Goal: Task Accomplishment & Management: Manage account settings

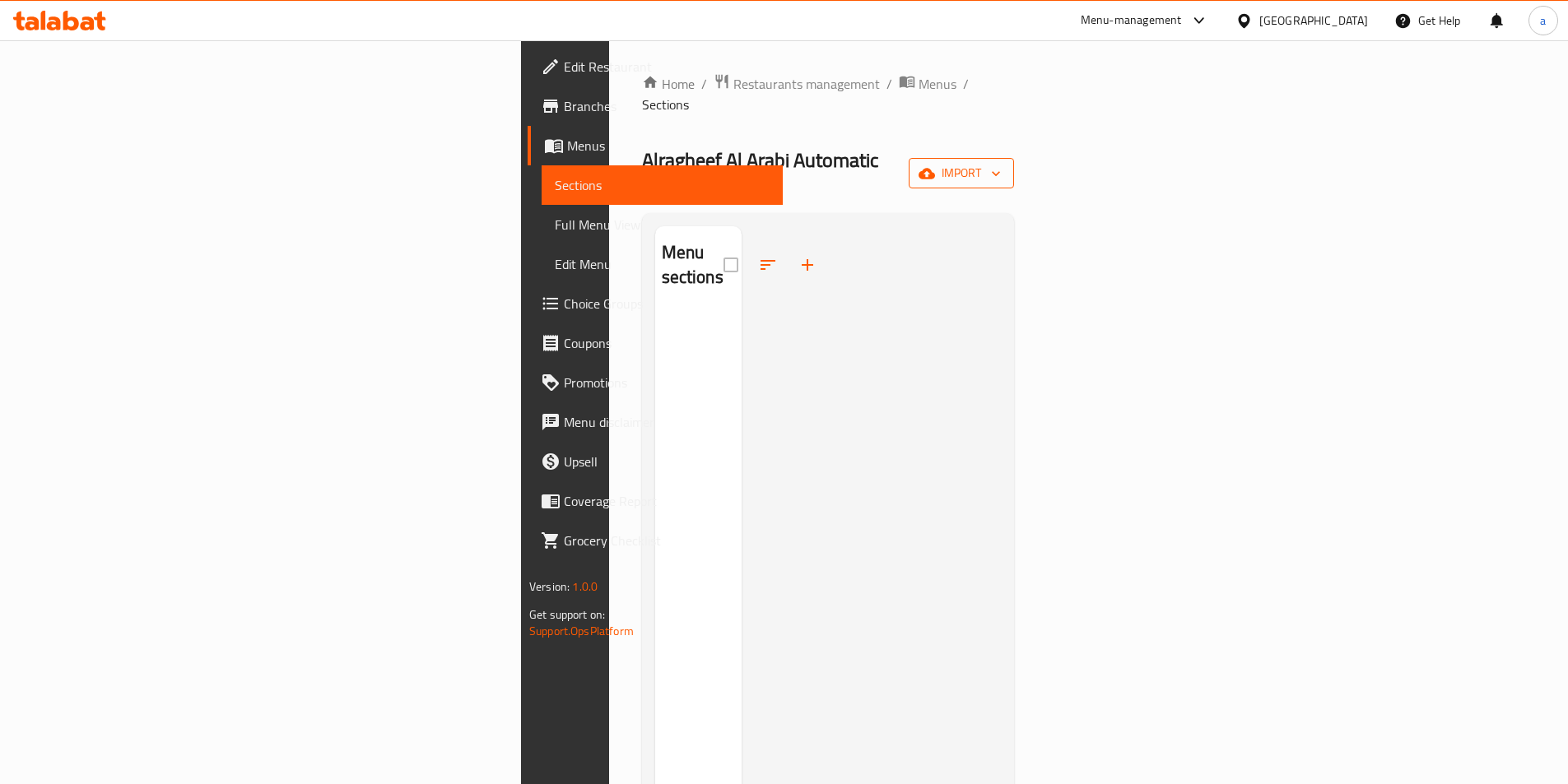
click at [1000, 163] on span "import" at bounding box center [961, 173] width 79 height 20
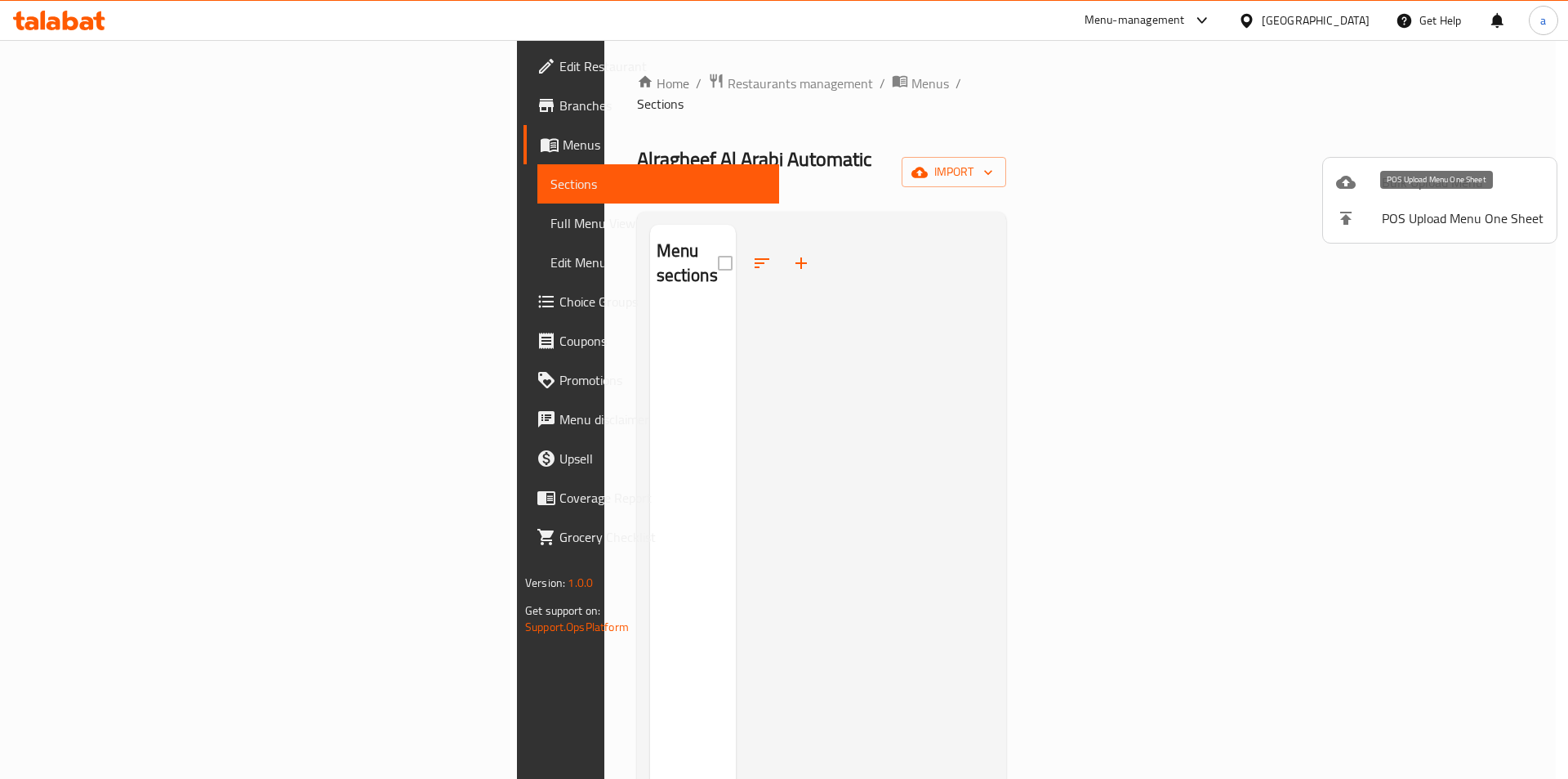
click at [1450, 183] on span "Bulk Upload Menu" at bounding box center [1463, 182] width 162 height 20
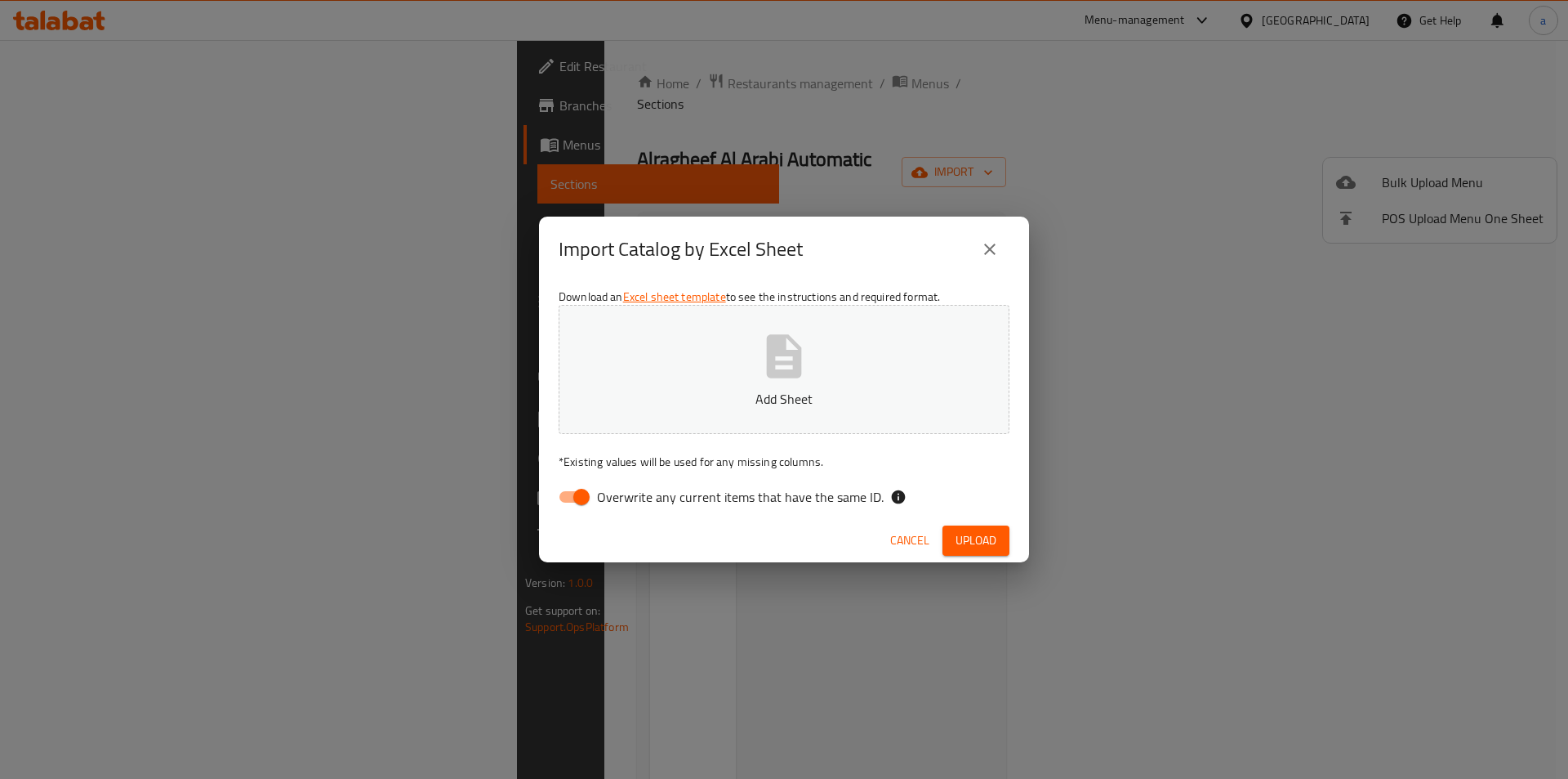
click at [657, 498] on span "Overwrite any current items that have the same ID." at bounding box center [740, 496] width 287 height 20
click at [628, 498] on input "Overwrite any current items that have the same ID." at bounding box center [582, 496] width 93 height 31
checkbox input "false"
click at [991, 532] on span "Upload" at bounding box center [976, 540] width 41 height 20
click at [1003, 548] on button "Upload" at bounding box center [976, 541] width 67 height 30
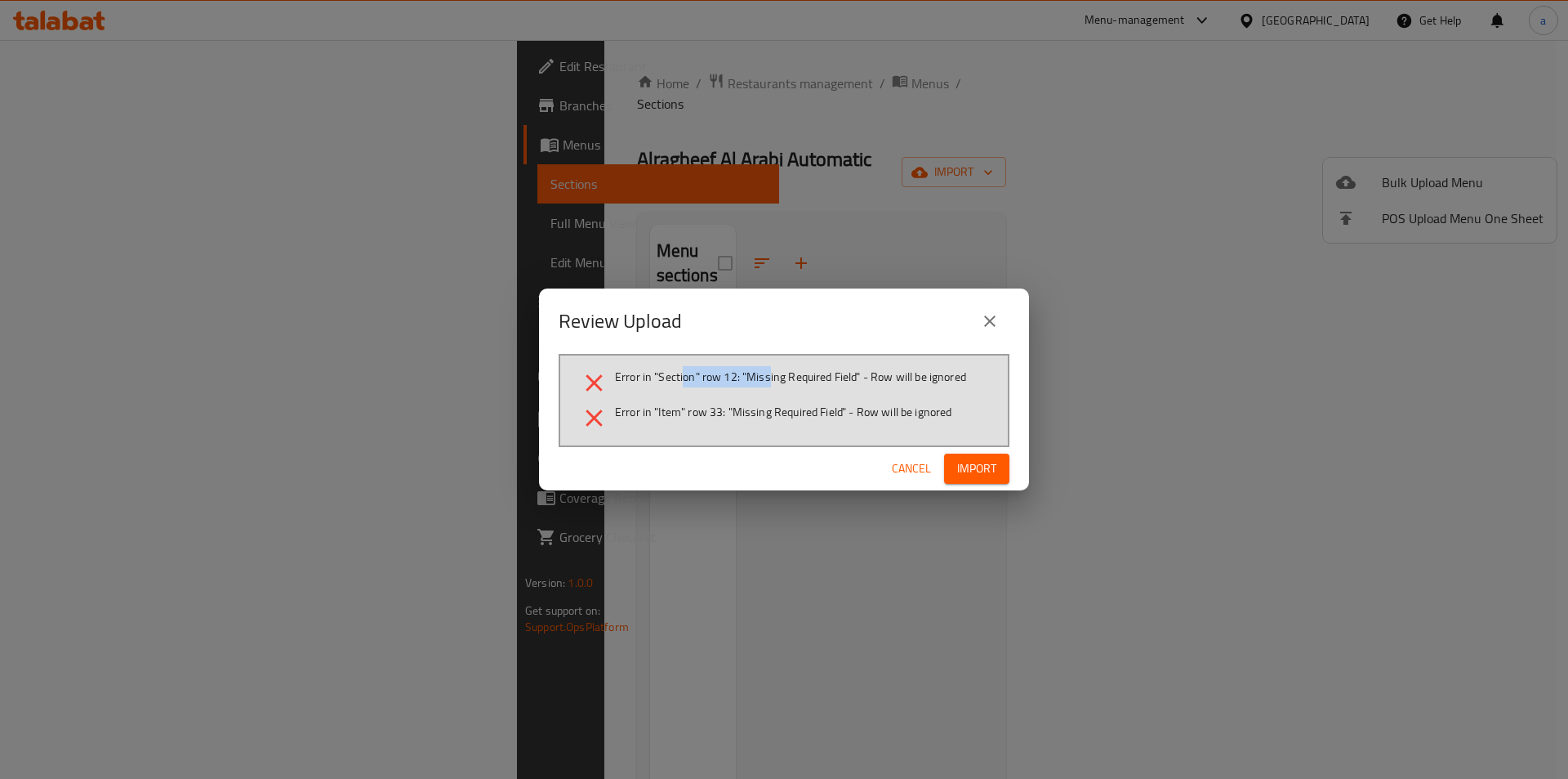
drag, startPoint x: 690, startPoint y: 374, endPoint x: 765, endPoint y: 381, distance: 75.3
click at [770, 379] on span "Error in "Section" row 12: "Missing Required Field" - Row will be ignored" at bounding box center [790, 376] width 351 height 16
drag, startPoint x: 662, startPoint y: 415, endPoint x: 760, endPoint y: 406, distance: 98.4
click at [750, 411] on span "Error in "Item" row 33: "Missing Required Field" - Row will be ignored" at bounding box center [784, 411] width 337 height 16
click at [974, 458] on span "Import" at bounding box center [977, 468] width 39 height 20
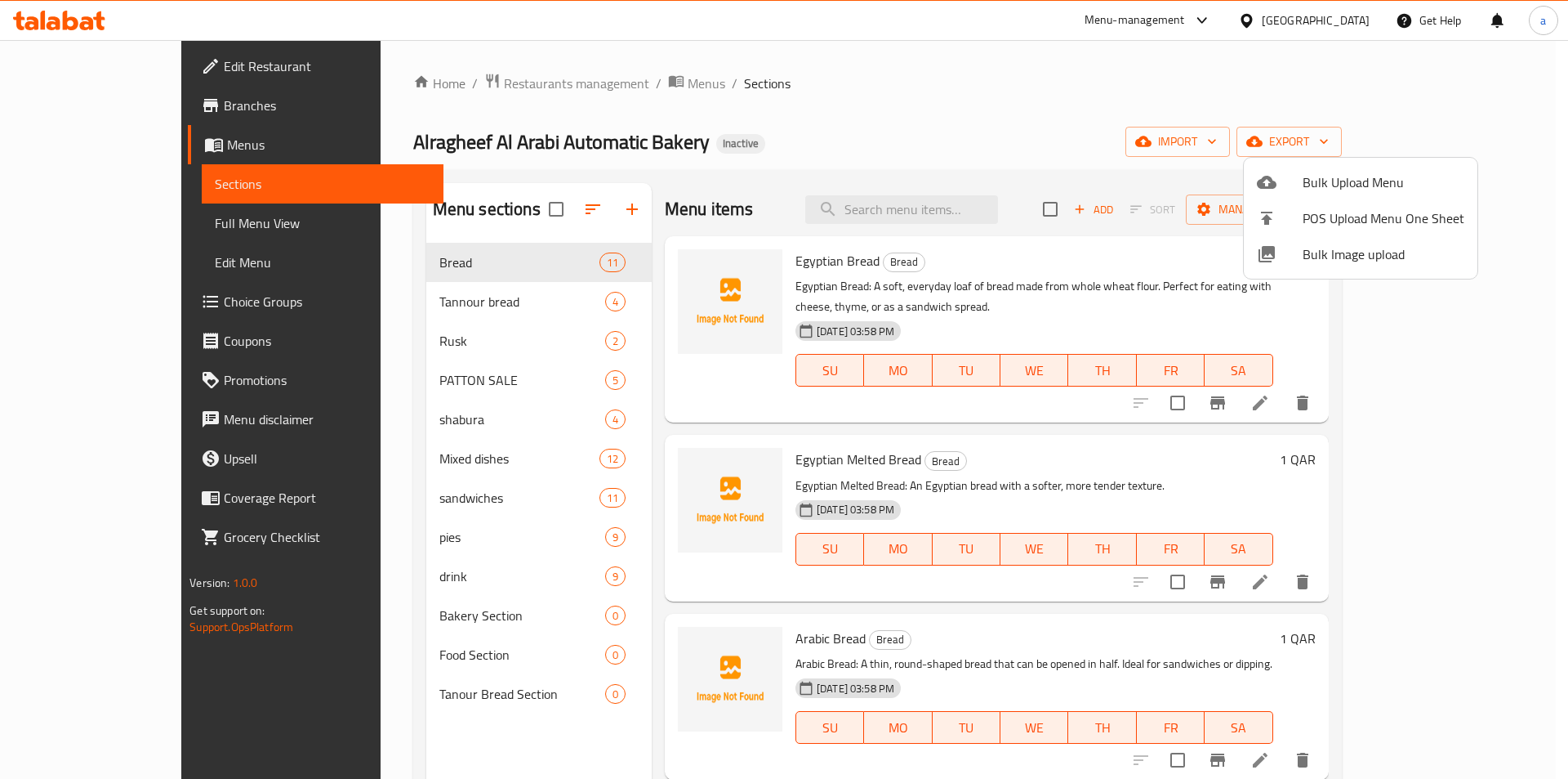
click at [507, 210] on div at bounding box center [784, 390] width 1568 height 779
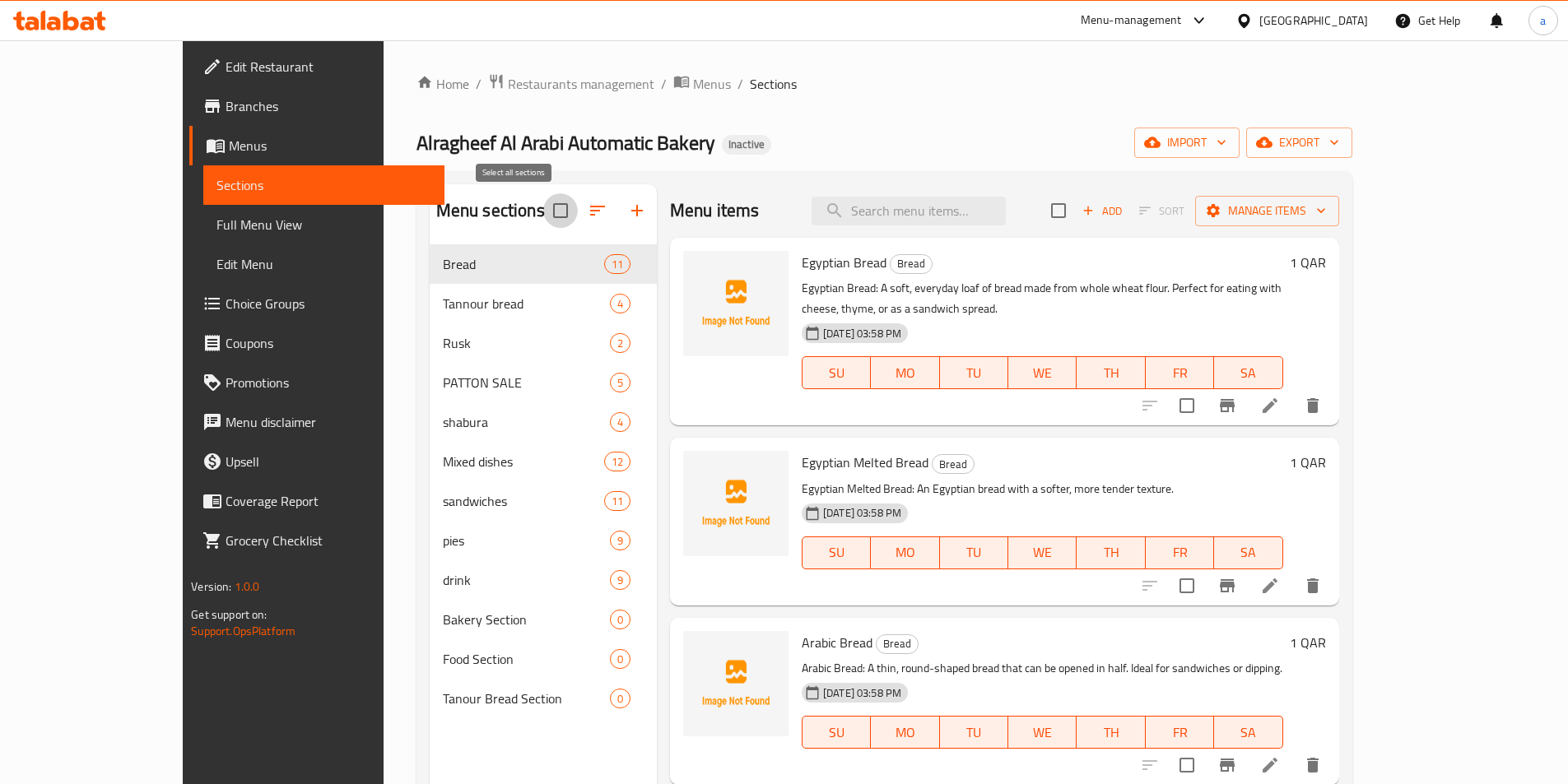
click at [543, 212] on input "checkbox" at bounding box center [560, 211] width 35 height 35
click at [543, 209] on input "checkbox" at bounding box center [560, 211] width 35 height 35
checkbox input "false"
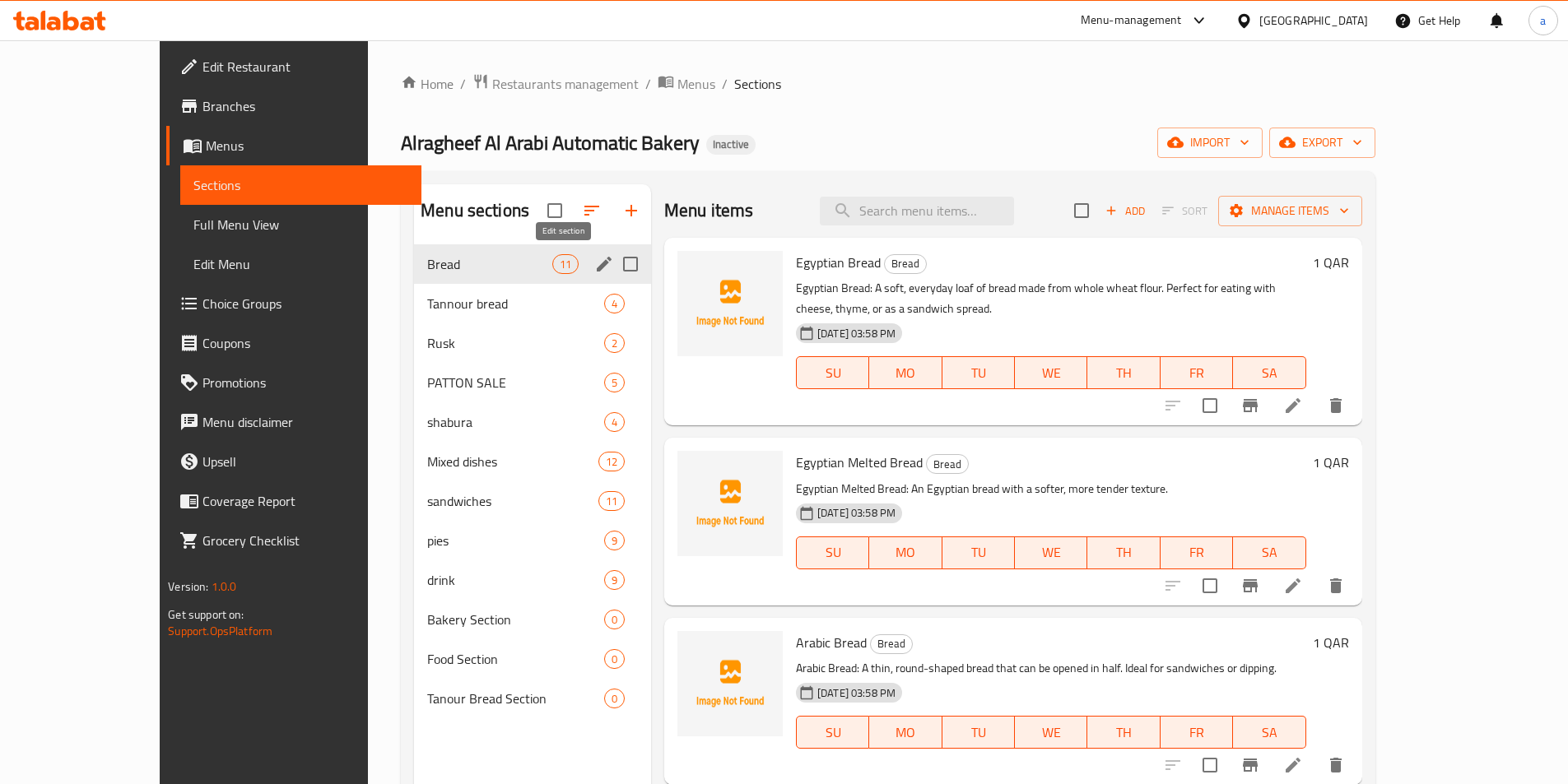
click at [613, 258] on input "Menu sections" at bounding box center [630, 264] width 35 height 35
checkbox input "true"
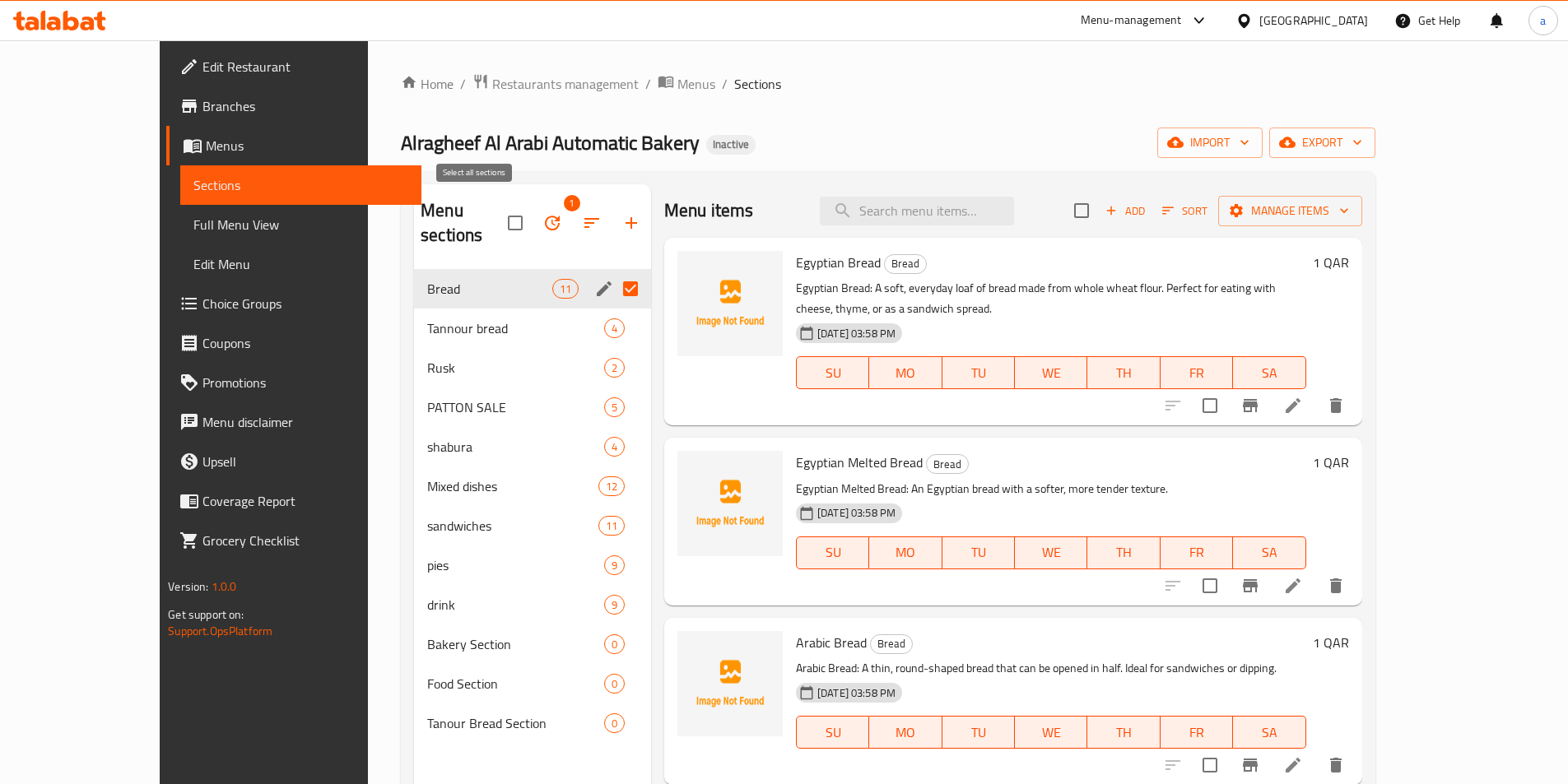
click at [498, 211] on input "checkbox" at bounding box center [515, 223] width 35 height 35
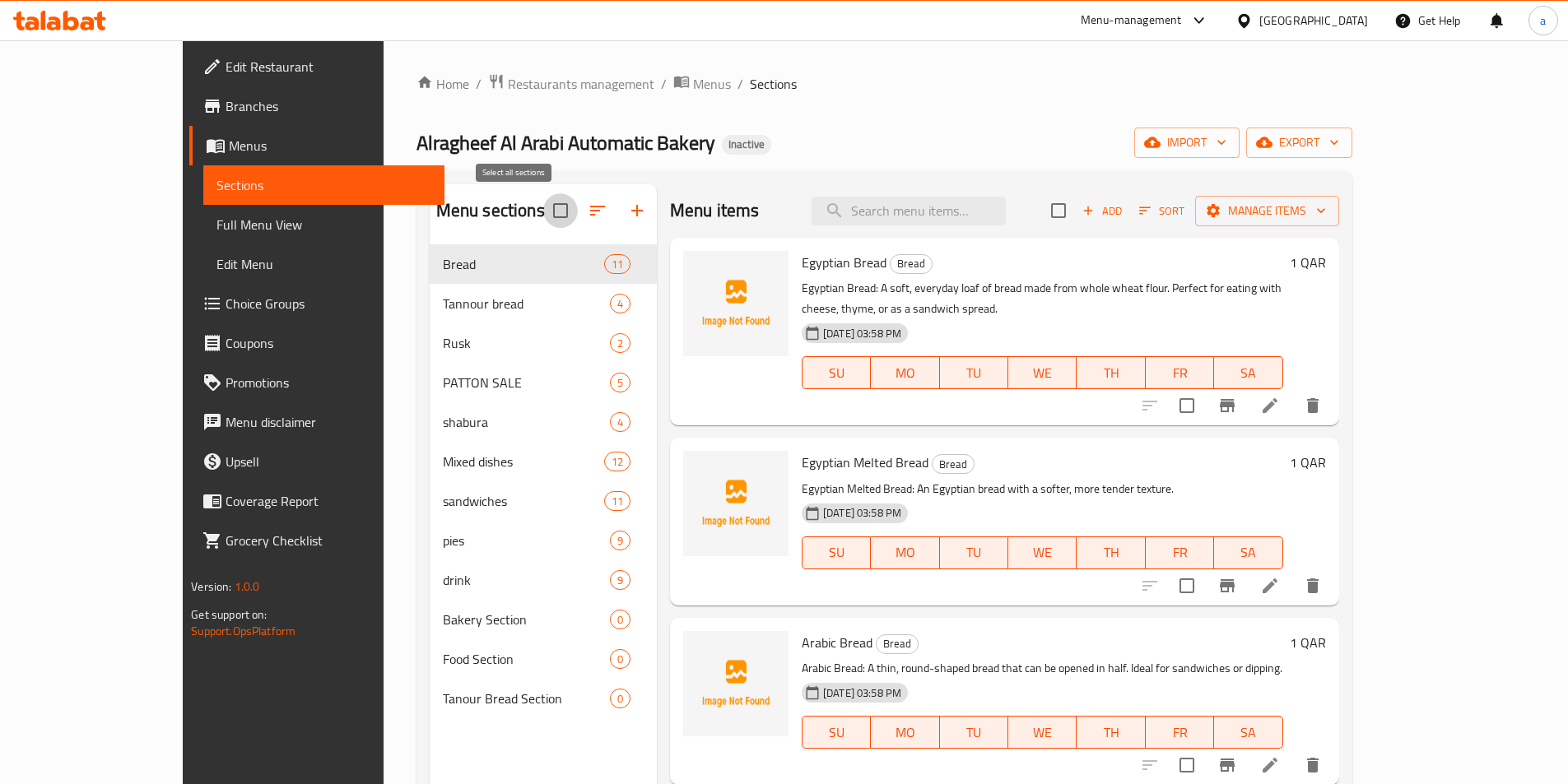
click at [543, 217] on input "checkbox" at bounding box center [560, 211] width 35 height 35
checkbox input "false"
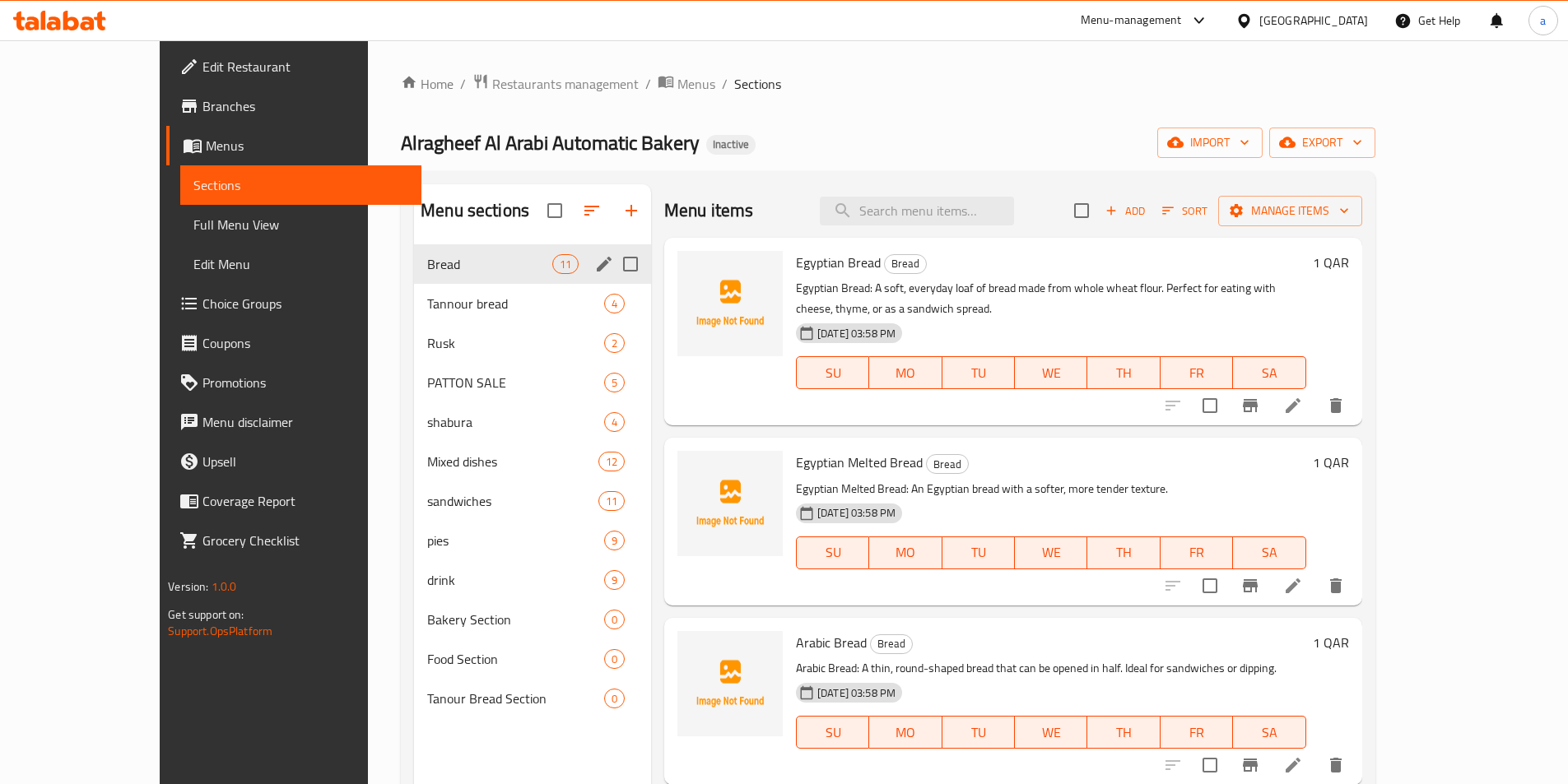
click at [613, 269] on input "Menu sections" at bounding box center [630, 264] width 35 height 35
checkbox input "true"
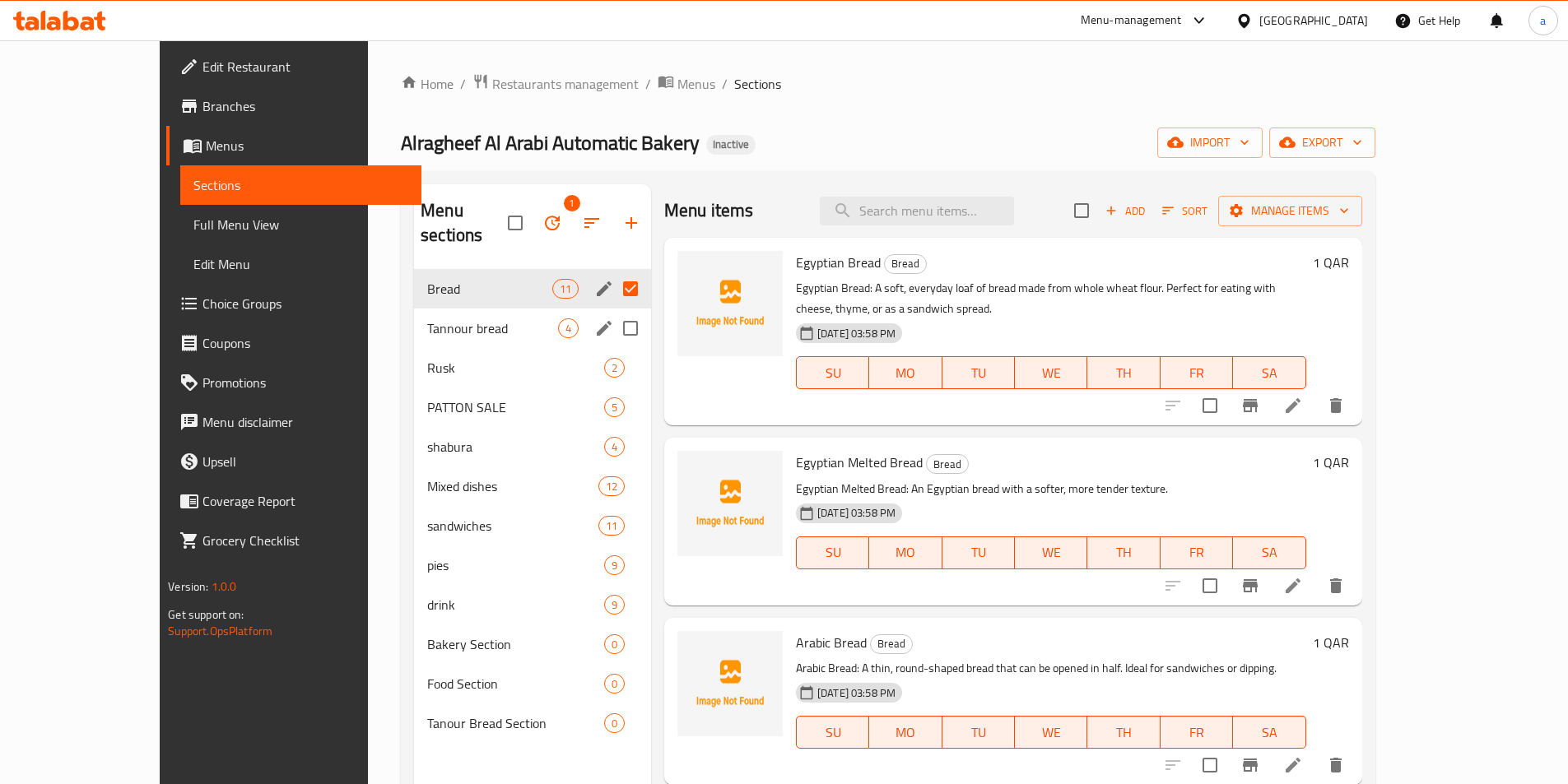
click at [613, 311] on input "Menu sections" at bounding box center [630, 328] width 35 height 35
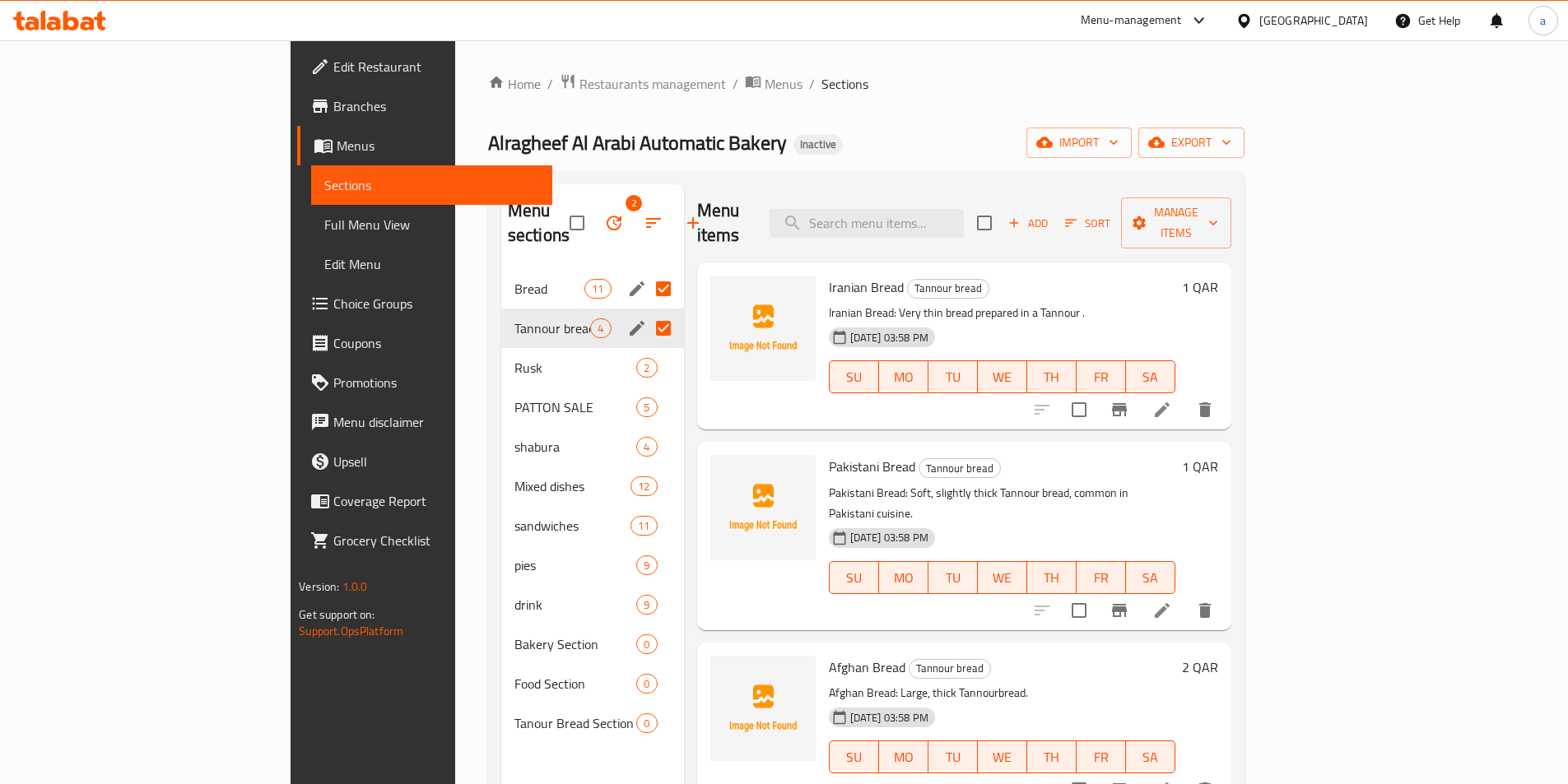
drag, startPoint x: 588, startPoint y: 302, endPoint x: 592, endPoint y: 321, distance: 19.4
click at [646, 311] on input "Menu sections" at bounding box center [664, 328] width 35 height 35
checkbox input "false"
click at [646, 351] on input "Menu sections" at bounding box center [664, 368] width 35 height 35
checkbox input "true"
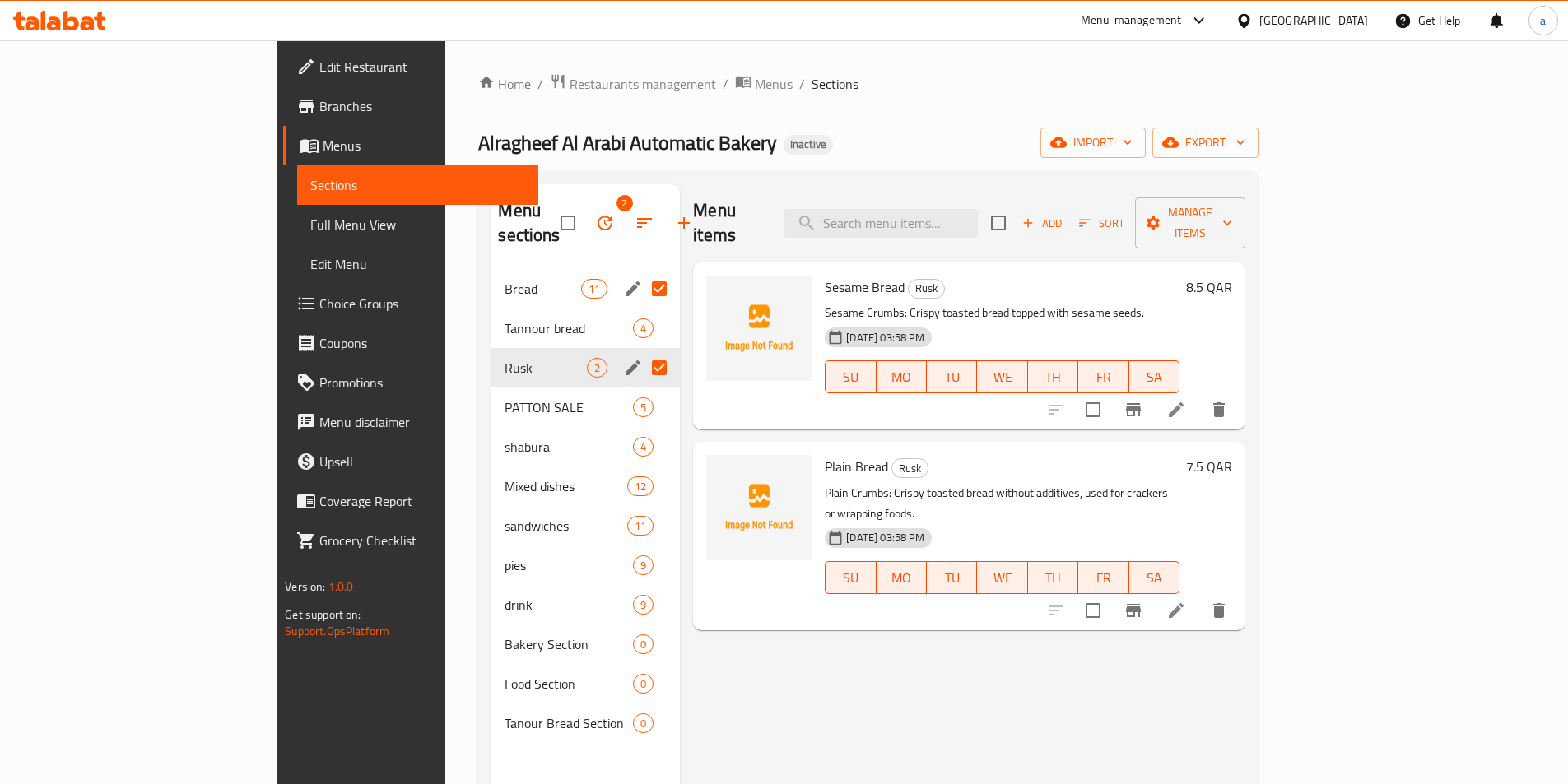
click at [590, 369] on div "Bread 11 Tannour bread 4 Rusk 2 PATTON SALE 5 shabura 4 Mixed dishes 12 sandwic…" at bounding box center [585, 506] width 188 height 473
click at [642, 390] on input "Menu sections" at bounding box center [659, 407] width 35 height 35
checkbox input "true"
click at [585, 413] on div "Bread 11 Tannour bread 4 Rusk 2 PATTON SALE 5 shabura 4 Mixed dishes 12 sandwic…" at bounding box center [585, 506] width 188 height 473
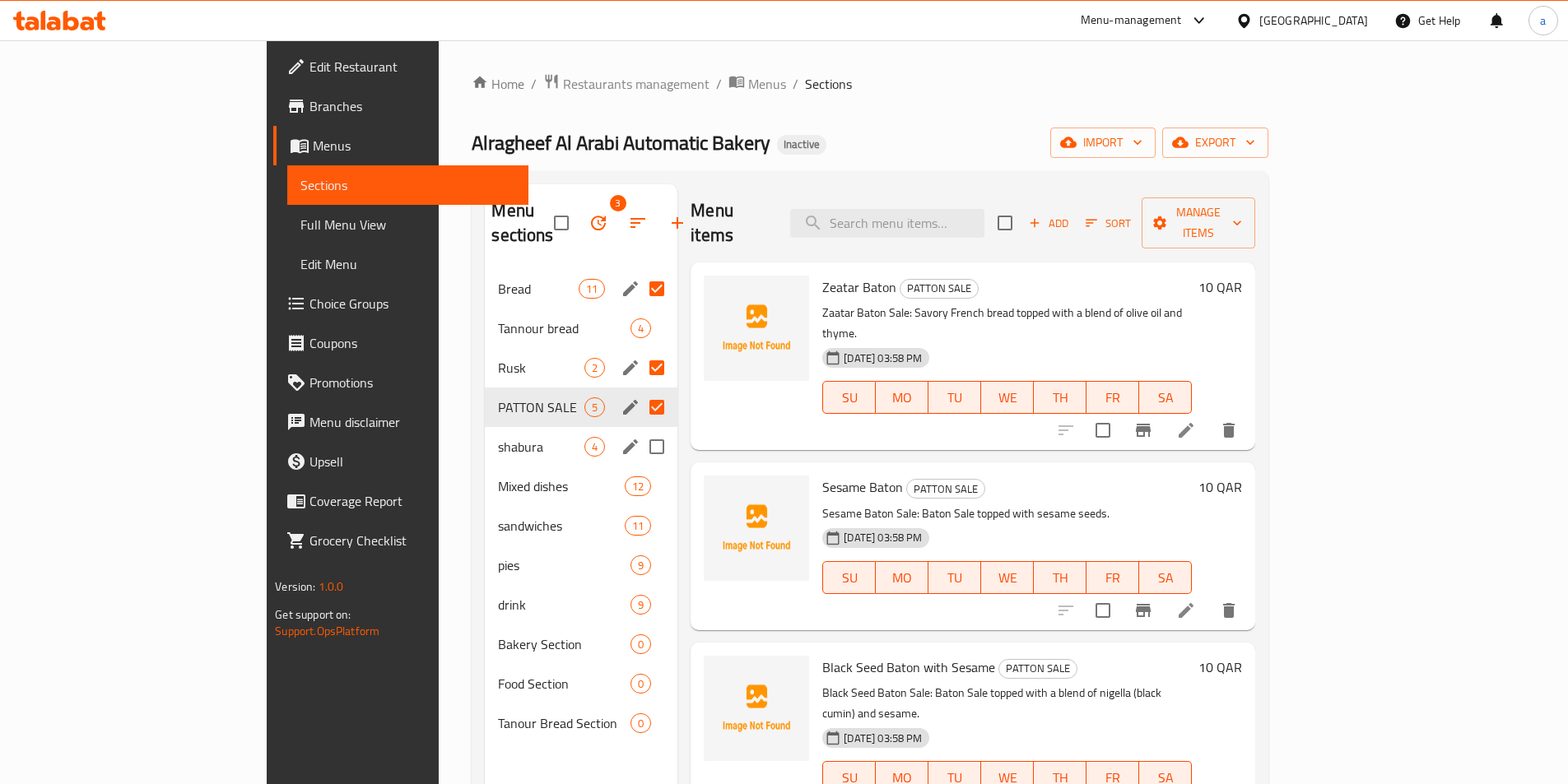
click at [640, 429] on input "Menu sections" at bounding box center [657, 447] width 35 height 35
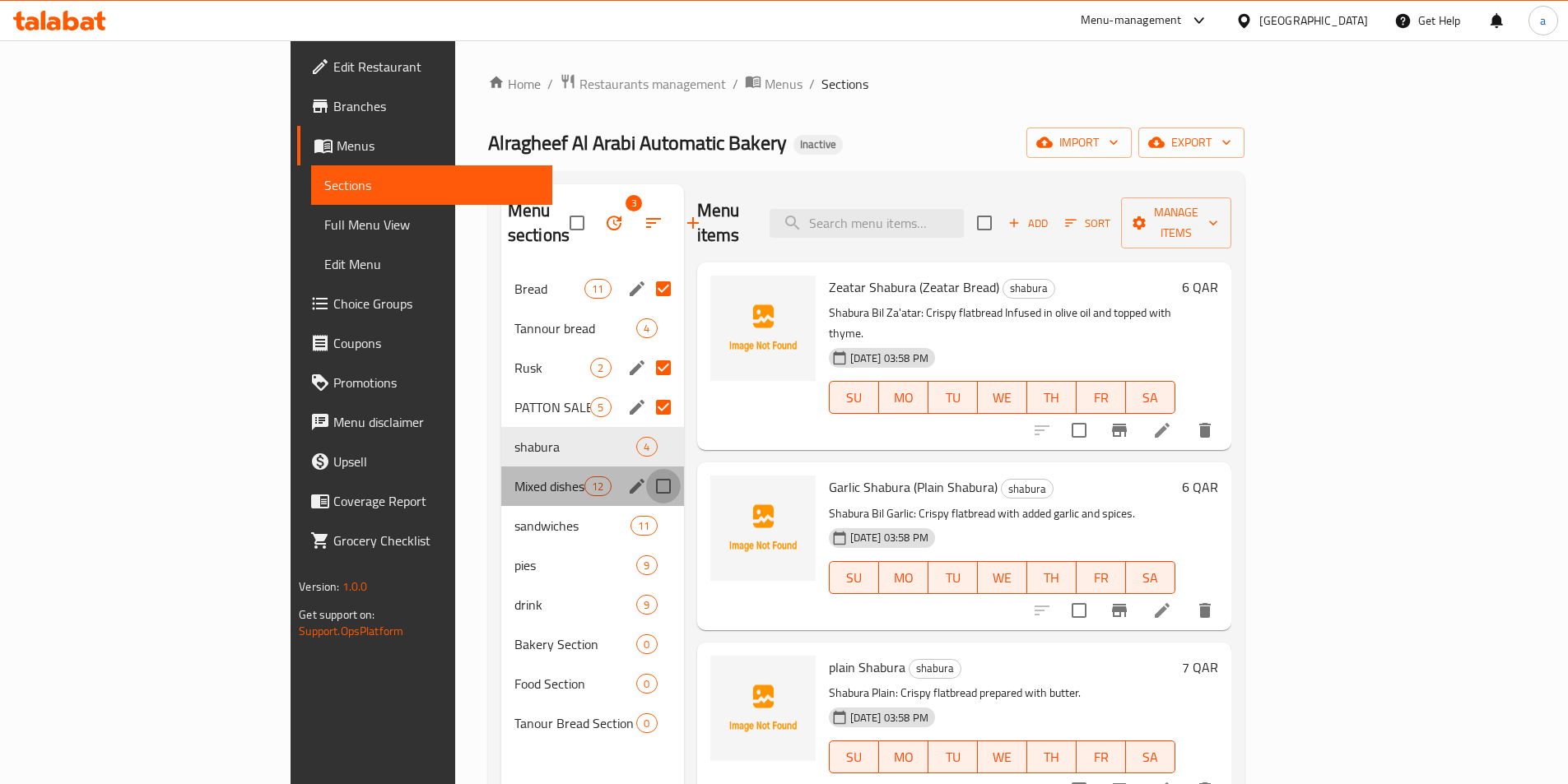
click at [646, 469] on input "Menu sections" at bounding box center [664, 486] width 35 height 35
click at [646, 472] on input "Menu sections" at bounding box center [664, 486] width 35 height 35
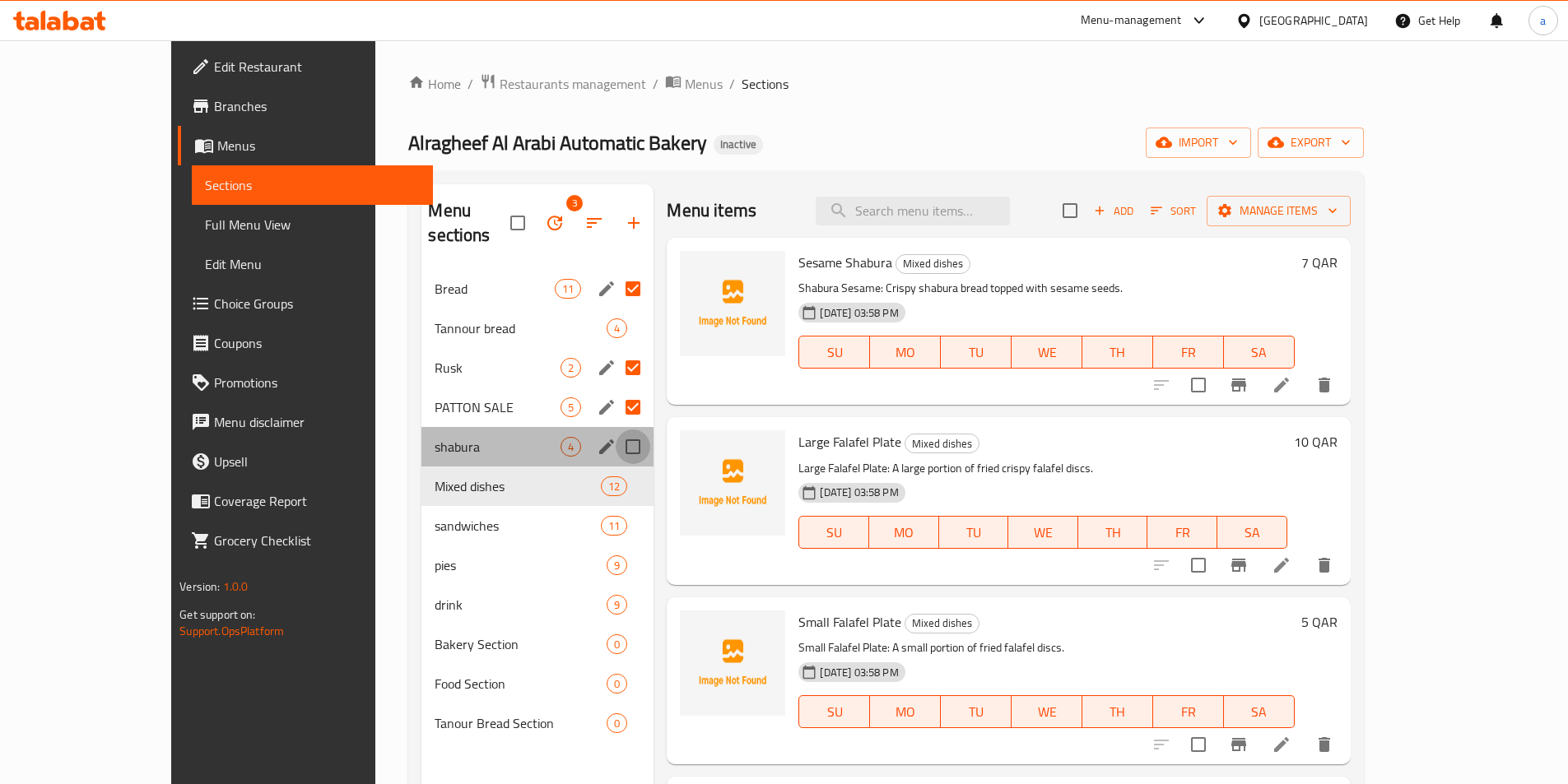
click at [616, 429] on input "Menu sections" at bounding box center [633, 447] width 35 height 35
checkbox input "true"
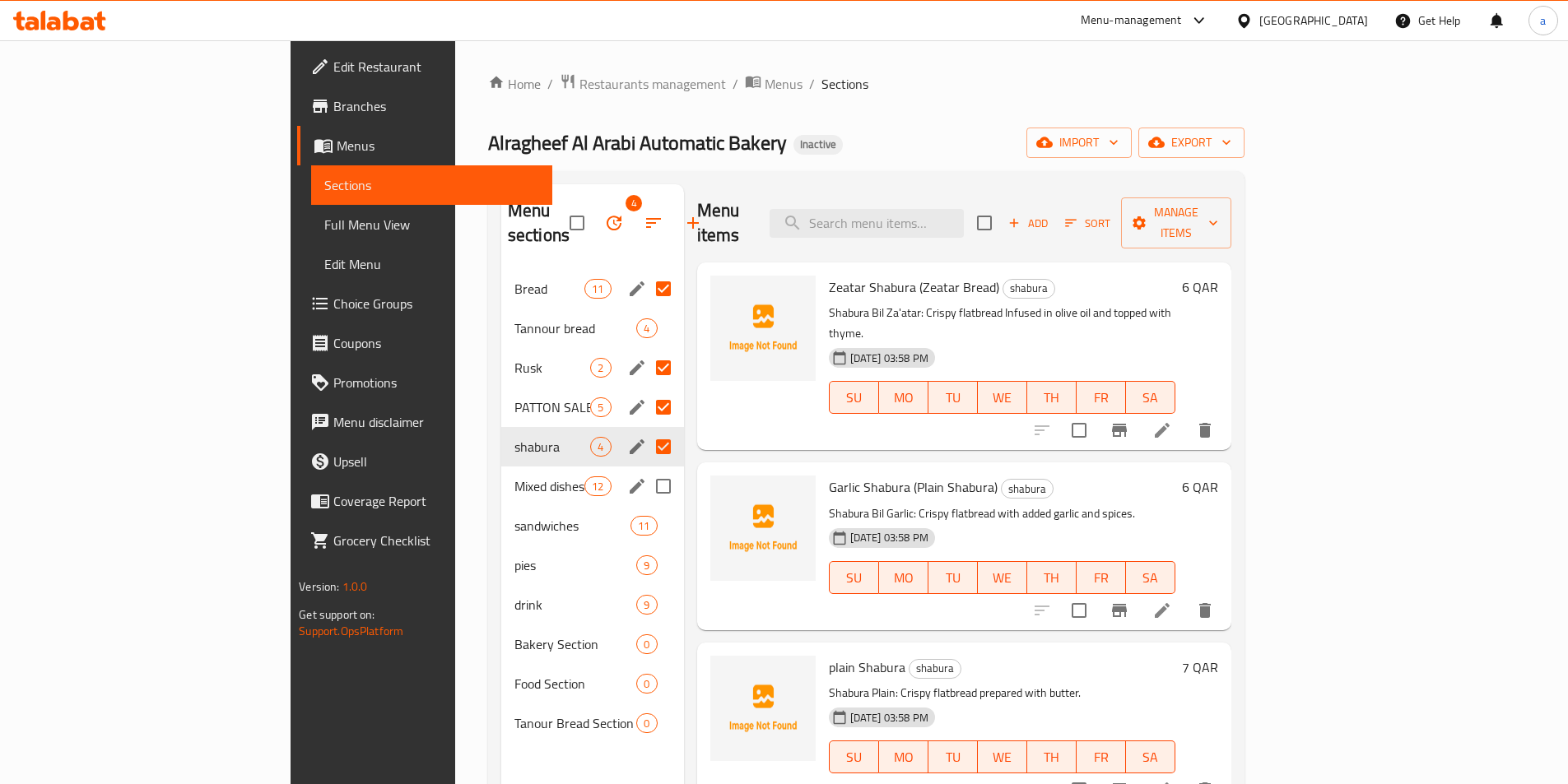
click at [646, 469] on input "Menu sections" at bounding box center [664, 486] width 35 height 35
checkbox input "true"
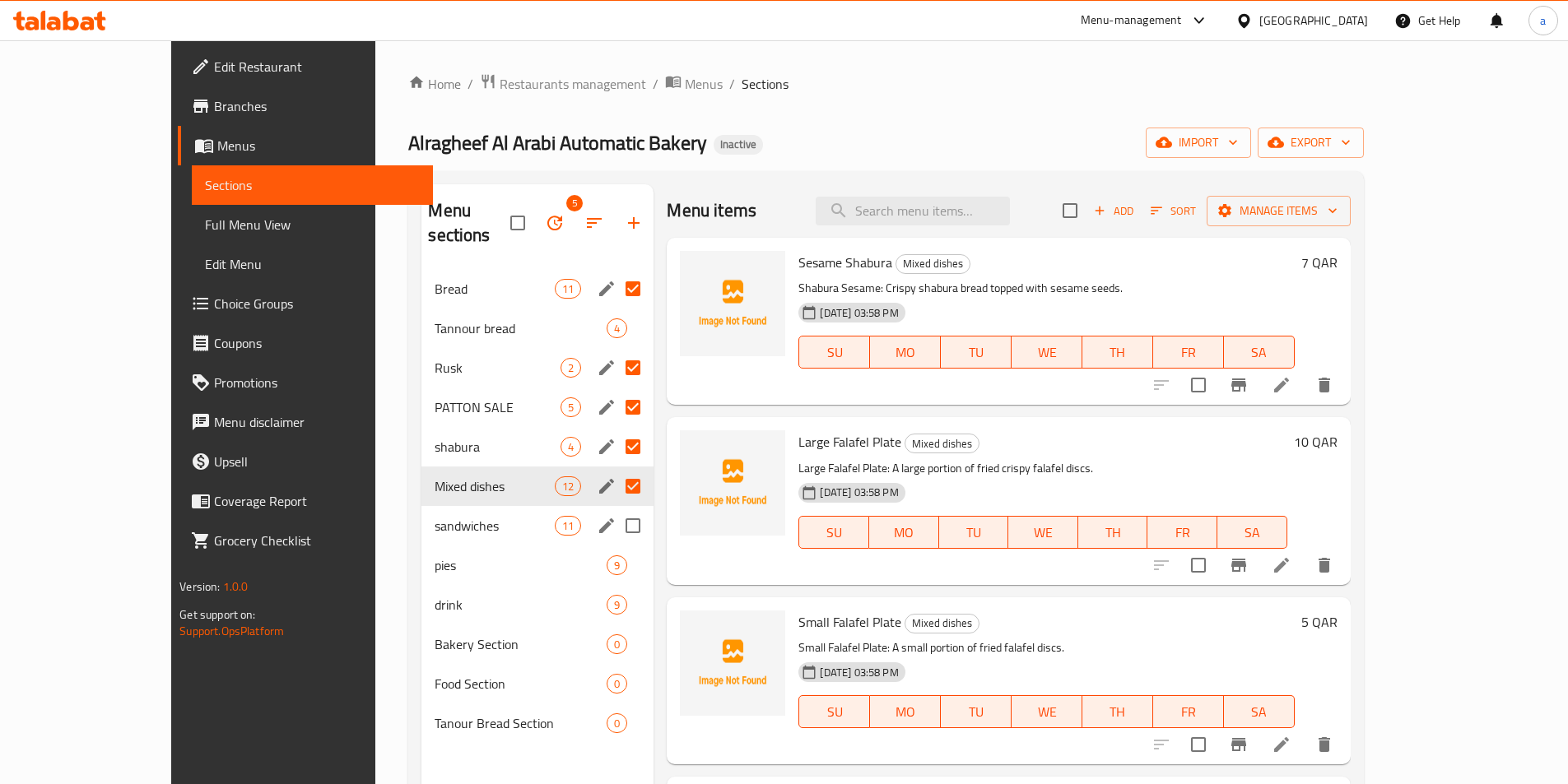
drag, startPoint x: 589, startPoint y: 508, endPoint x: 593, endPoint y: 543, distance: 35.2
click at [616, 508] on input "Menu sections" at bounding box center [633, 525] width 35 height 35
checkbox input "true"
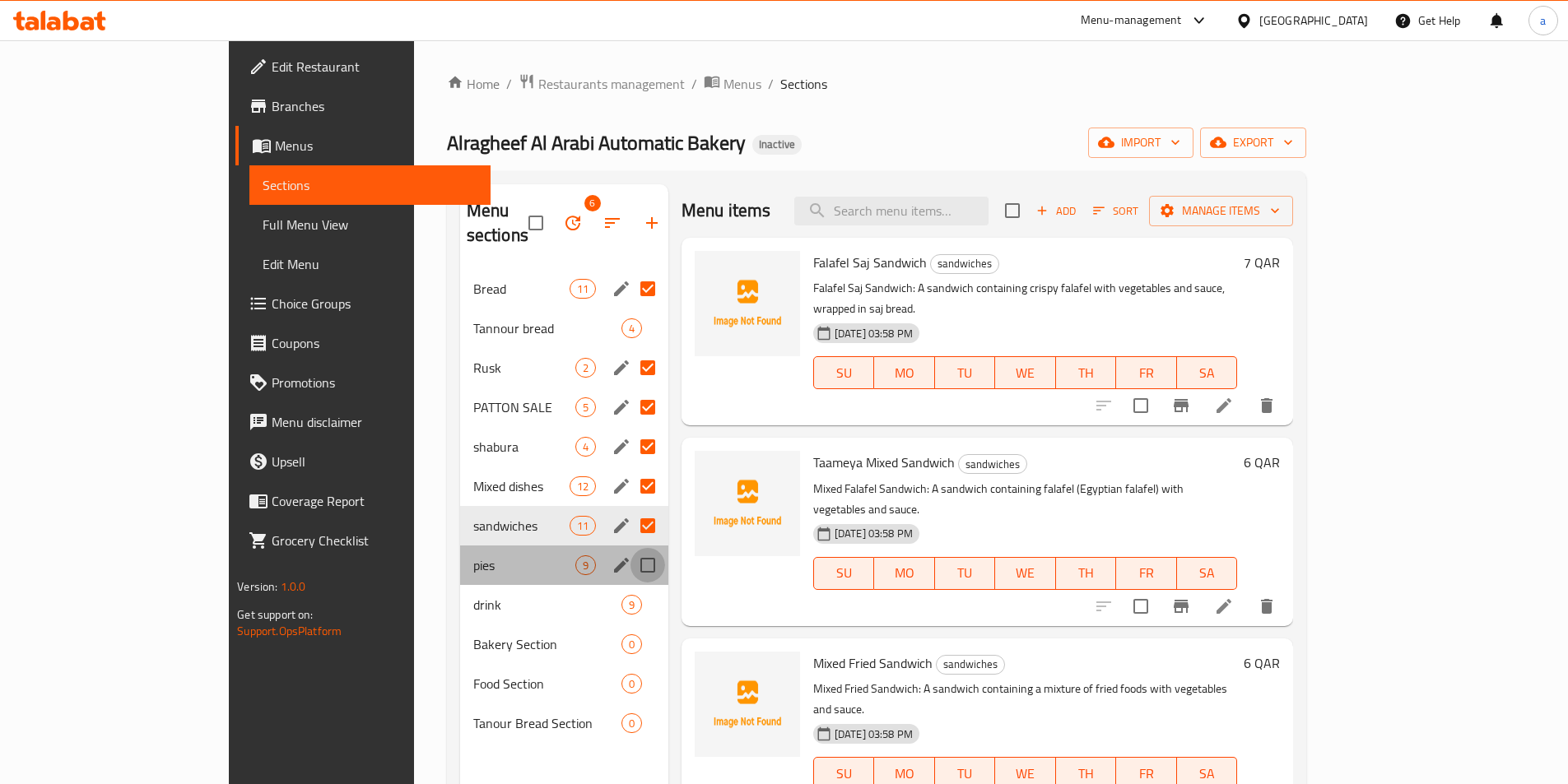
click at [630, 547] on input "Menu sections" at bounding box center [647, 565] width 35 height 35
checkbox input "true"
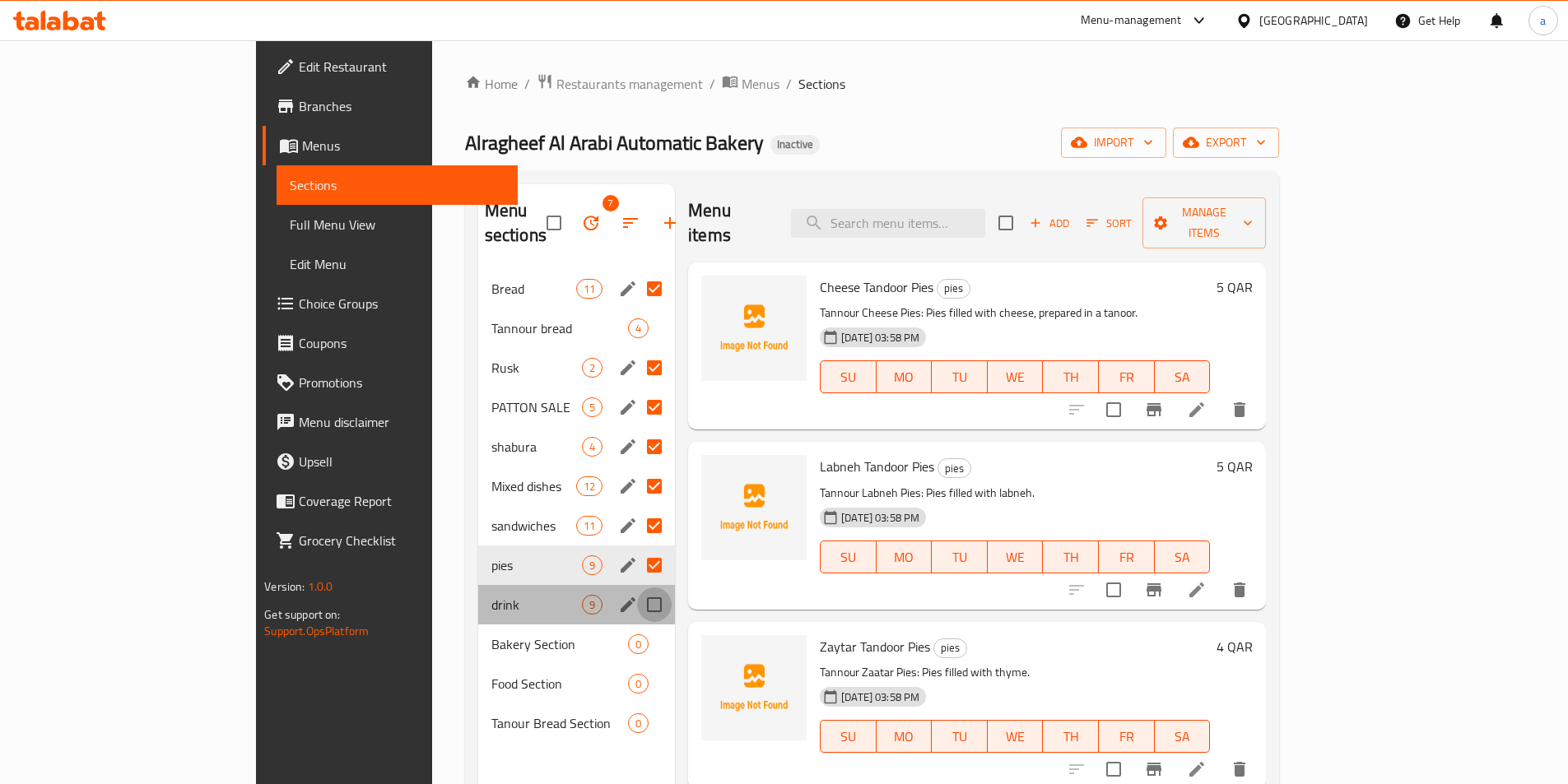
click at [637, 588] on input "Menu sections" at bounding box center [654, 605] width 35 height 35
checkbox input "true"
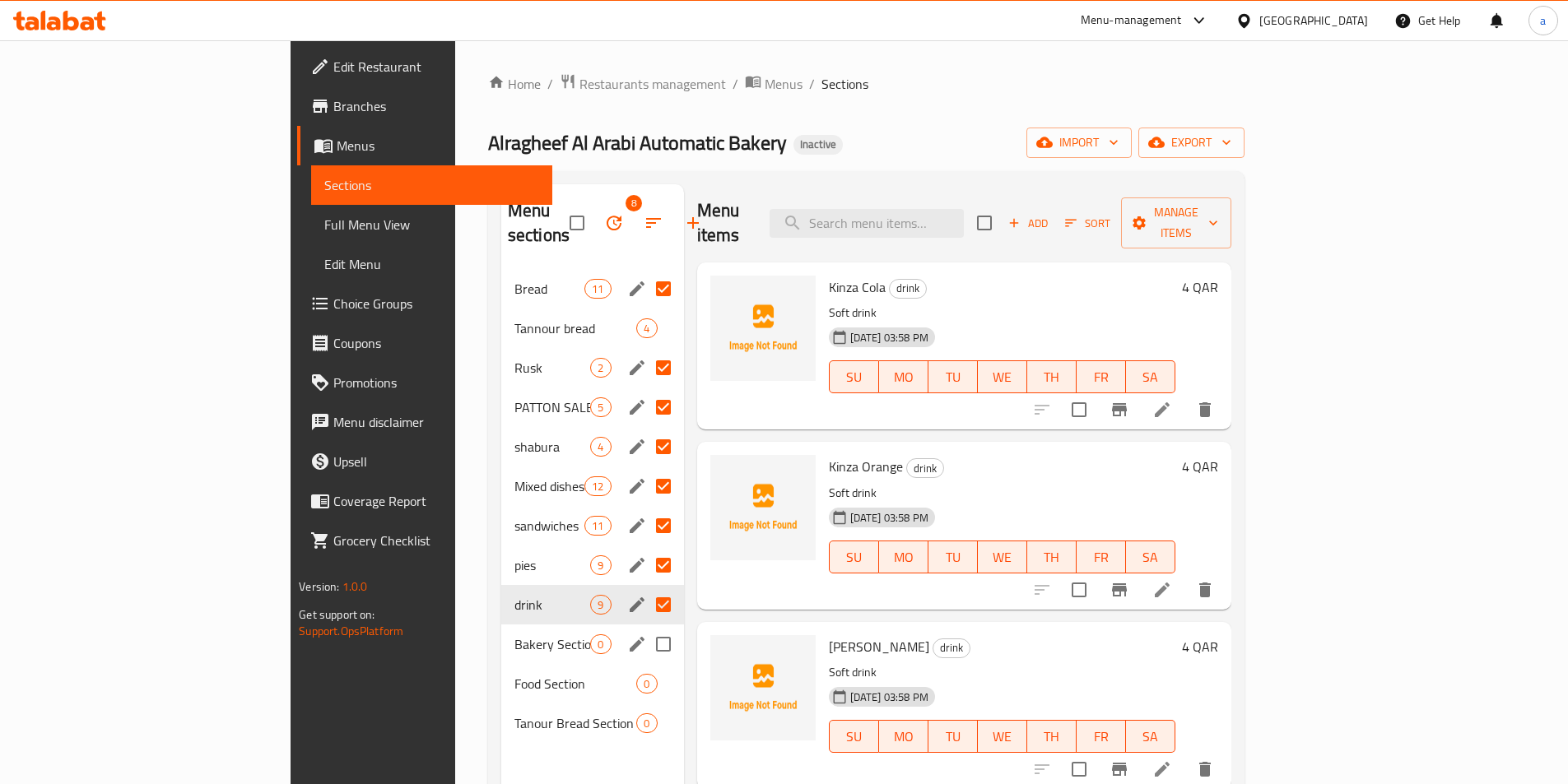
click at [646, 627] on input "Menu sections" at bounding box center [664, 644] width 35 height 35
checkbox input "true"
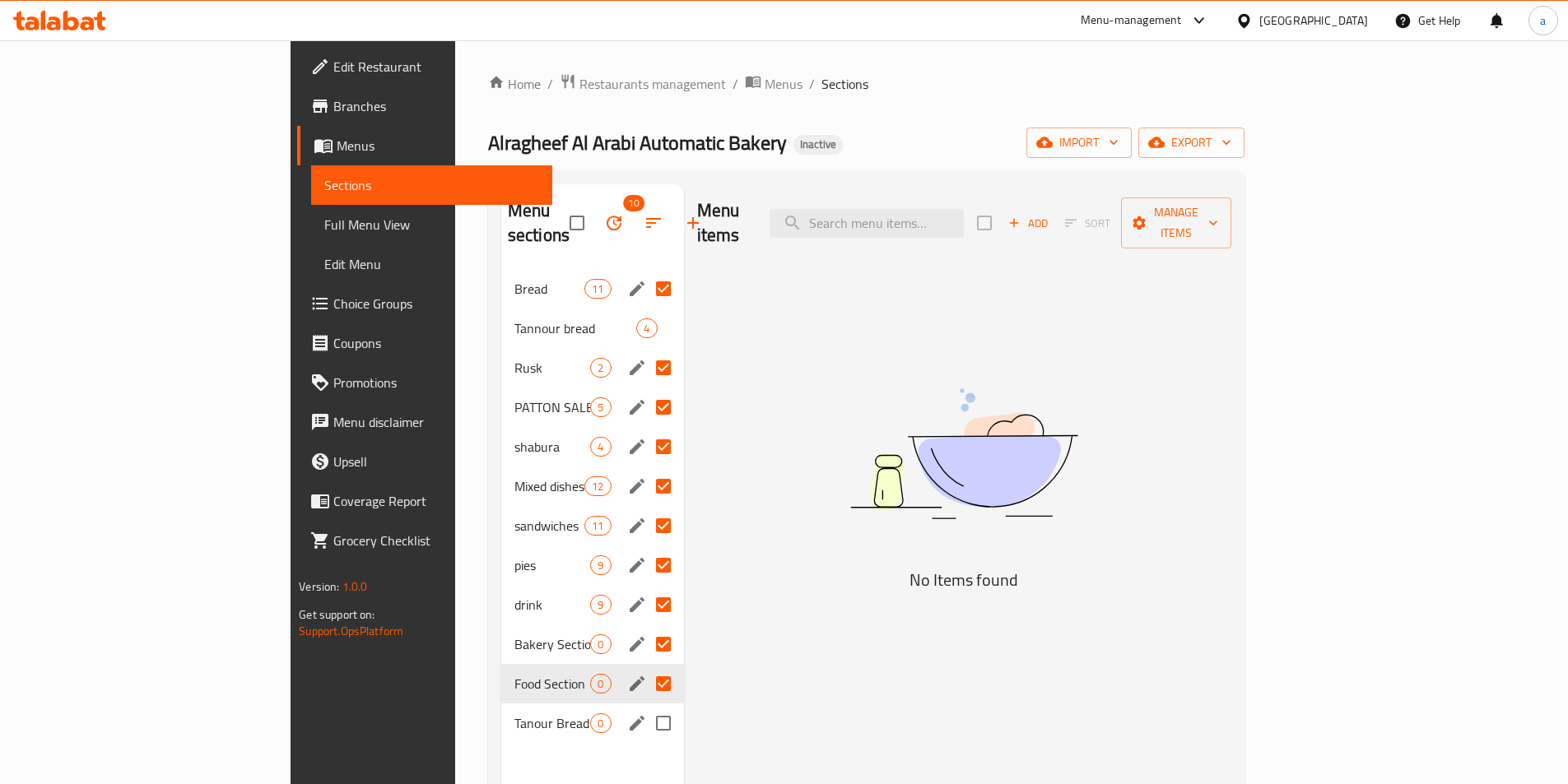
click at [646, 705] on input "Menu sections" at bounding box center [664, 723] width 35 height 35
checkbox input "true"
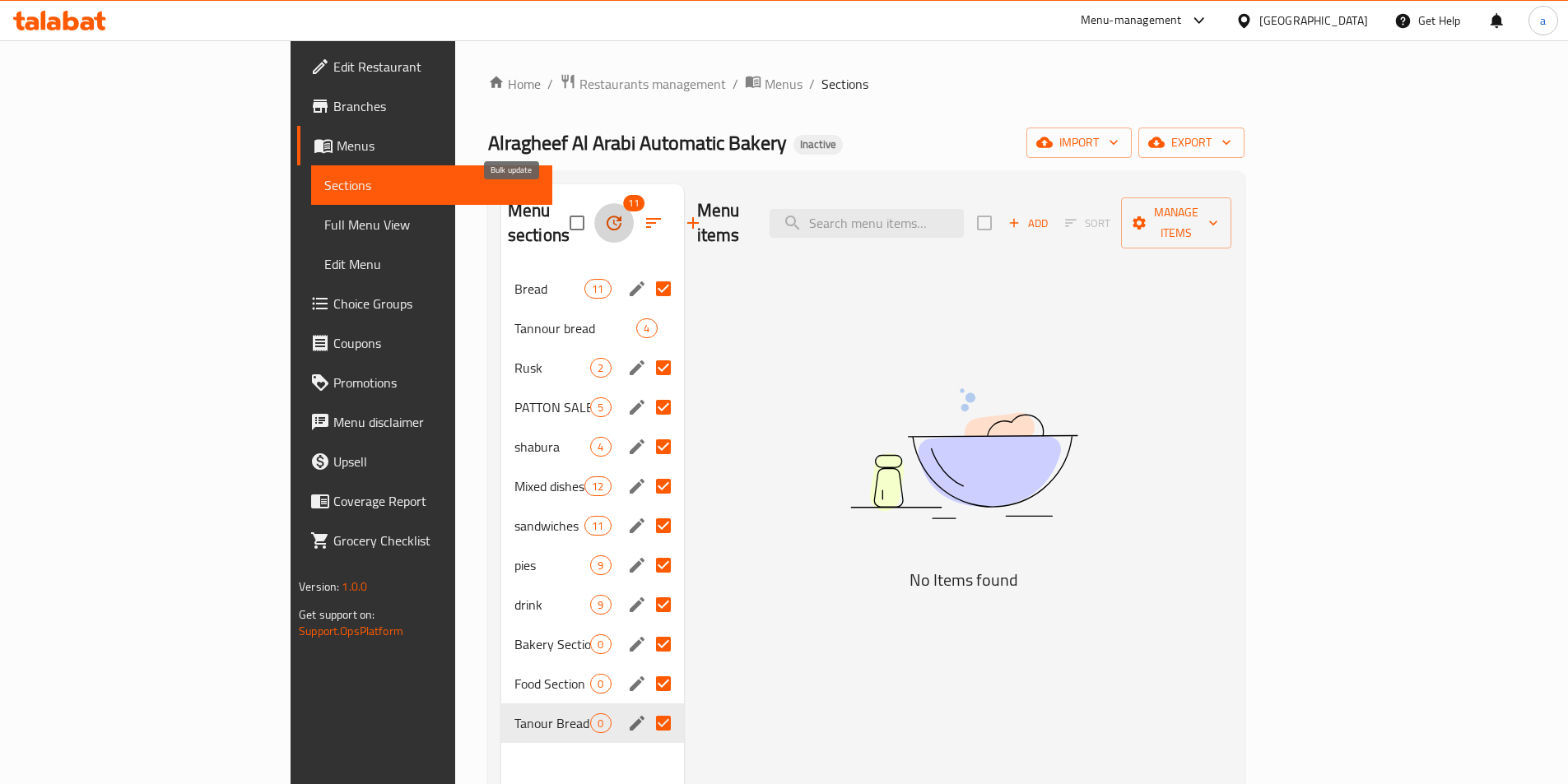
click at [604, 213] on icon "button" at bounding box center [614, 222] width 20 height 20
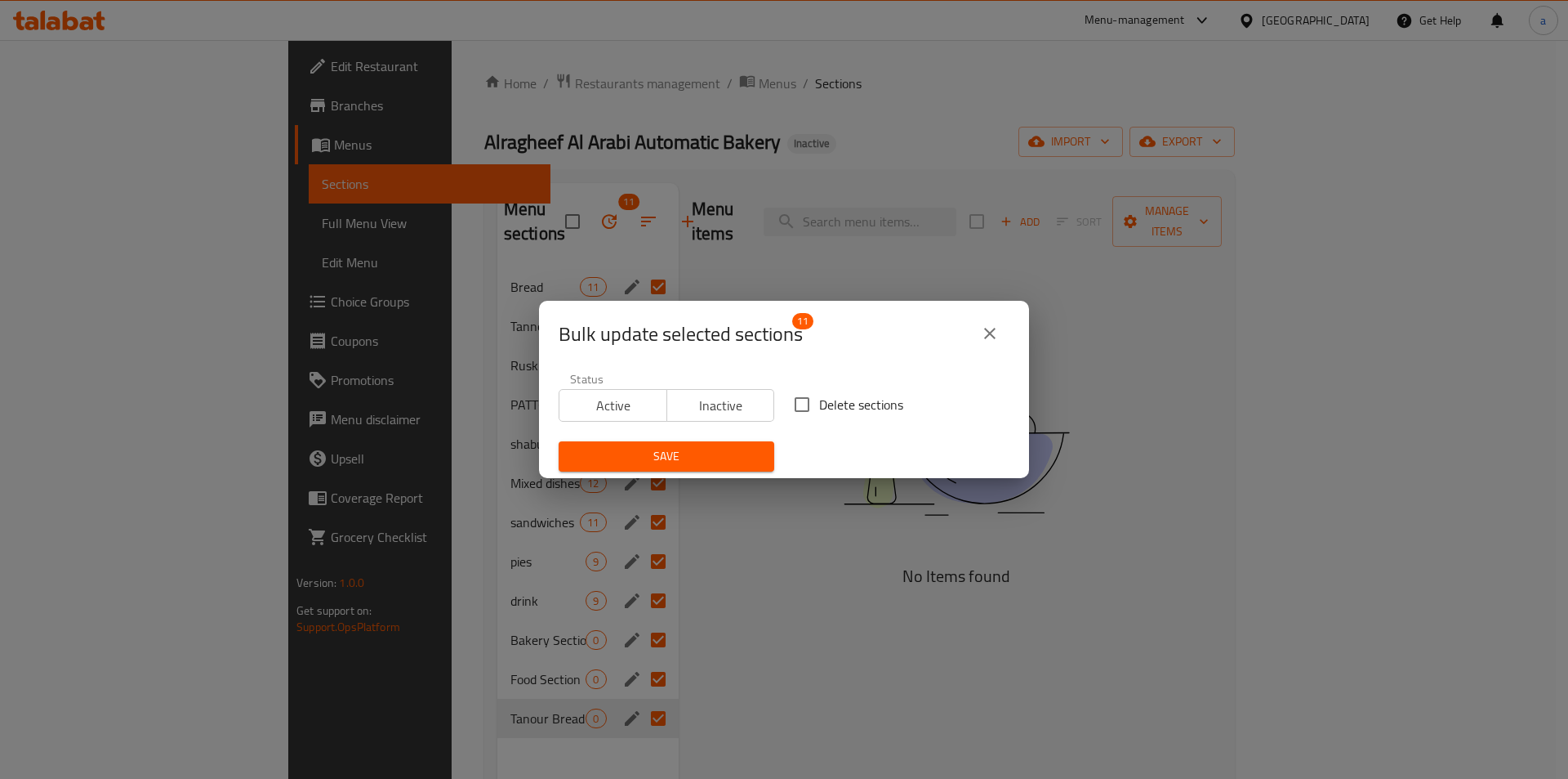
click at [804, 424] on div "Delete sections" at bounding box center [902, 404] width 235 height 54
click at [806, 406] on input "Delete sections" at bounding box center [803, 405] width 34 height 34
checkbox input "true"
click at [710, 450] on span "Save" at bounding box center [666, 455] width 189 height 20
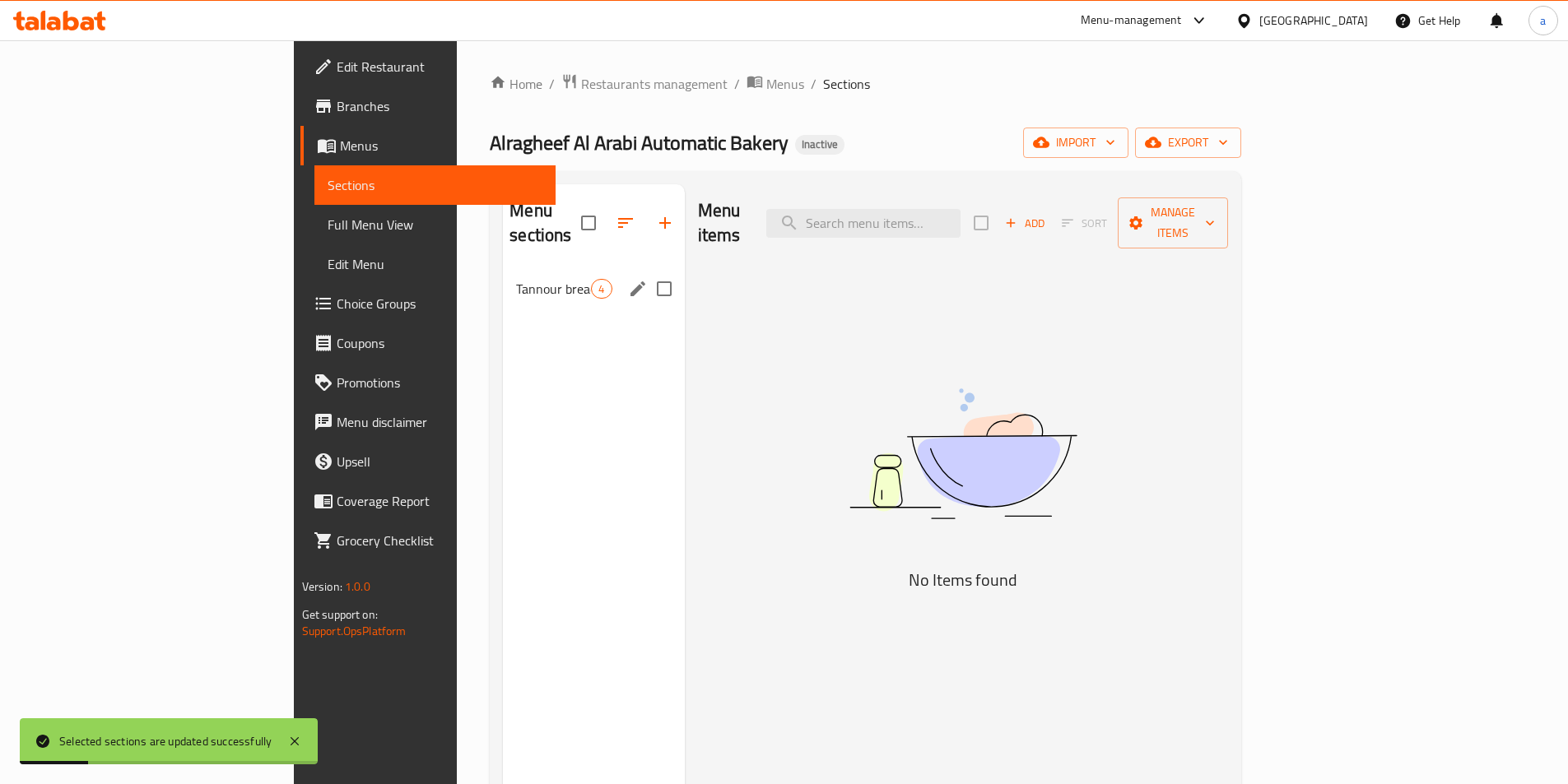
click at [646, 271] on input "Menu sections" at bounding box center [664, 288] width 35 height 35
checkbox input "true"
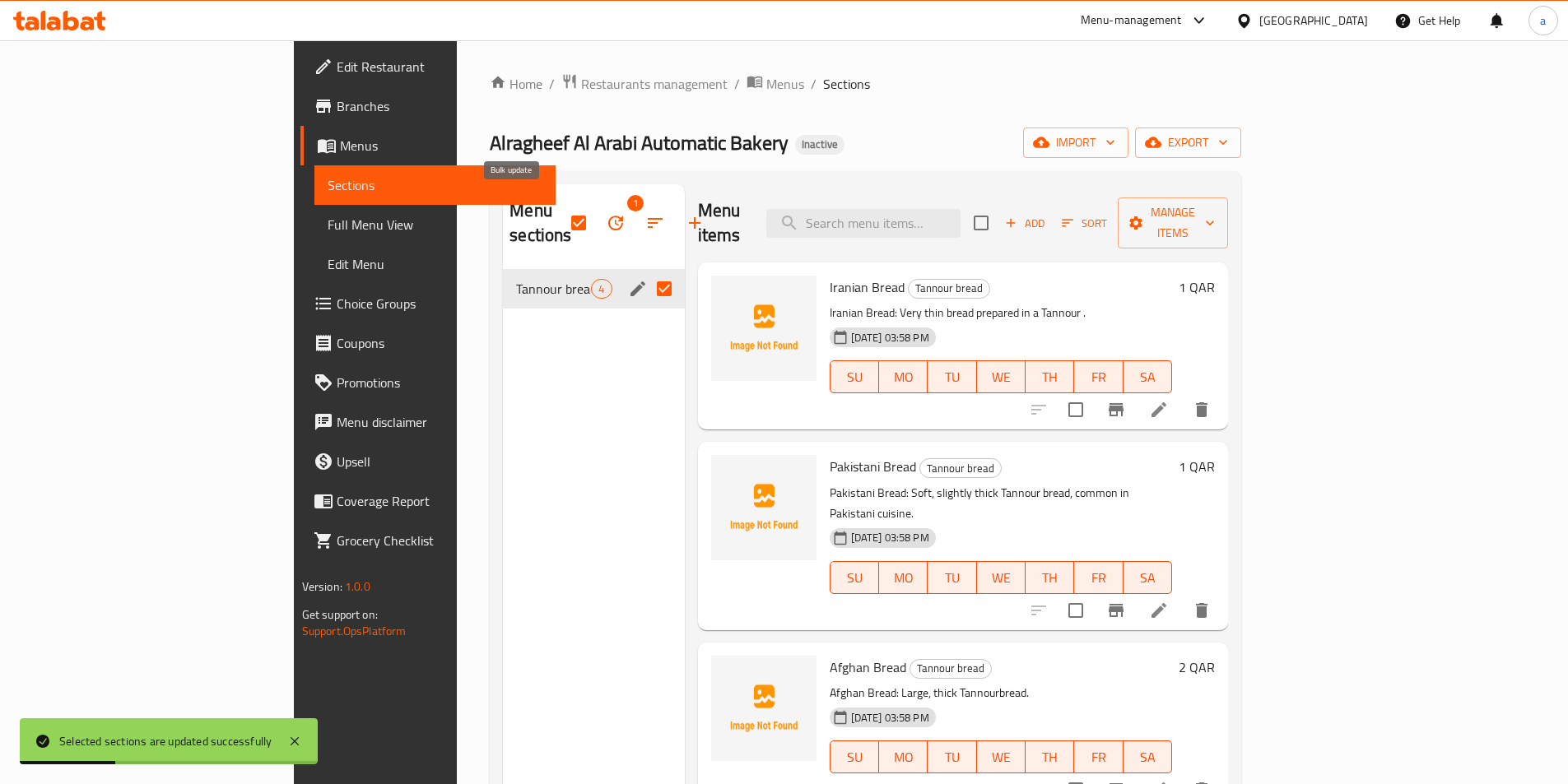
click at [605, 213] on icon "button" at bounding box center [615, 222] width 20 height 20
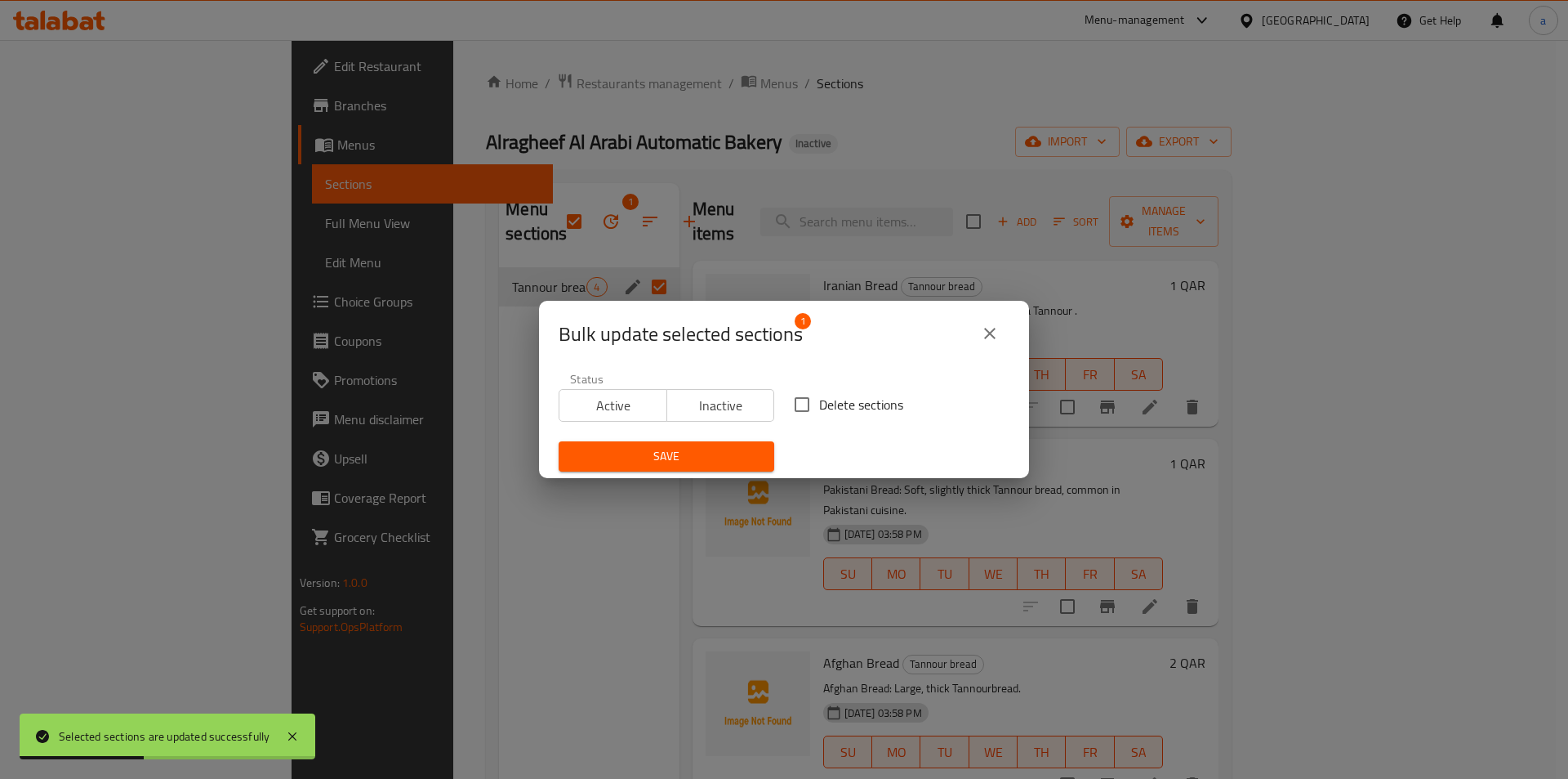
click at [806, 400] on input "Delete sections" at bounding box center [803, 405] width 34 height 34
checkbox input "true"
click at [686, 452] on span "Save" at bounding box center [666, 455] width 189 height 20
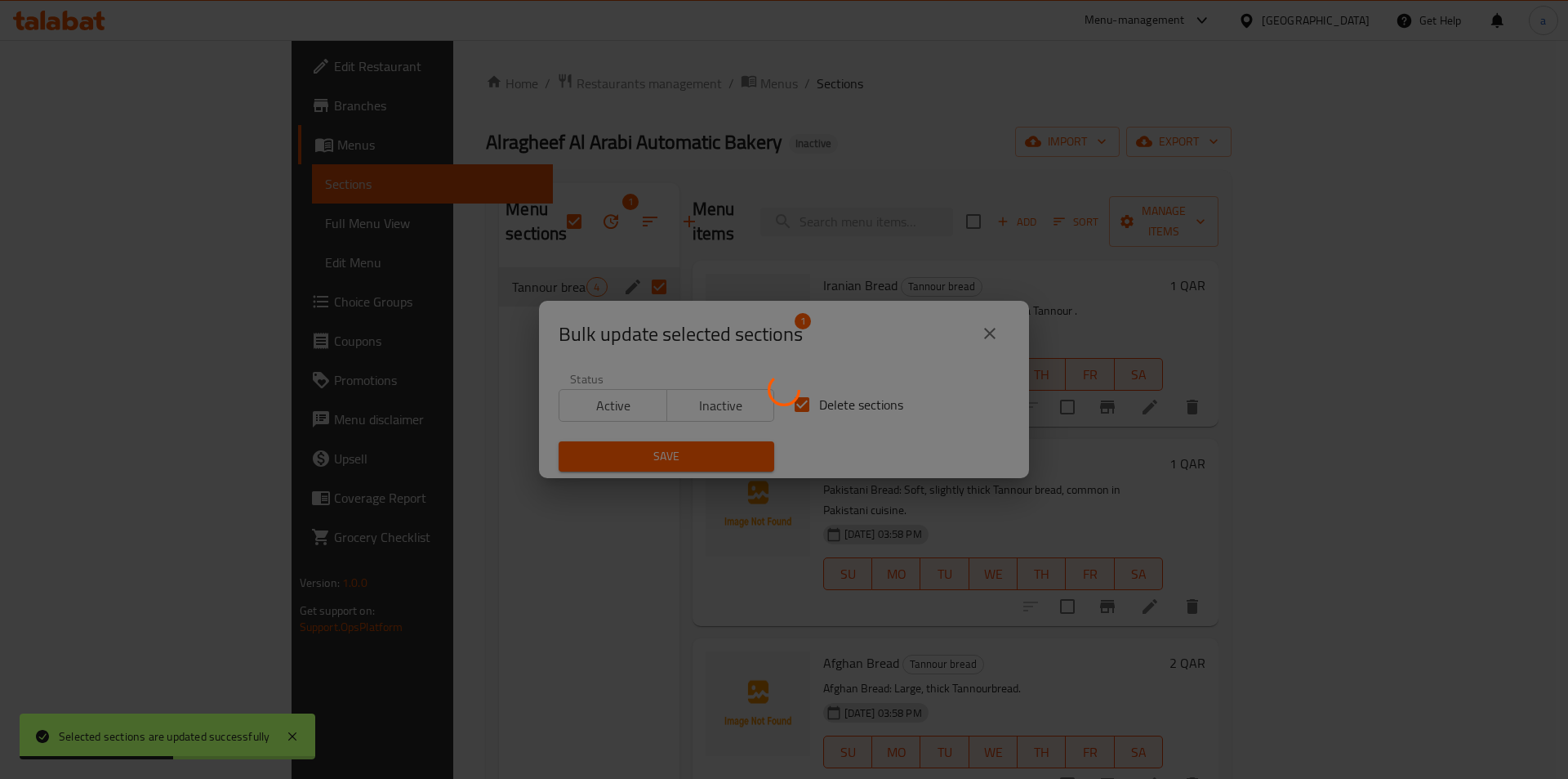
checkbox input "false"
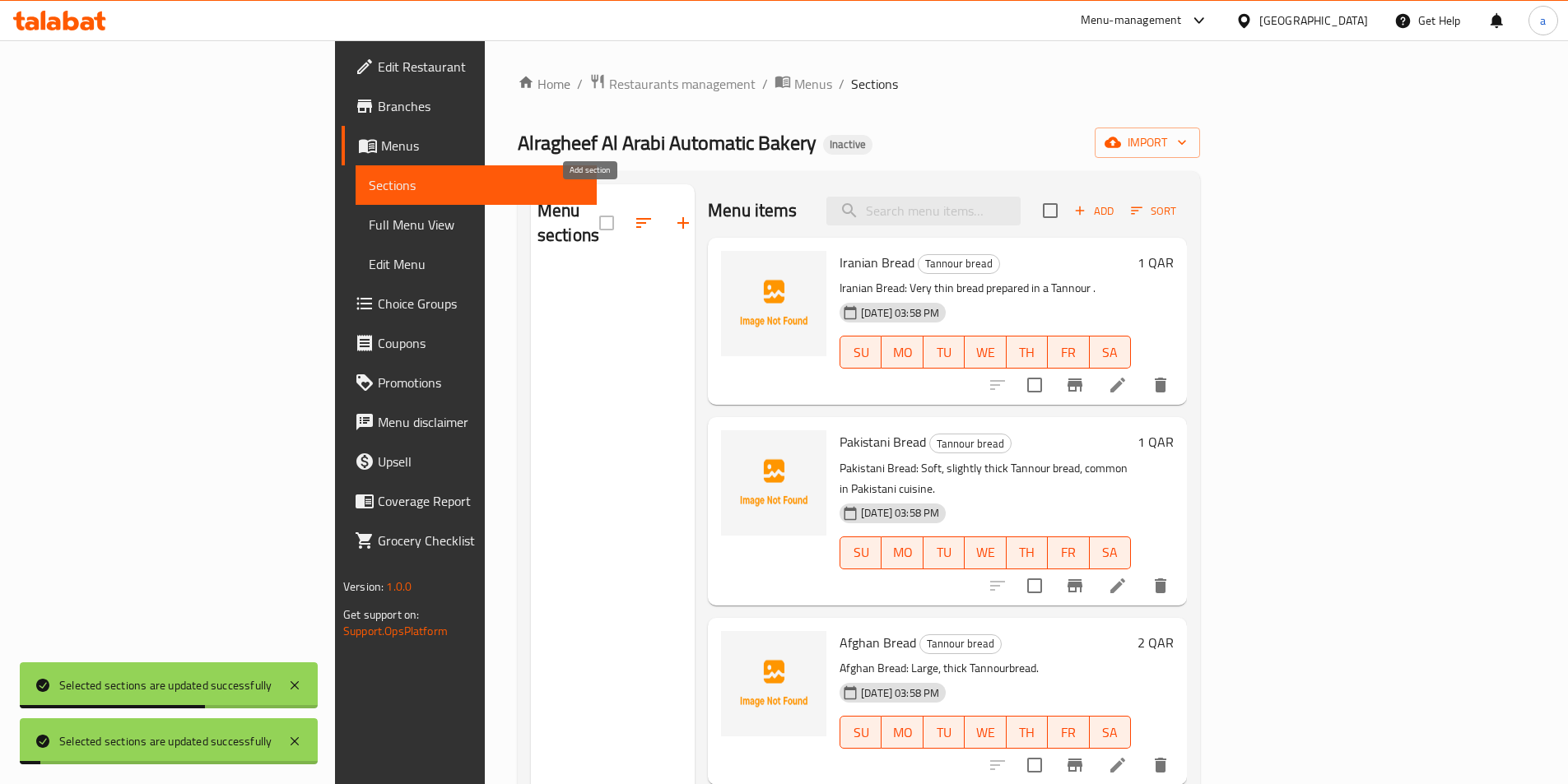
click at [677, 218] on icon "button" at bounding box center [683, 223] width 12 height 12
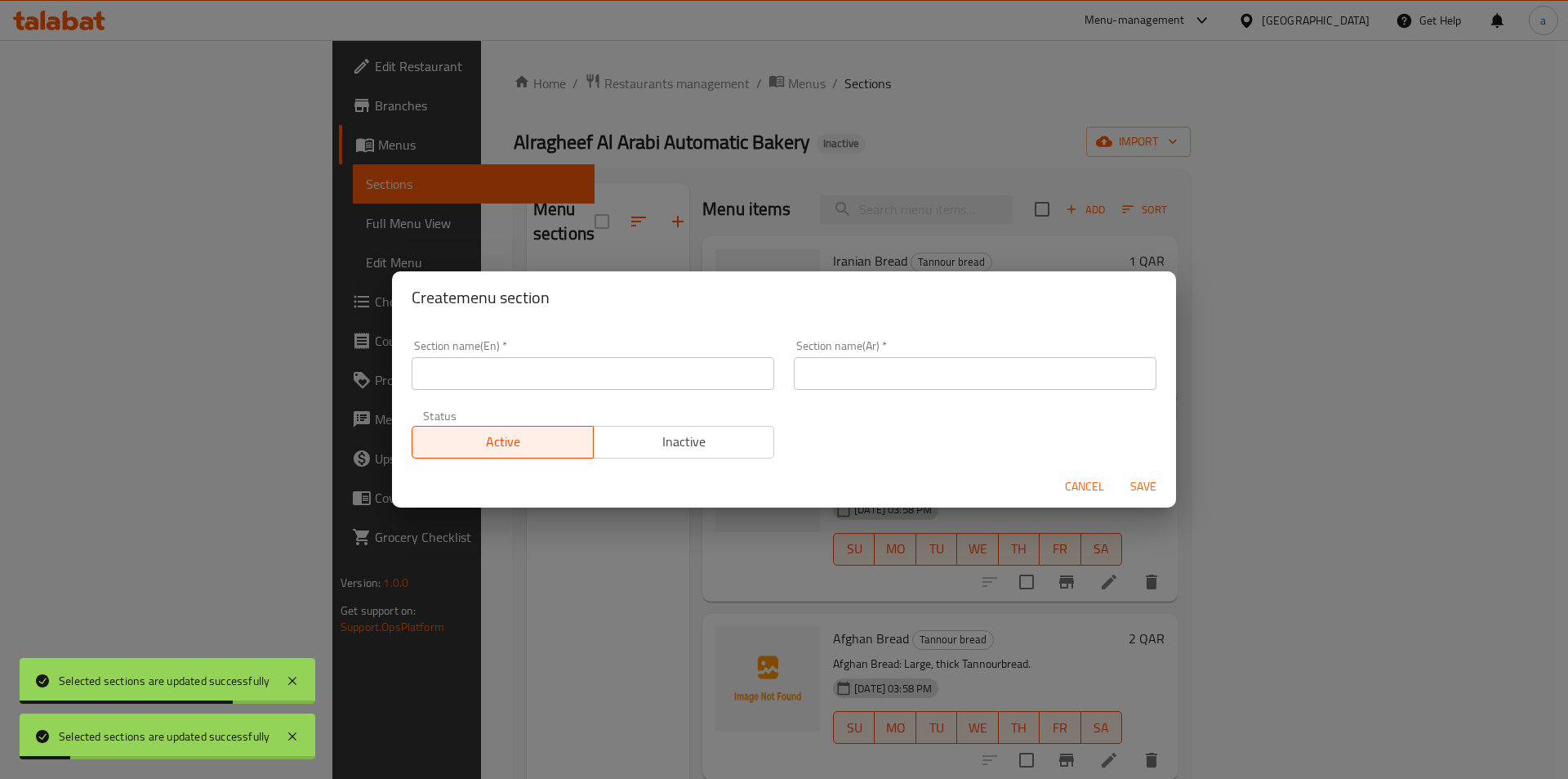
click at [875, 370] on input "text" at bounding box center [975, 373] width 363 height 32
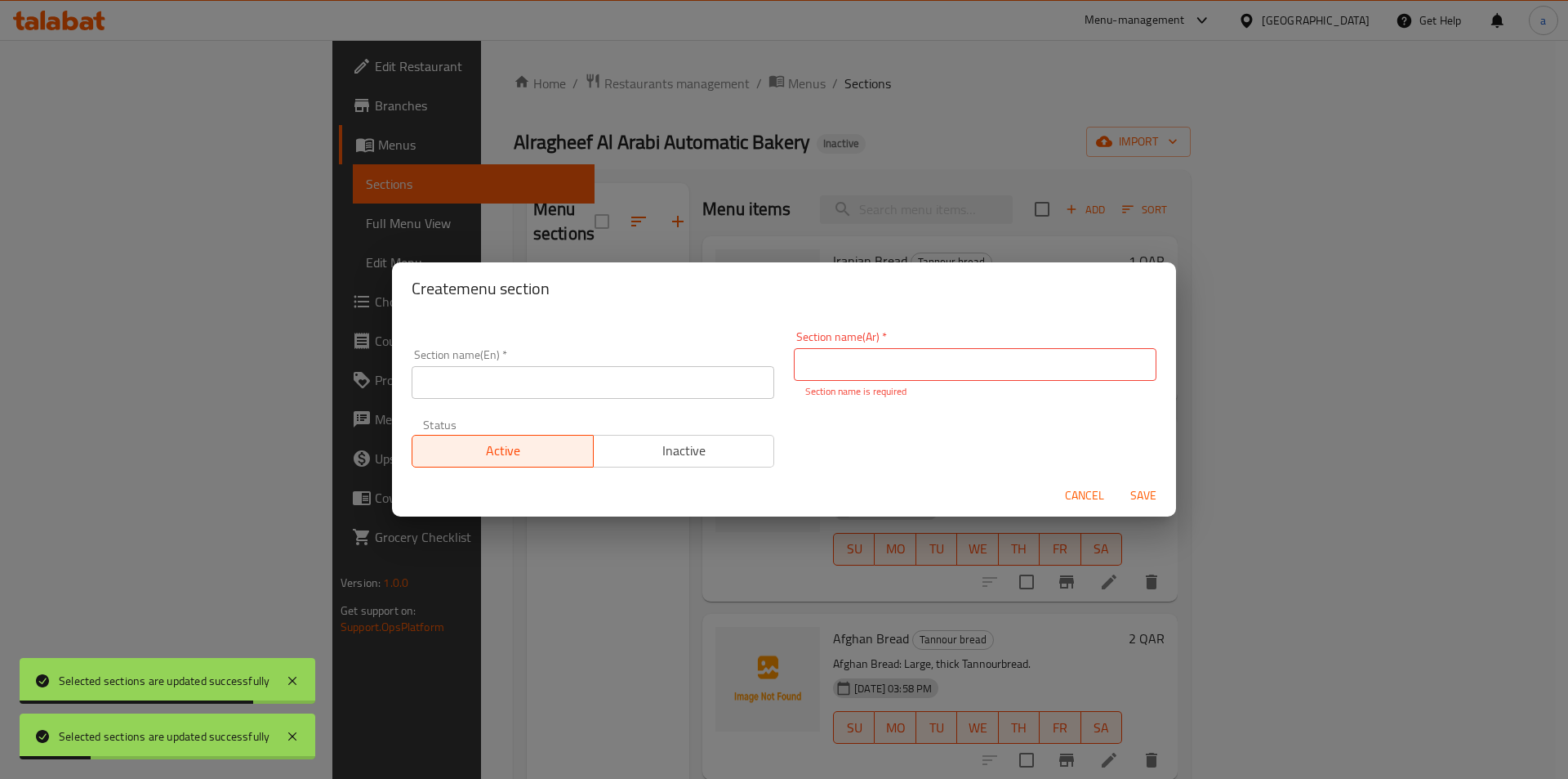
click at [686, 517] on div "Create menu section Section name(En)   * Section name(En) * Section name(Ar)   …" at bounding box center [784, 390] width 1568 height 779
drag, startPoint x: 1063, startPoint y: 492, endPoint x: 1074, endPoint y: 483, distance: 14.2
click at [1064, 493] on button "Cancel" at bounding box center [1084, 496] width 52 height 30
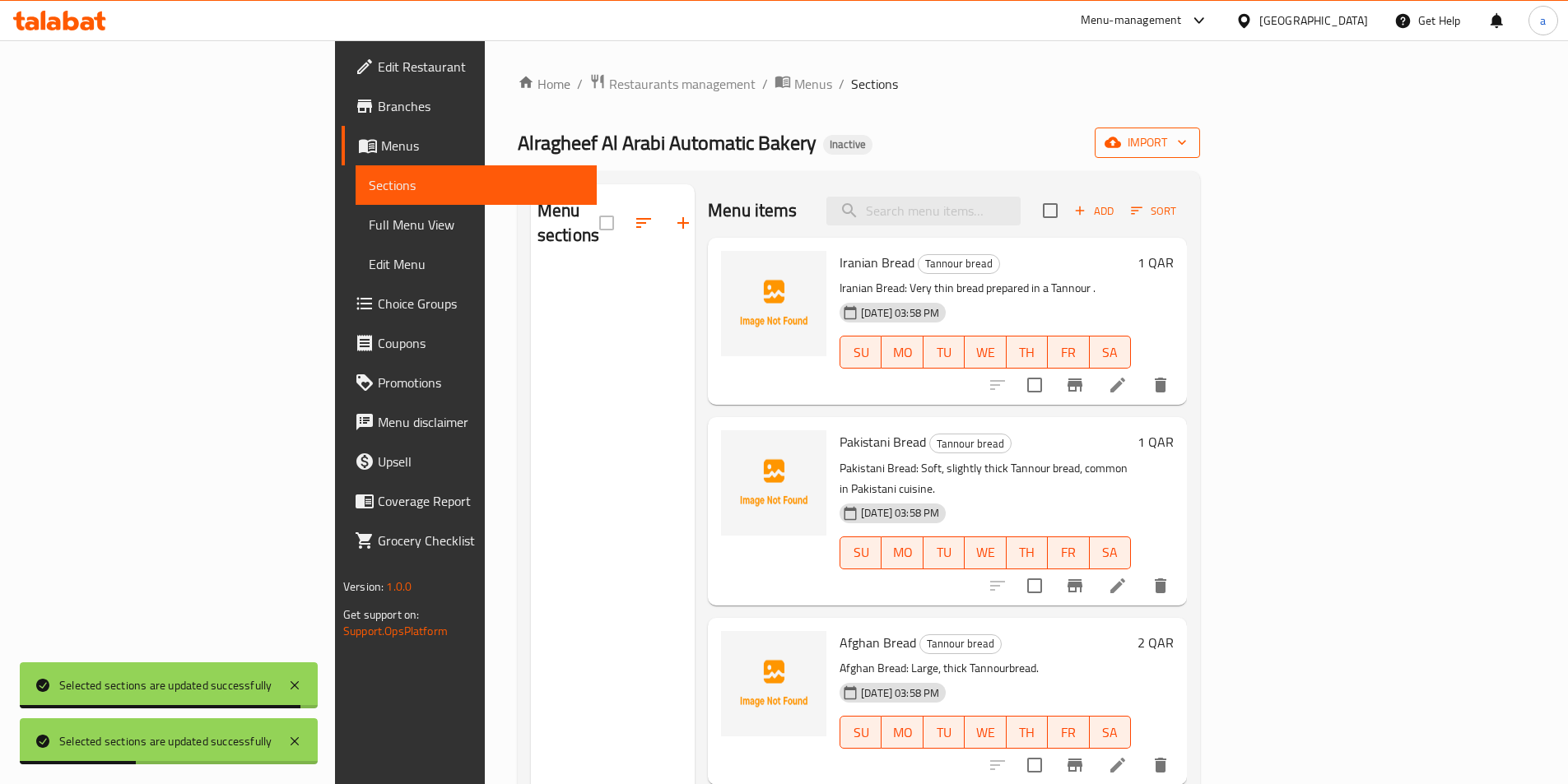
click at [1186, 143] on span "import" at bounding box center [1147, 142] width 79 height 20
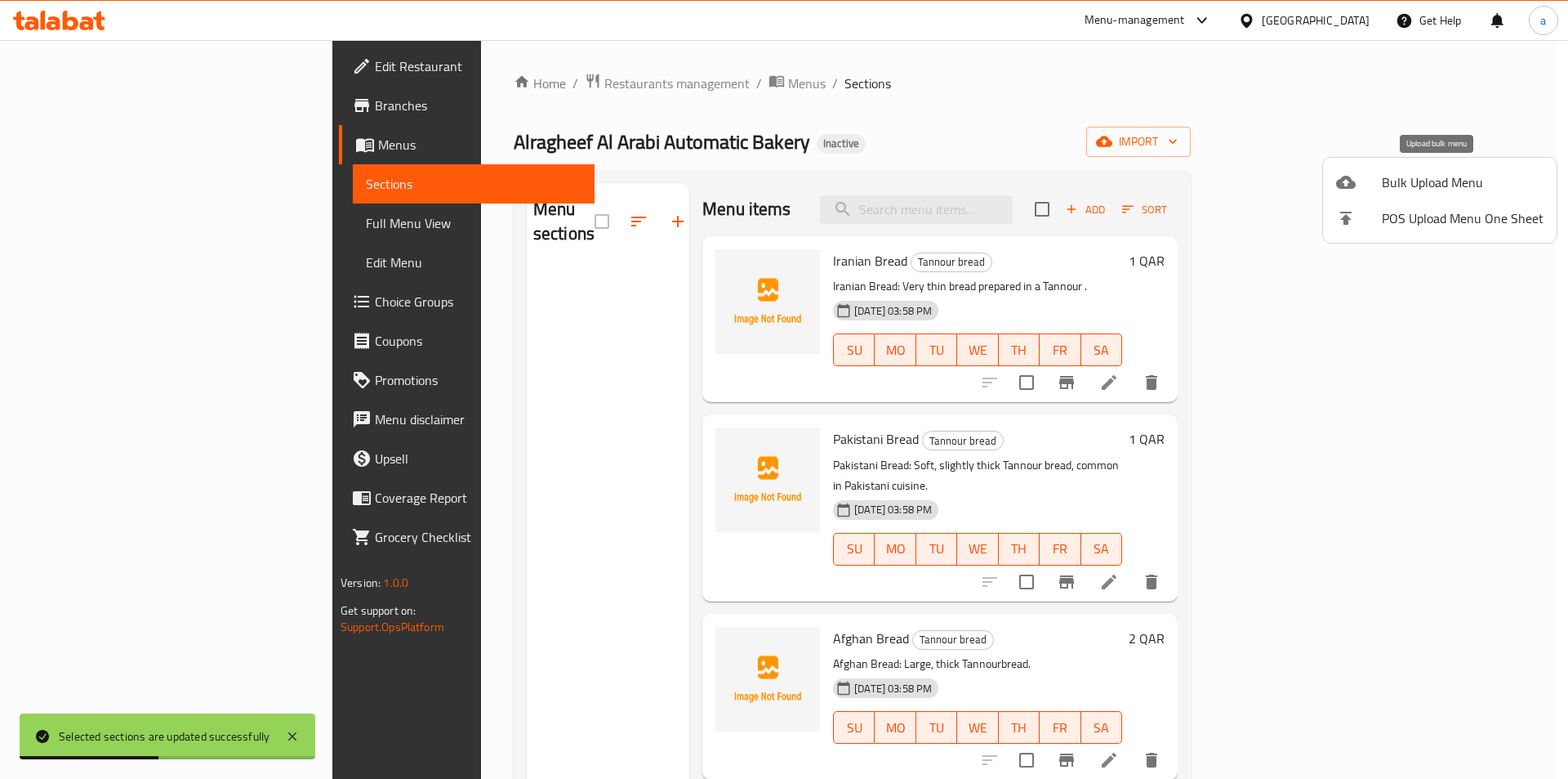
click at [1411, 187] on span "Bulk Upload Menu" at bounding box center [1463, 182] width 162 height 20
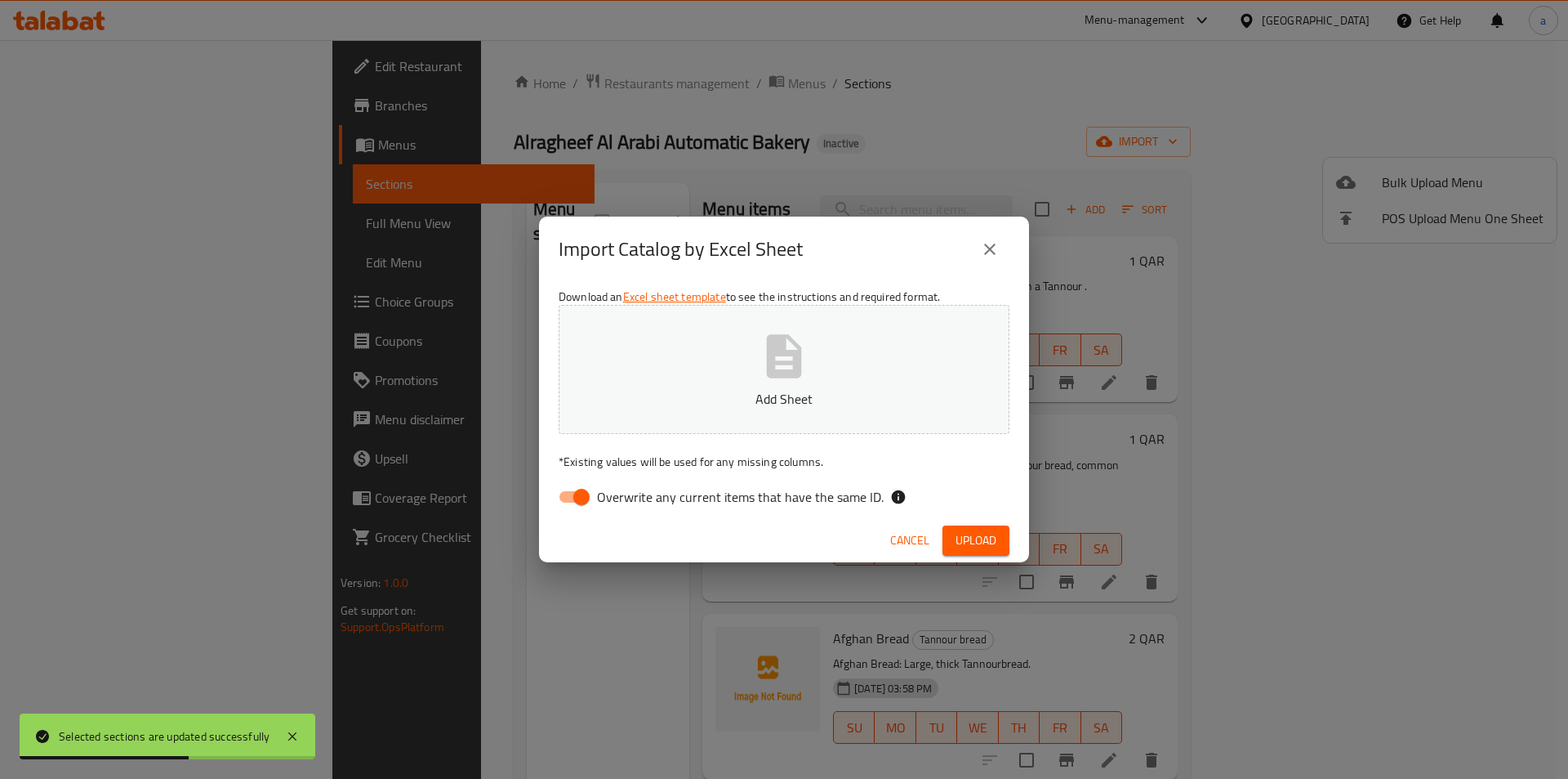
click at [738, 493] on span "Overwrite any current items that have the same ID." at bounding box center [740, 496] width 287 height 20
click at [628, 493] on input "Overwrite any current items that have the same ID." at bounding box center [582, 496] width 93 height 31
checkbox input "false"
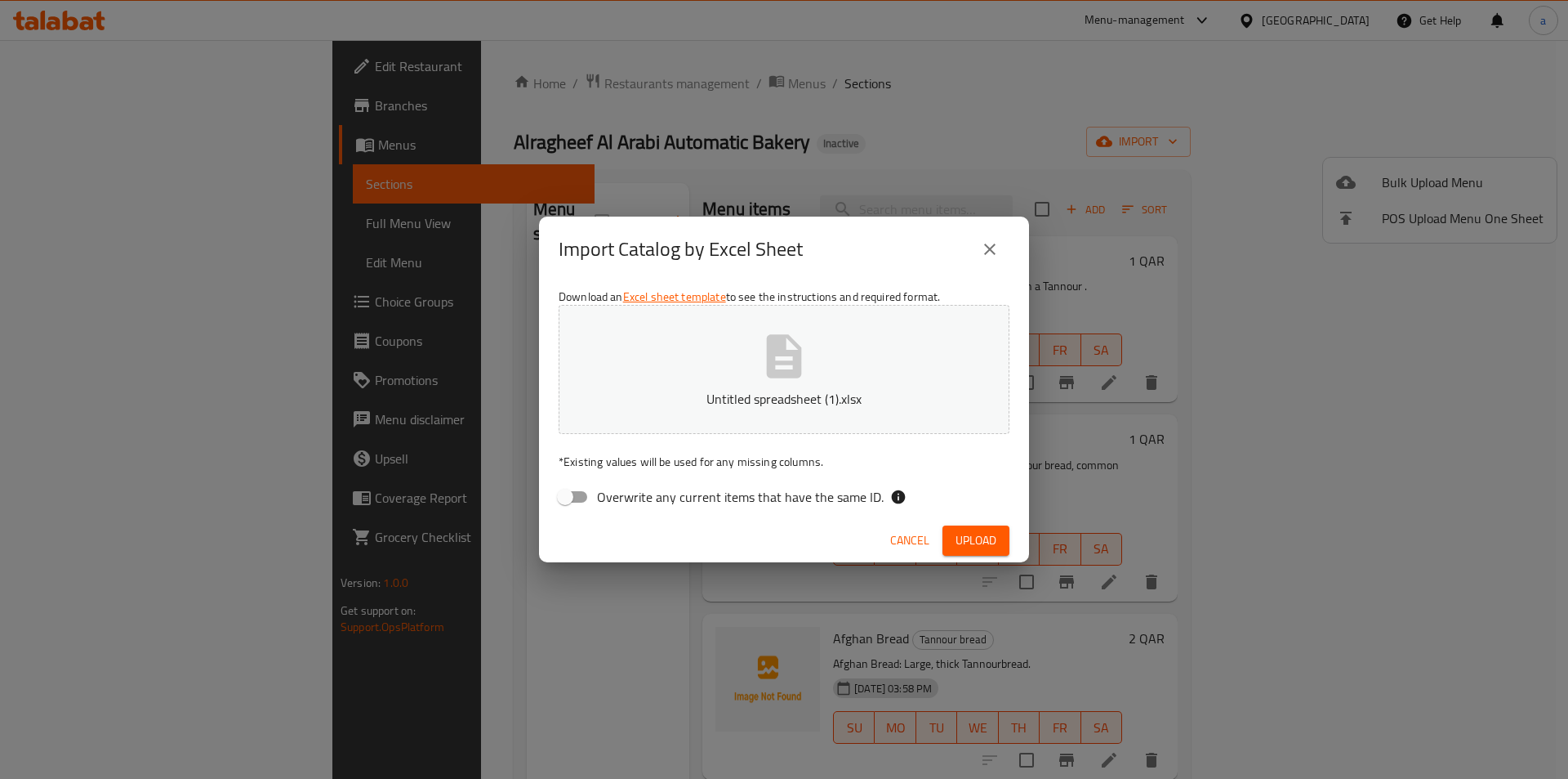
click at [975, 534] on span "Upload" at bounding box center [976, 540] width 41 height 20
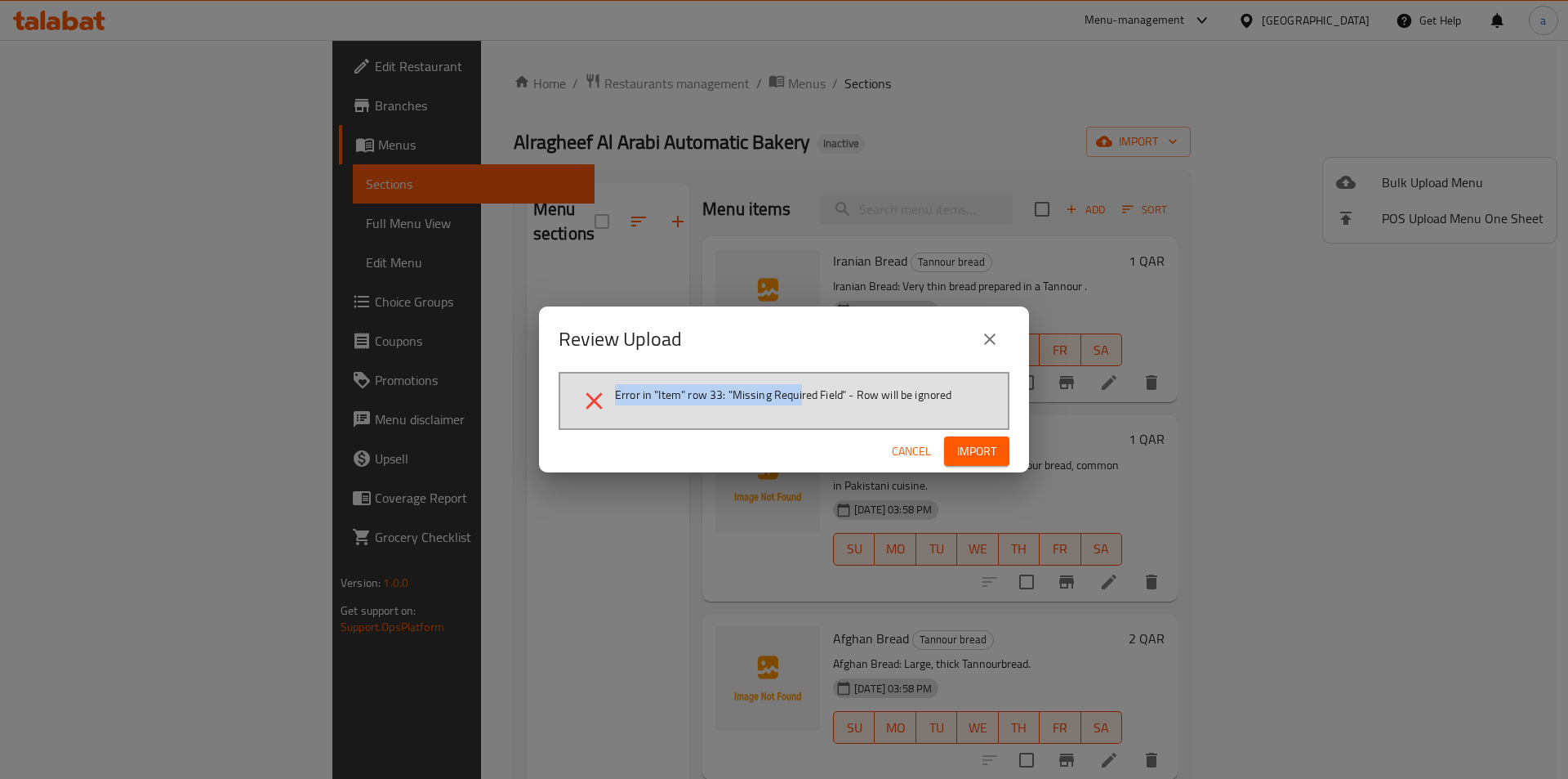
drag, startPoint x: 609, startPoint y: 392, endPoint x: 844, endPoint y: 387, distance: 235.1
click at [818, 393] on li "Error in "Item" row 33: "Missing Required Field" - Row will be ignored" at bounding box center [784, 401] width 408 height 29
click at [925, 446] on span "Cancel" at bounding box center [911, 450] width 39 height 20
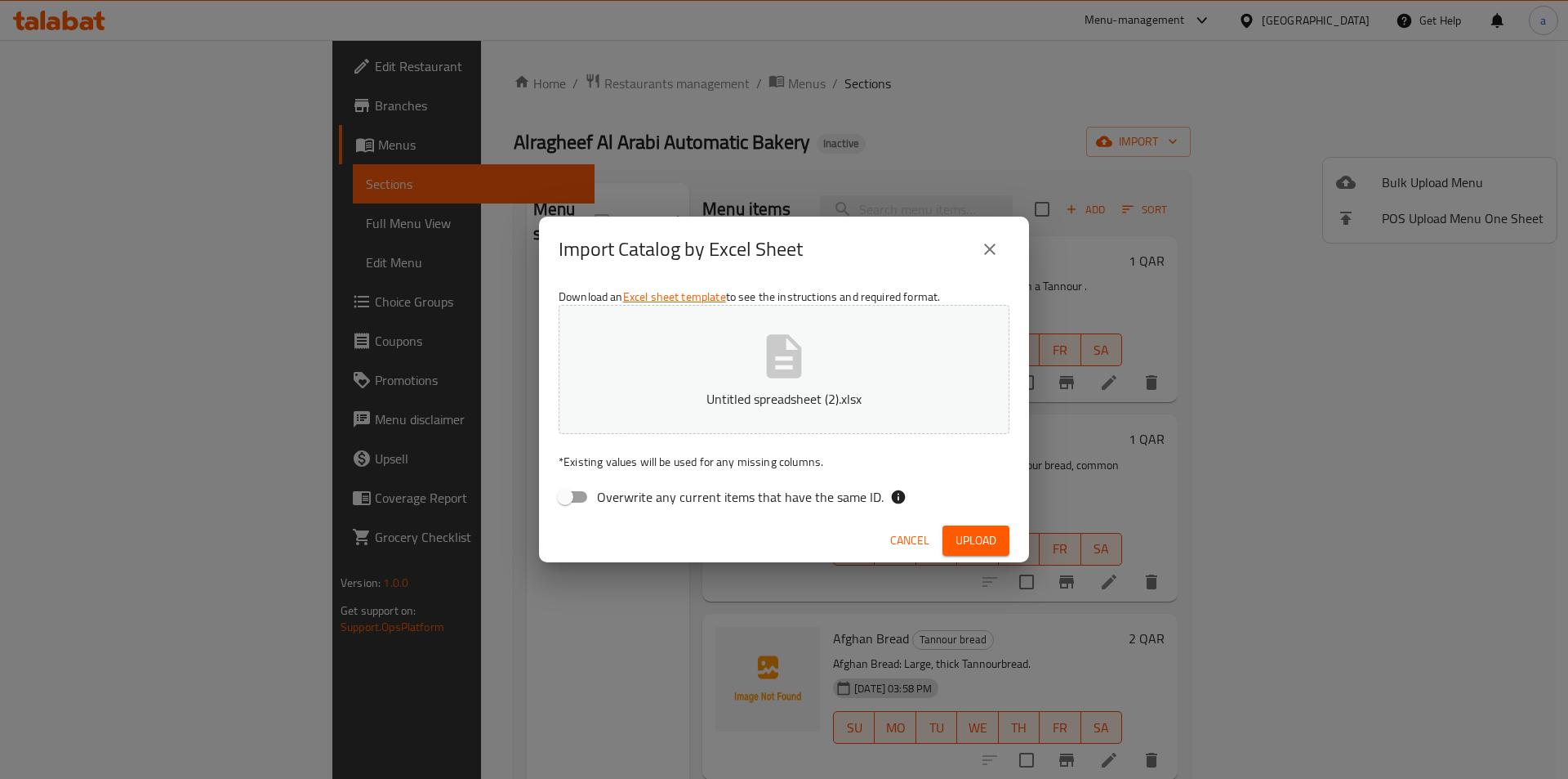
click at [970, 546] on span "Upload" at bounding box center [976, 540] width 41 height 20
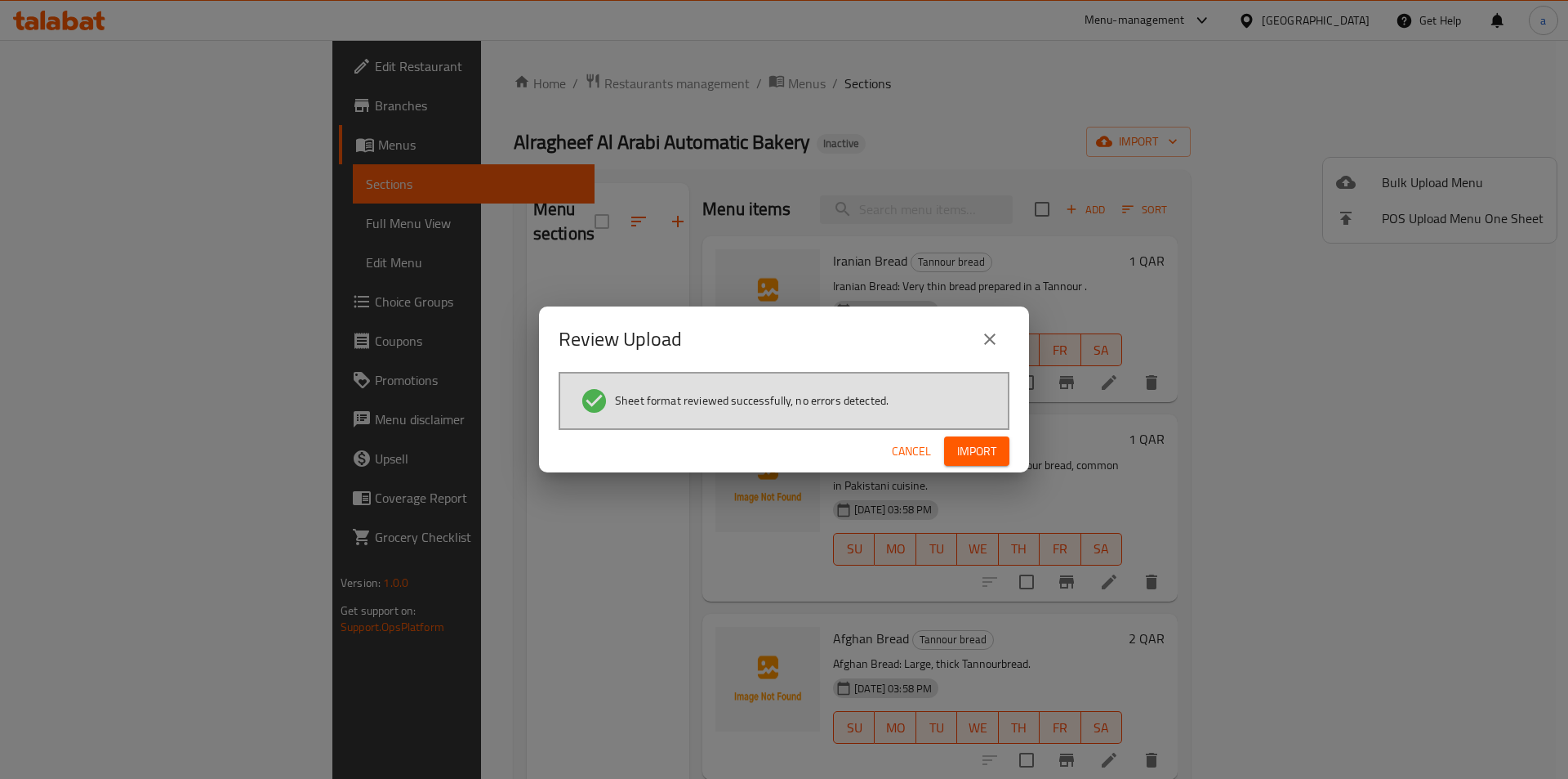
click at [998, 441] on button "Import" at bounding box center [977, 451] width 66 height 30
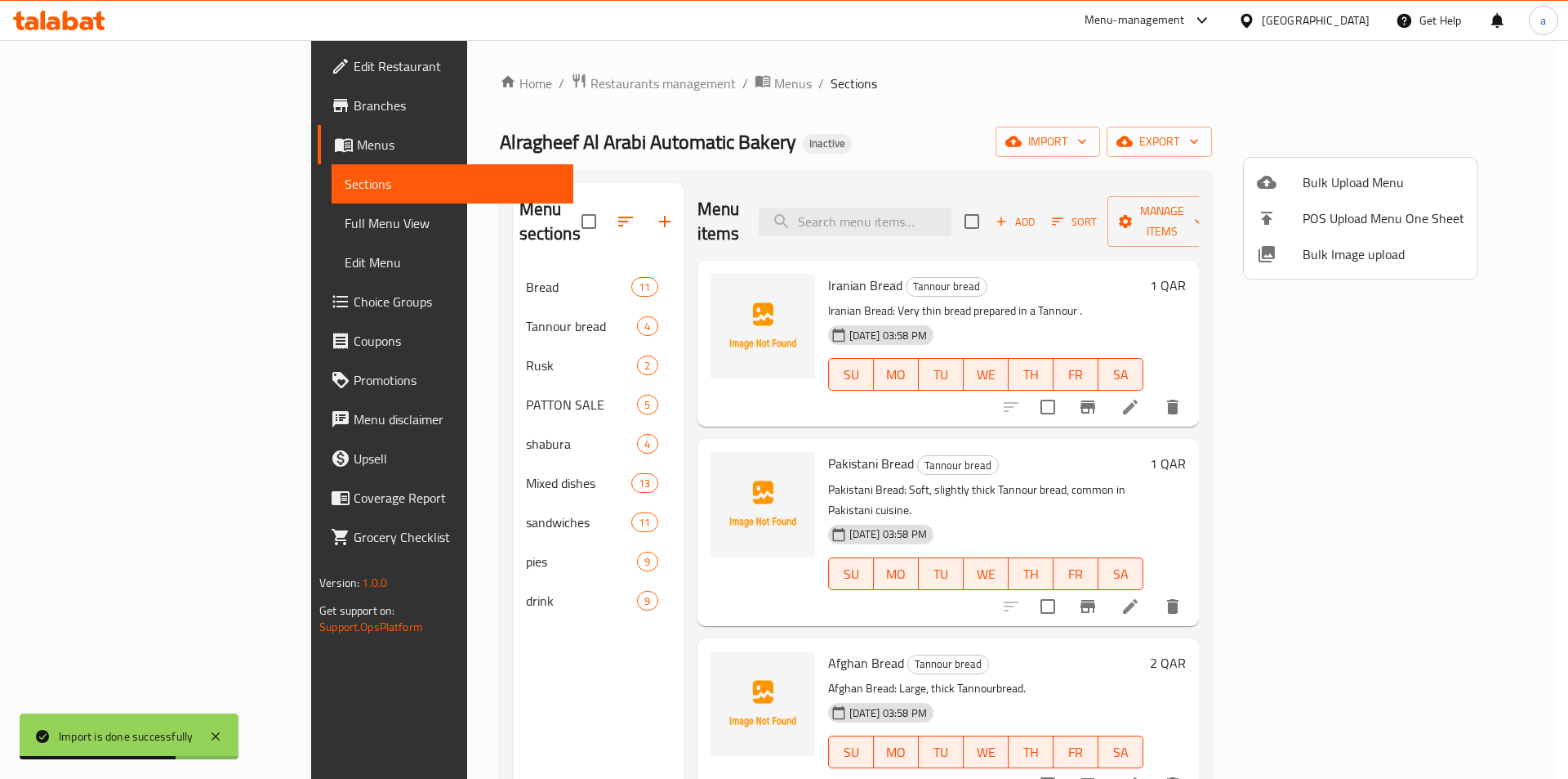
click at [101, 222] on div at bounding box center [784, 390] width 1568 height 779
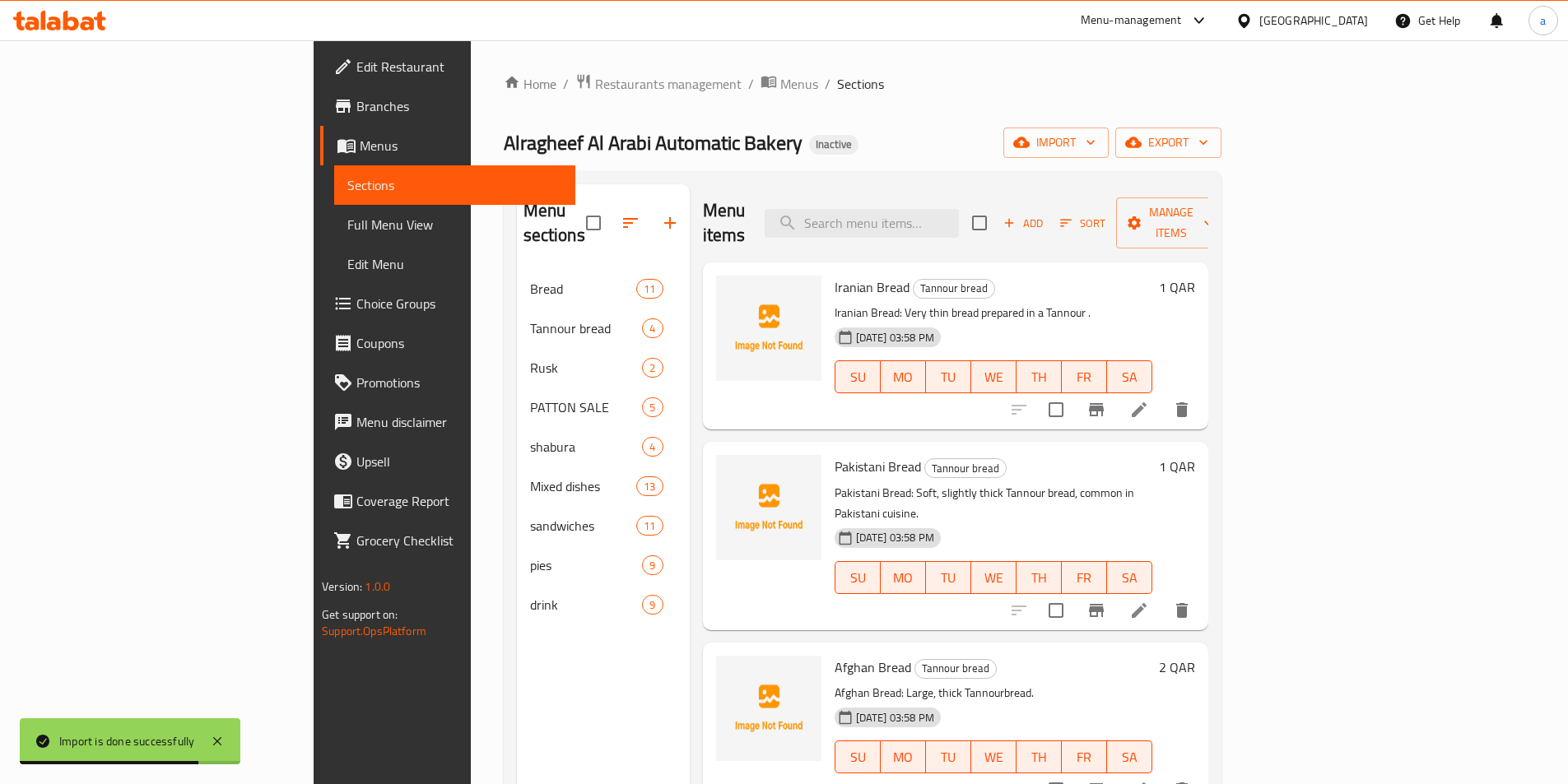
click at [347, 223] on span "Full Menu View" at bounding box center [455, 224] width 215 height 20
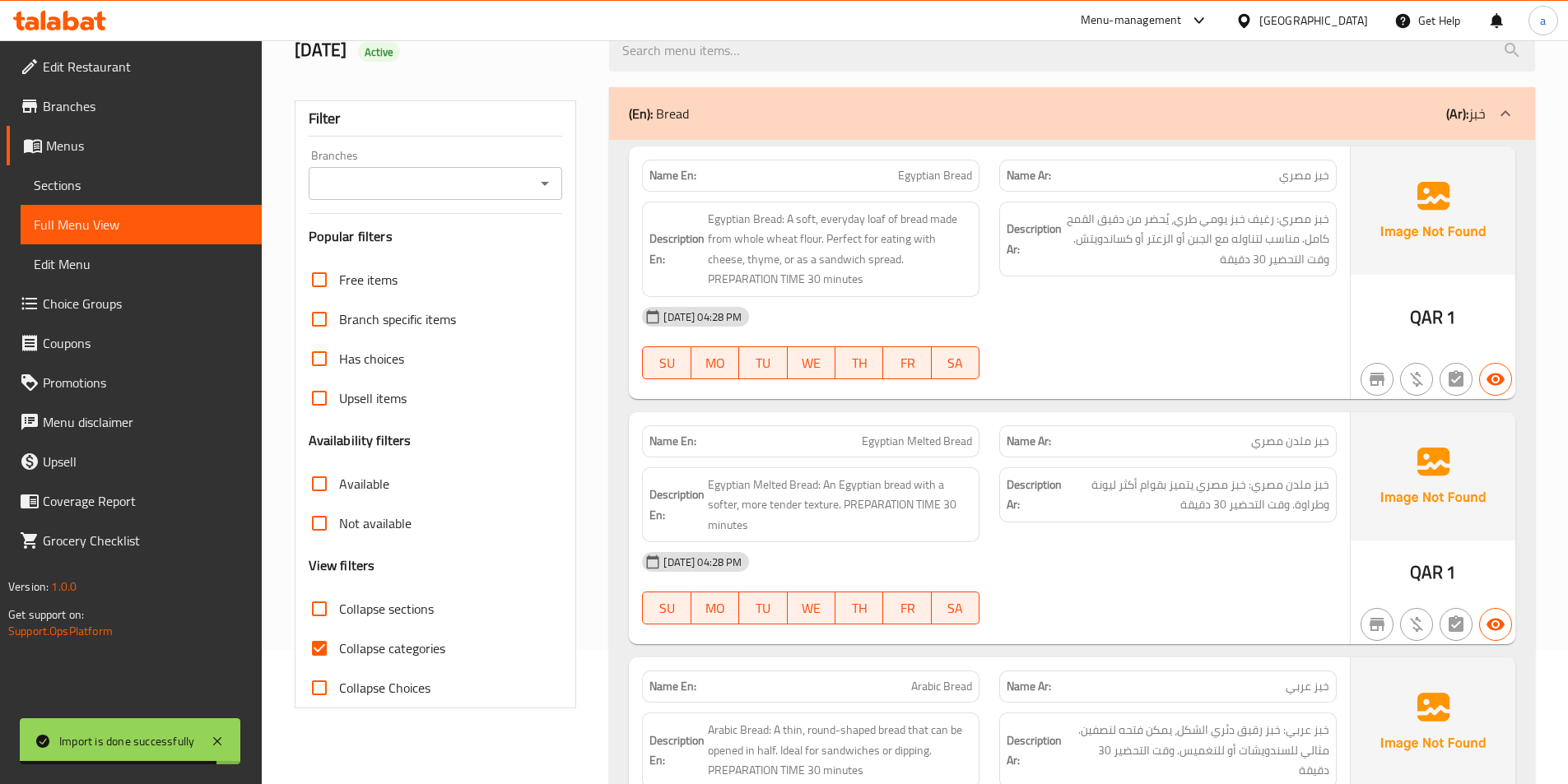
scroll to position [329, 0]
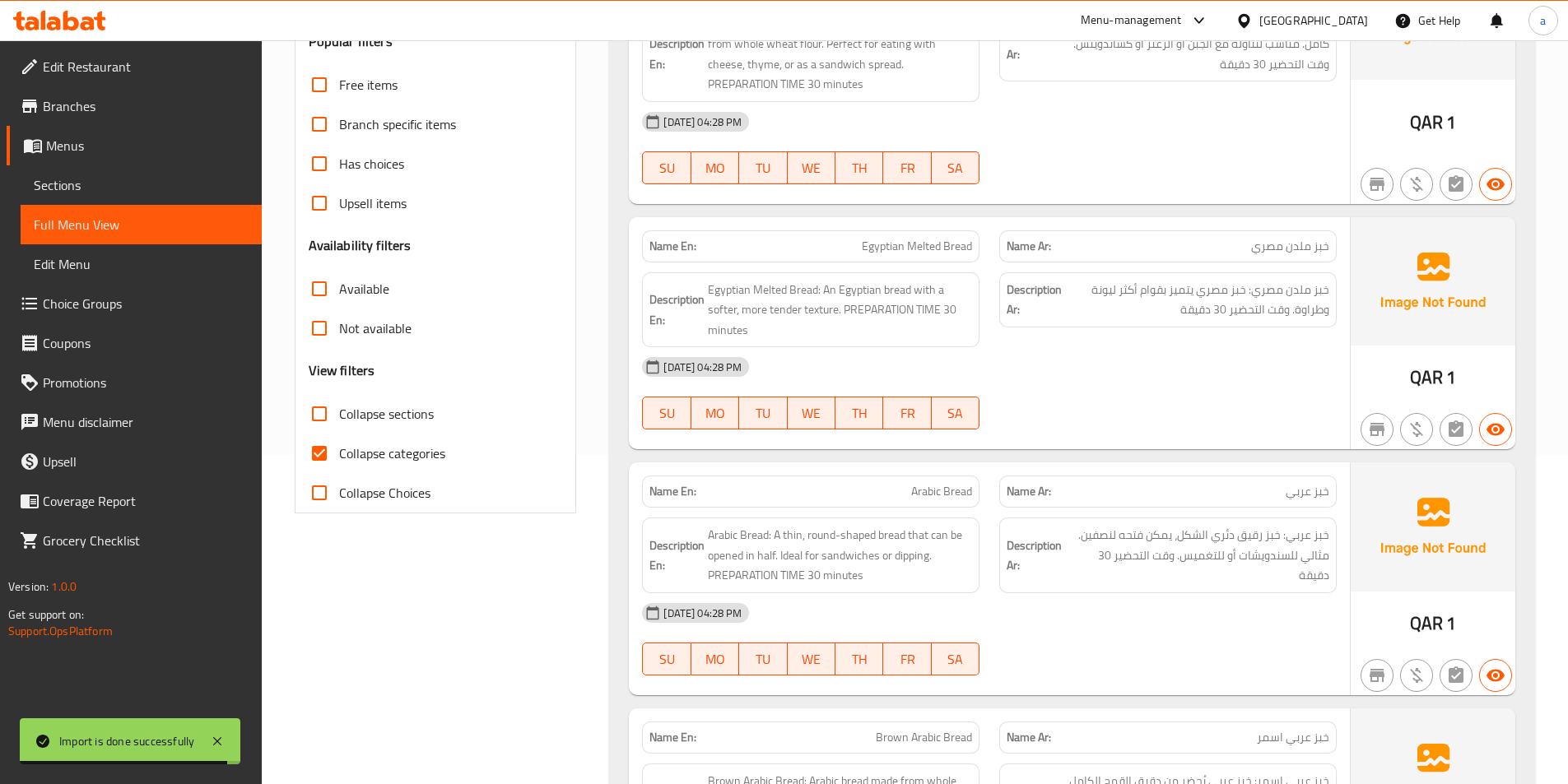
click at [339, 455] on span "Collapse categories" at bounding box center [391, 452] width 106 height 20
click at [339, 455] on input "Collapse categories" at bounding box center [318, 452] width 39 height 39
checkbox input "false"
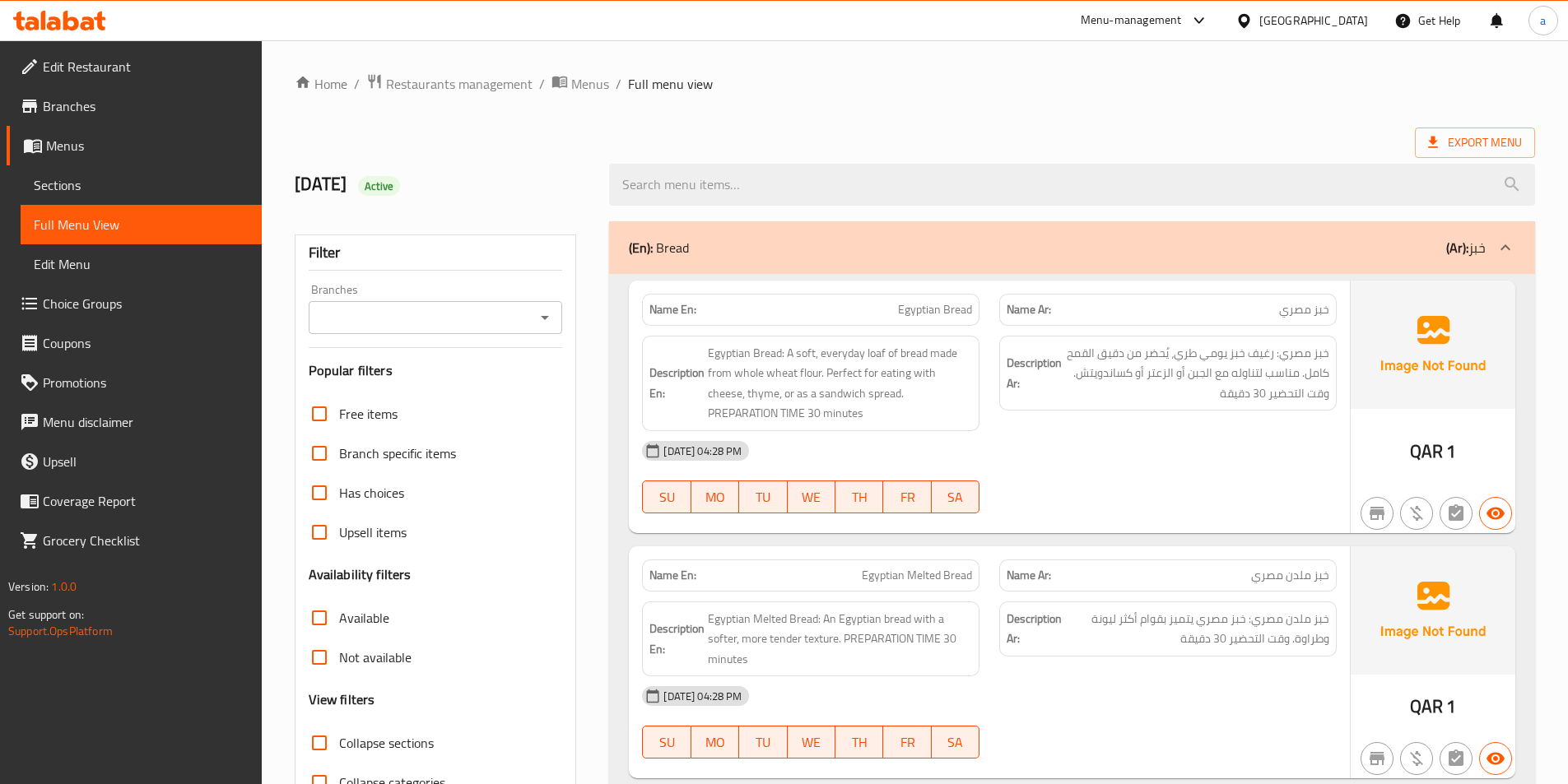
drag, startPoint x: 1328, startPoint y: 306, endPoint x: 1273, endPoint y: 304, distance: 55.0
click at [1277, 305] on p "Name Ar: خبز مصري" at bounding box center [1167, 310] width 322 height 17
drag, startPoint x: 883, startPoint y: 301, endPoint x: 982, endPoint y: 306, distance: 99.1
click at [982, 306] on div "Name En: Egyptian Bread" at bounding box center [810, 310] width 357 height 52
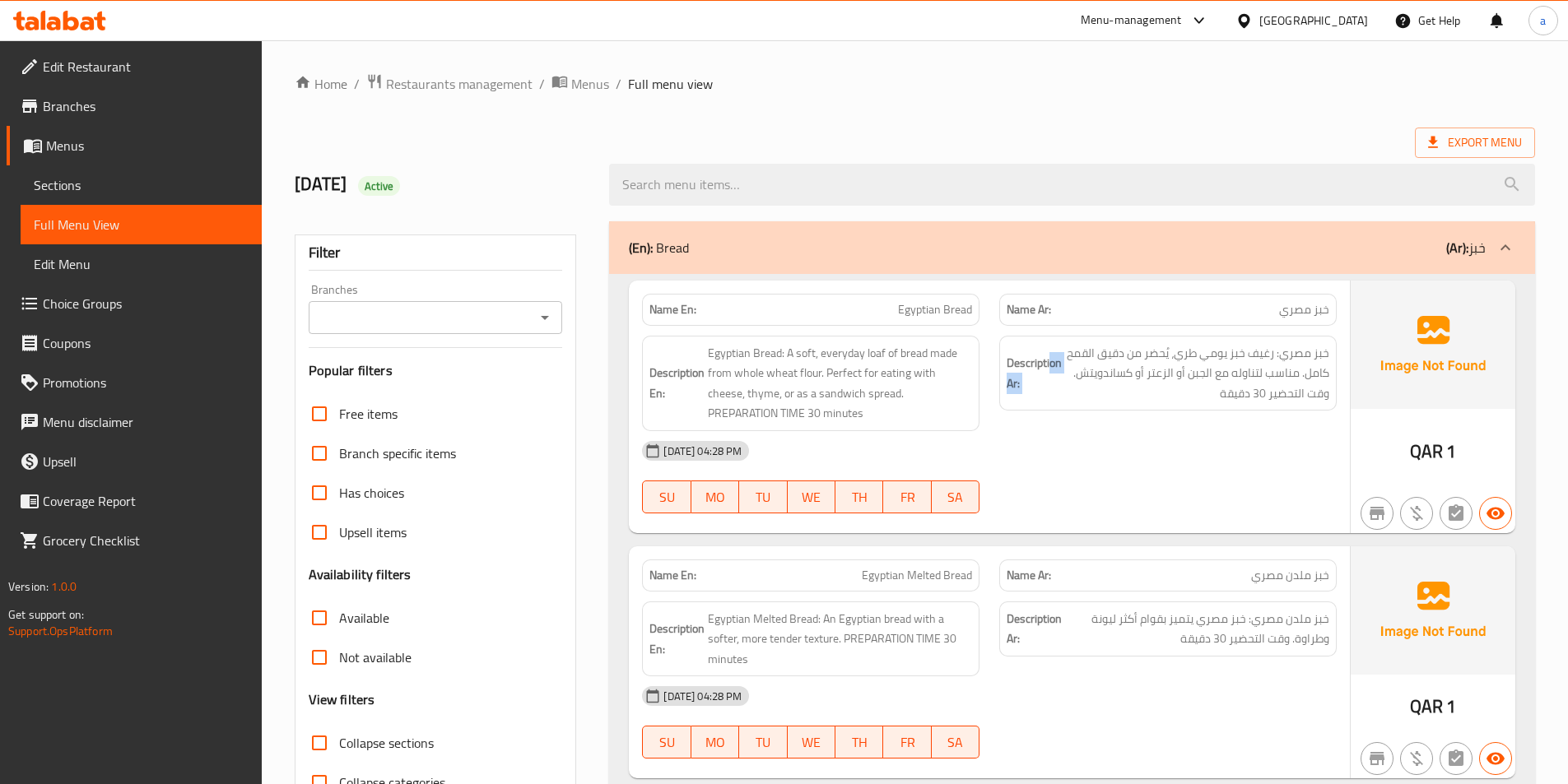
drag, startPoint x: 1310, startPoint y: 351, endPoint x: 1048, endPoint y: 346, distance: 262.0
click at [1048, 346] on div "Description Ar: خبز مصري: رغيف خبز يومي طري، يُحضر من دقيق القمح كامل. مناسب لت…" at bounding box center [1168, 373] width 338 height 76
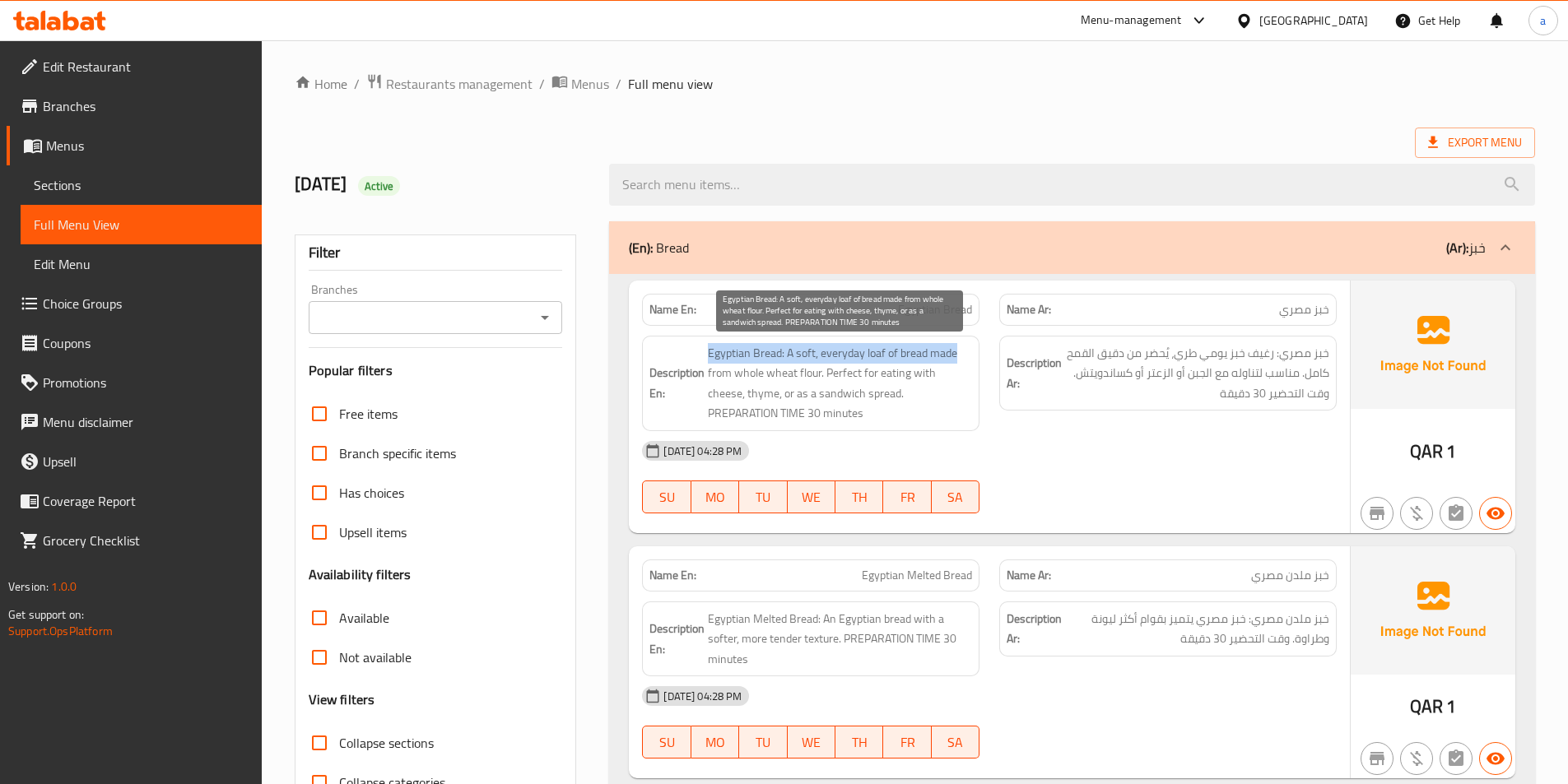
drag, startPoint x: 738, startPoint y: 358, endPoint x: 957, endPoint y: 357, distance: 219.0
click at [957, 357] on span "Egyptian Bread: A soft, everyday loaf of bread made from whole wheat flour. Per…" at bounding box center [839, 383] width 264 height 81
drag, startPoint x: 702, startPoint y: 366, endPoint x: 924, endPoint y: 371, distance: 222.1
click at [924, 371] on h6 "Description En: Egyptian Bread: A soft, everyday loaf of bread made from whole …" at bounding box center [810, 383] width 322 height 81
click at [930, 369] on span "Egyptian Bread: A soft, everyday loaf of bread made from whole wheat flour. Per…" at bounding box center [839, 383] width 264 height 81
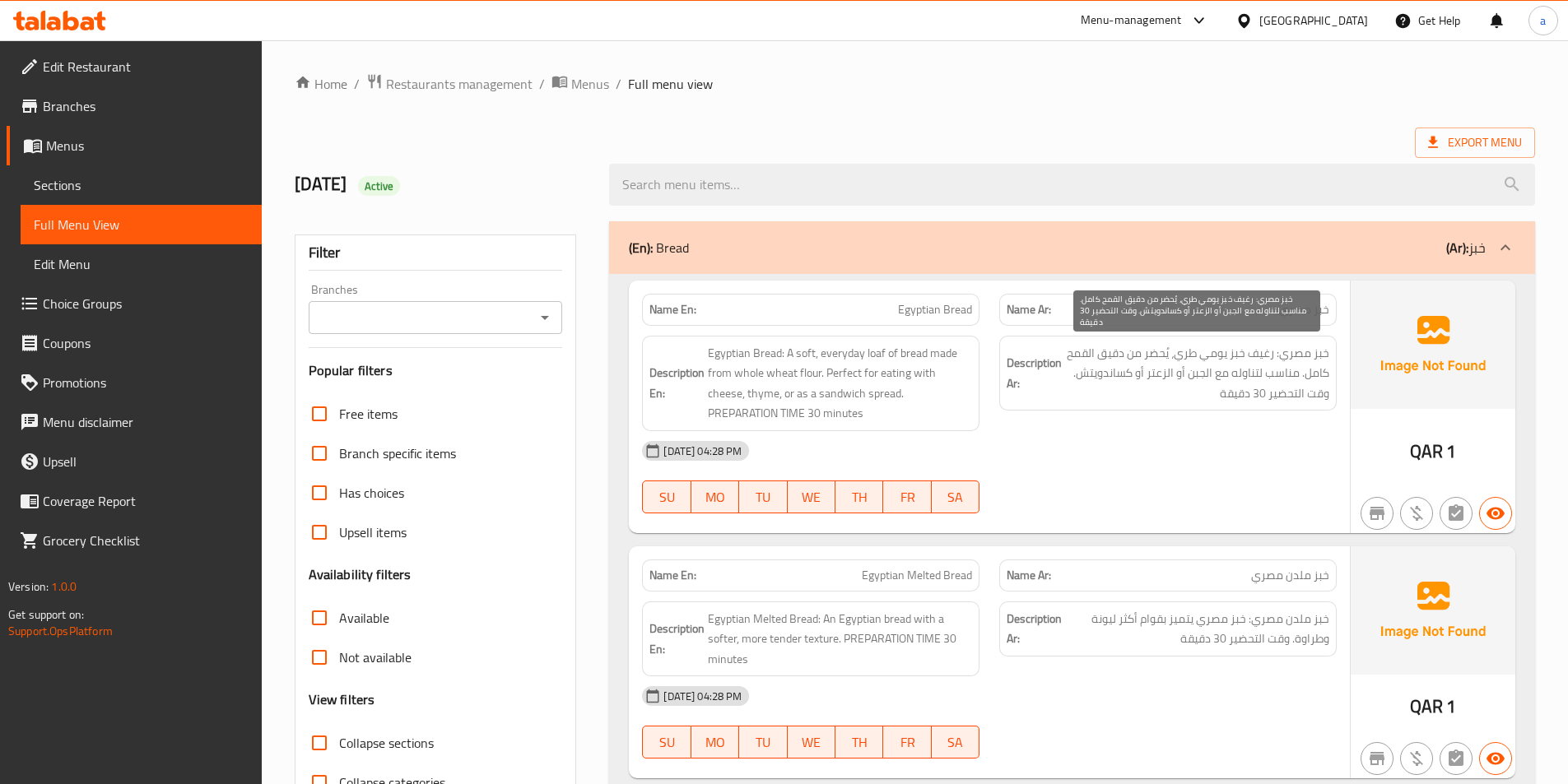
click at [1224, 356] on span "خبز مصري: رغيف خبز يومي طري، يُحضر من دقيق القمح كامل. مناسب لتناوله مع الجبن أ…" at bounding box center [1196, 373] width 264 height 60
copy span "يومي"
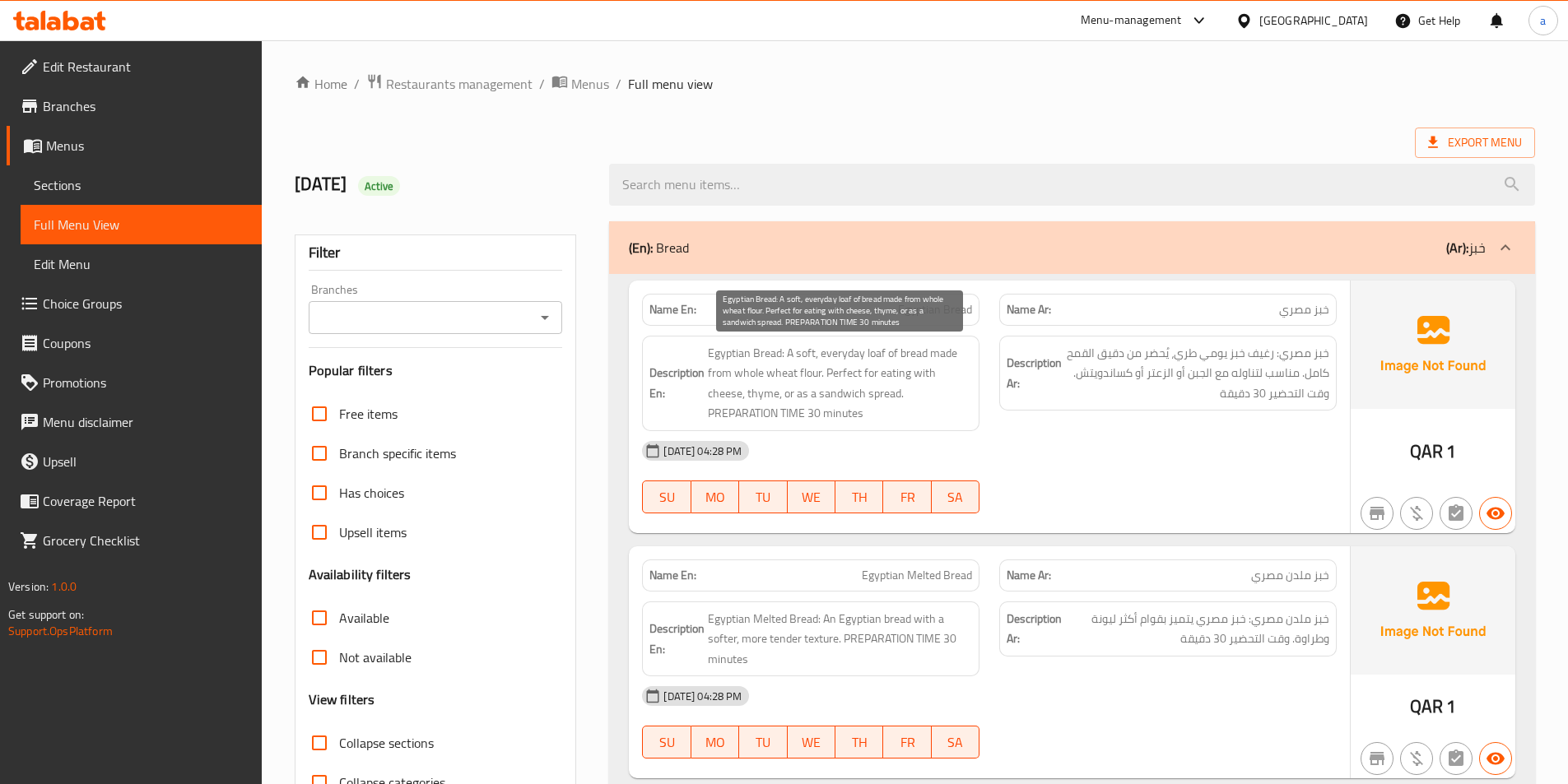
click at [843, 347] on span "Egyptian Bread: A soft, everyday loaf of bread made from whole wheat flour. Per…" at bounding box center [839, 383] width 264 height 81
click at [860, 355] on span "Egyptian Bread: A soft, everyday loaf of bread made from whole wheat flour. Per…" at bounding box center [839, 383] width 264 height 81
click at [883, 363] on span "Egyptian Bread: A soft, everyday loaf of bread made from whole wheat flour. Per…" at bounding box center [839, 383] width 264 height 81
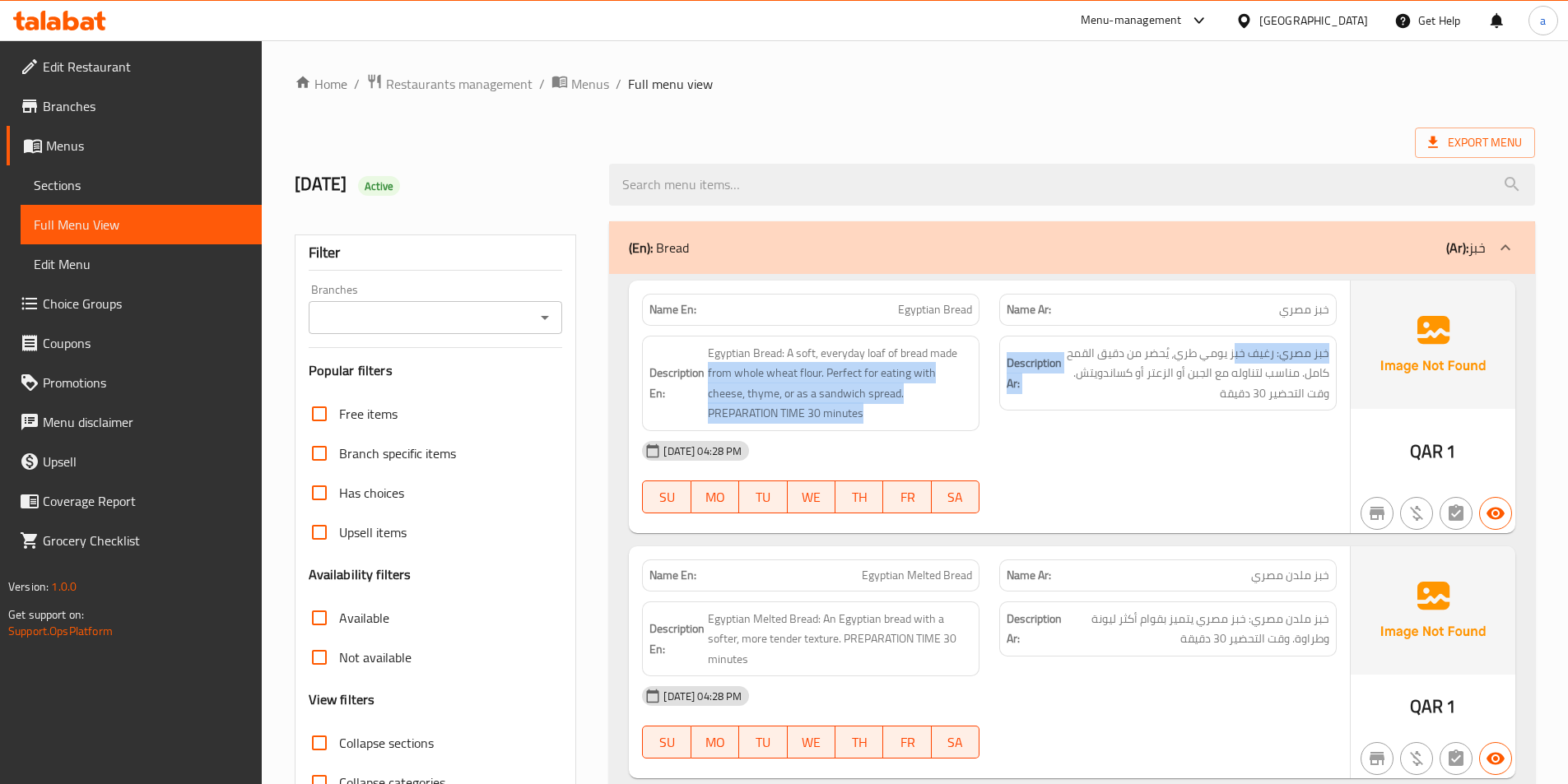
drag, startPoint x: 1228, startPoint y: 343, endPoint x: 962, endPoint y: 339, distance: 266.0
click at [962, 339] on div "Description En: Egyptian Bread: A soft, everyday loaf of bread made from whole …" at bounding box center [989, 383] width 714 height 115
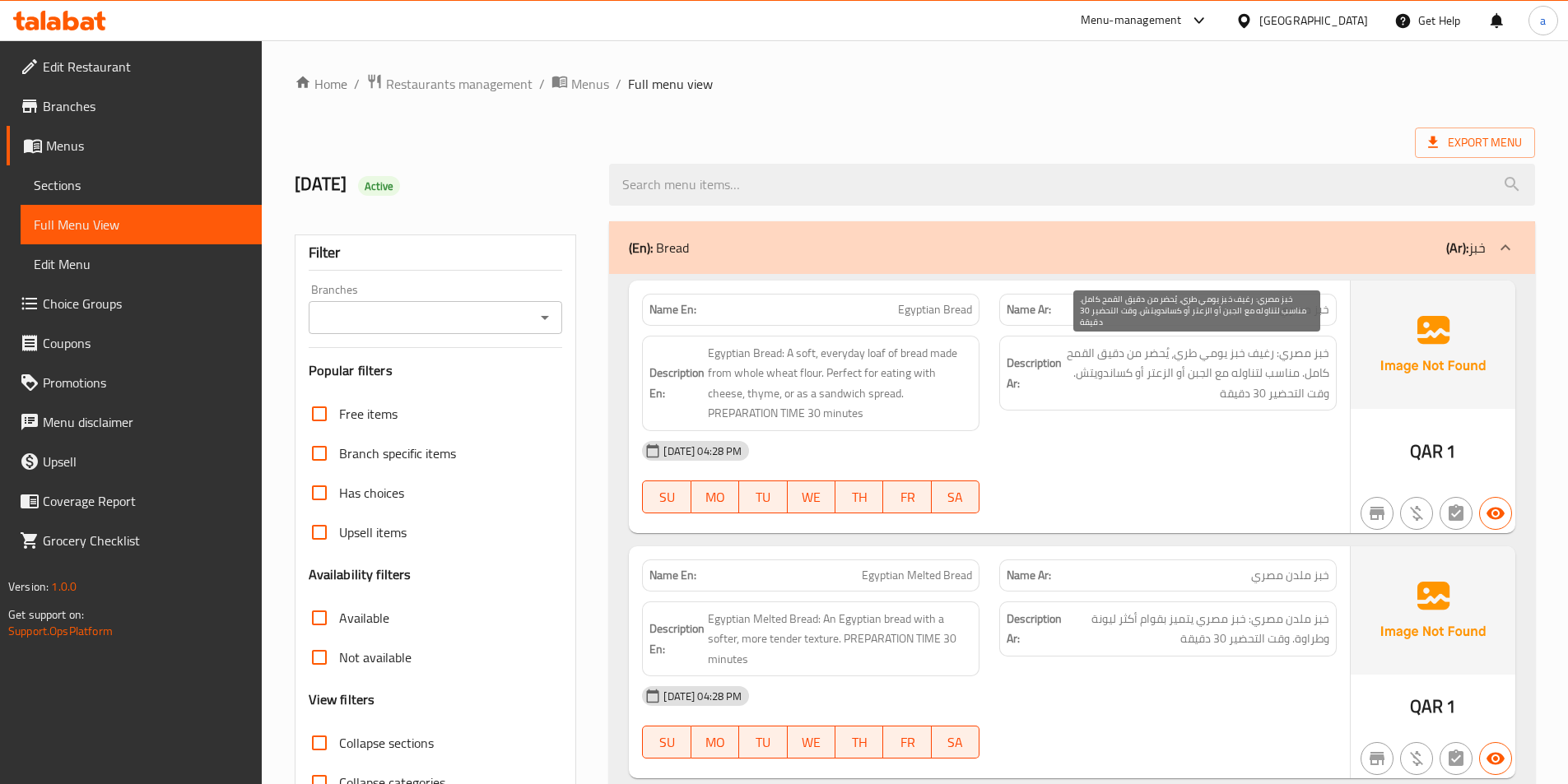
click at [1093, 370] on span "خبز مصري: رغيف خبز يومي طري، يُحضر من دقيق القمح كامل. مناسب لتناوله مع الجبن أ…" at bounding box center [1196, 373] width 264 height 60
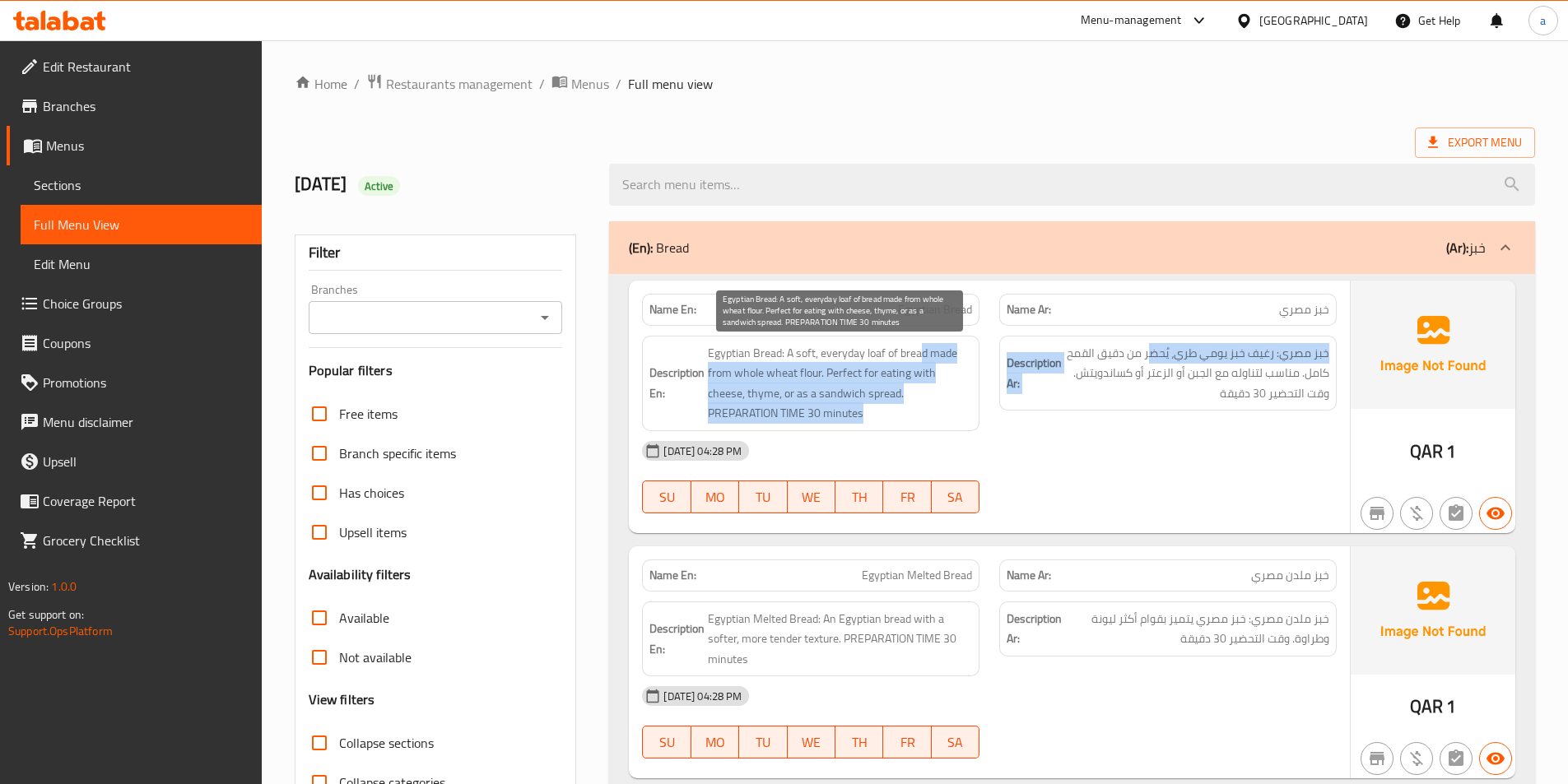
drag, startPoint x: 930, startPoint y: 356, endPoint x: 947, endPoint y: 363, distance: 18.4
click at [919, 356] on div "Description En: Egyptian Bread: A soft, everyday loaf of bread made from whole …" at bounding box center [989, 383] width 714 height 115
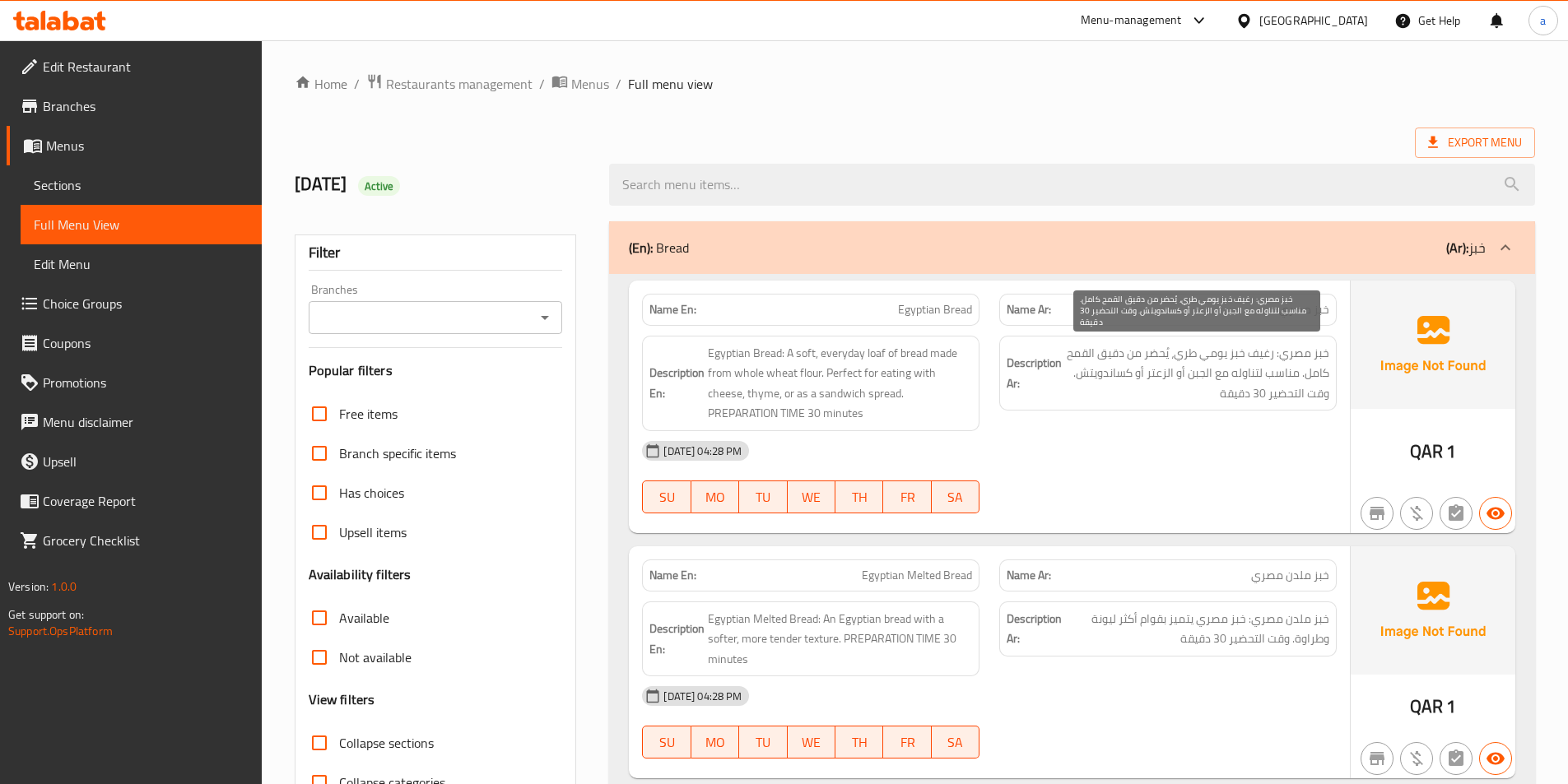
click at [1116, 386] on span "خبز مصري: رغيف خبز يومي طري، يُحضر من دقيق القمح كامل. مناسب لتناوله مع الجبن أ…" at bounding box center [1196, 373] width 264 height 60
drag, startPoint x: 1333, startPoint y: 364, endPoint x: 1251, endPoint y: 355, distance: 82.5
click at [1251, 355] on div "Description Ar: خبز مصري: رغيف خبز يومي طري، يُحضر من دقيق القمح كامل. مناسب لت…" at bounding box center [1168, 373] width 338 height 76
click at [1294, 373] on span "خبز مصري: رغيف خبز يومي طري، يُحضر من دقيق القمح كامل. مناسب لتناوله مع الجبن أ…" at bounding box center [1196, 373] width 264 height 60
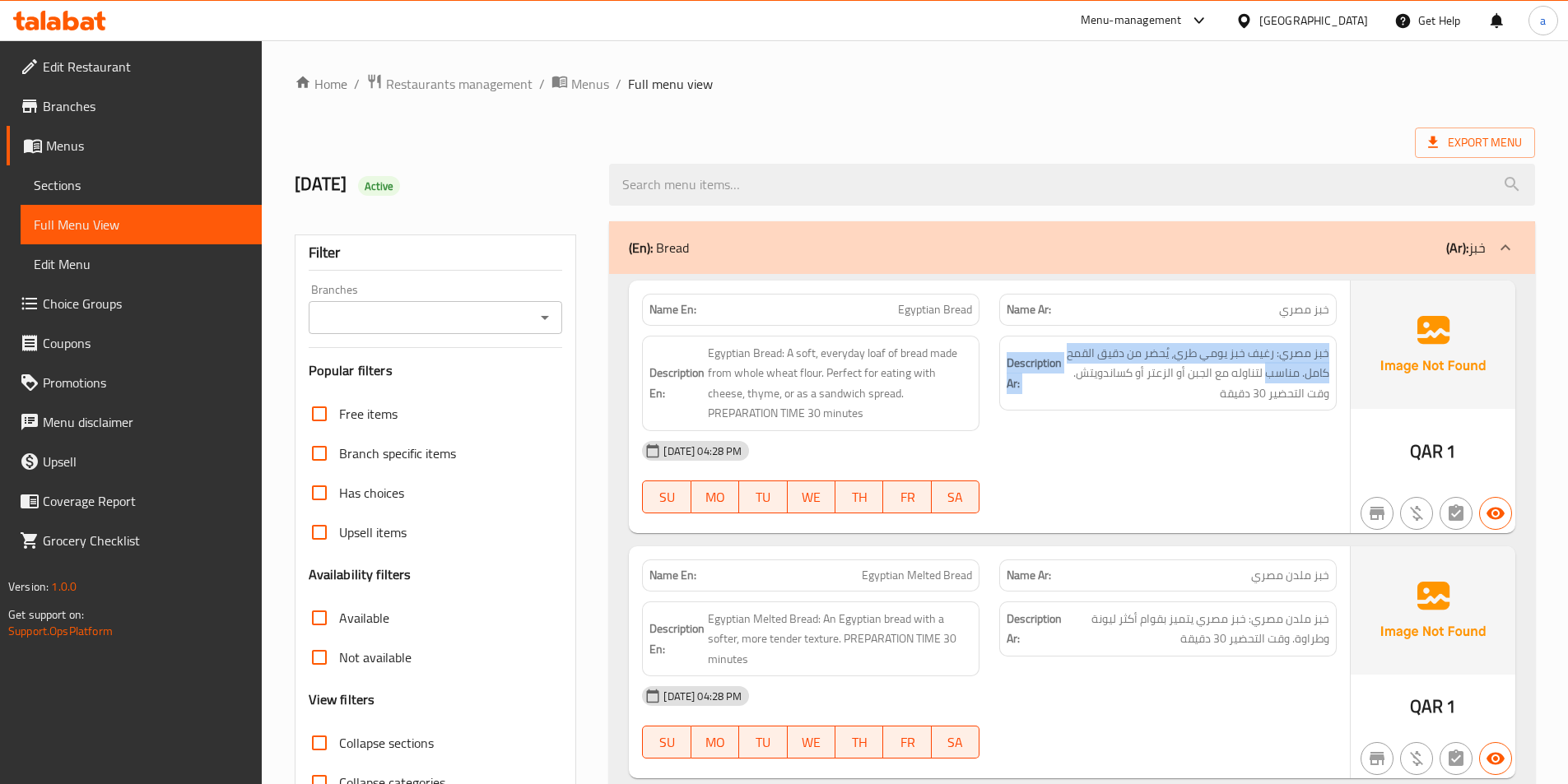
drag, startPoint x: 1229, startPoint y: 374, endPoint x: 1048, endPoint y: 367, distance: 181.1
click at [1048, 367] on h6 "Description Ar: خبز مصري: رغيف خبز يومي طري، يُحضر من دقيق القمح كامل. مناسب لت…" at bounding box center [1167, 373] width 322 height 60
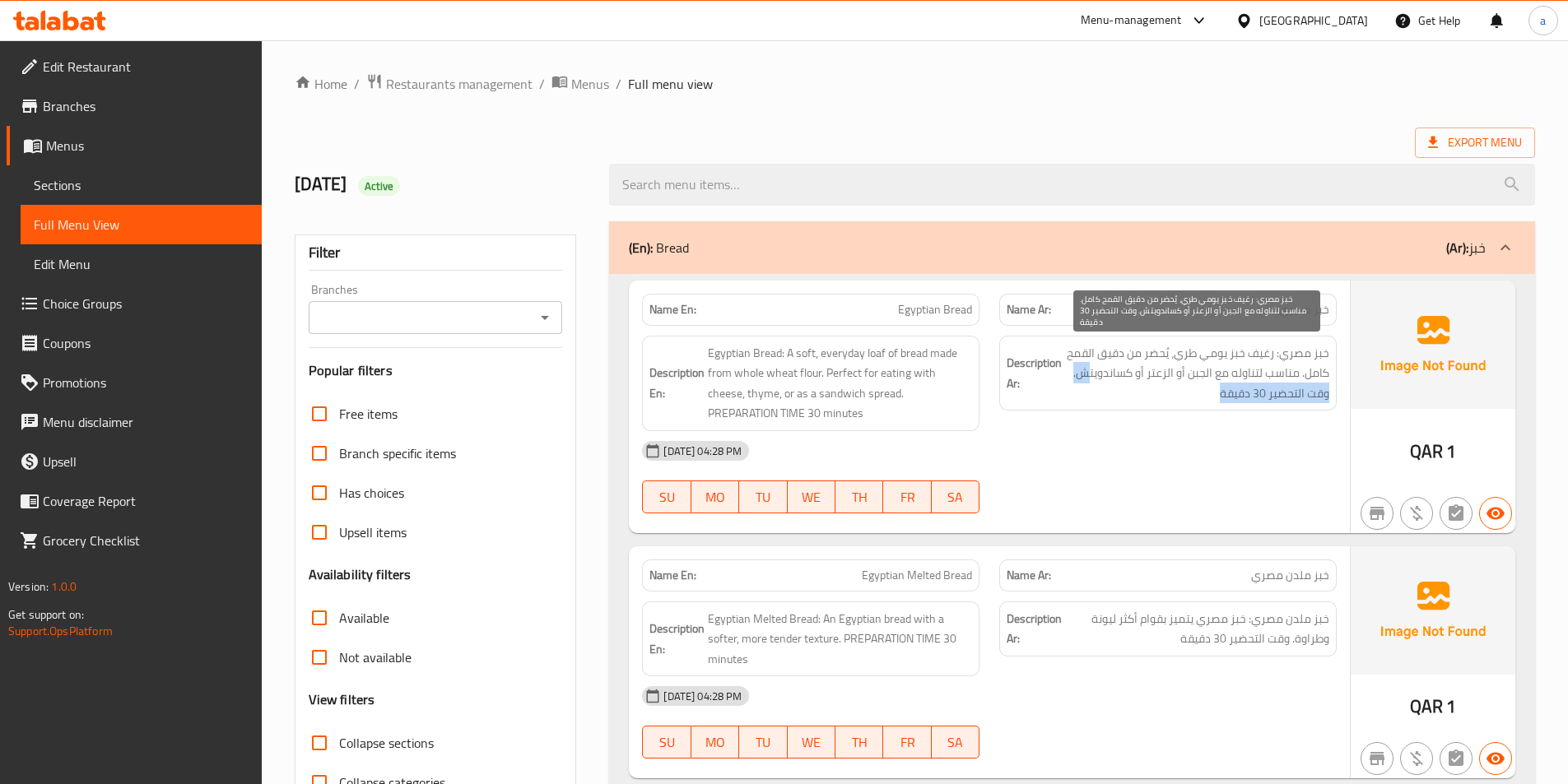
drag, startPoint x: 1090, startPoint y: 383, endPoint x: 1104, endPoint y: 379, distance: 14.6
click at [1091, 384] on span "خبز مصري: رغيف خبز يومي طري، يُحضر من دقيق القمح كامل. مناسب لتناوله مع الجبن أ…" at bounding box center [1196, 373] width 264 height 60
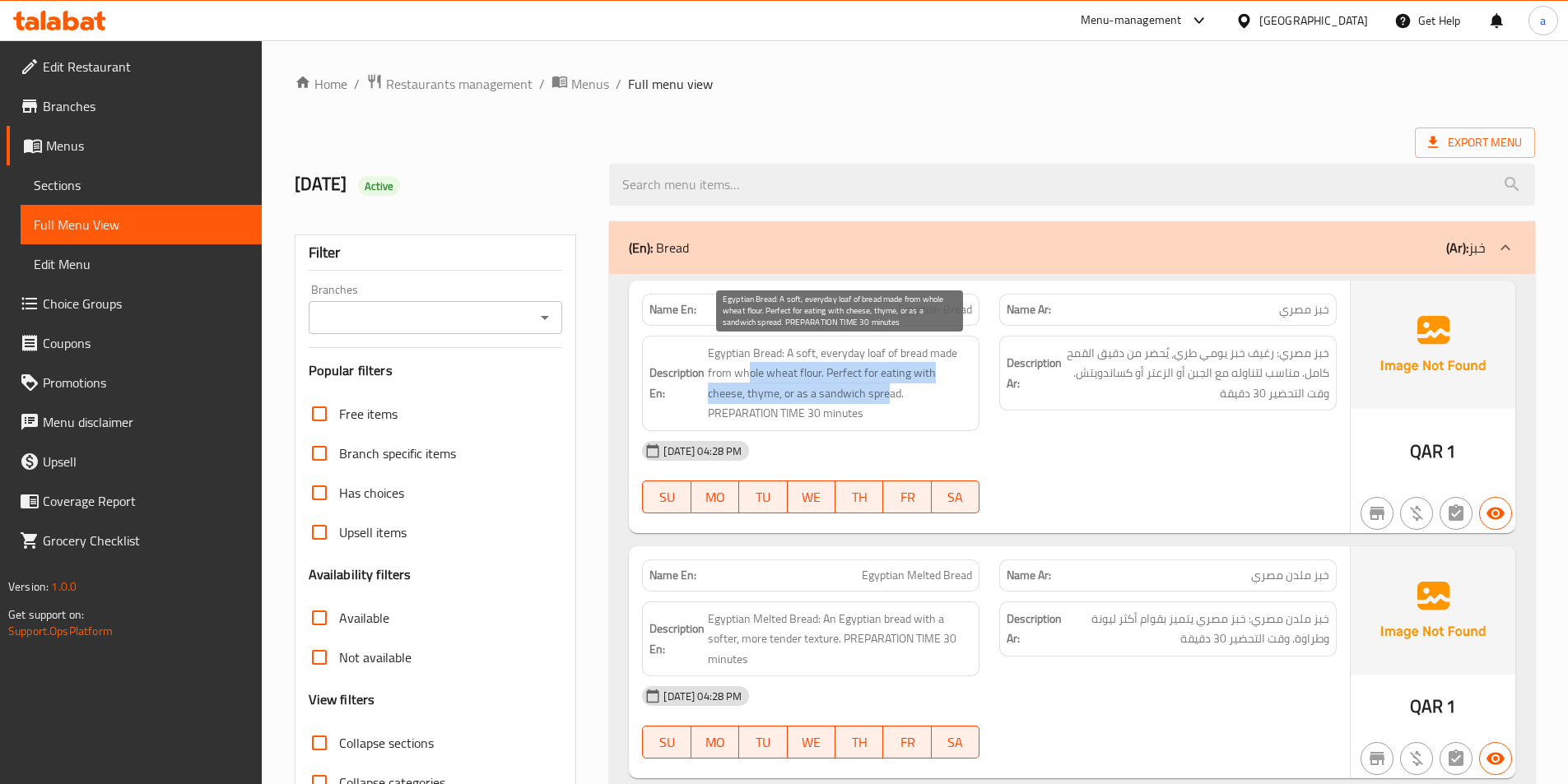
drag, startPoint x: 748, startPoint y: 380, endPoint x: 890, endPoint y: 391, distance: 142.4
click at [890, 391] on span "Egyptian Bread: A soft, everyday loaf of bread made from whole wheat flour. Per…" at bounding box center [839, 383] width 264 height 81
click at [970, 385] on span "Egyptian Bread: A soft, everyday loaf of bread made from whole wheat flour. Per…" at bounding box center [839, 383] width 264 height 81
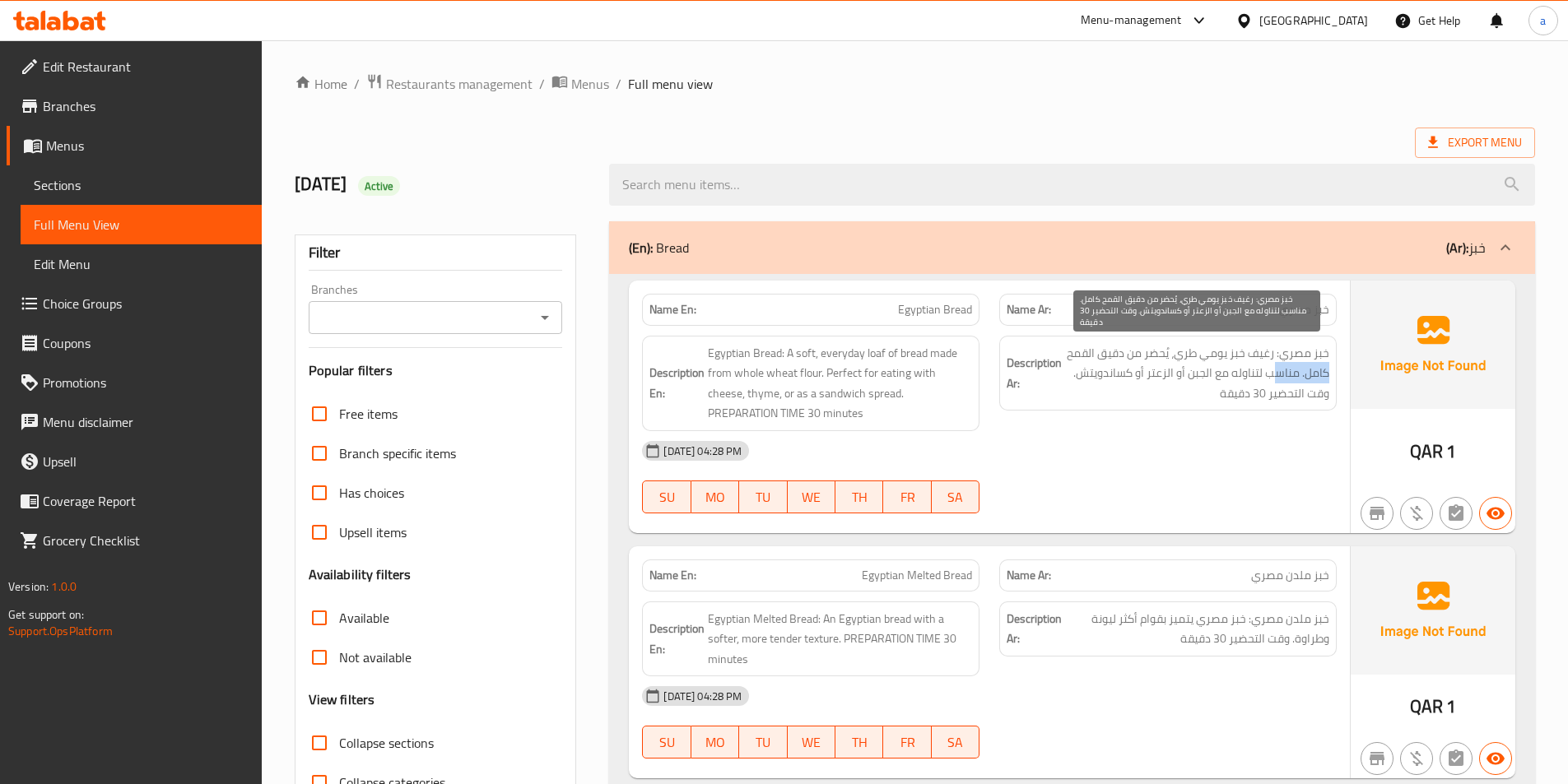
drag, startPoint x: 1328, startPoint y: 372, endPoint x: 1270, endPoint y: 368, distance: 58.1
click at [1270, 368] on div "Description Ar: خبز مصري: رغيف خبز يومي طري، يُحضر من دقيق القمح كامل. مناسب لت…" at bounding box center [1168, 373] width 338 height 76
click at [1270, 368] on span "خبز مصري: رغيف خبز يومي طري، يُحضر من دقيق القمح كامل. مناسب لتناوله مع الجبن أ…" at bounding box center [1196, 373] width 264 height 60
drag, startPoint x: 1312, startPoint y: 368, endPoint x: 1062, endPoint y: 391, distance: 251.1
click at [1062, 391] on h6 "Description Ar: خبز مصري: رغيف خبز يومي طري، يُحضر من دقيق القمح كامل. مناسب لت…" at bounding box center [1167, 373] width 322 height 60
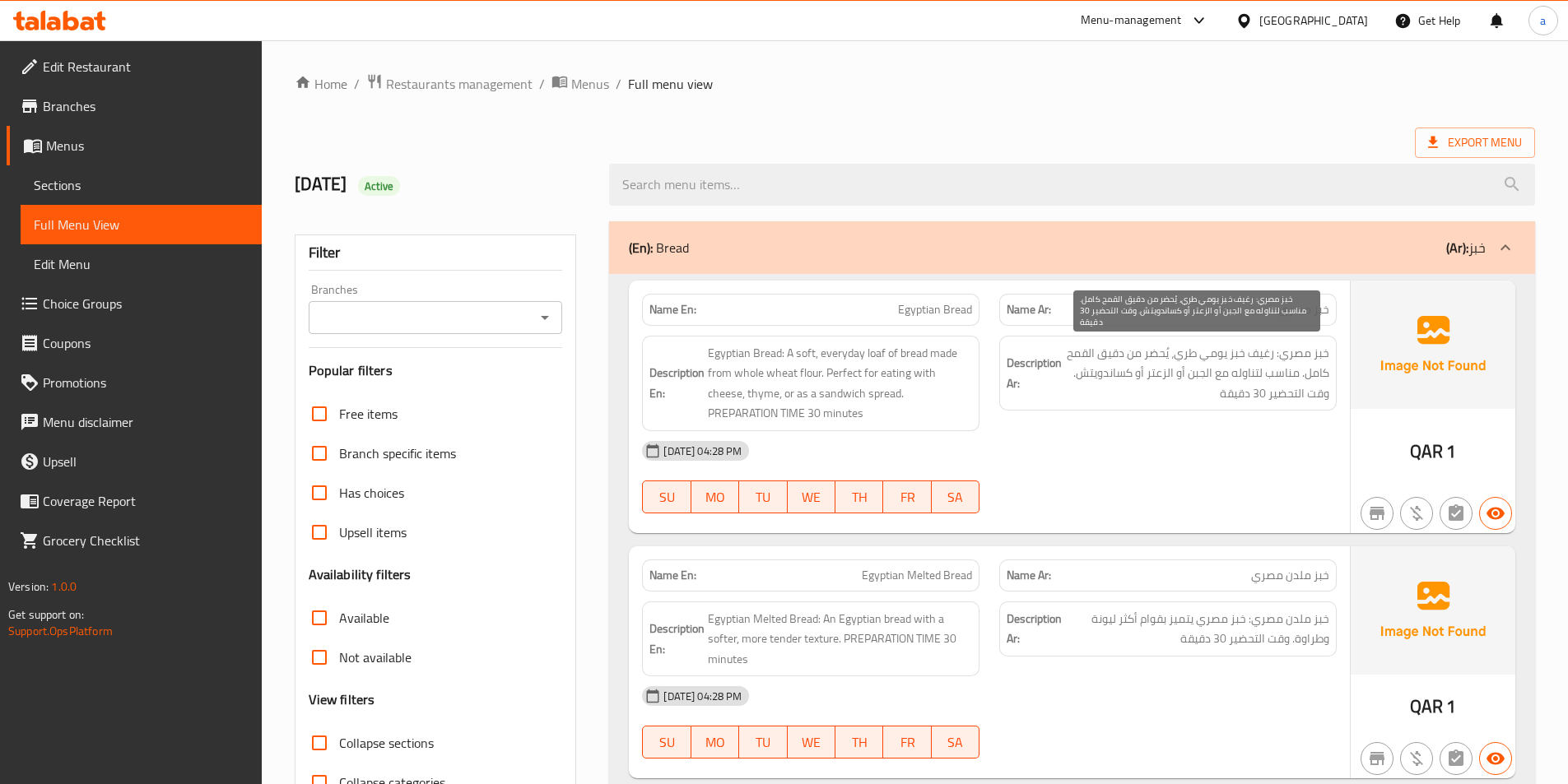
click at [1149, 378] on span "خبز مصري: رغيف خبز يومي طري، يُحضر من دقيق القمح كامل. مناسب لتناوله مع الجبن أ…" at bounding box center [1196, 373] width 264 height 60
drag, startPoint x: 1233, startPoint y: 382, endPoint x: 1113, endPoint y: 389, distance: 120.2
click at [1113, 389] on span "خبز مصري: رغيف خبز يومي طري، يُحضر من دقيق القمح كامل. مناسب لتناوله مع الجبن أ…" at bounding box center [1196, 373] width 264 height 60
click at [1214, 384] on span "خبز مصري: رغيف خبز يومي طري، يُحضر من دقيق القمح كامل. مناسب لتناوله مع الجبن أ…" at bounding box center [1196, 373] width 264 height 60
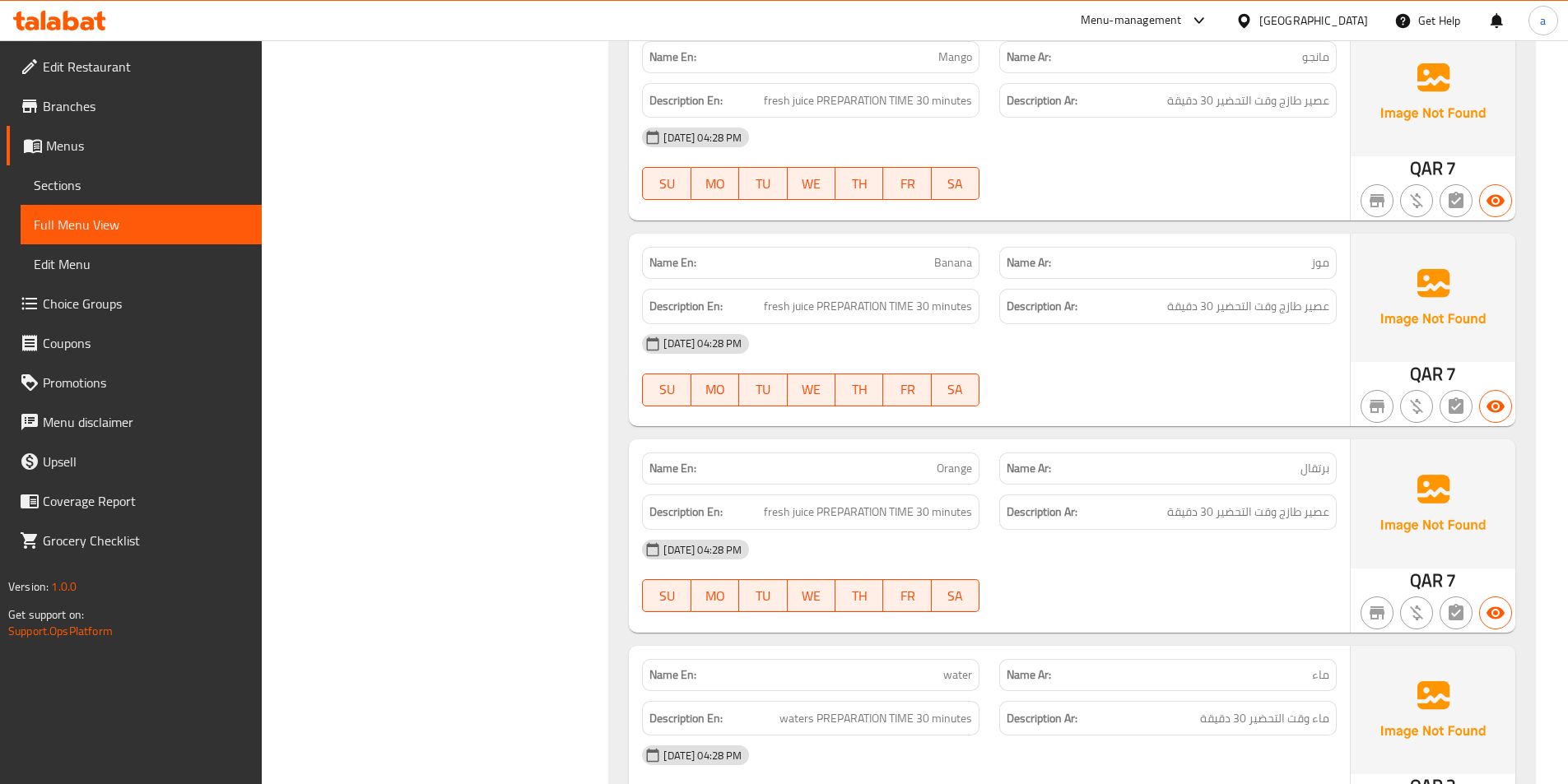
scroll to position [16644, 0]
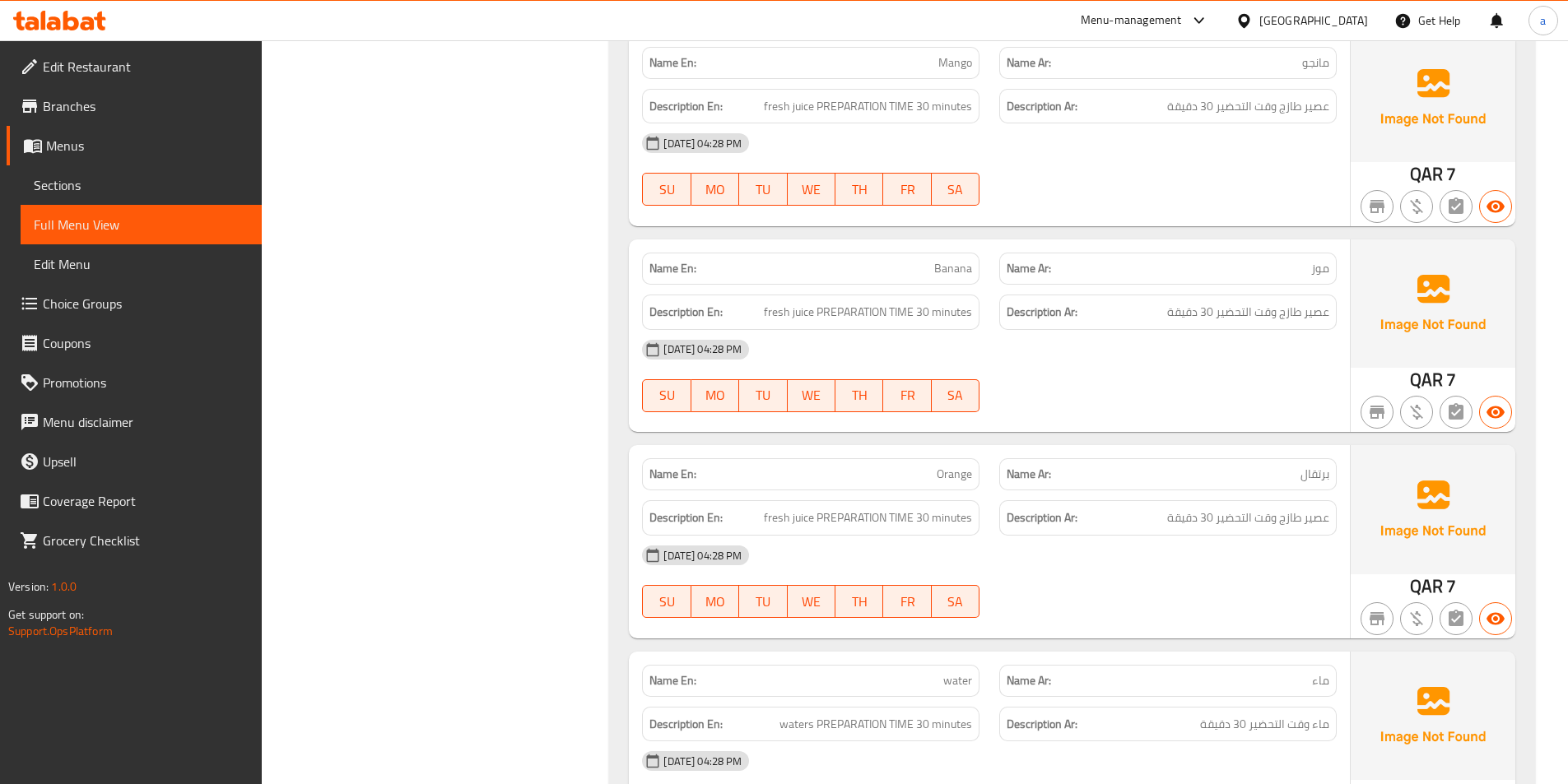
click at [136, 96] on span "Branches" at bounding box center [146, 105] width 206 height 20
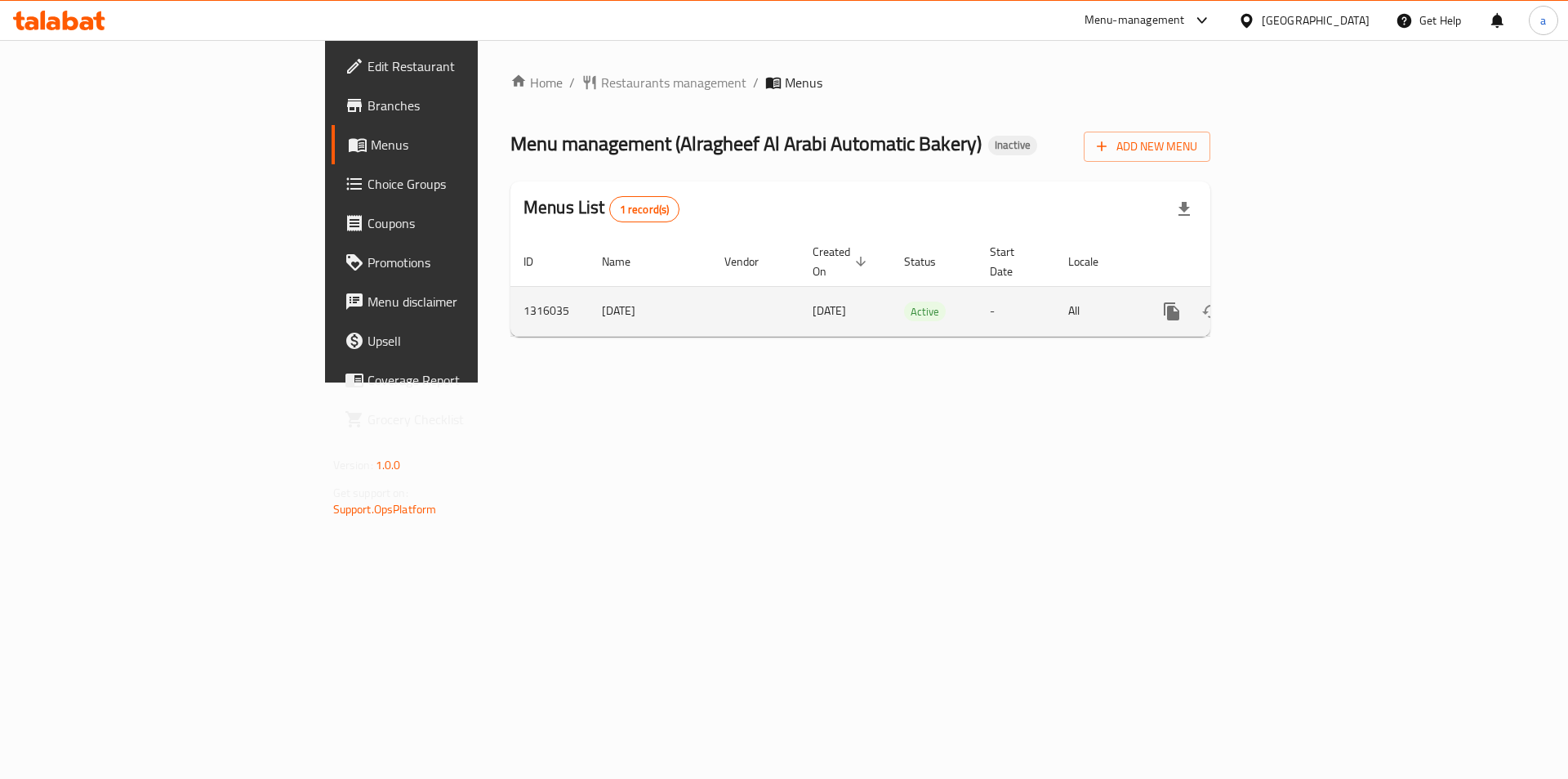
click at [1298, 304] on icon "enhanced table" at bounding box center [1289, 310] width 14 height 14
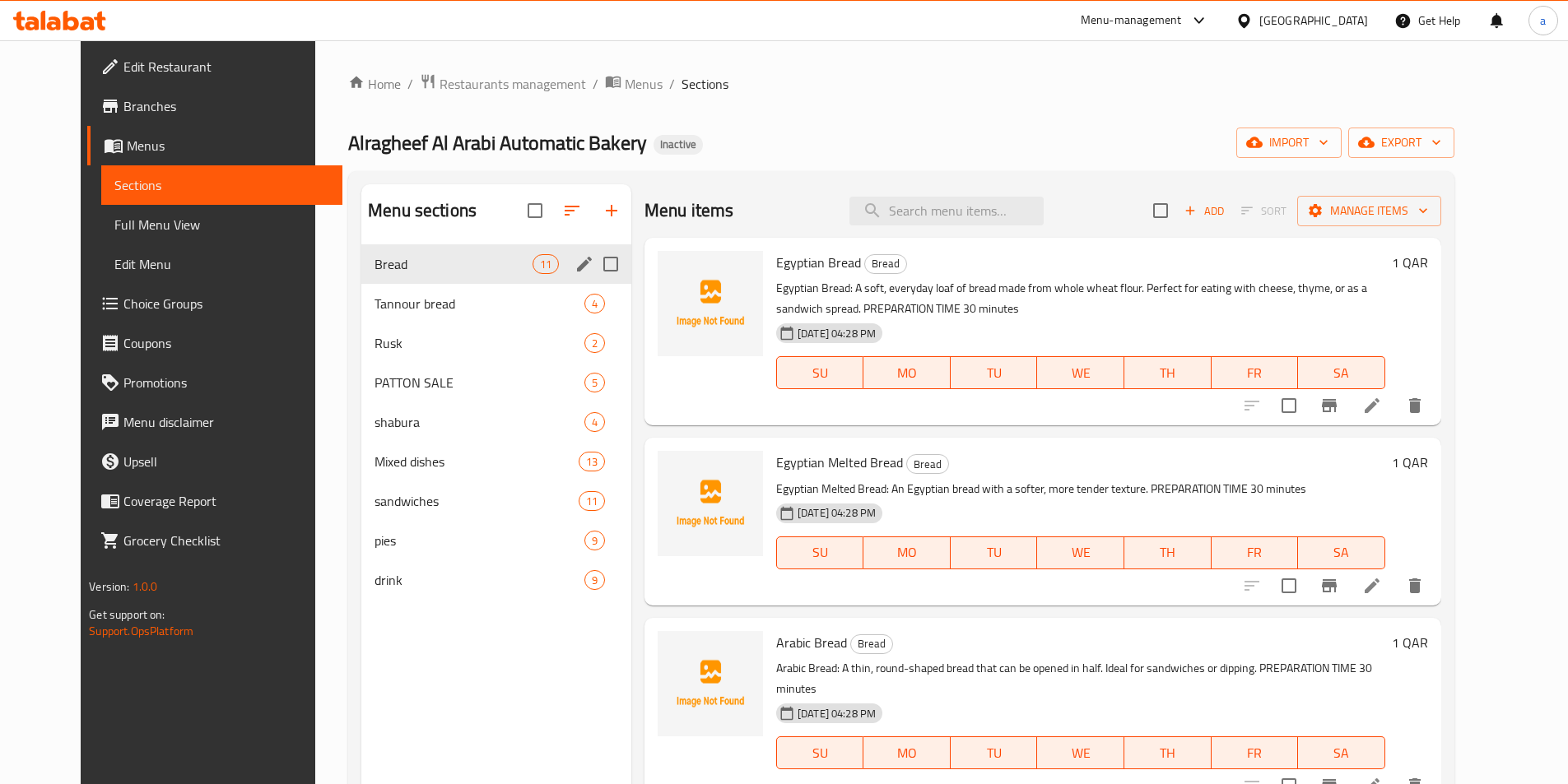
click at [594, 253] on input "Menu sections" at bounding box center [611, 264] width 35 height 35
checkbox input "true"
click at [594, 292] on input "Menu sections" at bounding box center [611, 304] width 35 height 35
checkbox input "true"
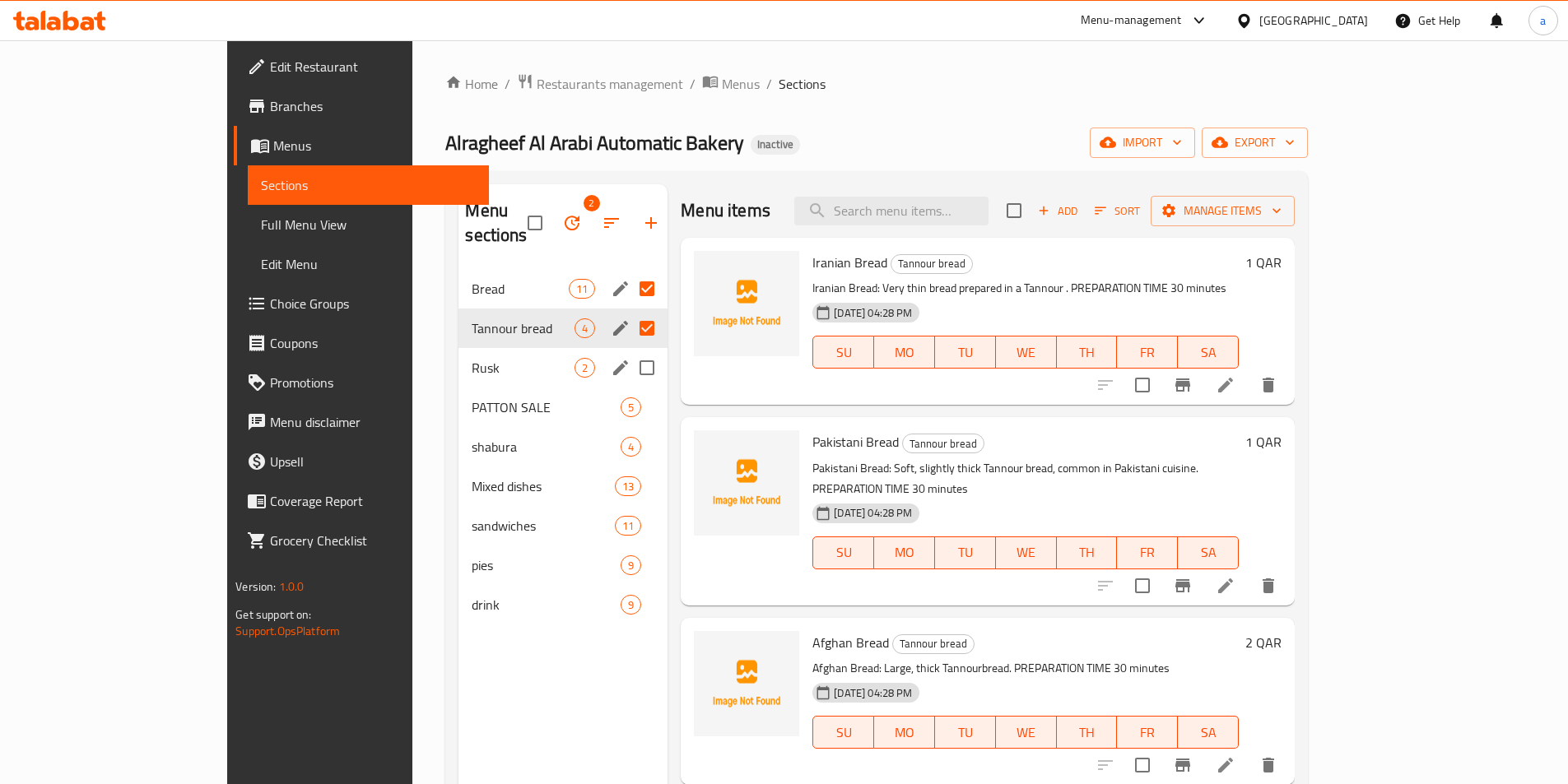
click at [629, 351] on input "Menu sections" at bounding box center [646, 368] width 35 height 35
checkbox input "true"
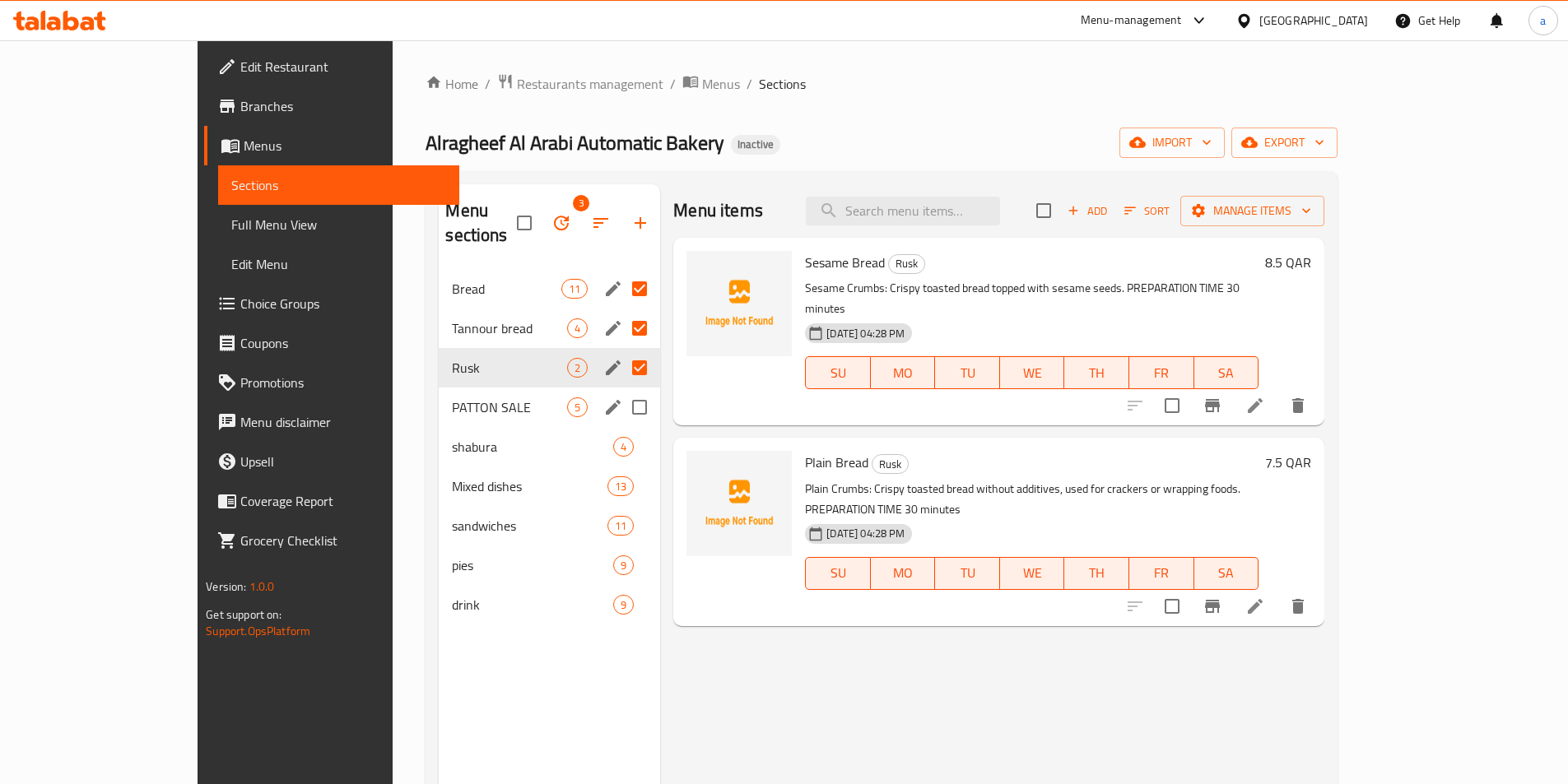
click at [595, 387] on div "PATTON SALE 5" at bounding box center [549, 406] width 222 height 39
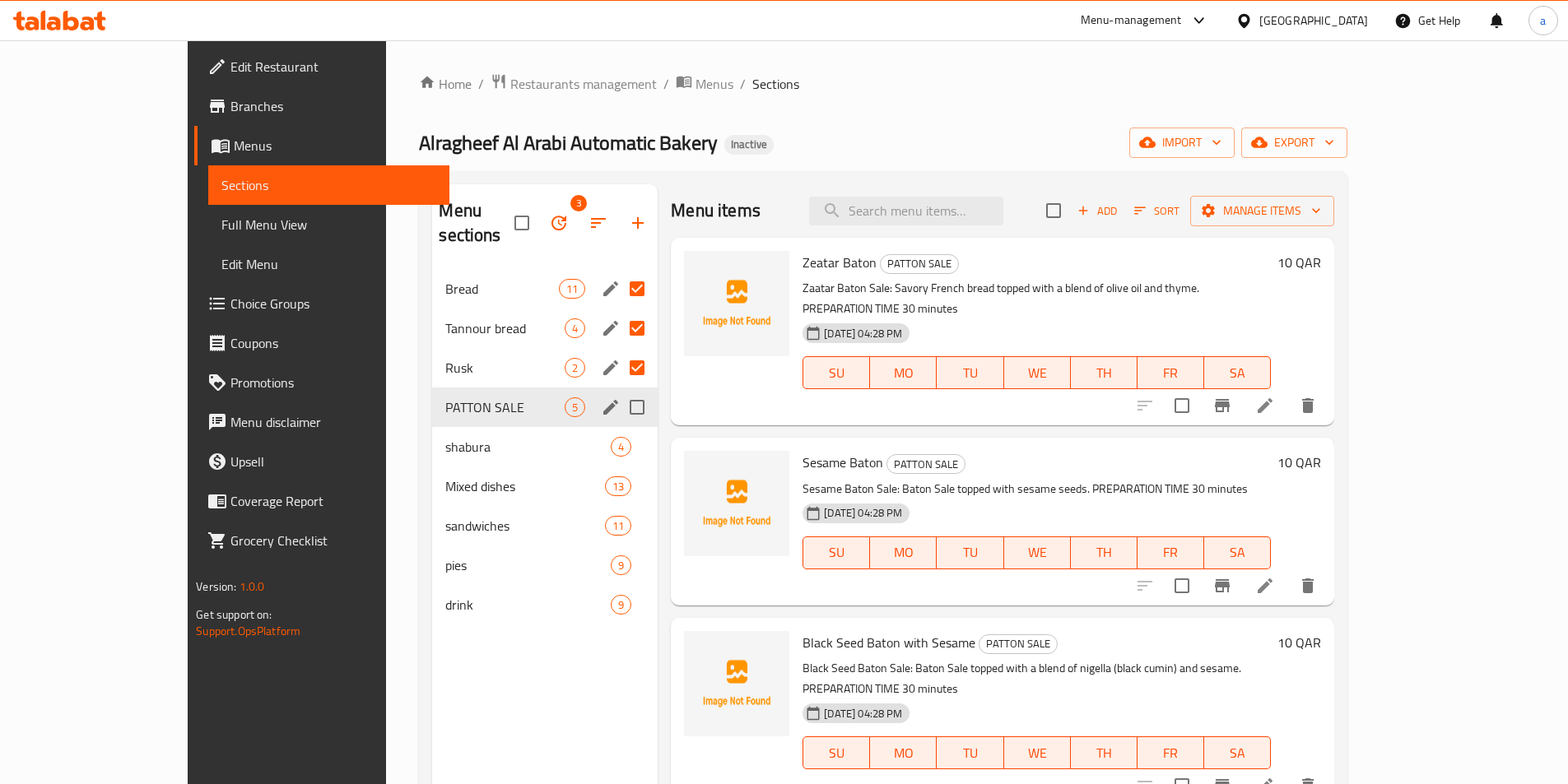
click at [620, 390] on input "Menu sections" at bounding box center [637, 407] width 35 height 35
checkbox input "true"
click at [620, 429] on input "Menu sections" at bounding box center [637, 447] width 35 height 35
checkbox input "true"
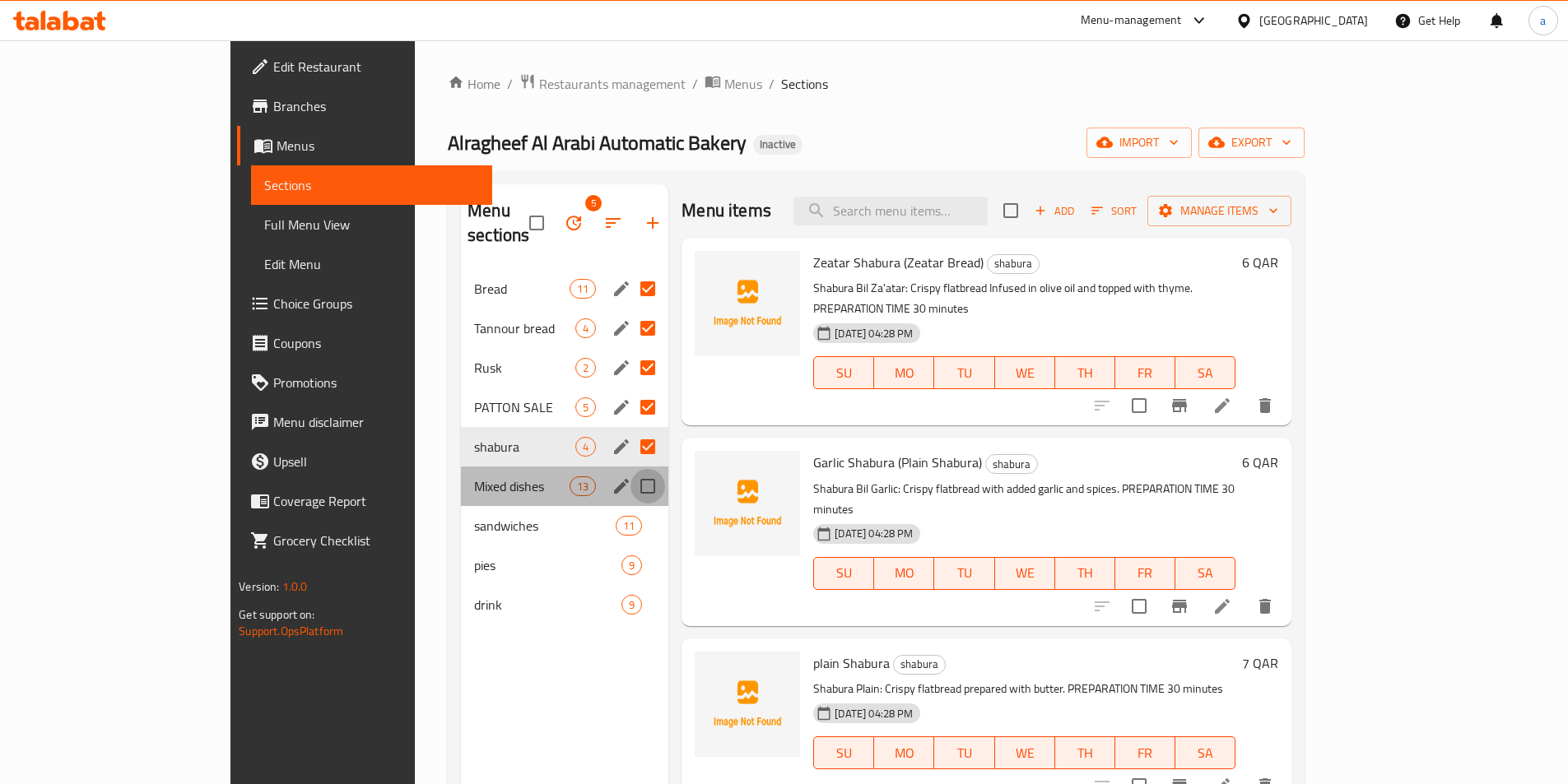
click at [630, 471] on input "Menu sections" at bounding box center [647, 486] width 35 height 35
checkbox input "true"
click at [609, 508] on div "sandwiches 11" at bounding box center [564, 525] width 207 height 39
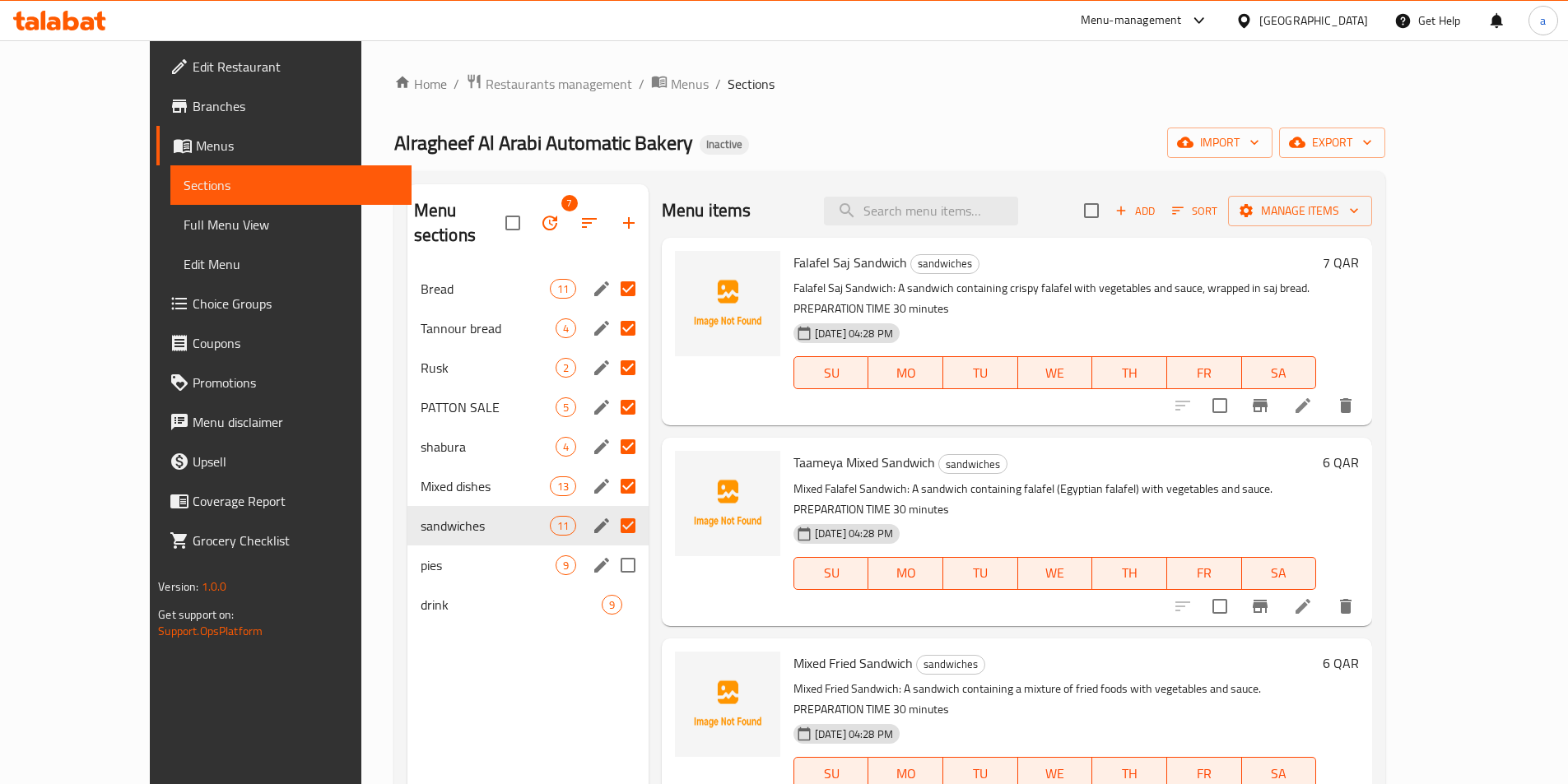
click at [611, 547] on input "Menu sections" at bounding box center [628, 565] width 35 height 35
checkbox input "true"
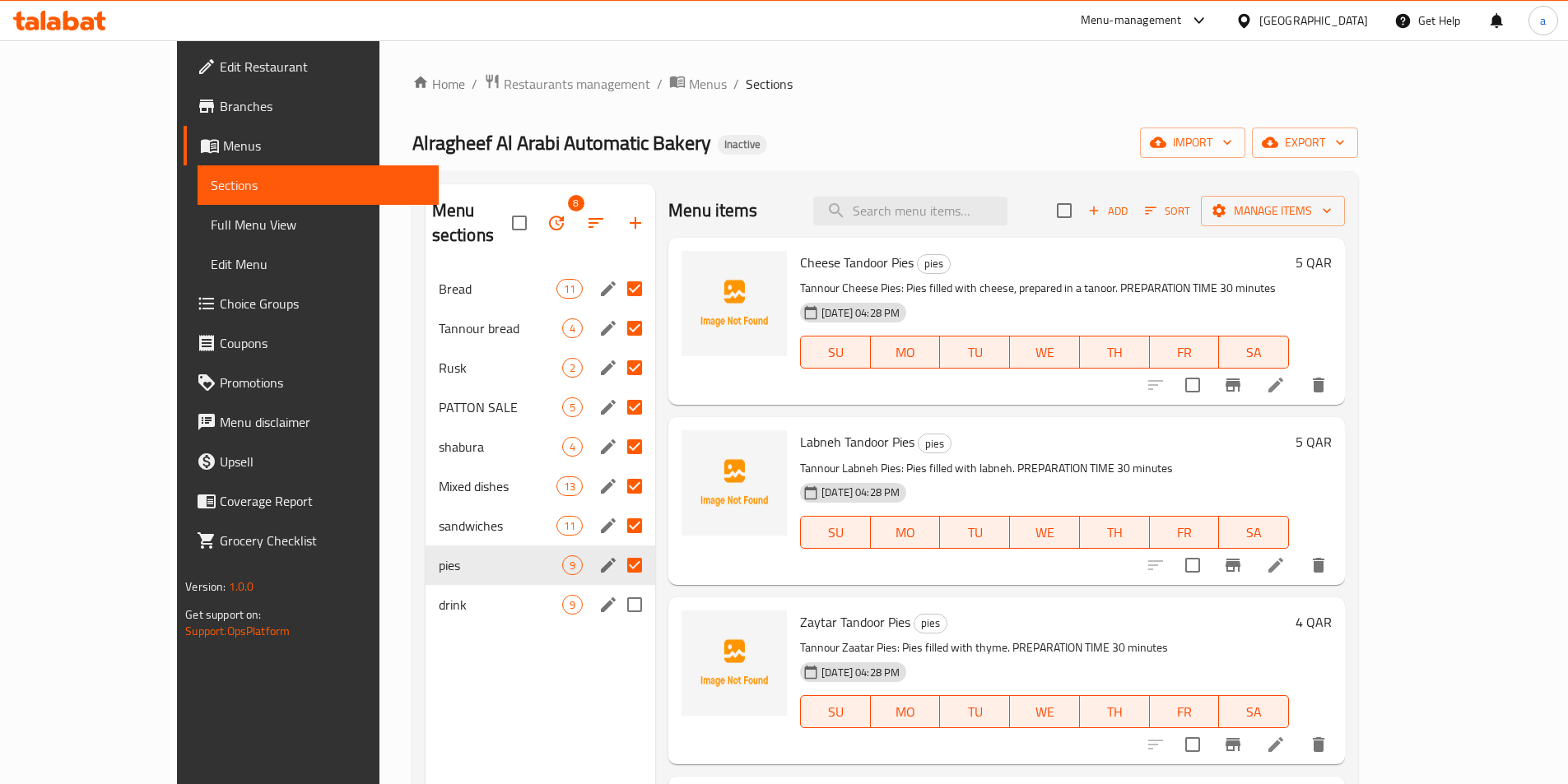
click at [618, 588] on input "Menu sections" at bounding box center [635, 605] width 35 height 35
checkbox input "true"
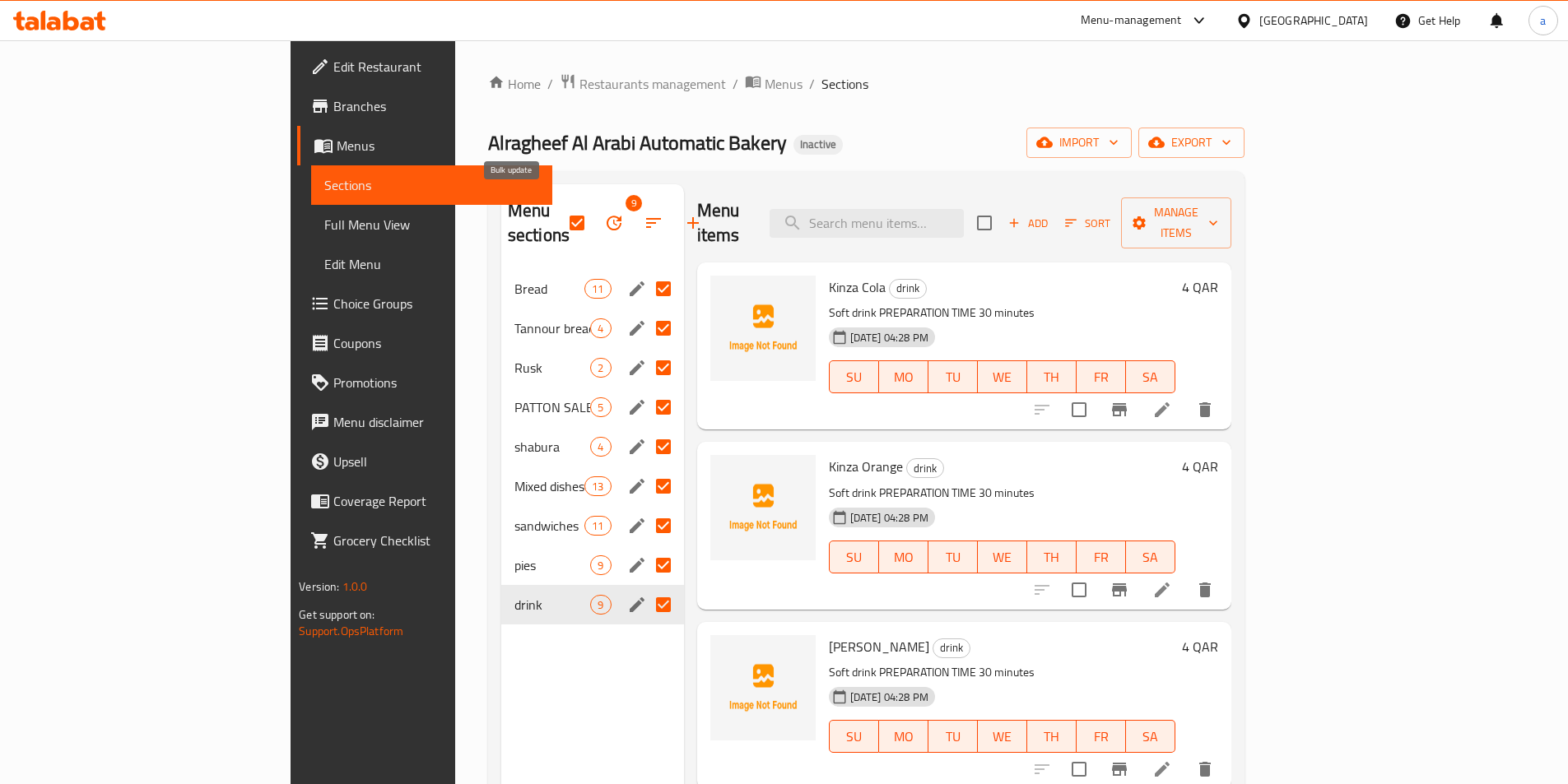
click at [604, 213] on icon "button" at bounding box center [614, 222] width 20 height 20
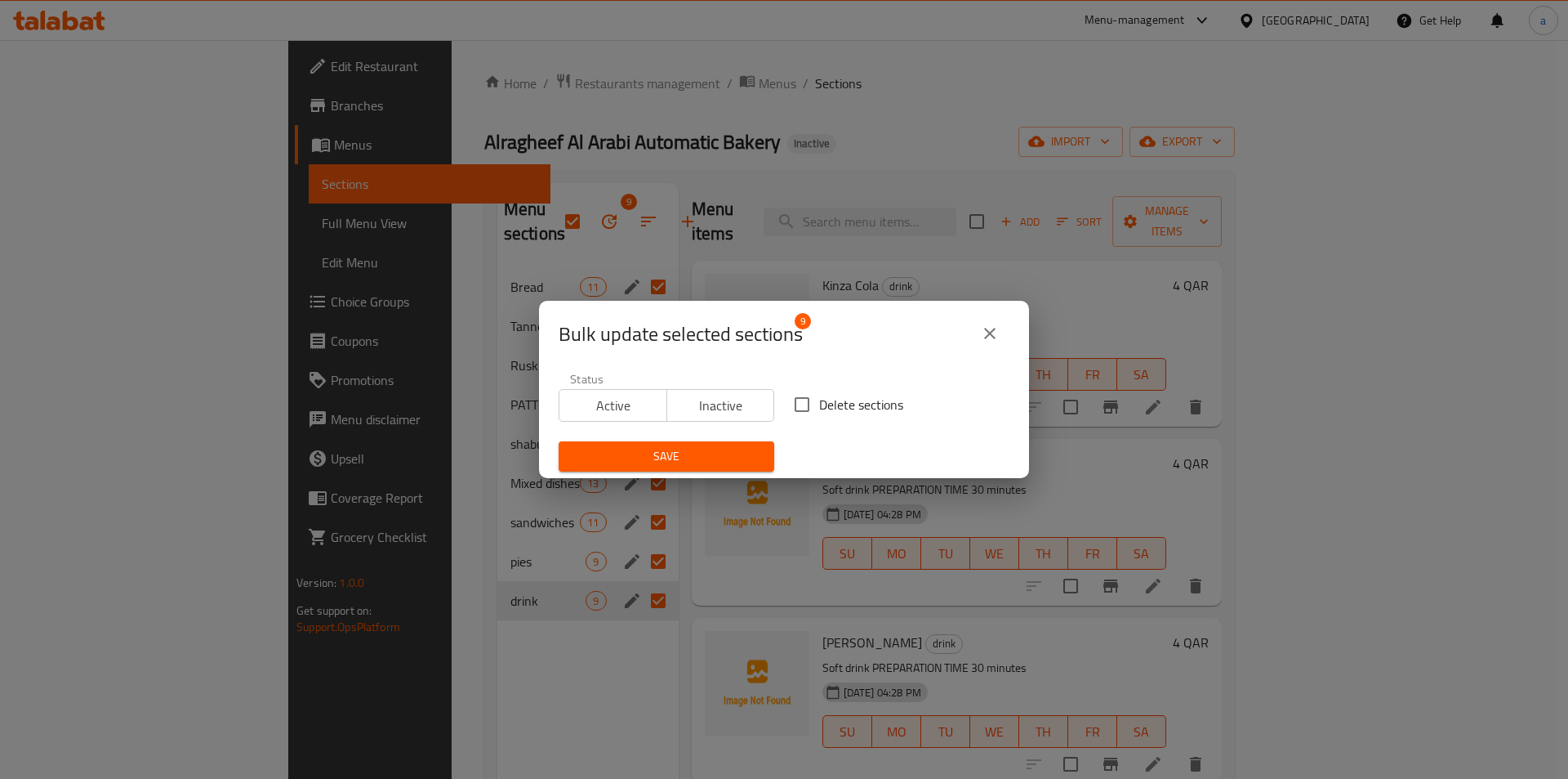
drag, startPoint x: 844, startPoint y: 411, endPoint x: 804, endPoint y: 423, distance: 41.8
click at [844, 411] on span "Delete sections" at bounding box center [862, 404] width 84 height 20
click at [820, 411] on input "Delete sections" at bounding box center [803, 405] width 34 height 34
checkbox input "true"
click at [729, 457] on span "Save" at bounding box center [666, 455] width 189 height 20
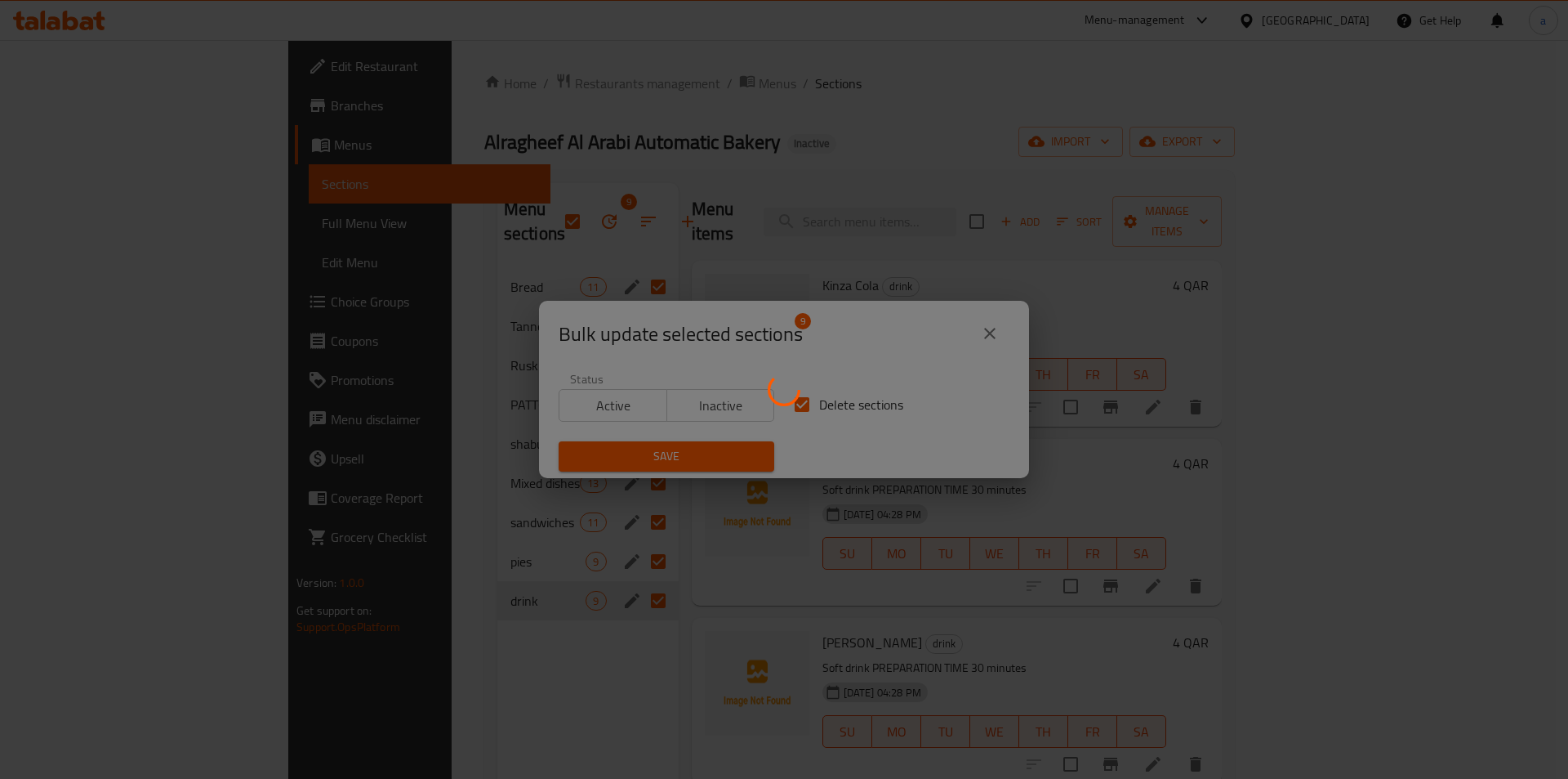
checkbox input "false"
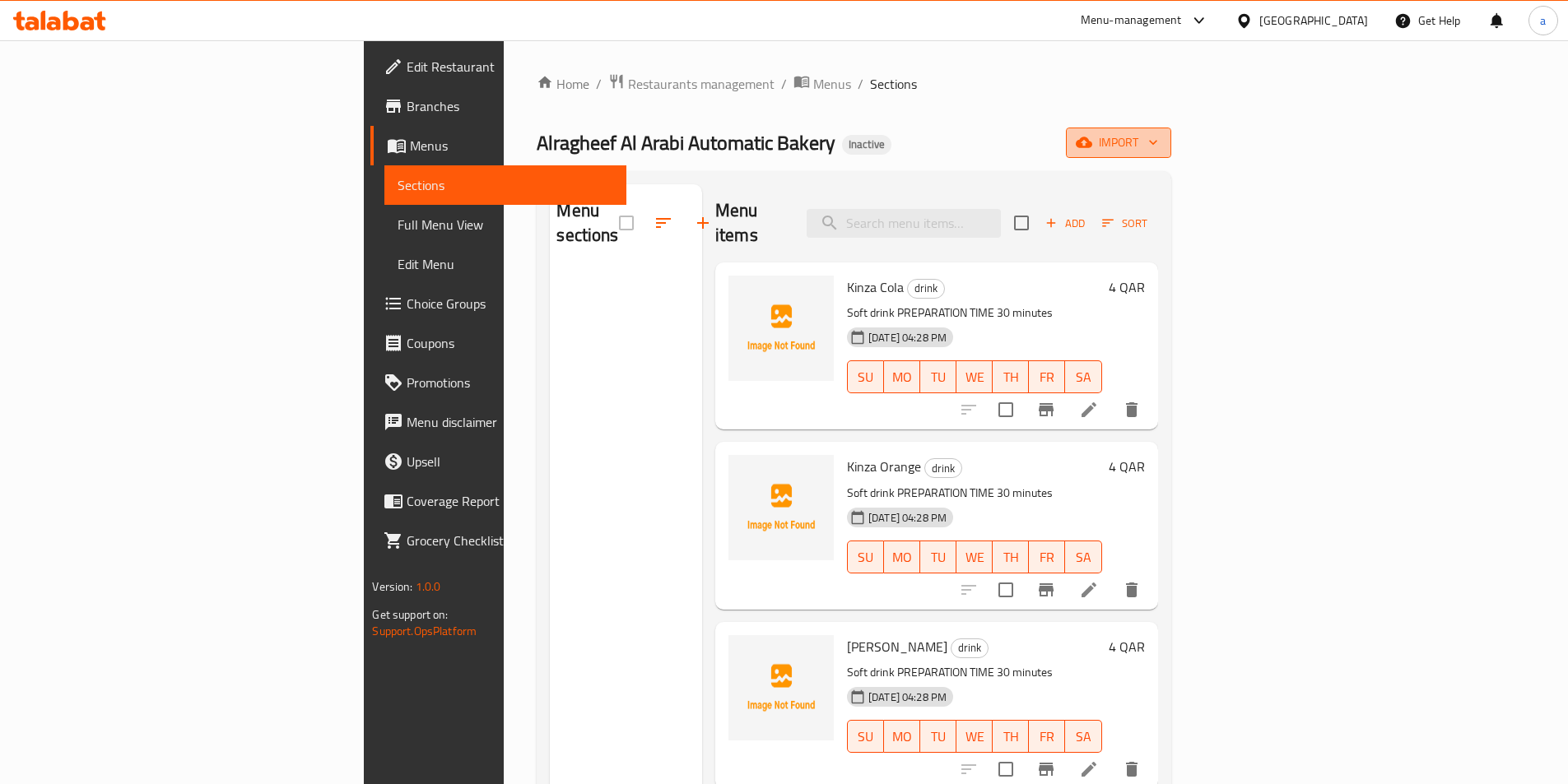
click at [1161, 134] on icon "button" at bounding box center [1152, 142] width 16 height 16
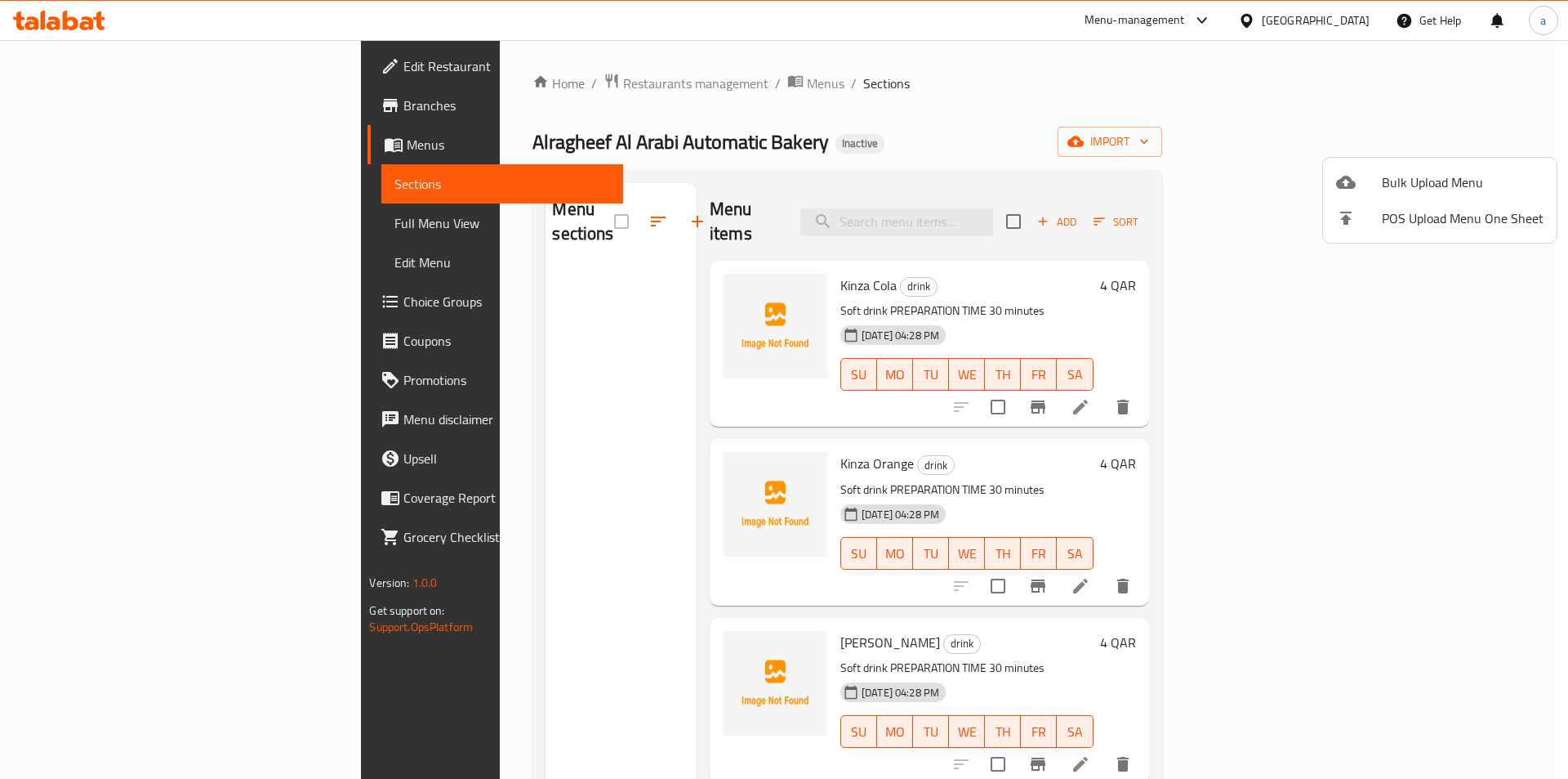
click at [1406, 190] on span "Bulk Upload Menu" at bounding box center [1463, 182] width 162 height 20
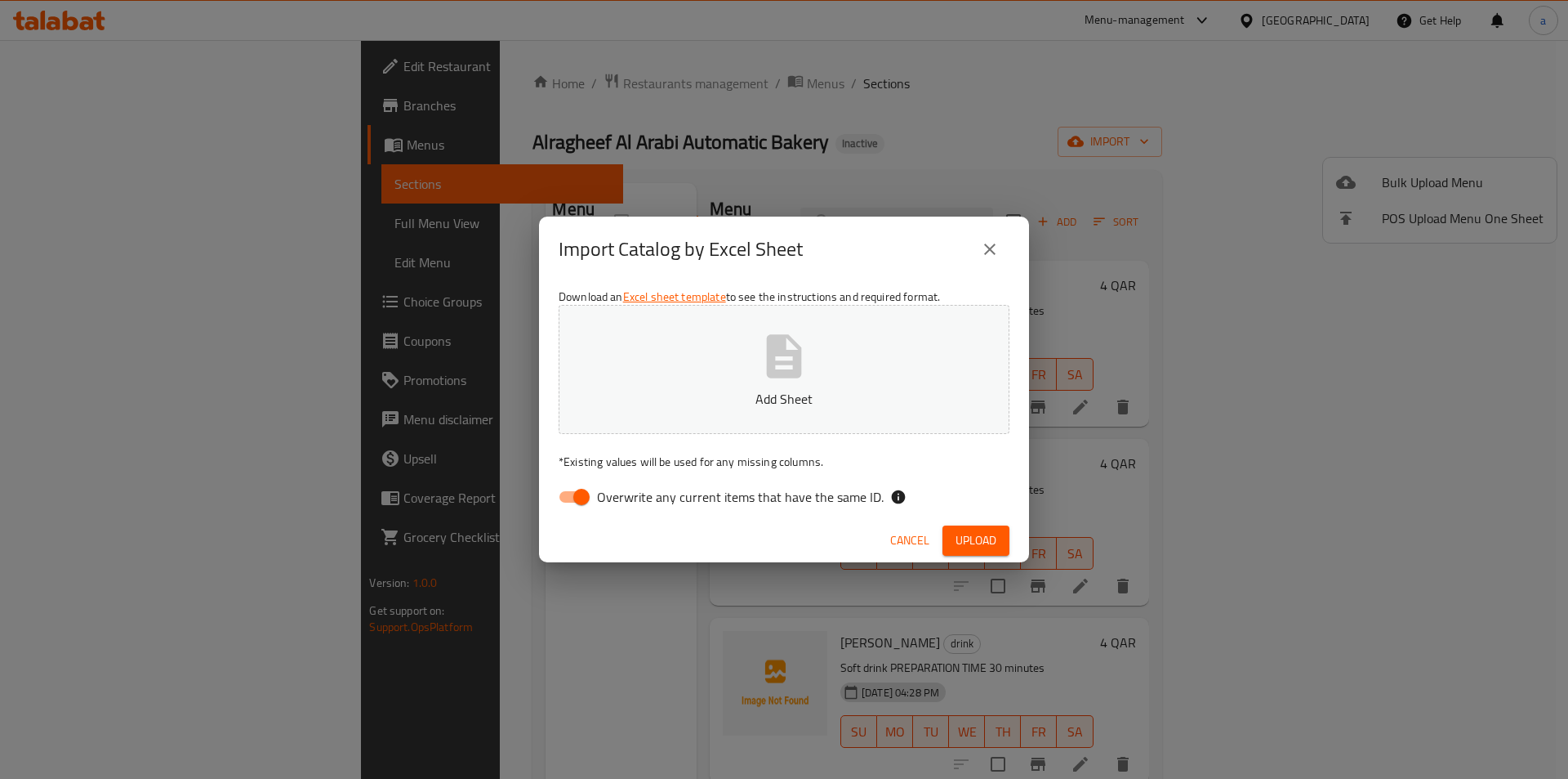
click at [632, 489] on span "Overwrite any current items that have the same ID." at bounding box center [740, 496] width 287 height 20
click at [628, 489] on input "Overwrite any current items that have the same ID." at bounding box center [582, 496] width 93 height 31
checkbox input "false"
click at [969, 532] on span "Upload" at bounding box center [976, 540] width 41 height 20
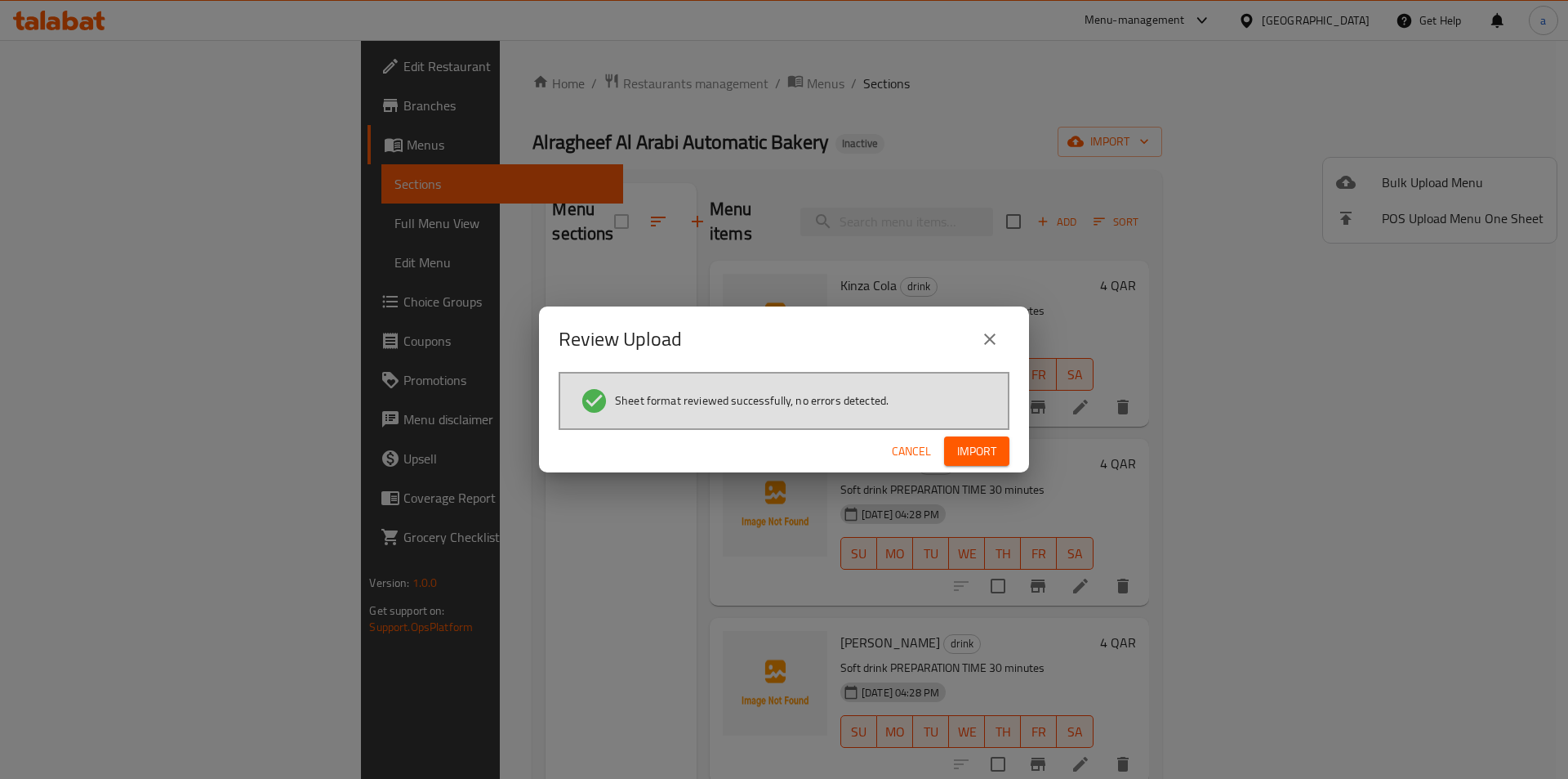
click at [971, 449] on span "Import" at bounding box center [977, 450] width 39 height 20
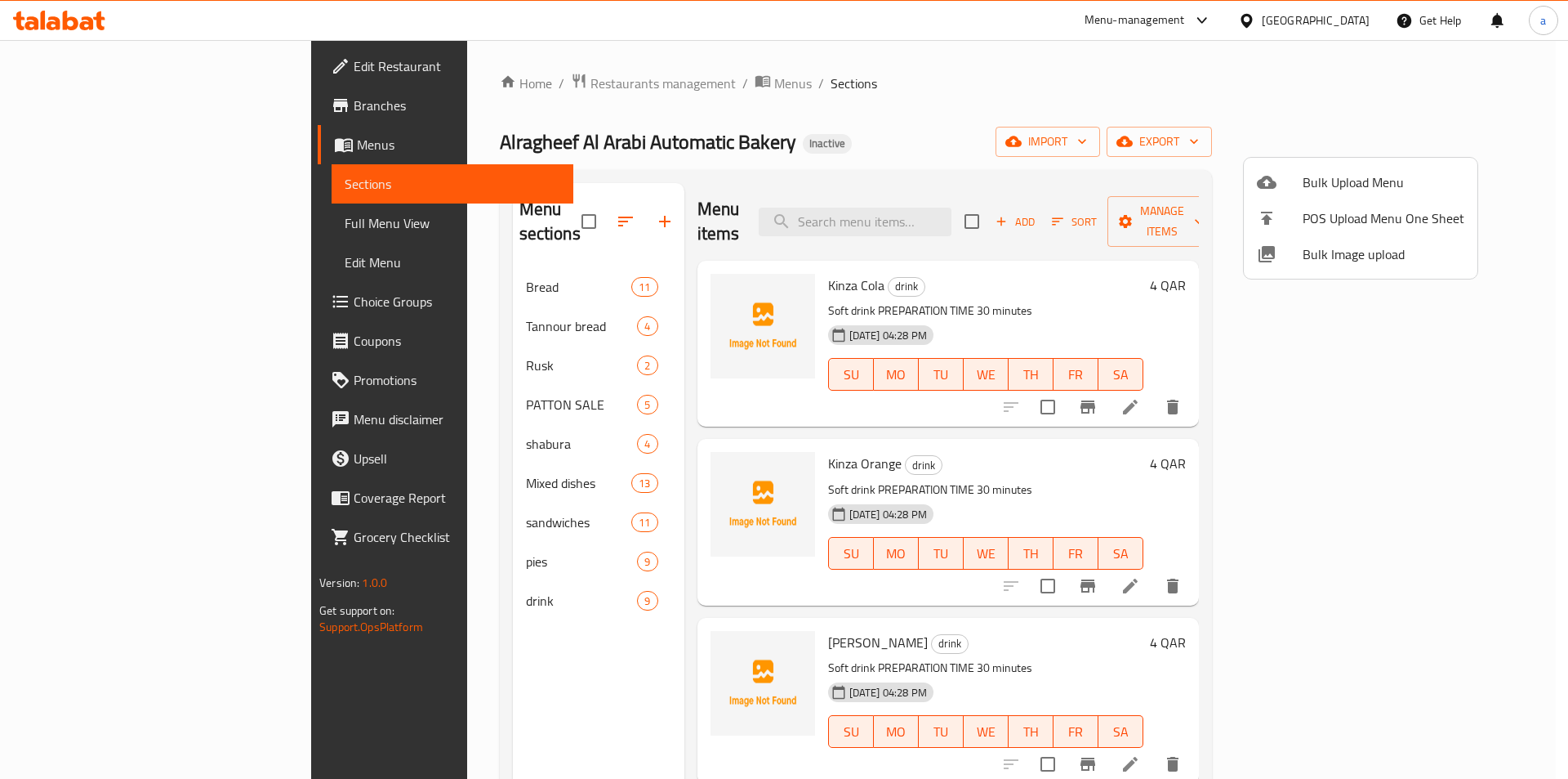
click at [118, 225] on div at bounding box center [784, 390] width 1568 height 779
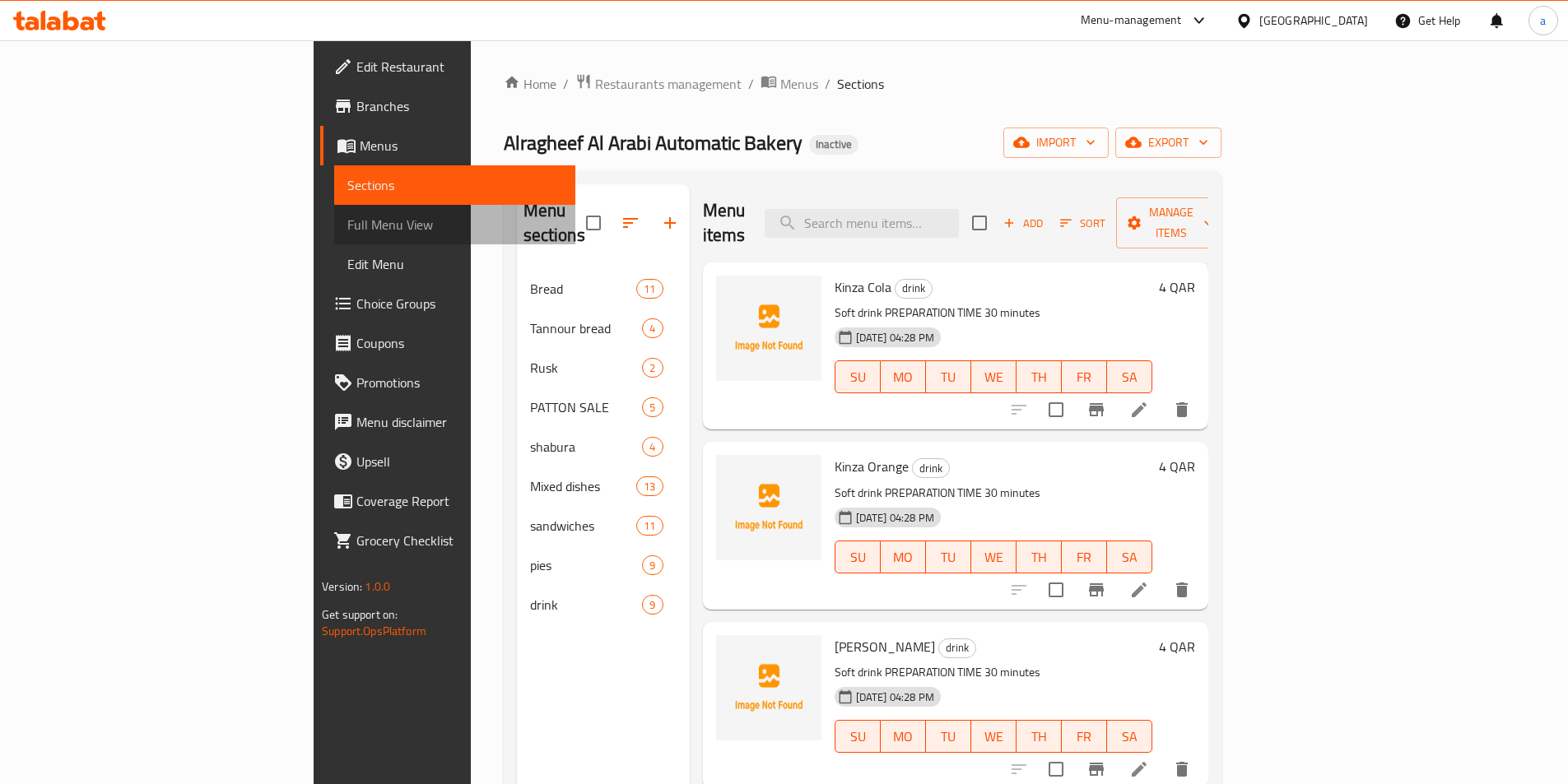
click at [347, 226] on span "Full Menu View" at bounding box center [455, 224] width 215 height 20
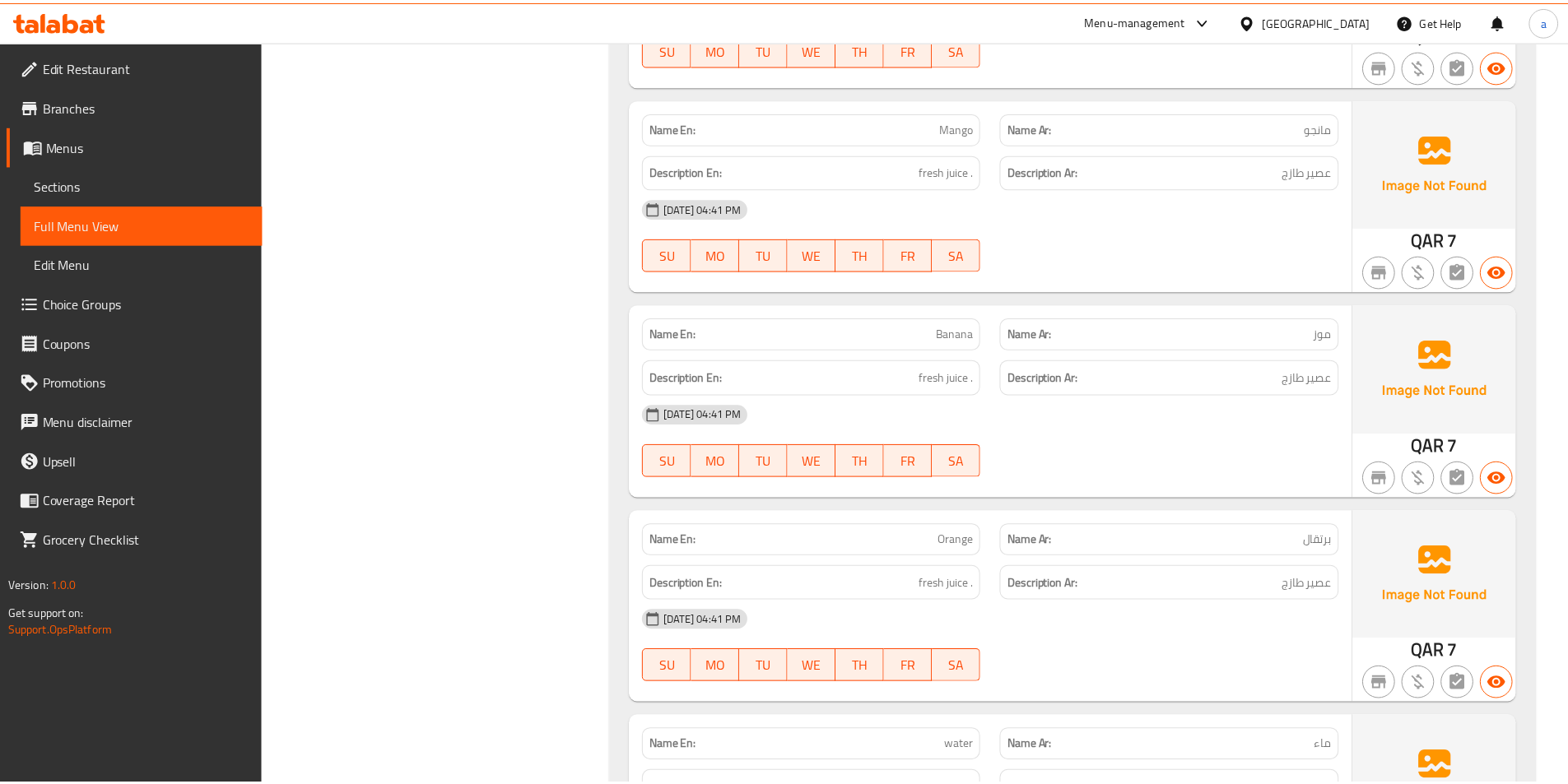
scroll to position [15631, 0]
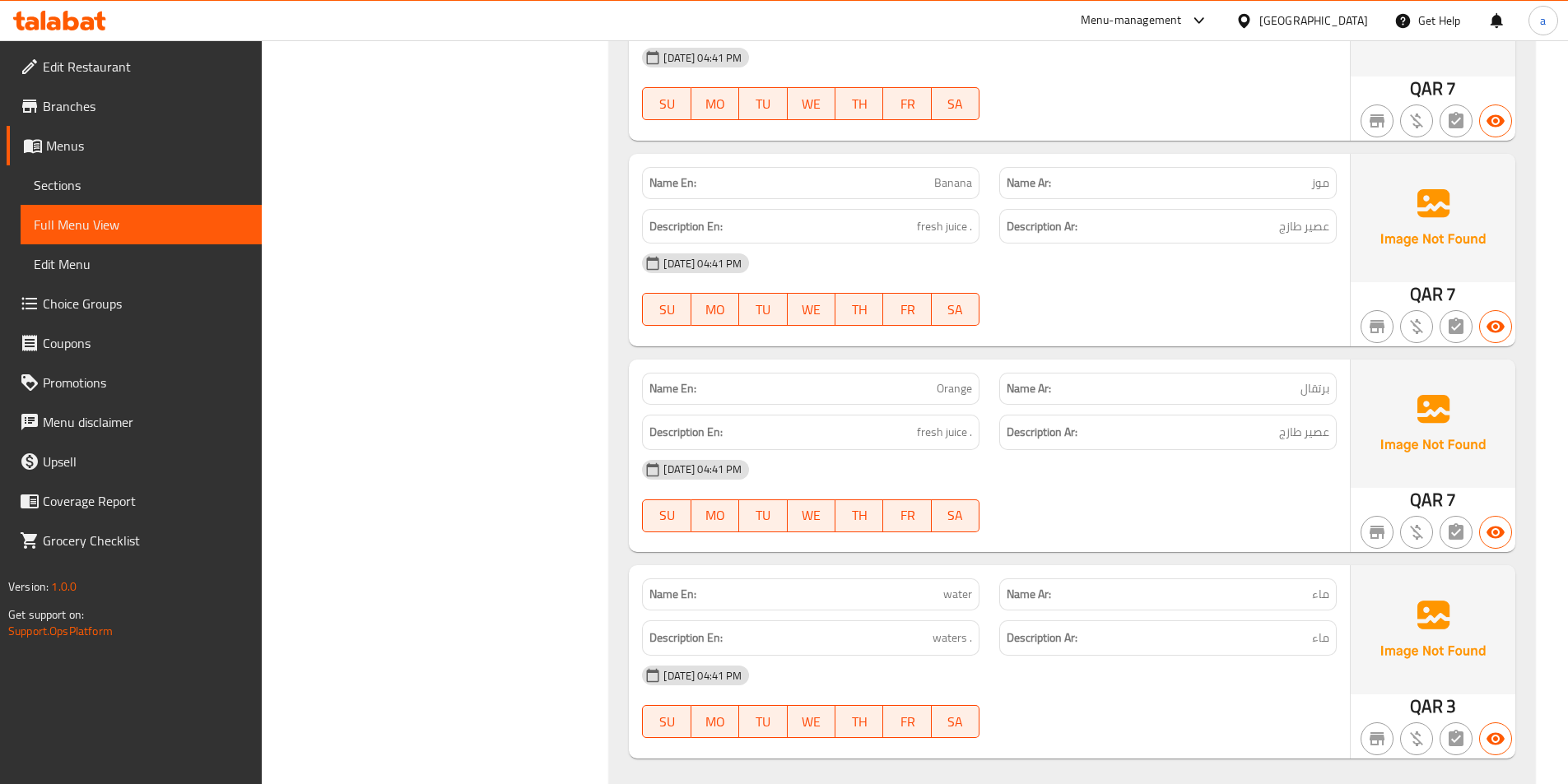
click at [119, 66] on span "Edit Restaurant" at bounding box center [146, 66] width 206 height 20
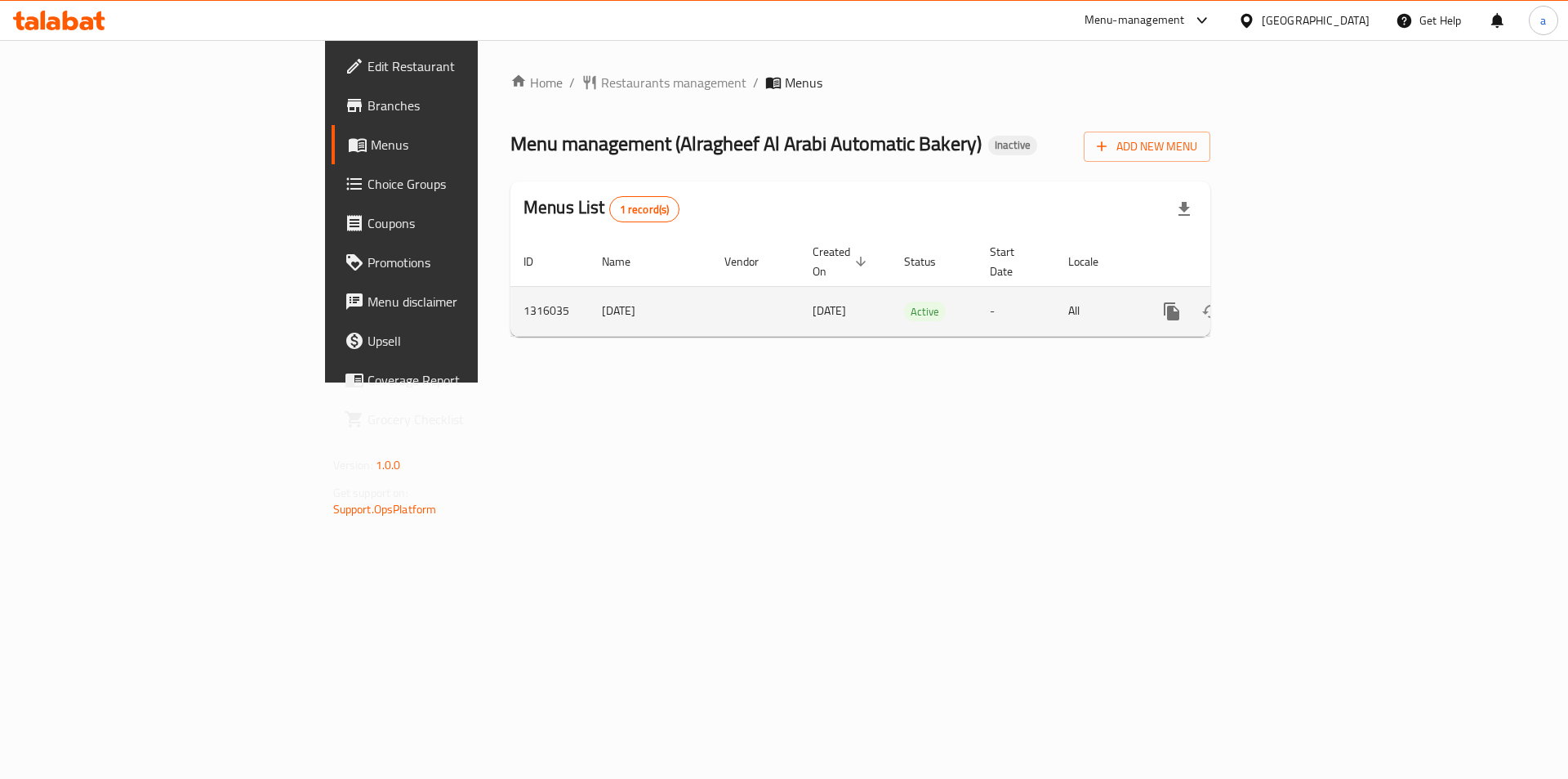
click at [1309, 291] on link "enhanced table" at bounding box center [1289, 310] width 39 height 39
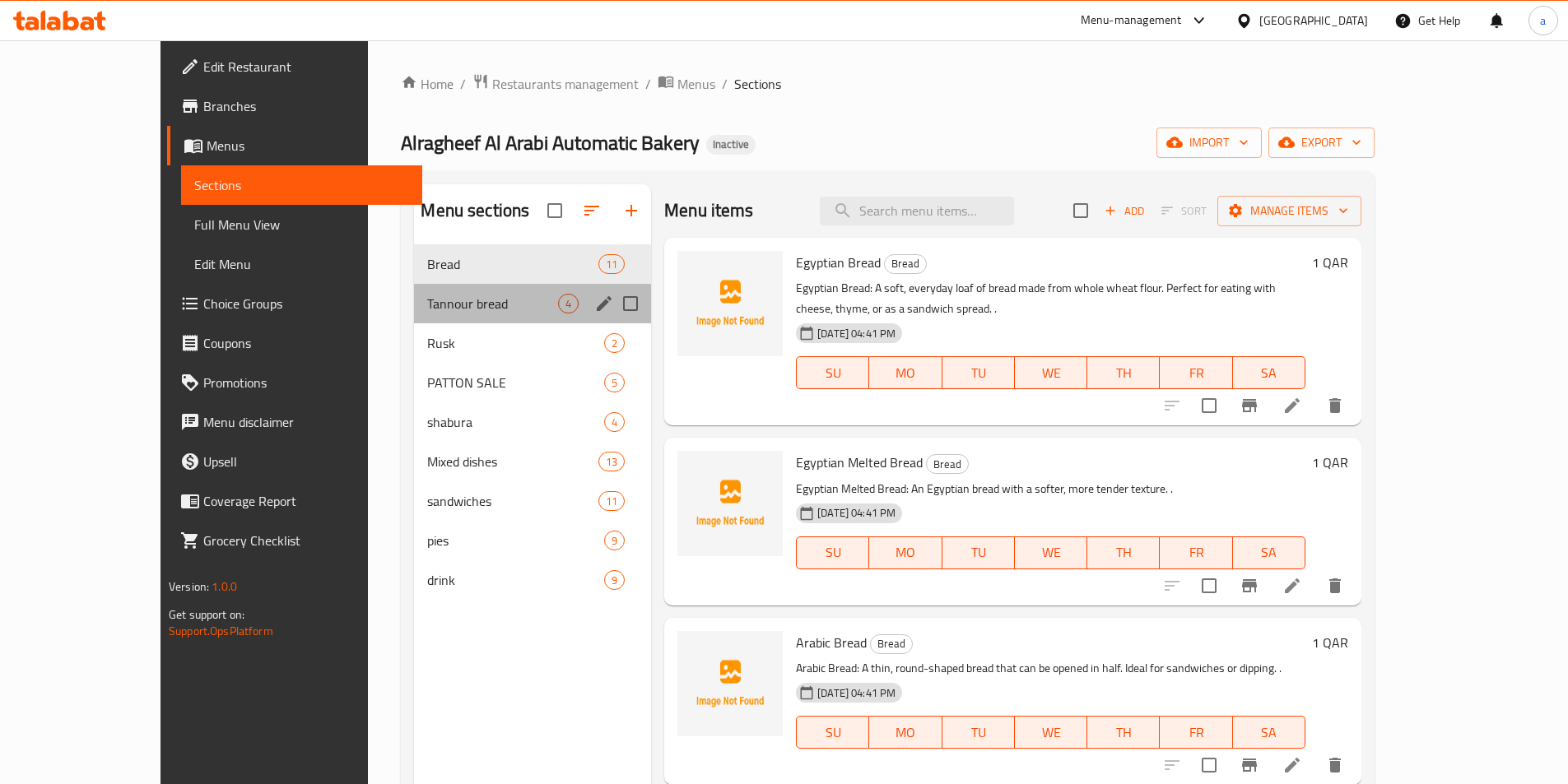
click at [426, 291] on div "Tannour bread 4" at bounding box center [532, 303] width 237 height 39
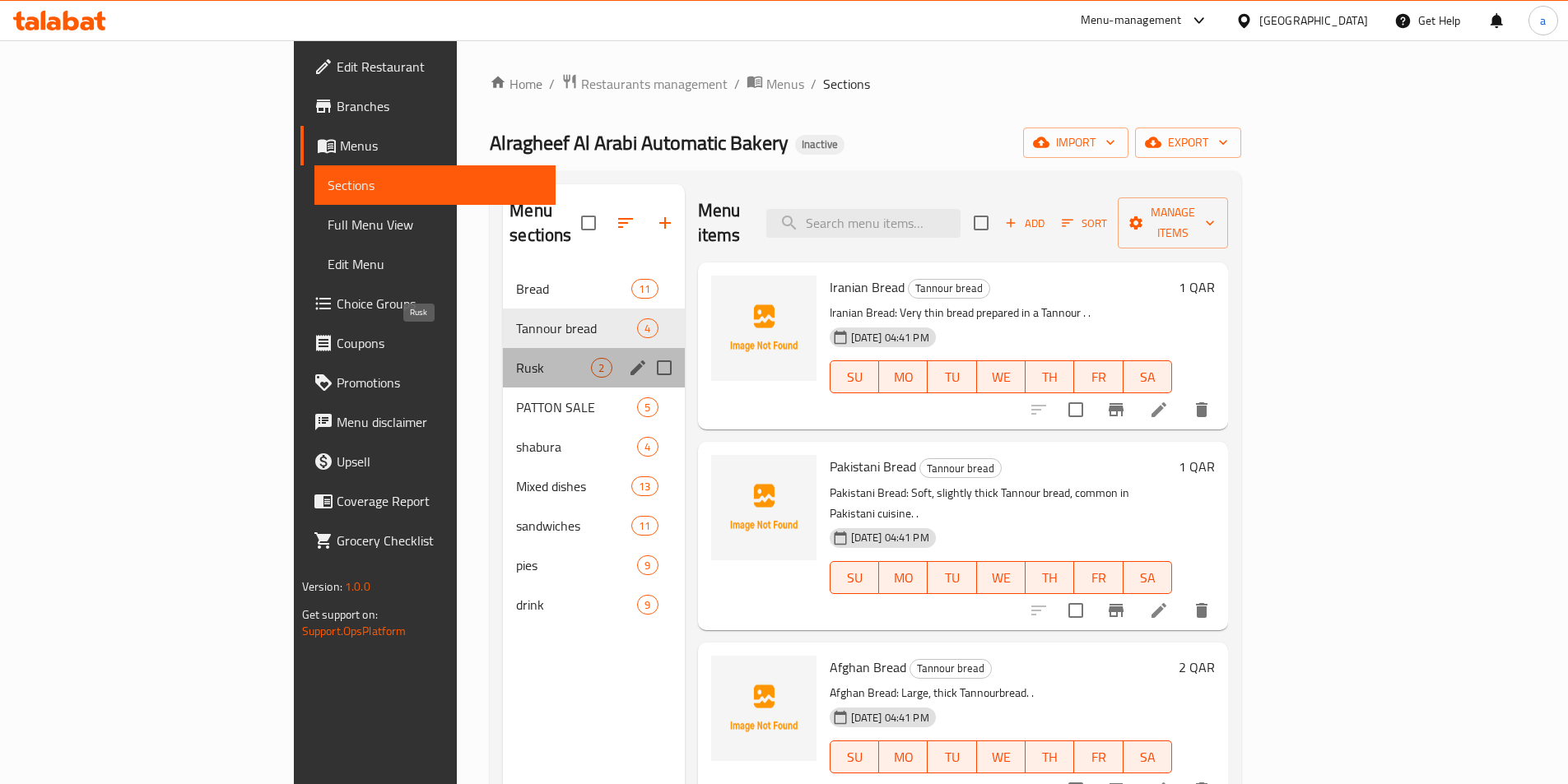
click at [516, 357] on span "Rusk" at bounding box center [553, 367] width 75 height 20
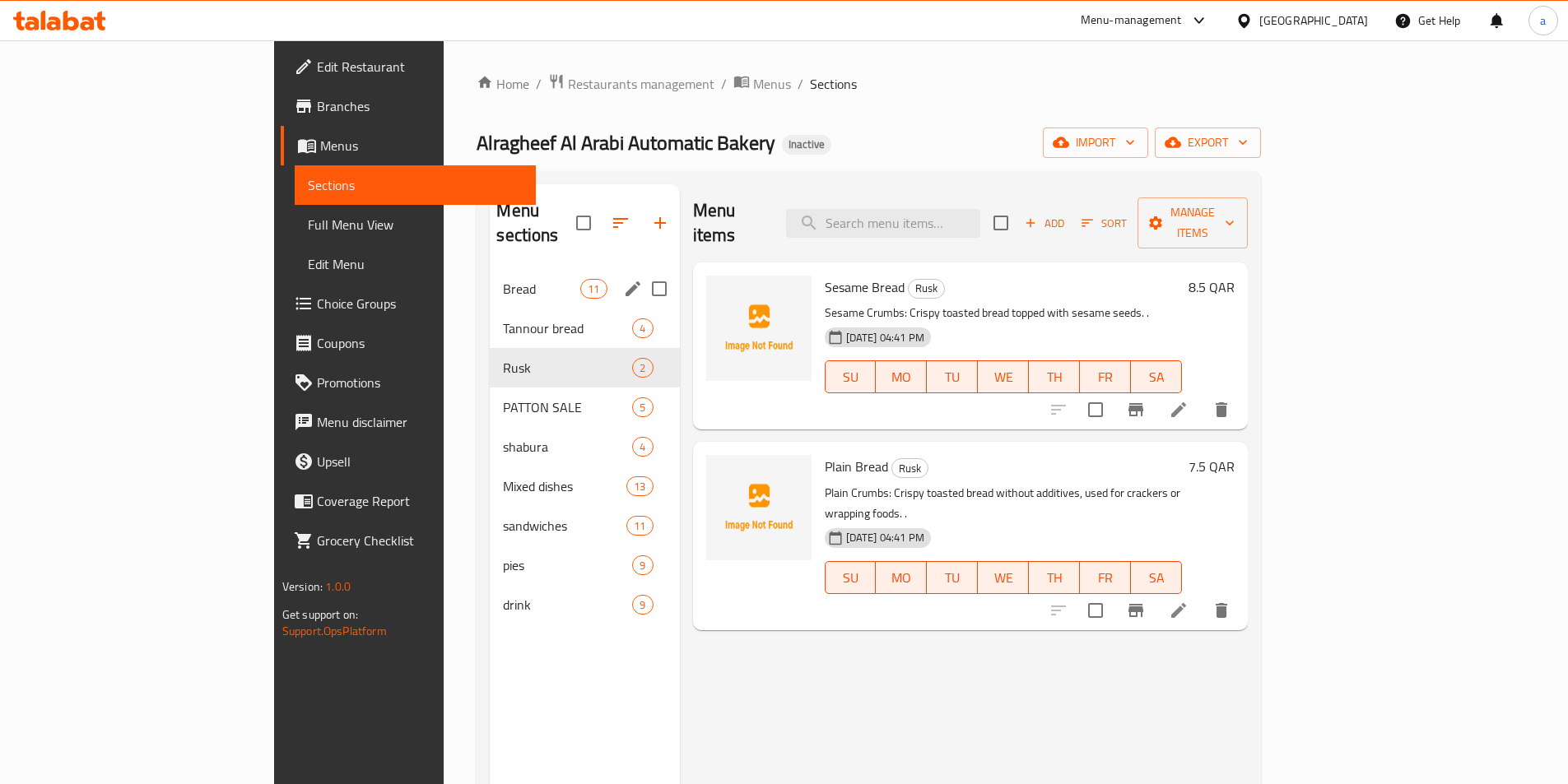
click at [490, 269] on div "Bread 11" at bounding box center [584, 288] width 189 height 39
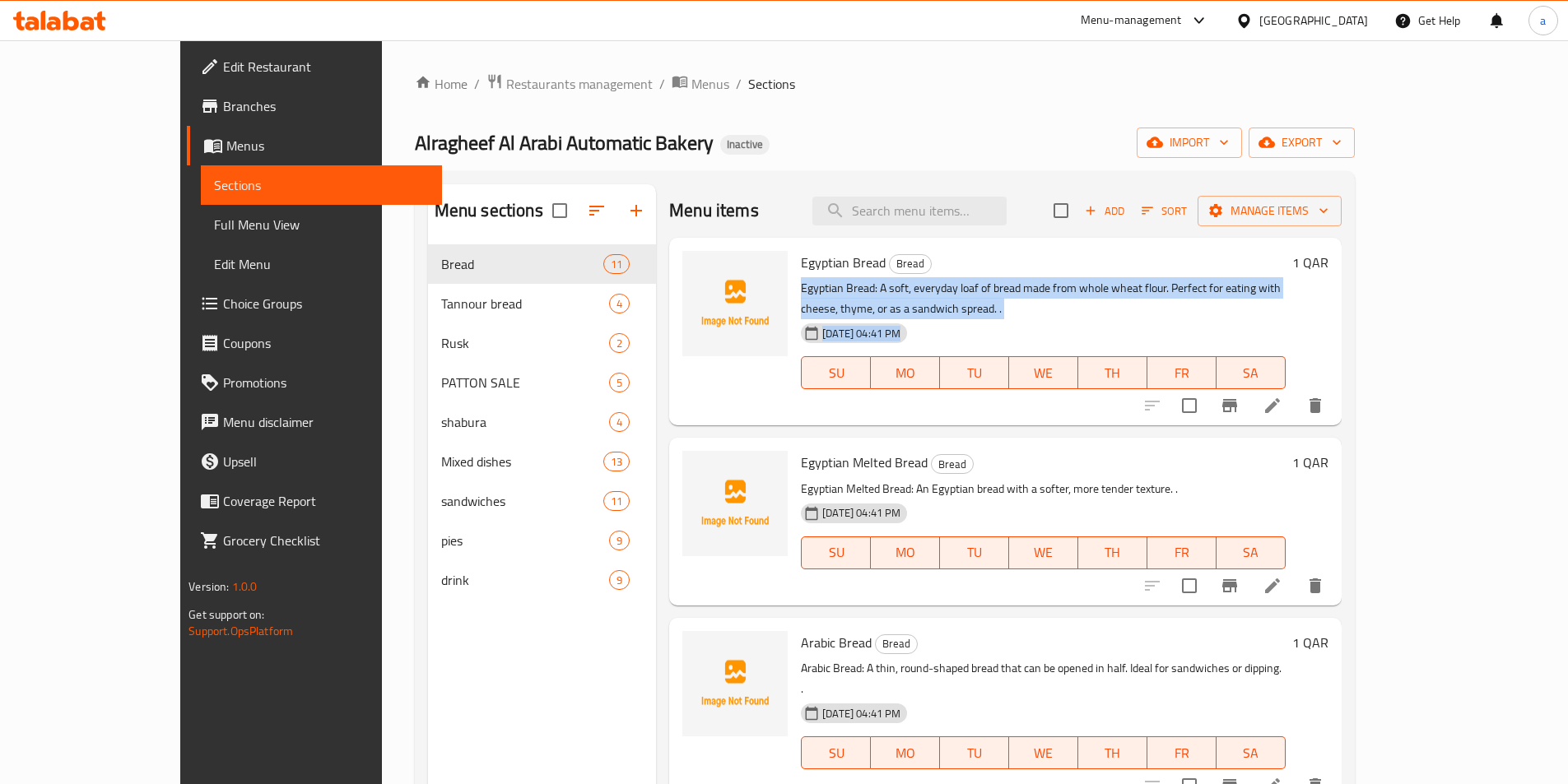
drag, startPoint x: 750, startPoint y: 288, endPoint x: 1424, endPoint y: 301, distance: 674.1
click at [1291, 302] on div "Egyptian Bread Bread Egyptian Bread: A soft, everyday loaf of bread made from w…" at bounding box center [1042, 332] width 497 height 174
click at [214, 232] on span "Full Menu View" at bounding box center [321, 224] width 215 height 20
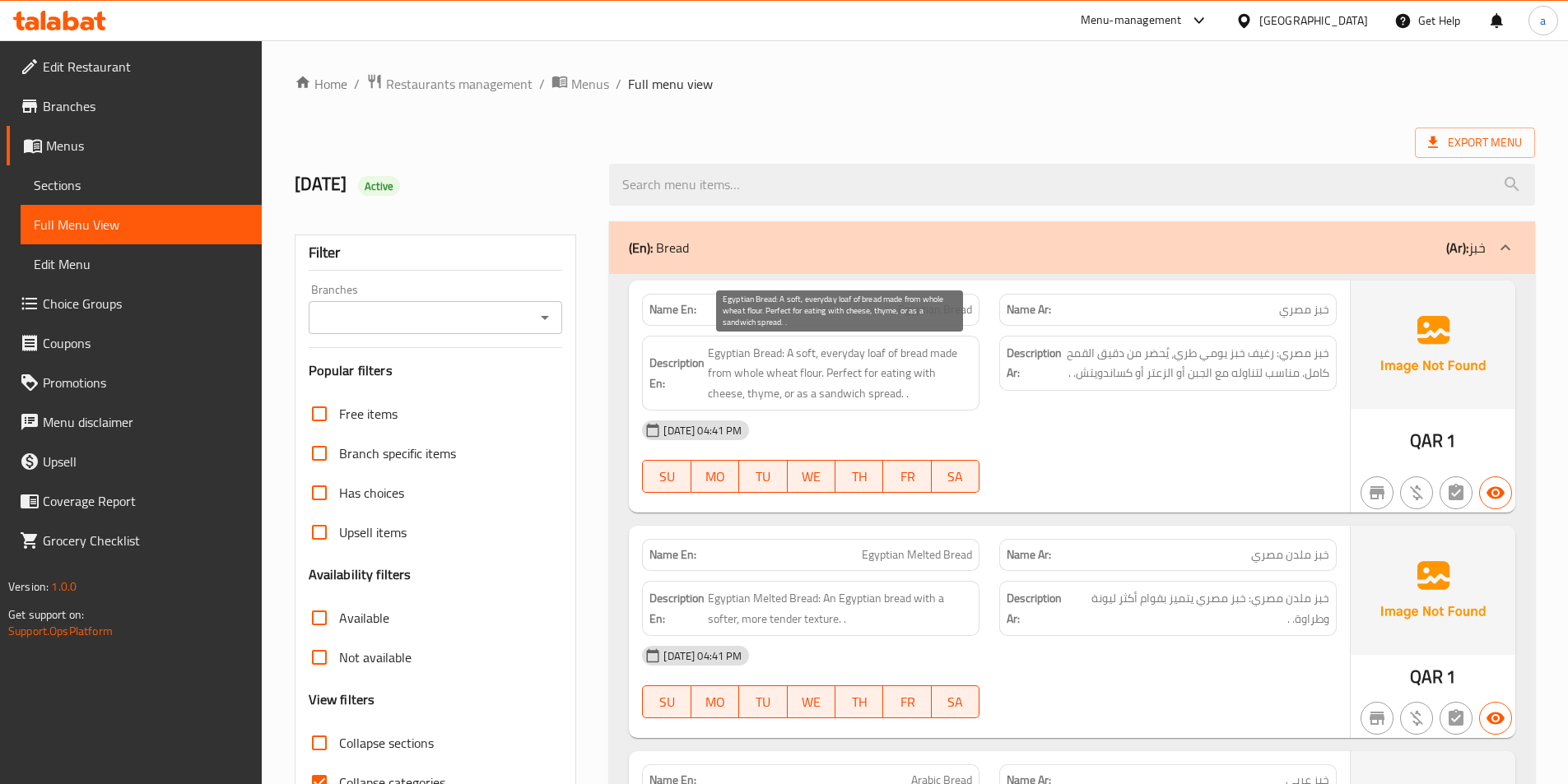
scroll to position [246, 0]
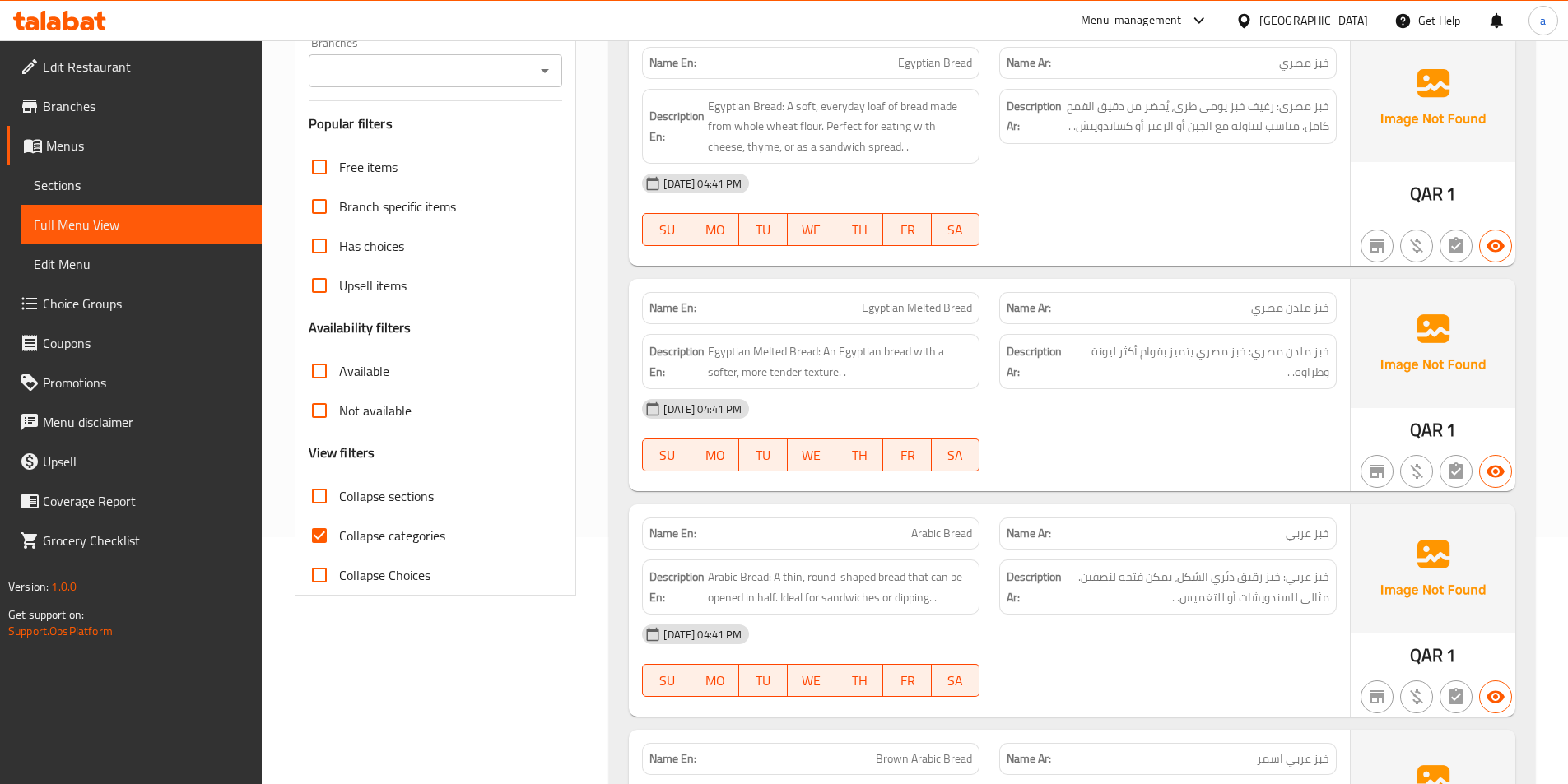
click at [414, 532] on span "Collapse categories" at bounding box center [391, 535] width 106 height 20
click at [339, 532] on input "Collapse categories" at bounding box center [318, 535] width 39 height 39
checkbox input "false"
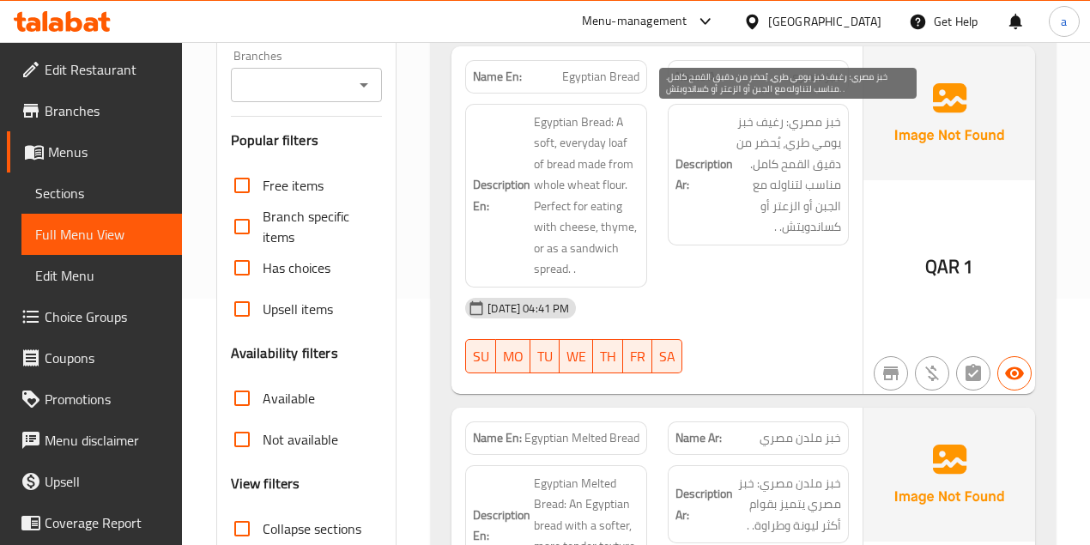
scroll to position [228, 0]
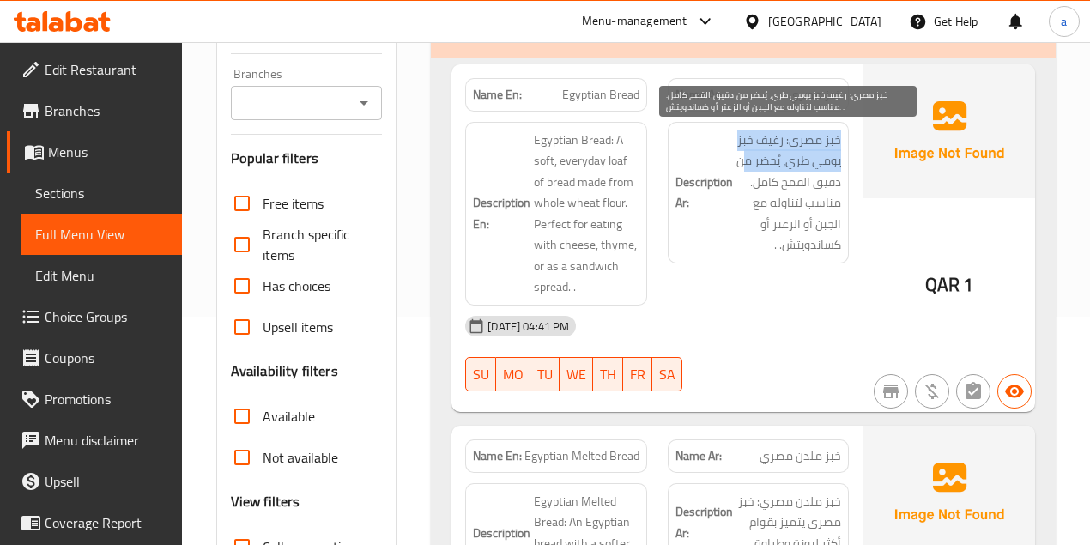
drag, startPoint x: 848, startPoint y: 140, endPoint x: 744, endPoint y: 166, distance: 107.0
click at [744, 166] on div "Description Ar: خبز مصري: رغيف خبز يومي طري، يُحضر من دقيق القمح كامل. مناسب لت…" at bounding box center [758, 193] width 181 height 142
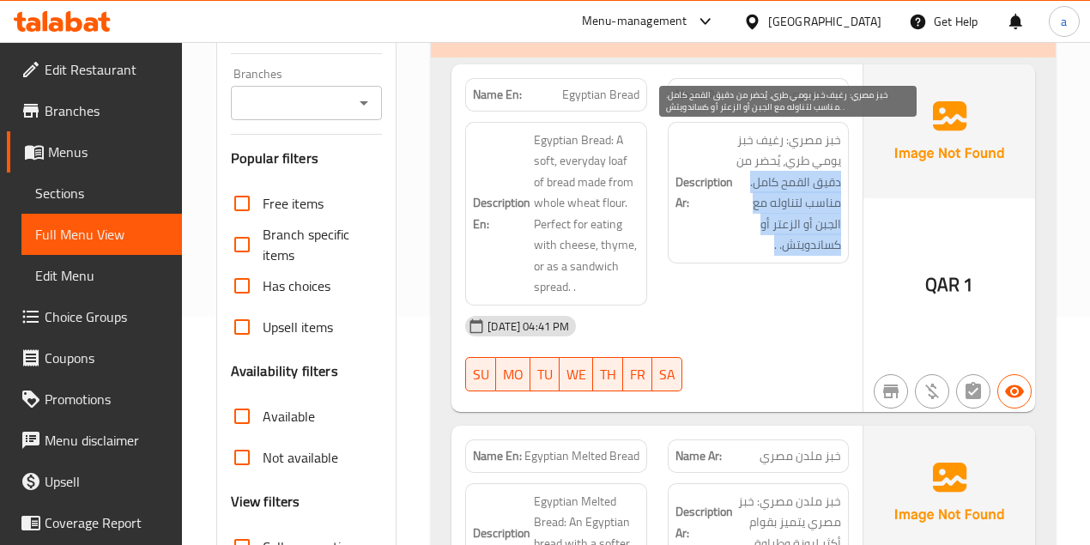
drag, startPoint x: 847, startPoint y: 184, endPoint x: 742, endPoint y: 245, distance: 121.1
click at [742, 245] on div "Description Ar: خبز مصري: رغيف خبز يومي طري، يُحضر من دقيق القمح كامل. مناسب لت…" at bounding box center [758, 193] width 181 height 142
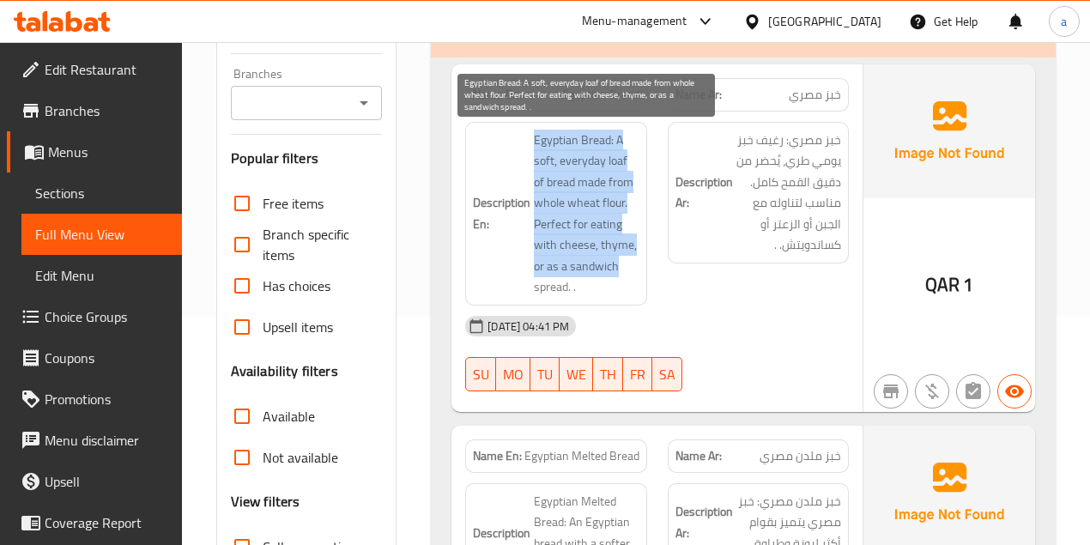
drag, startPoint x: 595, startPoint y: 137, endPoint x: 630, endPoint y: 257, distance: 124.9
click at [630, 257] on h6 "Description En: Egyptian Bread: A soft, everyday loaf of bread made from whole …" at bounding box center [556, 214] width 166 height 168
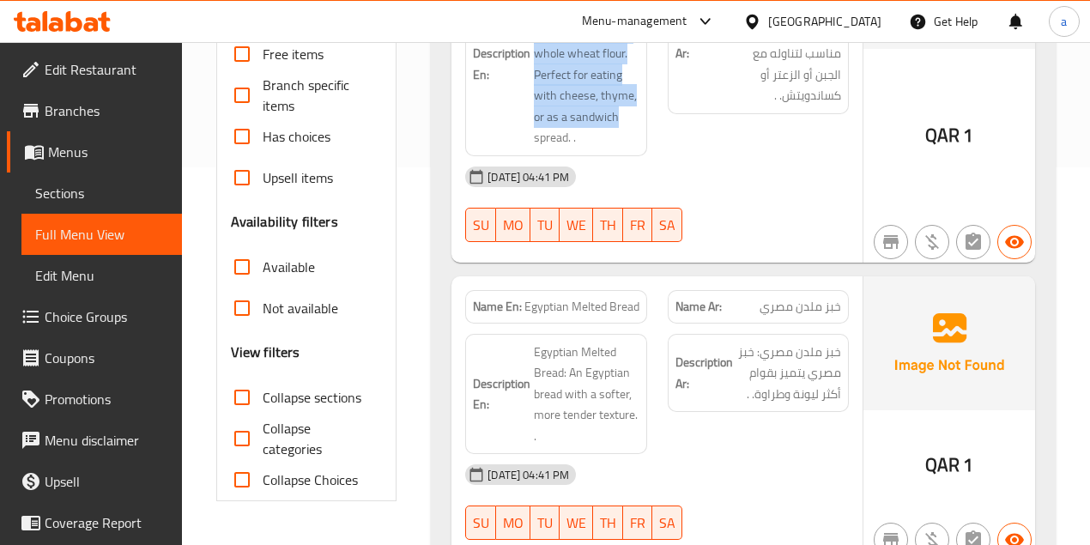
scroll to position [400, 0]
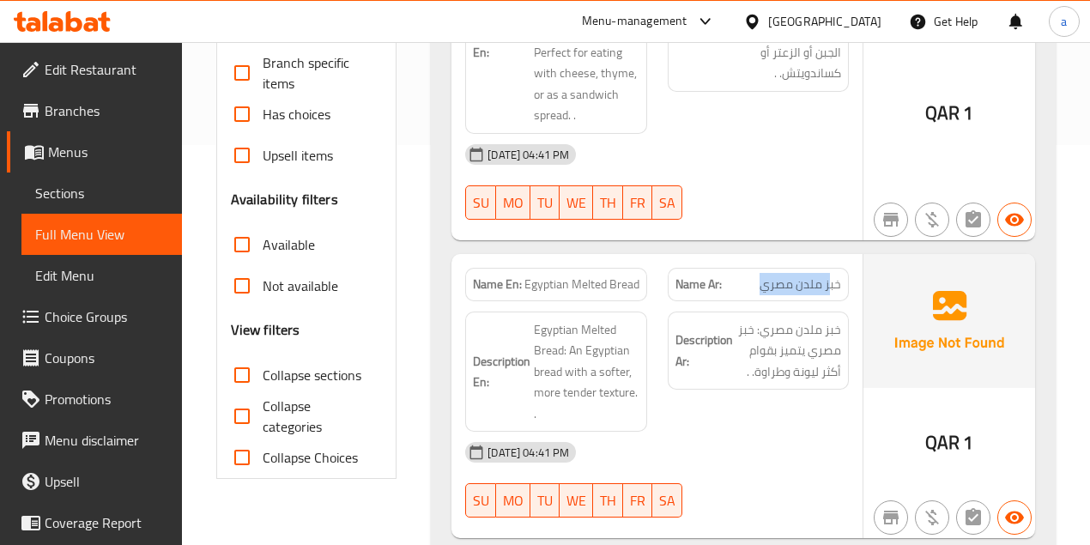
drag, startPoint x: 756, startPoint y: 280, endPoint x: 828, endPoint y: 272, distance: 72.5
click at [828, 275] on p "Name Ar: خبز ملدن مصري" at bounding box center [758, 284] width 166 height 18
drag, startPoint x: 540, startPoint y: 276, endPoint x: 653, endPoint y: 283, distance: 113.5
click at [653, 283] on div "Name En: Egyptian Melted Bread" at bounding box center [556, 284] width 202 height 54
click at [616, 286] on span "Egyptian Melted Bread" at bounding box center [581, 284] width 115 height 18
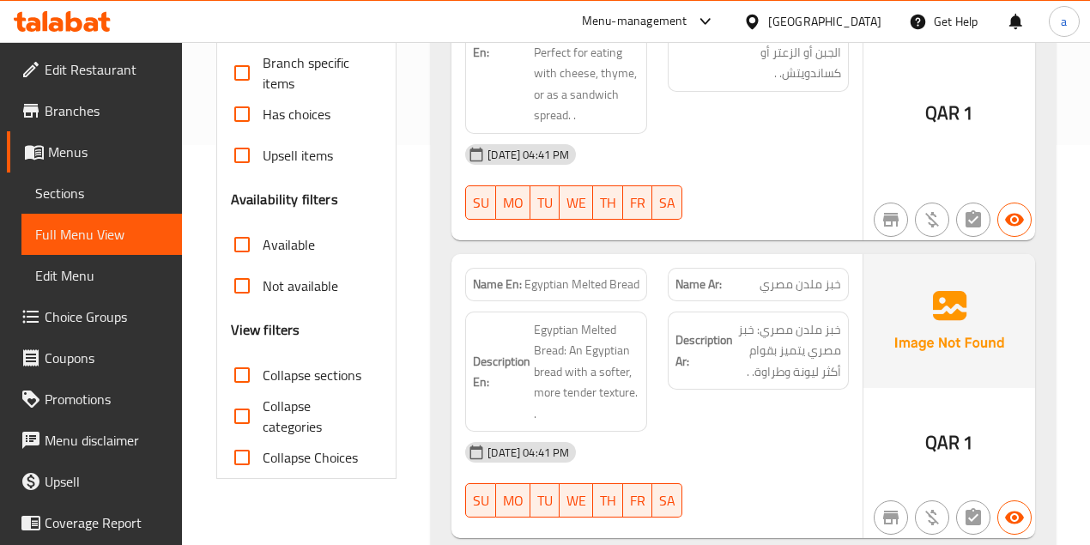
click at [602, 282] on span "Egyptian Melted Bread" at bounding box center [581, 284] width 115 height 18
click at [601, 282] on span "Egyptian Melted Bread" at bounding box center [581, 284] width 115 height 18
click at [802, 281] on span "خبز ملدن مصري" at bounding box center [800, 284] width 82 height 18
copy span "ملدن"
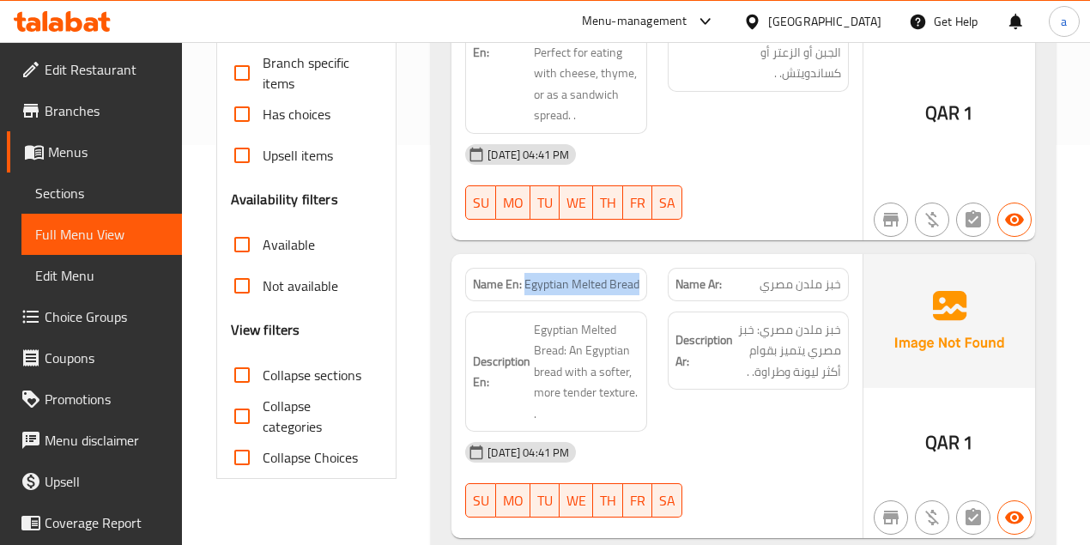
drag, startPoint x: 526, startPoint y: 283, endPoint x: 644, endPoint y: 284, distance: 118.4
click at [644, 284] on div "Name En: Egyptian Melted Bread" at bounding box center [555, 284] width 181 height 33
copy span "Egyptian Melted Bread"
click at [104, 181] on link "Sections" at bounding box center [101, 192] width 160 height 41
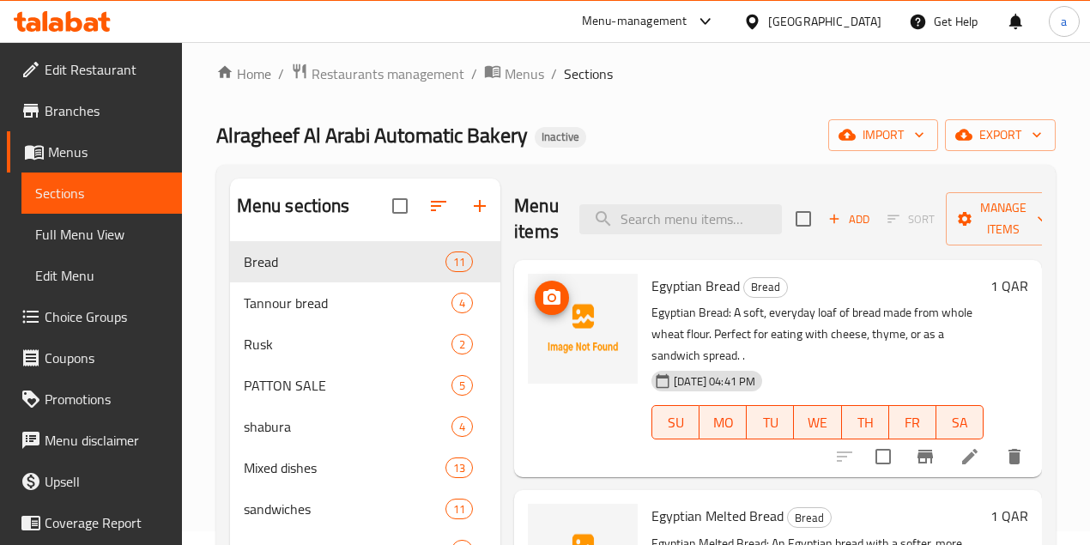
scroll to position [11, 0]
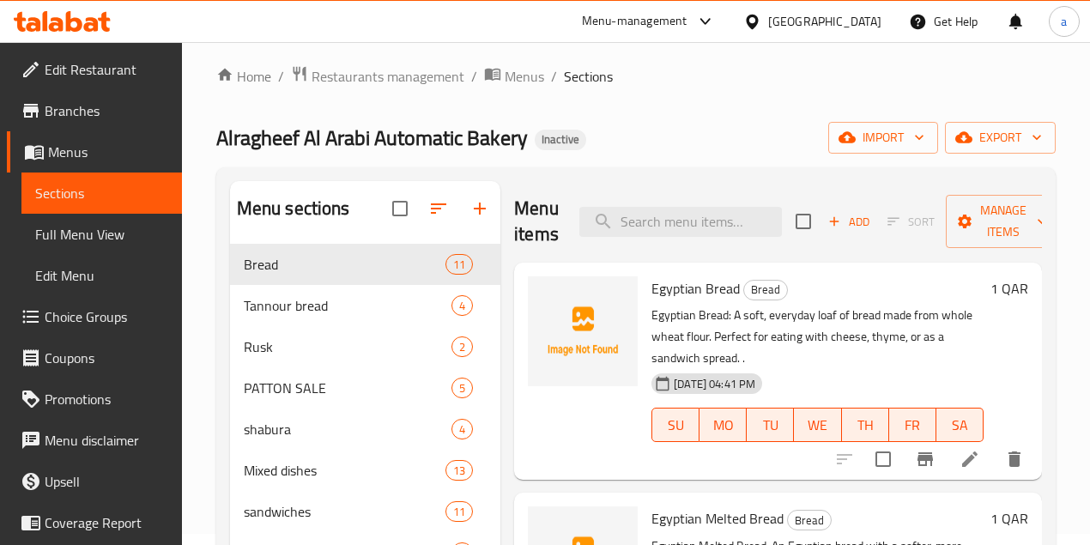
click at [716, 163] on div "Home / Restaurants management / Menus / Sections Alragheef Al Arabi Automatic B…" at bounding box center [635, 402] width 839 height 674
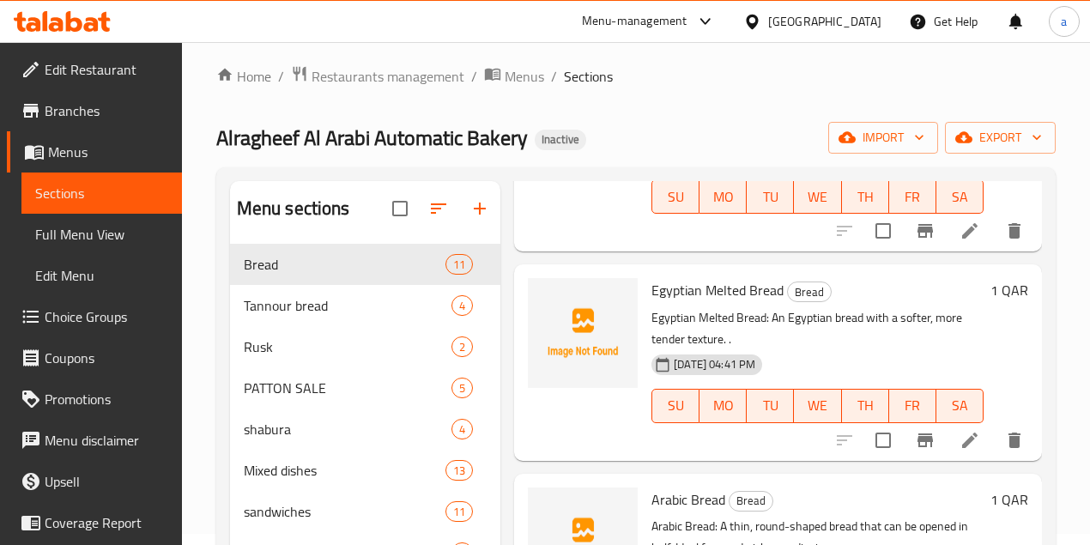
scroll to position [228, 0]
click at [962, 432] on icon at bounding box center [969, 439] width 15 height 15
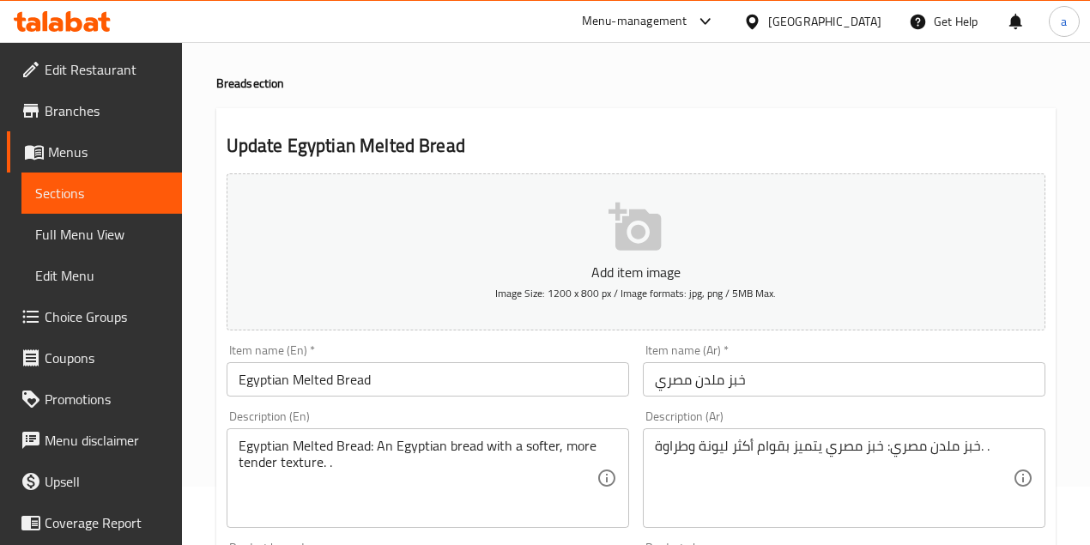
scroll to position [114, 0]
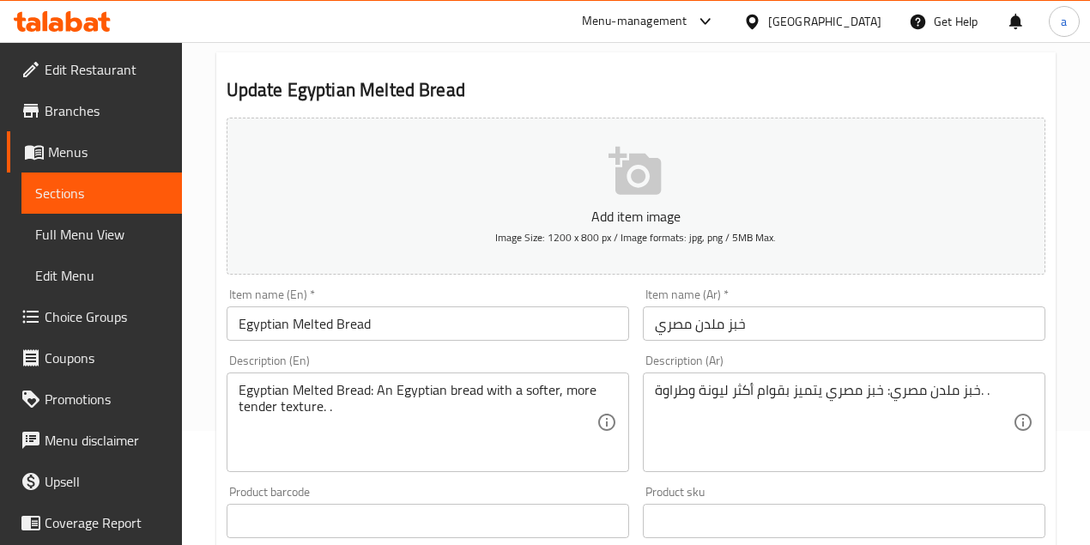
click at [323, 328] on input "Egyptian Melted Bread" at bounding box center [428, 323] width 402 height 34
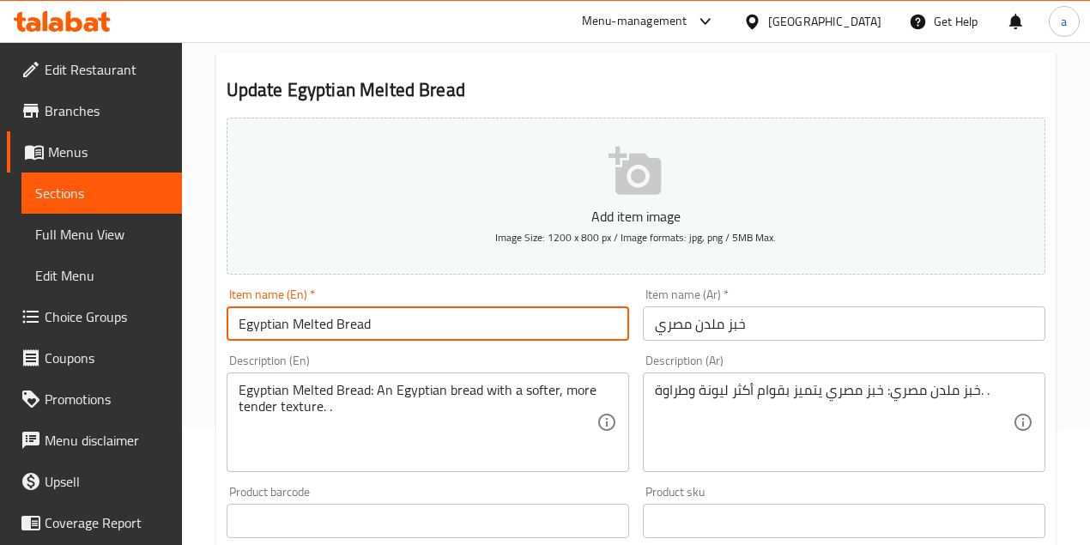
click at [323, 328] on input "Egyptian Melted Bread" at bounding box center [428, 323] width 402 height 34
type input "Egyptian meldn Bread"
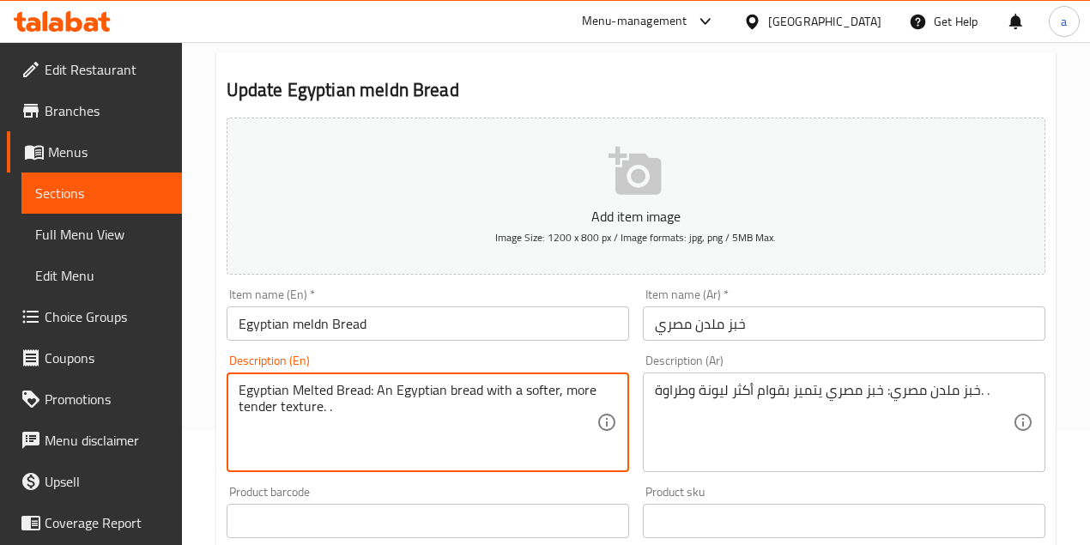
click at [299, 396] on textarea "Egyptian Melted Bread: An Egyptian bread with a softer, more tender texture. ." at bounding box center [418, 423] width 358 height 82
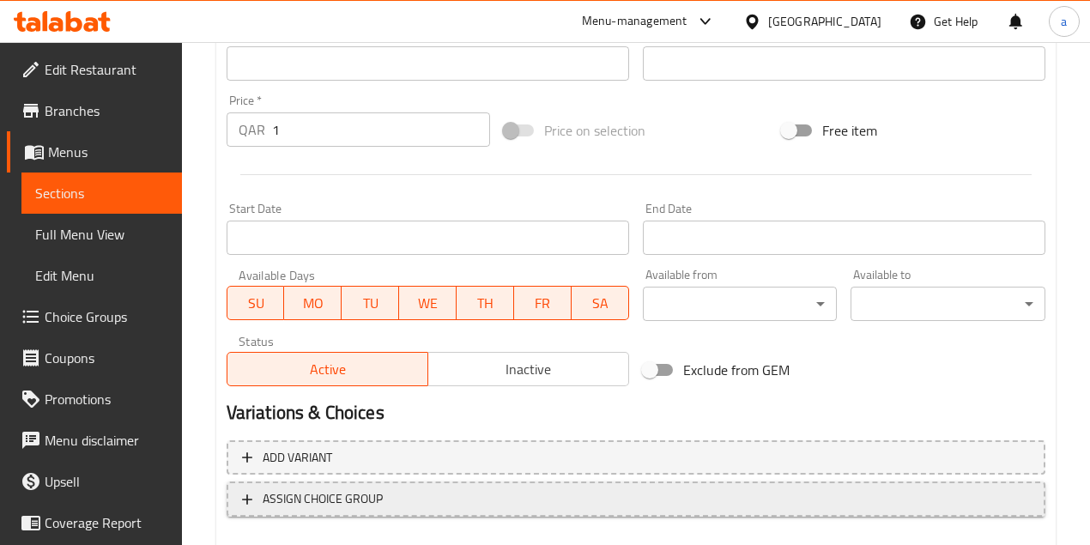
scroll to position [667, 0]
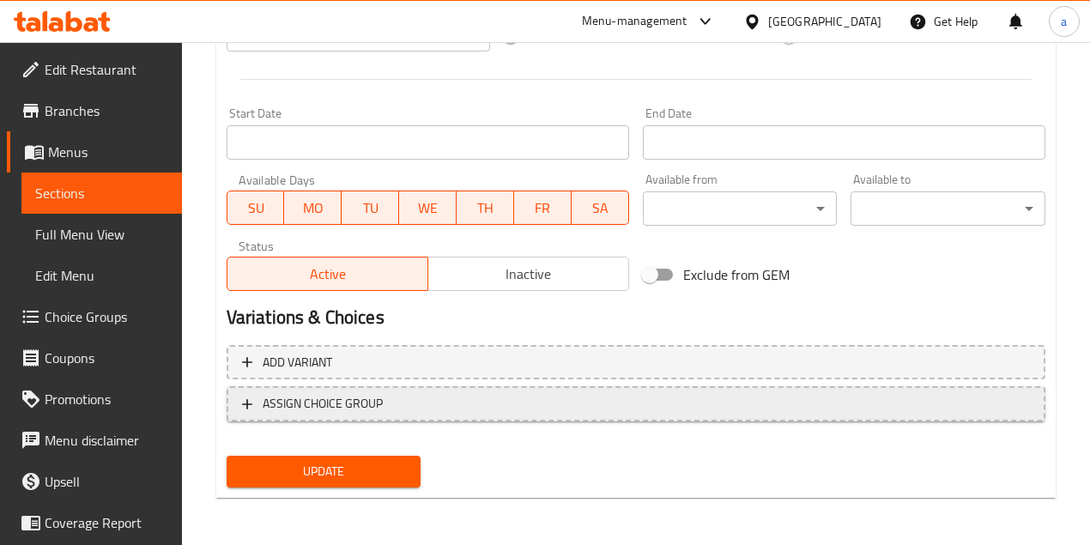
type textarea "Egyptian meldn Bread: An Egyptian bread with a softer, more tender texture. ."
click at [348, 485] on button "Update" at bounding box center [324, 472] width 195 height 32
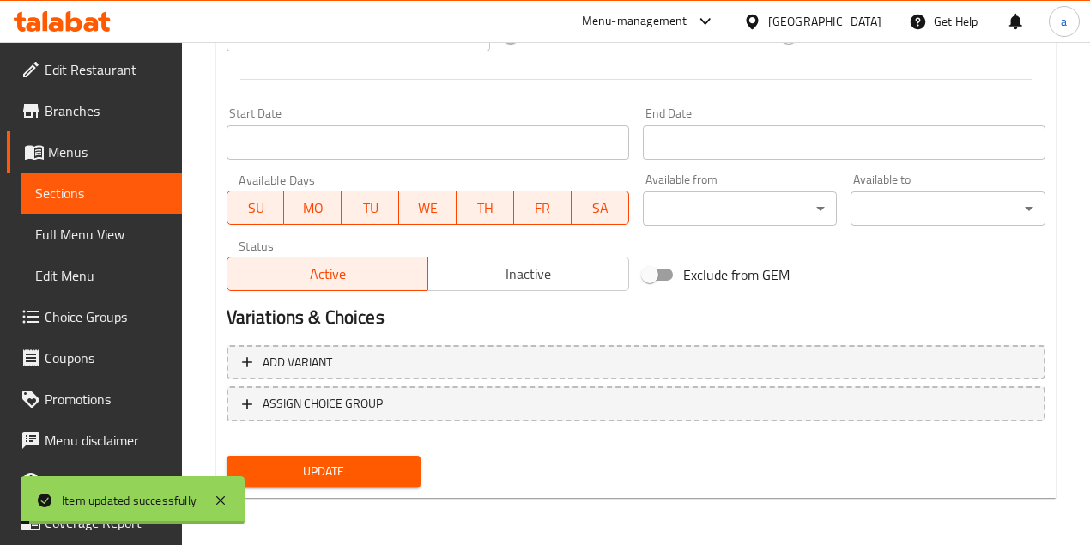
click at [100, 238] on span "Full Menu View" at bounding box center [101, 234] width 133 height 21
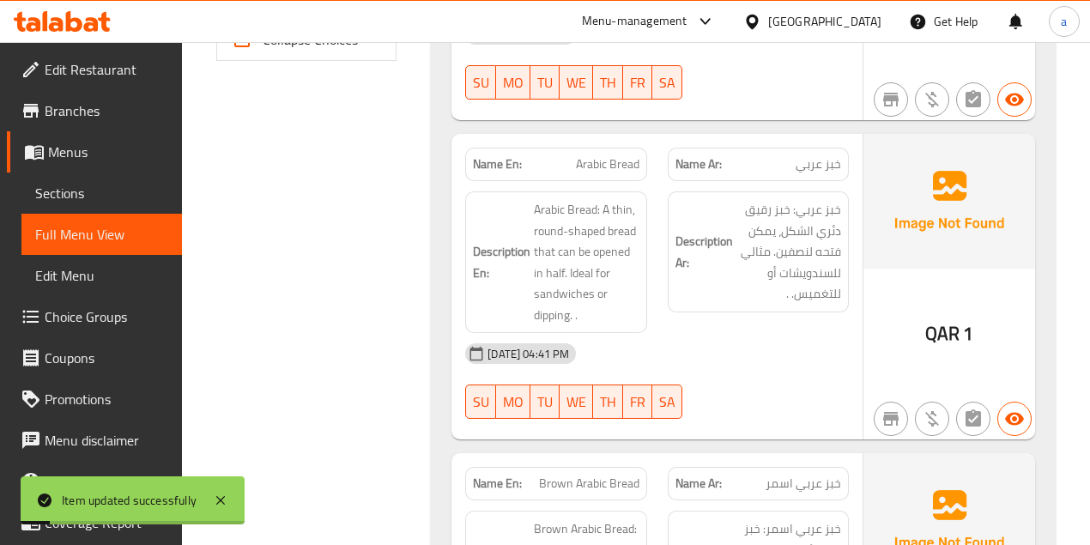
scroll to position [838, 0]
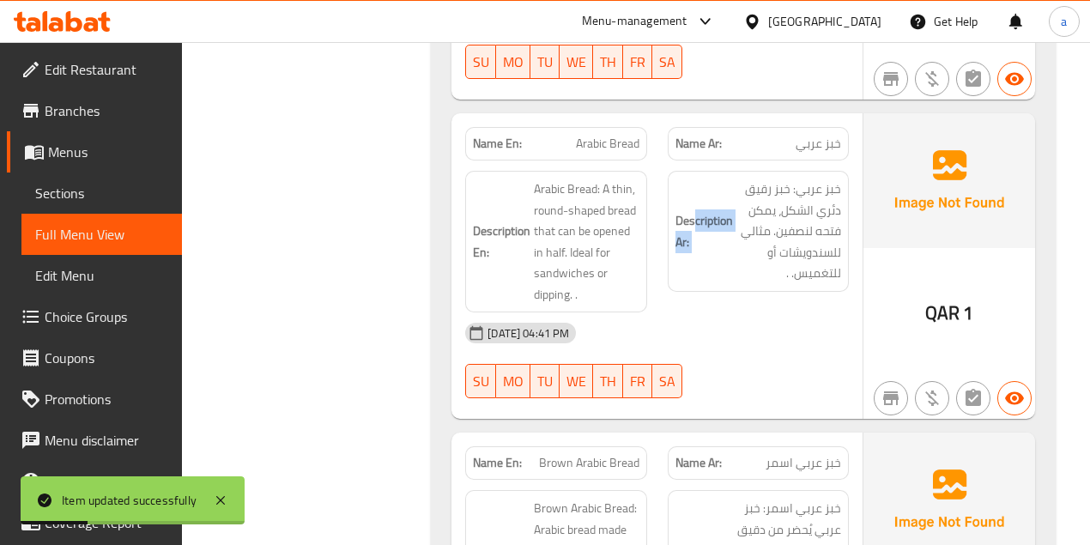
drag, startPoint x: 843, startPoint y: 190, endPoint x: 475, endPoint y: 206, distance: 367.6
click at [695, 185] on div "Description Ar: خبز عربي: خبز رقيق دئري الشكل، يمكن فتحه لنصفين. مثالي للسندويش…" at bounding box center [758, 231] width 181 height 121
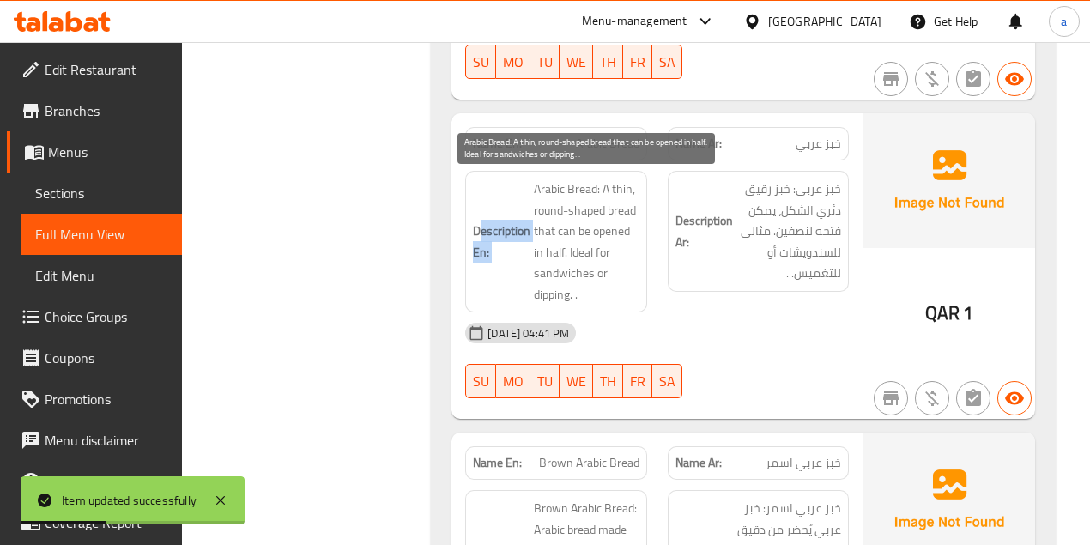
drag, startPoint x: 478, startPoint y: 192, endPoint x: 593, endPoint y: 184, distance: 115.2
click at [593, 184] on h6 "Description En: Arabic Bread: A thin, round-shaped bread that can be opened in …" at bounding box center [556, 241] width 166 height 126
click at [593, 184] on span "Arabic Bread: A thin, round-shaped bread that can be opened in half. Ideal for …" at bounding box center [586, 241] width 105 height 126
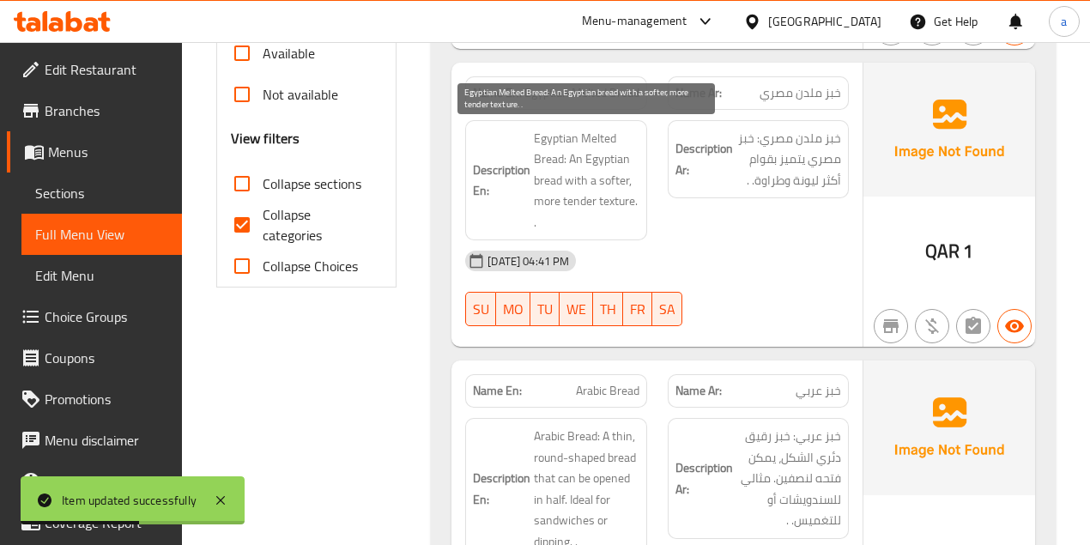
scroll to position [553, 0]
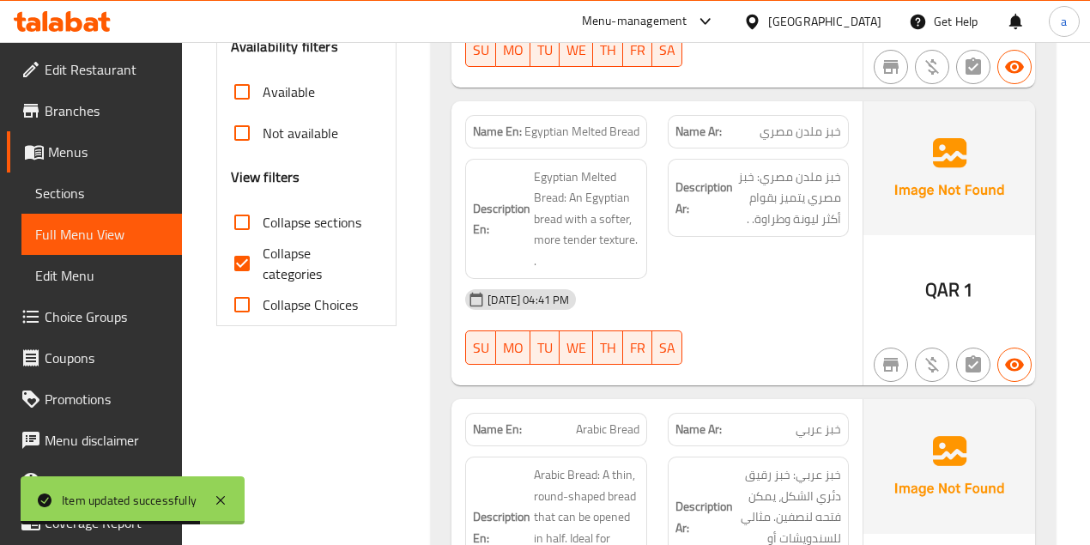
click at [698, 184] on strong "Description Ar:" at bounding box center [703, 198] width 57 height 42
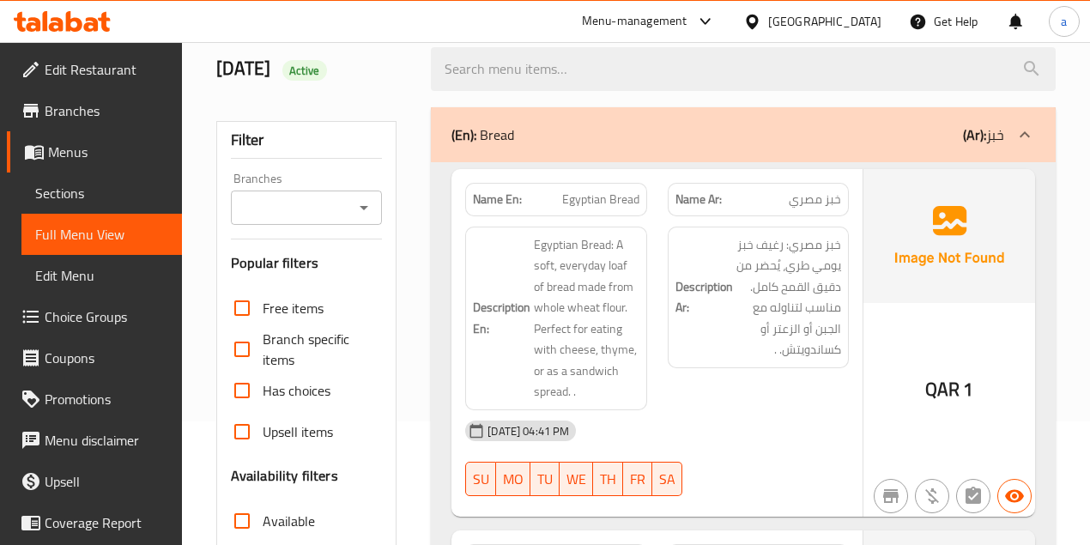
scroll to position [400, 0]
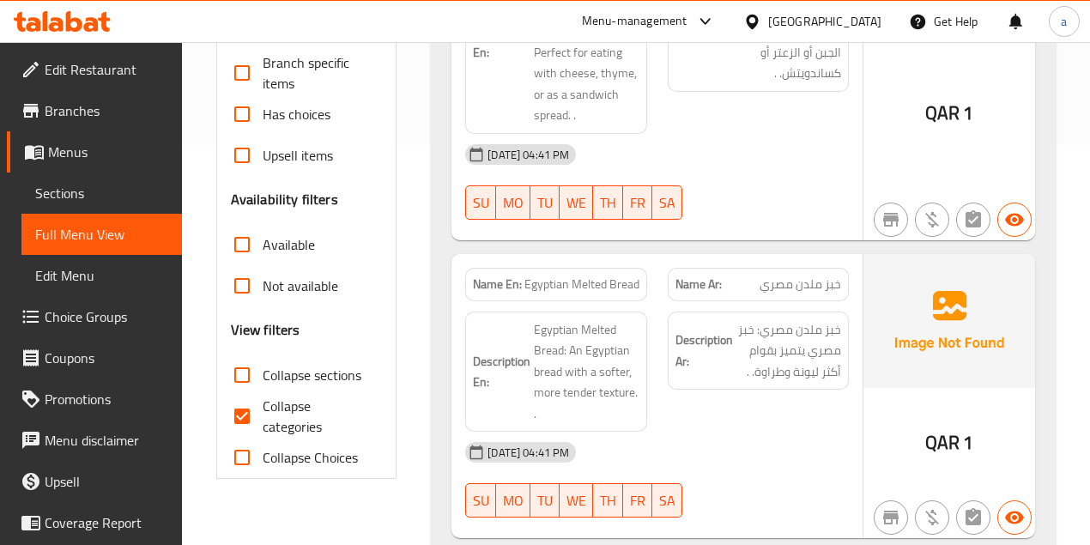
click at [595, 285] on span "Egyptian Melted Bread" at bounding box center [581, 284] width 115 height 18
click at [574, 269] on div "Name En: Egyptian Melted Bread" at bounding box center [555, 284] width 181 height 33
click at [647, 271] on div "Name En: Egyptian Melted Bread" at bounding box center [556, 284] width 202 height 54
click at [772, 275] on span "خبز ملدن مصري" at bounding box center [800, 284] width 82 height 18
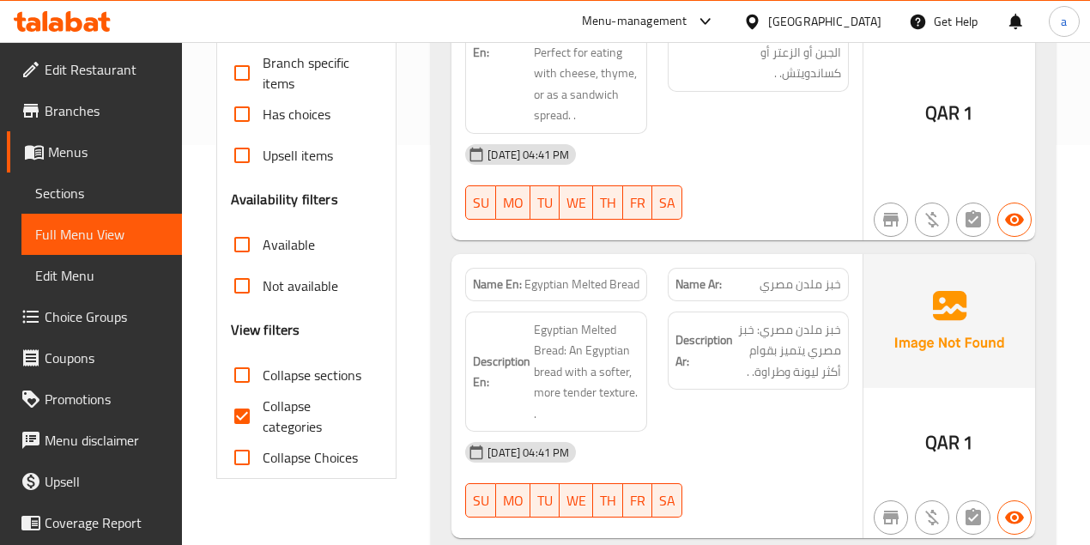
click at [571, 281] on span "Egyptian Melted Bread" at bounding box center [581, 284] width 115 height 18
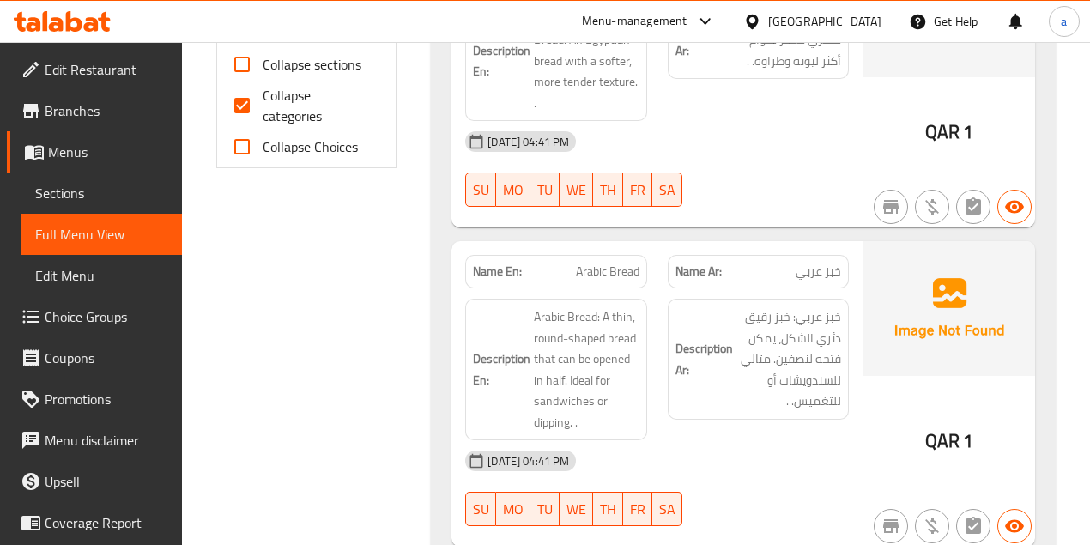
scroll to position [743, 0]
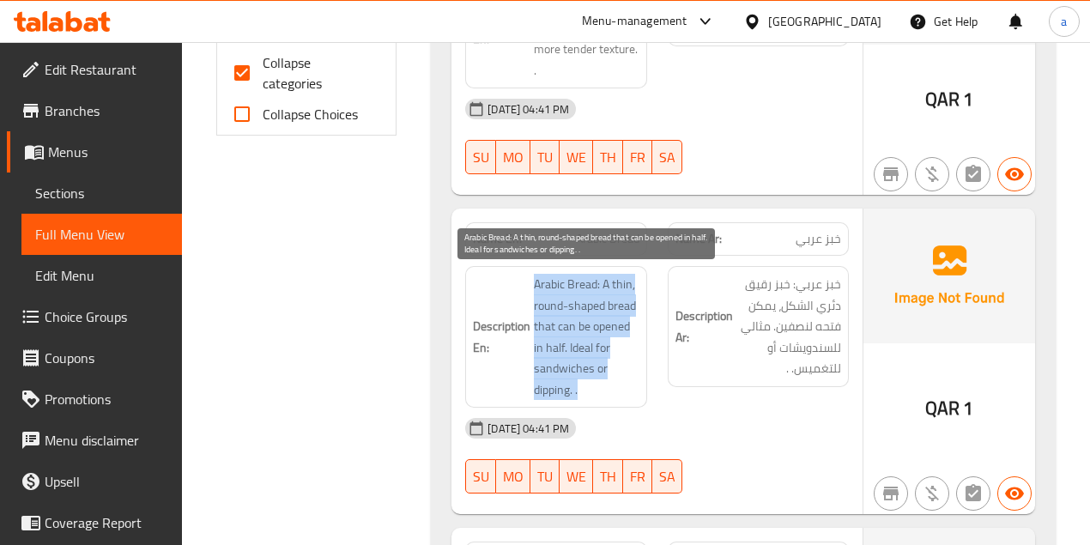
drag, startPoint x: 534, startPoint y: 283, endPoint x: 621, endPoint y: 376, distance: 127.5
click at [621, 376] on span "Arabic Bread: A thin, round-shaped bread that can be opened in half. Ideal for …" at bounding box center [586, 337] width 105 height 126
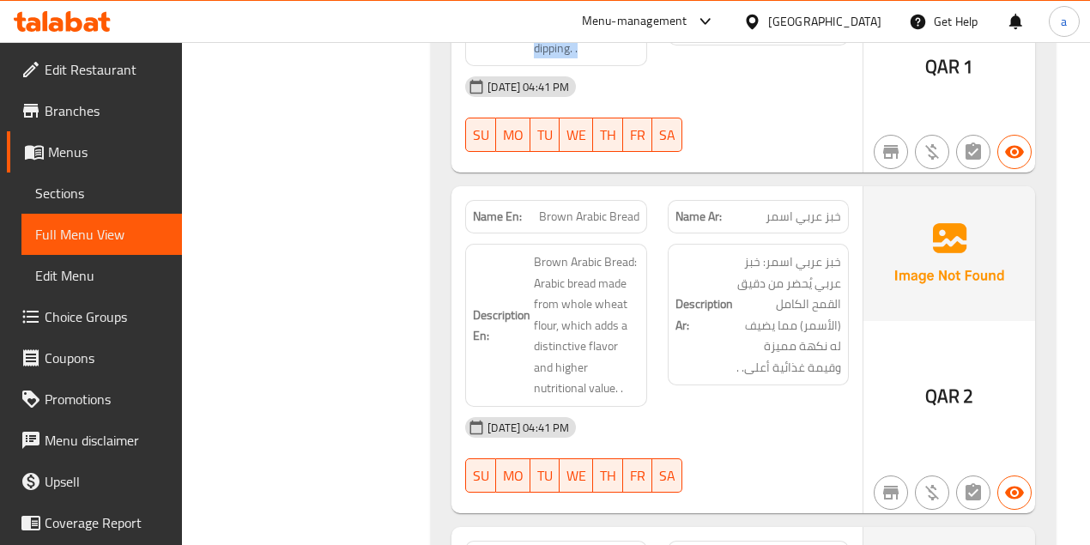
scroll to position [1086, 0]
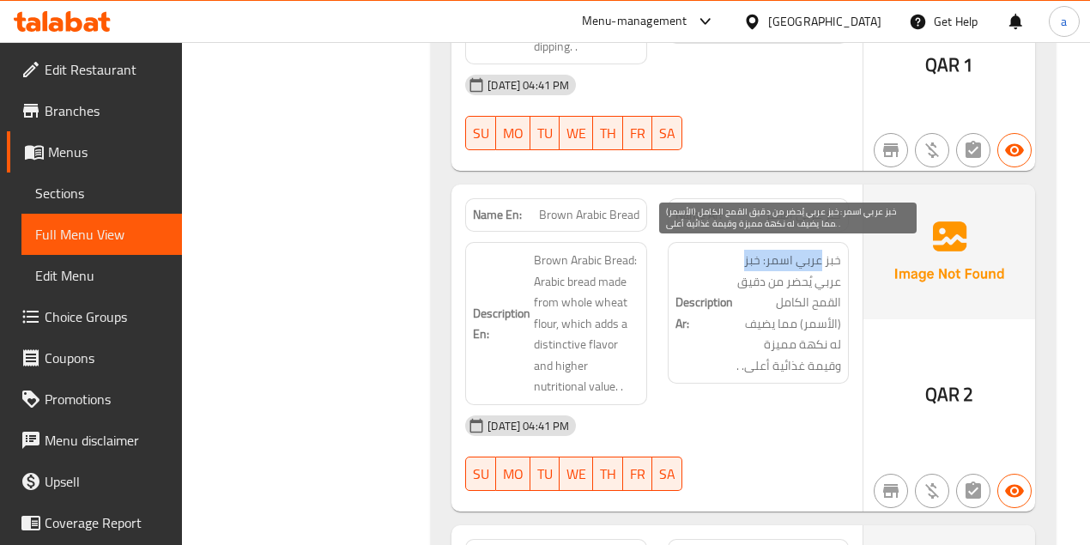
drag, startPoint x: 822, startPoint y: 254, endPoint x: 716, endPoint y: 260, distance: 106.6
click at [717, 260] on h6 "Description Ar: خبز عربي اسمر: خبز عربي يُحضر من دقيق القمح الكامل (الأسمر) مما…" at bounding box center [758, 313] width 166 height 126
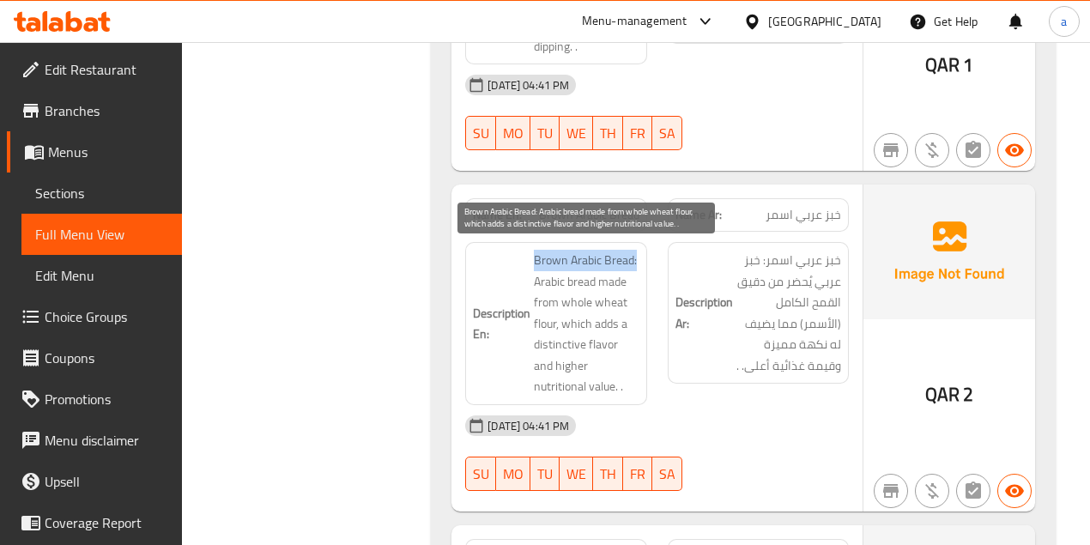
drag, startPoint x: 517, startPoint y: 245, endPoint x: 651, endPoint y: 266, distance: 135.4
click at [659, 263] on div "Description En: Brown Arabic Bread: Arabic bread made from whole wheat flour, w…" at bounding box center [657, 324] width 404 height 184
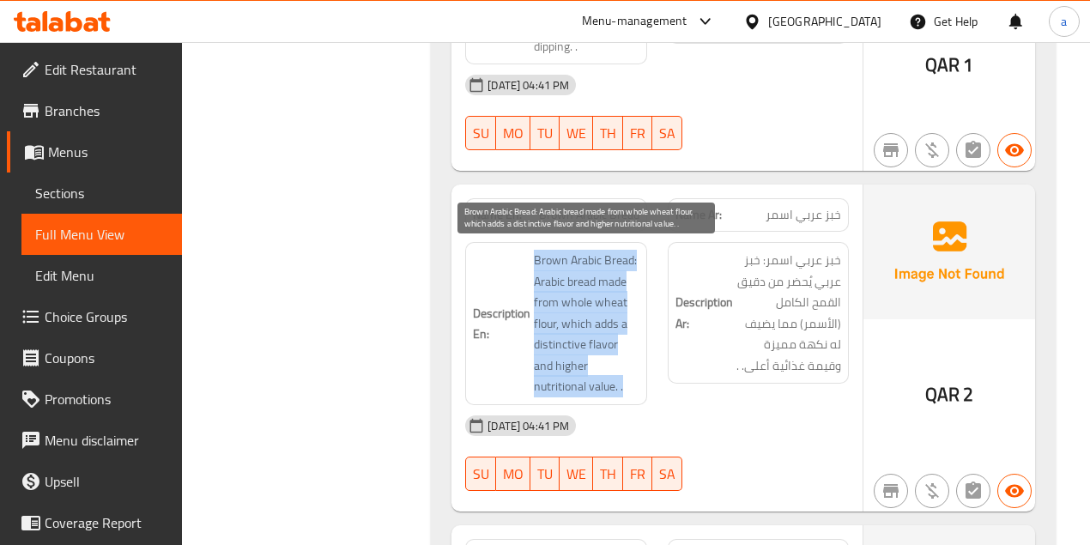
click at [592, 275] on span "Brown Arabic Bread: Arabic bread made from whole wheat flour, which adds a dist…" at bounding box center [586, 324] width 105 height 148
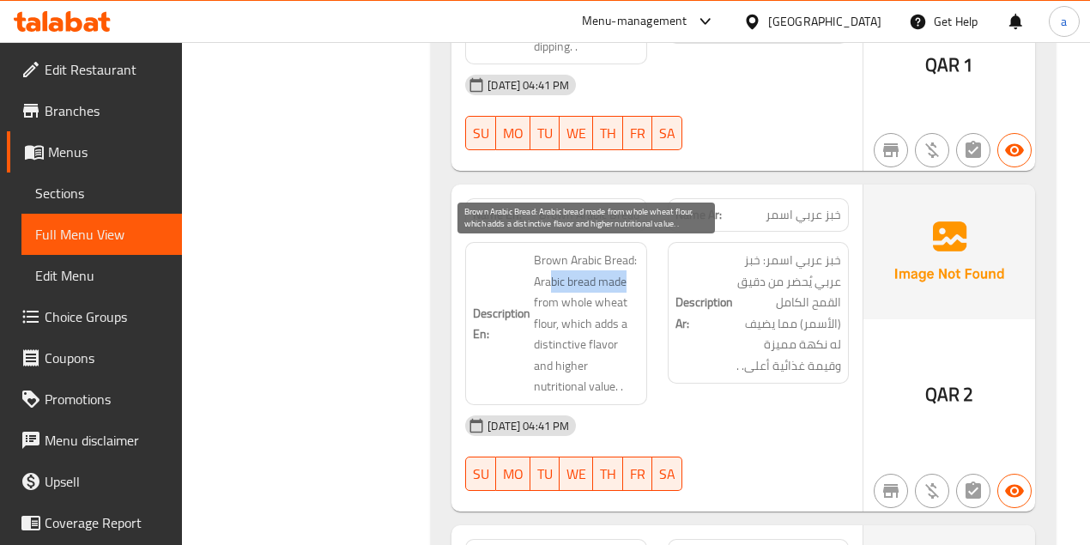
drag, startPoint x: 551, startPoint y: 275, endPoint x: 638, endPoint y: 276, distance: 87.5
click at [638, 276] on span "Brown Arabic Bread: Arabic bread made from whole wheat flour, which adds a dist…" at bounding box center [586, 324] width 105 height 148
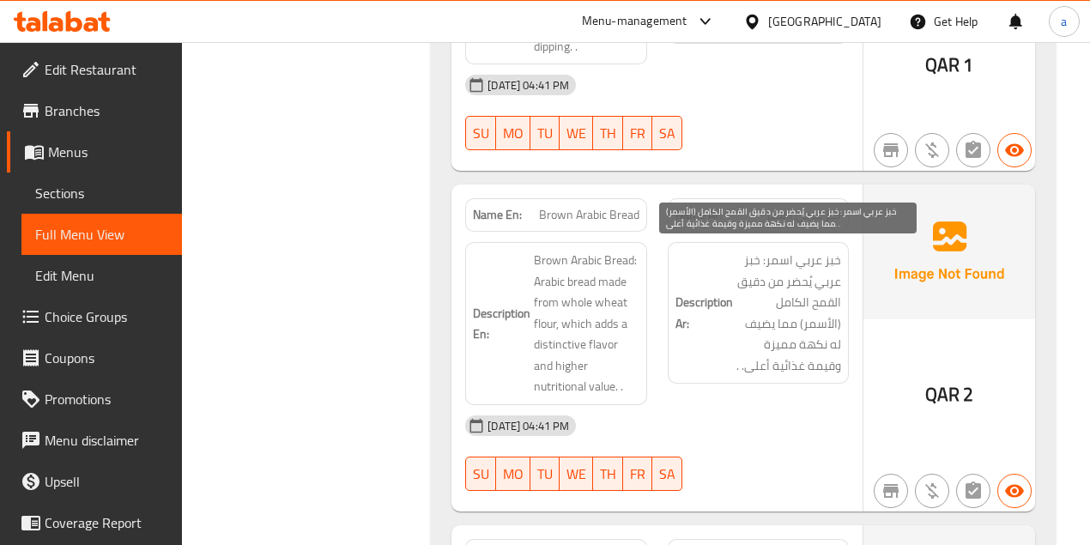
drag, startPoint x: 788, startPoint y: 262, endPoint x: 710, endPoint y: 272, distance: 78.8
click at [720, 271] on h6 "Description Ar: خبز عربي اسمر: خبز عربي يُحضر من دقيق القمح الكامل (الأسمر) مما…" at bounding box center [758, 313] width 166 height 126
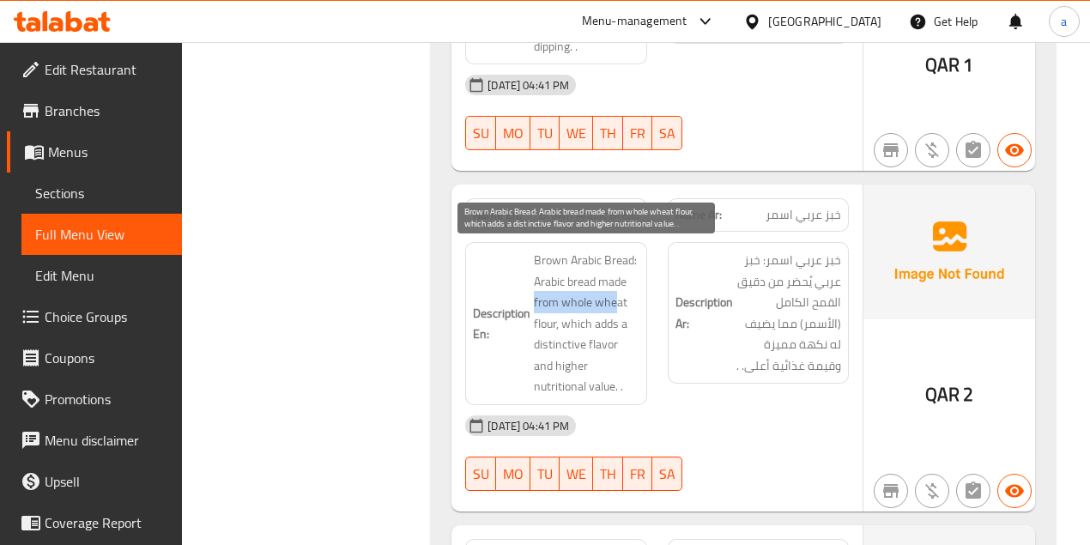
drag, startPoint x: 534, startPoint y: 300, endPoint x: 615, endPoint y: 296, distance: 81.6
click at [615, 296] on span "Brown Arabic Bread: Arabic bread made from whole wheat flour, which adds a dist…" at bounding box center [586, 324] width 105 height 148
drag, startPoint x: 557, startPoint y: 323, endPoint x: 625, endPoint y: 321, distance: 67.8
click at [625, 321] on span "Brown Arabic Bread: Arabic bread made from whole wheat flour, which adds a dist…" at bounding box center [586, 324] width 105 height 148
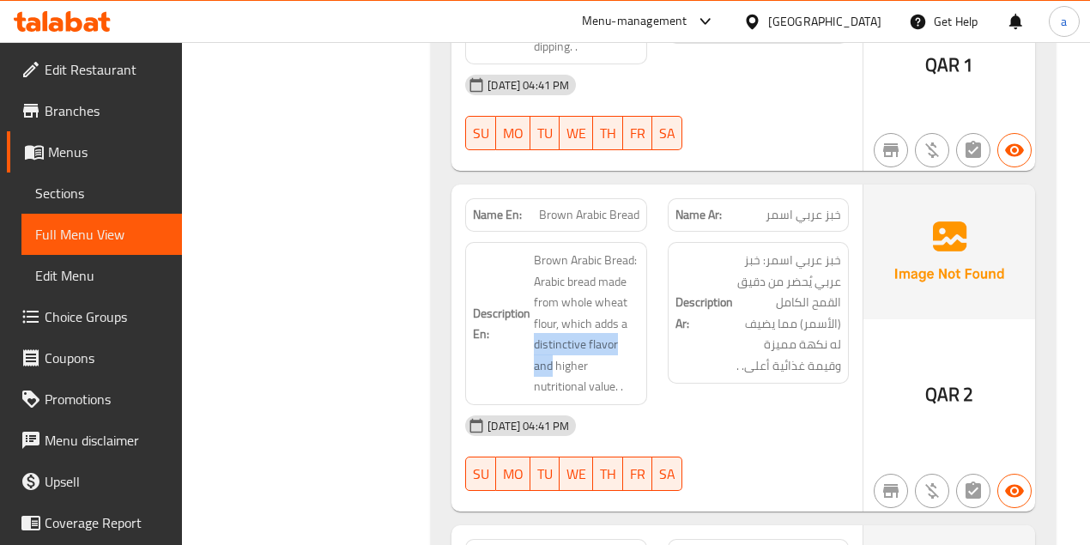
drag, startPoint x: 529, startPoint y: 347, endPoint x: 640, endPoint y: 340, distance: 110.9
click at [640, 340] on div "Description En: Brown Arabic Bread: Arabic bread made from whole wheat flour, w…" at bounding box center [555, 323] width 181 height 163
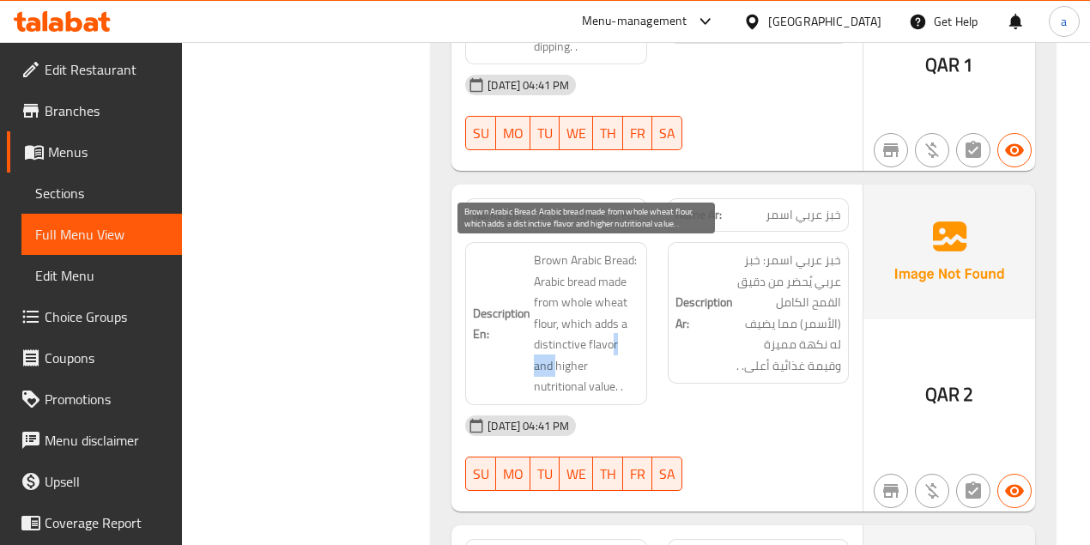
drag, startPoint x: 531, startPoint y: 360, endPoint x: 611, endPoint y: 349, distance: 80.6
click at [611, 349] on h6 "Description En: Brown Arabic Bread: Arabic bread made from whole wheat flour, w…" at bounding box center [556, 324] width 166 height 148
drag, startPoint x: 549, startPoint y: 384, endPoint x: 520, endPoint y: 381, distance: 29.4
click at [520, 381] on h6 "Description En: Brown Arabic Bread: Arabic bread made from whole wheat flour, w…" at bounding box center [556, 324] width 166 height 148
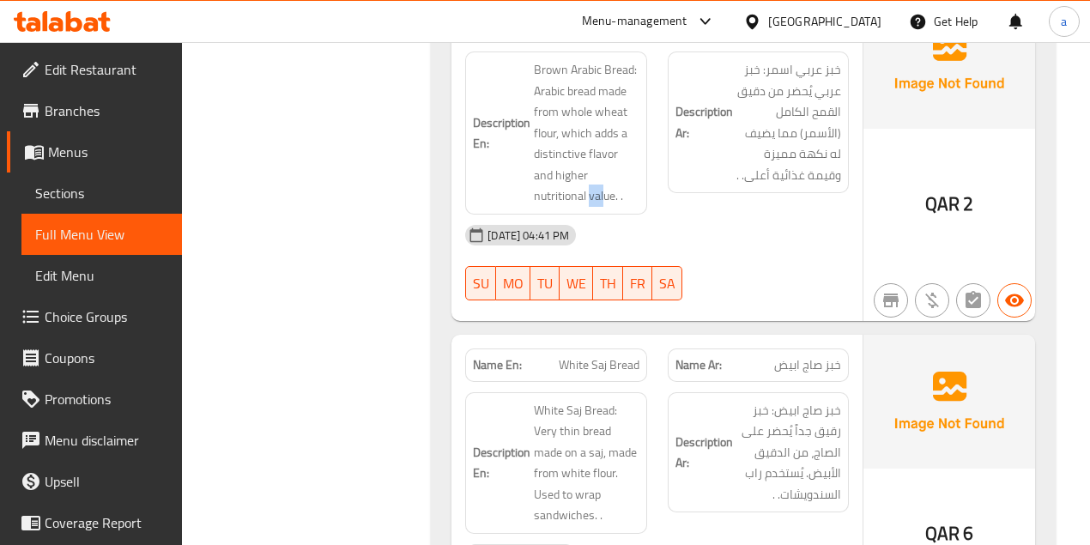
scroll to position [1429, 0]
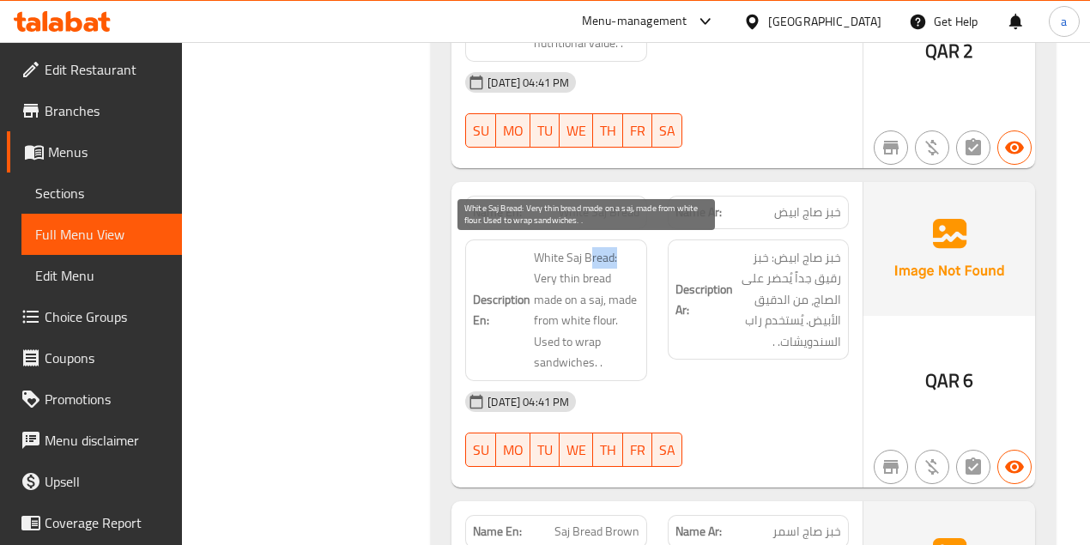
click at [614, 247] on span "White Saj Bread: Very thin bread made on a saj, made from white flour. Used to …" at bounding box center [586, 310] width 105 height 126
click at [535, 257] on span "White Saj Bread: Very thin bread made on a saj, made from white flour. Used to …" at bounding box center [586, 310] width 105 height 126
drag, startPoint x: 534, startPoint y: 266, endPoint x: 622, endPoint y: 258, distance: 88.7
click at [622, 258] on span "White Saj Bread: Very thin bread made on a saj, made from white flour. Used to …" at bounding box center [586, 310] width 105 height 126
click at [601, 268] on span "White Saj Bread: Very thin bread made on a saj, made from white flour. Used to …" at bounding box center [586, 310] width 105 height 126
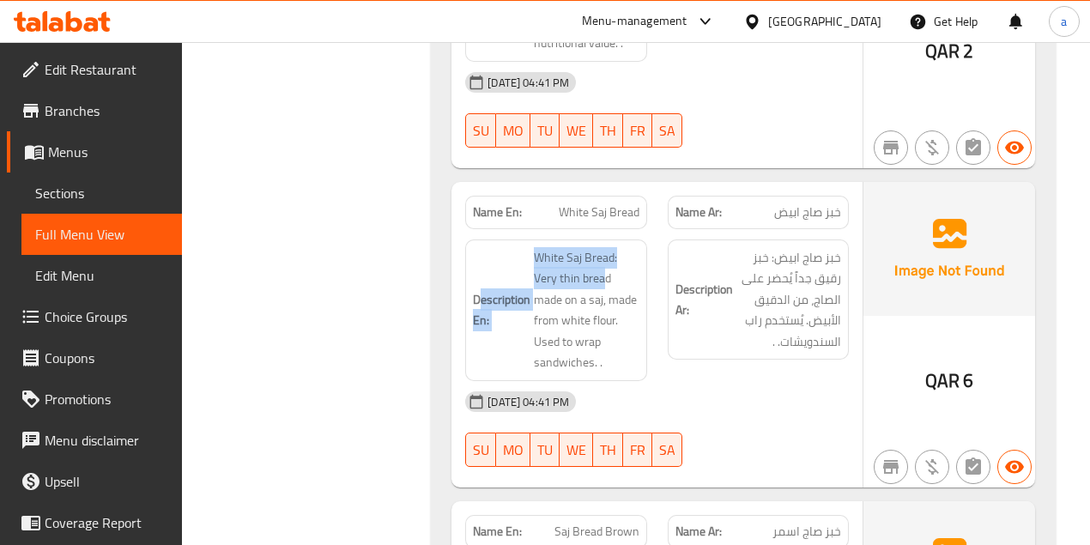
drag, startPoint x: 591, startPoint y: 269, endPoint x: 482, endPoint y: 271, distance: 109.0
click at [482, 271] on h6 "Description En: White Saj Bread: Very thin bread made on a saj, made from white…" at bounding box center [556, 310] width 166 height 126
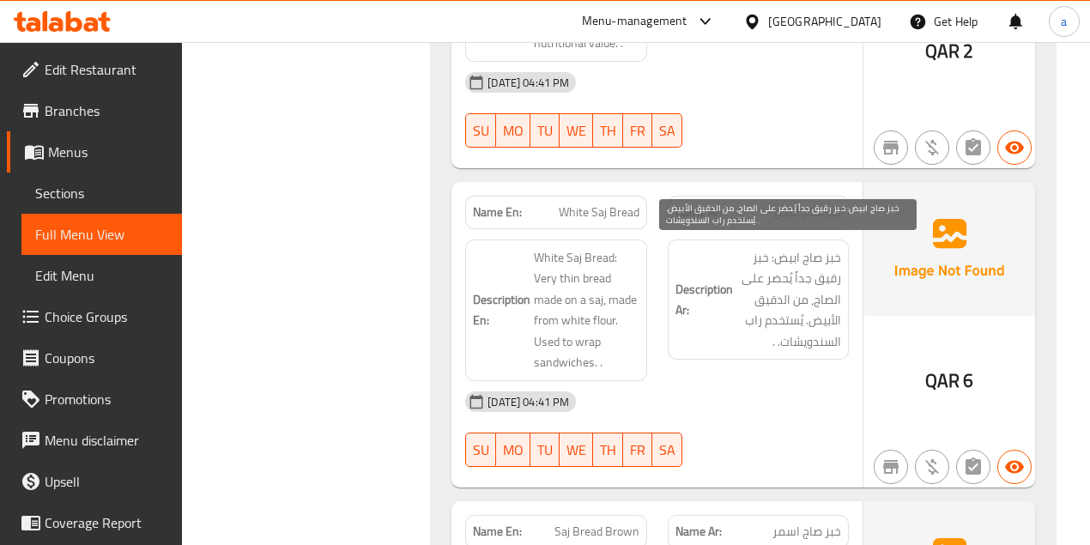
click at [801, 255] on span "خبز صاج ابيض: خبز رقيق جداً يُحضر على الصاج، من الدقيق الأبيض. يُستخدم راب السن…" at bounding box center [788, 300] width 105 height 106
drag, startPoint x: 849, startPoint y: 249, endPoint x: 754, endPoint y: 251, distance: 95.3
click at [754, 251] on div "Description Ar: خبز صاج ابيض: خبز رقيق جداً يُحضر على الصاج، من الدقيق الأبيض. …" at bounding box center [758, 310] width 202 height 162
drag, startPoint x: 850, startPoint y: 274, endPoint x: 741, endPoint y: 267, distance: 109.2
click at [741, 267] on div "Description Ar: خبز صاج ابيض: خبز رقيق جداً يُحضر على الصاج، من الدقيق الأبيض. …" at bounding box center [758, 310] width 202 height 162
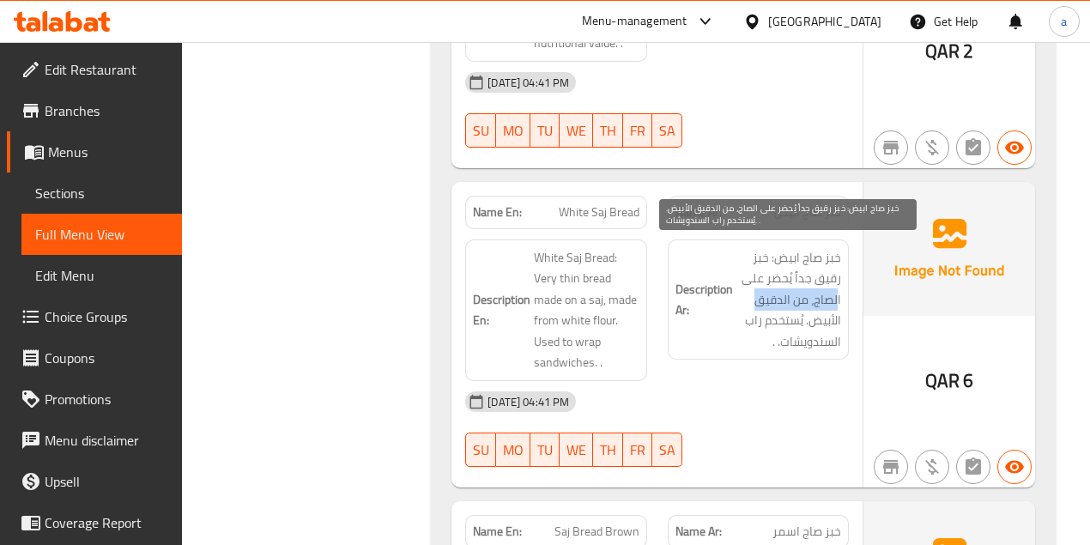
drag, startPoint x: 839, startPoint y: 294, endPoint x: 654, endPoint y: 304, distance: 185.6
click at [737, 302] on span "خبز صاج ابيض: خبز رقيق جداً يُحضر على الصاج، من الدقيق الأبيض. يُستخدم راب السن…" at bounding box center [788, 300] width 105 height 106
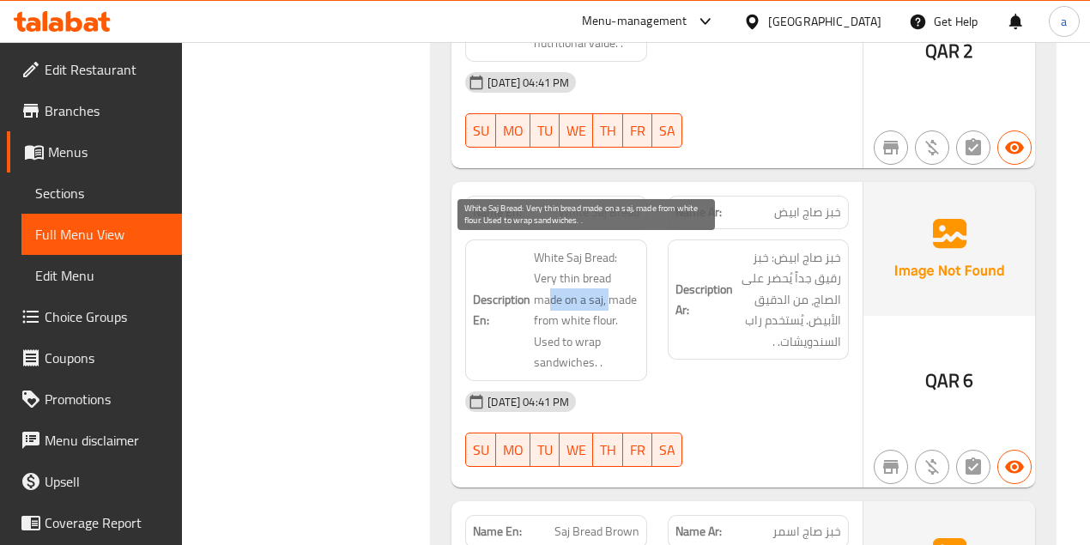
drag, startPoint x: 551, startPoint y: 293, endPoint x: 612, endPoint y: 296, distance: 61.0
click at [612, 296] on span "White Saj Bread: Very thin bread made on a saj, made from white flour. Used to …" at bounding box center [586, 310] width 105 height 126
click at [587, 311] on span "White Saj Bread: Very thin bread made on a saj, made from white flour. Used to …" at bounding box center [586, 310] width 105 height 126
drag, startPoint x: 537, startPoint y: 316, endPoint x: 622, endPoint y: 314, distance: 85.0
click at [622, 314] on span "White Saj Bread: Very thin bread made on a saj, made from white flour. Used to …" at bounding box center [586, 310] width 105 height 126
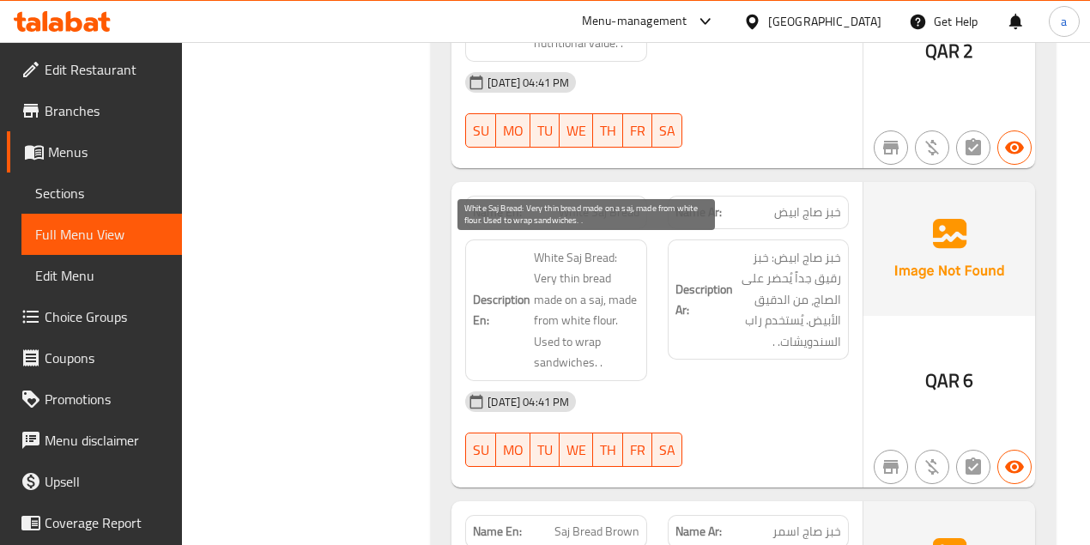
click at [587, 336] on span "White Saj Bread: Very thin bread made on a saj, made from white flour. Used to …" at bounding box center [586, 310] width 105 height 126
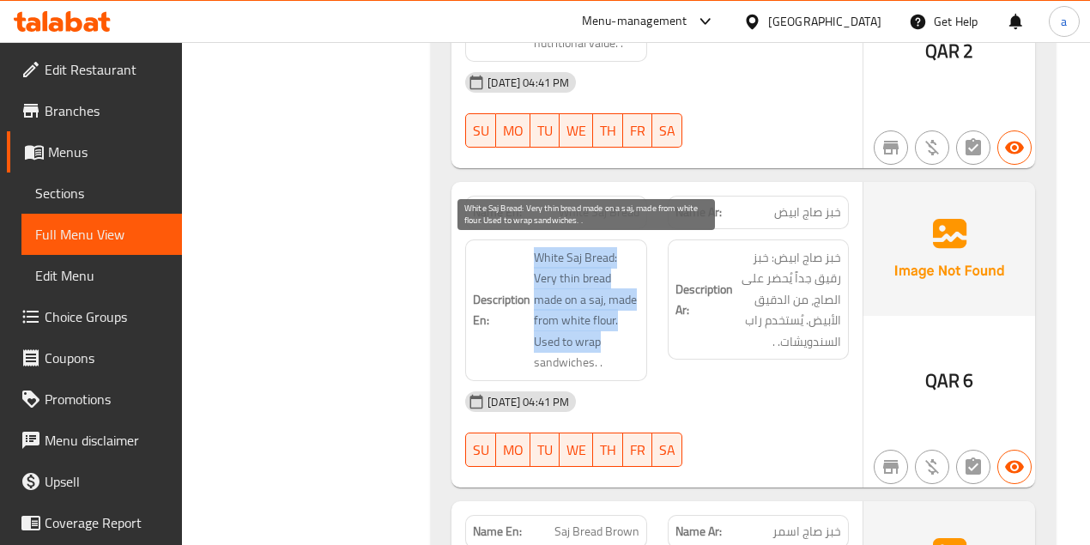
drag, startPoint x: 516, startPoint y: 338, endPoint x: 633, endPoint y: 338, distance: 117.5
click at [633, 338] on h6 "Description En: White Saj Bread: Very thin bread made on a saj, made from white…" at bounding box center [556, 310] width 166 height 126
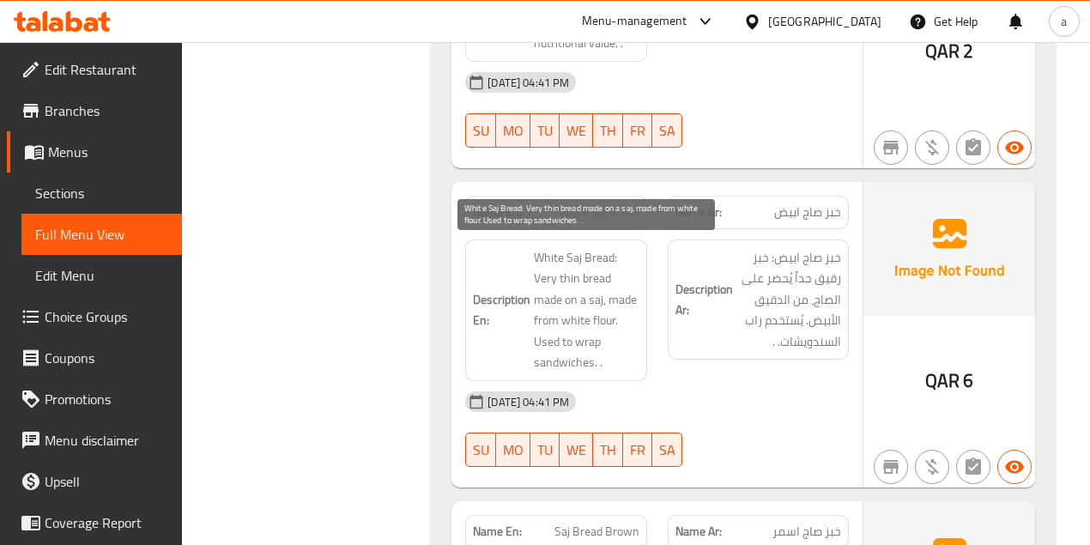
click at [609, 353] on span "White Saj Bread: Very thin bread made on a saj, made from white flour. Used to …" at bounding box center [586, 310] width 105 height 126
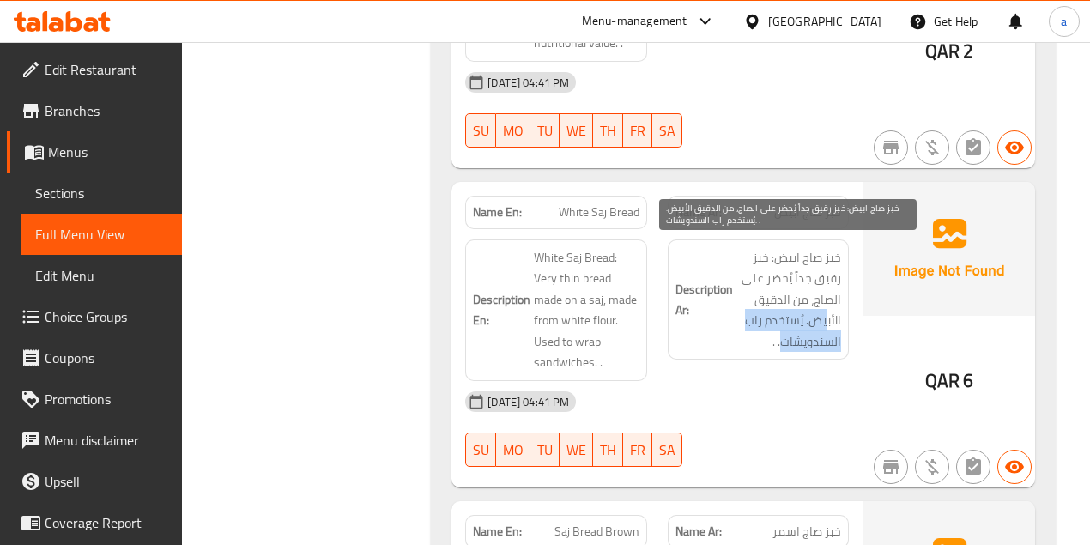
drag, startPoint x: 829, startPoint y: 321, endPoint x: 759, endPoint y: 330, distance: 70.1
click at [760, 330] on span "خبز صاج ابيض: خبز رقيق جداً يُحضر على الصاج، من الدقيق الأبيض. يُستخدم راب السن…" at bounding box center [788, 300] width 105 height 106
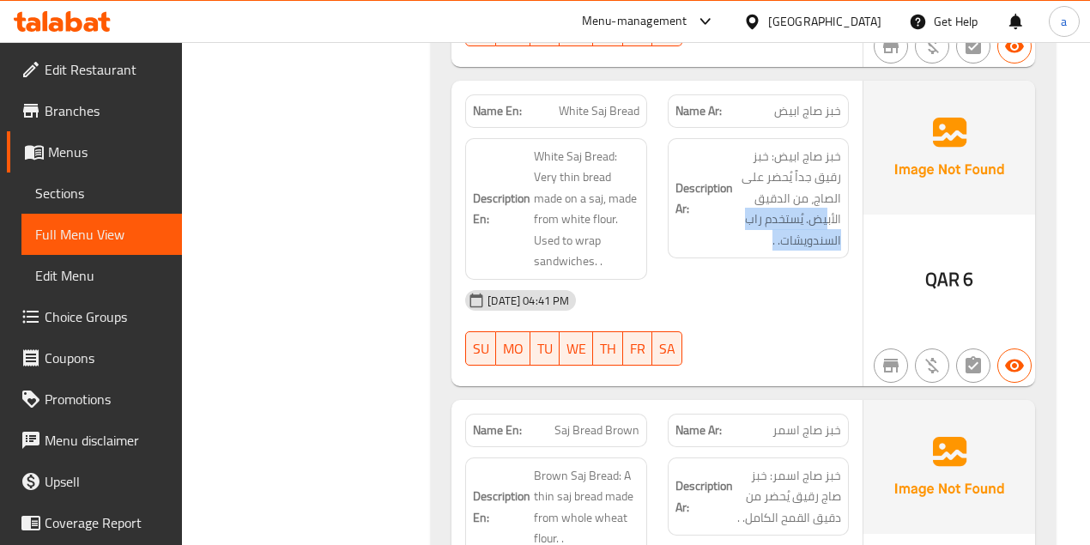
scroll to position [1601, 0]
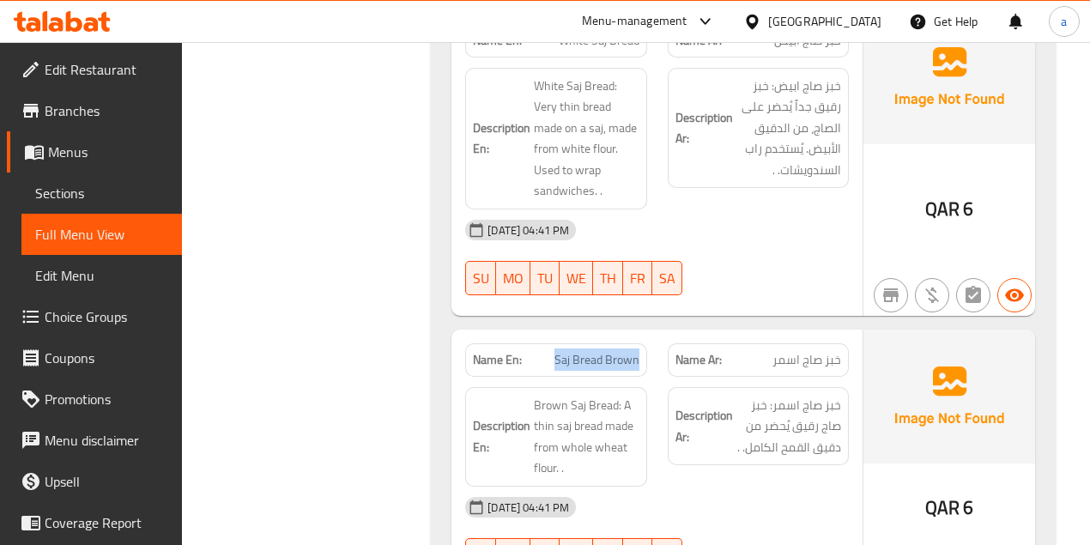
drag, startPoint x: 565, startPoint y: 352, endPoint x: 656, endPoint y: 327, distance: 95.1
click at [650, 346] on div "Name En: Saj Bread Brown" at bounding box center [556, 360] width 202 height 54
drag, startPoint x: 849, startPoint y: 350, endPoint x: 777, endPoint y: 350, distance: 72.1
click at [777, 350] on div "Name Ar: خبز صاج اسمر" at bounding box center [758, 360] width 202 height 54
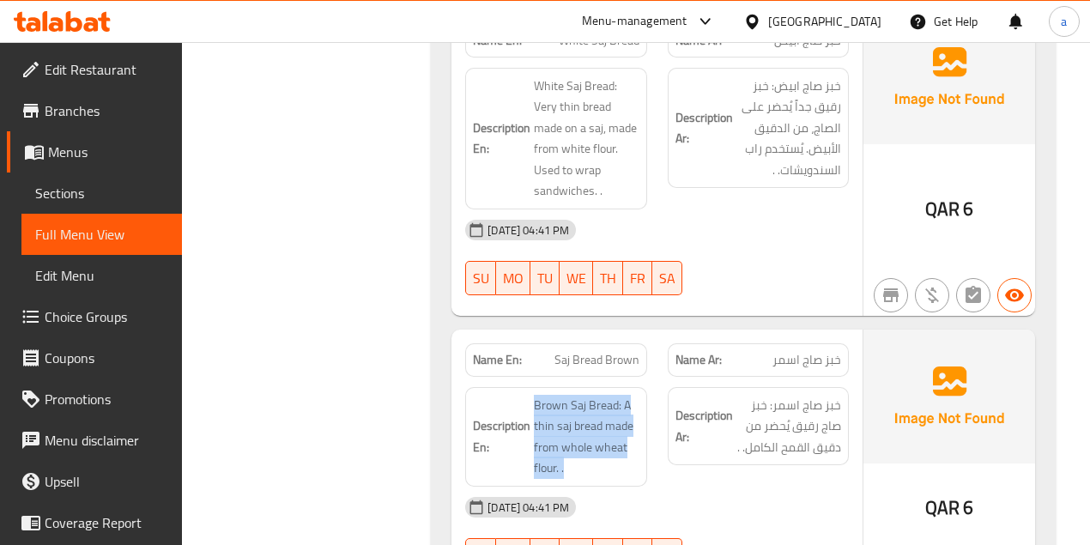
drag, startPoint x: 524, startPoint y: 396, endPoint x: 668, endPoint y: 405, distance: 144.4
click at [668, 405] on div "Description En: Brown Saj Bread: A thin saj bread made from whole wheat flour. …" at bounding box center [657, 437] width 404 height 120
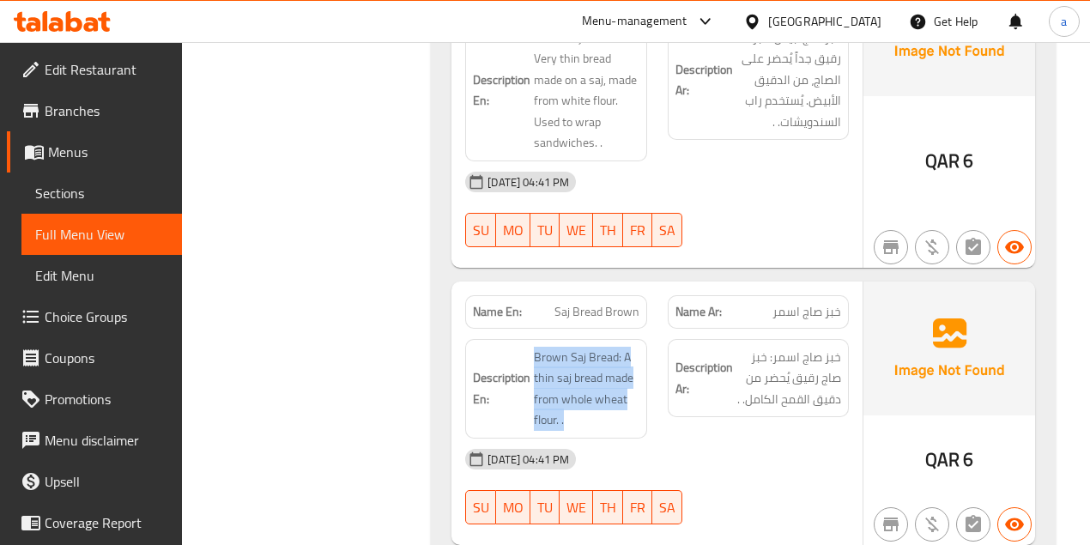
scroll to position [1716, 0]
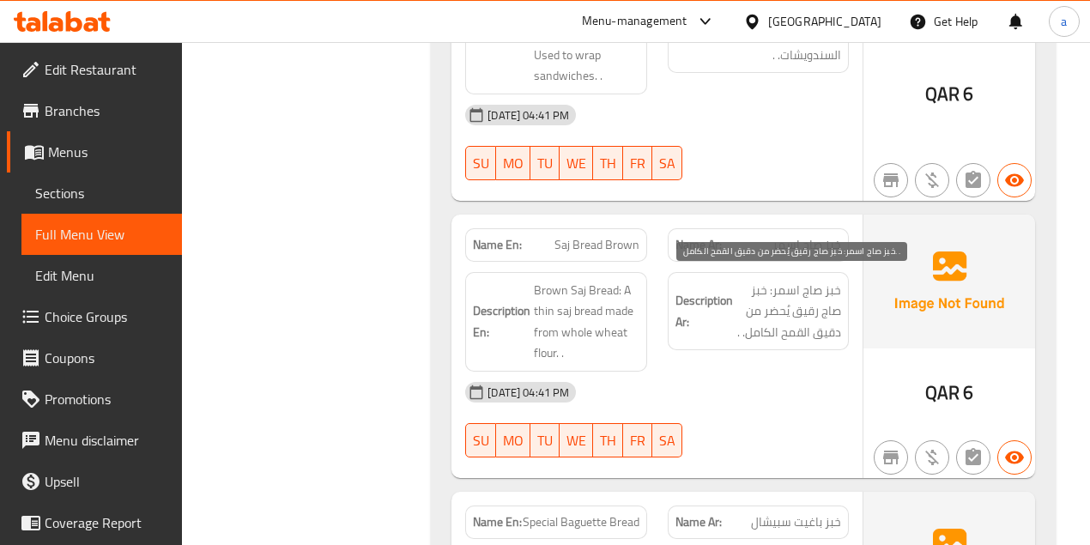
click at [802, 280] on span "خبز صاج اسمر: خبز صاج رقيق يُحضر من دقيق القمح الكامل. ." at bounding box center [788, 311] width 105 height 63
click at [769, 290] on span "خبز صاج اسمر: خبز صاج رقيق يُحضر من دقيق القمح الكامل. ." at bounding box center [788, 311] width 105 height 63
drag, startPoint x: 761, startPoint y: 287, endPoint x: 832, endPoint y: 293, distance: 71.5
click at [832, 293] on span "خبز صاج اسمر: خبز صاج رقيق يُحضر من دقيق القمح الكامل. ." at bounding box center [788, 311] width 105 height 63
click at [692, 281] on h6 "Description Ar: خبز صاج اسمر: خبز صاج رقيق يُحضر من دقيق القمح الكامل. ." at bounding box center [758, 311] width 166 height 63
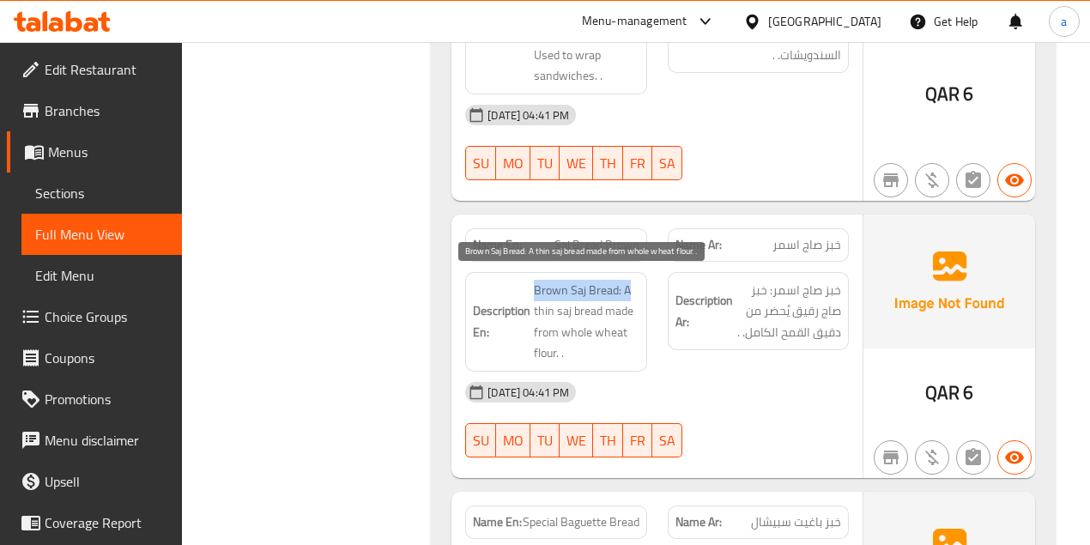
drag, startPoint x: 559, startPoint y: 280, endPoint x: 630, endPoint y: 282, distance: 70.4
click at [630, 282] on span "Brown Saj Bread: A thin saj bread made from whole wheat flour. ." at bounding box center [586, 322] width 105 height 84
click at [545, 304] on span "Brown Saj Bread: A thin saj bread made from whole wheat flour. ." at bounding box center [586, 322] width 105 height 84
drag, startPoint x: 538, startPoint y: 305, endPoint x: 634, endPoint y: 305, distance: 96.1
click at [634, 305] on span "Brown Saj Bread: A thin saj bread made from whole wheat flour. ." at bounding box center [586, 322] width 105 height 84
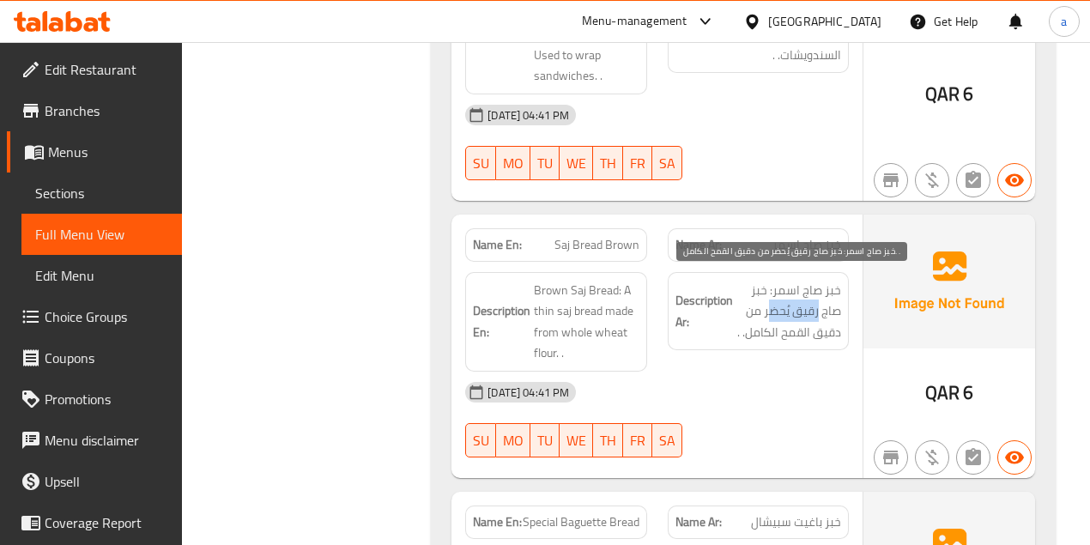
drag, startPoint x: 819, startPoint y: 303, endPoint x: 765, endPoint y: 305, distance: 54.1
click at [772, 304] on span "خبز صاج اسمر: خبز صاج رقيق يُحضر من دقيق القمح الكامل. ." at bounding box center [788, 311] width 105 height 63
click at [760, 308] on span "خبز صاج اسمر: خبز صاج رقيق يُحضر من دقيق القمح الكامل. ." at bounding box center [788, 311] width 105 height 63
drag, startPoint x: 819, startPoint y: 323, endPoint x: 707, endPoint y: 336, distance: 113.2
click at [714, 336] on div "Description Ar: خبز صاج اسمر: خبز صاج رقيق يُحضر من دقيق القمح الكامل. ." at bounding box center [758, 311] width 181 height 79
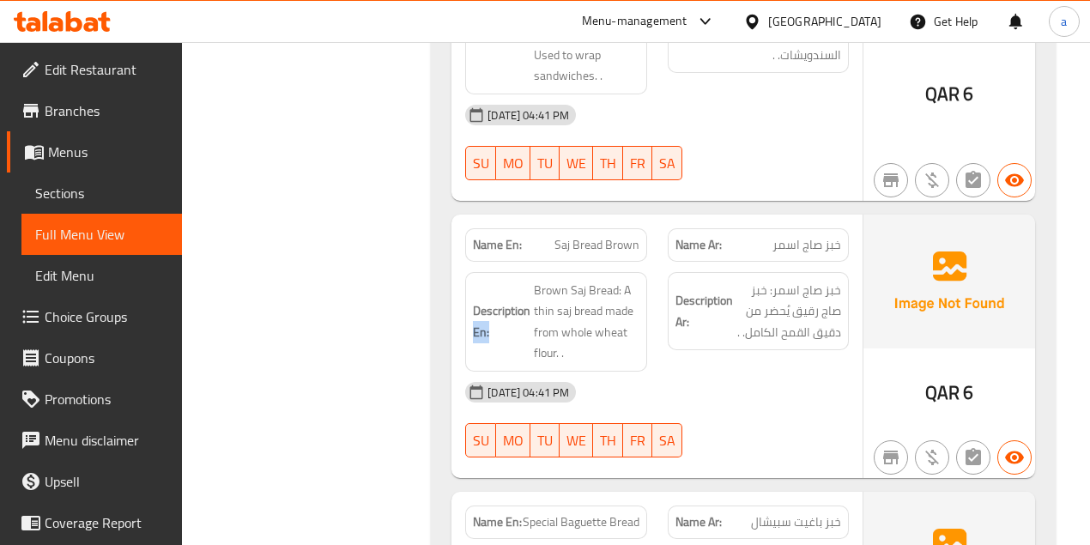
drag, startPoint x: 486, startPoint y: 328, endPoint x: 625, endPoint y: 335, distance: 140.0
click at [625, 335] on h6 "Description En: Brown Saj Bread: A thin saj bread made from whole wheat flour. ." at bounding box center [556, 322] width 166 height 84
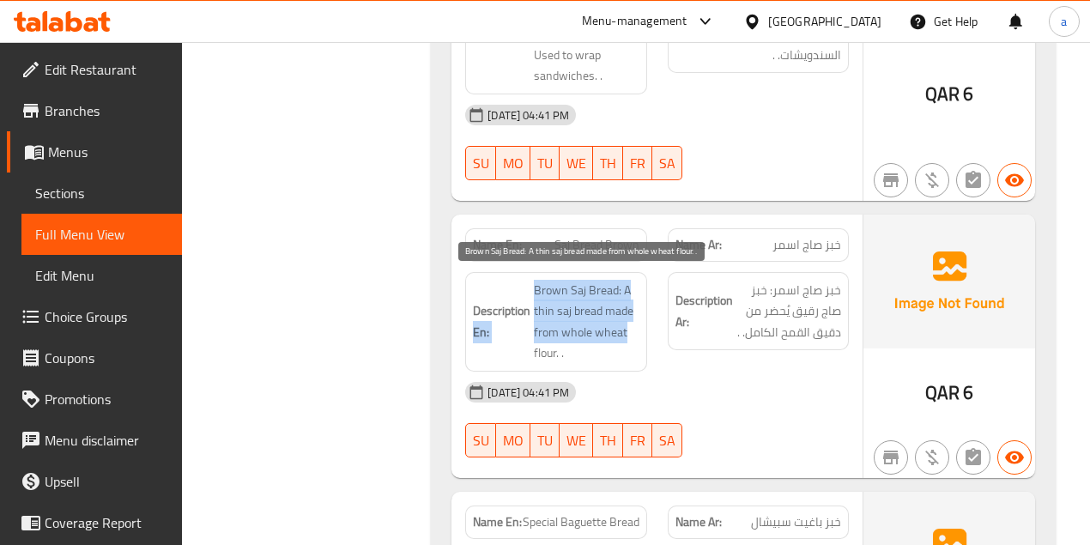
scroll to position [1888, 0]
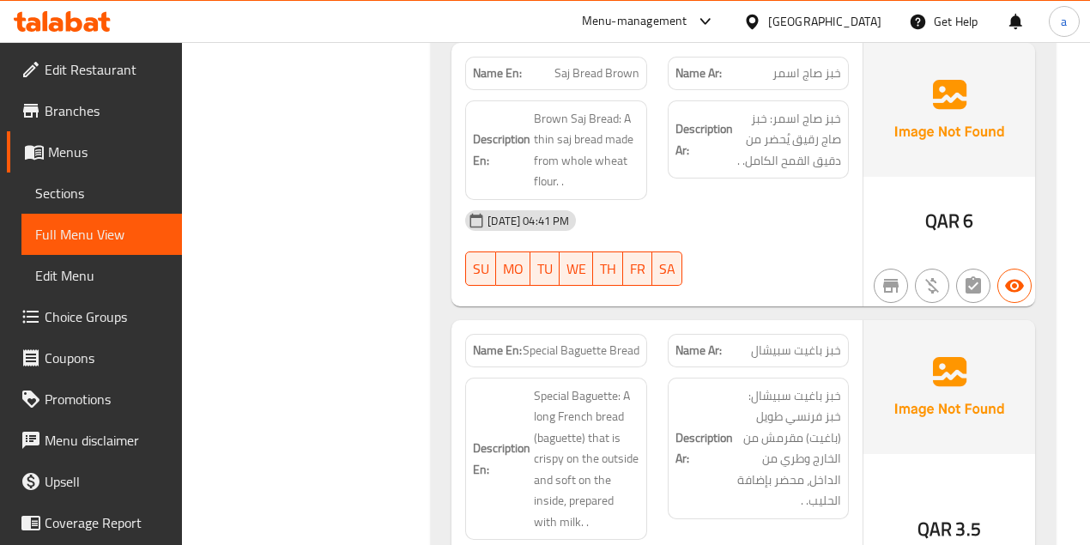
click at [796, 367] on div "Description Ar: خبز باغيت سبيشال: خبز فرنسي طويل (باغيت) مقرمش من الخارج وطري م…" at bounding box center [758, 459] width 202 height 184
drag, startPoint x: 749, startPoint y: 341, endPoint x: 857, endPoint y: 343, distance: 108.1
click at [857, 343] on div "Name Ar: خبز باغيت سبيشال" at bounding box center [758, 350] width 202 height 54
click at [518, 341] on strong "Name En:" at bounding box center [497, 350] width 49 height 18
drag, startPoint x: 526, startPoint y: 346, endPoint x: 636, endPoint y: 357, distance: 110.4
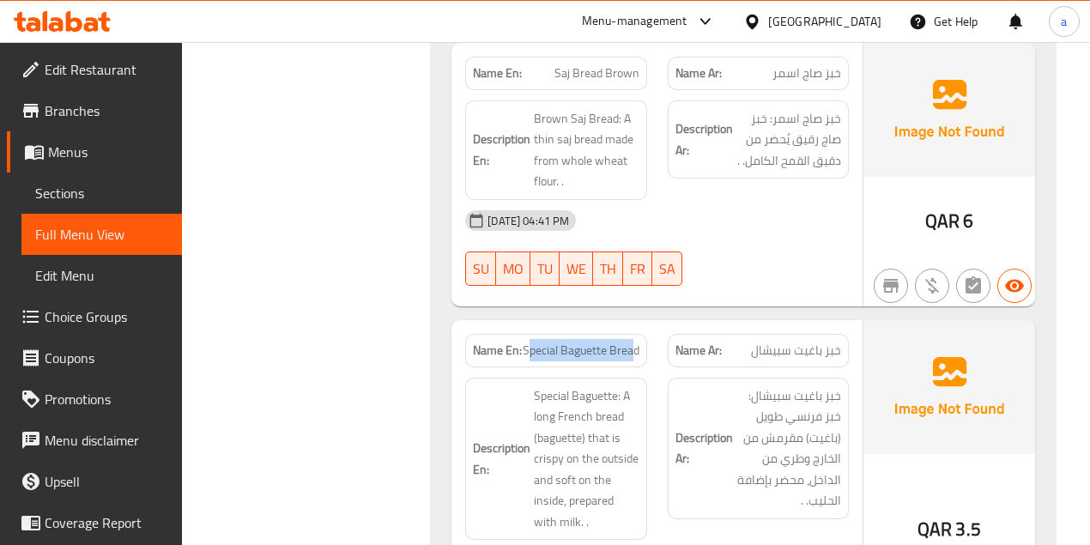
click at [636, 357] on div "Name En: Special Baguette Bread" at bounding box center [555, 350] width 181 height 33
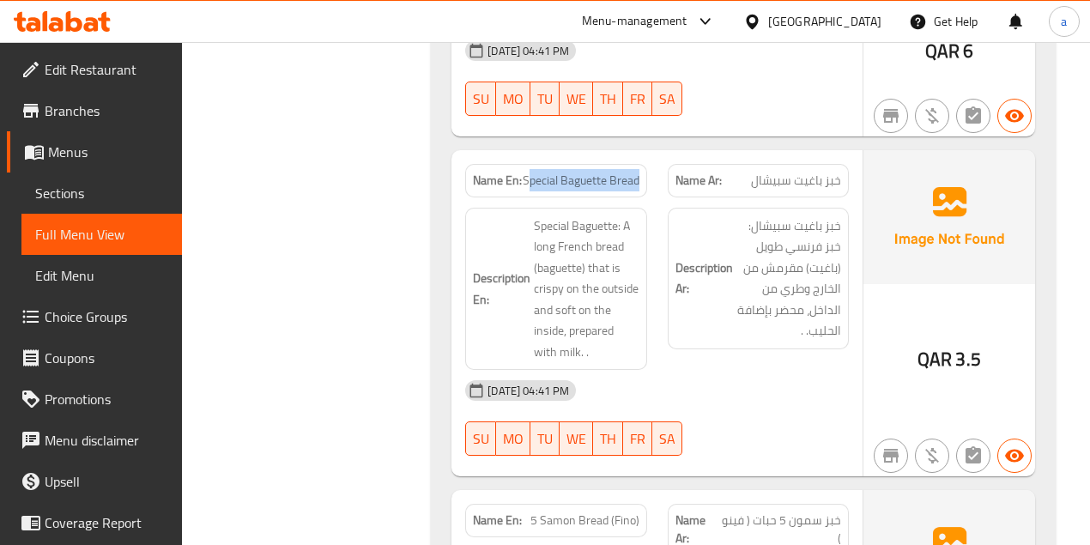
scroll to position [2059, 0]
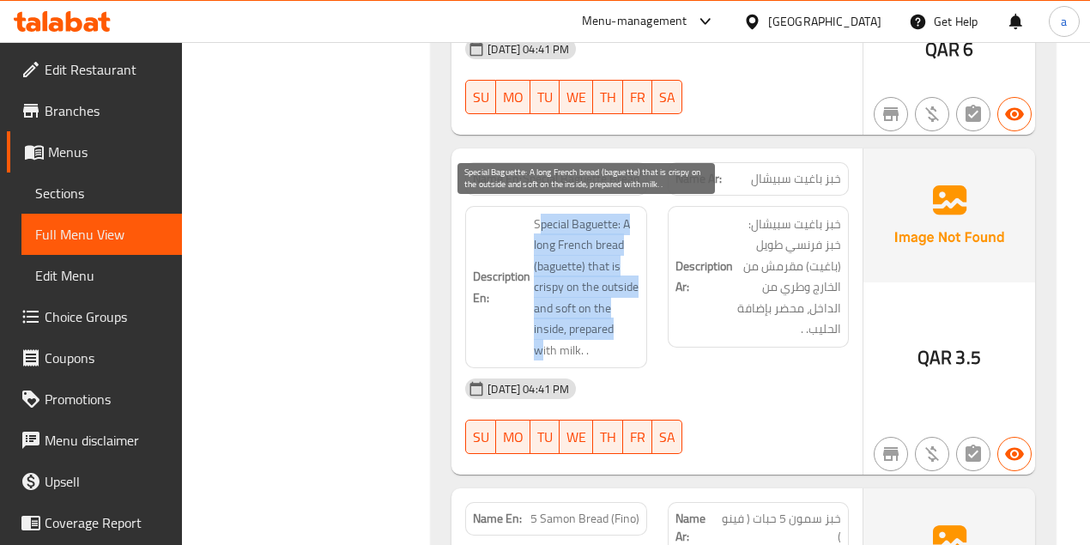
drag
click at [625, 327] on span "Special Baguette: A long French bread (baguette) that is crispy on the outside …" at bounding box center [586, 288] width 105 height 148
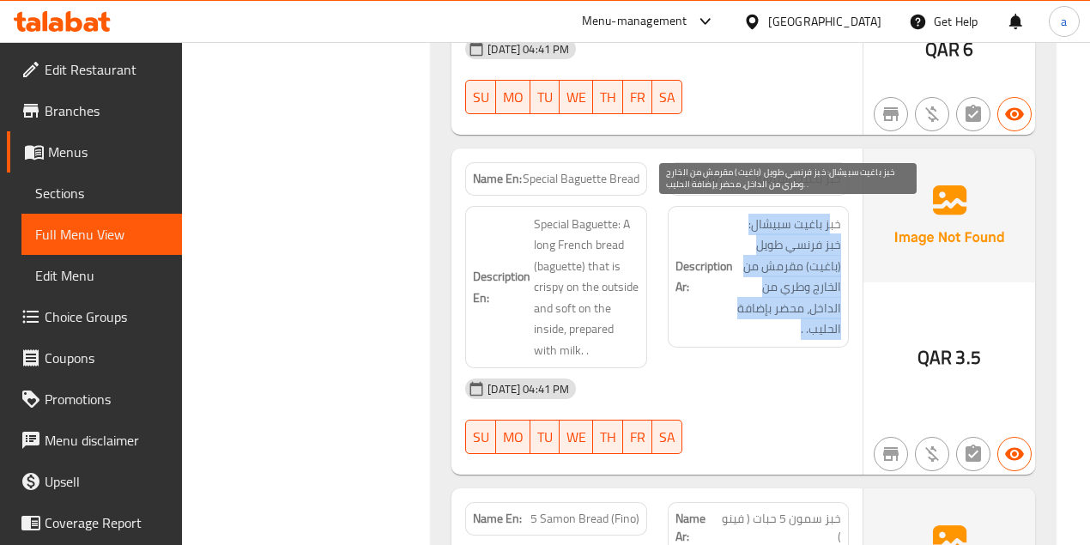
click at [738, 312] on span "خبز باغيت سبيشال: خبز فرنسي طويل (باغيت) مقرمش من الخارج وطري من الداخل، محضر ب…" at bounding box center [788, 277] width 105 height 126
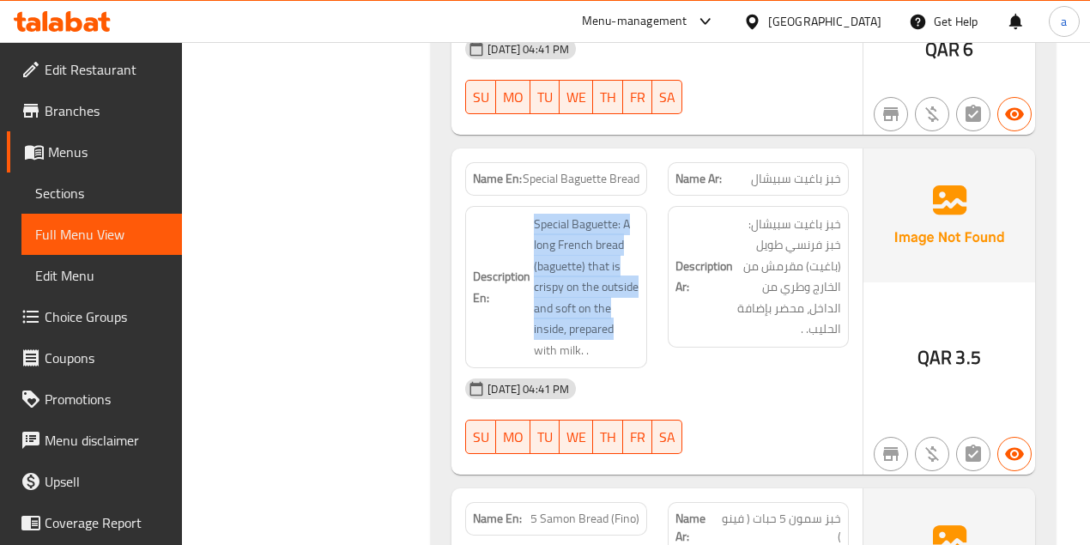
click at [612, 329] on h6 "Description En: Special Baguette: A long French bread (baguette) that is crispy…" at bounding box center [556, 288] width 166 height 148
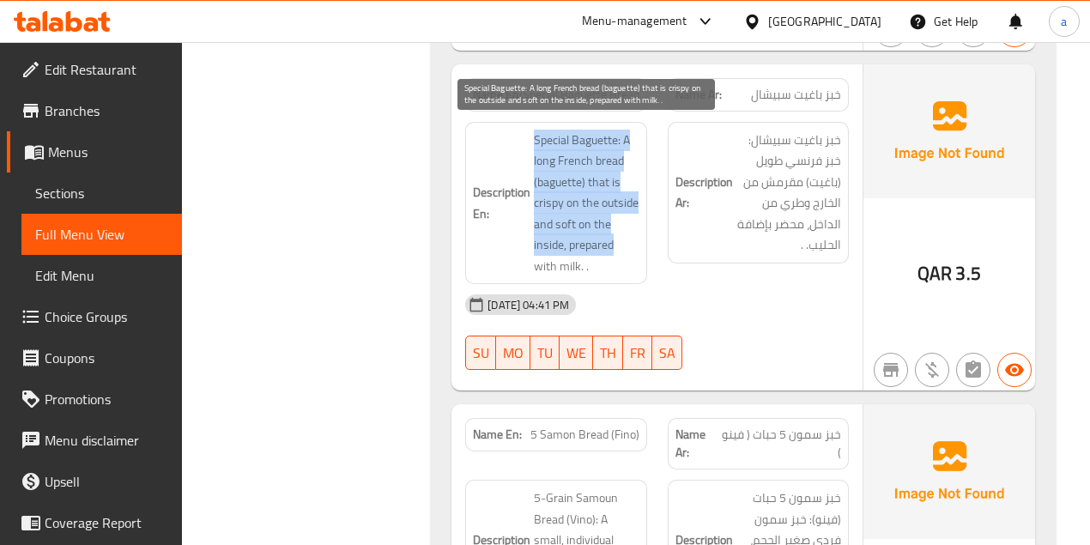
scroll to position [2345, 0]
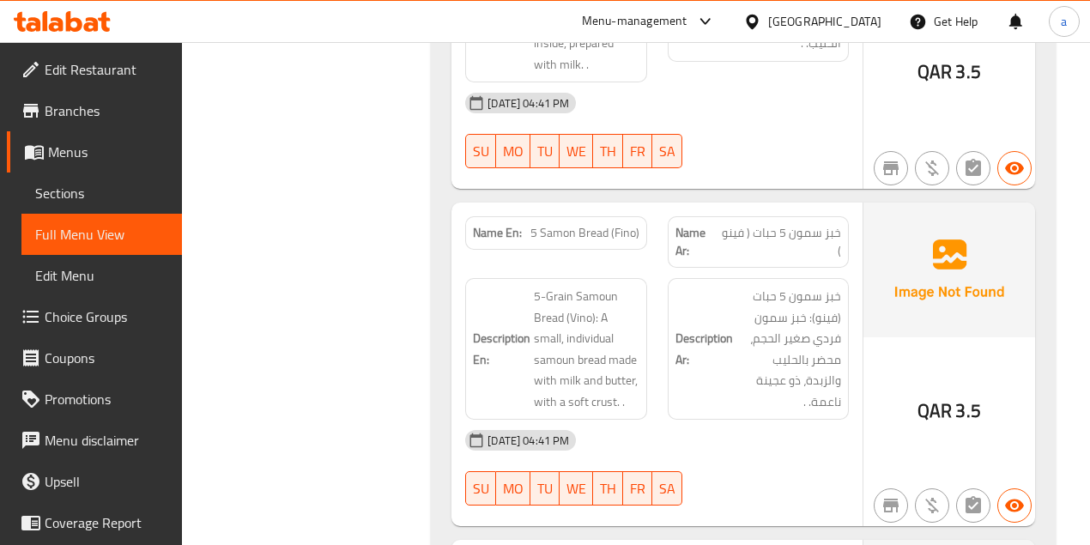
click at [712, 251] on div "Name Ar: خبز سمون 5 حبات ( فينو )" at bounding box center [758, 241] width 181 height 51
click at [595, 231] on span "5 Samon Bread (Fino)" at bounding box center [584, 233] width 109 height 18
click at [650, 285] on div "Description En: 5-Grain Samoun Bread (Vino): A small, individual samoun bread m…" at bounding box center [556, 349] width 202 height 162
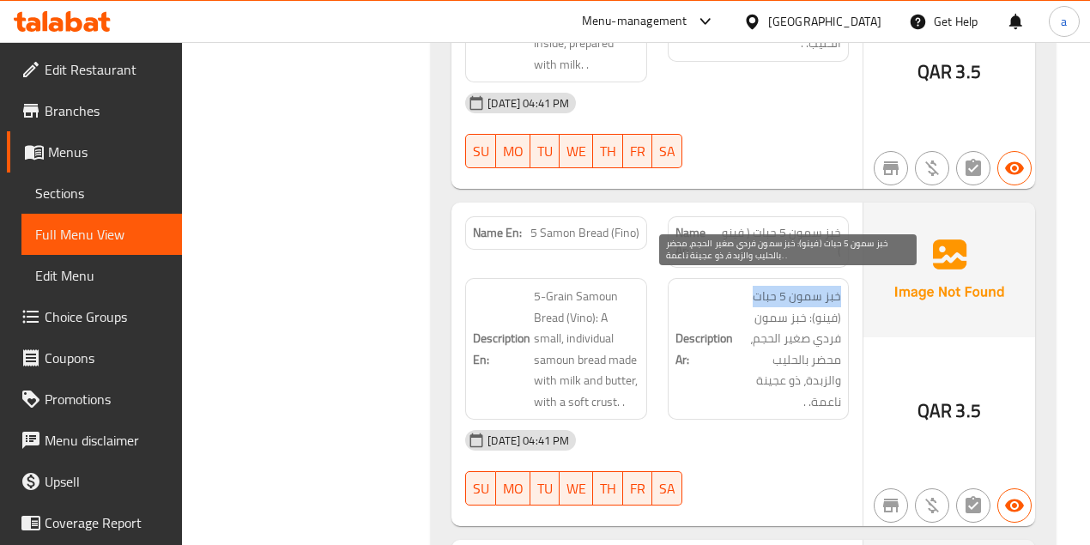
click at [741, 283] on div "Description Ar: خبز سمون 5 حبات (فينو): خبز سمون فردي صغير الحجم، محضر بالحليب …" at bounding box center [758, 349] width 202 height 162
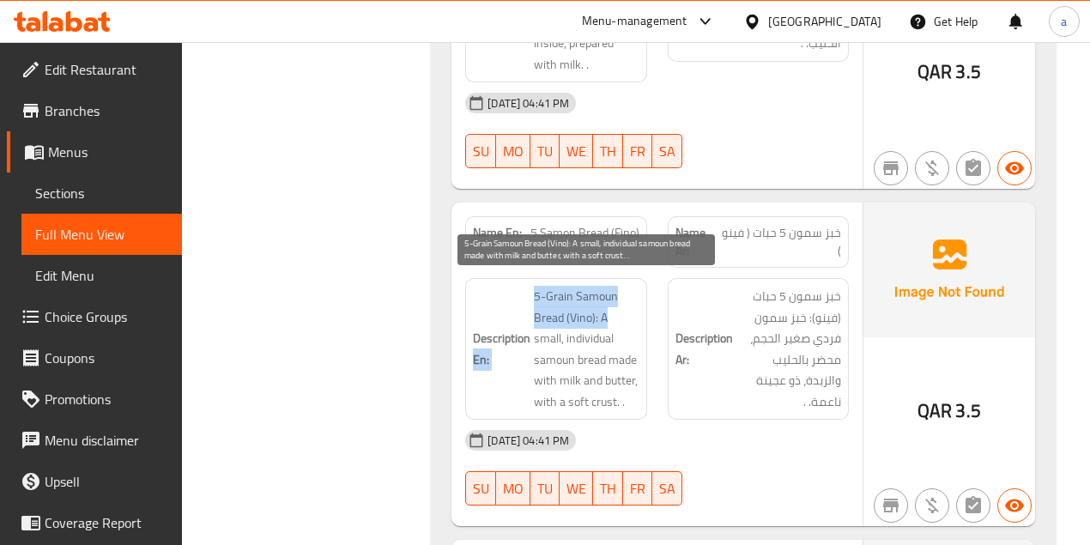
click at [615, 305] on h6 "Description En: 5-Grain Samoun Bread (Vino): A small, individual samoun bread m…" at bounding box center [556, 349] width 166 height 126
click at [615, 305] on span "5-Grain Samoun Bread (Vino): A small, individual samoun bread made with milk an…" at bounding box center [586, 349] width 105 height 126
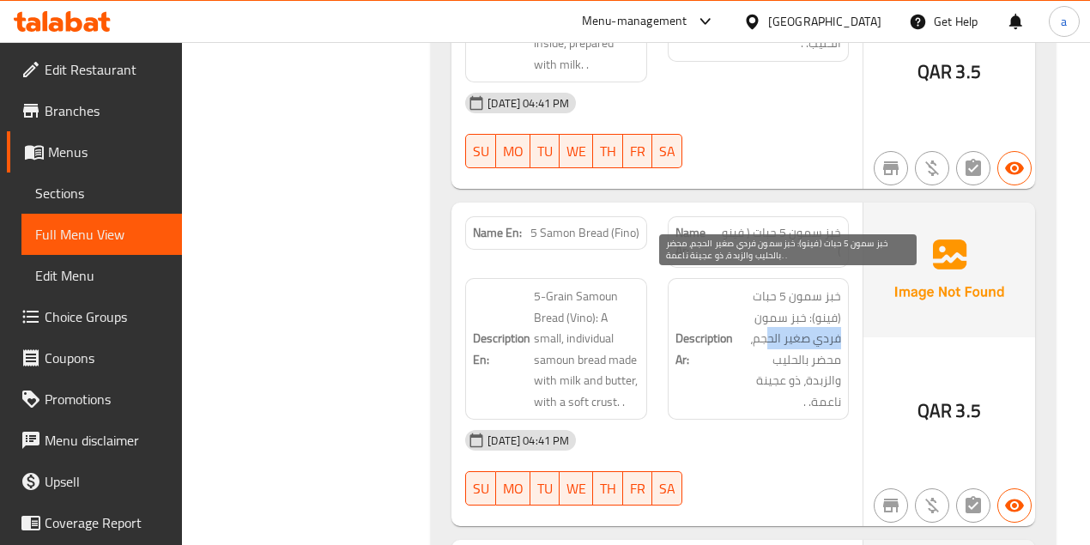
click at [768, 325] on div "Description Ar: خبز سمون 5 حبات (فينو): خبز سمون فردي صغير الحجم، محضر بالحليب …" at bounding box center [758, 349] width 202 height 162
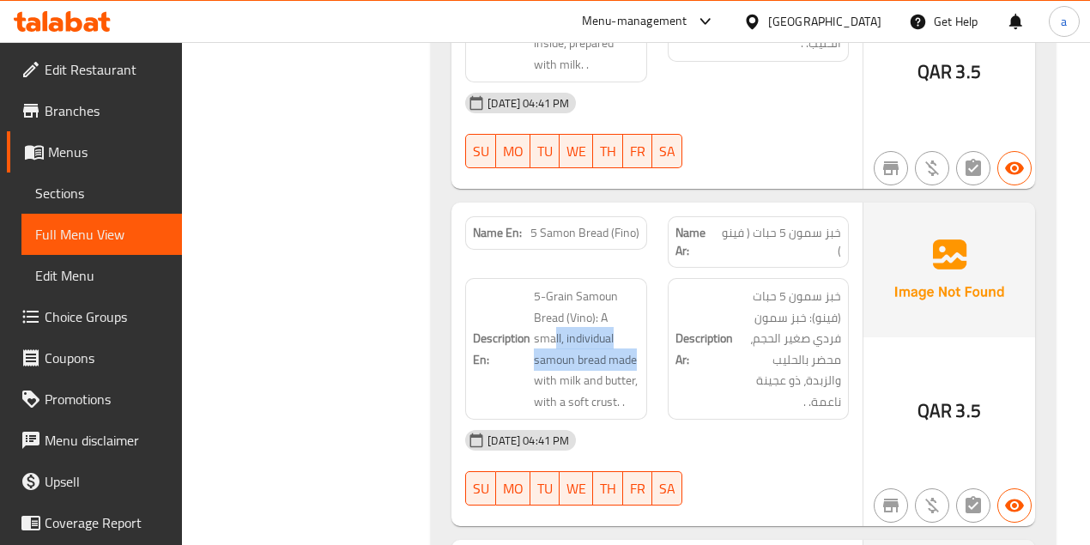
click at [648, 353] on div "Description En: 5-Grain Samoun Bread (Vino): A small, individual samoun bread m…" at bounding box center [556, 349] width 202 height 162
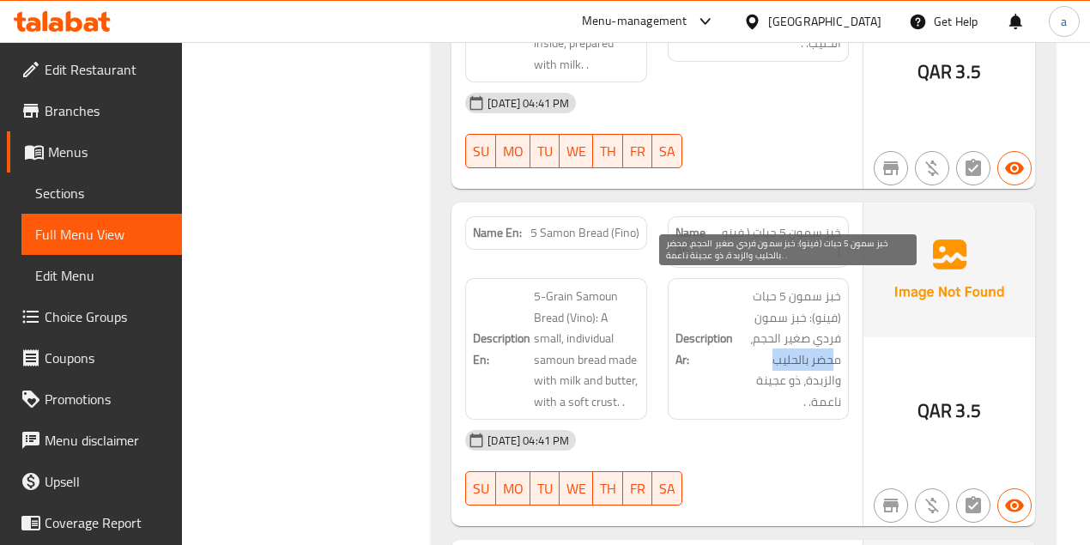
click at [769, 350] on span "خبز سمون 5 حبات (فينو): خبز سمون فردي صغير الحجم، محضر بالحليب والزبدة، ذو عجين…" at bounding box center [788, 349] width 105 height 126
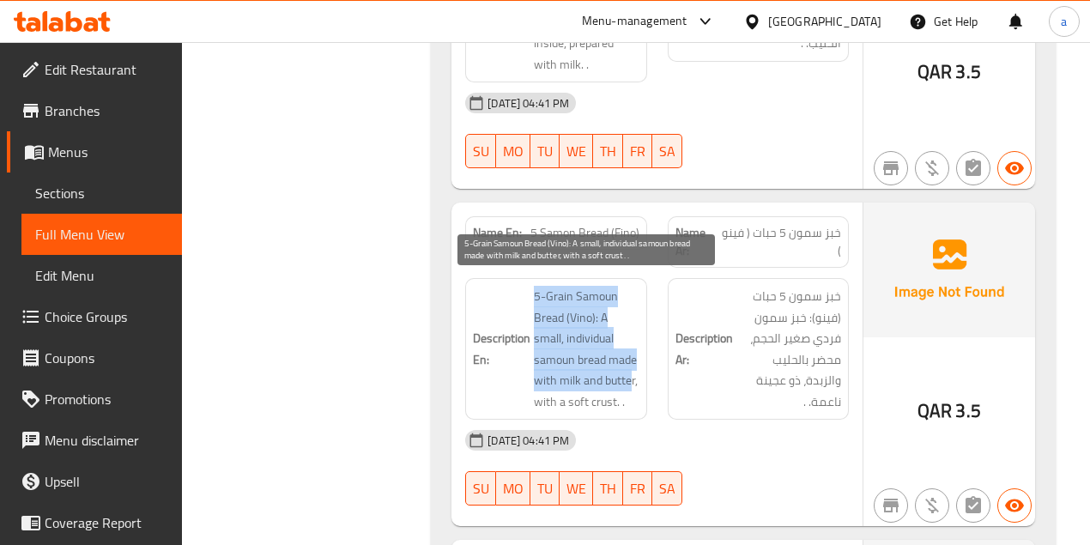
click at [629, 369] on h6 "Description En: 5-Grain Samoun Bread (Vino): A small, individual samoun bread m…" at bounding box center [556, 349] width 166 height 126
click at [608, 381] on span "5-Grain Samoun Bread (Vino): A small, individual samoun bread made with milk an…" at bounding box center [586, 349] width 105 height 126
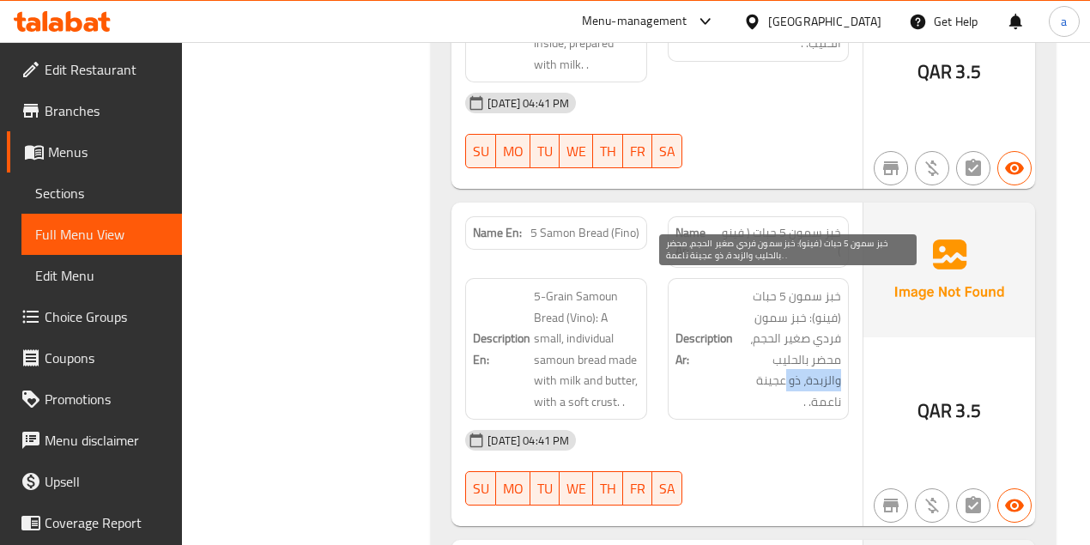
click at [779, 366] on div "Description Ar: خبز سمون 5 حبات (فينو): خبز سمون فردي صغير الحجم، محضر بالحليب …" at bounding box center [758, 349] width 202 height 162
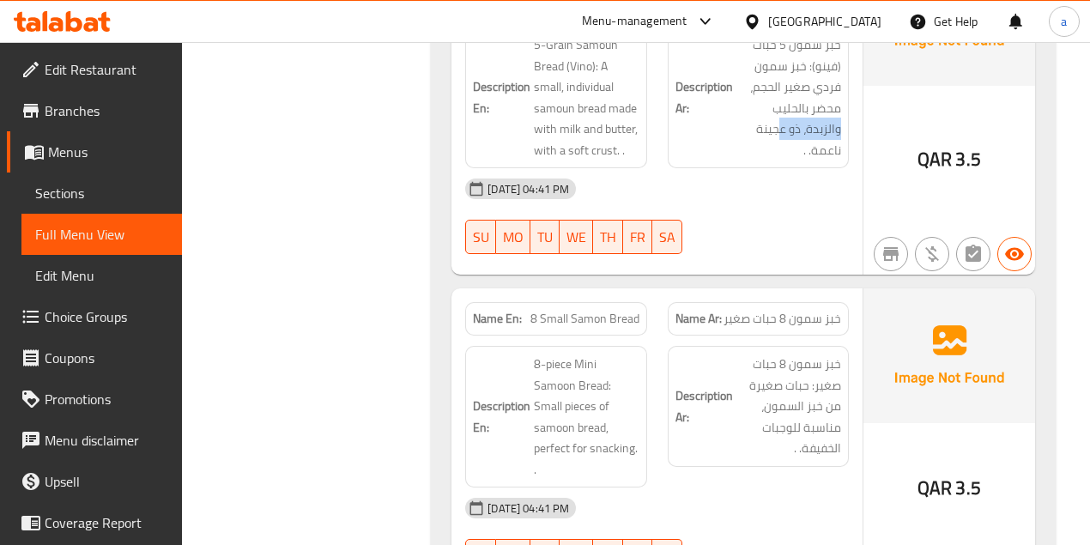
scroll to position [2688, 0]
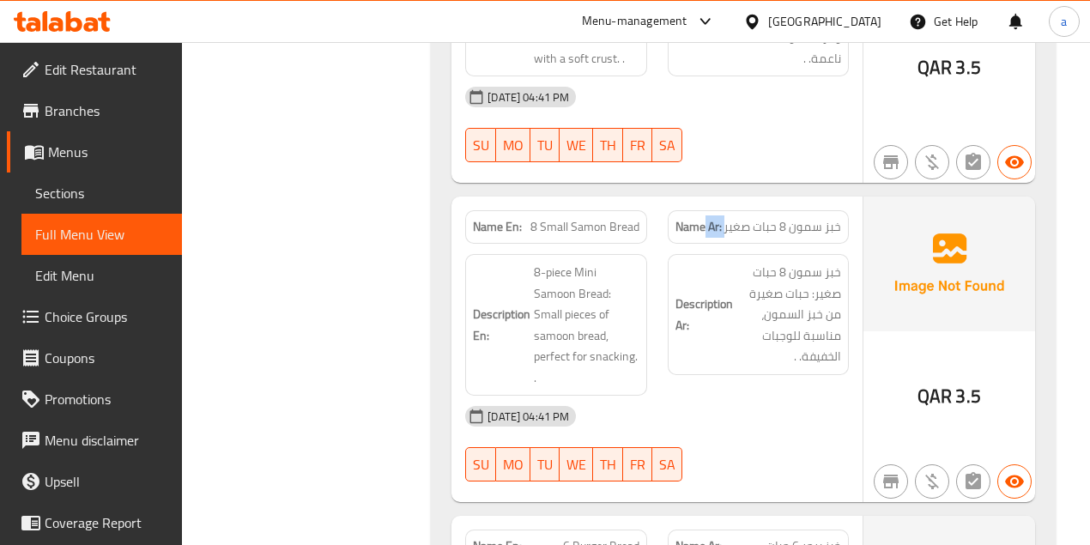
click at [705, 223] on div "Name Ar: خبز سمون 8 حبات صغير" at bounding box center [758, 227] width 202 height 54
click at [645, 226] on div "Name En: 8 Small Samon Bread" at bounding box center [555, 226] width 181 height 33
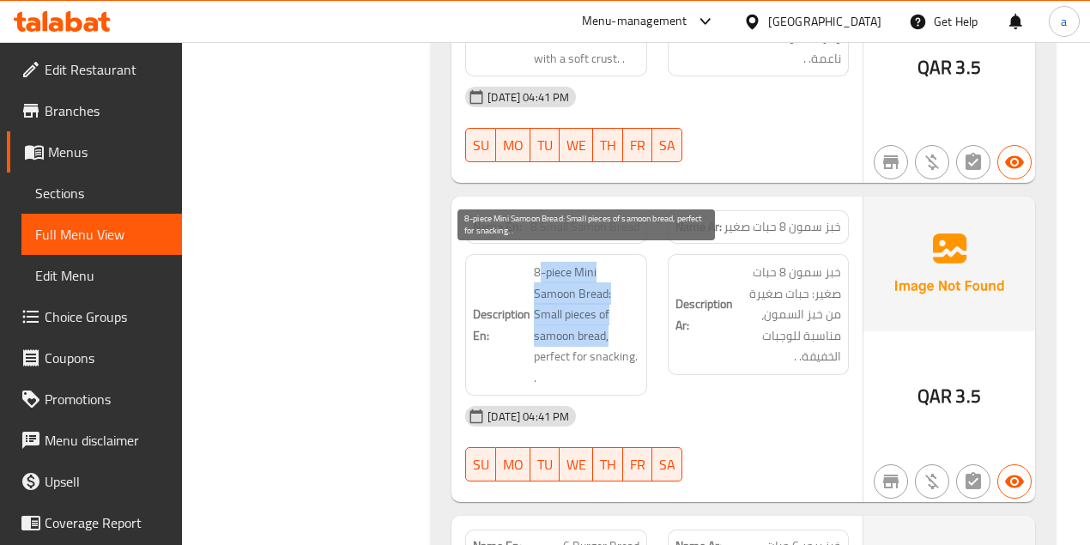
click at [616, 321] on span "8-piece Mini Samoon Bread: Small pieces of samoon bread, perfect for snacking. ." at bounding box center [586, 325] width 105 height 126
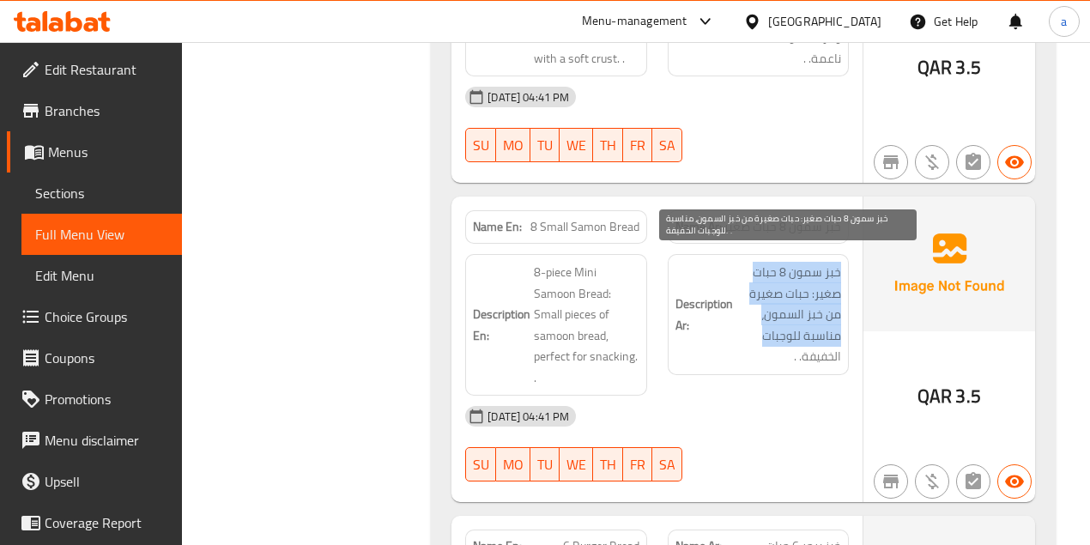
click at [750, 315] on span "خبز سمون 8 حبات صغير: حبات صغيرة من خبز السمون، مناسبة للوجبات الخفيفة. ." at bounding box center [788, 315] width 105 height 106
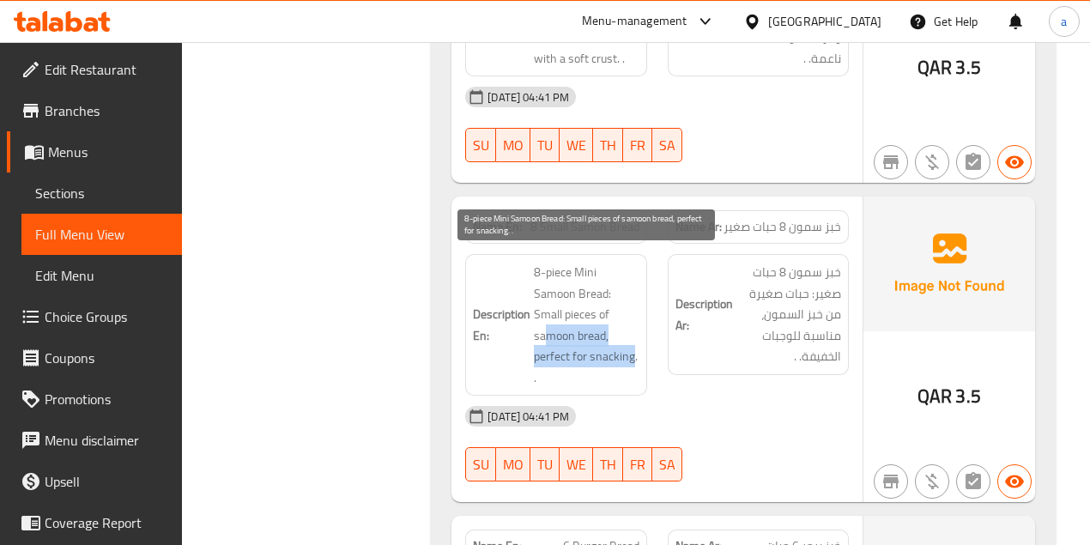
click at [631, 352] on span "8-piece Mini Samoon Bread: Small pieces of samoon bread, perfect for snacking. ." at bounding box center [586, 325] width 105 height 126
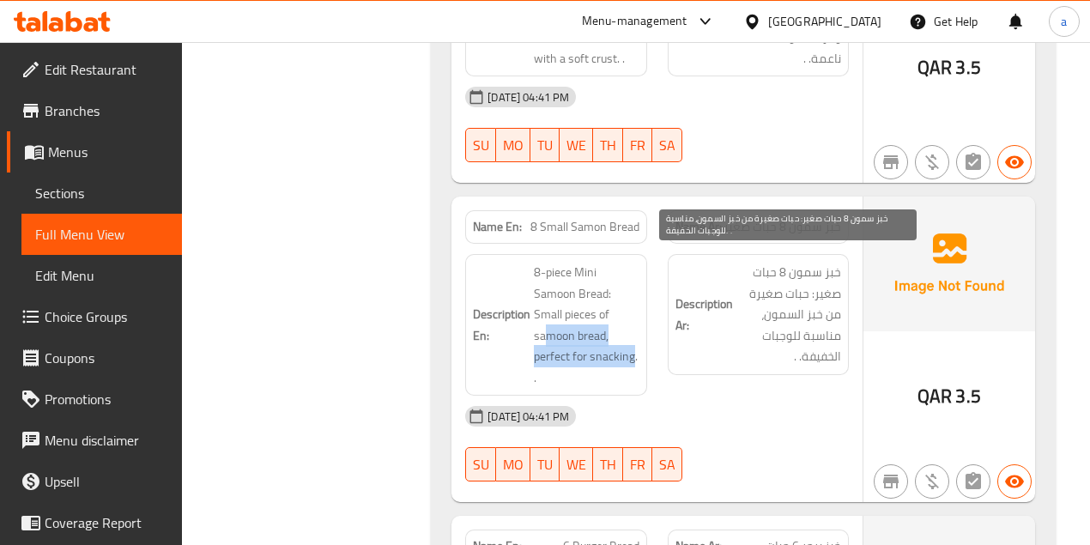
scroll to position [2974, 0]
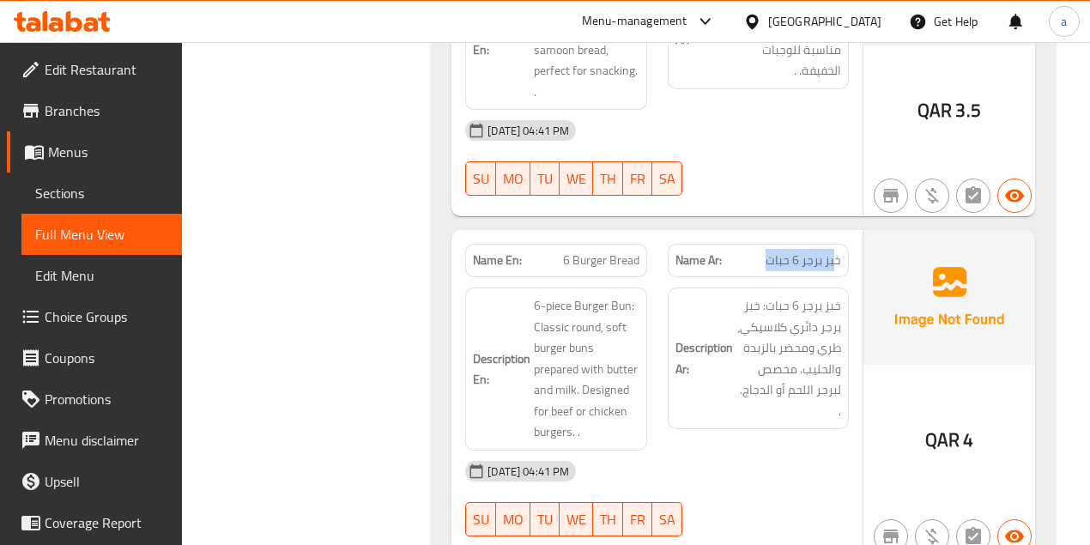
click at [760, 251] on p "Name Ar: خبز برجر 6 حبات" at bounding box center [758, 260] width 166 height 18
click at [685, 261] on div "Name En: 6 Burger Bread Name Ar: خبز برجر 6 حبات" at bounding box center [657, 260] width 404 height 54
click at [726, 278] on div "Description Ar: خبز برجر 6 حبات: خبز برجر دائري كلاسيكي، طري ومحضر بالزبدة والح…" at bounding box center [758, 369] width 202 height 184
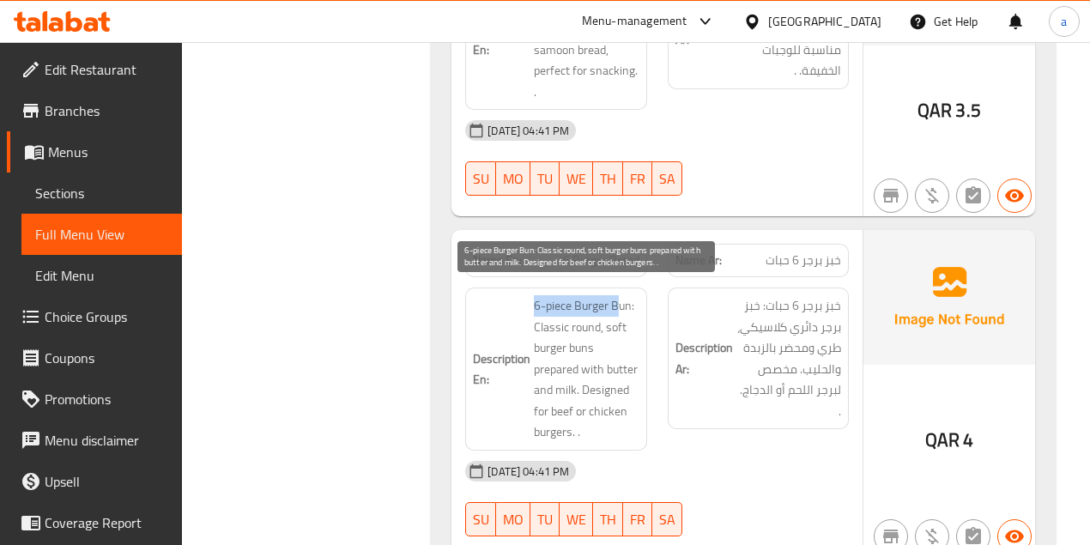
click at [615, 288] on div "Description En: 6-piece Burger Bun: Classic round, soft burger buns prepared wi…" at bounding box center [555, 368] width 181 height 163
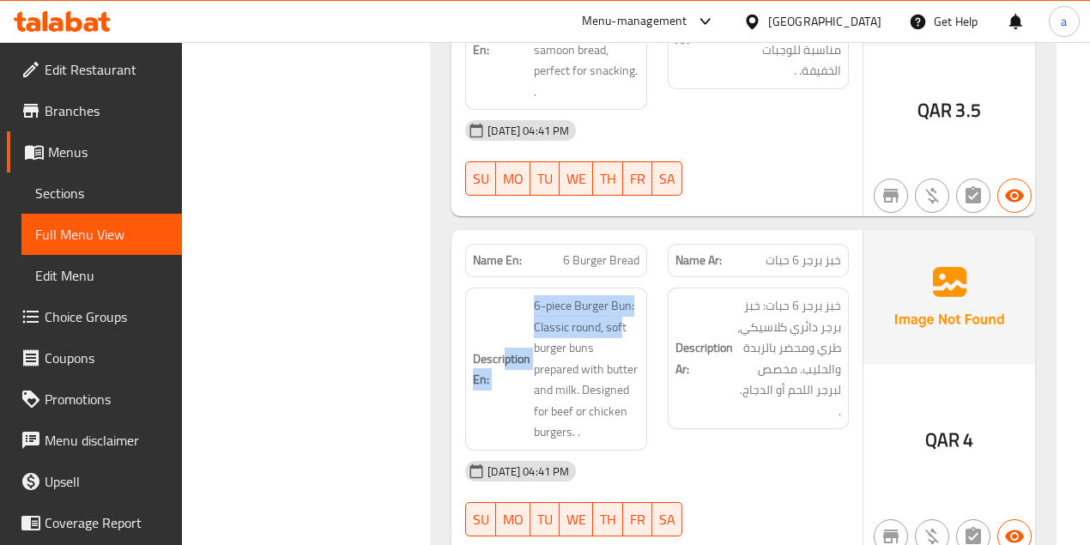
click at [632, 318] on h6 "Description En: 6-piece Burger Bun: Classic round, soft burger buns prepared wi…" at bounding box center [556, 369] width 166 height 148
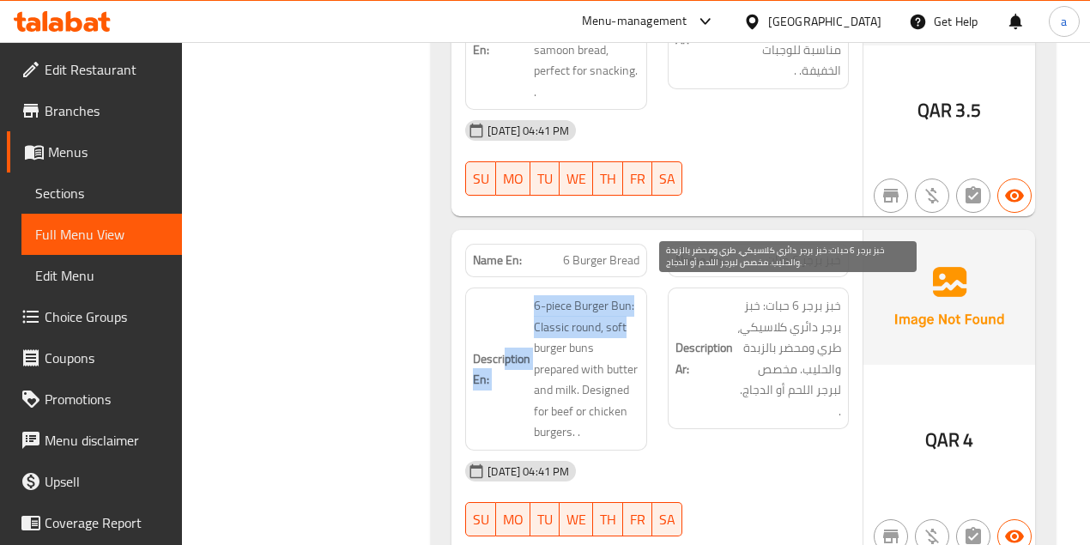
click at [797, 314] on span "خبز برجر 6 حبات: خبز برجر دائري كلاسيكي، طري ومحضر بالزبدة والحليب. مخصص لبرجر …" at bounding box center [788, 358] width 105 height 126
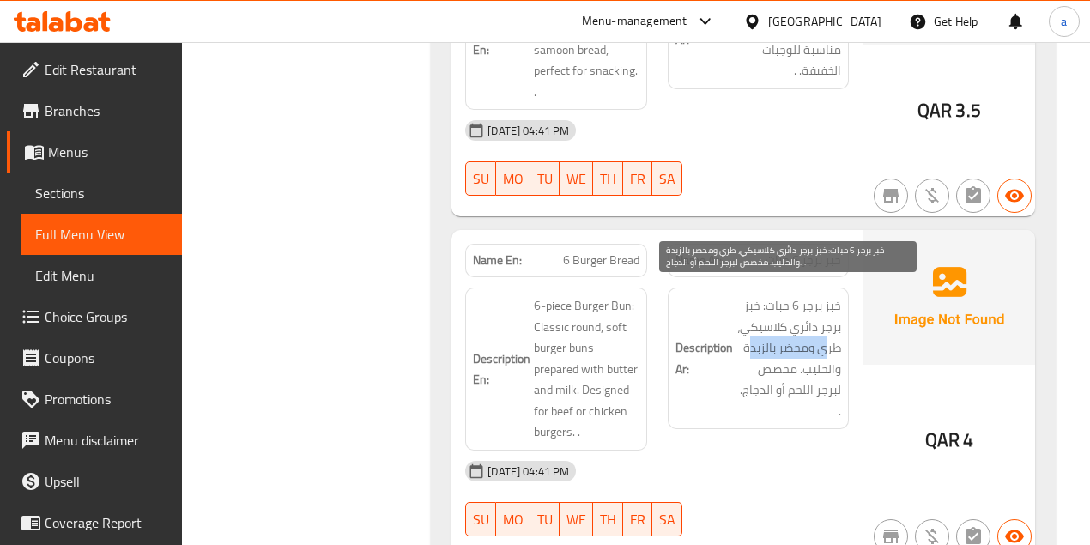
click at [746, 330] on span "خبز برجر 6 حبات: خبز برجر دائري كلاسيكي، طري ومحضر بالزبدة والحليب. مخصص لبرجر …" at bounding box center [788, 358] width 105 height 126
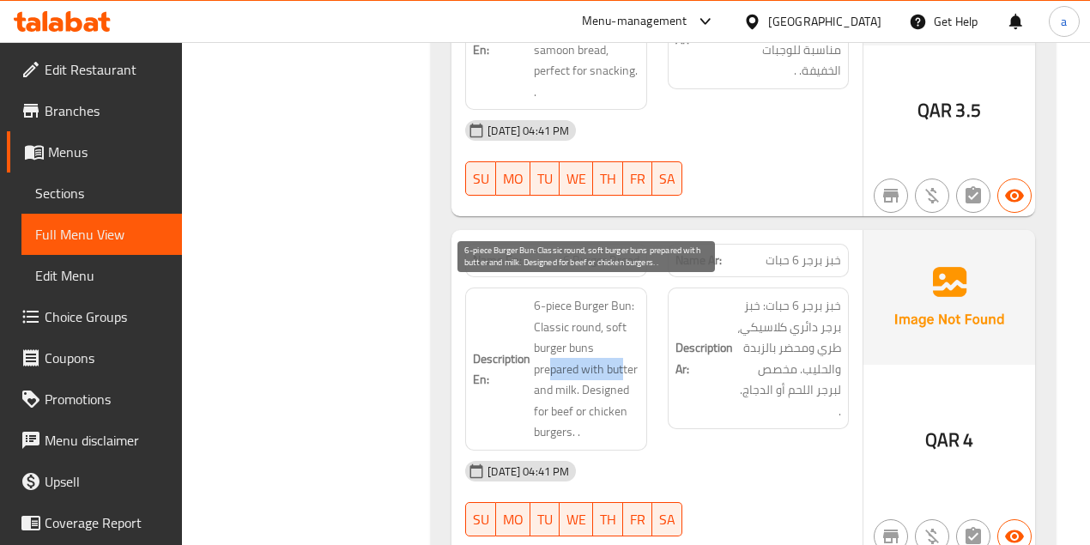
click at [625, 357] on span "6-piece Burger Bun: Classic round, soft burger buns prepared with butter and mi…" at bounding box center [586, 369] width 105 height 148
click at [619, 376] on span "6-piece Burger Bun: Classic round, soft burger buns prepared with butter and mi…" at bounding box center [586, 369] width 105 height 148
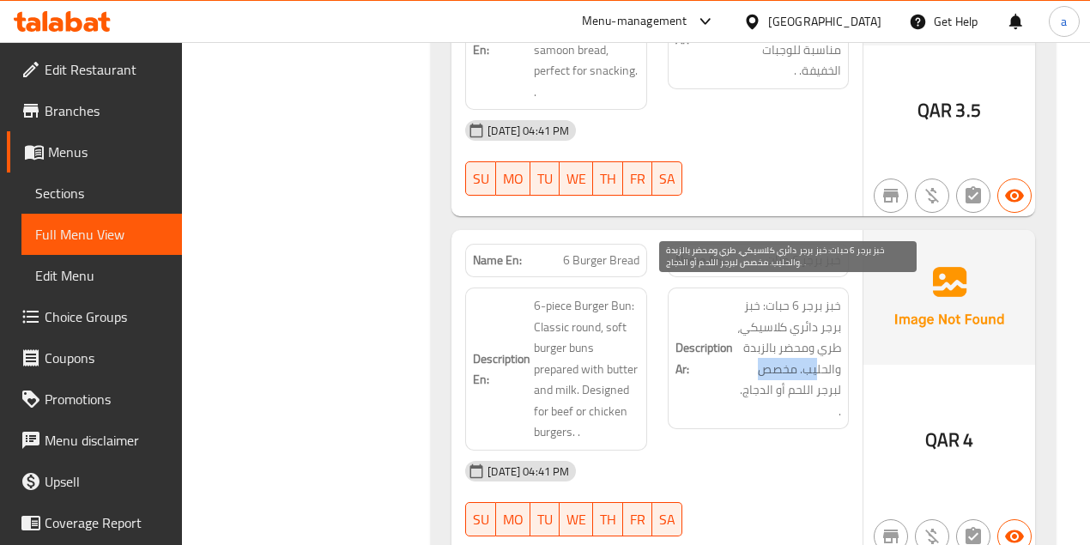
click at [737, 362] on span "خبز برجر 6 حبات: خبز برجر دائري كلاسيكي، طري ومحضر بالزبدة والحليب. مخصص لبرجر …" at bounding box center [788, 358] width 105 height 126
click at [733, 384] on h6 "Description Ar: خبز برجر 6 حبات: خبز برجر دائري كلاسيكي، طري ومحضر بالزبدة والح…" at bounding box center [758, 358] width 166 height 126
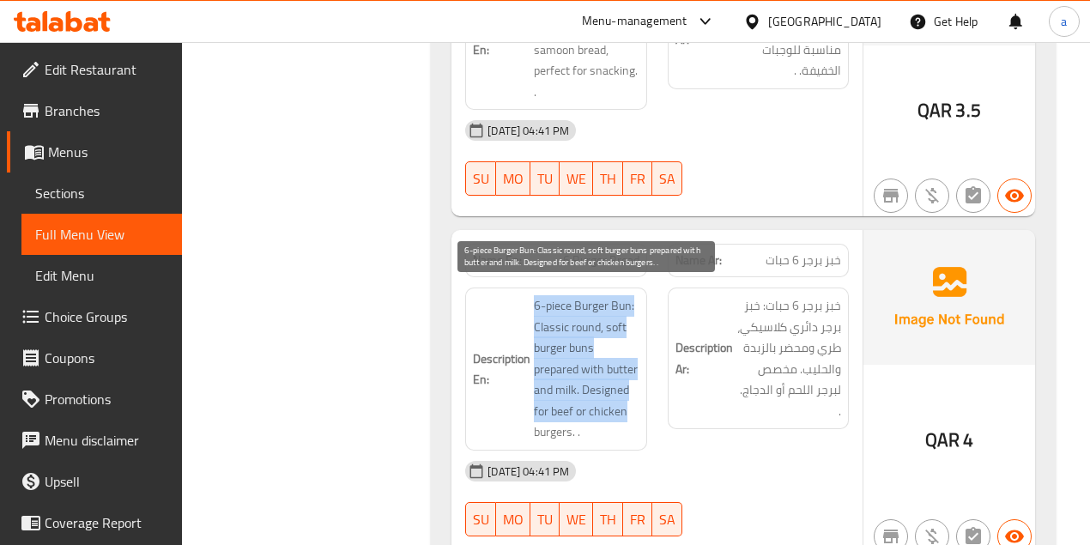
click at [635, 402] on h6 "Description En: 6-piece Burger Bun: Classic round, soft burger buns prepared wi…" at bounding box center [556, 369] width 166 height 148
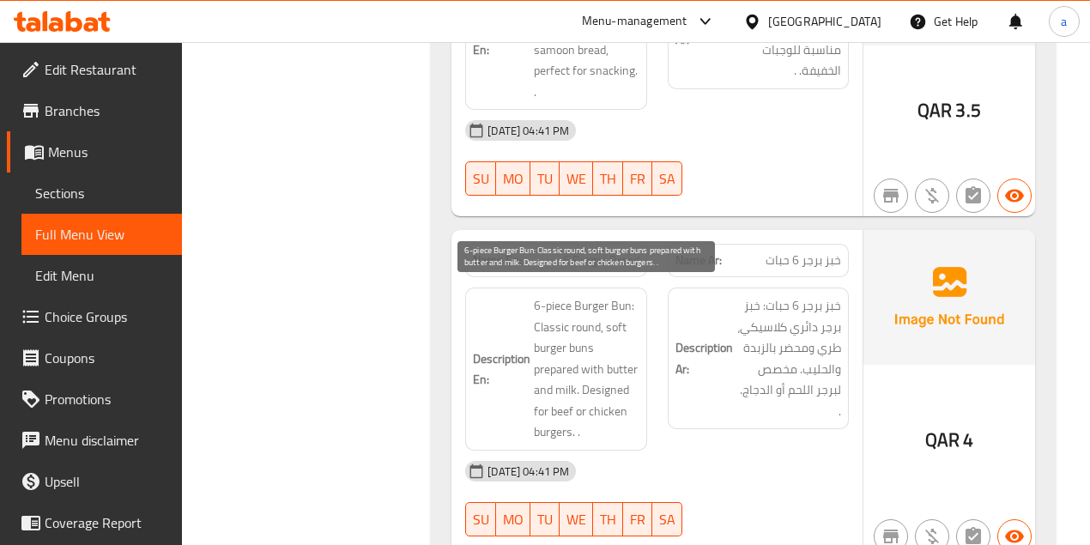
click at [587, 420] on span "6-piece Burger Bun: Classic round, soft burger buns prepared with butter and mi…" at bounding box center [586, 369] width 105 height 148
click at [615, 422] on span "6-piece Burger Bun: Classic round, soft burger buns prepared with butter and mi…" at bounding box center [586, 369] width 105 height 148
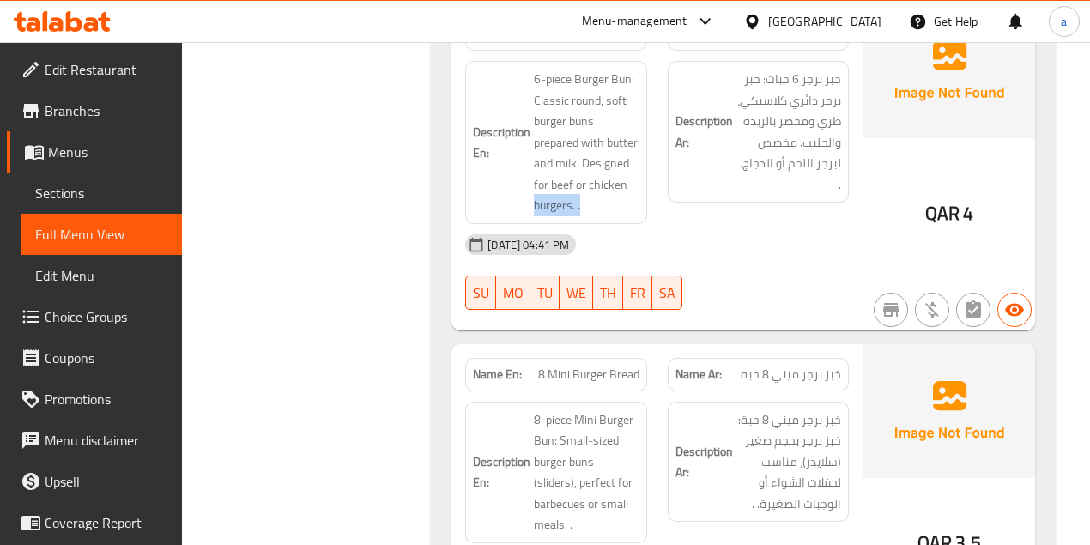
scroll to position [3317, 0]
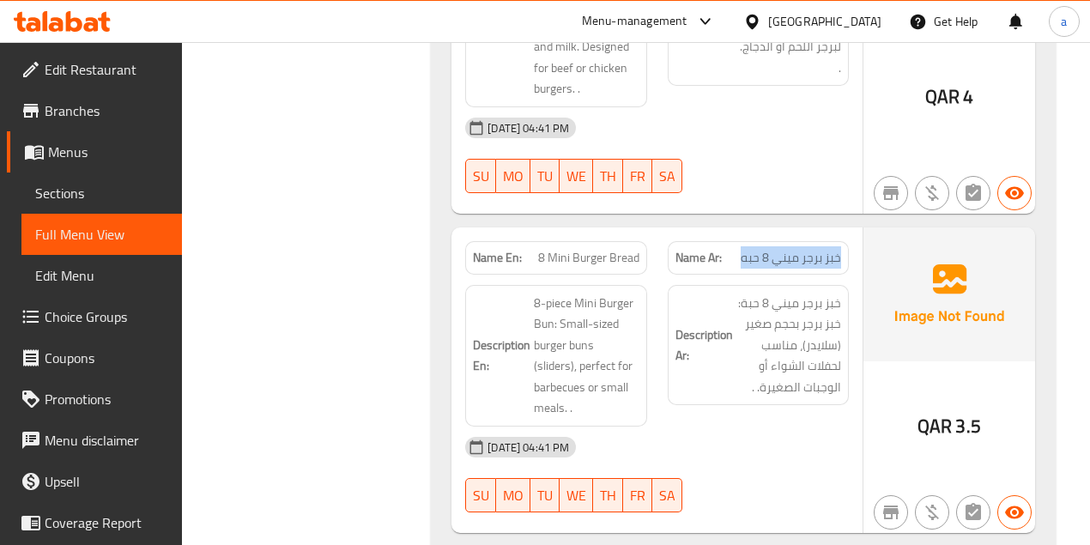
click at [733, 249] on p "Name Ar: خبز برجر ميني 8 حبه" at bounding box center [758, 258] width 166 height 18
click at [645, 251] on div "Name En: 8 Mini Burger Bread" at bounding box center [555, 257] width 181 height 33
click at [724, 285] on div "Description Ar: خبز برجر ميني 8 حبة: خبز برجر بحجم صغير (سلايدر)، مناسب لحفلات …" at bounding box center [758, 356] width 202 height 162
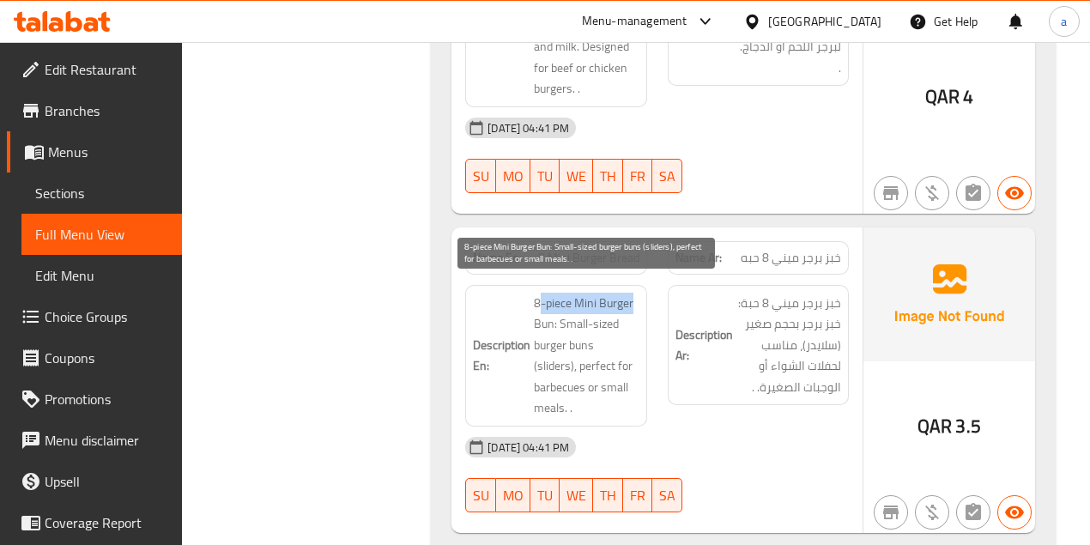
click at [643, 299] on div "Description En: 8-piece Mini Burger Bun: Small-sized burger buns (sliders), per…" at bounding box center [555, 356] width 181 height 142
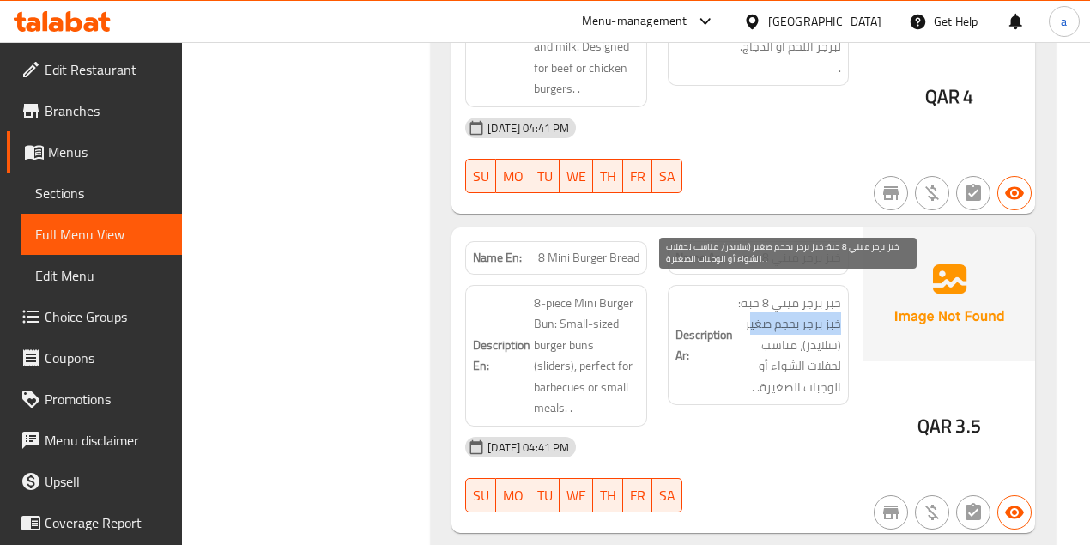
click at [752, 314] on span "خبز برجر ميني 8 حبة: خبز برجر بحجم صغير (سلايدر)، مناسب لحفلات الشواء أو الوجبا…" at bounding box center [788, 346] width 105 height 106
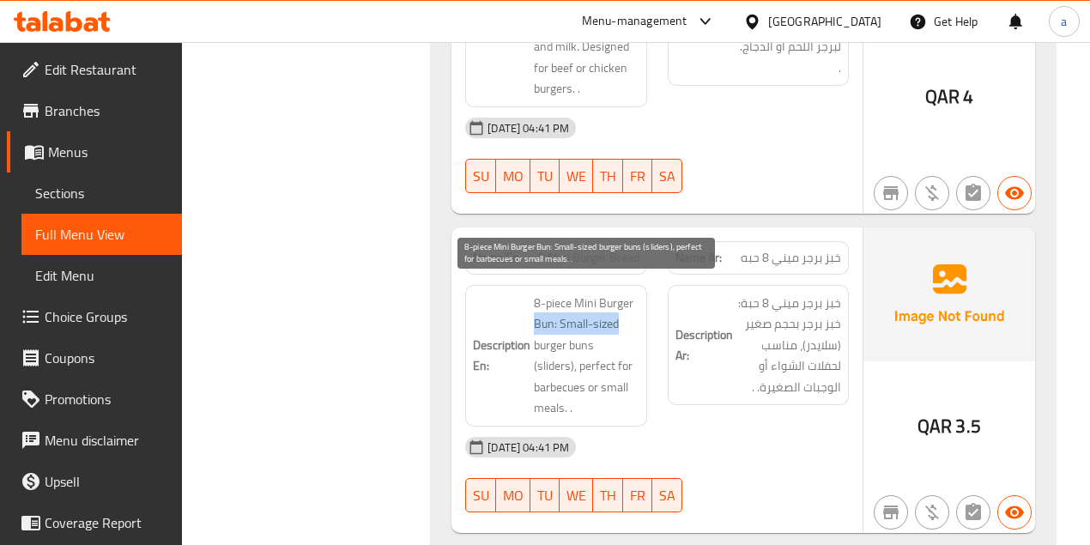
click at [628, 313] on span "8-piece Mini Burger Bun: Small-sized burger buns (sliders), perfect for barbecu…" at bounding box center [586, 356] width 105 height 126
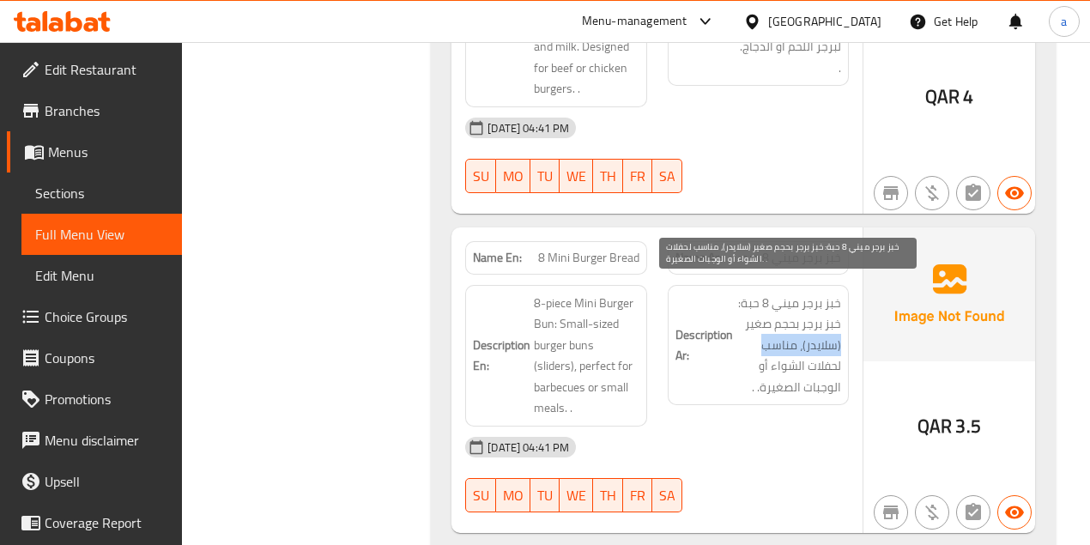
click at [765, 333] on span "خبز برجر ميني 8 حبة: خبز برجر بحجم صغير (سلايدر)، مناسب لحفلات الشواء أو الوجبا…" at bounding box center [788, 346] width 105 height 106
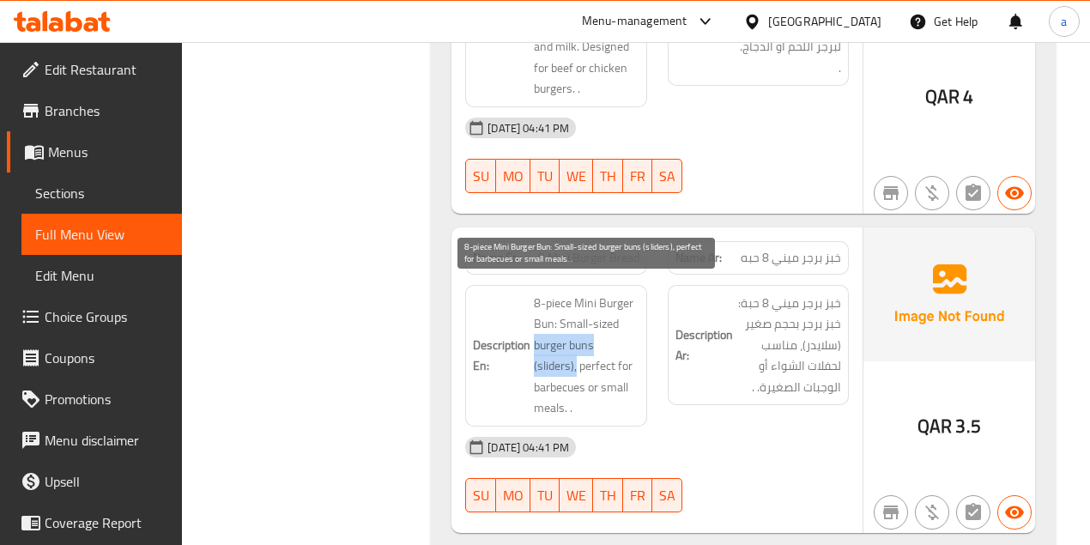
click at [648, 333] on div "Description En: 8-piece Mini Burger Bun: Small-sized burger buns (sliders), per…" at bounding box center [556, 356] width 202 height 162
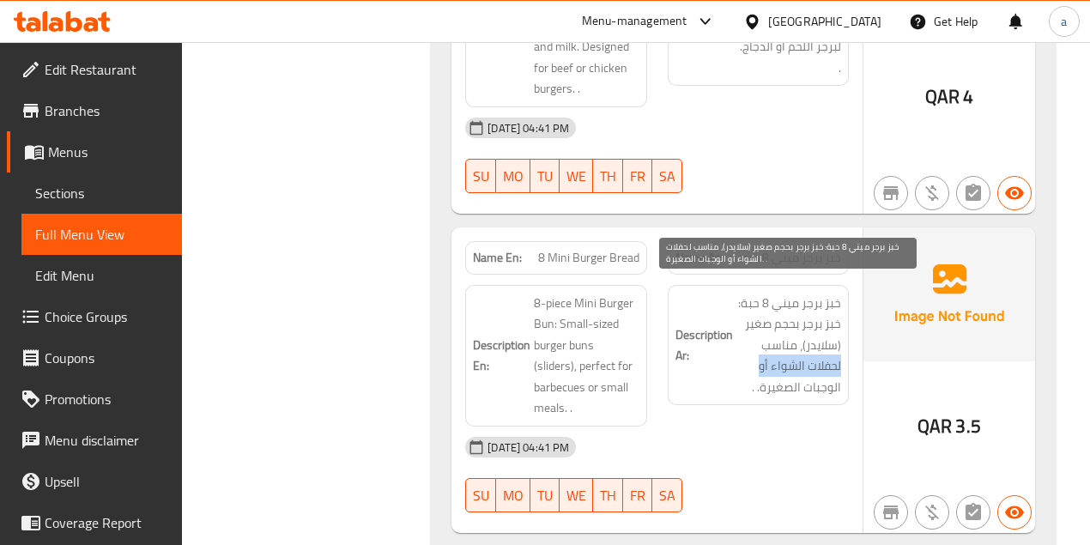
click at [741, 350] on div "Description Ar: خبز برجر ميني 8 حبة: خبز برجر بحجم صغير (سلايدر)، مناسب لحفلات …" at bounding box center [758, 345] width 181 height 121
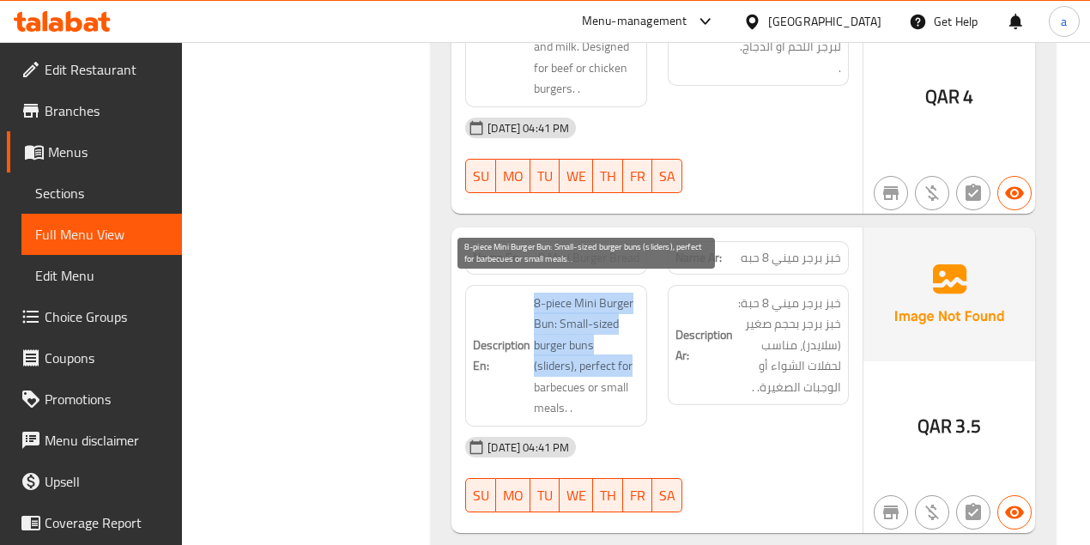
click at [599, 350] on h6 "Description En: 8-piece Mini Burger Bun: Small-sized burger buns (sliders), per…" at bounding box center [556, 356] width 166 height 126
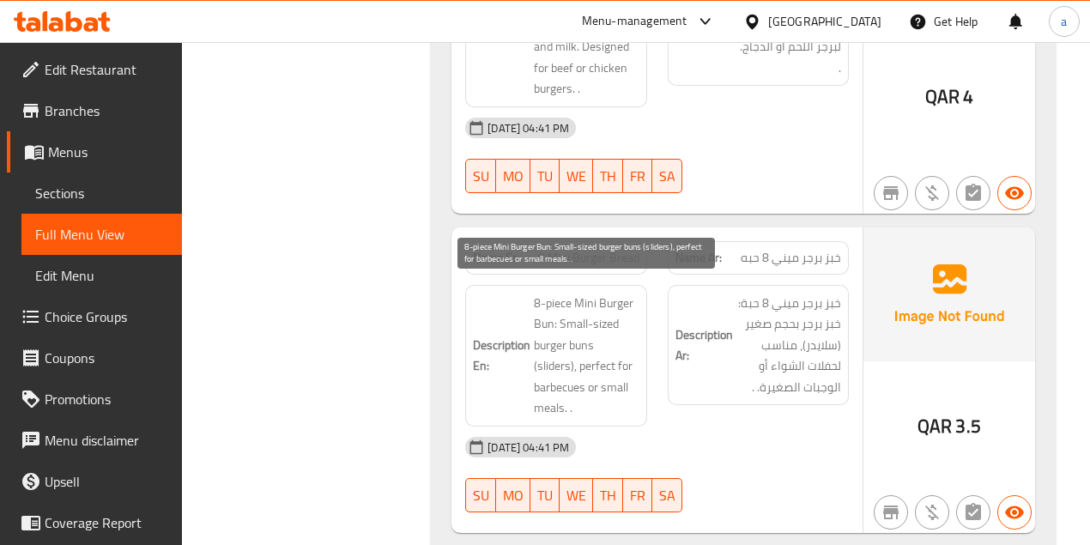
click at [536, 365] on span "8-piece Mini Burger Bun: Small-sized burger buns (sliders), perfect for barbecu…" at bounding box center [586, 356] width 105 height 126
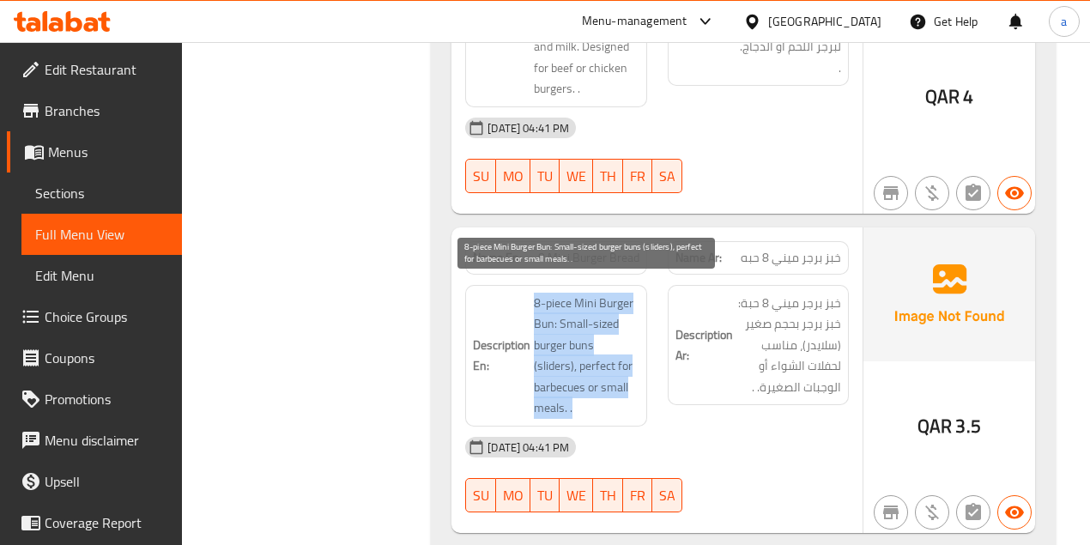
click at [620, 385] on h6 "Description En: 8-piece Mini Burger Bun: Small-sized burger buns (sliders), per…" at bounding box center [556, 356] width 166 height 126
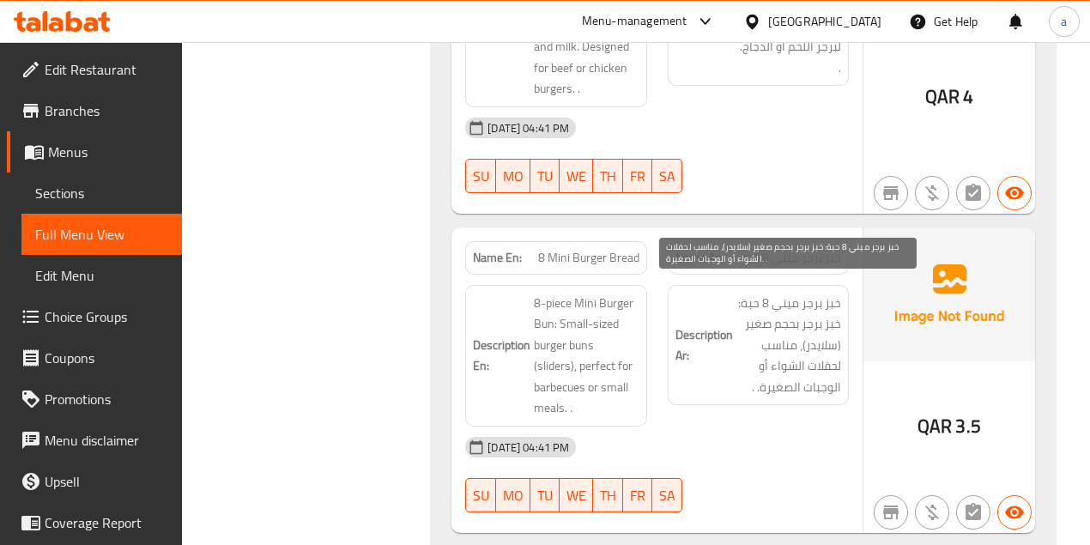
click at [822, 342] on span "خبز برجر ميني 8 حبة: خبز برجر بحجم صغير (سلايدر)، مناسب لحفلات الشواء أو الوجبا…" at bounding box center [788, 346] width 105 height 106
click at [769, 359] on span "خبز برجر ميني 8 حبة: خبز برجر بحجم صغير (سلايدر)، مناسب لحفلات الشواء أو الوجبا…" at bounding box center [788, 346] width 105 height 106
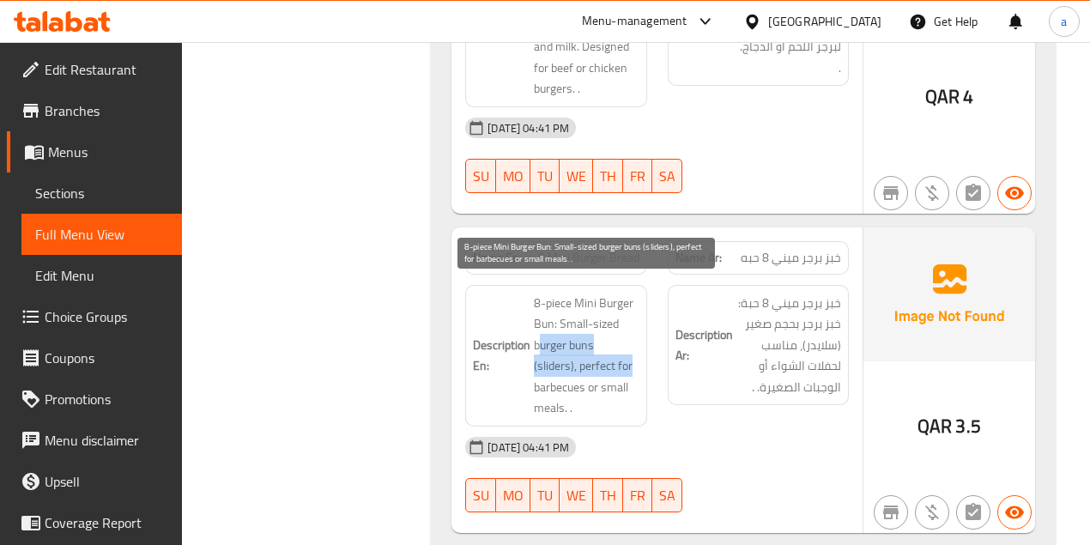
click at [595, 357] on span "8-piece Mini Burger Bun: Small-sized burger buns (sliders), perfect for barbecu…" at bounding box center [586, 356] width 105 height 126
click at [554, 381] on span "8-piece Mini Burger Bun: Small-sized burger buns (sliders), perfect for barbecu…" at bounding box center [586, 356] width 105 height 126
click at [536, 369] on span "8-piece Mini Burger Bun: Small-sized burger buns (sliders), perfect for barbecu…" at bounding box center [586, 356] width 105 height 126
click at [548, 371] on span "8-piece Mini Burger Bun: Small-sized burger buns (sliders), perfect for barbecu…" at bounding box center [586, 356] width 105 height 126
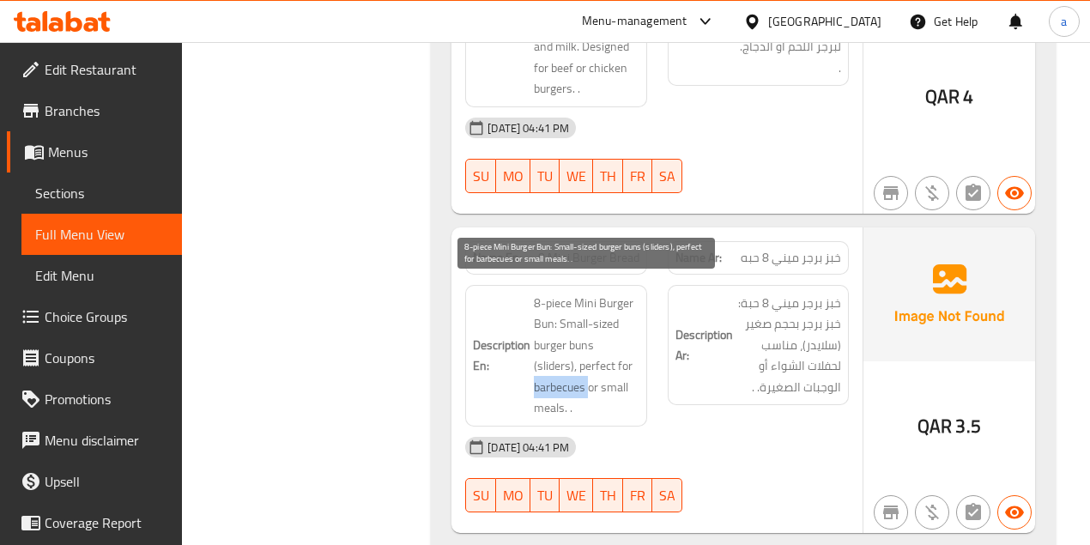
copy span "barbecues"
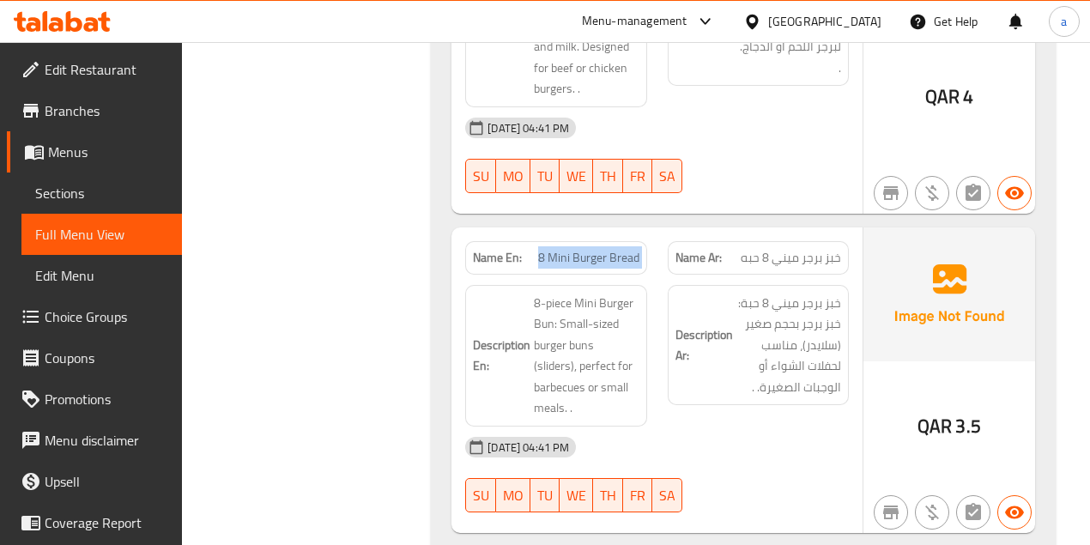
click at [666, 253] on div "Name En: 8 Mini Burger Bread Name Ar: خبز برجر ميني 8 حبه" at bounding box center [657, 258] width 404 height 54
copy span "8 Mini Burger Bread"
click at [84, 181] on link "Sections" at bounding box center [101, 192] width 160 height 41
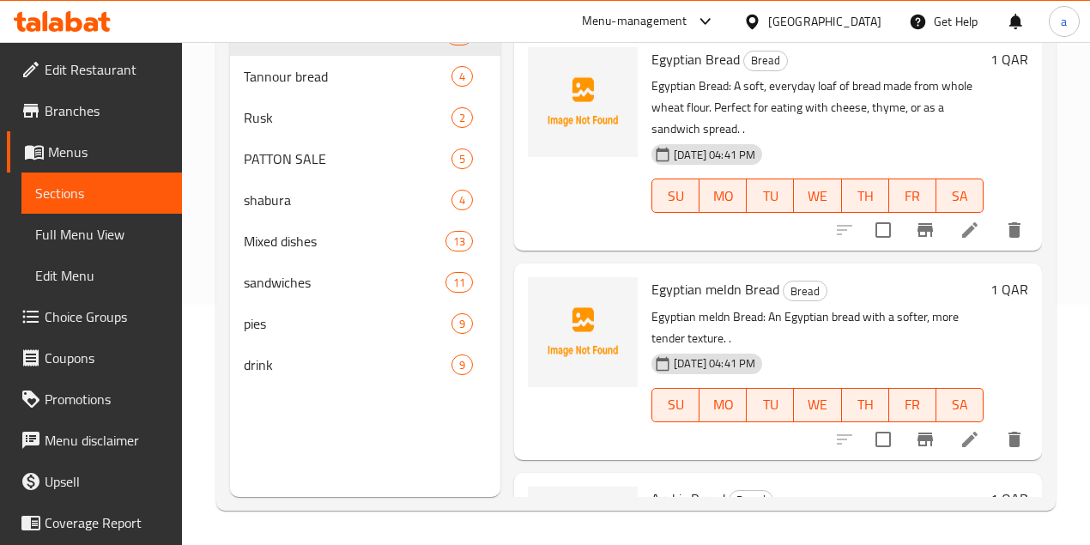
scroll to position [240, 0]
click at [521, 220] on div at bounding box center [583, 141] width 124 height 203
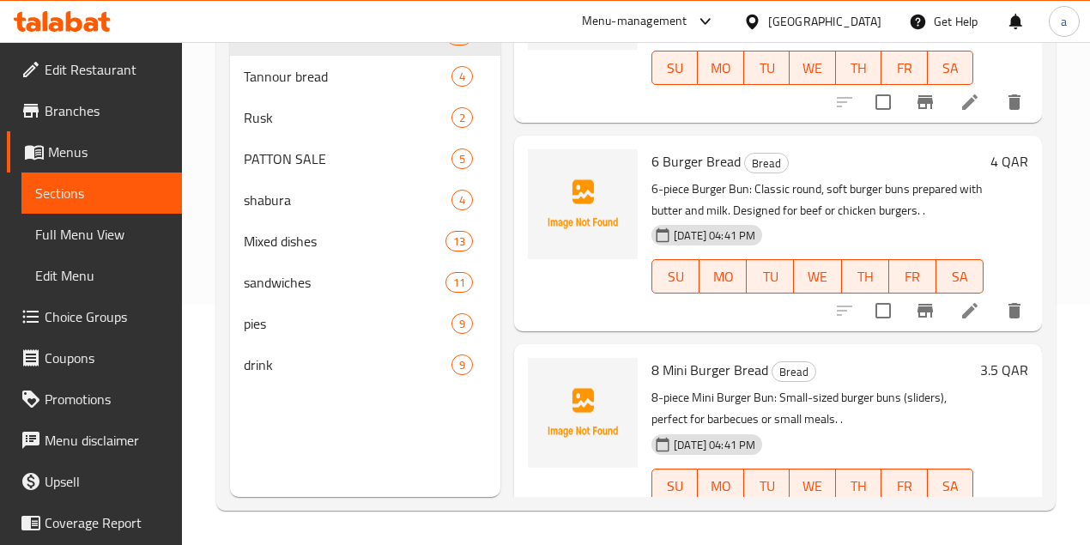
click at [968, 510] on icon at bounding box center [969, 520] width 21 height 21
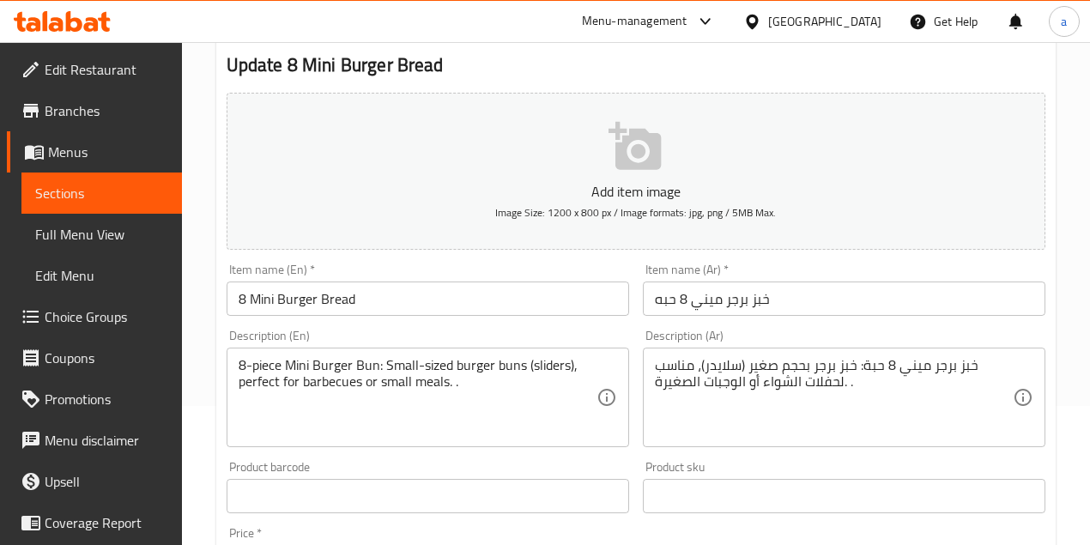
scroll to position [172, 0]
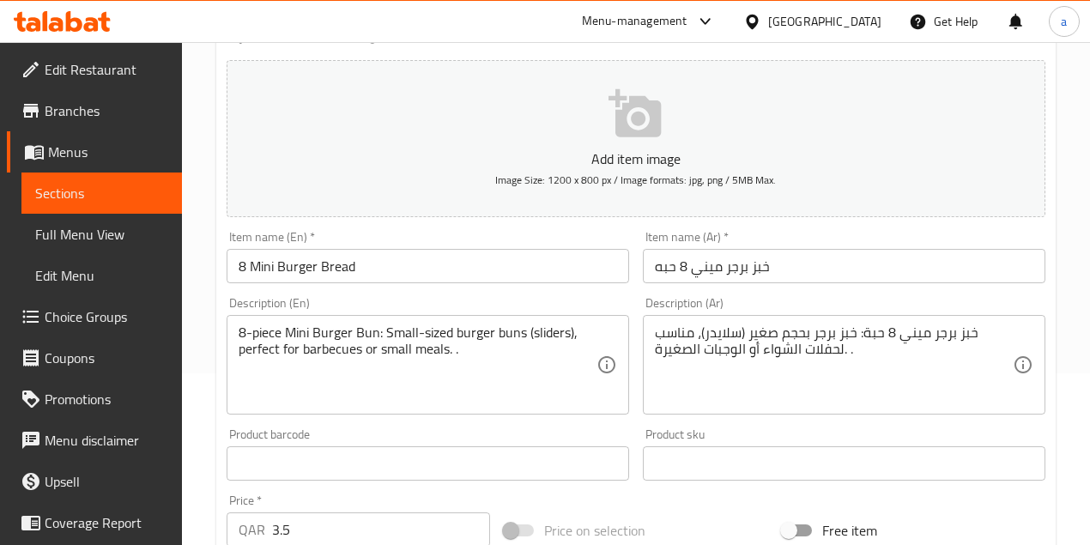
paste textarea "Barbeque"
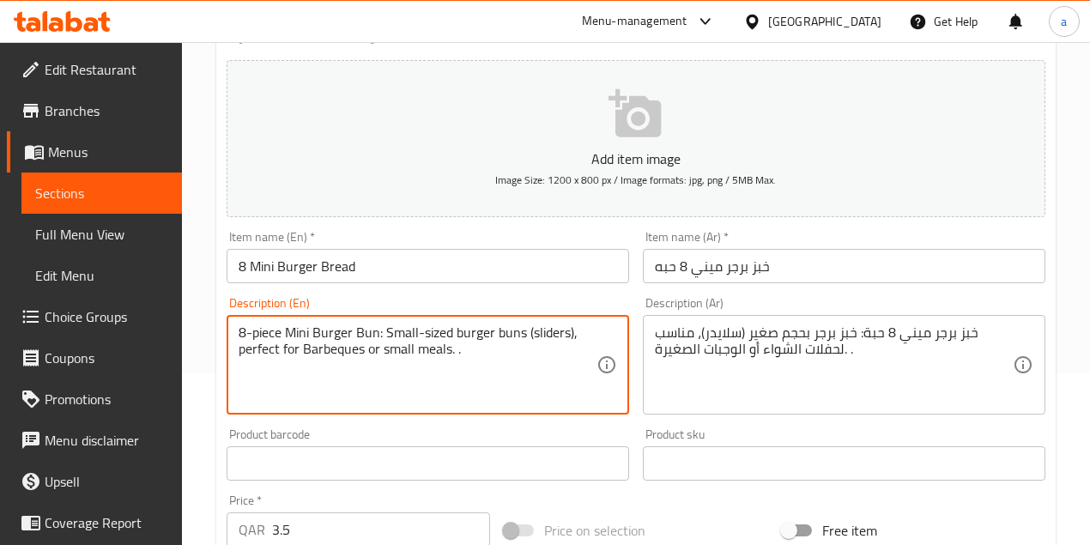
type textarea "8-piece Mini Burger Bun: Small-sized burger buns (sliders), perfect for Barbequ…"
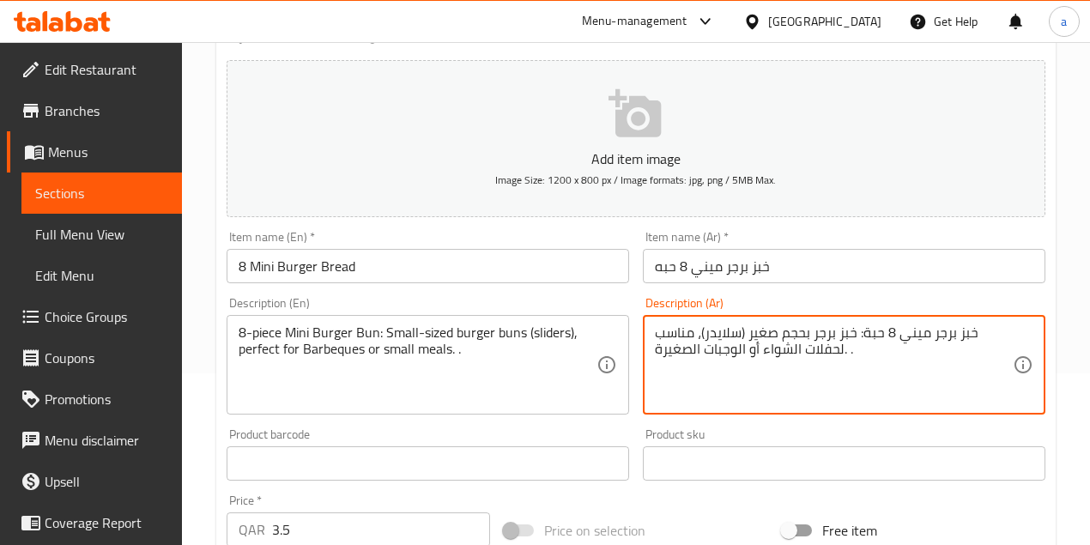
drag, startPoint x: 843, startPoint y: 349, endPoint x: 856, endPoint y: 348, distance: 12.9
click at [805, 351] on textarea "خبز برجر ميني 8 حبة: خبز برجر بحجم صغير (سلايدر)، مناسب لحفلات الشواء أو الوجبا…" at bounding box center [834, 365] width 358 height 82
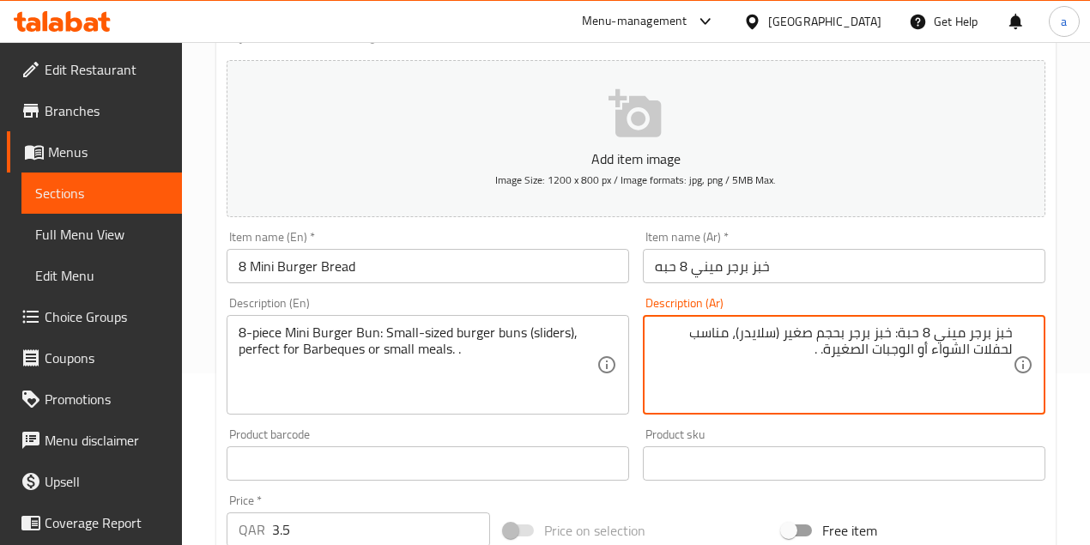
drag, startPoint x: 934, startPoint y: 351, endPoint x: 1012, endPoint y: 350, distance: 78.9
click at [1012, 350] on div "خبز برجر ميني 8 حبة: خبز برجر بحجم صغير (سلايدر)، مناسب لحفلات الشواء أو الوجبا…" at bounding box center [844, 365] width 402 height 100
paste textarea "باربكيو"
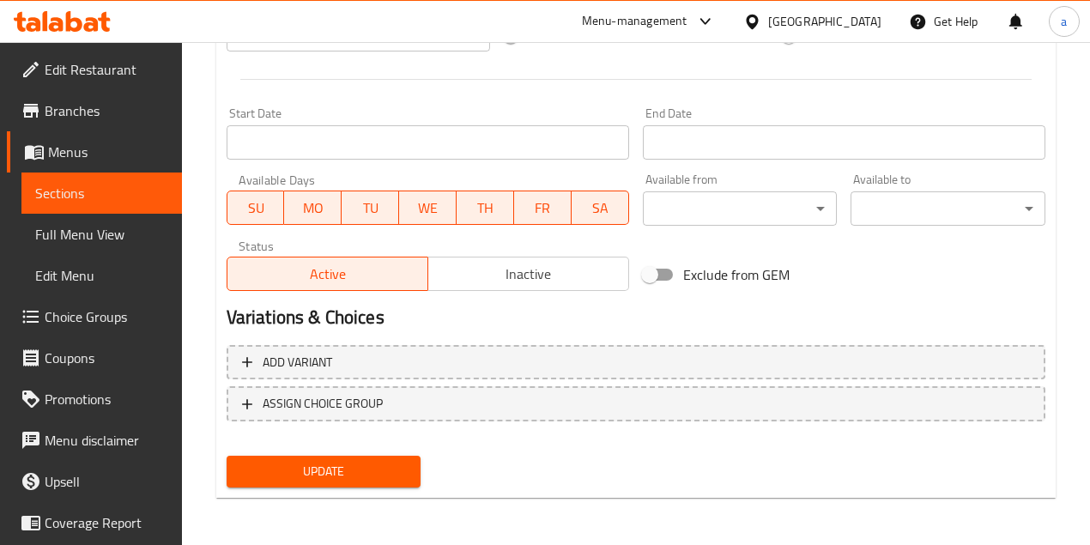
click at [384, 451] on div "Update" at bounding box center [324, 471] width 208 height 45
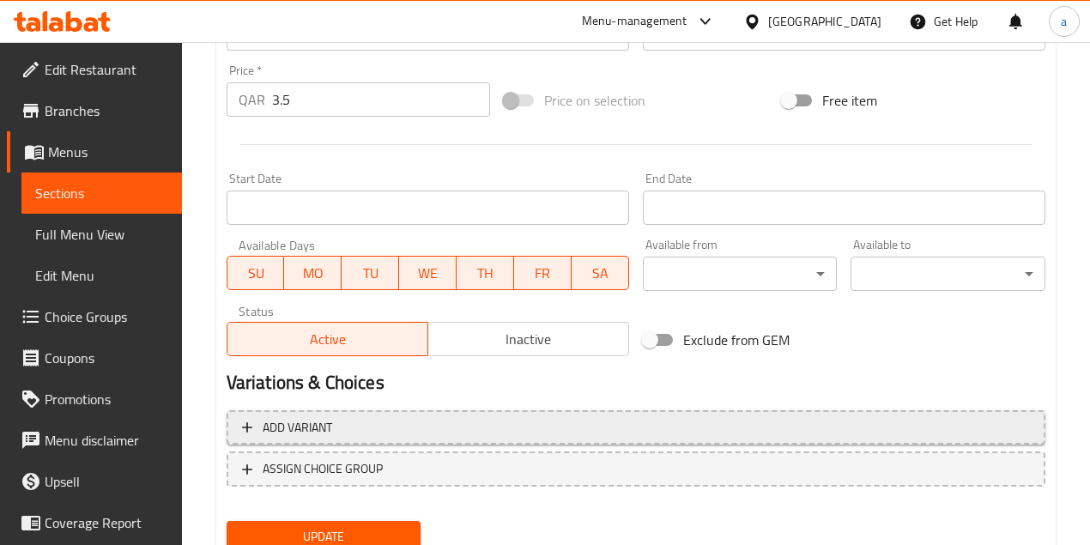
scroll to position [667, 0]
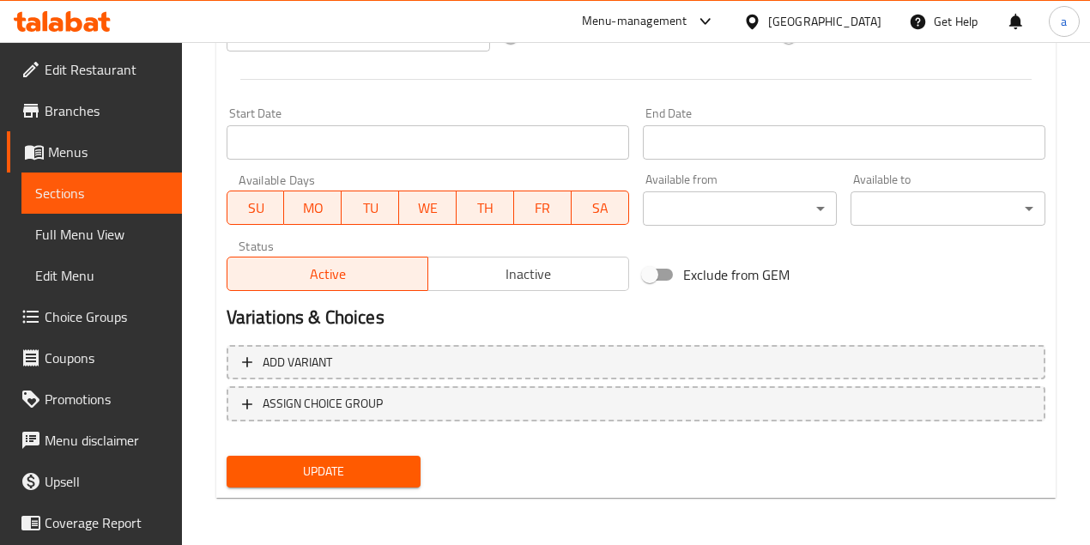
click at [380, 487] on div "Update" at bounding box center [324, 471] width 208 height 45
click at [392, 462] on span "Update" at bounding box center [323, 471] width 167 height 21
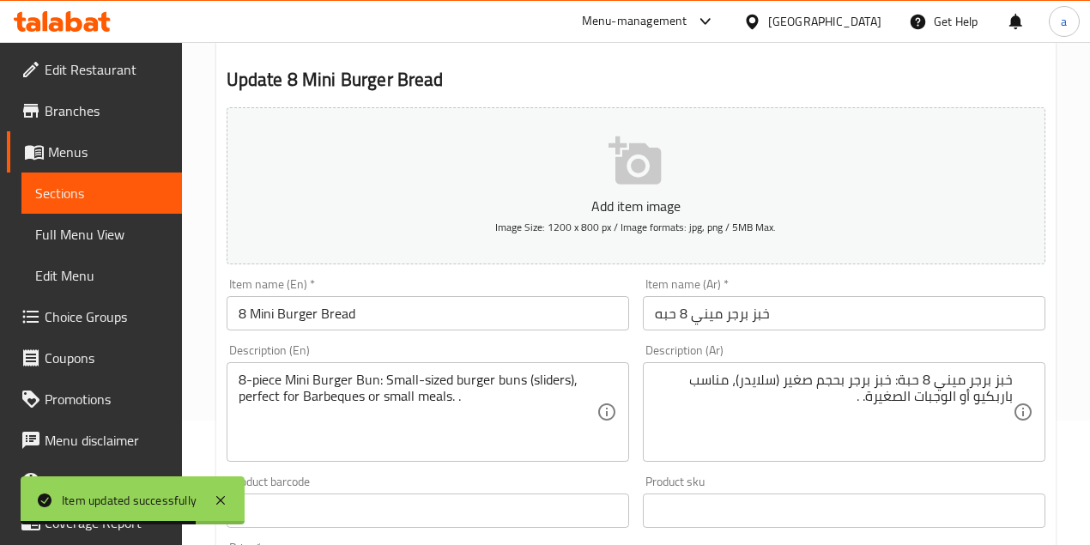
scroll to position [228, 0]
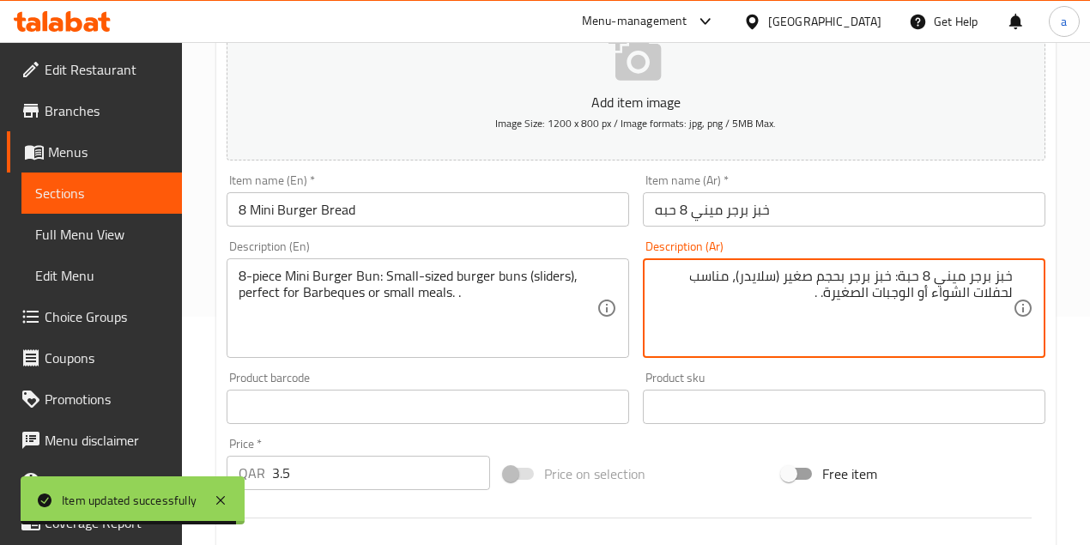
type textarea "خبز برجر ميني 8 حبة: خبز برجر بحجم صغير (سلايدر)، مناسب لحفلات الشواء أو الوجبا…"
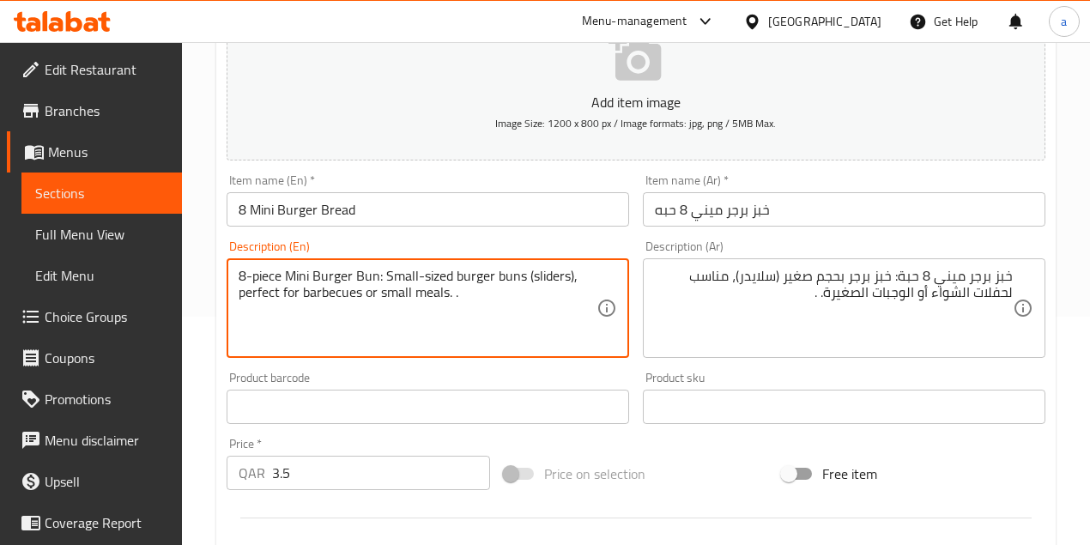
click at [502, 300] on textarea "8-piece Mini Burger Bun: Small-sized burger buns (sliders), perfect for barbecu…" at bounding box center [418, 309] width 358 height 82
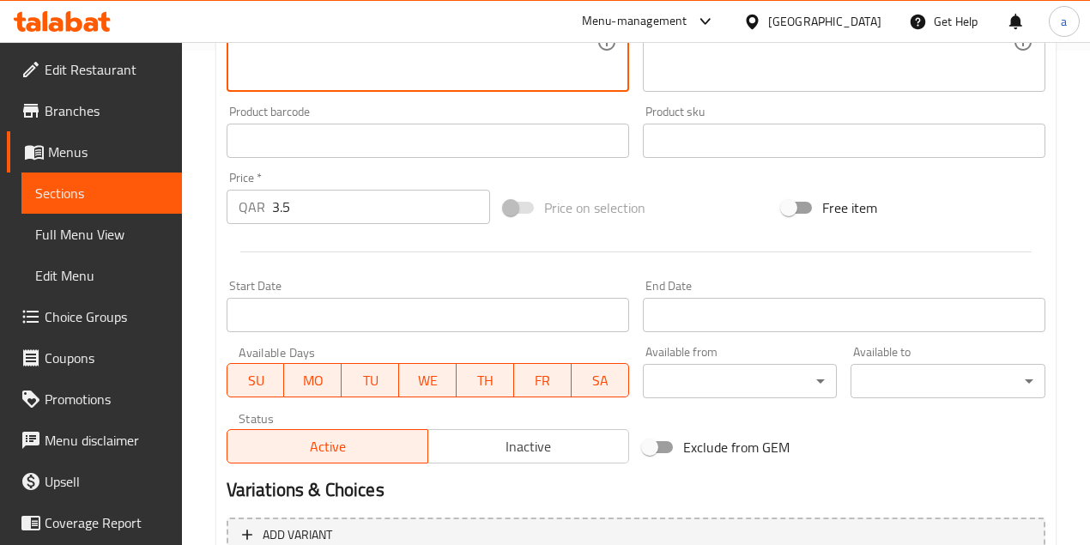
type textarea "8-piece Mini Burger Bun: Small-sized burger buns (sliders), perfect for barbecu…"
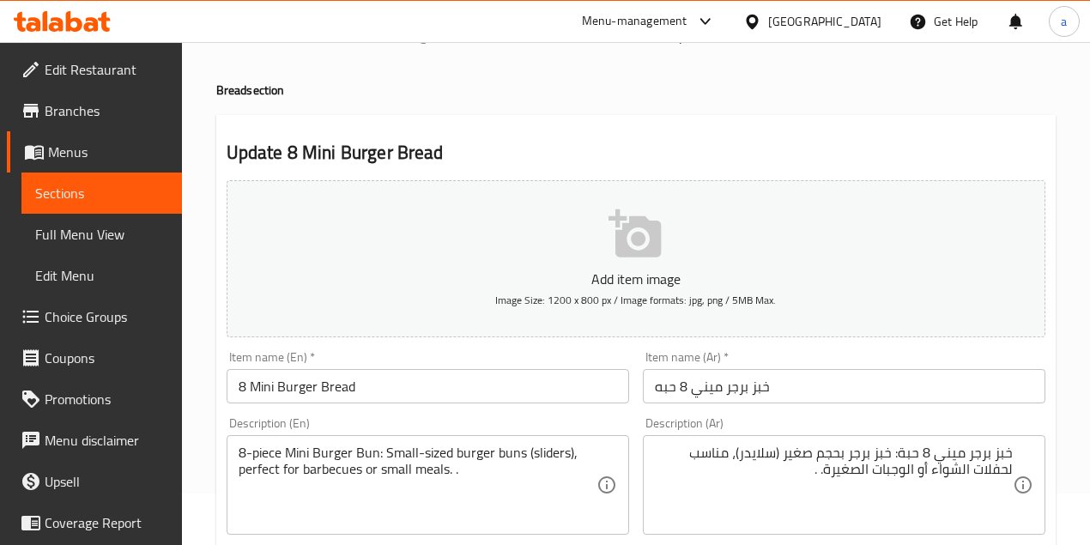
scroll to position [0, 0]
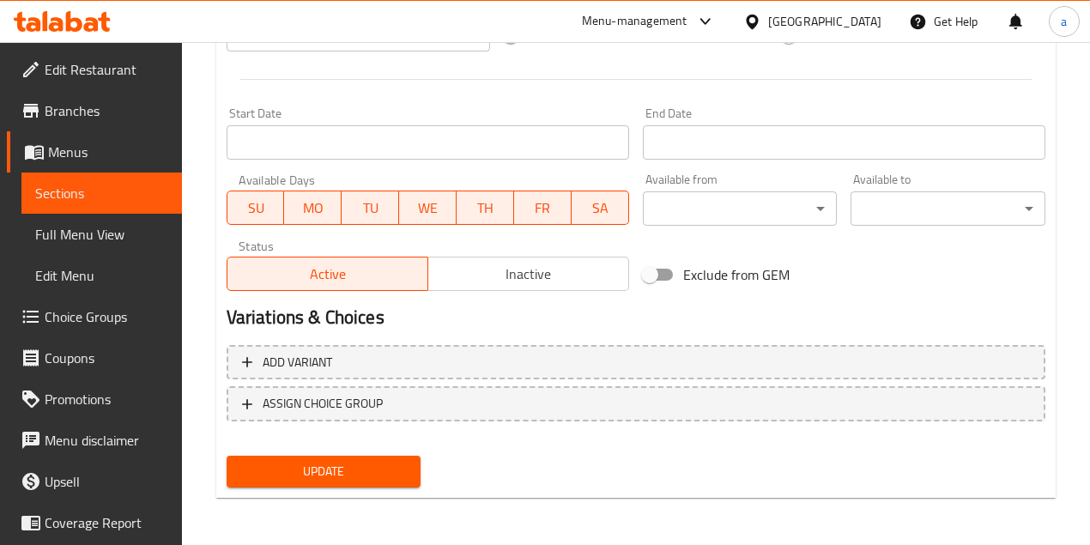
click at [326, 467] on span "Update" at bounding box center [323, 471] width 167 height 21
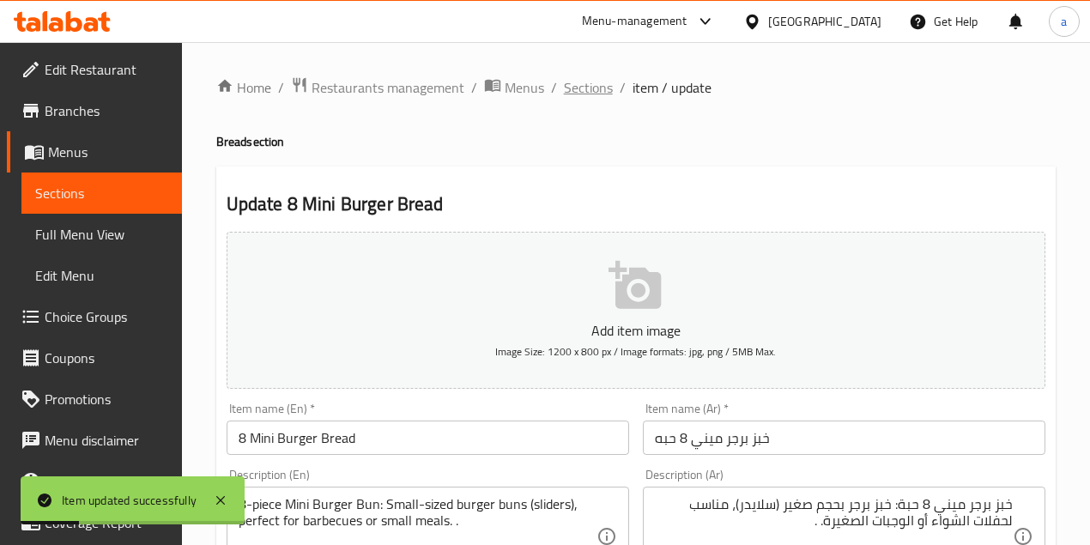
click at [583, 86] on span "Sections" at bounding box center [588, 87] width 49 height 21
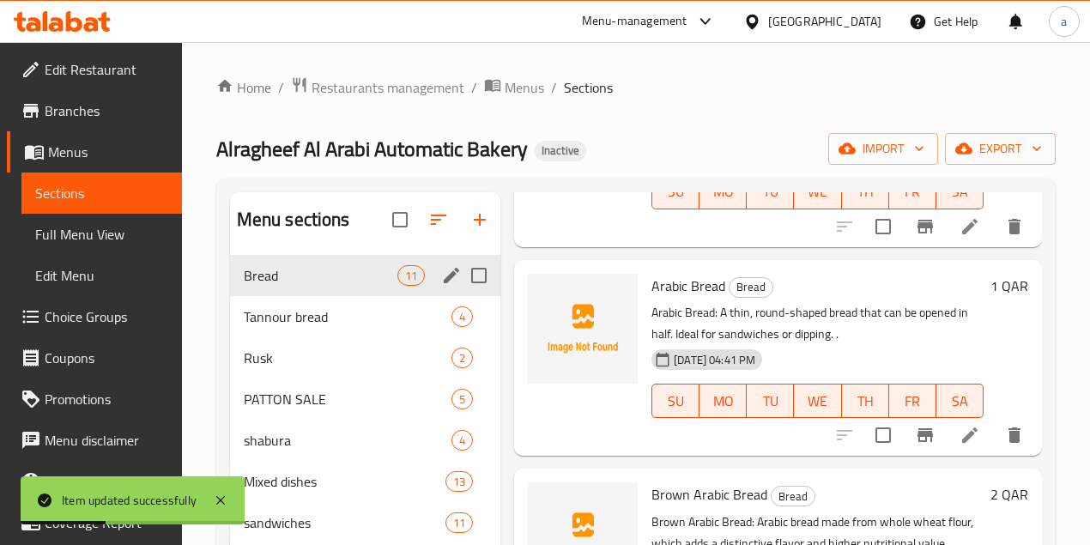
scroll to position [457, 0]
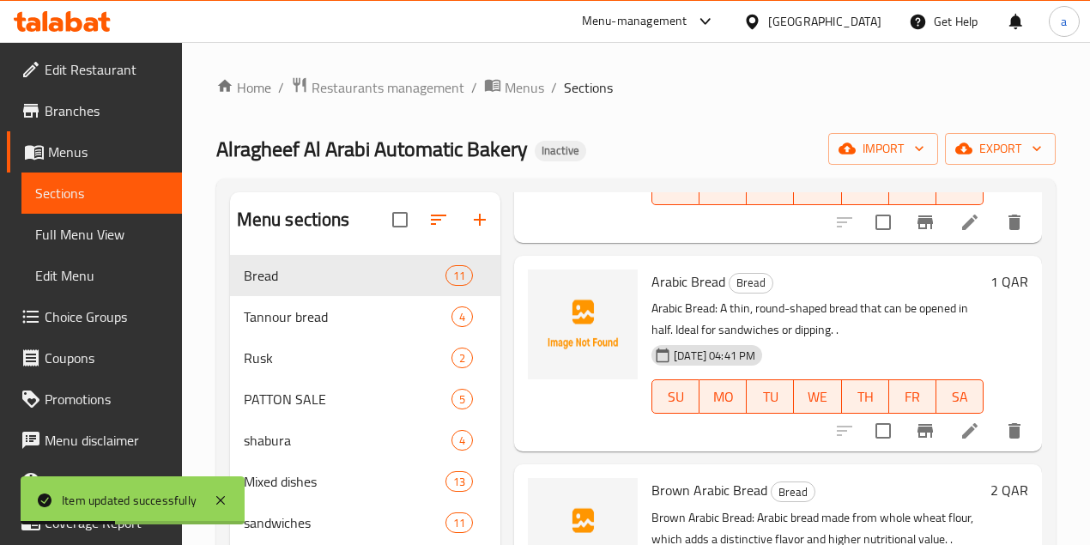
click at [125, 245] on link "Full Menu View" at bounding box center [101, 234] width 160 height 41
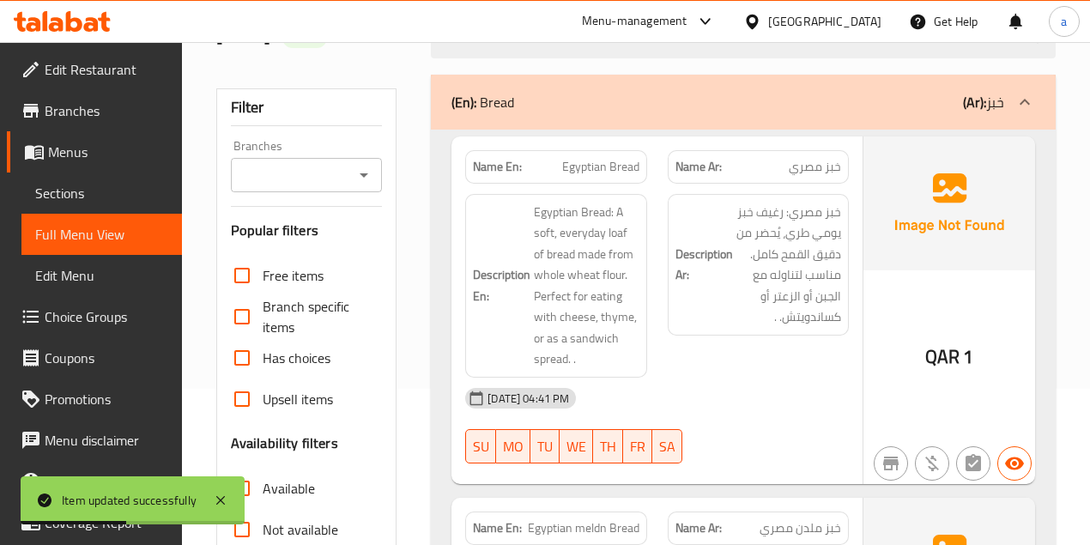
scroll to position [228, 0]
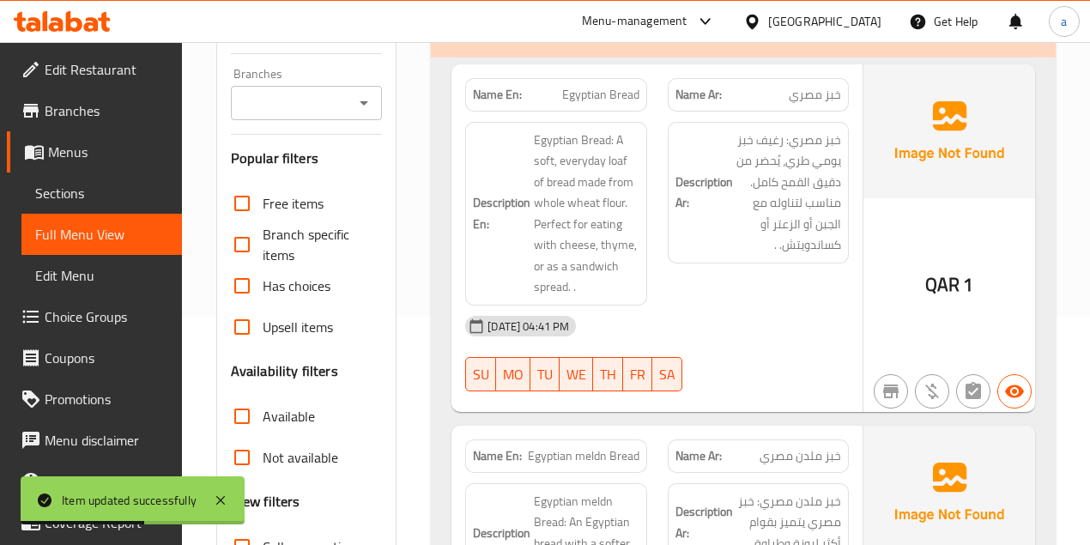
click at [770, 286] on div "Description Ar: خبز مصري: رغيف خبز يومي طري، يُحضر من دقيق القمح كامل. مناسب لت…" at bounding box center [758, 214] width 202 height 204
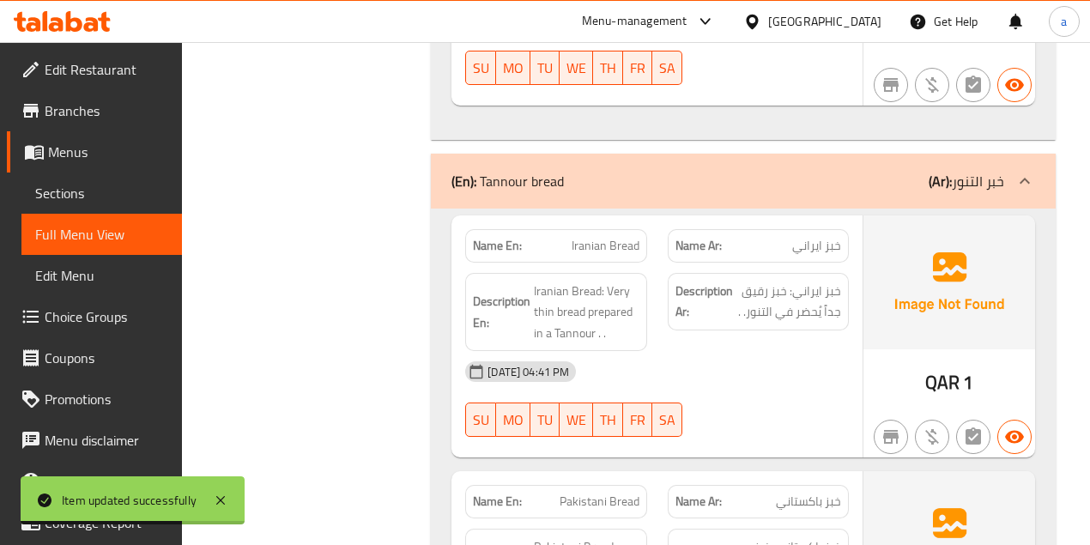
scroll to position [3762, 0]
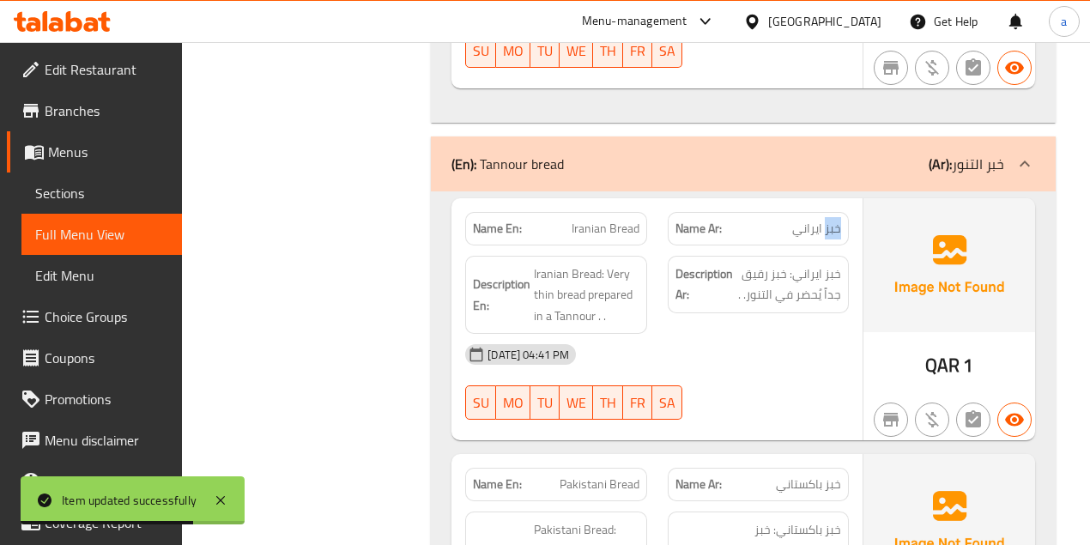
drag, startPoint x: 843, startPoint y: 214, endPoint x: 750, endPoint y: 227, distance: 94.4
click at [771, 220] on div "Name Ar: خبز ايراني" at bounding box center [758, 229] width 202 height 54
drag, startPoint x: 573, startPoint y: 221, endPoint x: 650, endPoint y: 226, distance: 77.4
click at [634, 220] on p "Name En: Iranian Bread" at bounding box center [556, 229] width 166 height 18
click at [757, 259] on div "Description Ar: خبز ايراني: خبز رقيق جداً يُحضر في التنور. ." at bounding box center [758, 284] width 181 height 57
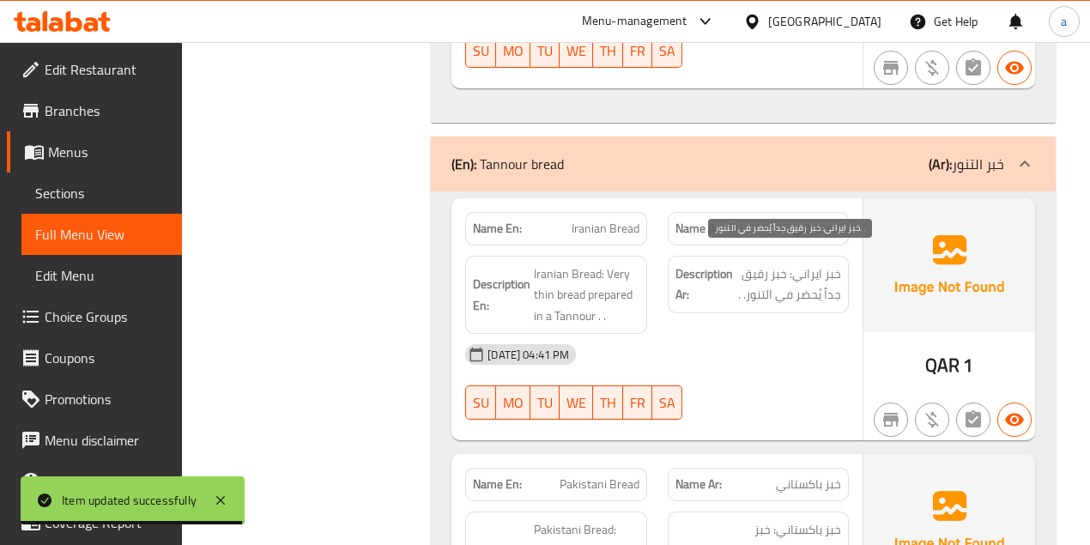
drag, startPoint x: 753, startPoint y: 283, endPoint x: 827, endPoint y: 280, distance: 73.9
click at [757, 283] on span "خبز ايراني: خبز رقيق جداً يُحضر في التنور. ." at bounding box center [788, 284] width 105 height 42
drag, startPoint x: 827, startPoint y: 280, endPoint x: 843, endPoint y: 280, distance: 15.4
click at [831, 280] on span "خبز ايراني: خبز رقيق جداً يُحضر في التنور. ." at bounding box center [788, 284] width 105 height 42
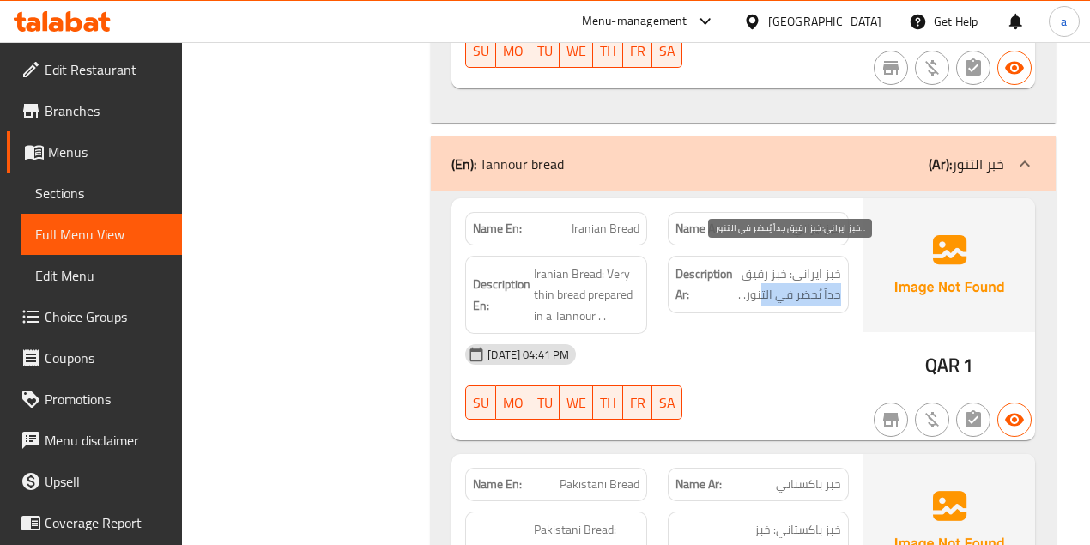
drag, startPoint x: 843, startPoint y: 280, endPoint x: 763, endPoint y: 287, distance: 80.2
click at [763, 287] on div "Description Ar: خبز ايراني: خبز رقيق جداً يُحضر في التنور. ." at bounding box center [758, 284] width 181 height 57
drag, startPoint x: 723, startPoint y: 279, endPoint x: 805, endPoint y: 278, distance: 81.5
click at [805, 278] on h6 "Description Ar: خبز ايراني: خبز رقيق جداً يُحضر في التنور. ." at bounding box center [758, 284] width 166 height 42
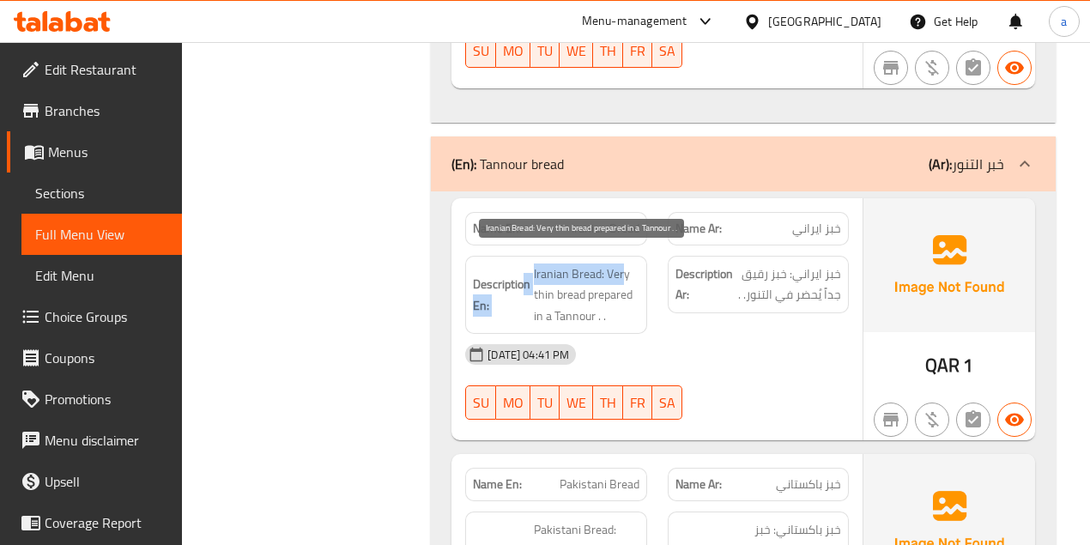
drag, startPoint x: 526, startPoint y: 255, endPoint x: 606, endPoint y: 271, distance: 81.4
click at [624, 266] on h6 "Description En: Iranian Bread: Very thin bread prepared in a Tannour . ." at bounding box center [556, 294] width 166 height 63
click at [554, 275] on span "Iranian Bread: Very thin bread prepared in a Tannour . ." at bounding box center [586, 294] width 105 height 63
drag, startPoint x: 539, startPoint y: 283, endPoint x: 594, endPoint y: 292, distance: 55.6
click at [628, 284] on span "Iranian Bread: Very thin bread prepared in a Tannour . ." at bounding box center [586, 294] width 105 height 63
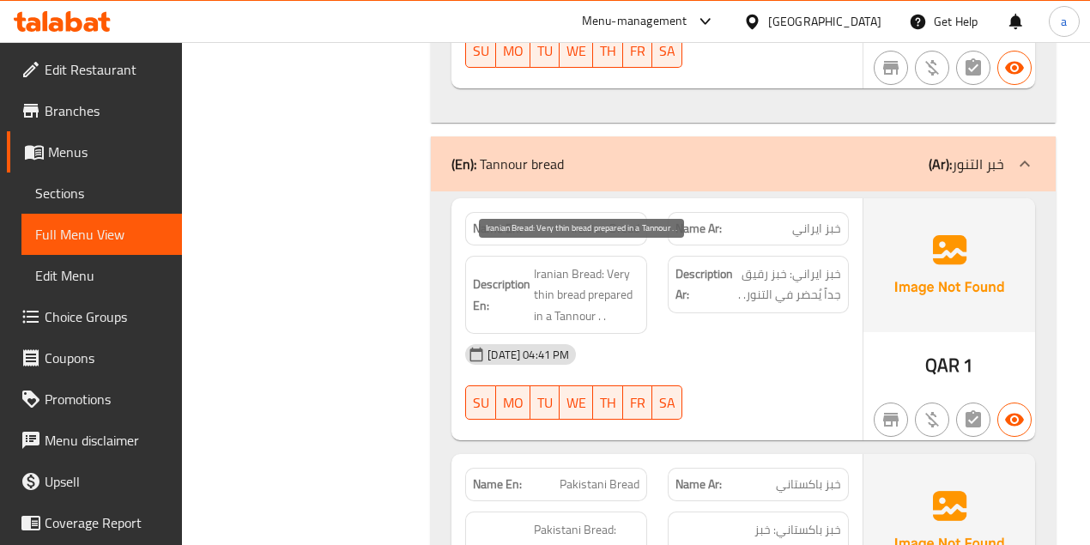
click at [570, 302] on span "Iranian Bread: Very thin bread prepared in a Tannour . ." at bounding box center [586, 294] width 105 height 63
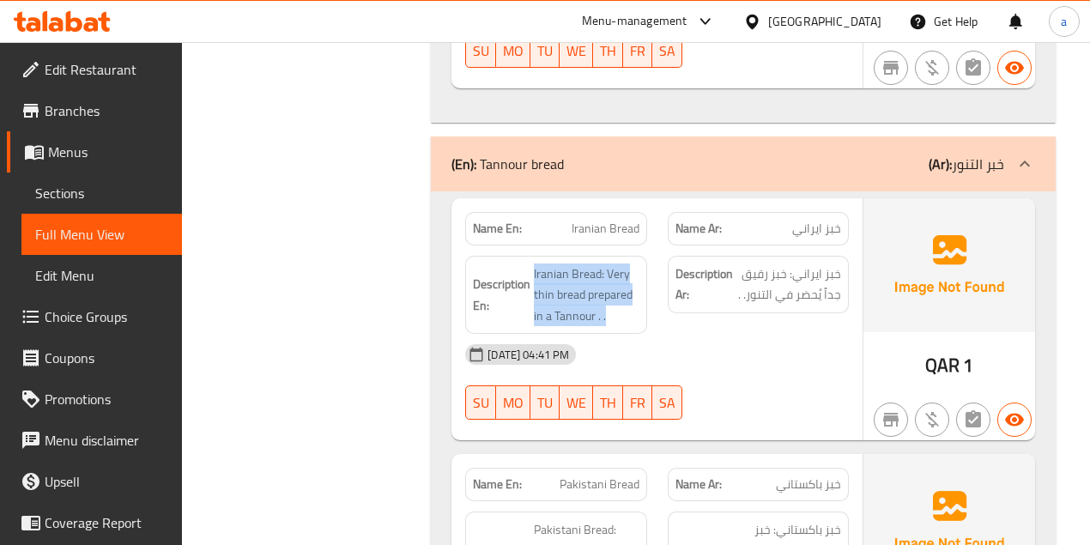
drag, startPoint x: 496, startPoint y: 302, endPoint x: 637, endPoint y: 285, distance: 142.6
click at [624, 295] on h6 "Description En: Iranian Bread: Very thin bread prepared in a Tannour . ." at bounding box center [556, 294] width 166 height 63
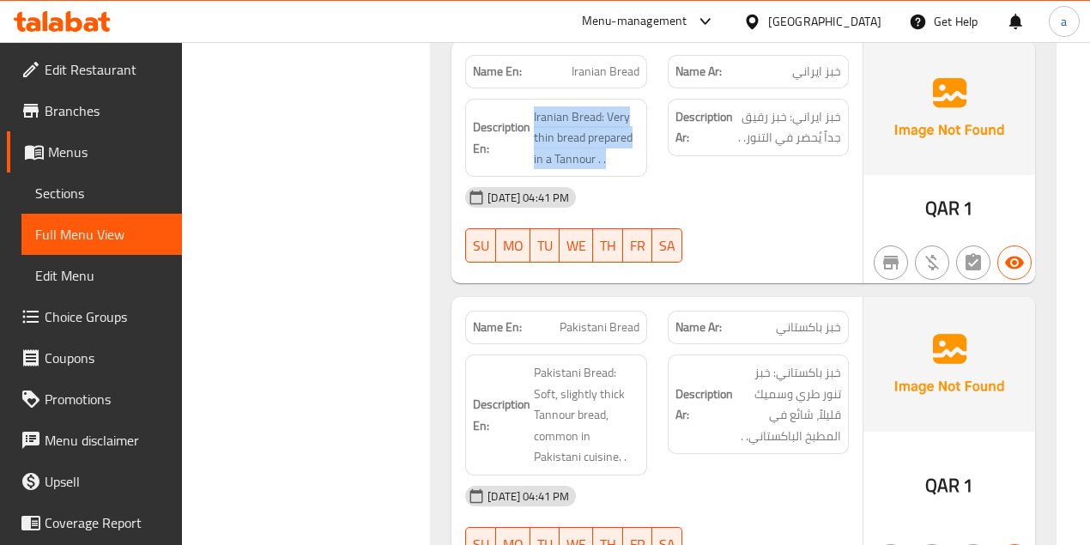
scroll to position [3933, 0]
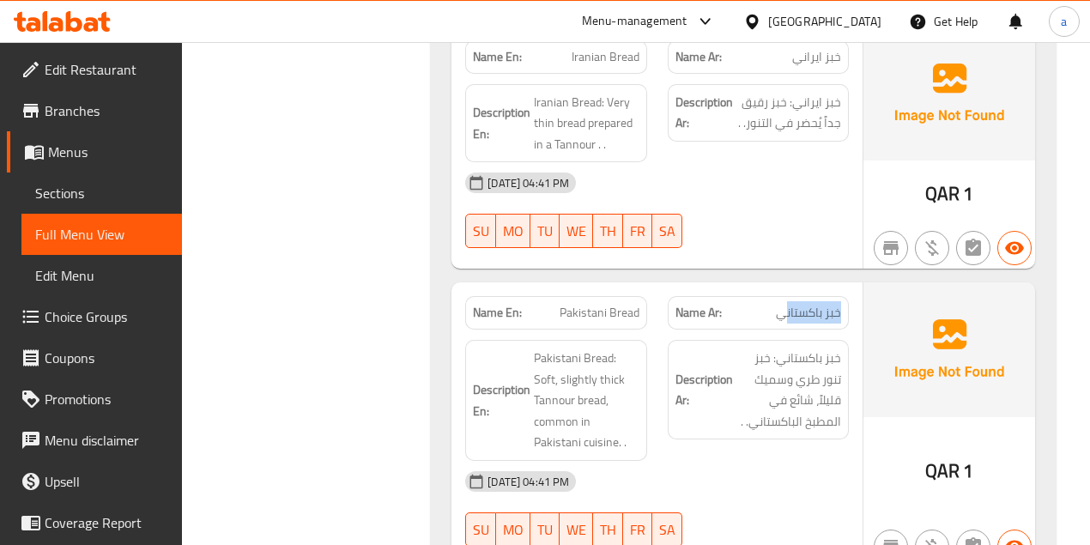
drag, startPoint x: 845, startPoint y: 303, endPoint x: 777, endPoint y: 294, distance: 68.3
click at [777, 296] on div "Name Ar: خبز باكستاني" at bounding box center [758, 312] width 181 height 33
drag, startPoint x: 566, startPoint y: 299, endPoint x: 682, endPoint y: 311, distance: 116.5
click at [681, 311] on div "Name En: Pakistani Bread Name Ar: خبز باكستاني" at bounding box center [657, 313] width 404 height 54
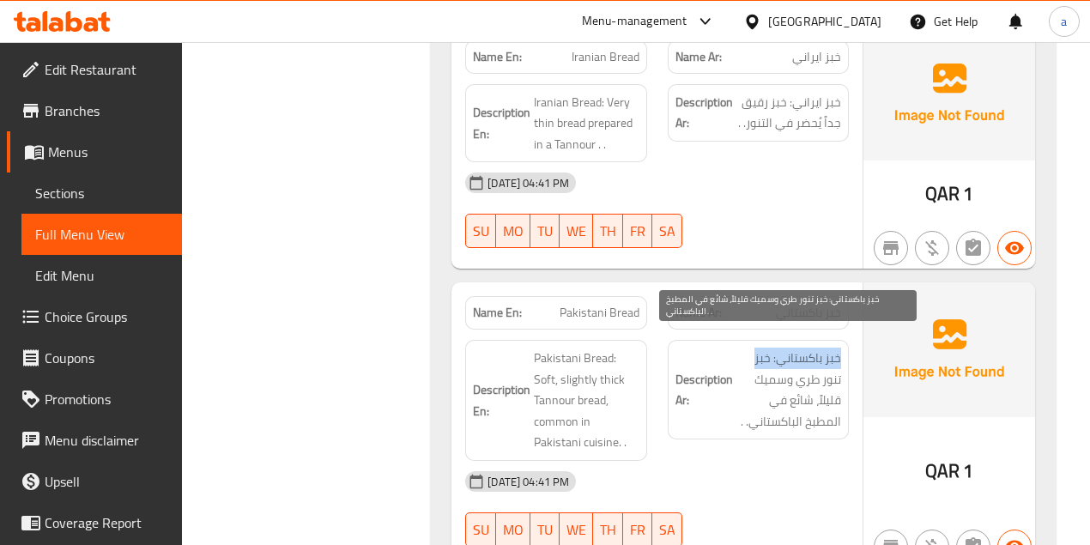
drag, startPoint x: 764, startPoint y: 349, endPoint x: 726, endPoint y: 357, distance: 39.4
click at [729, 355] on div "Description Ar: خبز باكستاني: خبز تنور طري وسميك قليلاً، شائع في المطبخ الباكست…" at bounding box center [758, 390] width 181 height 100
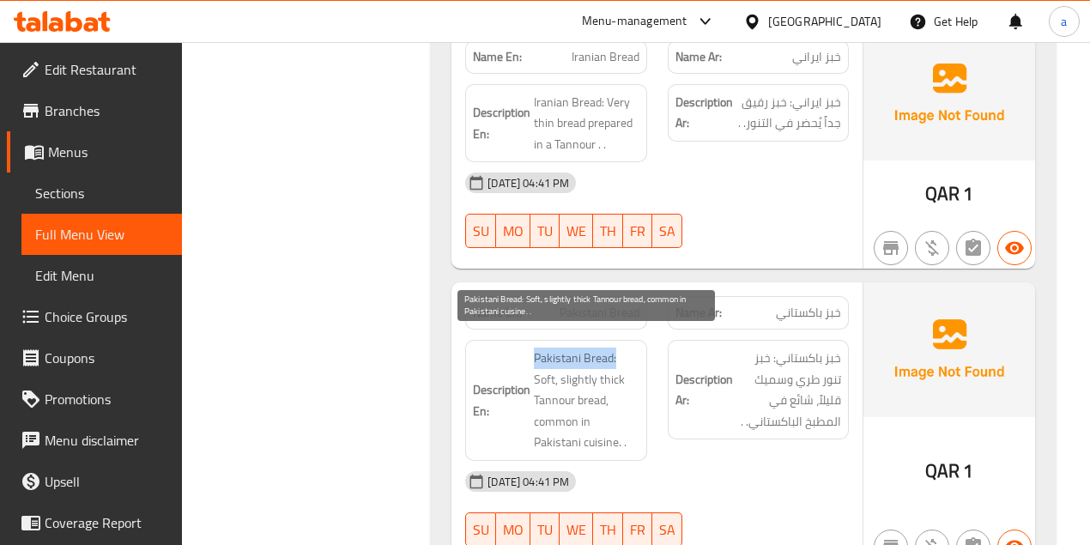
drag, startPoint x: 638, startPoint y: 341, endPoint x: 601, endPoint y: 369, distance: 46.7
click at [652, 350] on div "Description En: Pakistani Bread: Soft, slightly thick Tannour bread, common in …" at bounding box center [556, 400] width 202 height 142
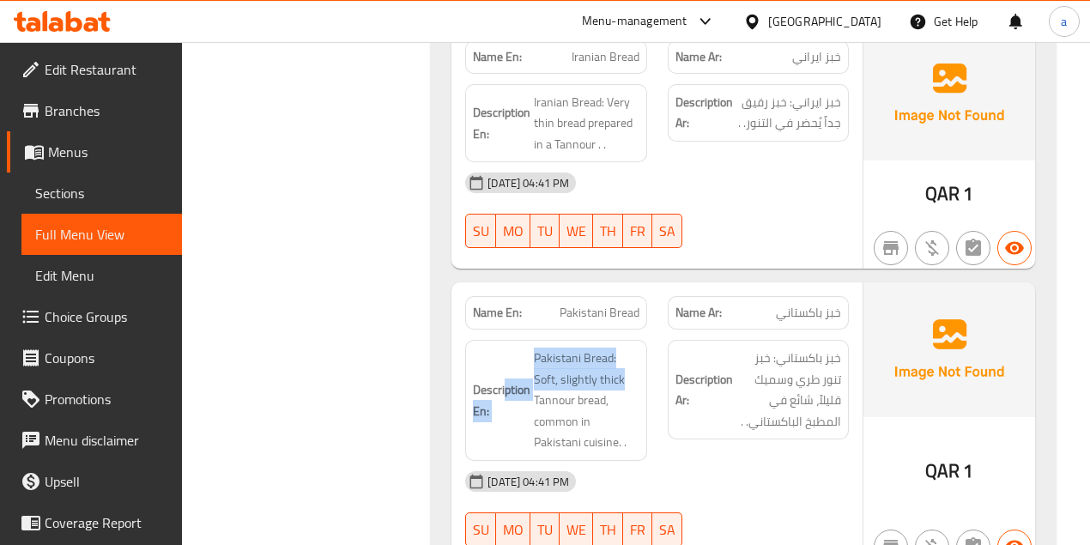
drag, startPoint x: 509, startPoint y: 354, endPoint x: 638, endPoint y: 364, distance: 129.9
click at [638, 364] on h6 "Description En: Pakistani Bread: Soft, slightly thick Tannour bread, common in …" at bounding box center [556, 400] width 166 height 106
click at [819, 392] on span "خبز باكستاني: خبز تنور طري وسميك قليلاً، شائع في المطبخ الباكستاني. ." at bounding box center [788, 389] width 105 height 84
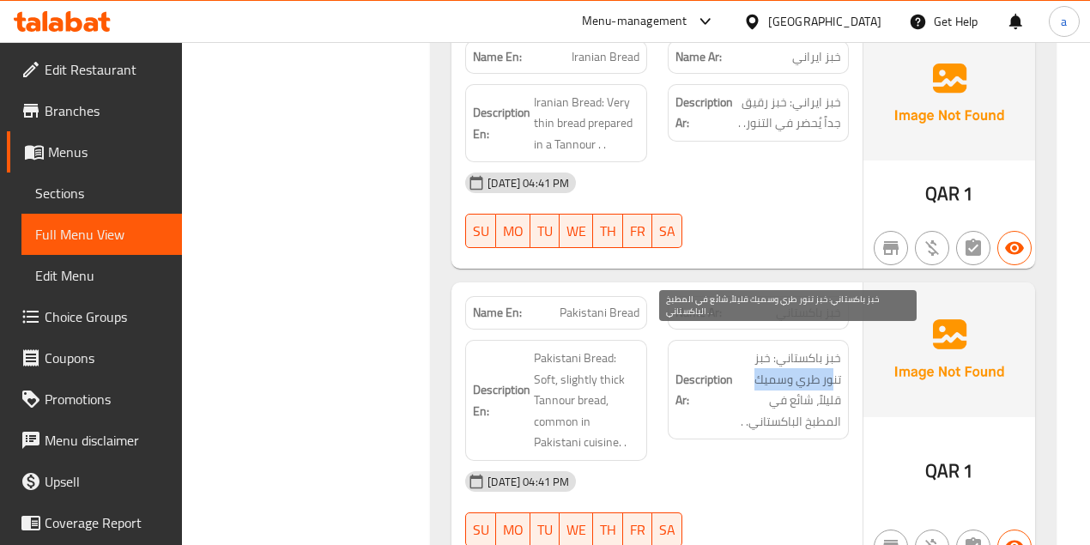
drag, startPoint x: 832, startPoint y: 366, endPoint x: 741, endPoint y: 372, distance: 91.1
click at [741, 372] on span "خبز باكستاني: خبز تنور طري وسميك قليلاً، شائع في المطبخ الباكستاني. ." at bounding box center [788, 389] width 105 height 84
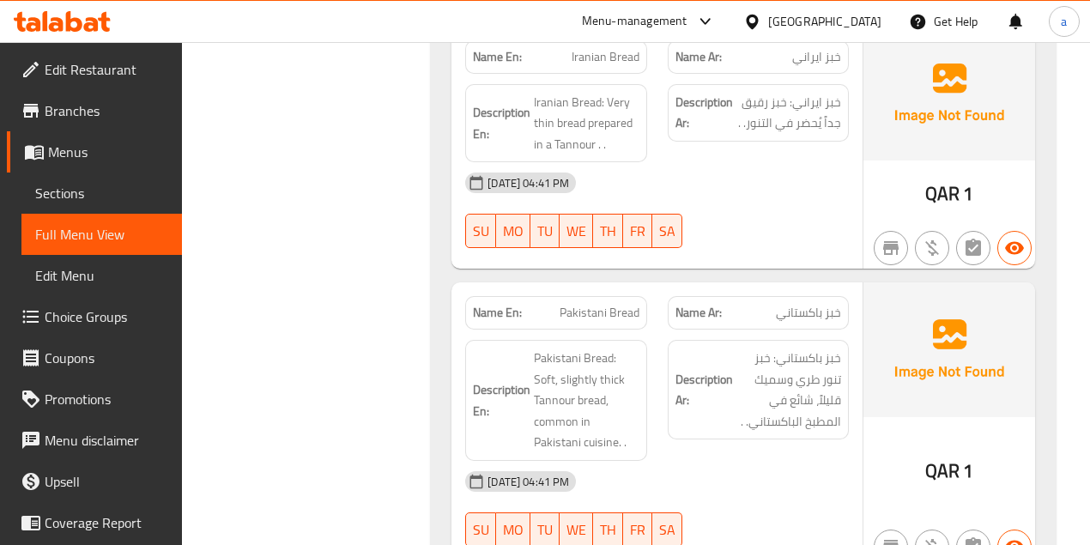
drag, startPoint x: 785, startPoint y: 393, endPoint x: 848, endPoint y: 387, distance: 62.9
click at [819, 391] on span "خبز باكستاني: خبز تنور طري وسميك قليلاً، شائع في المطبخ الباكستاني. ." at bounding box center [788, 389] width 105 height 84
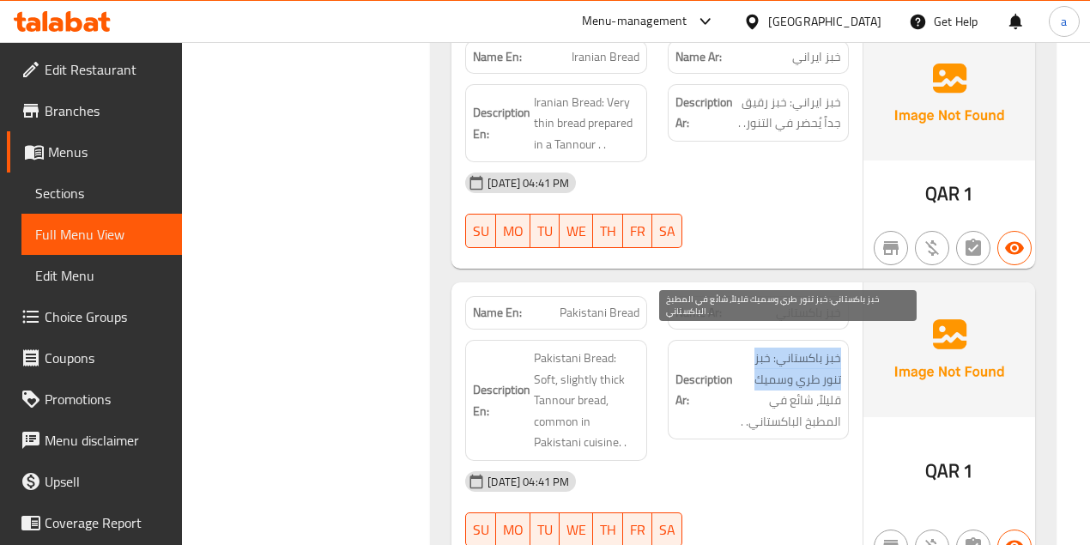
drag, startPoint x: 729, startPoint y: 384, endPoint x: 755, endPoint y: 400, distance: 30.0
click at [728, 384] on div "Description Ar: خبز باكستاني: خبز تنور طري وسميك قليلاً، شائع في المطبخ الباكست…" at bounding box center [758, 400] width 202 height 142
click at [771, 414] on span "خبز باكستاني: خبز تنور طري وسميك قليلاً، شائع في المطبخ الباكستاني. ." at bounding box center [788, 389] width 105 height 84
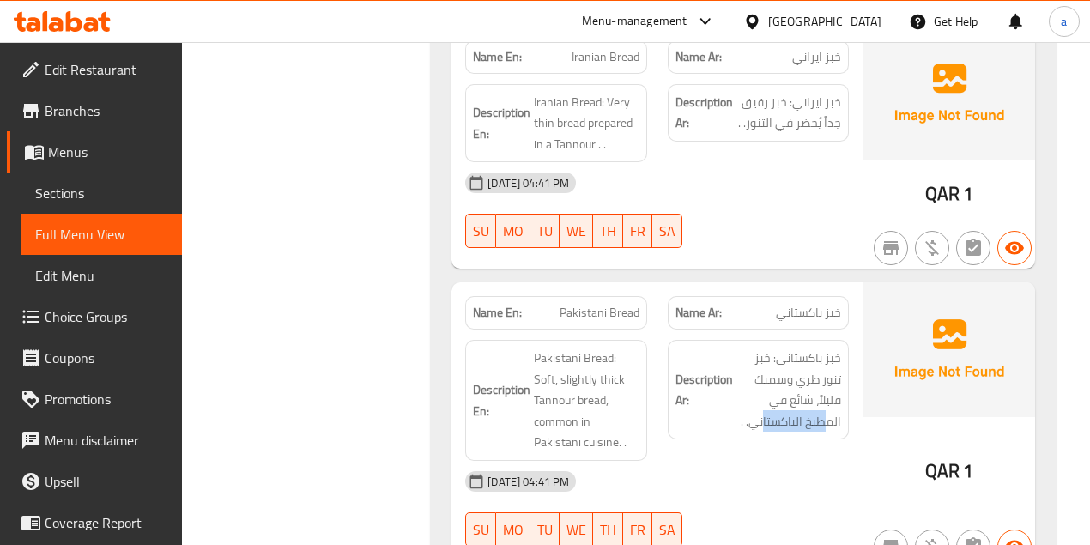
drag, startPoint x: 695, startPoint y: 408, endPoint x: 659, endPoint y: 408, distance: 36.0
click at [659, 408] on div "Description Ar: خبز باكستاني: خبز تنور طري وسميك قليلاً، شائع في المطبخ الباكست…" at bounding box center [758, 400] width 202 height 142
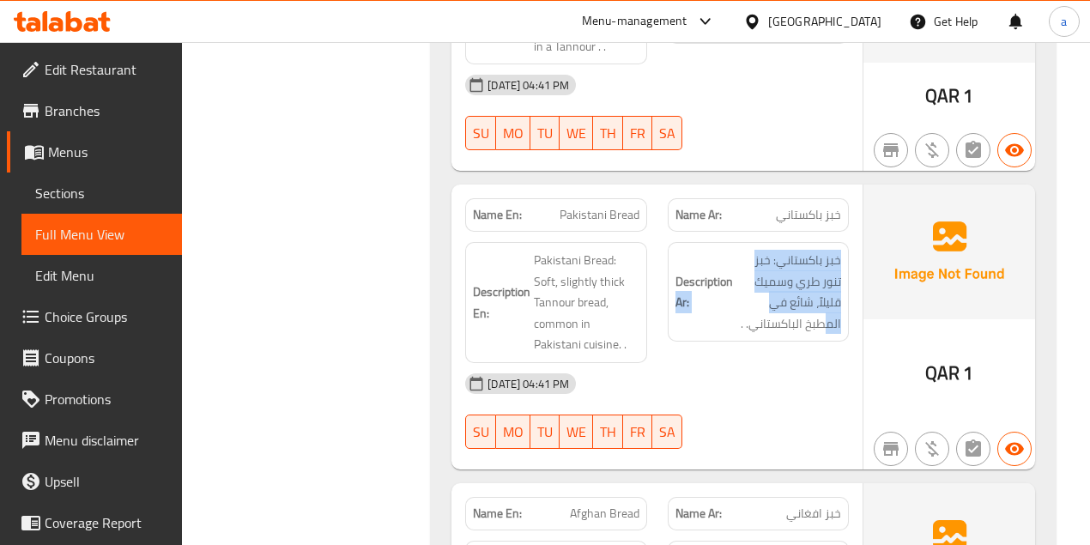
scroll to position [4162, 0]
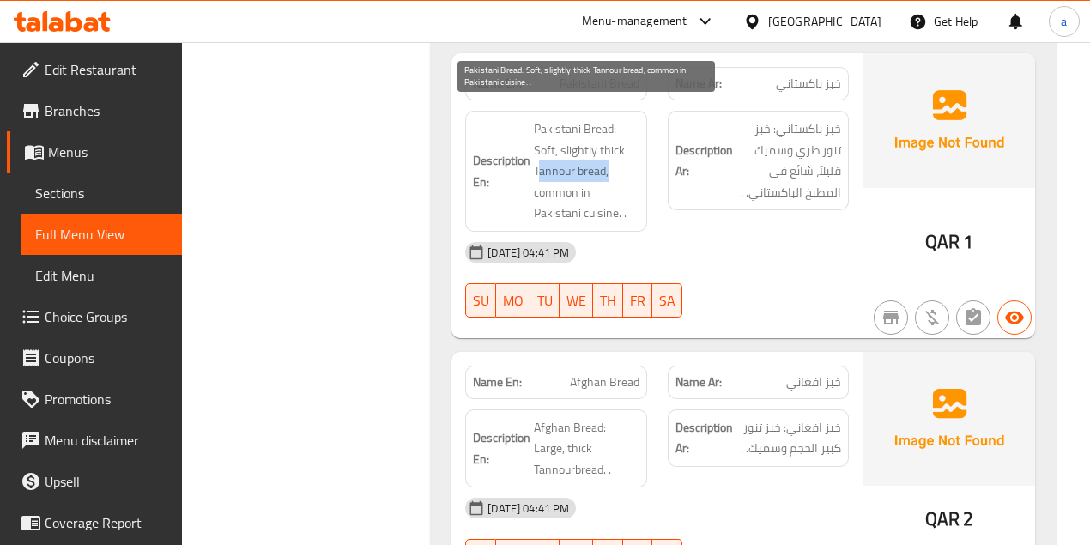
drag, startPoint x: 553, startPoint y: 163, endPoint x: 570, endPoint y: 178, distance: 22.5
click at [647, 166] on div "Description En: Pakistani Bread: Soft, slightly thick Tannour bread, common in …" at bounding box center [556, 171] width 202 height 142
click at [568, 178] on span "Pakistani Bread: Soft, slightly thick Tannour bread, common in Pakistani cuisin…" at bounding box center [586, 171] width 105 height 106
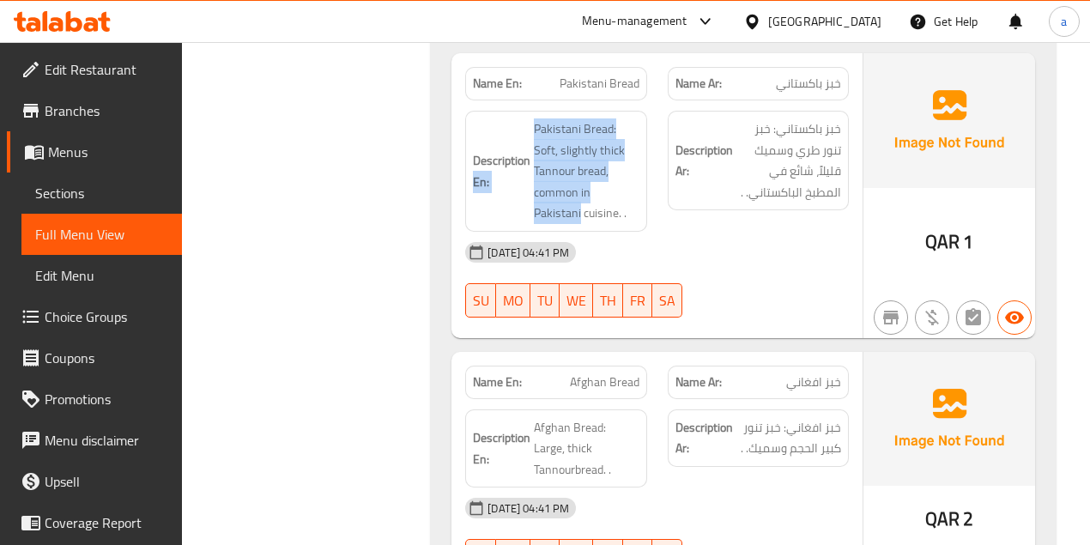
drag, startPoint x: 477, startPoint y: 182, endPoint x: 614, endPoint y: 194, distance: 137.8
click at [656, 184] on div "Description En: Pakistani Bread: Soft, slightly thick Tannour bread, common in …" at bounding box center [556, 171] width 202 height 142
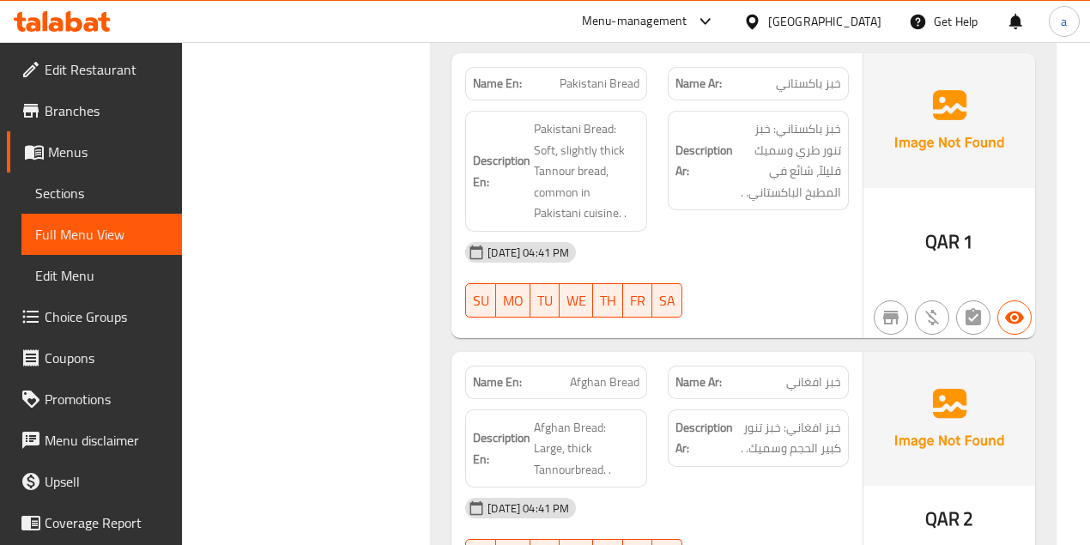
click at [517, 202] on h6 "Description En: Pakistani Bread: Soft, slightly thick Tannour bread, common in …" at bounding box center [556, 171] width 166 height 106
drag, startPoint x: 522, startPoint y: 202, endPoint x: 686, endPoint y: 196, distance: 164.8
click at [686, 196] on div "Description En: Pakistani Bread: Soft, slightly thick Tannour bread, common in …" at bounding box center [657, 171] width 404 height 142
click at [807, 172] on span "خبز باكستاني: خبز تنور طري وسميك قليلاً، شائع في المطبخ الباكستاني. ." at bounding box center [788, 160] width 105 height 84
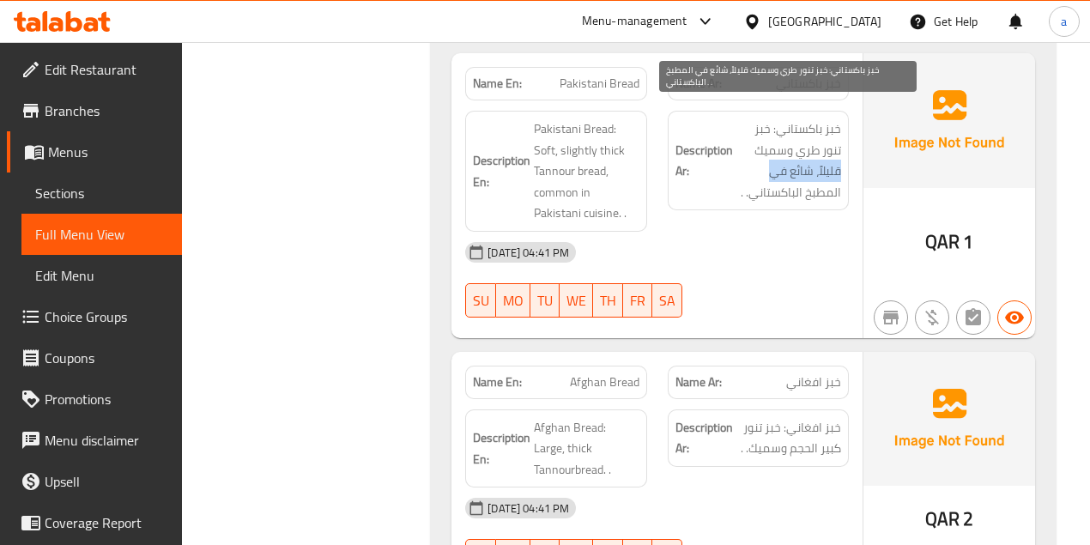
drag, startPoint x: 824, startPoint y: 160, endPoint x: 764, endPoint y: 164, distance: 60.2
click at [764, 164] on div "Description Ar: خبز باكستاني: خبز تنور طري وسميك قليلاً، شائع في المطبخ الباكست…" at bounding box center [758, 161] width 181 height 100
drag, startPoint x: 768, startPoint y: 177, endPoint x: 782, endPoint y: 177, distance: 13.7
click at [769, 177] on span "خبز باكستاني: خبز تنور طري وسميك قليلاً، شائع في المطبخ الباكستاني. ." at bounding box center [788, 160] width 105 height 84
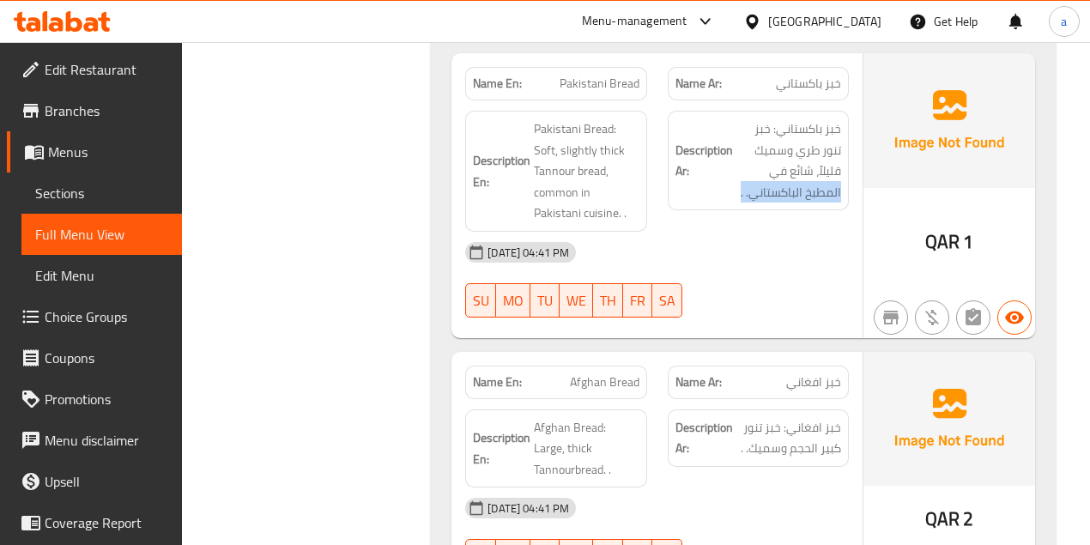
drag, startPoint x: 851, startPoint y: 176, endPoint x: 726, endPoint y: 177, distance: 125.3
click at [726, 177] on div "Description Ar: خبز باكستاني: خبز تنور طري وسميك قليلاً، شائع في المطبخ الباكست…" at bounding box center [758, 171] width 202 height 142
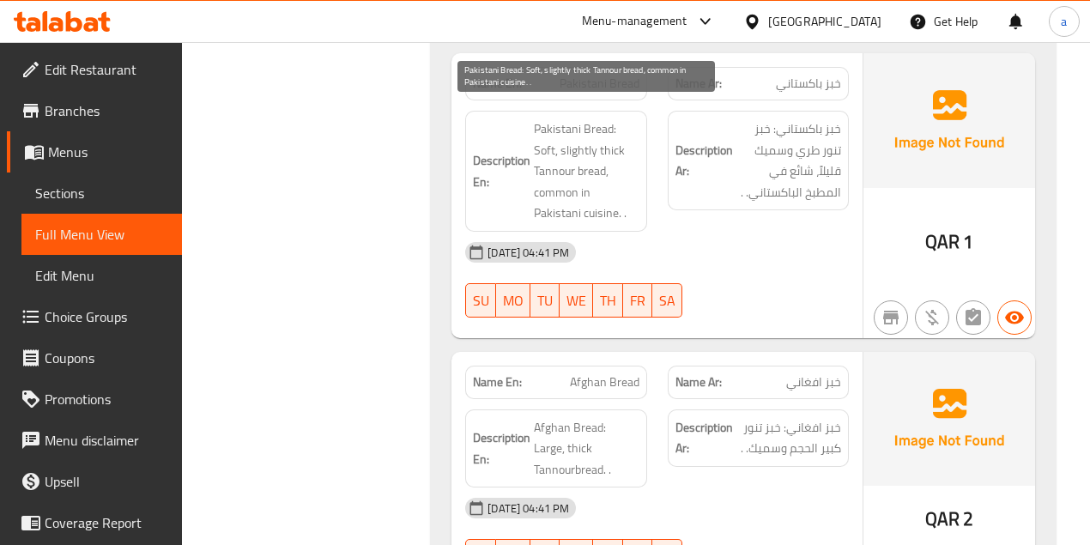
click at [583, 196] on span "Pakistani Bread: Soft, slightly thick Tannour bread, common in Pakistani cuisin…" at bounding box center [586, 171] width 105 height 106
drag, startPoint x: 532, startPoint y: 168, endPoint x: 569, endPoint y: 177, distance: 37.9
click at [622, 173] on h6 "Description En: Pakistani Bread: Soft, slightly thick Tannour bread, common in …" at bounding box center [556, 171] width 166 height 106
click at [552, 175] on span "Pakistani Bread: Soft, slightly thick Tannour bread, common in Pakistani cuisin…" at bounding box center [586, 171] width 105 height 106
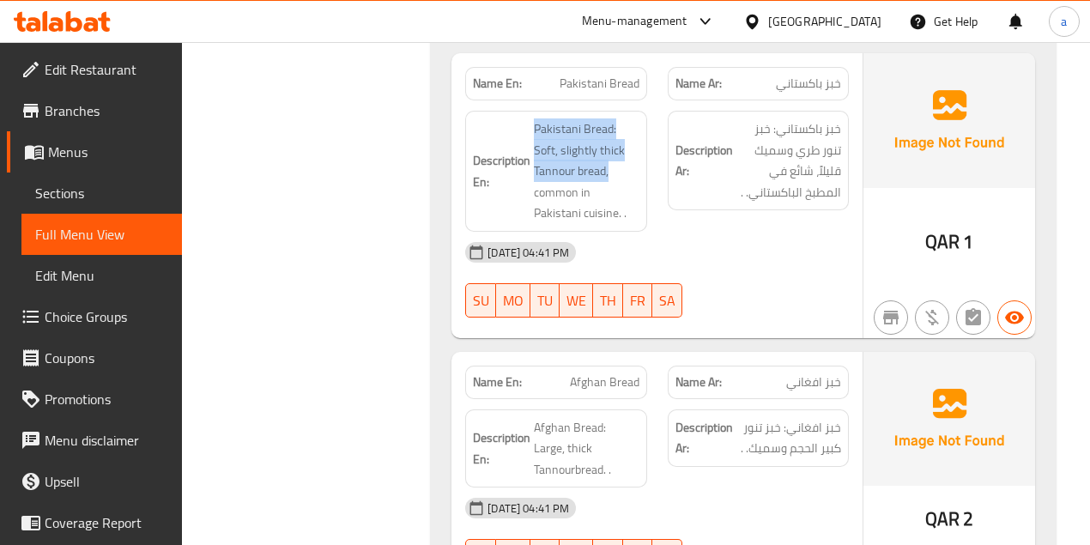
drag, startPoint x: 529, startPoint y: 163, endPoint x: 619, endPoint y: 165, distance: 90.1
click at [619, 165] on h6 "Description En: Pakistani Bread: Soft, slightly thick Tannour bread, common in …" at bounding box center [556, 171] width 166 height 106
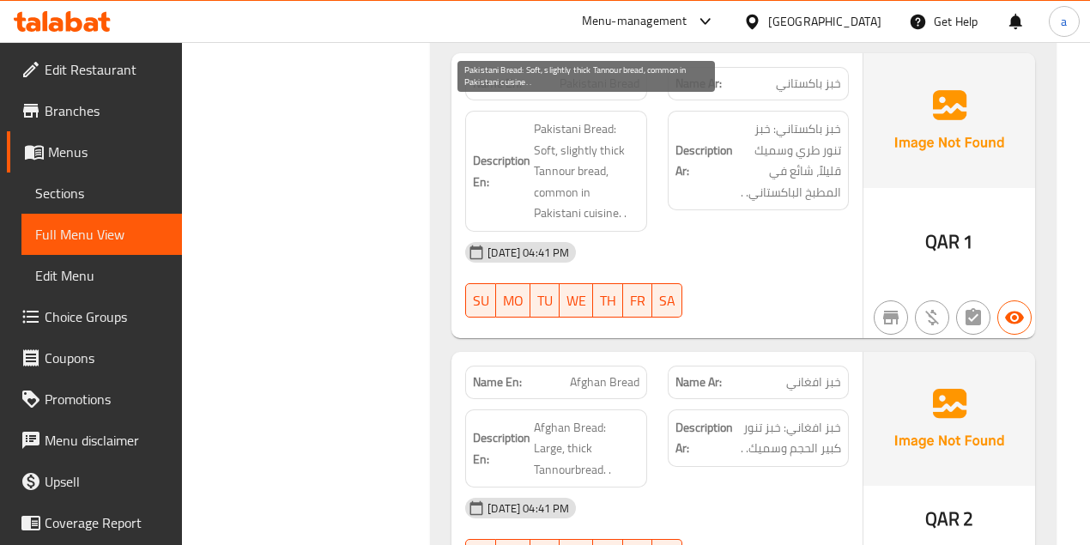
click at [546, 177] on span "Pakistani Bread: Soft, slightly thick Tannour bread, common in Pakistani cuisin…" at bounding box center [586, 171] width 105 height 106
drag, startPoint x: 589, startPoint y: 177, endPoint x: 645, endPoint y: 177, distance: 56.6
click at [645, 177] on div "Description En: Pakistani Bread: Soft, slightly thick Tannour bread, common in …" at bounding box center [555, 171] width 181 height 121
click at [530, 207] on h6 "Description En: Pakistani Bread: Soft, slightly thick Tannour bread, common in …" at bounding box center [556, 171] width 166 height 106
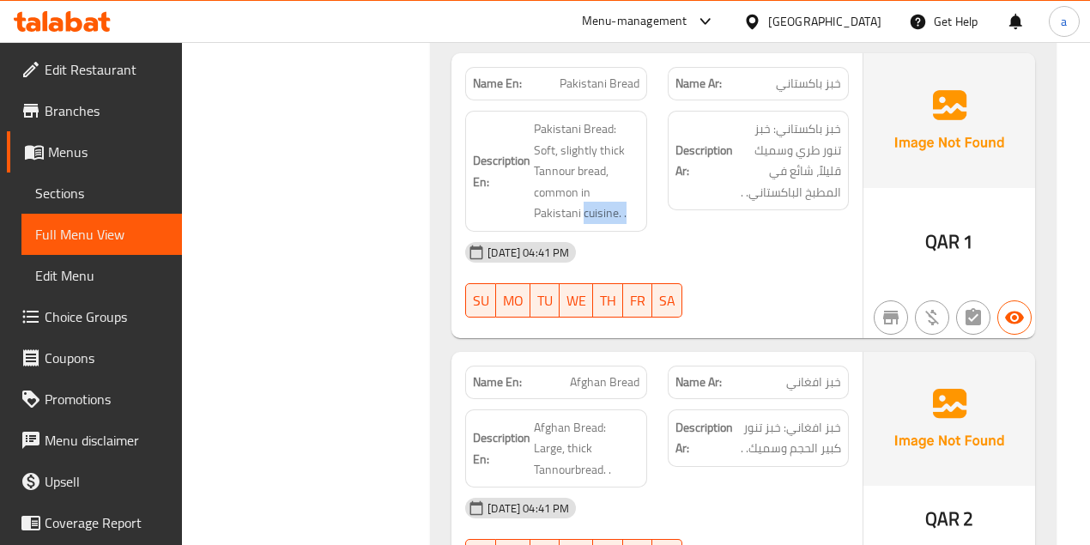
drag, startPoint x: 556, startPoint y: 202, endPoint x: 633, endPoint y: 201, distance: 77.2
click at [626, 202] on h6 "Description En: Pakistani Bread: Soft, slightly thick Tannour bread, common in …" at bounding box center [556, 171] width 166 height 106
drag, startPoint x: 843, startPoint y: 156, endPoint x: 735, endPoint y: 170, distance: 108.1
click at [735, 170] on div "Description Ar: خبز باكستاني: خبز تنور طري وسميك قليلاً، شائع في المطبخ الباكست…" at bounding box center [758, 161] width 181 height 100
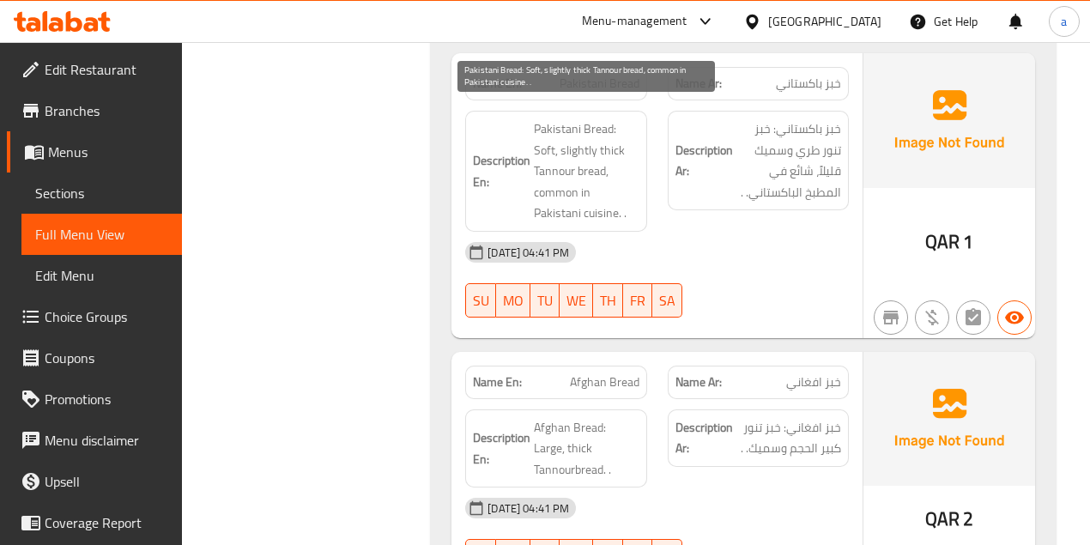
click at [592, 189] on span "Pakistani Bread: Soft, slightly thick Tannour bread, common in Pakistani cuisin…" at bounding box center [586, 171] width 105 height 106
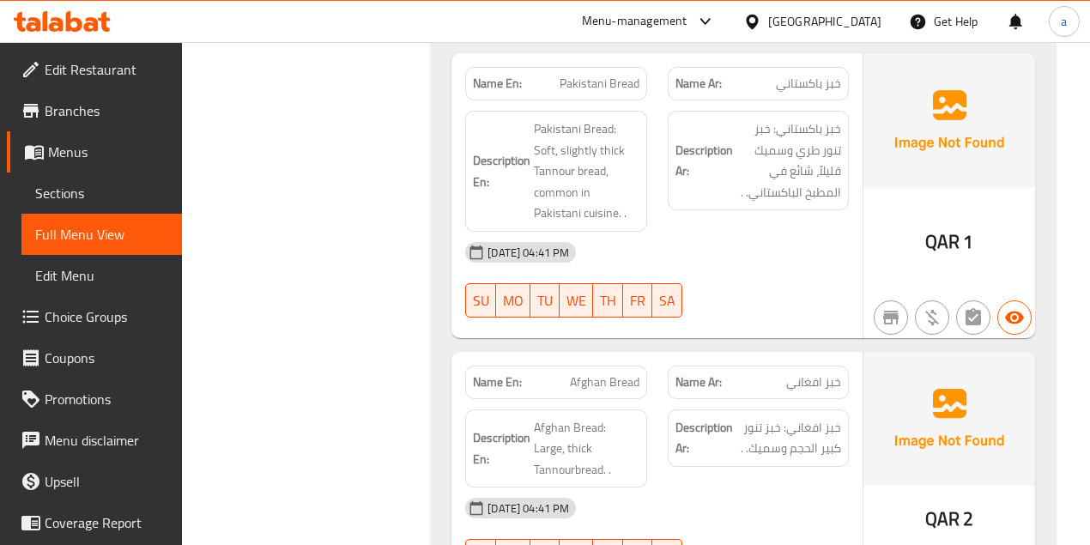
scroll to position [4391, 0]
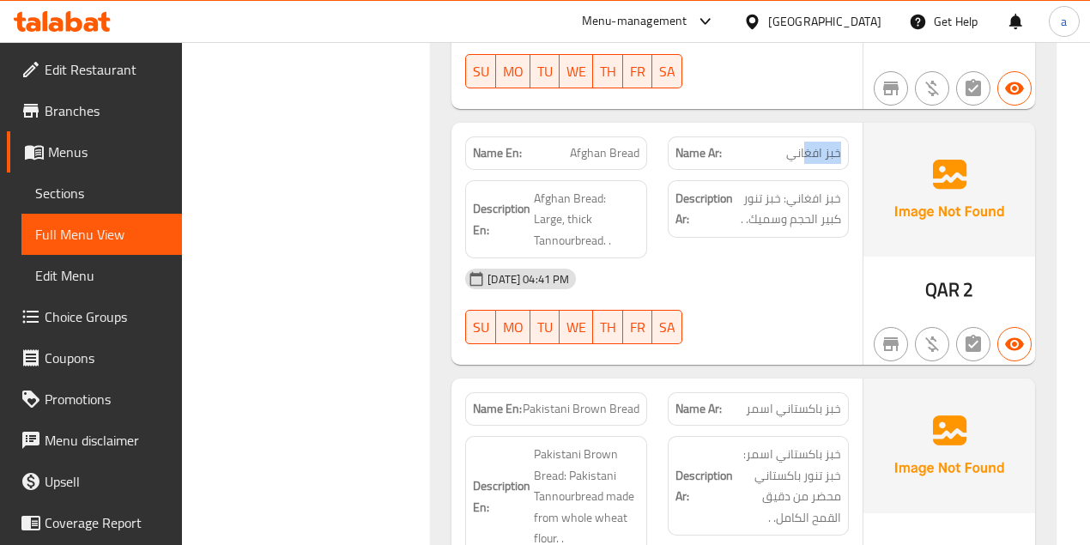
drag, startPoint x: 835, startPoint y: 119, endPoint x: 733, endPoint y: 132, distance: 102.9
click at [779, 126] on div "Name Ar: خبز افغاني" at bounding box center [758, 153] width 202 height 54
click at [623, 140] on div "Name En: Afghan Bread" at bounding box center [555, 152] width 181 height 33
click at [745, 172] on div "Description Ar: خبز افغاني: خبز تنور كبير الحجم وسميك. ." at bounding box center [758, 220] width 202 height 100
click at [583, 188] on span "Afghan Bread: Large, thick Tannourbread. ." at bounding box center [586, 219] width 105 height 63
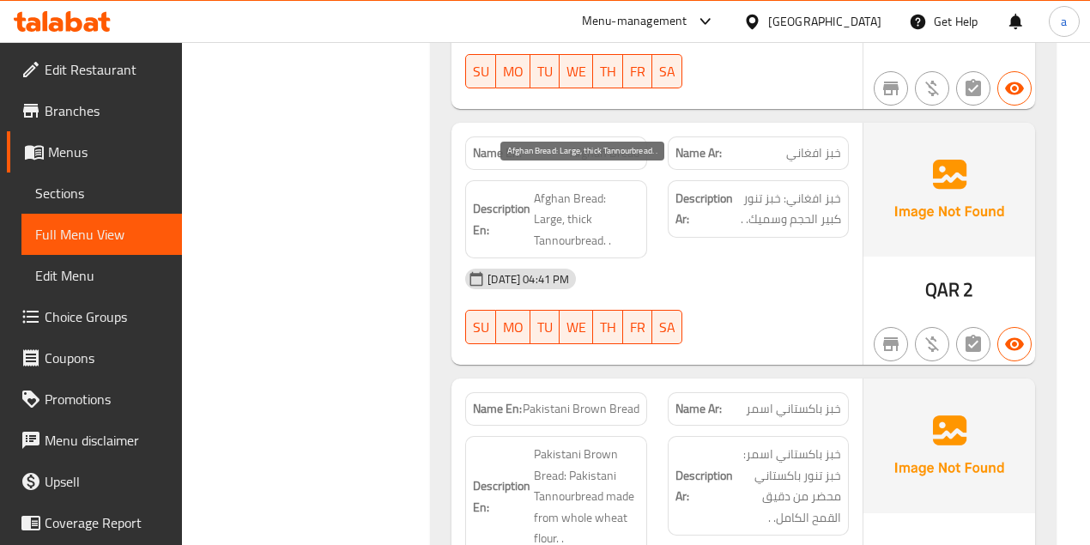
click at [602, 188] on span "Afghan Bread: Large, thick Tannourbread. ." at bounding box center [586, 219] width 105 height 63
click at [614, 188] on span "Afghan Bread: Large, thick Tannourbread. ." at bounding box center [586, 219] width 105 height 63
click at [534, 209] on h6 "Description En: Afghan Bread: Large, thick Tannourbread. ." at bounding box center [556, 219] width 166 height 63
click at [612, 208] on span "Afghan Bread: Large, thick Tannourbread. ." at bounding box center [586, 219] width 105 height 63
click at [611, 209] on span "Afghan Bread: Large, thick Tannourbread. ." at bounding box center [586, 219] width 105 height 63
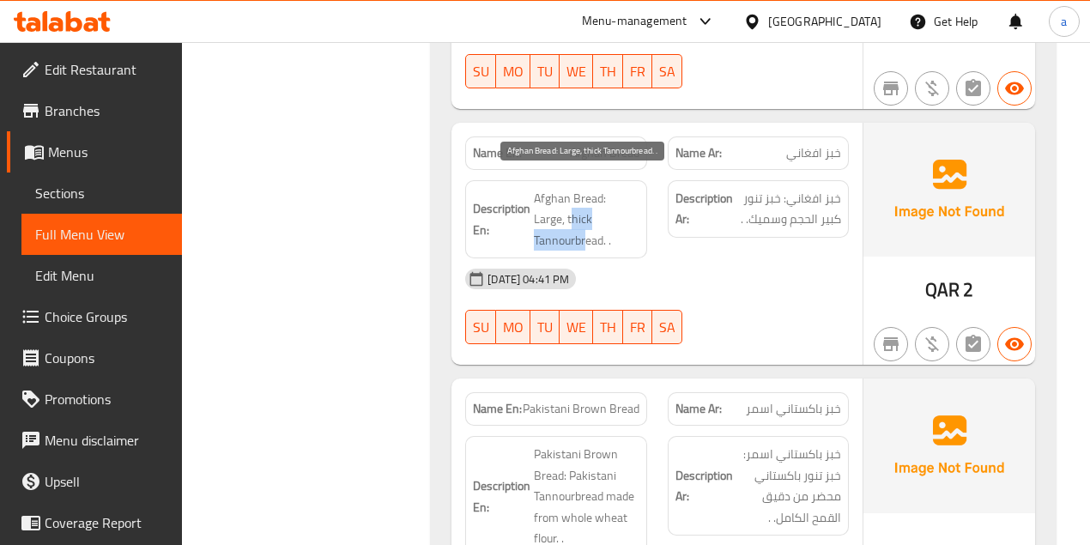
click at [601, 210] on span "Afghan Bread: Large, thick Tannourbread. ." at bounding box center [586, 219] width 105 height 63
click at [589, 199] on span "Afghan Bread: Large, thick Tannourbread. ." at bounding box center [586, 219] width 105 height 63
click at [598, 208] on span "Afghan Bread: Large, thick Tannourbread. ." at bounding box center [586, 219] width 105 height 63
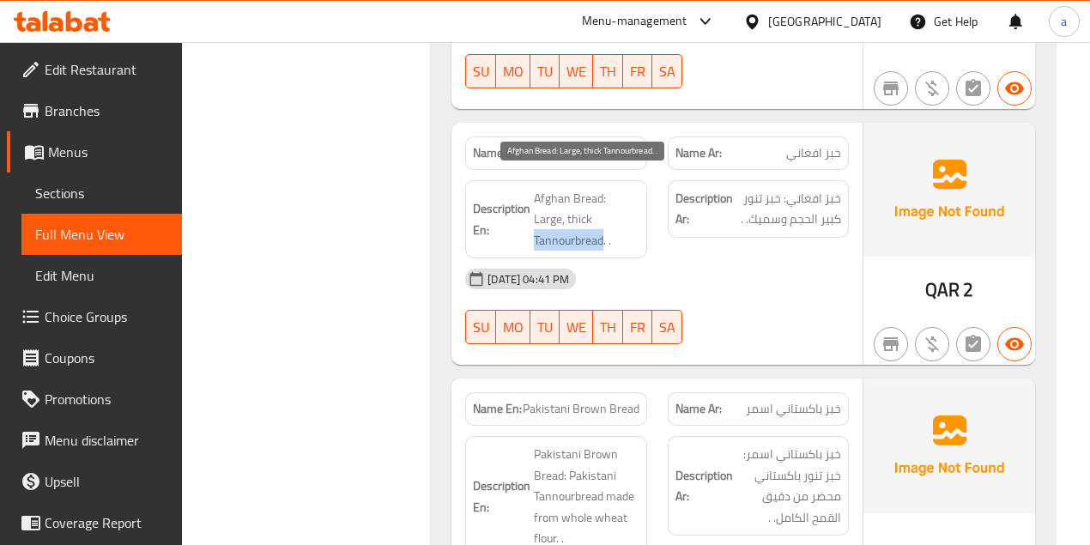
click at [599, 207] on span "Afghan Bread: Large, thick Tannourbread. ." at bounding box center [586, 219] width 105 height 63
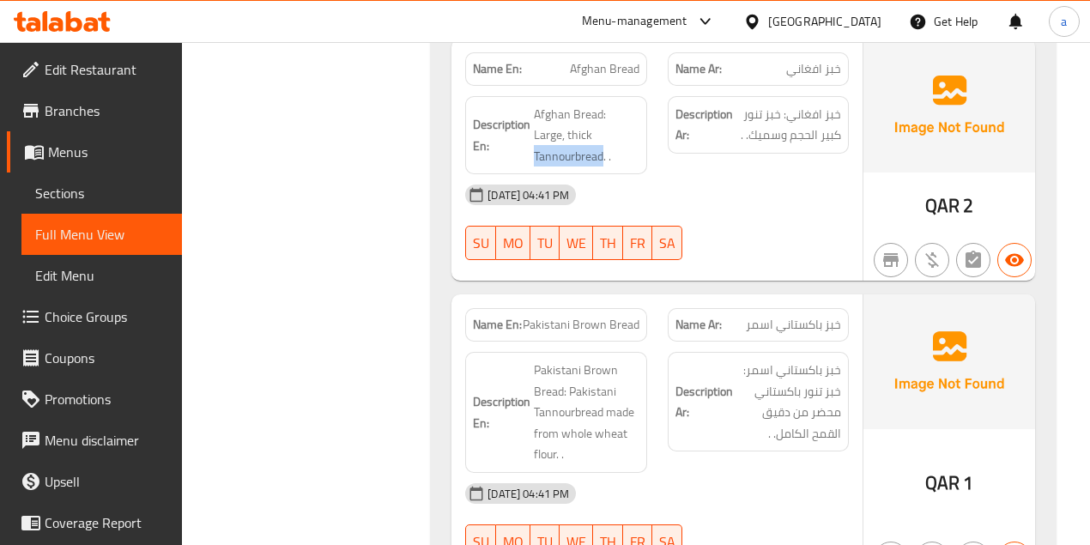
scroll to position [4563, 0]
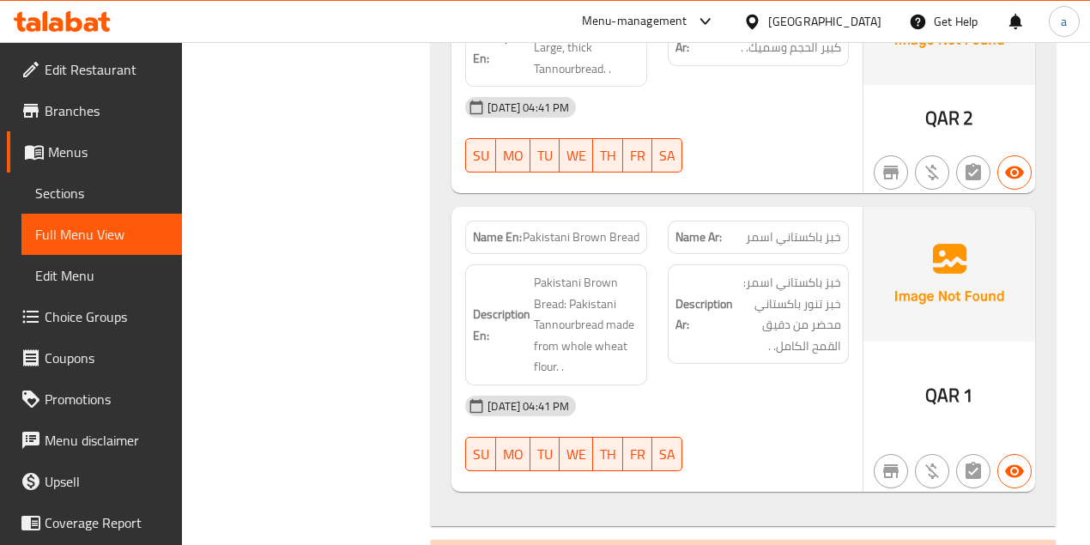
click at [741, 210] on div "Name Ar: خبز باكستاني اسمر" at bounding box center [758, 237] width 202 height 54
click at [594, 228] on p "Name En: Pakistani Brown Bread" at bounding box center [556, 237] width 166 height 18
click at [637, 228] on span "Pakistani Brown Bread" at bounding box center [581, 237] width 117 height 18
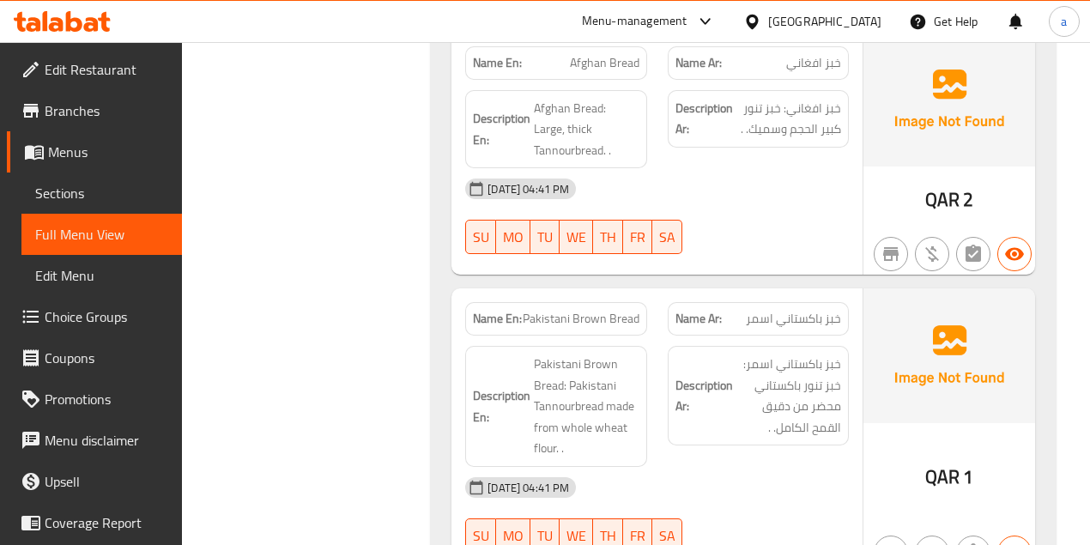
scroll to position [4334, 0]
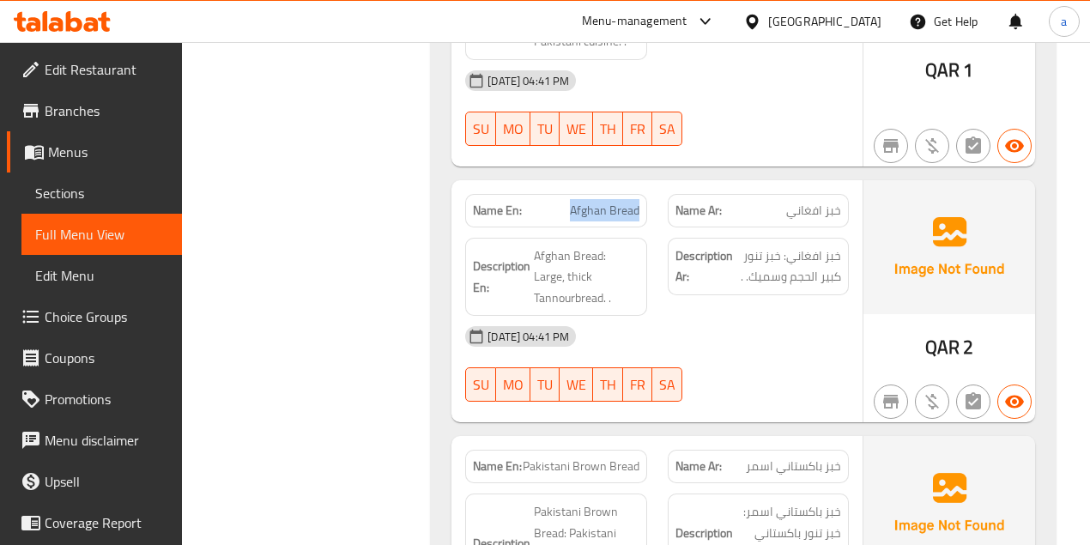
click at [662, 192] on div "Name En: Afghan Bread Name Ar: خبز افغاني" at bounding box center [657, 211] width 404 height 54
click at [583, 207] on div "Name En: Afghan Bread" at bounding box center [555, 210] width 181 height 33
click at [568, 186] on div "Name En: Afghan Bread" at bounding box center [556, 211] width 202 height 54
click at [636, 202] on p "Name En: Afghan Bread" at bounding box center [556, 211] width 166 height 18
copy span "Afghan Bread"
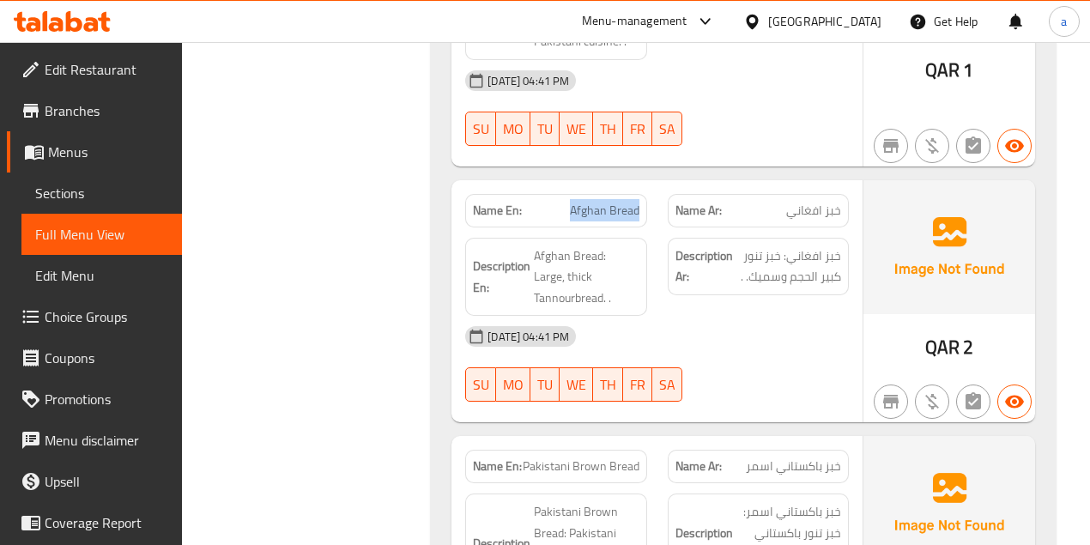
click at [107, 164] on link "Menus" at bounding box center [94, 151] width 175 height 41
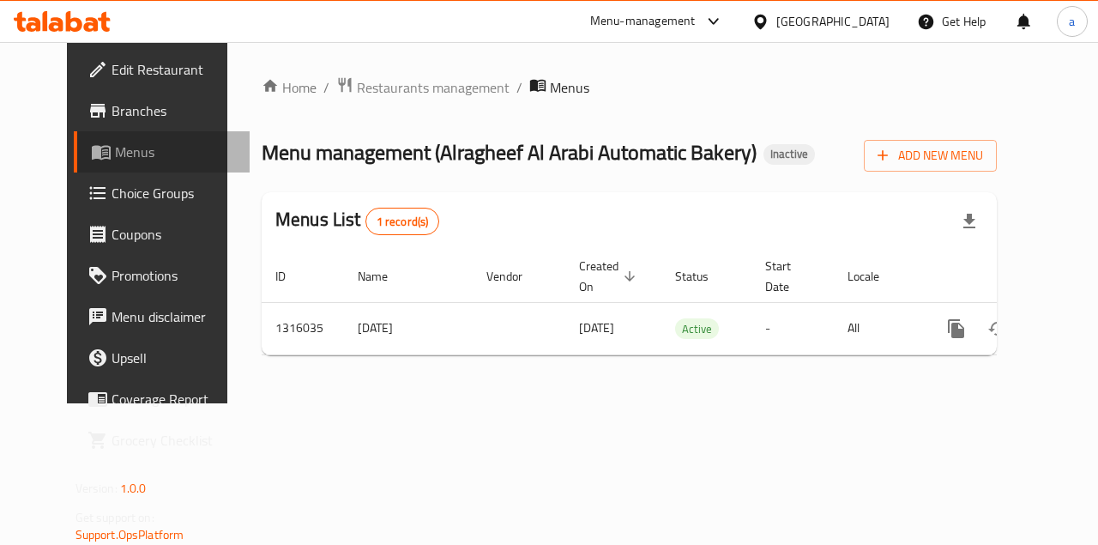
click at [115, 148] on span "Menus" at bounding box center [176, 152] width 122 height 21
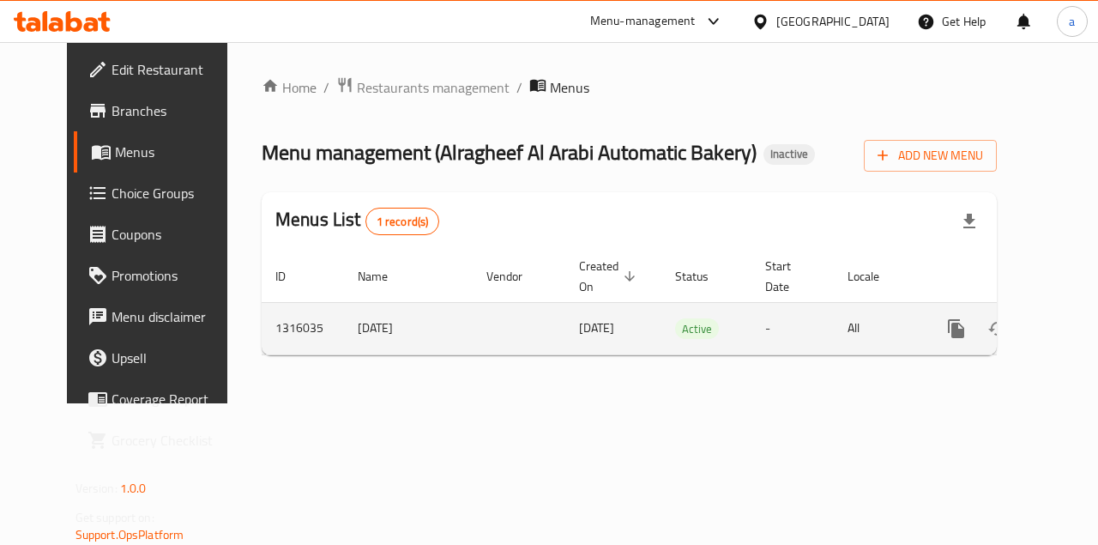
click at [1070, 331] on icon "enhanced table" at bounding box center [1080, 328] width 21 height 21
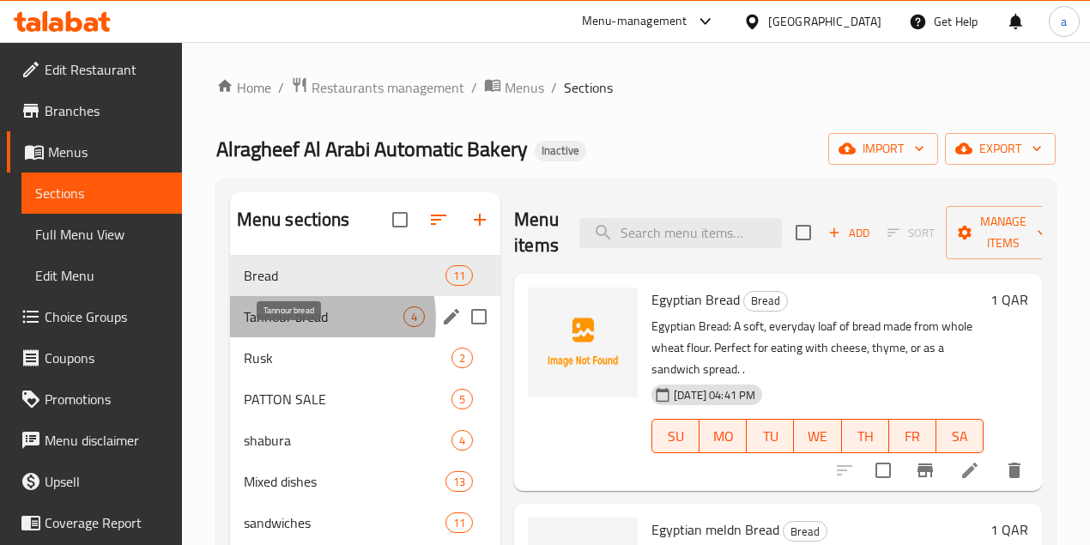
click at [299, 327] on span "Tannour bread" at bounding box center [324, 316] width 160 height 21
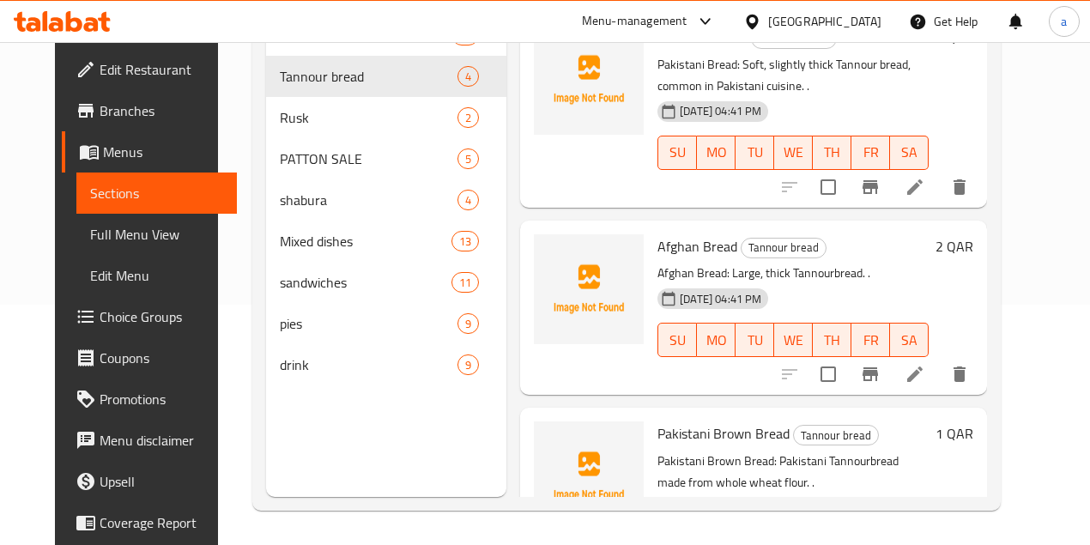
scroll to position [286, 0]
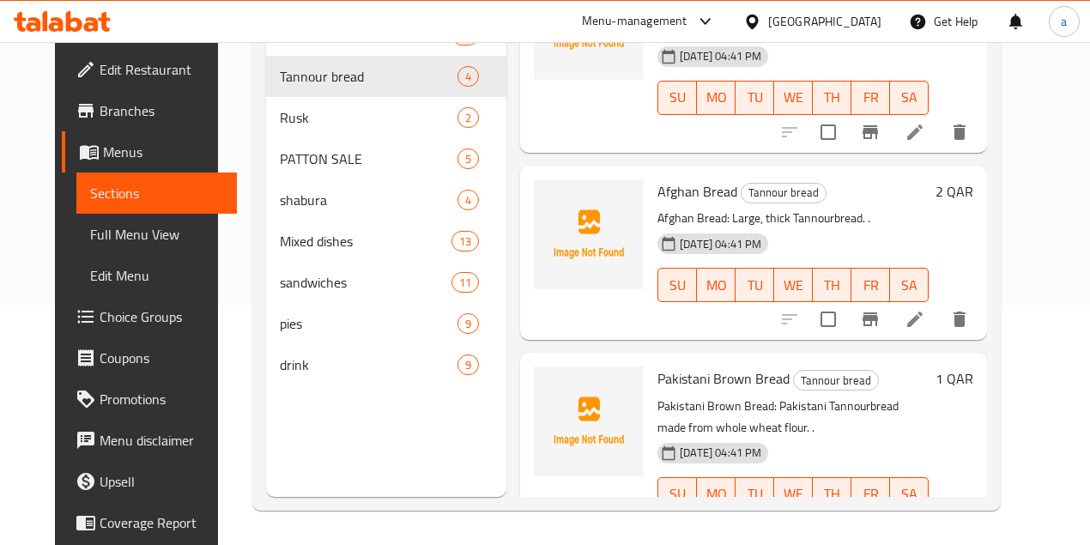
click at [925, 309] on icon at bounding box center [914, 319] width 21 height 21
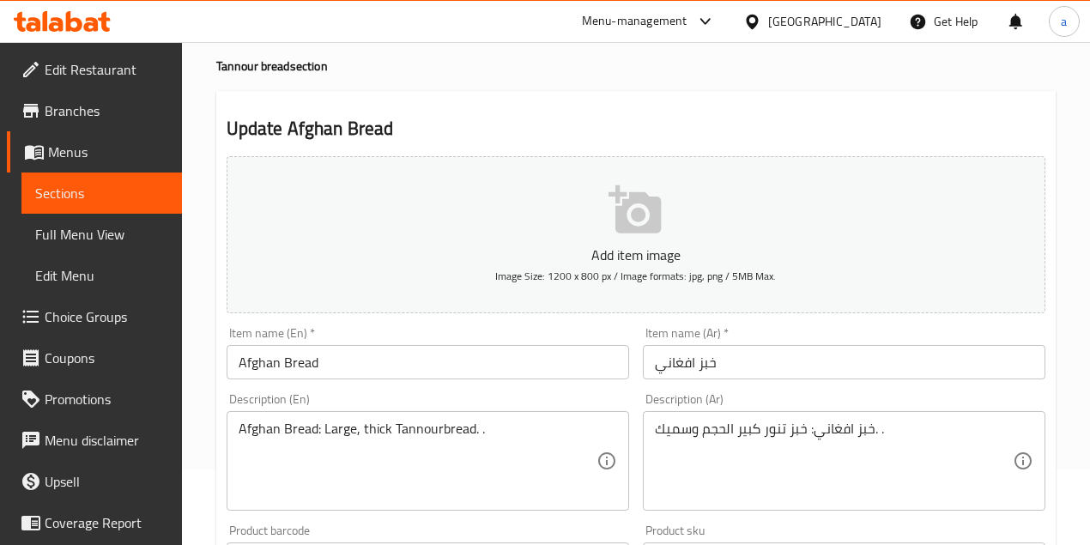
scroll to position [114, 0]
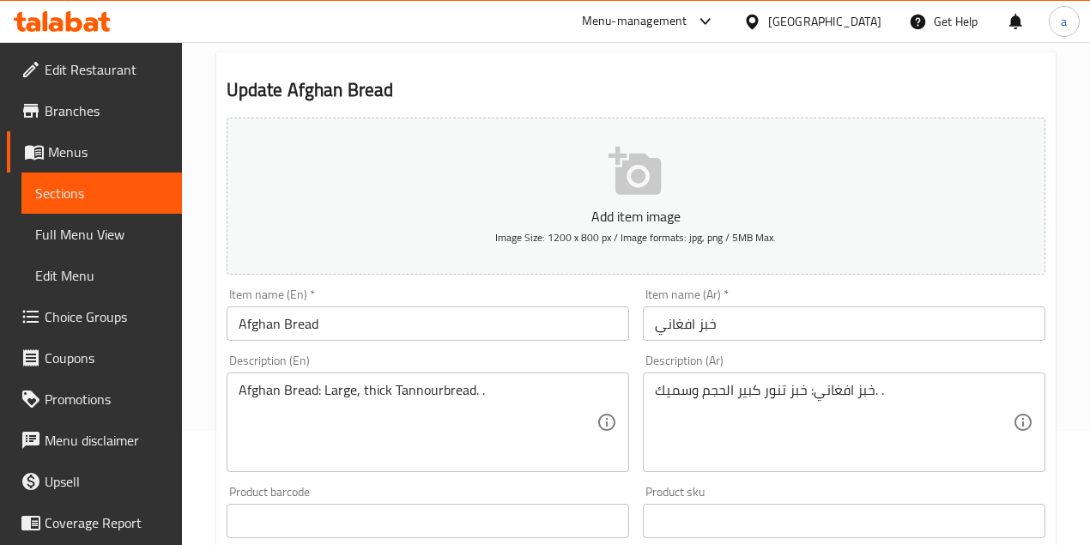
click at [752, 319] on input "خبز افغاني" at bounding box center [844, 323] width 402 height 34
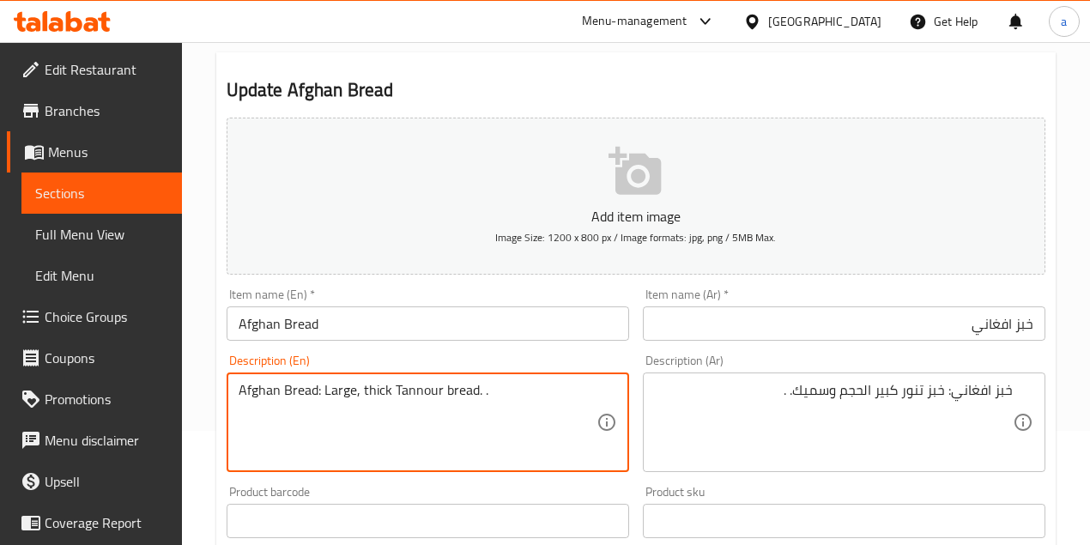
drag, startPoint x: 241, startPoint y: 386, endPoint x: 492, endPoint y: 416, distance: 252.3
click at [492, 416] on textarea "Afghan Bread: Large, thick Tannour bread. ." at bounding box center [418, 423] width 358 height 82
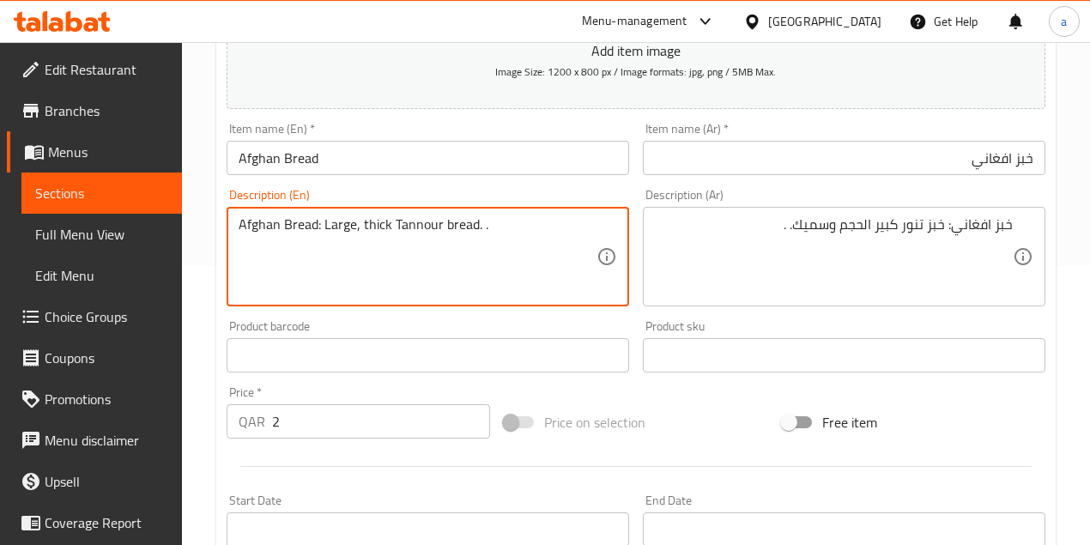
scroll to position [209, 0]
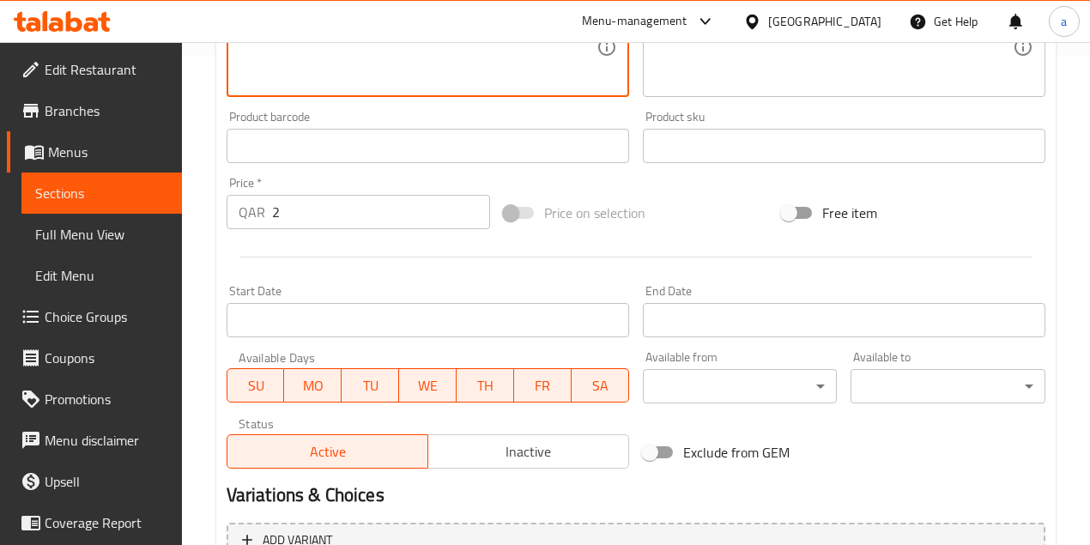
type textarea "Afghan Bread: Large, thick Tannour bread. ."
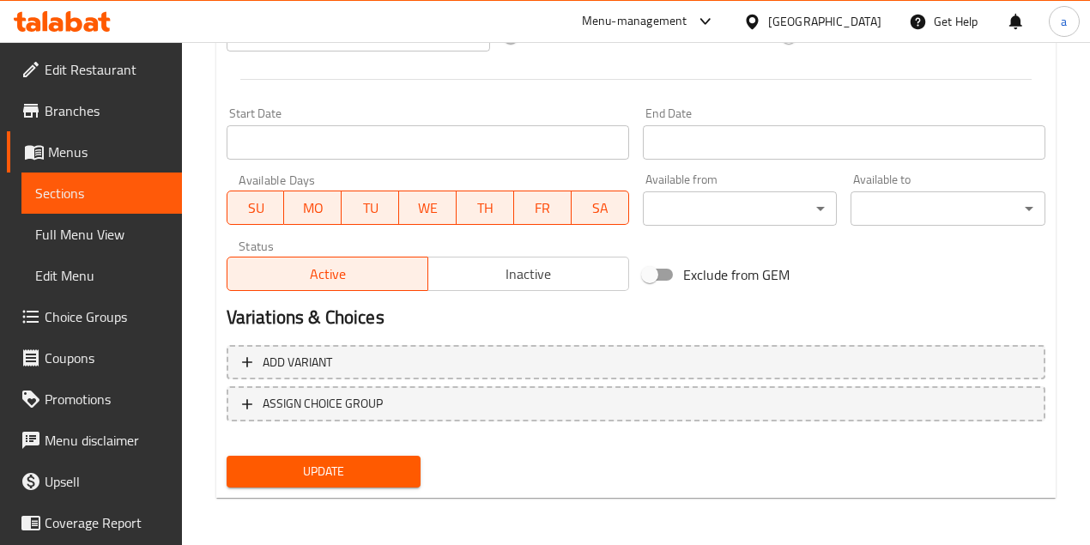
click at [385, 480] on span "Update" at bounding box center [323, 471] width 167 height 21
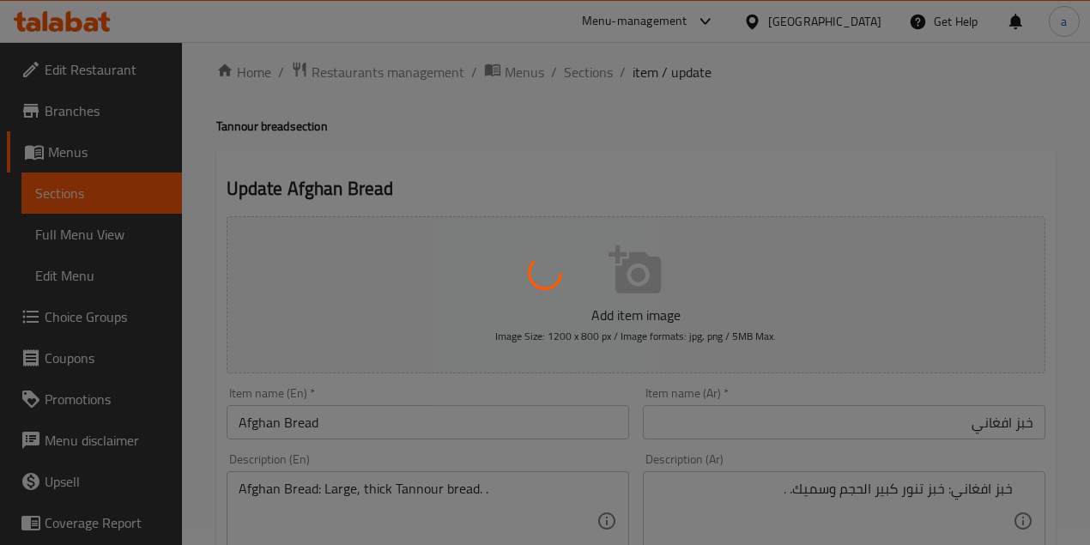
scroll to position [0, 0]
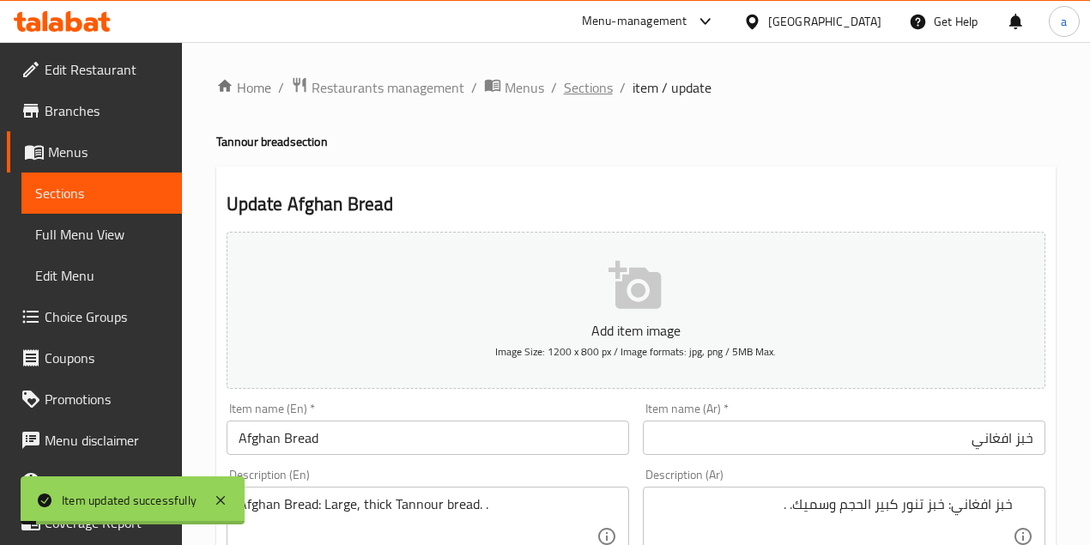
click at [585, 81] on span "Sections" at bounding box center [588, 87] width 49 height 21
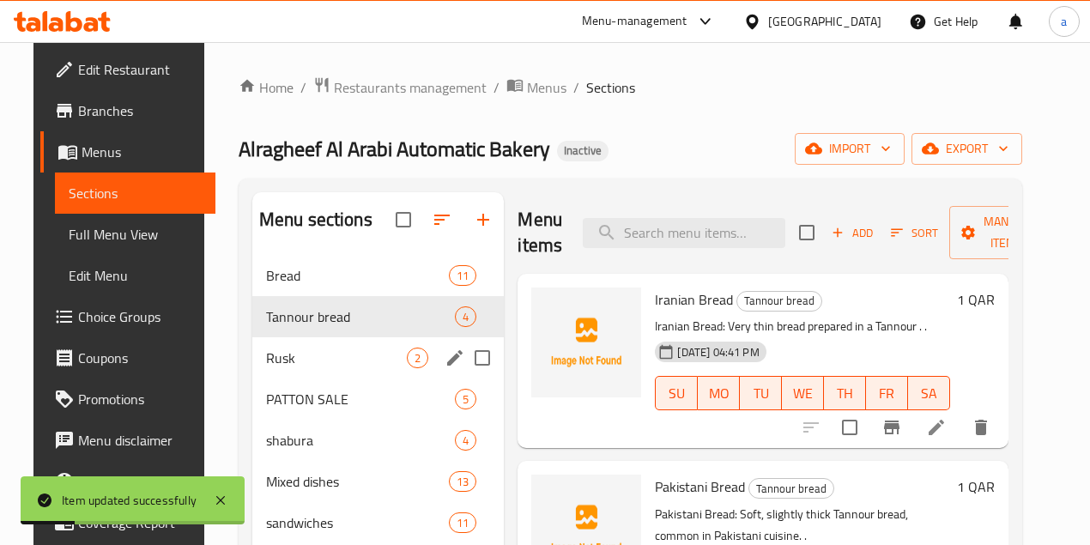
click at [408, 366] on span "2" at bounding box center [418, 358] width 20 height 16
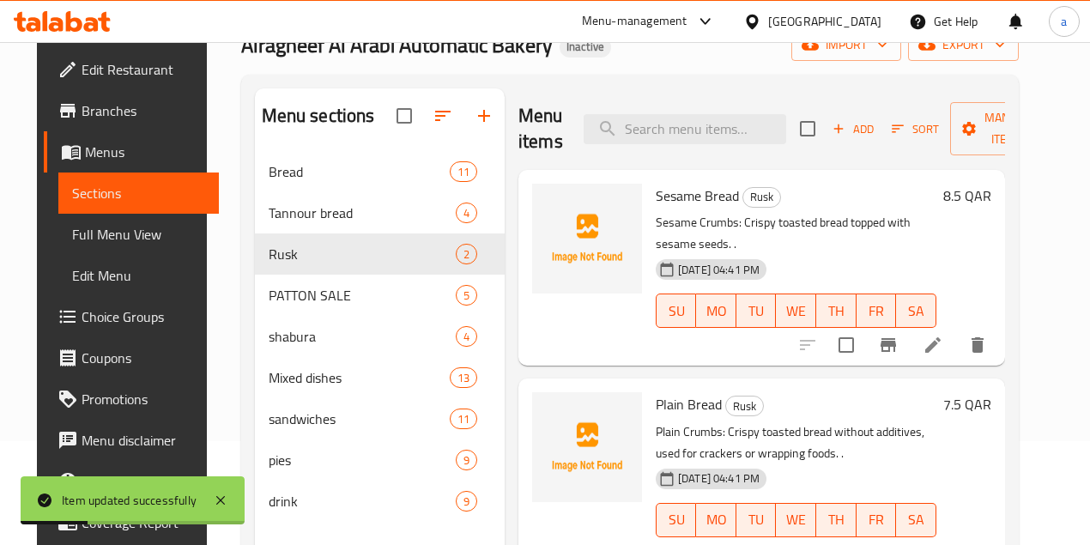
scroll to position [114, 0]
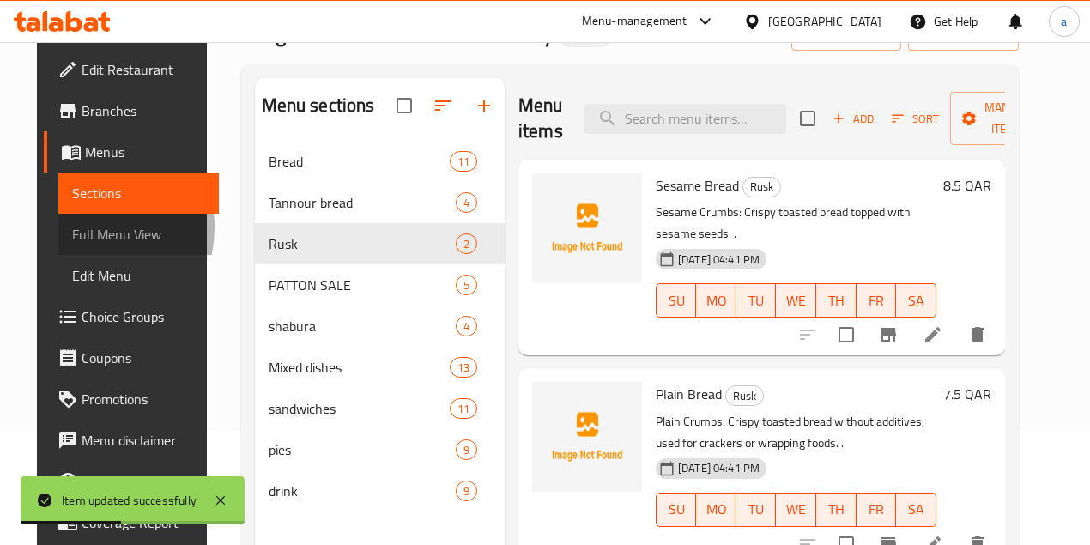
click at [72, 227] on span "Full Menu View" at bounding box center [138, 234] width 133 height 21
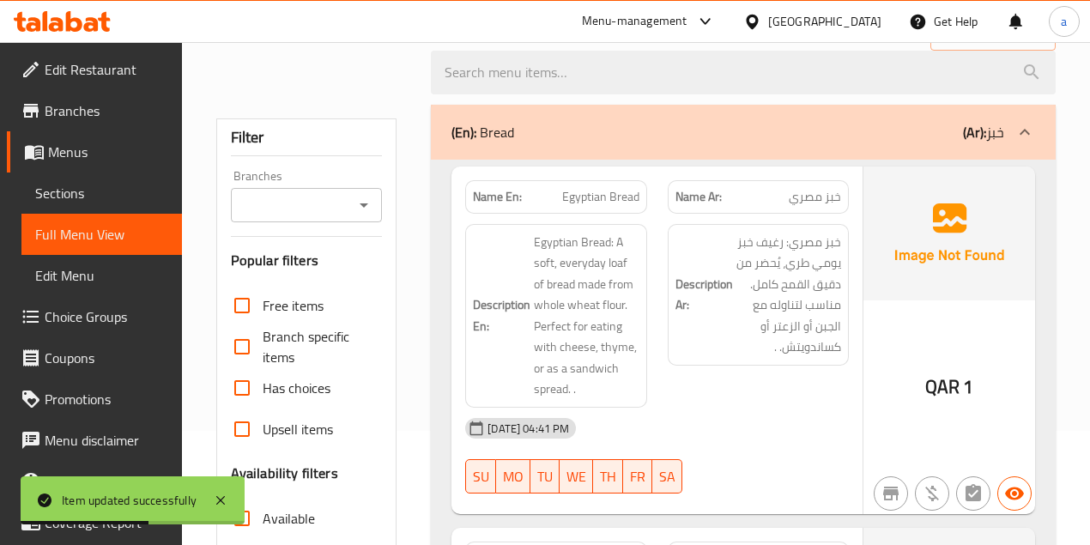
click at [733, 341] on h6 "Description Ar: خبز مصري: رغيف خبز يومي طري، يُحضر من دقيق القمح كامل. مناسب لت…" at bounding box center [758, 295] width 166 height 126
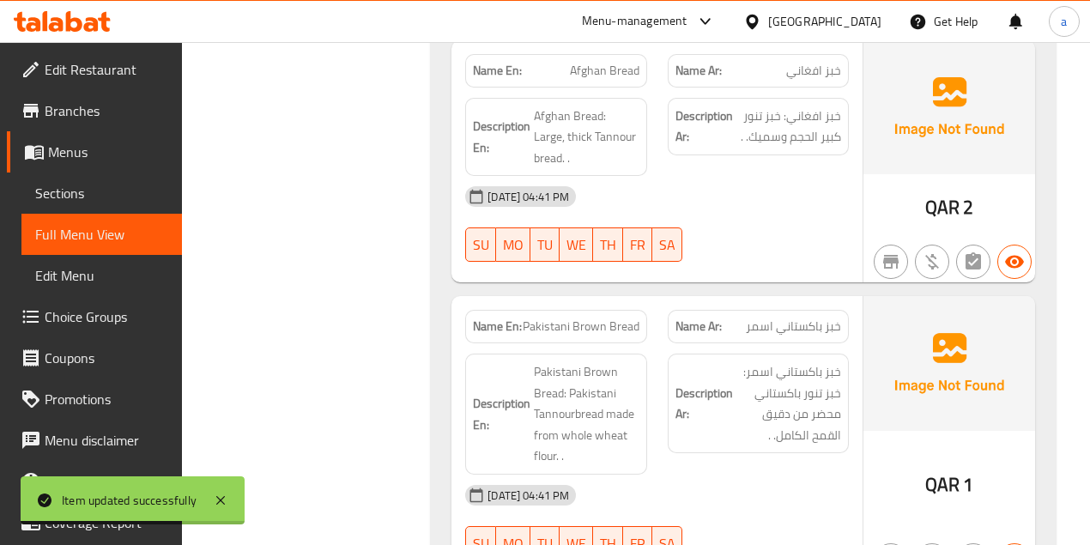
scroll to position [4486, 0]
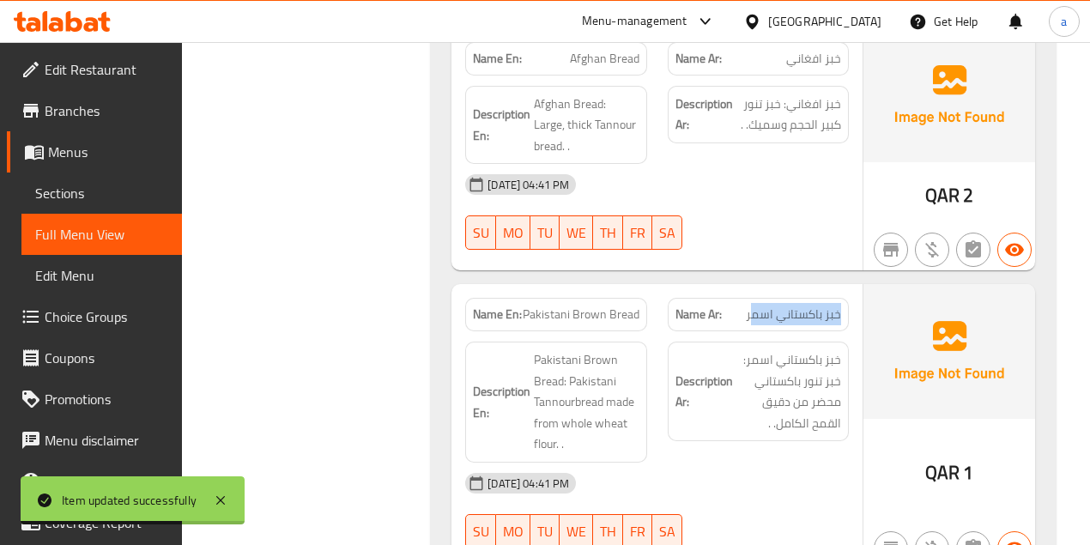
drag, startPoint x: 791, startPoint y: 302, endPoint x: 731, endPoint y: 305, distance: 60.1
click at [736, 303] on div "Name Ar: خبز باكستاني اسمر" at bounding box center [758, 314] width 181 height 33
drag, startPoint x: 539, startPoint y: 300, endPoint x: 716, endPoint y: 323, distance: 178.2
click at [635, 305] on span "Pakistani Brown Bread" at bounding box center [581, 314] width 117 height 18
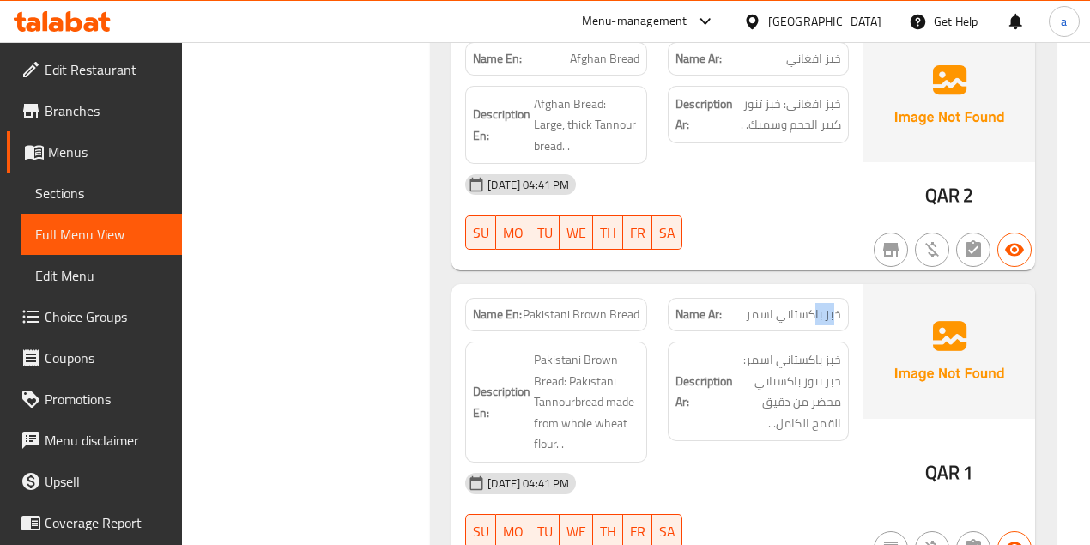
drag, startPoint x: 837, startPoint y: 290, endPoint x: 712, endPoint y: 293, distance: 124.4
click at [726, 305] on p "Name Ar: خبز باكستاني اسمر" at bounding box center [758, 314] width 166 height 18
drag, startPoint x: 553, startPoint y: 293, endPoint x: 685, endPoint y: 302, distance: 132.4
click at [685, 302] on div "Name En: Pakistani Brown Bread Name Ar: خبز باكستاني اسمر" at bounding box center [657, 314] width 404 height 54
drag, startPoint x: 819, startPoint y: 340, endPoint x: 770, endPoint y: 341, distance: 48.9
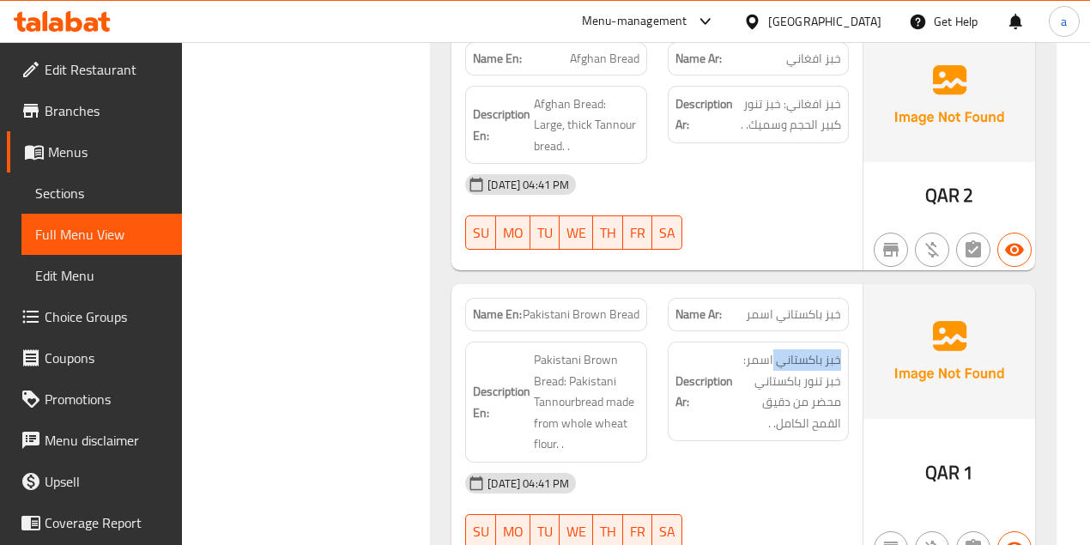
click at [770, 349] on span "خبز باكستاني اسمر: خبز تنور باكستاني محضر من دقيق القمح الكامل. ." at bounding box center [788, 391] width 105 height 84
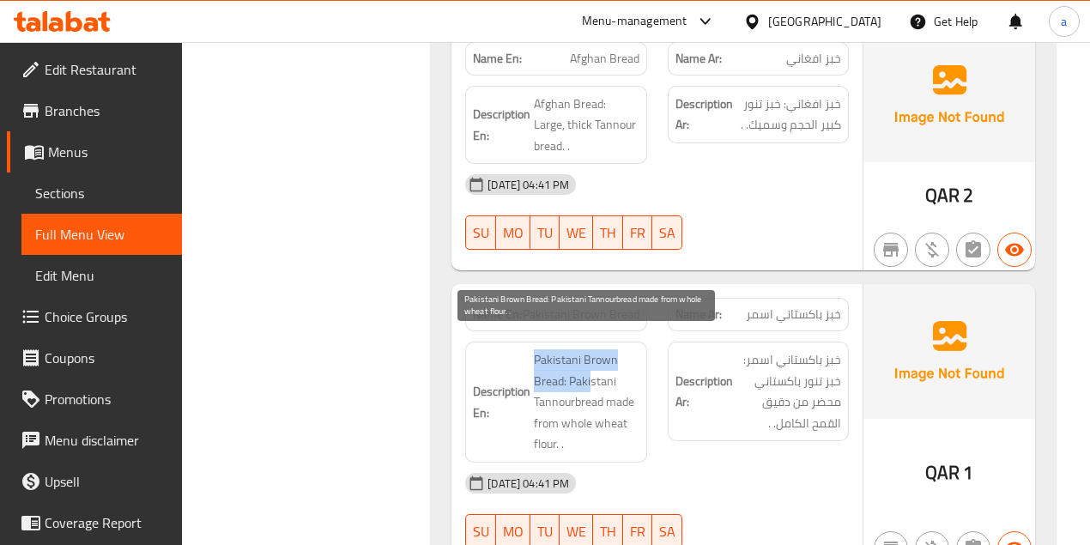
drag, startPoint x: 559, startPoint y: 360, endPoint x: 595, endPoint y: 366, distance: 37.3
click at [595, 366] on h6 "Description En: Pakistani Brown Bread: Pakistani Tannourbread made from whole w…" at bounding box center [556, 402] width 166 height 106
click at [612, 368] on span "Pakistani Brown Bread: Pakistani Tannourbread made from whole wheat flour. ." at bounding box center [586, 402] width 105 height 106
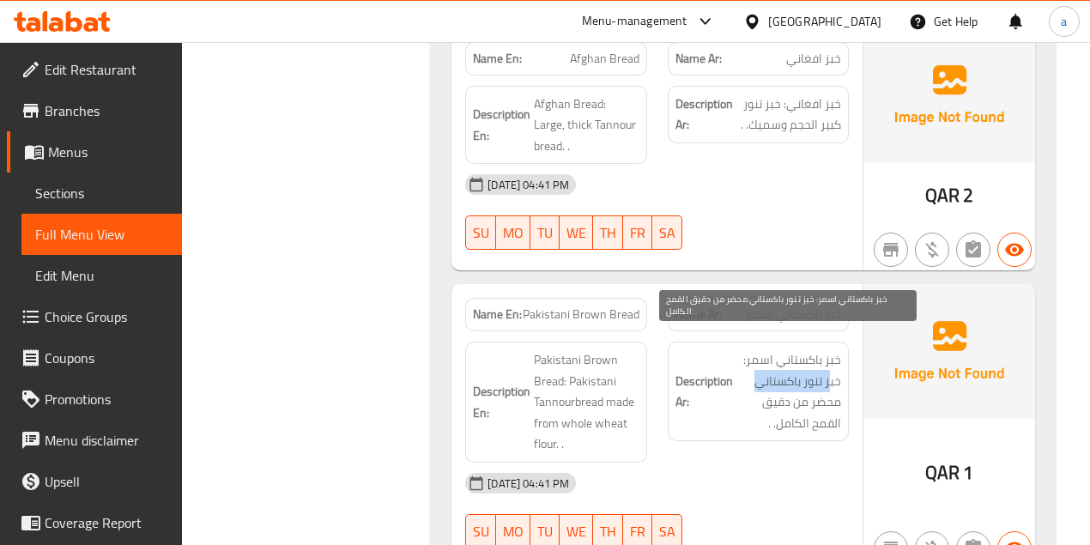
drag, startPoint x: 832, startPoint y: 366, endPoint x: 694, endPoint y: 378, distance: 138.7
click at [731, 370] on h6 "Description Ar: خبز باكستاني اسمر: خبز تنور باكستاني محضر من دقيق القمح الكامل.…" at bounding box center [758, 391] width 166 height 84
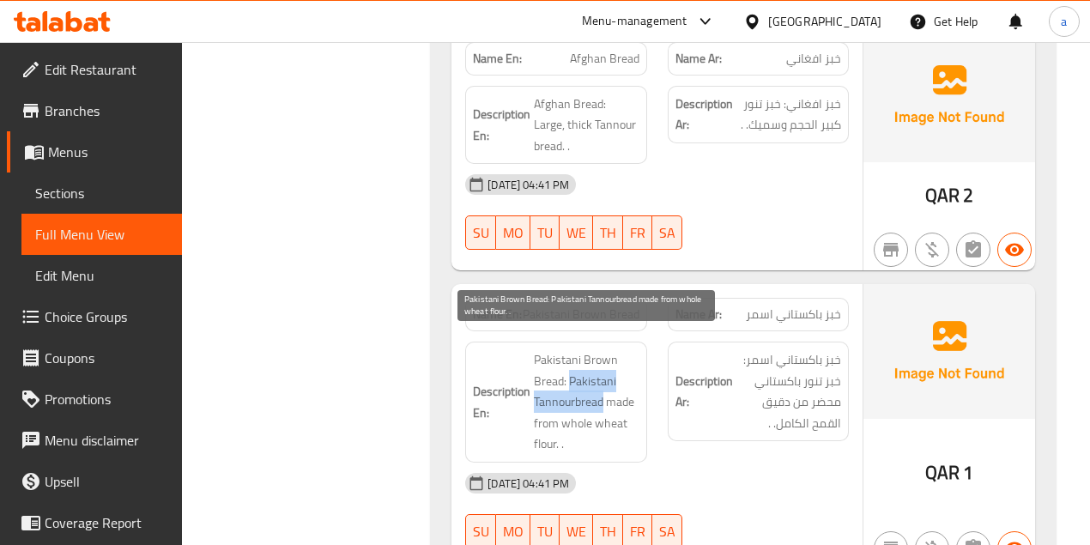
drag, startPoint x: 569, startPoint y: 361, endPoint x: 599, endPoint y: 389, distance: 40.7
click at [599, 389] on span "Pakistani Brown Bread: Pakistani Tannourbread made from whole wheat flour. ." at bounding box center [586, 402] width 105 height 106
drag, startPoint x: 631, startPoint y: 373, endPoint x: 622, endPoint y: 360, distance: 16.2
click at [630, 373] on span "Pakistani Brown Bread: Pakistani Tannourbread made from whole wheat flour. ." at bounding box center [586, 402] width 105 height 106
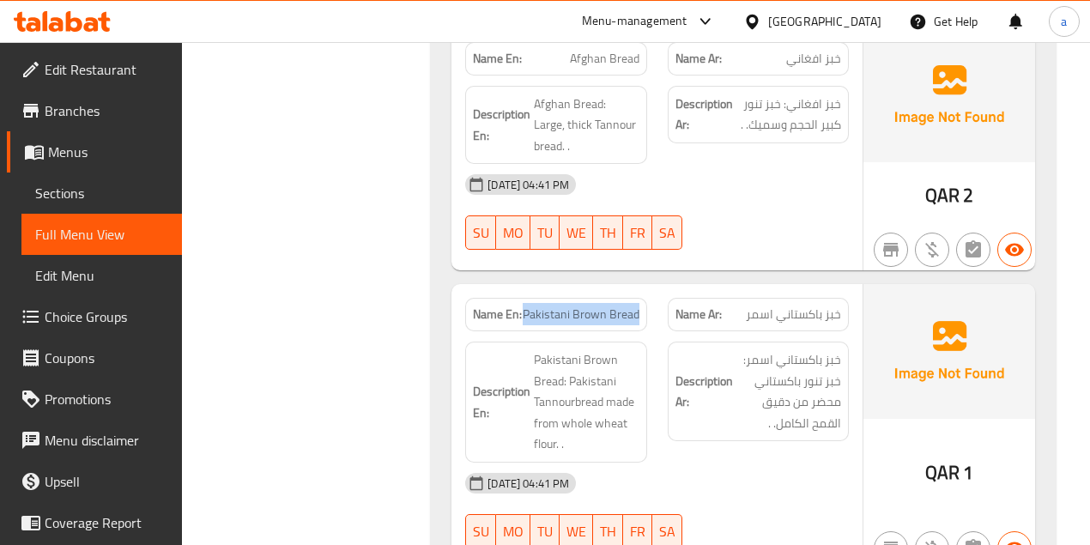
drag, startPoint x: 522, startPoint y: 303, endPoint x: 640, endPoint y: 300, distance: 118.4
click at [640, 300] on div "Name En: Pakistani Brown Bread" at bounding box center [555, 314] width 181 height 33
copy p "Pakistani Brown Bread"
click at [112, 191] on span "Sections" at bounding box center [101, 193] width 133 height 21
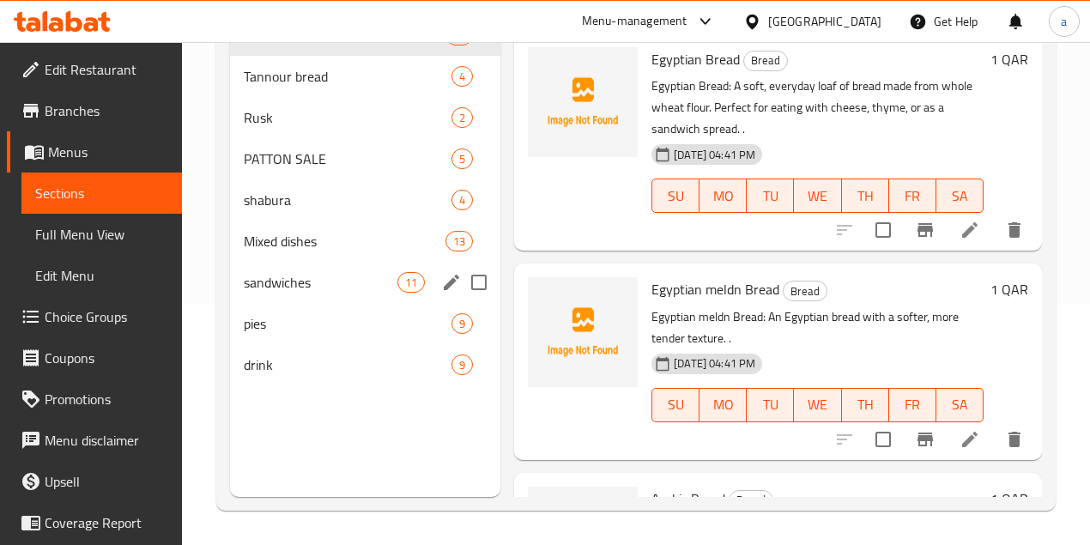
scroll to position [240, 0]
click at [309, 87] on span "Tannour bread" at bounding box center [324, 76] width 160 height 21
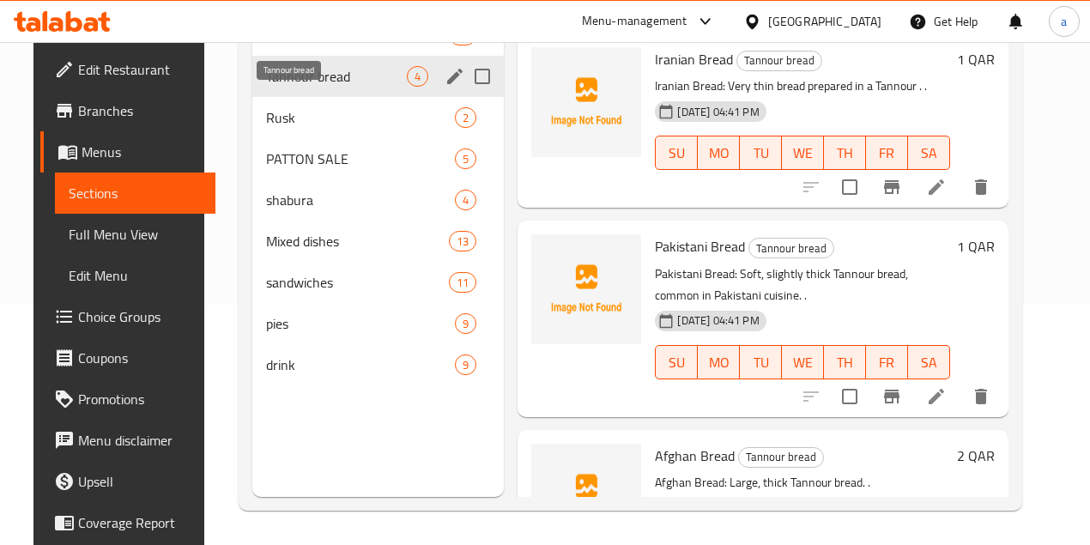
scroll to position [316, 0]
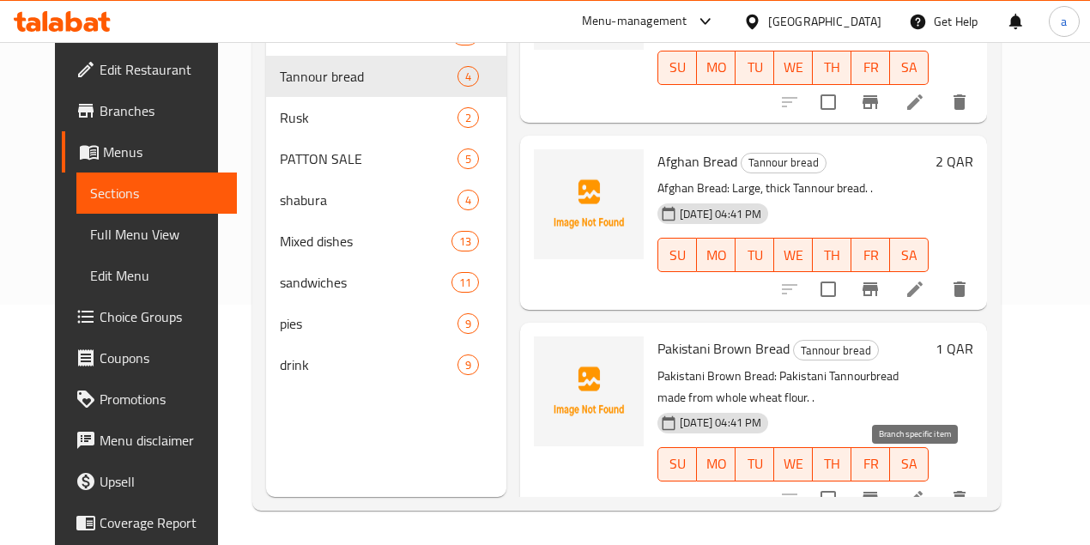
click at [925, 488] on icon at bounding box center [914, 498] width 21 height 21
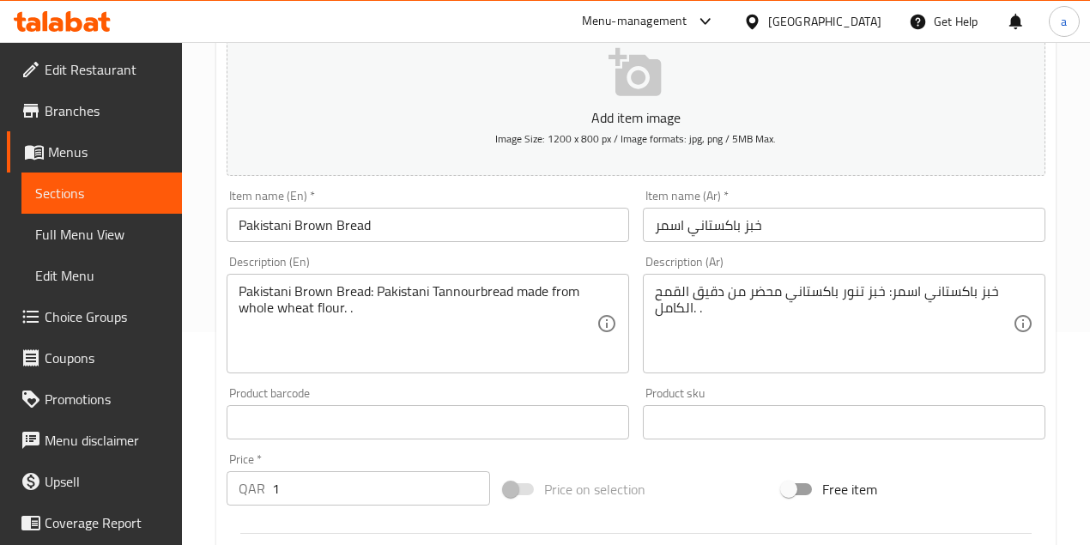
scroll to position [228, 0]
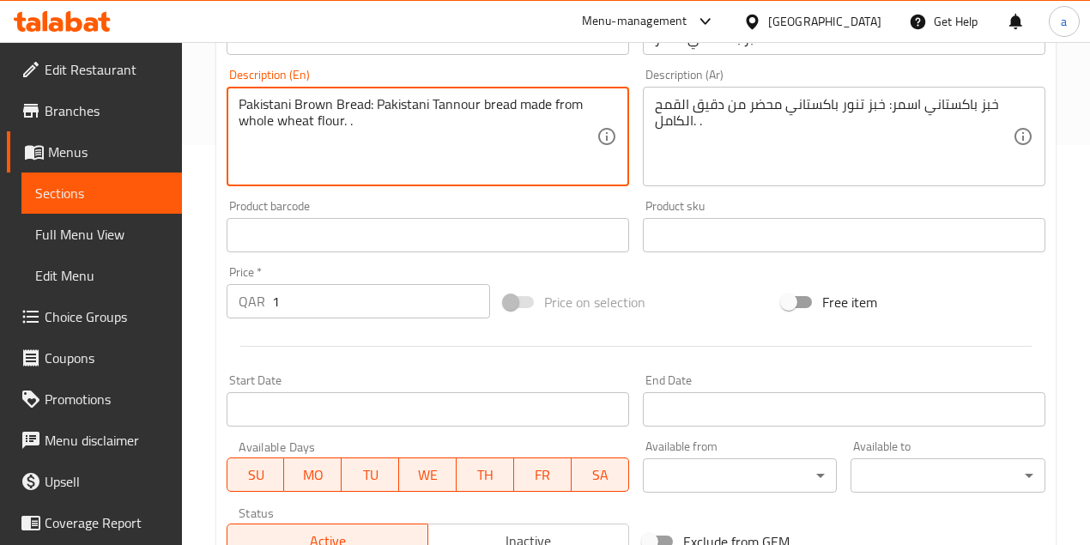
type textarea "Pakistani Brown Bread: Pakistani Tannour bread made from whole wheat flour. ."
drag, startPoint x: 374, startPoint y: 444, endPoint x: 335, endPoint y: 486, distance: 57.1
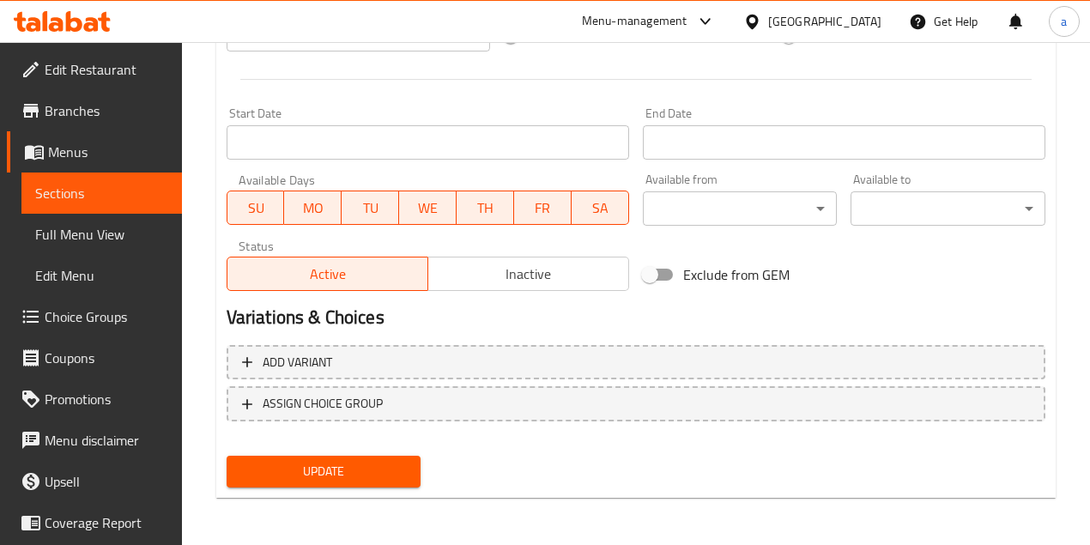
click at [371, 474] on span "Update" at bounding box center [323, 471] width 167 height 21
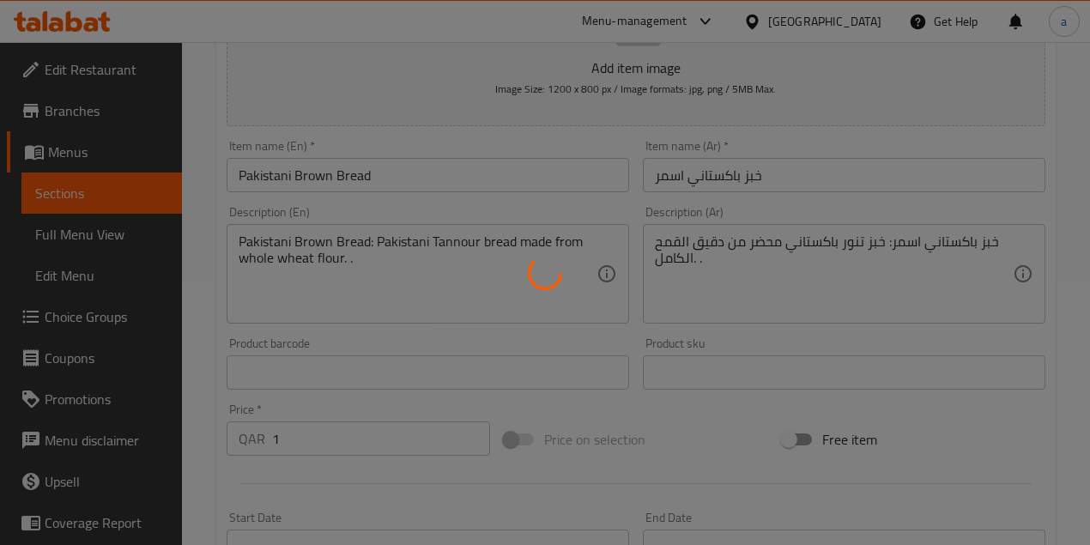
scroll to position [38, 0]
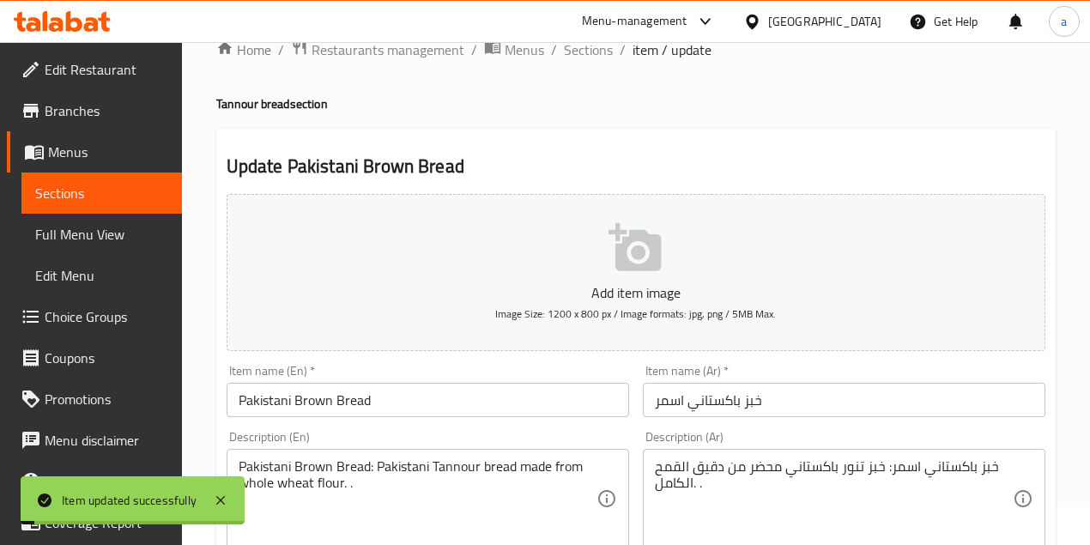
click at [112, 228] on span "Full Menu View" at bounding box center [101, 234] width 133 height 21
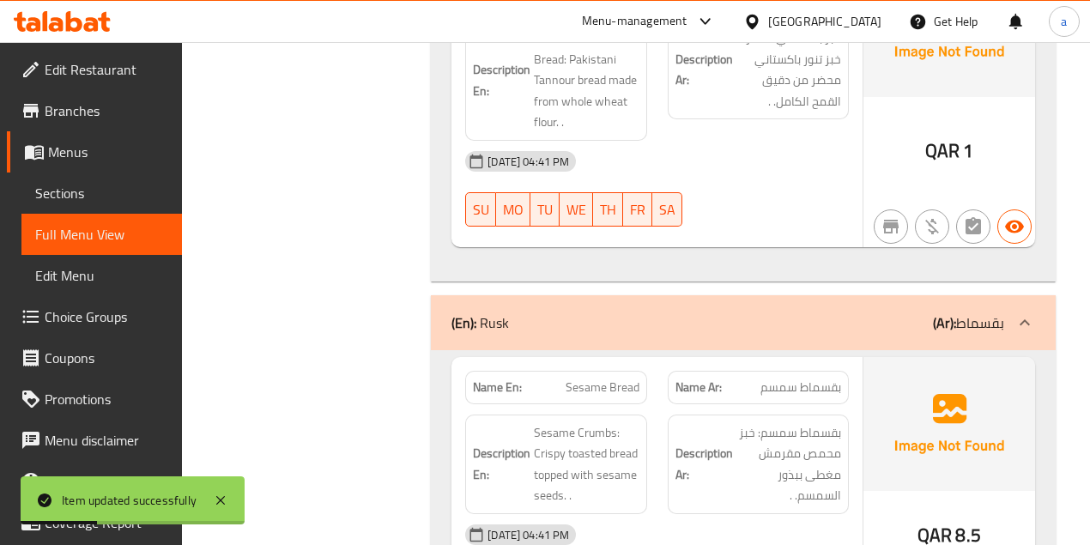
scroll to position [4912, 0]
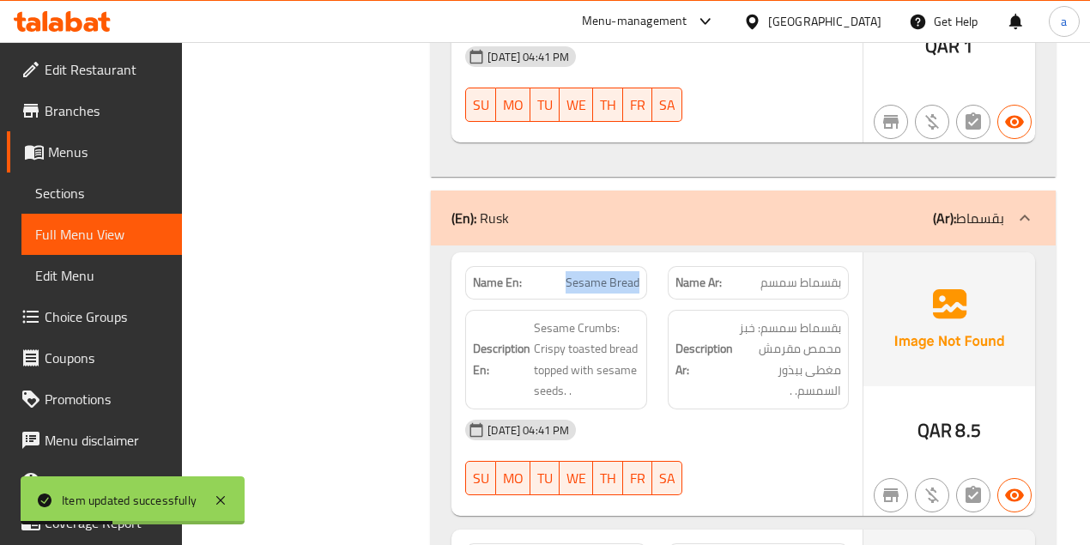
drag, startPoint x: 584, startPoint y: 263, endPoint x: 662, endPoint y: 263, distance: 77.2
click at [647, 265] on div "Name En: Sesame Bread" at bounding box center [556, 283] width 202 height 54
click at [645, 310] on div "Description En: Sesame Crumbs: Crispy toasted bread topped with sesame seeds. ." at bounding box center [555, 360] width 181 height 100
click at [595, 331] on span "Sesame Crumbs: Crispy toasted bread topped with sesame seeds. ." at bounding box center [586, 359] width 105 height 84
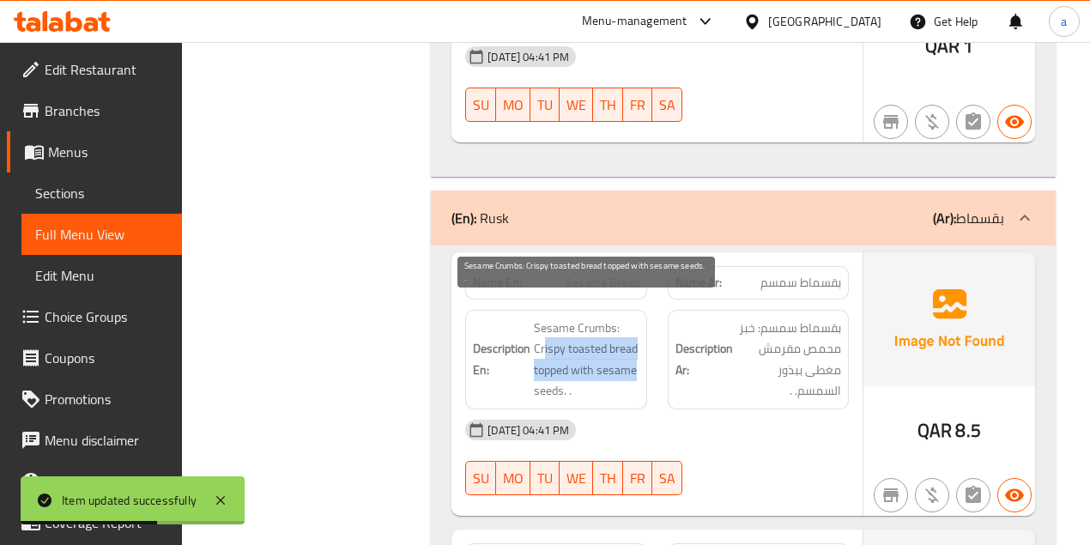
drag, startPoint x: 543, startPoint y: 334, endPoint x: 634, endPoint y: 366, distance: 96.3
click at [634, 366] on span "Sesame Crumbs: Crispy toasted bread topped with sesame seeds. ." at bounding box center [586, 359] width 105 height 84
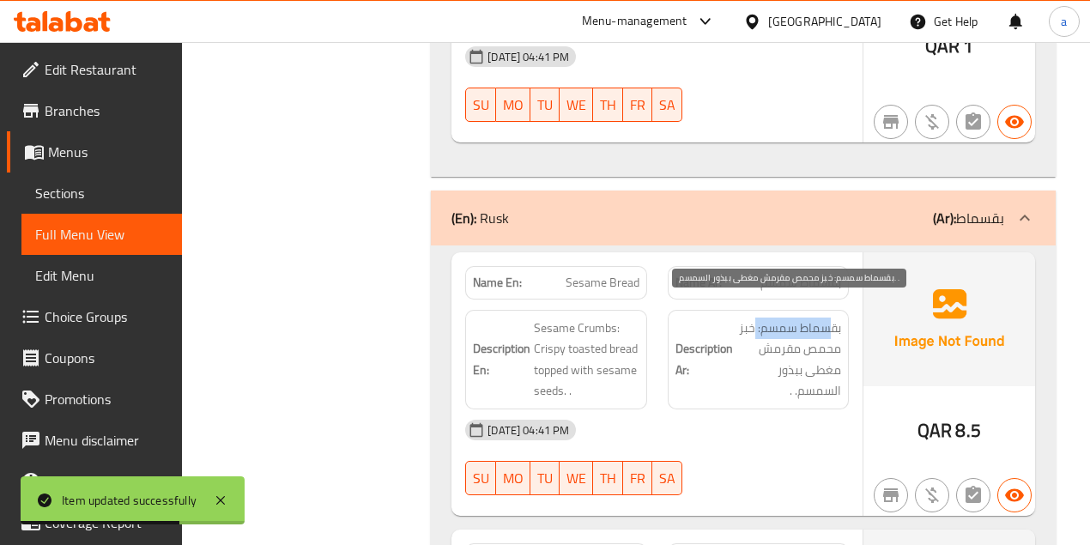
drag, startPoint x: 758, startPoint y: 312, endPoint x: 717, endPoint y: 318, distance: 40.8
click at [757, 317] on span "بقسماط سمسم: خبز محمص مقرمش مغطى ببذور السمسم. ." at bounding box center [788, 359] width 105 height 84
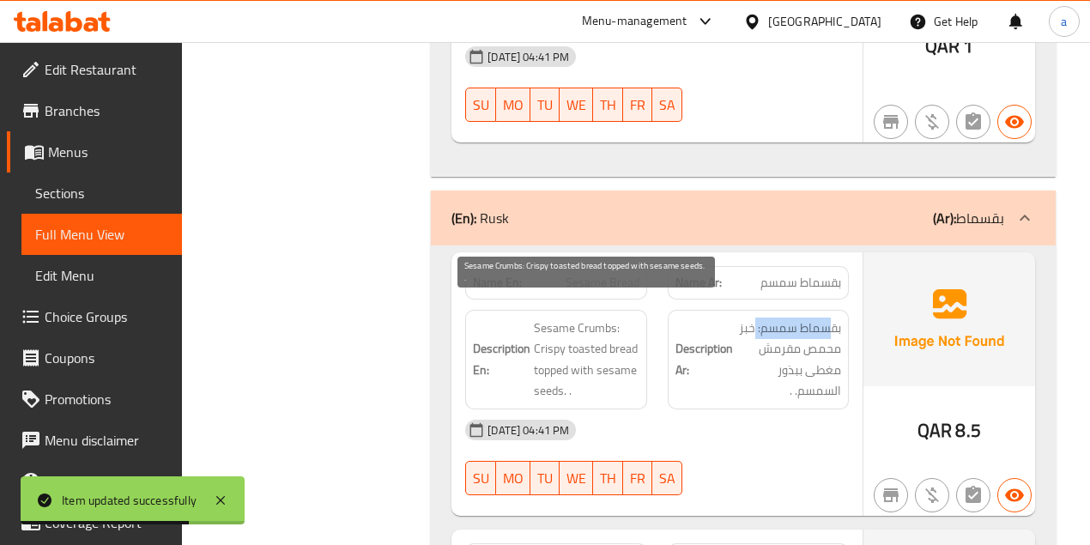
click at [609, 331] on span "Sesame Crumbs: Crispy toasted bread topped with sesame seeds. ." at bounding box center [586, 359] width 105 height 84
drag, startPoint x: 565, startPoint y: 341, endPoint x: 615, endPoint y: 344, distance: 49.8
click at [575, 345] on span "Sesame Crumbs: Crispy toasted bread topped with sesame seeds. ." at bounding box center [586, 359] width 105 height 84
click at [573, 326] on span "Sesame Crumbs: Crispy toasted bread topped with sesame seeds. ." at bounding box center [586, 359] width 105 height 84
click at [525, 355] on h6 "Description En: Sesame Crumbs: Crispy toasted bread topped with sesame seeds. ." at bounding box center [556, 359] width 166 height 84
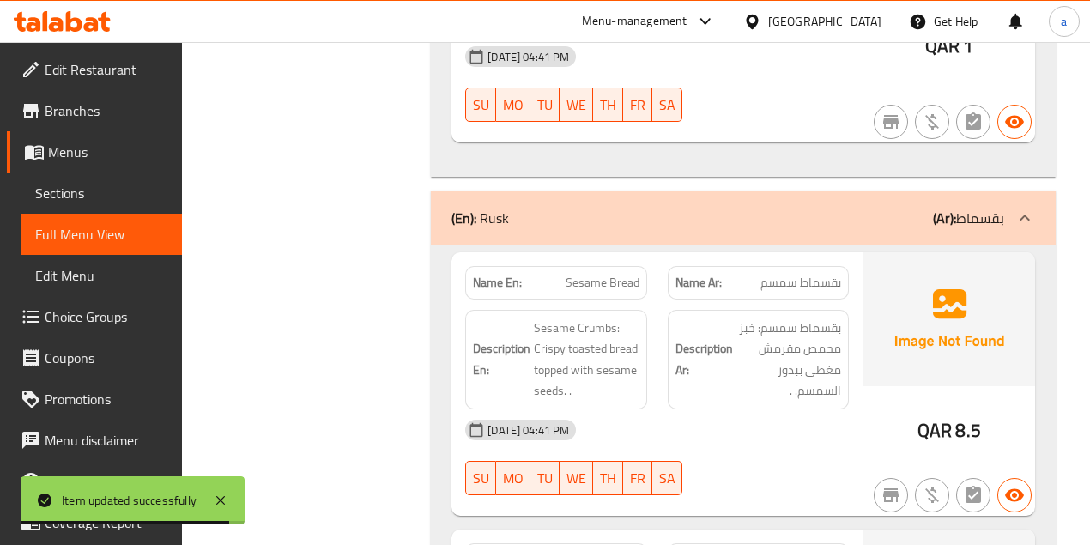
click at [789, 352] on div "Name En: Sesame Bread Name Ar: بقسماط سمسم Description En: Sesame Crumbs: Crisp…" at bounding box center [656, 383] width 411 height 263
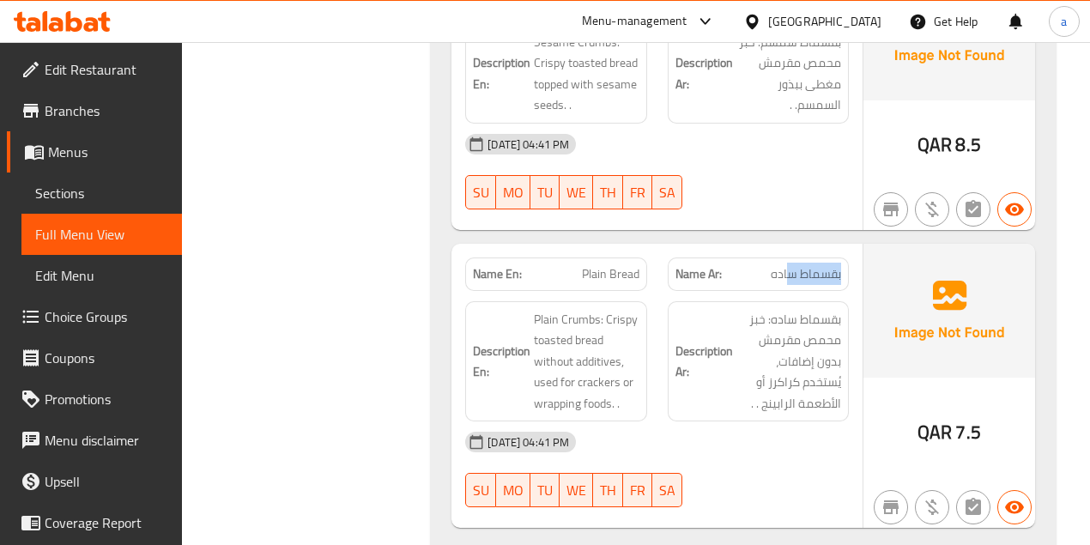
drag, startPoint x: 843, startPoint y: 252, endPoint x: 780, endPoint y: 257, distance: 62.8
click at [781, 257] on div "Name Ar: بقسماط ساده" at bounding box center [758, 273] width 181 height 33
drag, startPoint x: 606, startPoint y: 263, endPoint x: 662, endPoint y: 263, distance: 56.6
click at [662, 263] on div "Name En: Plain Bread Name Ar: بقسماط ساده" at bounding box center [657, 274] width 404 height 54
click at [549, 309] on span "Plain Crumbs: Crispy toasted bread without additives, used for crackers or wrap…" at bounding box center [586, 362] width 105 height 106
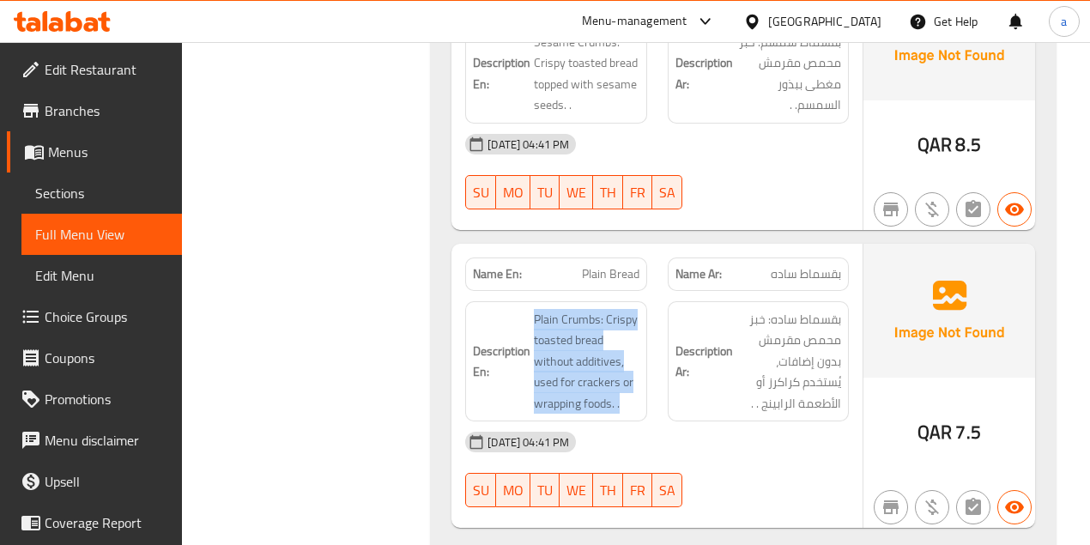
drag, startPoint x: 527, startPoint y: 299, endPoint x: 657, endPoint y: 304, distance: 130.5
click at [657, 304] on div "Description En: Plain Crumbs: Crispy toasted bread without additives, used for …" at bounding box center [657, 362] width 404 height 142
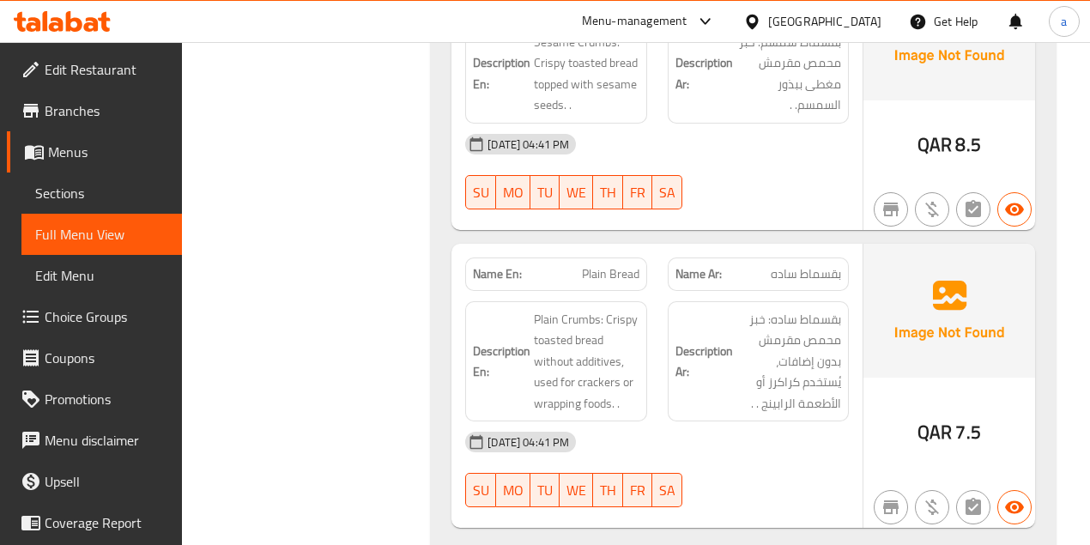
click at [631, 265] on span "Plain Bread" at bounding box center [610, 274] width 57 height 18
click at [817, 265] on span "بقسماط ساده" at bounding box center [805, 274] width 70 height 18
copy span "بقسماط"
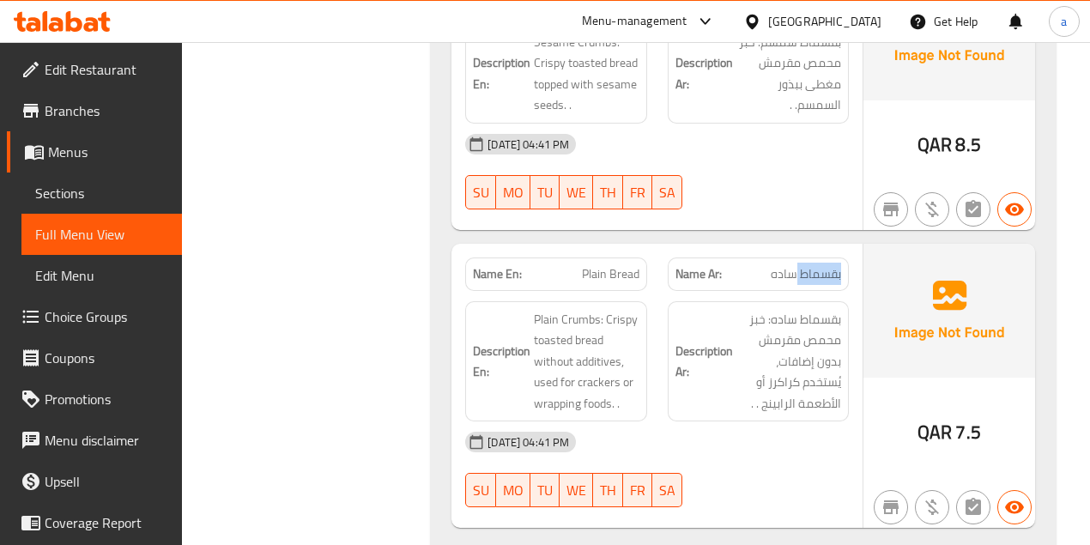
click at [82, 195] on span "Sections" at bounding box center [101, 193] width 133 height 21
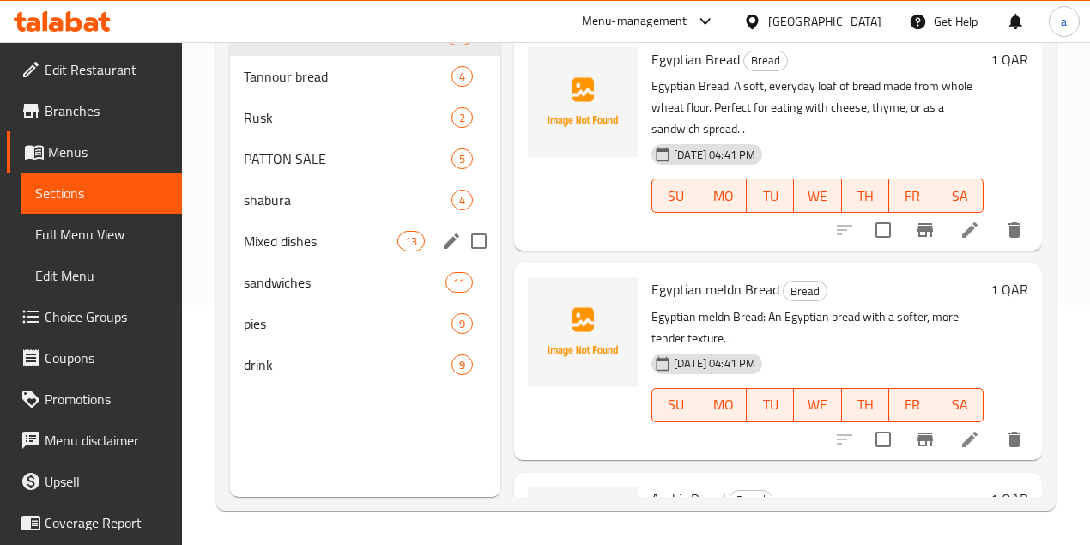
scroll to position [240, 0]
click at [304, 128] on span "Rusk" at bounding box center [324, 117] width 160 height 21
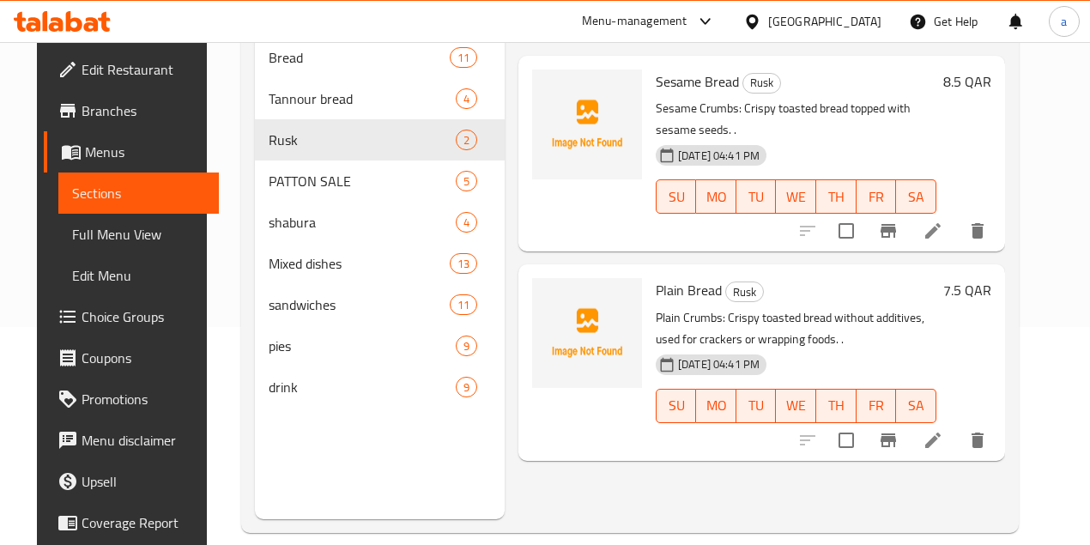
scroll to position [240, 0]
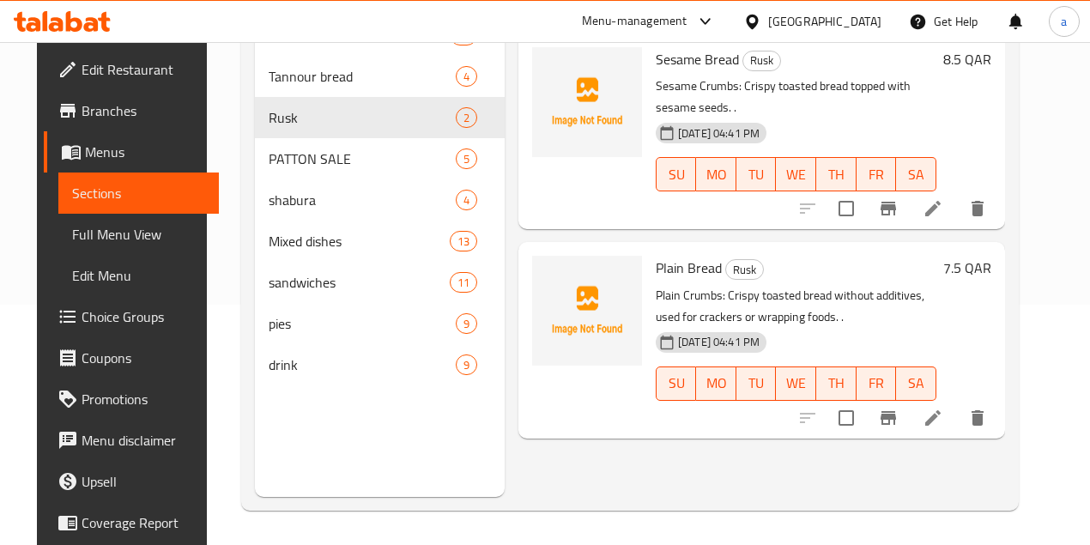
click at [943, 408] on icon at bounding box center [932, 418] width 21 height 21
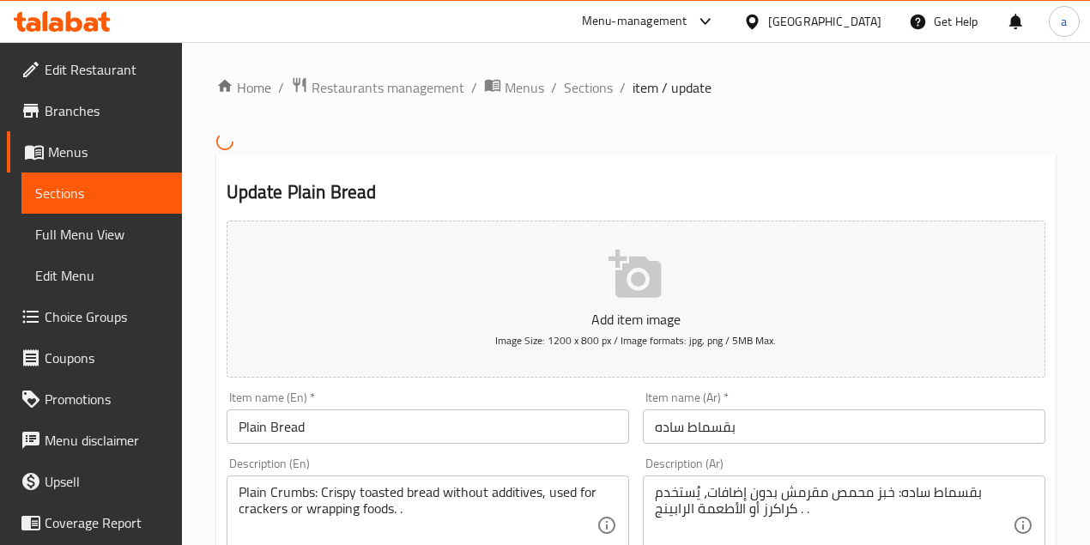
scroll to position [172, 0]
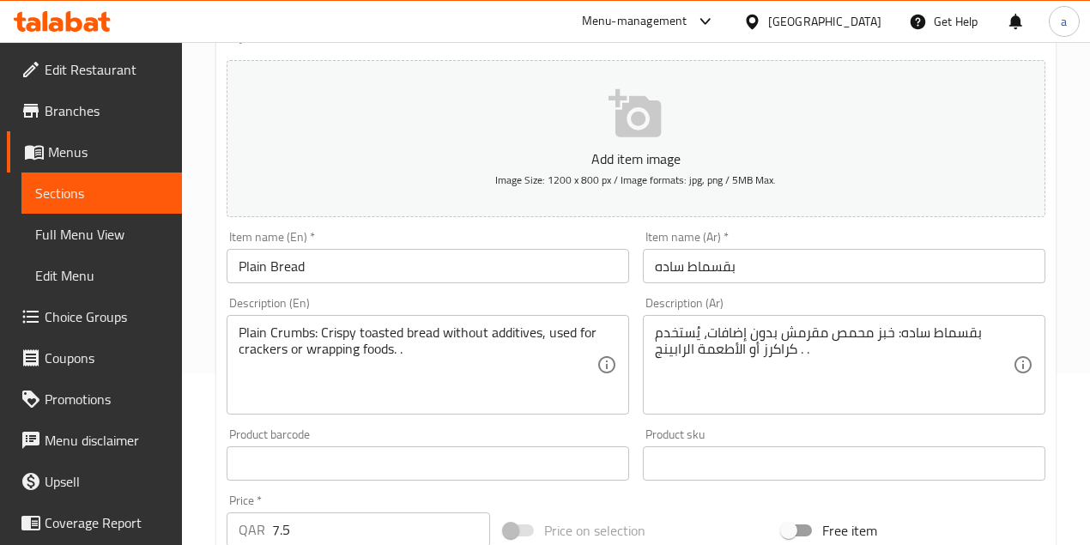
click at [301, 261] on input "Plain Bread" at bounding box center [428, 266] width 402 height 34
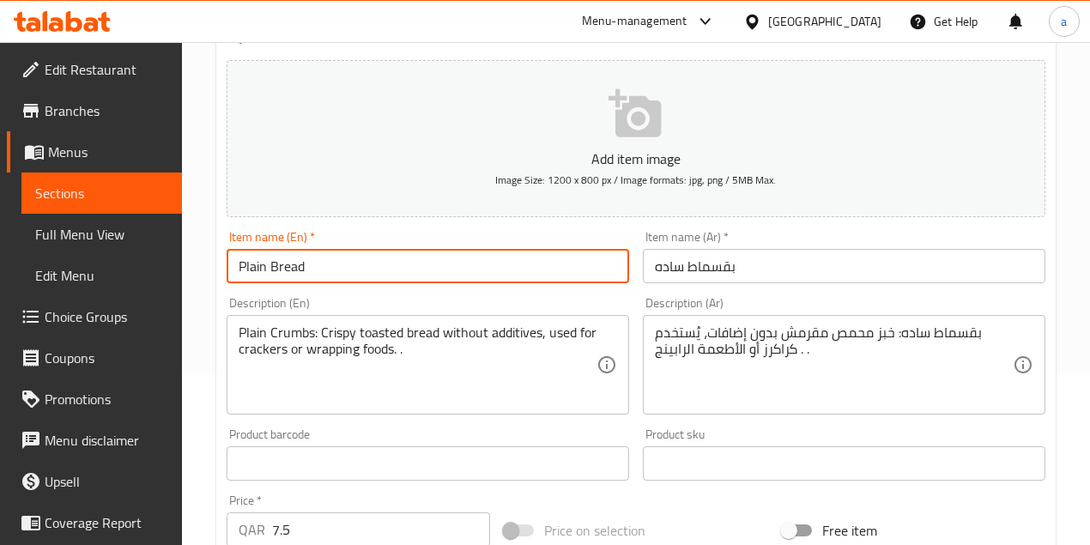
click at [301, 261] on input "Plain Bread" at bounding box center [428, 266] width 402 height 34
paste input "ed"
click at [298, 333] on textarea "Plain Crumbs: Crispy toasted bread without additives, used for crackers or wrap…" at bounding box center [418, 365] width 358 height 82
click at [305, 267] on input "Plain Breaded" at bounding box center [428, 266] width 402 height 34
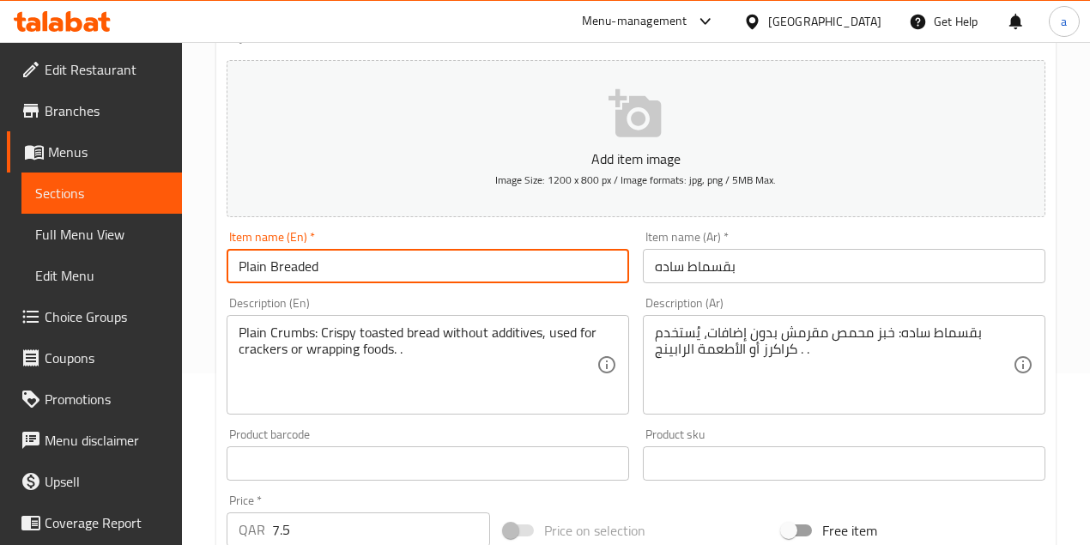
paste input "Bread Crumbs"
click at [298, 259] on input "Plain Bread Crumbs" at bounding box center [428, 266] width 402 height 34
click at [282, 265] on input "Plain Bread Crumbs" at bounding box center [428, 266] width 402 height 34
click at [285, 267] on input "Plain Bread Crumbs" at bounding box center [428, 266] width 402 height 34
click at [273, 267] on input "Plain Bread Crumbs" at bounding box center [428, 266] width 402 height 34
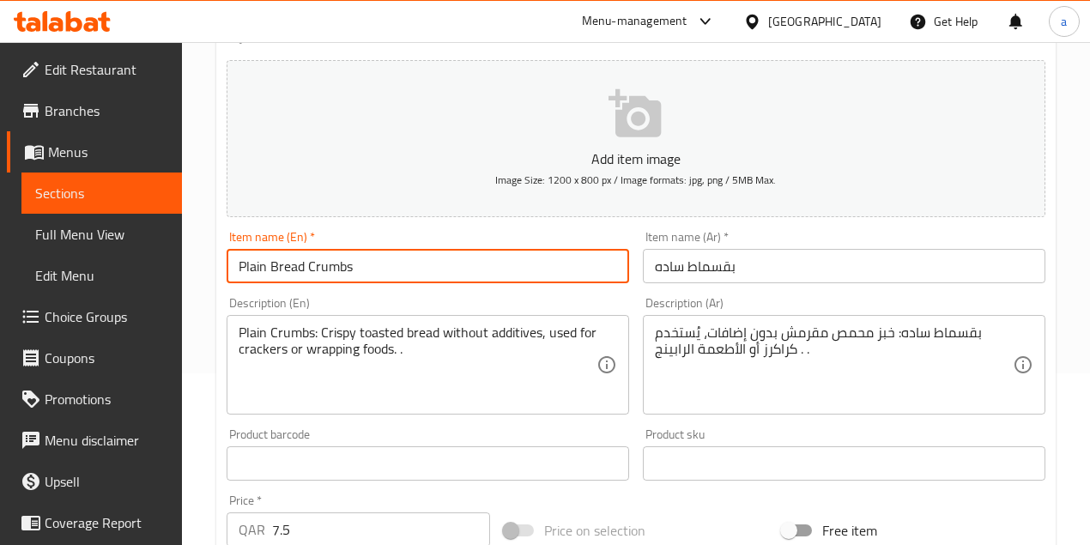
type input "Plain Bread Crumbs"
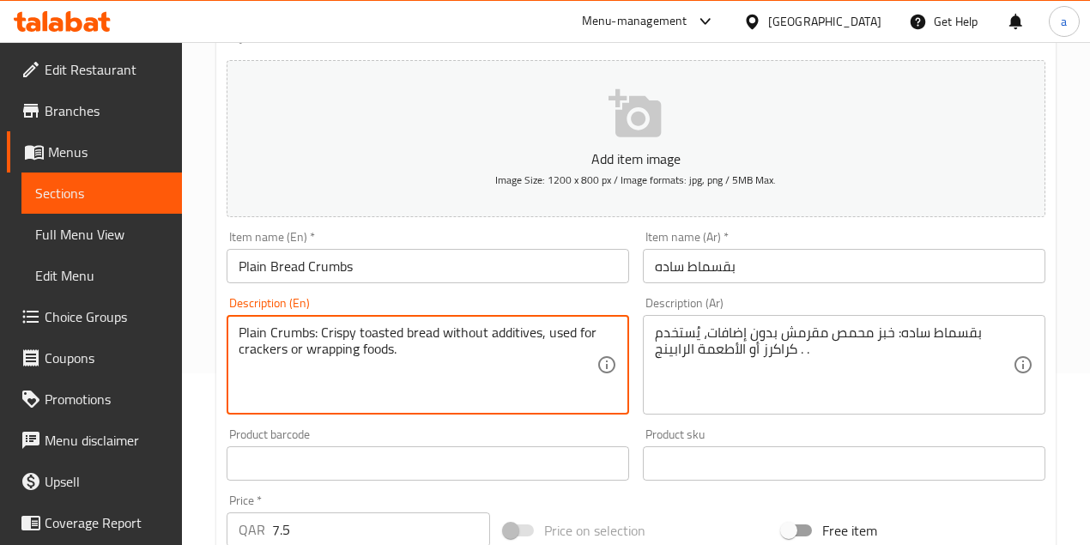
type textarea "Plain Crumbs: Crispy toasted bread without additives, used for crackers or wrap…"
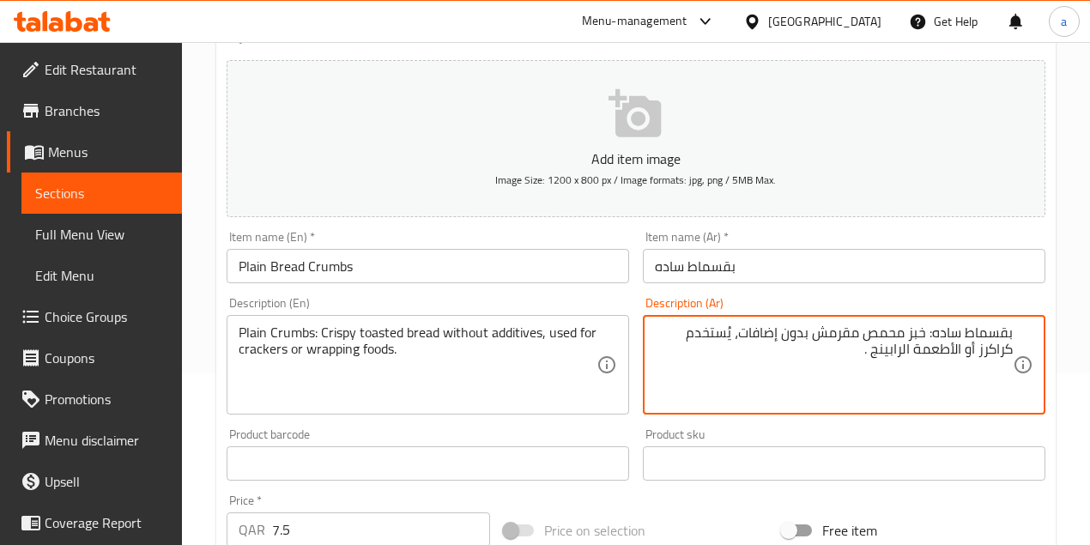
drag, startPoint x: 1003, startPoint y: 331, endPoint x: 654, endPoint y: 358, distance: 350.2
click at [654, 358] on div "بقسماط ساده: خبز محمص مقرمش بدون إضافات، يُستخدم كراكرز أو الأطعمة الرابينج . D…" at bounding box center [844, 365] width 402 height 100
type textarea "بقسماط ساده: خبز محمص مقرمش بدون إضافات، يُستخدم كراكرز أو الأطعمة الرابينج ."
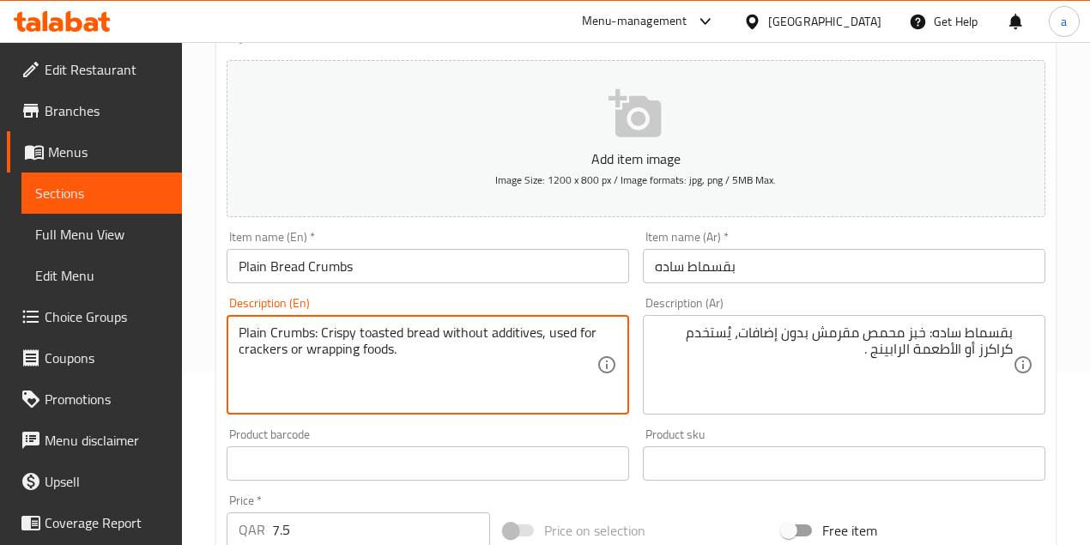
click at [282, 329] on textarea "Plain Crumbs: Crispy toasted bread without additives, used for crackers or wrap…" at bounding box center [418, 365] width 358 height 82
paste textarea "Bread Crumbs"
click at [304, 341] on textarea "Plain Crumbs: Crispy toasted bread without additives, used for crackers or wrap…" at bounding box center [418, 365] width 358 height 82
click at [303, 338] on textarea "Plain Crumbs: Crispy toasted bread without additives, used for crackers or wrap…" at bounding box center [418, 365] width 358 height 82
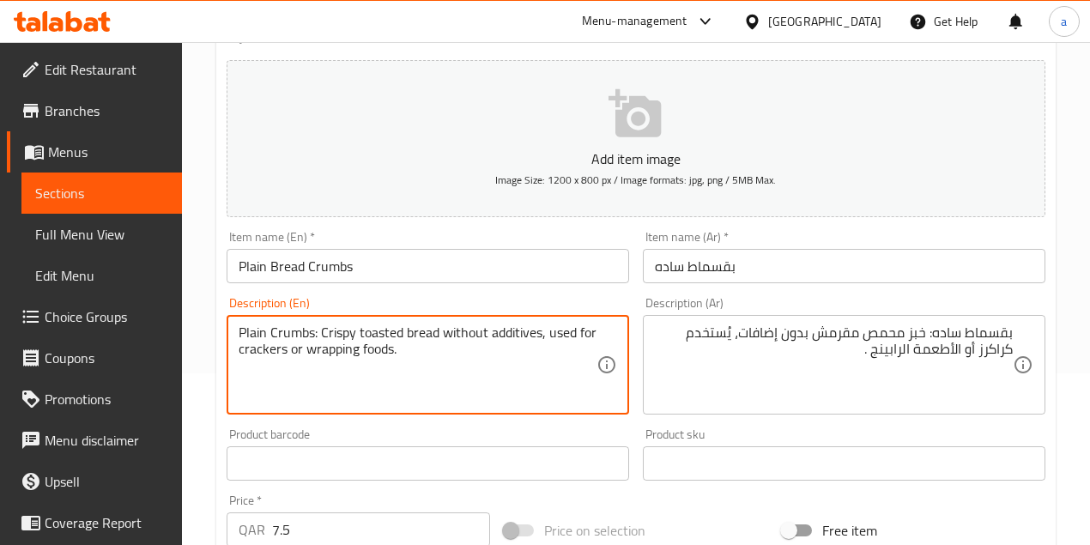
click at [303, 338] on textarea "Plain Crumbs: Crispy toasted bread without additives, used for crackers or wrap…" at bounding box center [418, 365] width 358 height 82
paste textarea "Bread Crumbs"
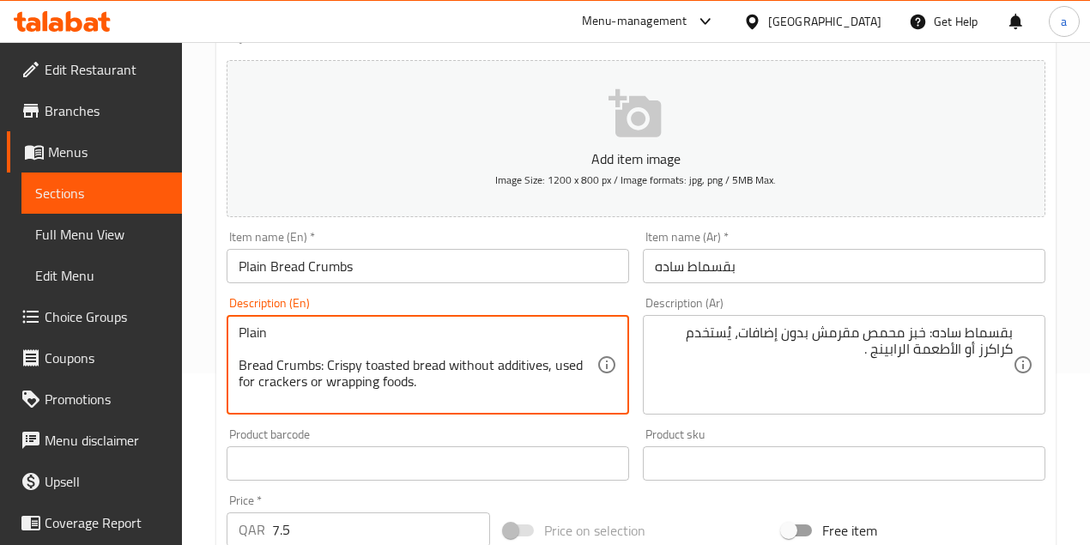
click at [241, 362] on textarea "Plain Bread Crumbs: Crispy toasted bread without additives, used for crackers o…" at bounding box center [418, 365] width 358 height 82
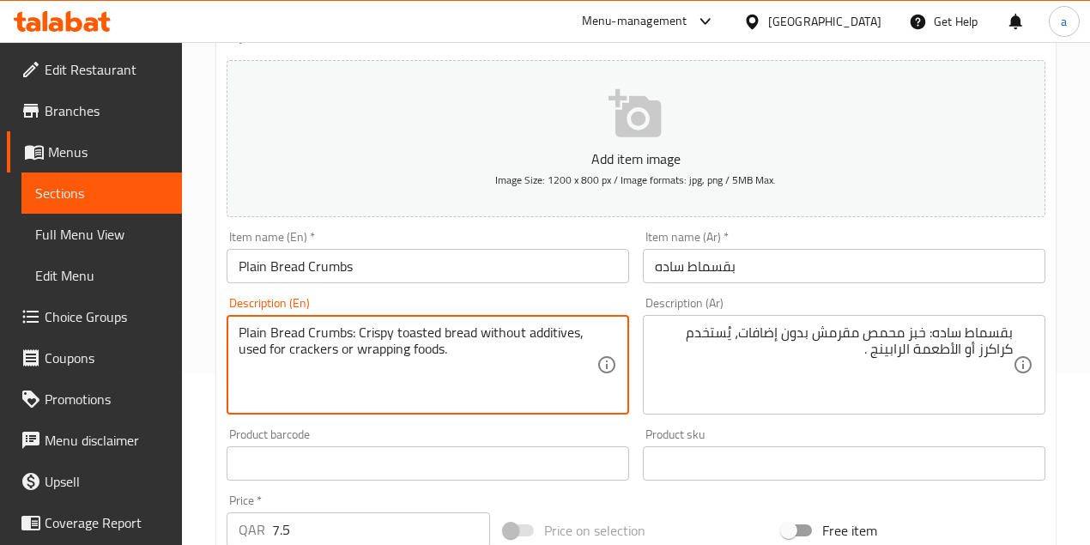
click at [444, 357] on textarea "Plain Bread Crumbs: Crispy toasted bread without additives, used for crackers o…" at bounding box center [418, 365] width 358 height 82
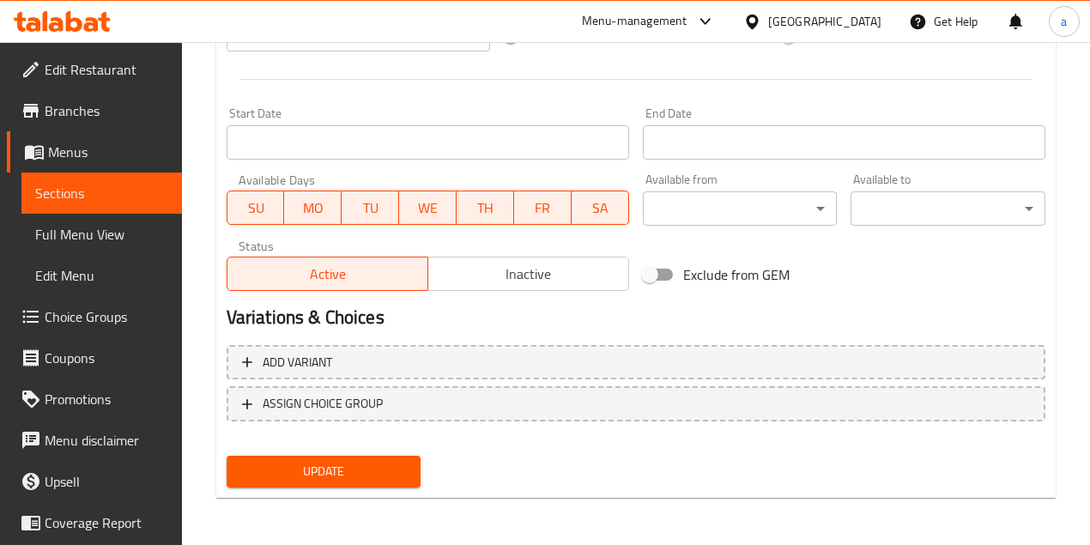
type textarea "Plain Bread Crumbs: Crispy toasted bread without additives, used for crackers o…"
click at [352, 482] on button "Update" at bounding box center [324, 472] width 195 height 32
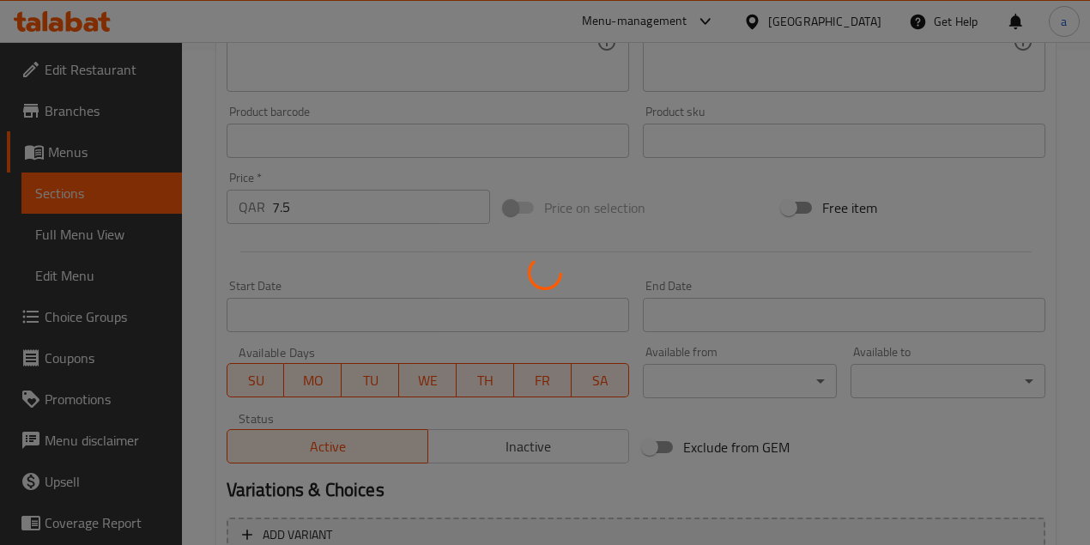
scroll to position [266, 0]
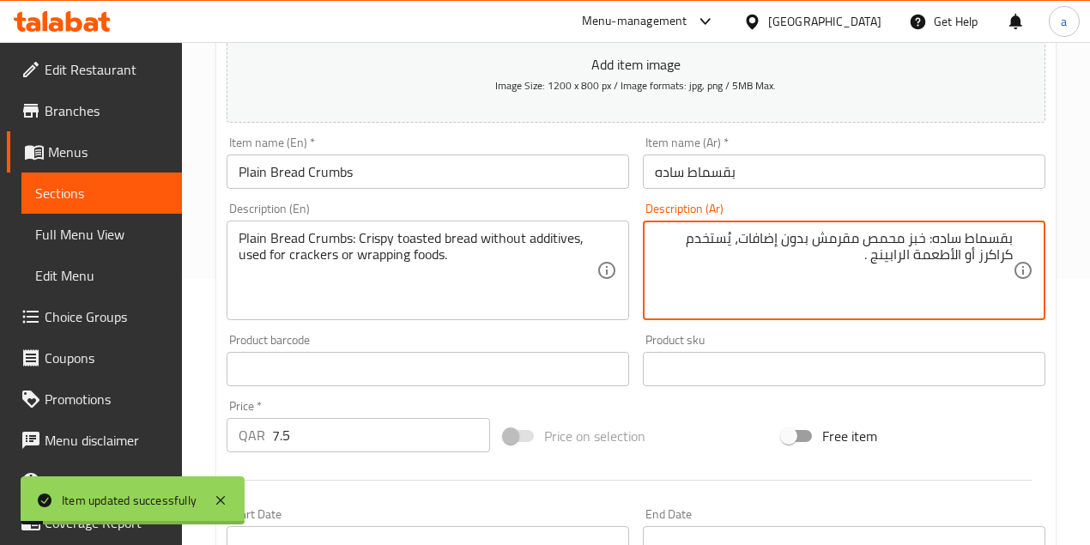
drag, startPoint x: 949, startPoint y: 233, endPoint x: 730, endPoint y: 273, distance: 222.5
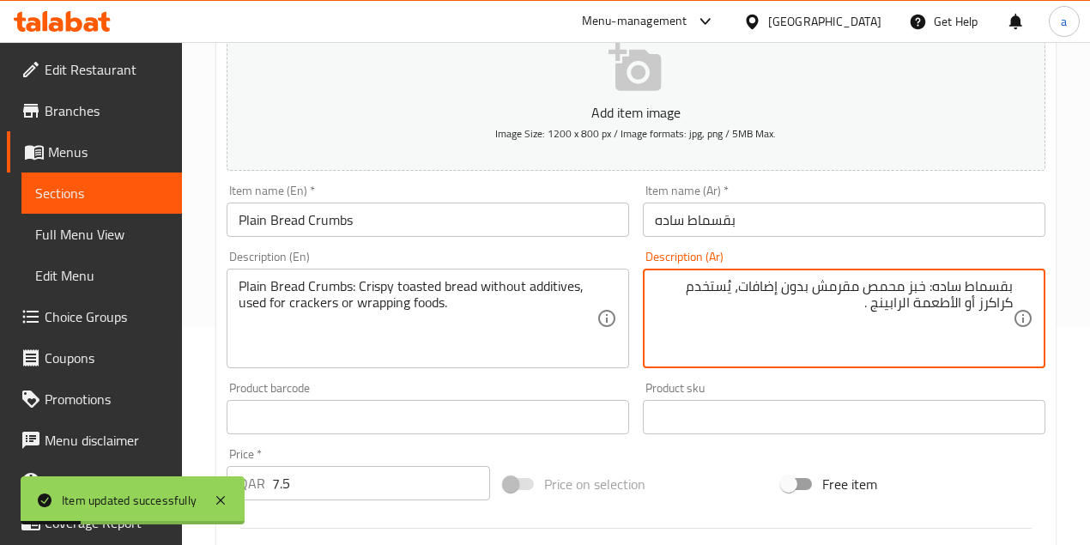
scroll to position [0, 0]
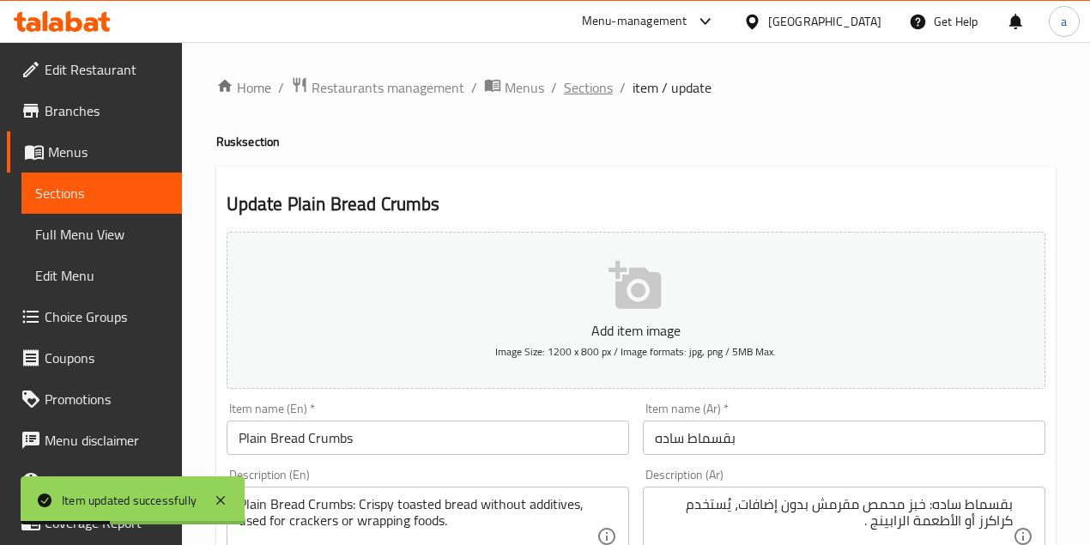
click at [584, 85] on span "Sections" at bounding box center [588, 87] width 49 height 21
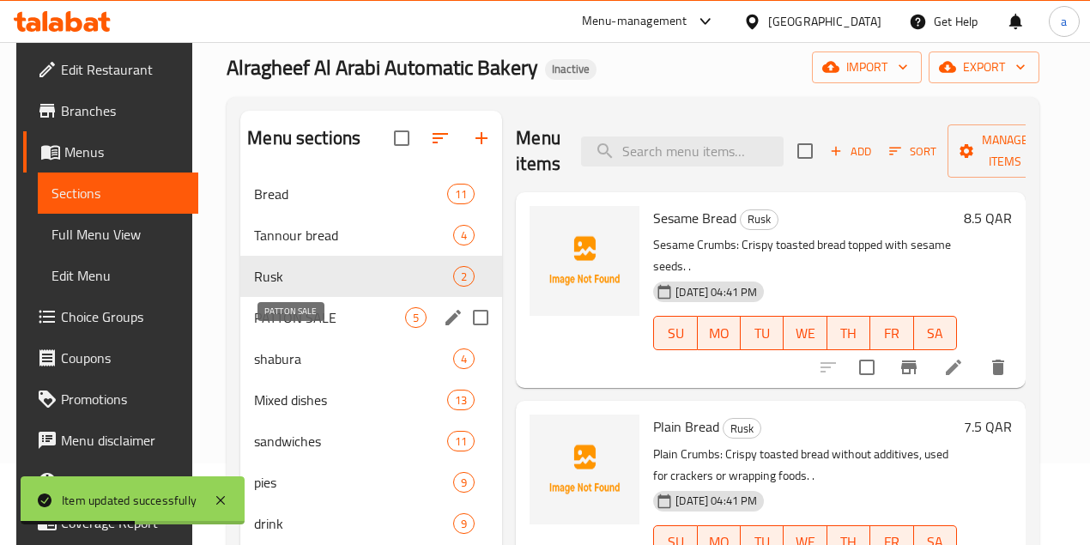
scroll to position [172, 0]
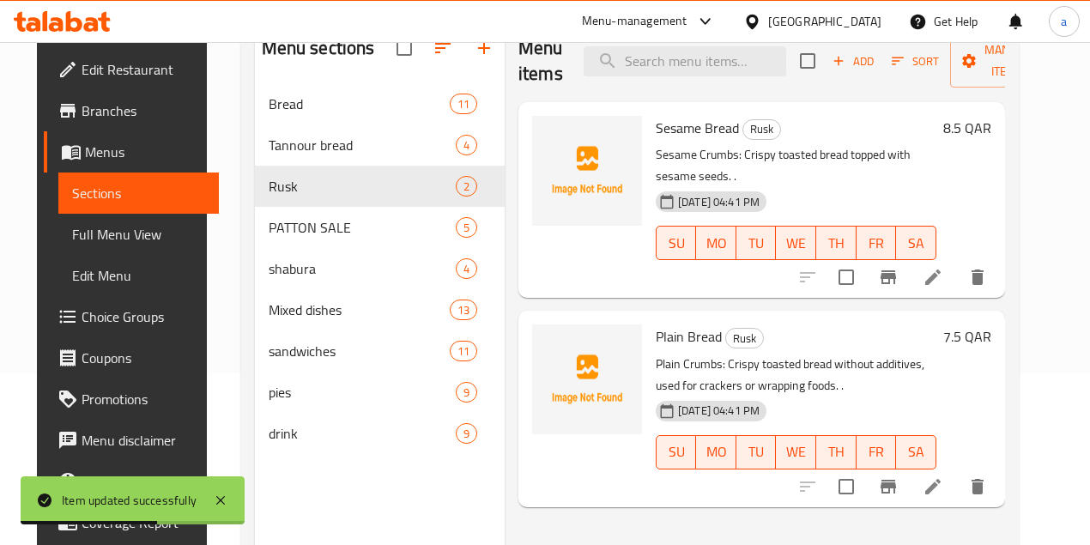
click at [99, 244] on span "Full Menu View" at bounding box center [138, 234] width 133 height 21
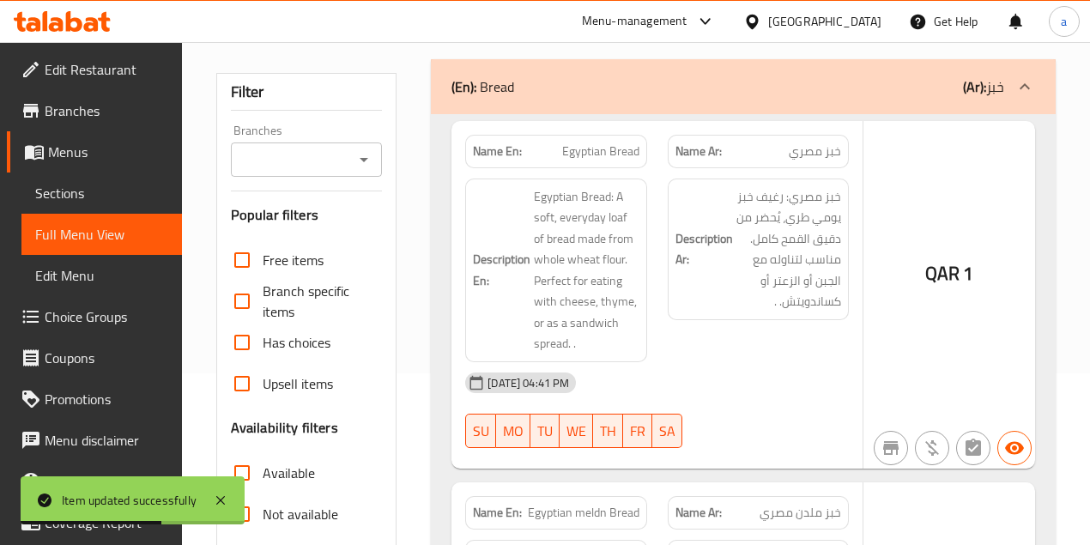
click at [724, 260] on strong "Description Ar:" at bounding box center [703, 249] width 57 height 42
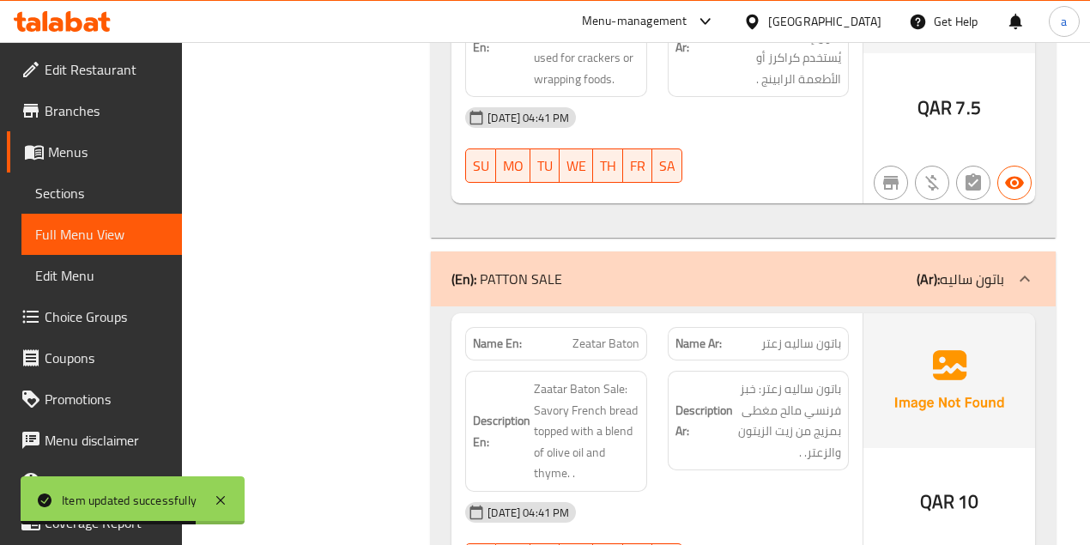
scroll to position [5638, 0]
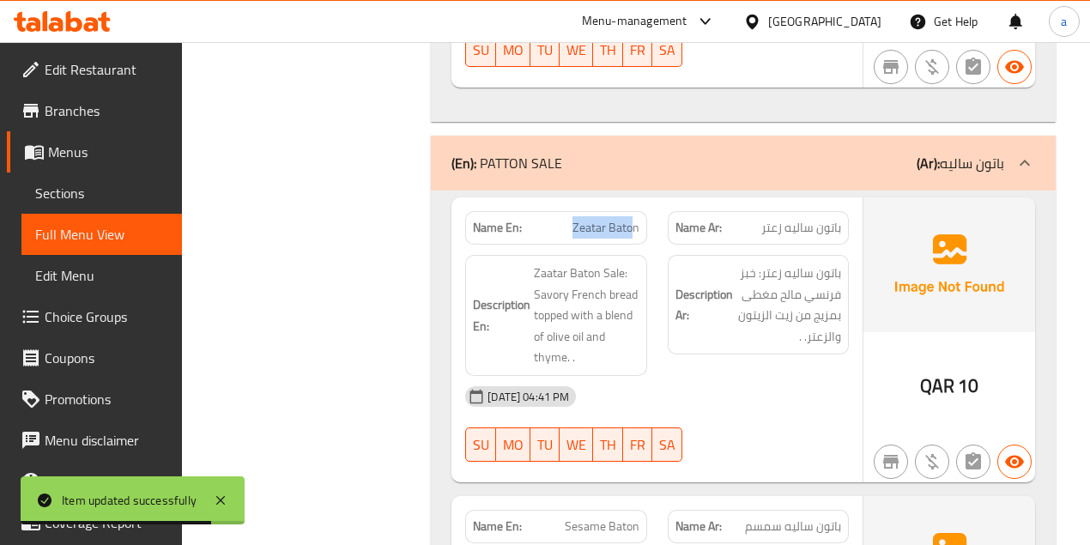
drag, startPoint x: 570, startPoint y: 211, endPoint x: 650, endPoint y: 222, distance: 80.6
click at [638, 219] on p "Name En: Zeatar Baton" at bounding box center [556, 228] width 166 height 18
click at [762, 217] on div "Name Ar: باتون ساليه زعتر" at bounding box center [758, 227] width 181 height 33
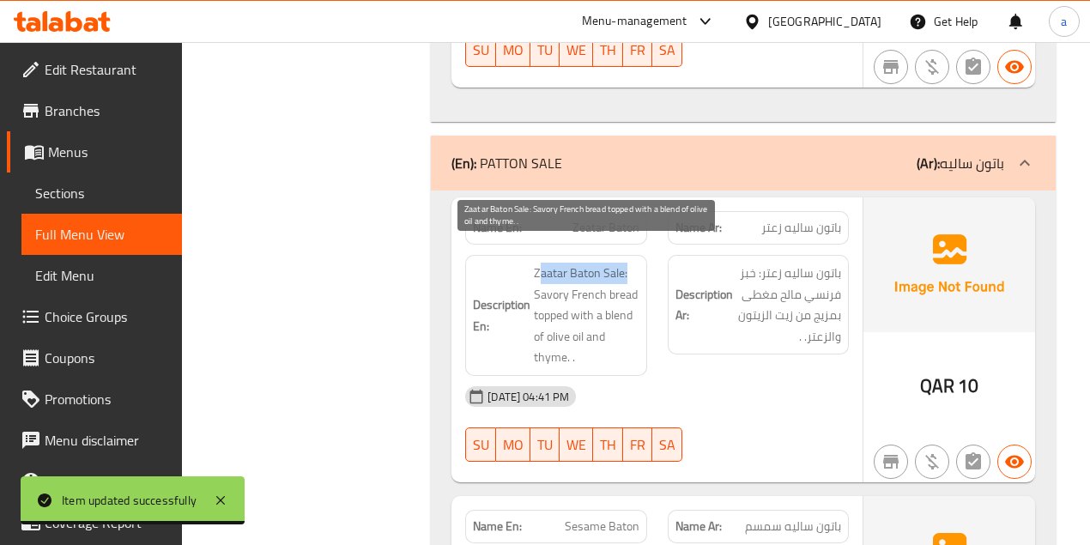
drag, startPoint x: 537, startPoint y: 255, endPoint x: 644, endPoint y: 259, distance: 106.5
click at [643, 259] on div "Description En: Zaatar Baton Sale: Savory French bread topped with a blend of o…" at bounding box center [555, 315] width 181 height 121
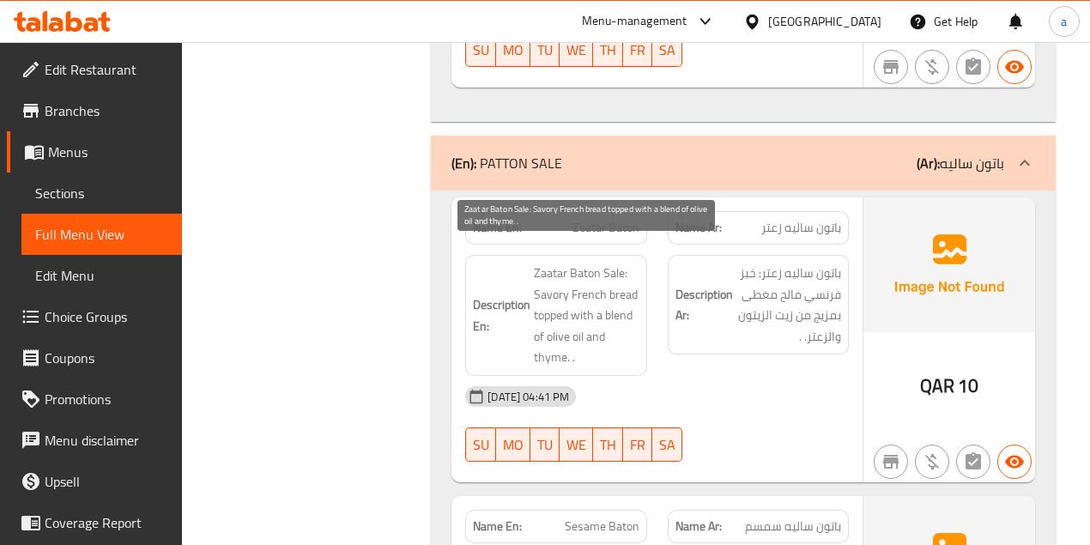
click at [568, 278] on span "Zaatar Baton Sale: Savory French bread topped with a blend of olive oil and thy…" at bounding box center [586, 316] width 105 height 106
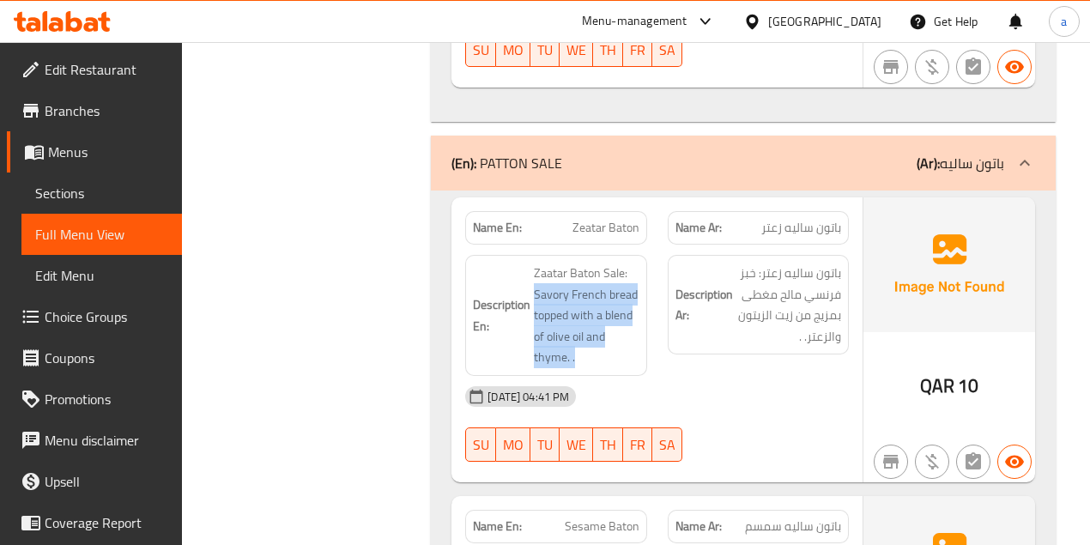
drag, startPoint x: 529, startPoint y: 267, endPoint x: 664, endPoint y: 275, distance: 135.8
click at [664, 275] on div "Description En: Zaatar Baton Sale: Savory French bread topped with a blend of o…" at bounding box center [657, 316] width 404 height 142
click at [863, 277] on img at bounding box center [949, 264] width 172 height 134
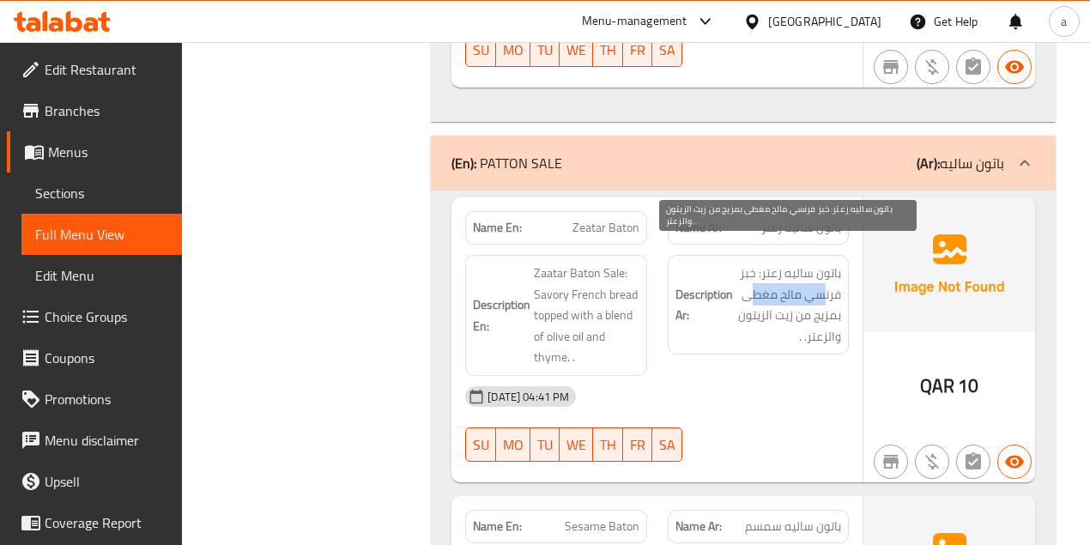
drag, startPoint x: 821, startPoint y: 273, endPoint x: 754, endPoint y: 284, distance: 67.8
click at [754, 284] on span "باتون ساليه زعتر: خبز فرنسي مالح مغطى بمزيج من زيت الزيتون والزعتر. ." at bounding box center [788, 305] width 105 height 84
click at [837, 307] on span "باتون ساليه زعتر: خبز فرنسي مالح مغطى بمزيج من زيت الزيتون والزعتر. ." at bounding box center [788, 305] width 105 height 84
drag, startPoint x: 854, startPoint y: 293, endPoint x: 750, endPoint y: 314, distance: 106.0
click at [750, 314] on div "Description Ar: باتون ساليه زعتر: خبز فرنسي مالح مغطى بمزيج من زيت الزيتون والز…" at bounding box center [758, 316] width 202 height 142
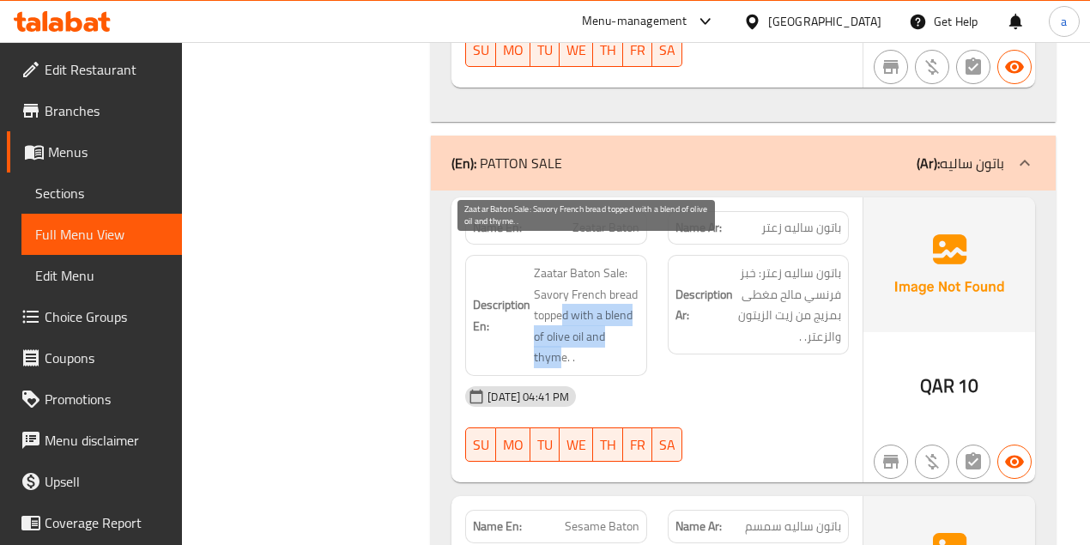
drag, startPoint x: 559, startPoint y: 299, endPoint x: 590, endPoint y: 338, distance: 50.1
click at [567, 339] on span "Zaatar Baton Sale: Savory French bread topped with a blend of olive oil and thy…" at bounding box center [586, 316] width 105 height 106
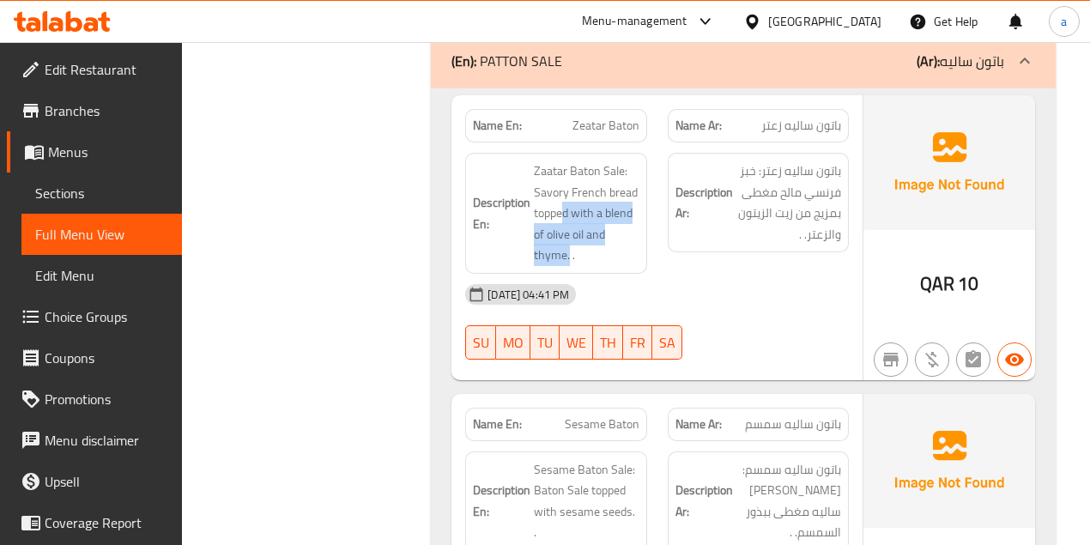
scroll to position [5867, 0]
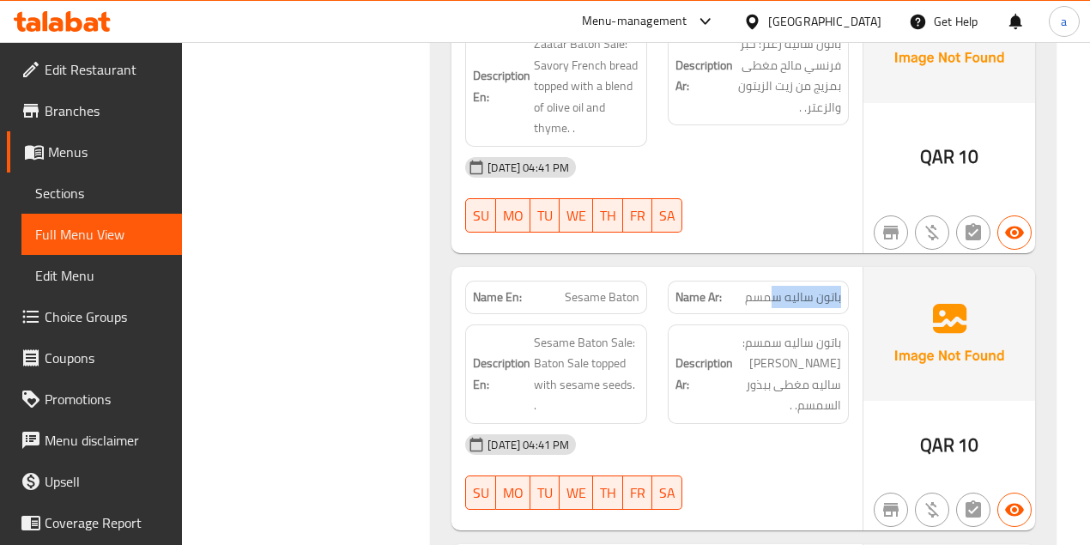
drag, startPoint x: 839, startPoint y: 273, endPoint x: 722, endPoint y: 276, distance: 116.7
click at [771, 288] on span "باتون ساليه سمسم" at bounding box center [793, 297] width 96 height 18
drag, startPoint x: 554, startPoint y: 264, endPoint x: 752, endPoint y: 299, distance: 200.3
click at [692, 282] on div "Name En: Sesame Baton Name Ar: باتون ساليه سمسم" at bounding box center [657, 297] width 404 height 54
drag, startPoint x: 849, startPoint y: 317, endPoint x: 722, endPoint y: 319, distance: 127.0
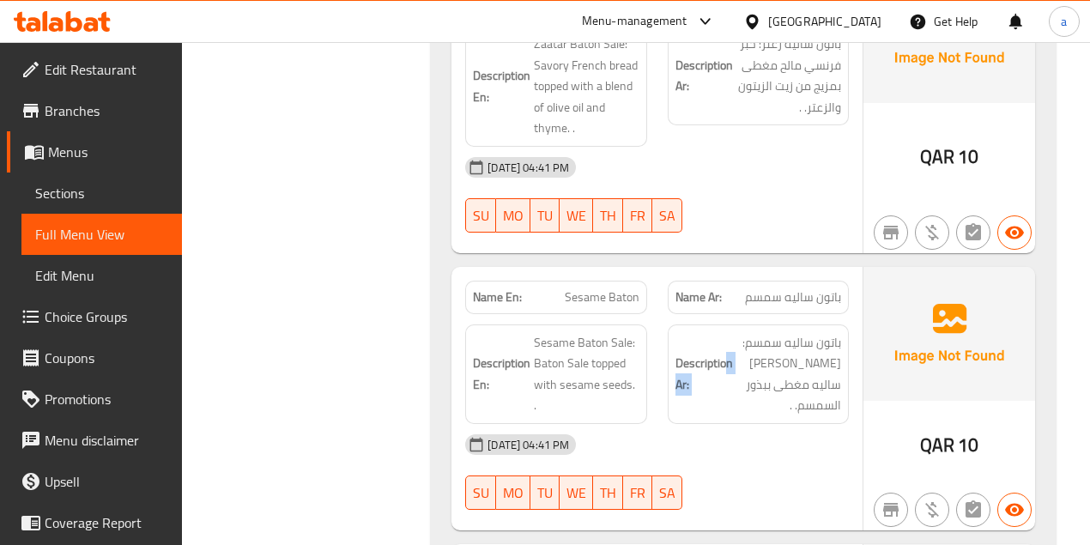
click at [722, 319] on div "Description Ar: باتون ساليه سمسم: خبز باتون ساليه مغطى ببذور السمسم. ." at bounding box center [758, 374] width 202 height 120
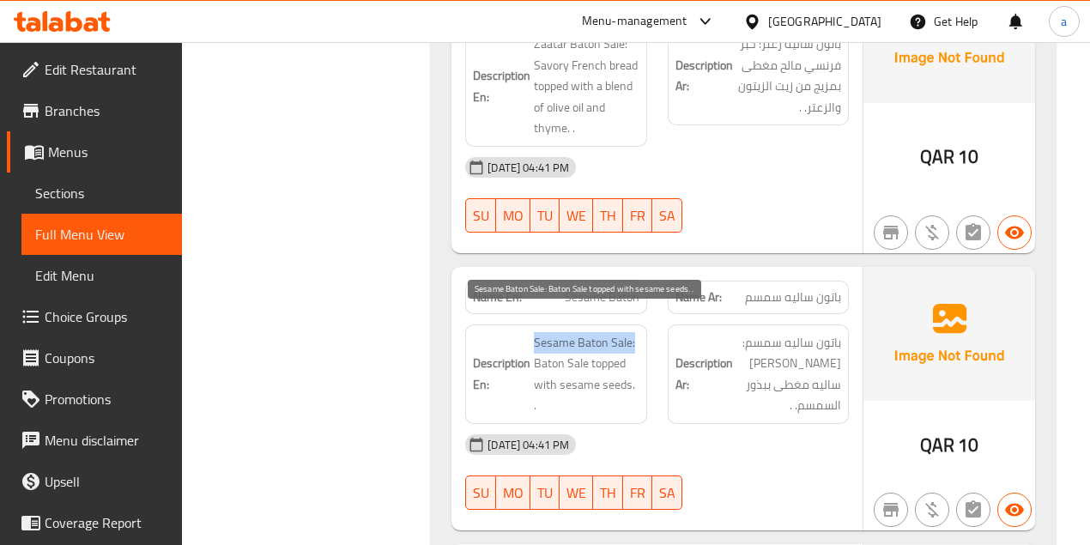
drag, startPoint x: 534, startPoint y: 321, endPoint x: 645, endPoint y: 325, distance: 111.6
click at [643, 324] on div "Description En: Sesame Baton Sale: Baton Sale topped with sesame seeds. ." at bounding box center [555, 374] width 181 height 100
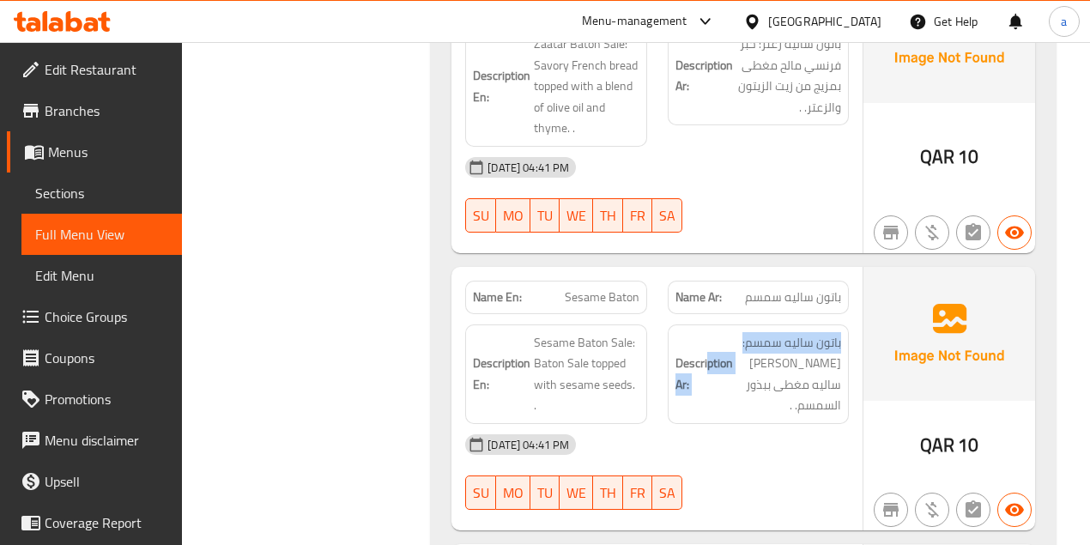
drag, startPoint x: 852, startPoint y: 343, endPoint x: 707, endPoint y: 344, distance: 145.0
click at [707, 344] on div "Description Ar: باتون ساليه سمسم: خبز باتون ساليه مغطى ببذور السمسم. ." at bounding box center [758, 374] width 202 height 120
click at [514, 353] on strong "Description En:" at bounding box center [501, 374] width 57 height 42
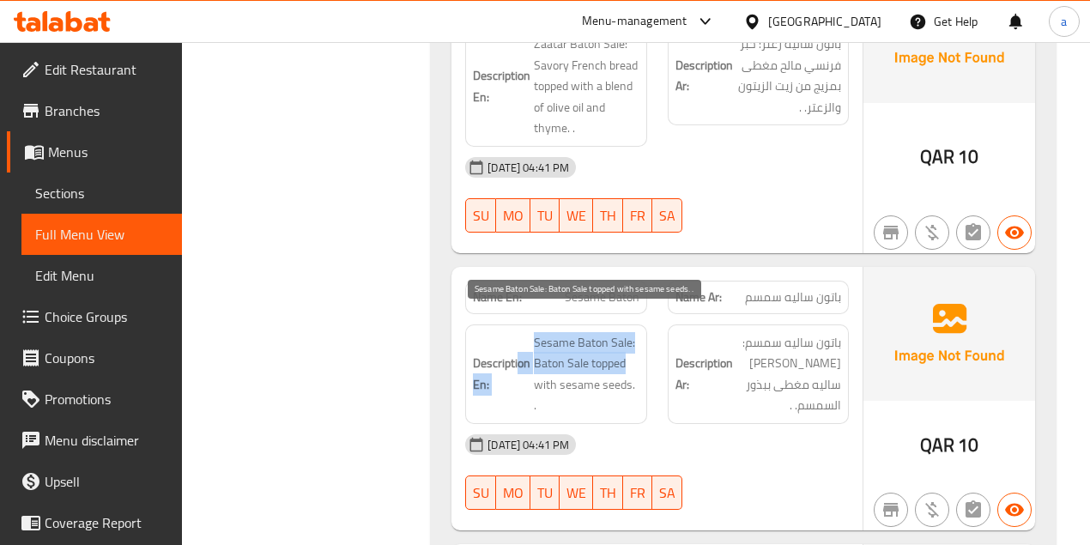
drag, startPoint x: 517, startPoint y: 337, endPoint x: 680, endPoint y: 350, distance: 164.4
click at [637, 340] on h6 "Description En: Sesame Baton Sale: Baton Sale topped with sesame seeds. ." at bounding box center [556, 374] width 166 height 84
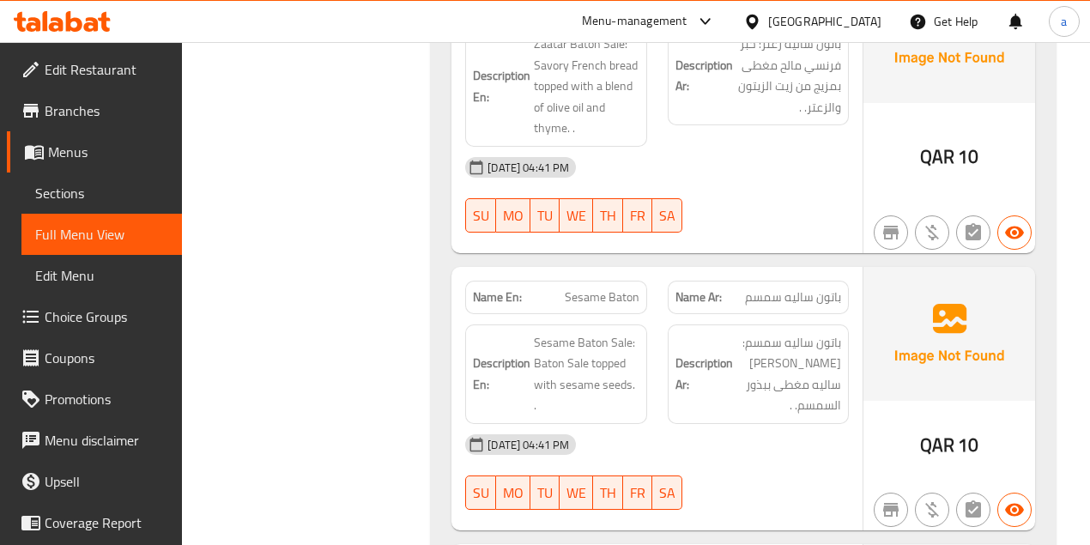
click at [728, 355] on strong "Description Ar:" at bounding box center [703, 374] width 57 height 42
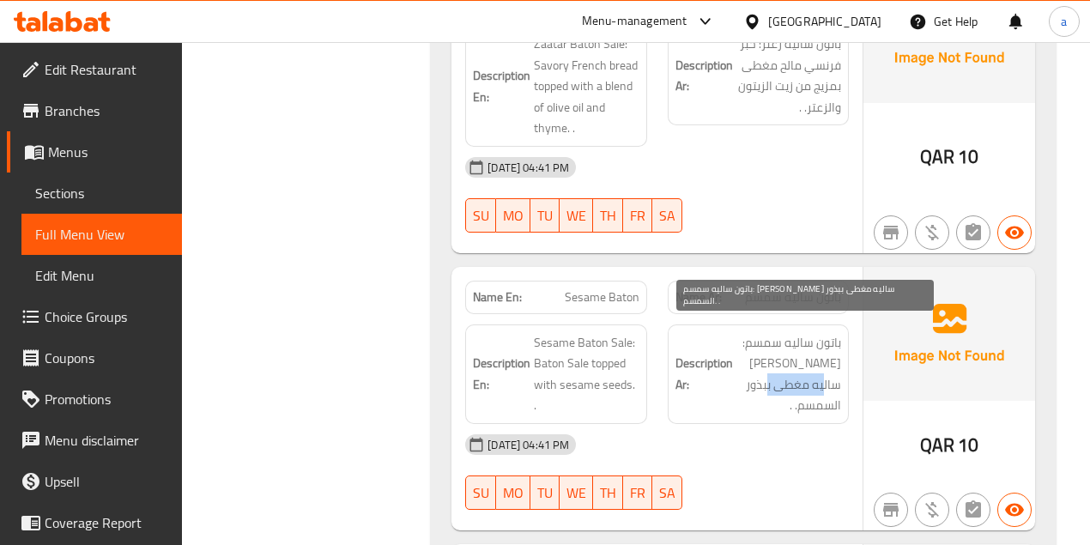
drag, startPoint x: 819, startPoint y: 364, endPoint x: 752, endPoint y: 361, distance: 67.8
click at [752, 361] on span "باتون ساليه سمسم: خبز باتون ساليه مغطى ببذور السمسم. ." at bounding box center [788, 374] width 105 height 84
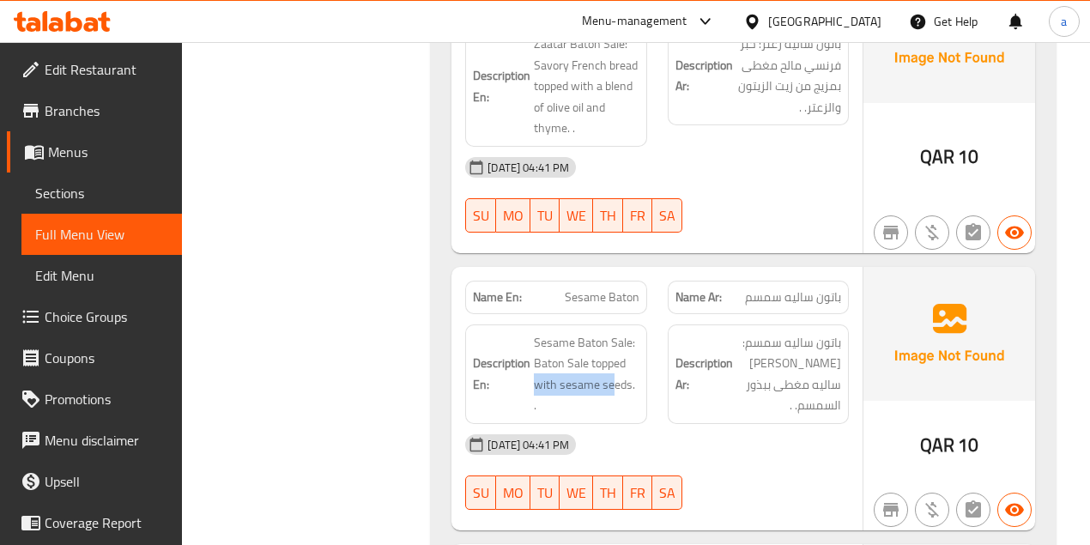
drag, startPoint x: 539, startPoint y: 366, endPoint x: 881, endPoint y: 311, distance: 346.7
click at [658, 364] on div "Description En: Sesame Baton Sale: Baton Sale topped with sesame seeds. . Descr…" at bounding box center [657, 374] width 404 height 120
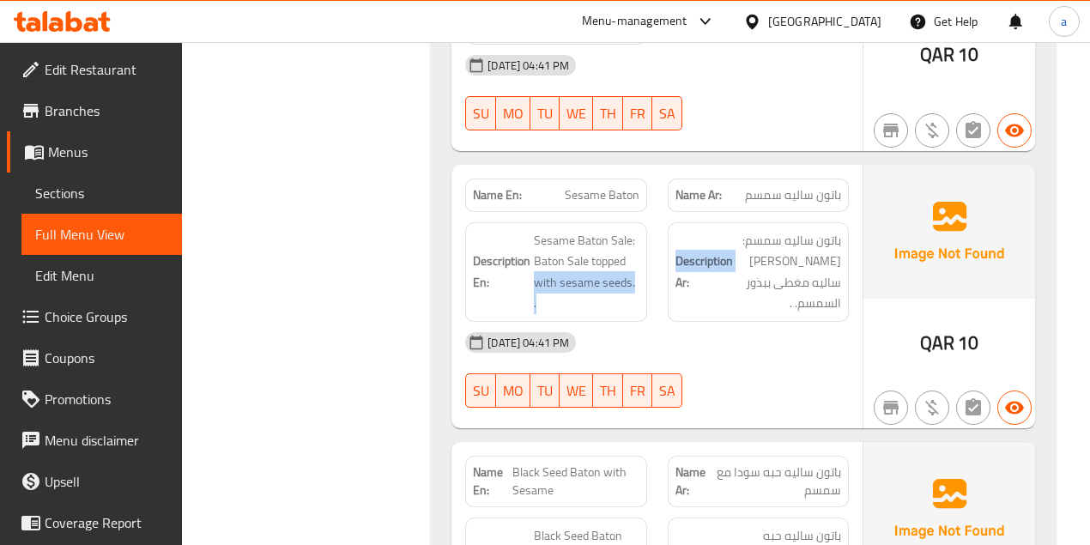
scroll to position [6095, 0]
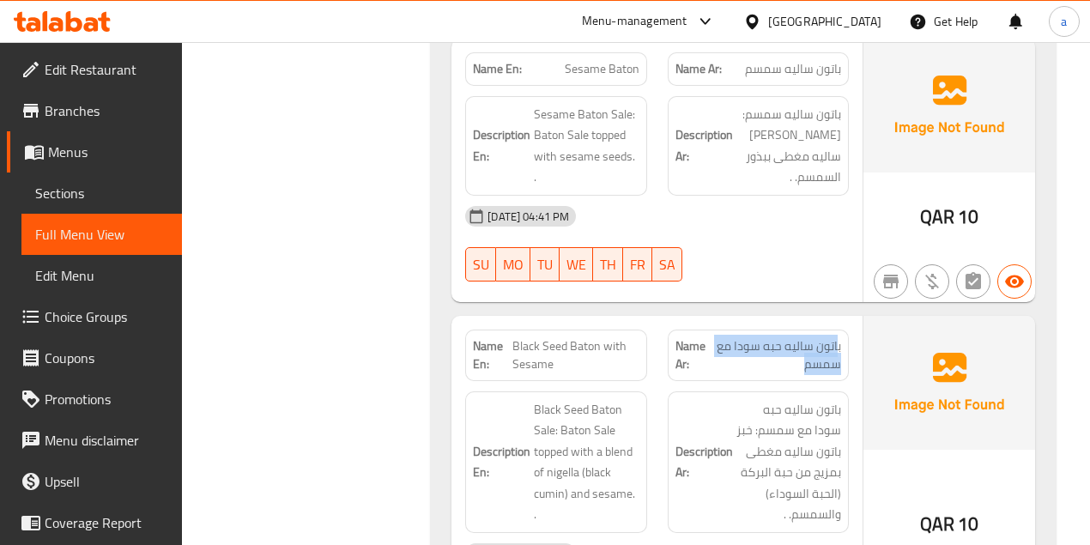
drag, startPoint x: 825, startPoint y: 325, endPoint x: 728, endPoint y: 343, distance: 98.6
click at [728, 343] on span "باتون ساليه حبه سودا مع سمسم" at bounding box center [776, 355] width 130 height 36
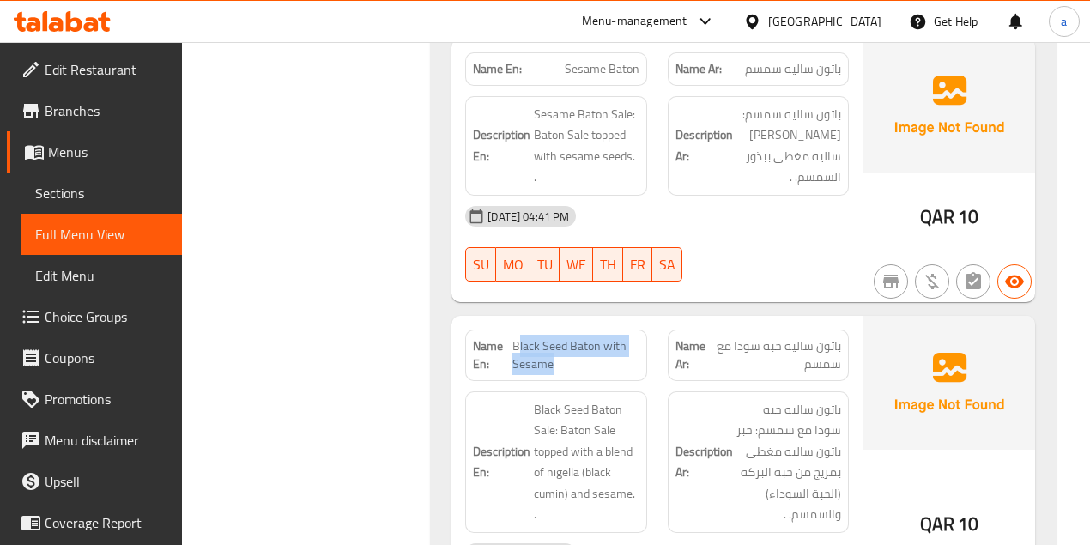
drag, startPoint x: 517, startPoint y: 322, endPoint x: 609, endPoint y: 337, distance: 93.9
click at [609, 337] on span "Black Seed Baton with Sesame" at bounding box center [575, 355] width 127 height 36
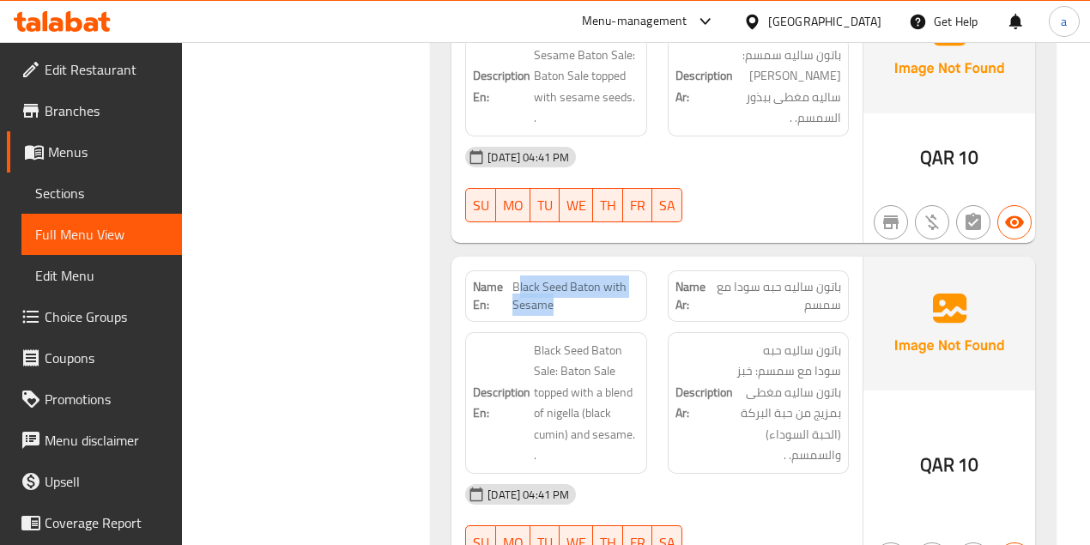
scroll to position [6210, 0]
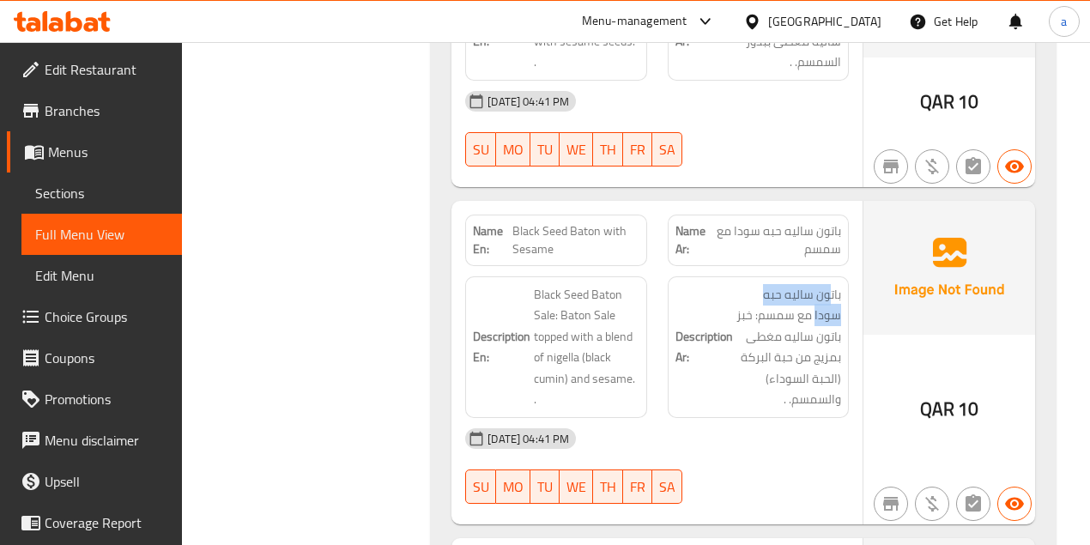
drag, startPoint x: 830, startPoint y: 271, endPoint x: 724, endPoint y: 275, distance: 105.6
click at [724, 284] on h6 "Description Ar: باتون ساليه حبه سودا مع سمسم: خبز باتون ساليه مغطى بمزيج من حبة…" at bounding box center [758, 347] width 166 height 126
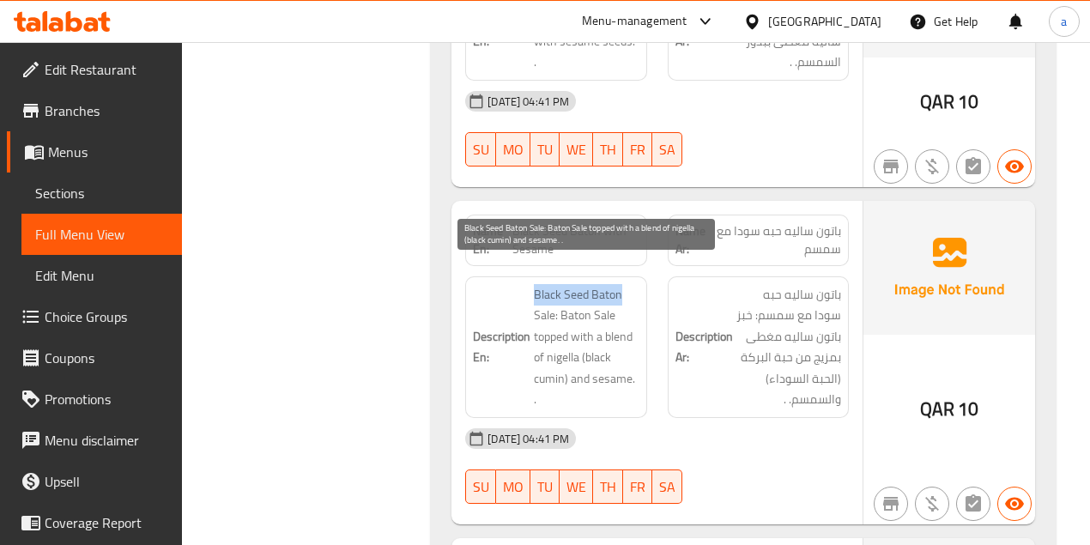
drag, startPoint x: 580, startPoint y: 275, endPoint x: 618, endPoint y: 276, distance: 37.8
click at [618, 284] on h6 "Description En: Black Seed Baton Sale: Baton Sale topped with a blend of nigell…" at bounding box center [556, 347] width 166 height 126
drag, startPoint x: 526, startPoint y: 293, endPoint x: 637, endPoint y: 296, distance: 111.6
click at [634, 295] on h6 "Description En: Black Seed Baton Sale: Baton Sale topped with a blend of nigell…" at bounding box center [556, 347] width 166 height 126
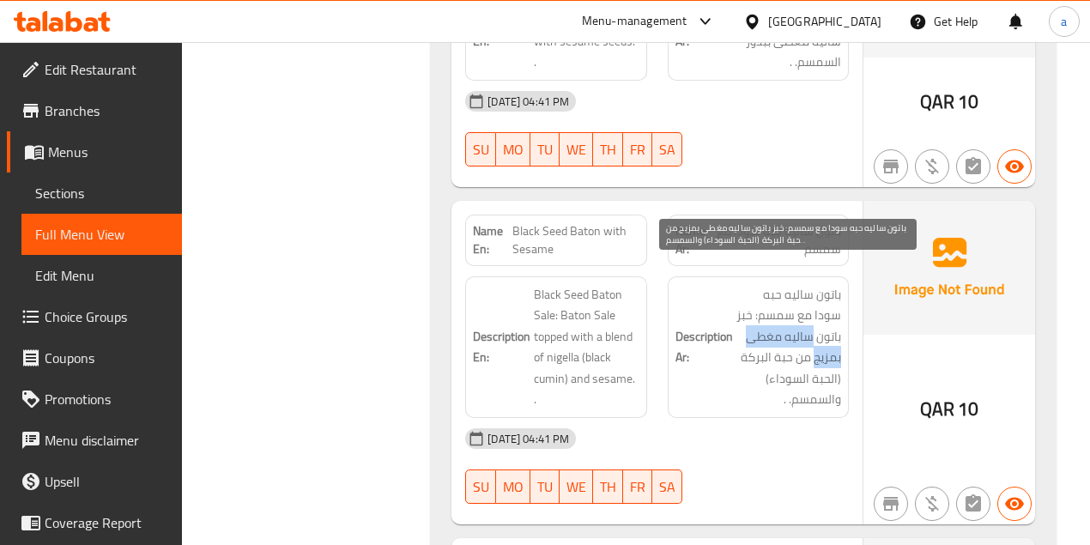
drag, startPoint x: 837, startPoint y: 311, endPoint x: 729, endPoint y: 320, distance: 108.4
click at [740, 321] on span "باتون ساليه حبه سودا مع سمسم: خبز باتون ساليه مغطى بمزيج من حبة البركة (الحبة ا…" at bounding box center [788, 347] width 105 height 126
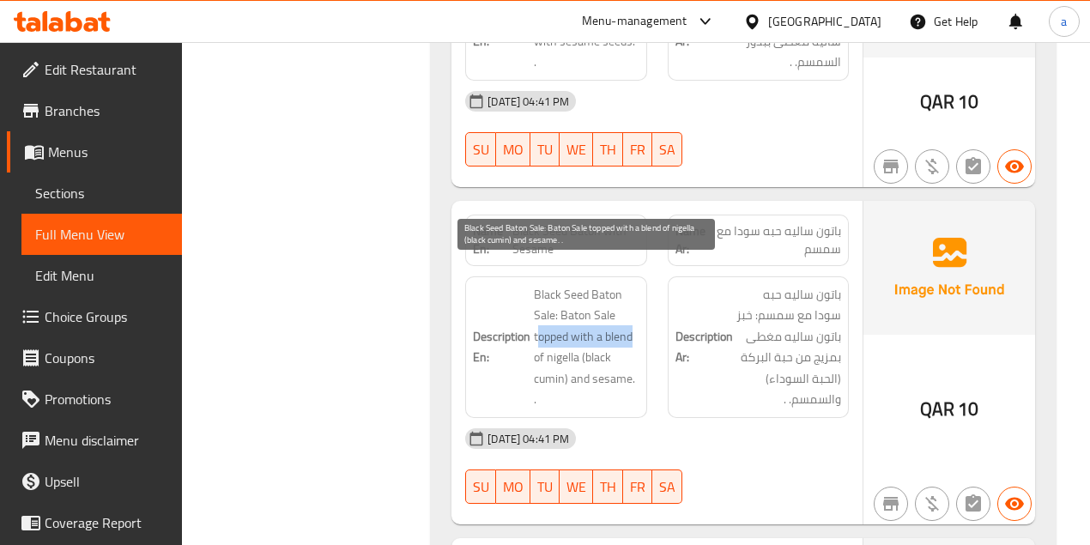
drag, startPoint x: 537, startPoint y: 317, endPoint x: 630, endPoint y: 317, distance: 92.7
click at [630, 317] on span "Black Seed Baton Sale: Baton Sale topped with a blend of nigella (black cumin) …" at bounding box center [586, 347] width 105 height 126
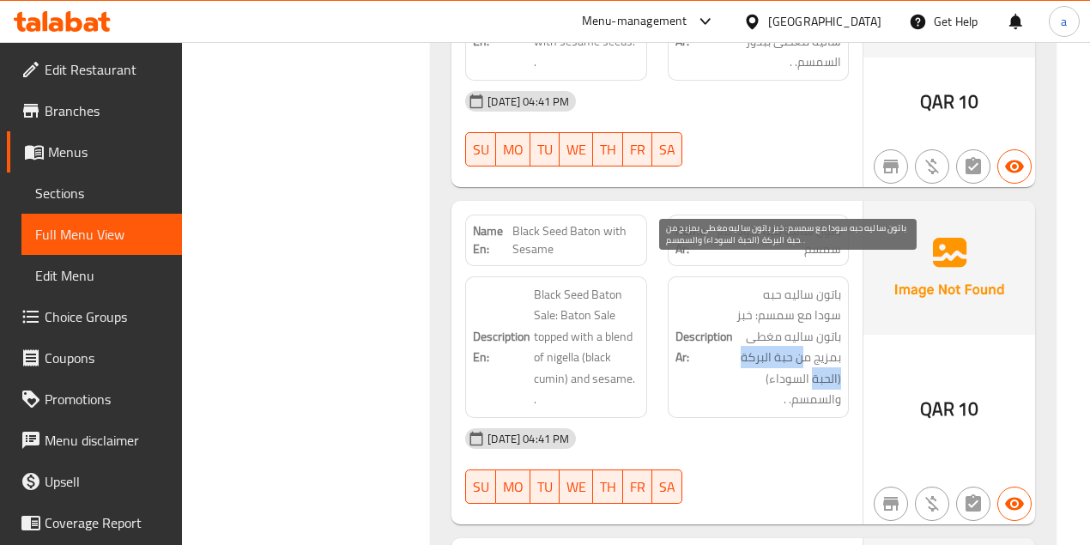
drag, startPoint x: 833, startPoint y: 335, endPoint x: 742, endPoint y: 335, distance: 91.0
click at [742, 335] on span "باتون ساليه حبه سودا مع سمسم: خبز باتون ساليه مغطى بمزيج من حبة البركة (الحبة ا…" at bounding box center [788, 347] width 105 height 126
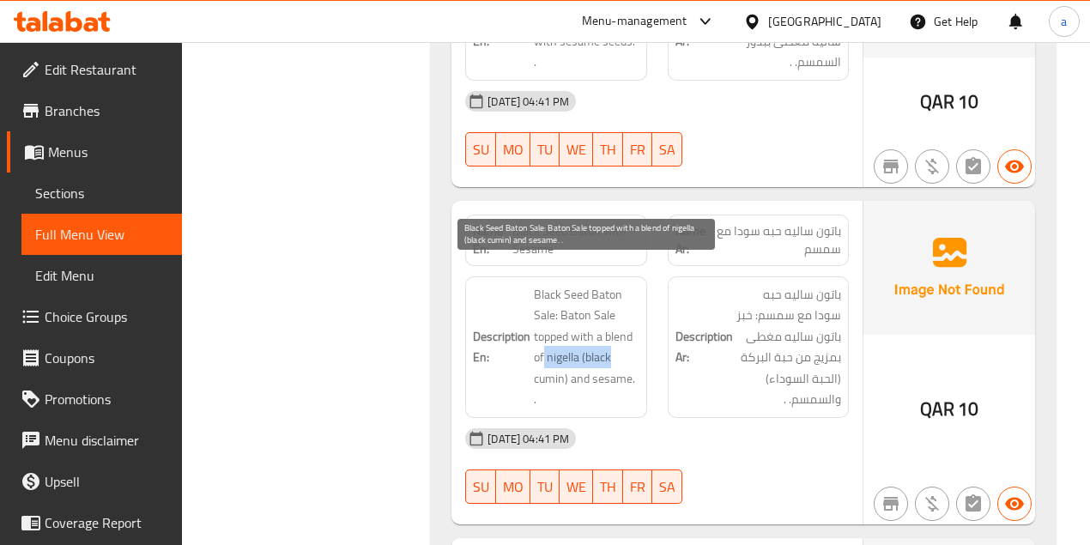
drag, startPoint x: 544, startPoint y: 335, endPoint x: 618, endPoint y: 337, distance: 73.8
click at [618, 337] on span "Black Seed Baton Sale: Baton Sale topped with a blend of nigella (black cumin) …" at bounding box center [586, 347] width 105 height 126
click at [544, 334] on span "Black Seed Baton Sale: Baton Sale topped with a blend of nigella (black cumin) …" at bounding box center [586, 347] width 105 height 126
click at [566, 334] on span "Black Seed Baton Sale: Baton Sale topped with a blend of nigella (black cumin) …" at bounding box center [586, 347] width 105 height 126
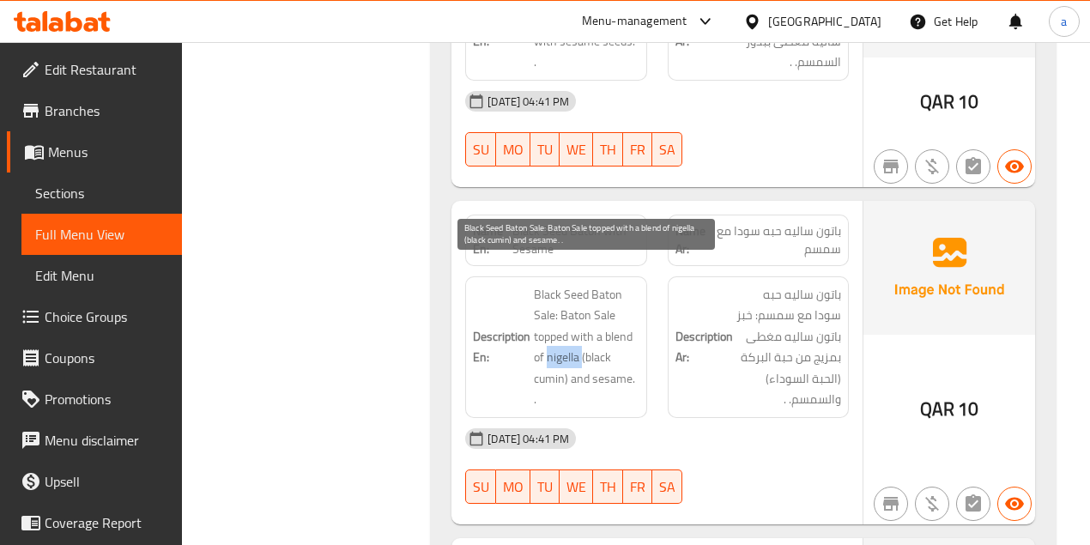
copy span "nigella"
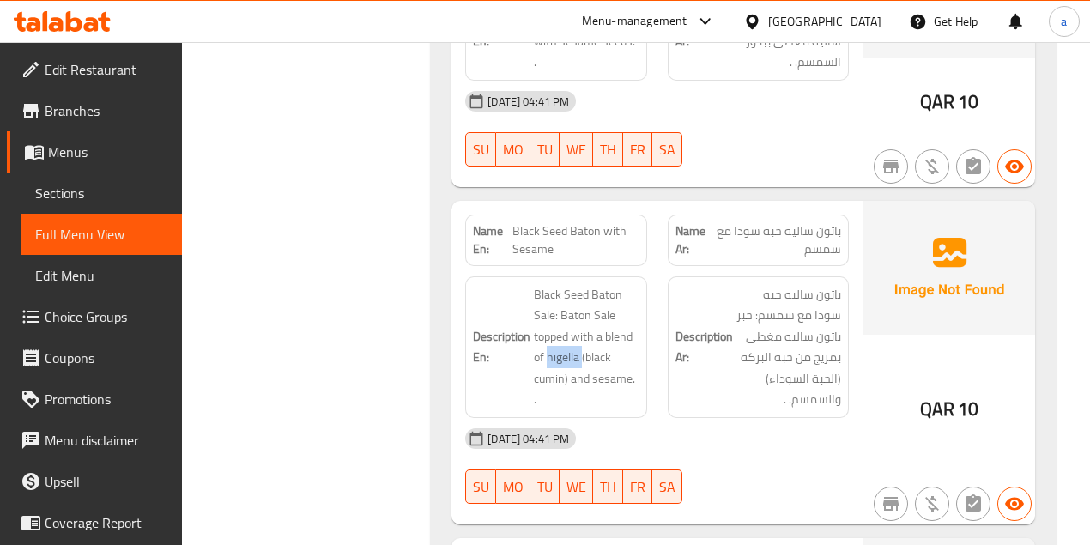
click at [166, 311] on link "Choice Groups" at bounding box center [94, 316] width 175 height 41
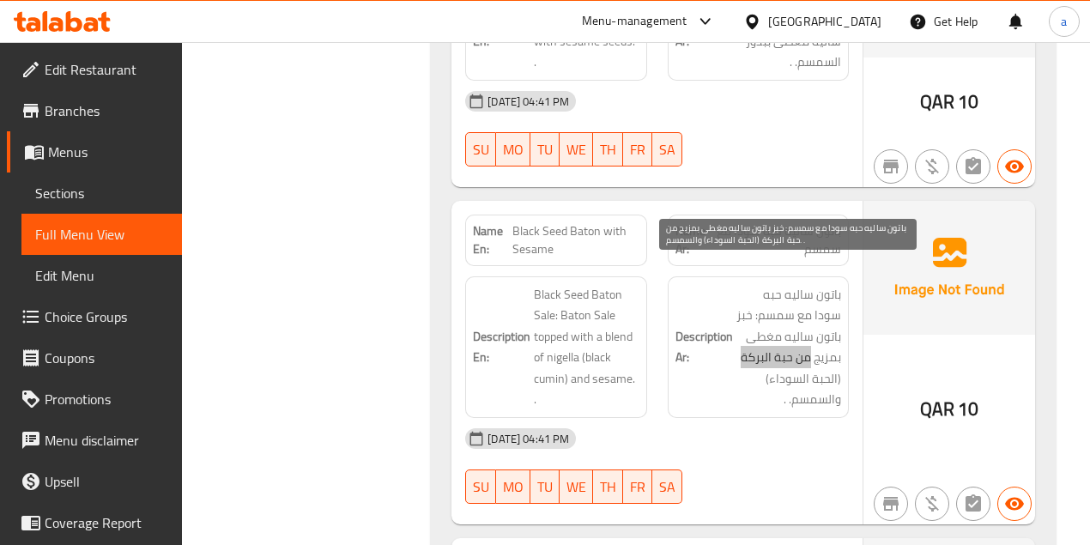
drag, startPoint x: 770, startPoint y: 335, endPoint x: 842, endPoint y: 335, distance: 72.1
click at [842, 335] on div "Description Ar: باتون ساليه حبه سودا مع سمسم: خبز باتون ساليه مغطى بمزيج من حبة…" at bounding box center [758, 347] width 181 height 142
click at [777, 336] on span "باتون ساليه حبه سودا مع سمسم: خبز باتون ساليه مغطى بمزيج من حبة البركة (الحبة ا…" at bounding box center [788, 347] width 105 height 126
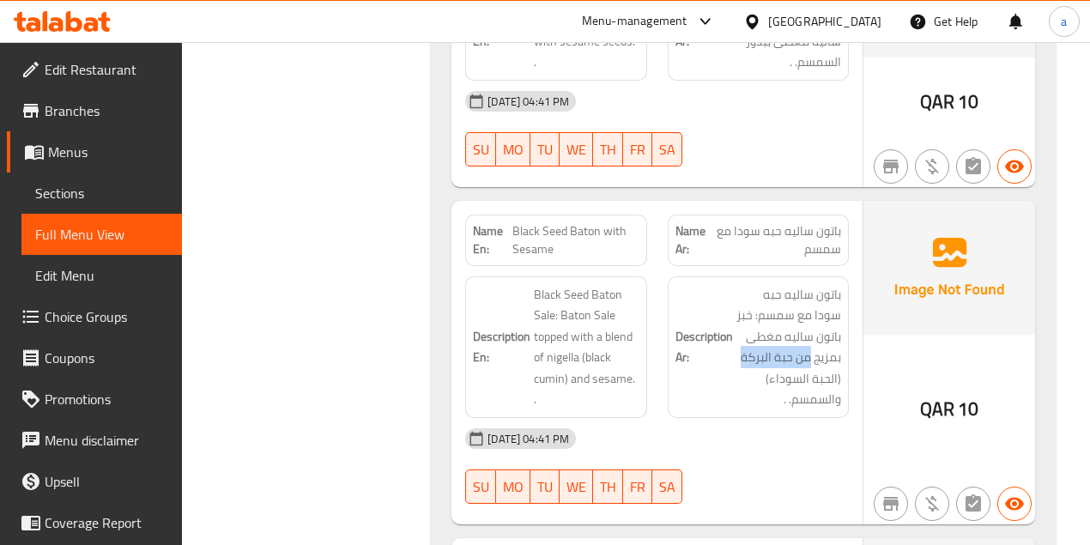
drag, startPoint x: 769, startPoint y: 333, endPoint x: 846, endPoint y: 340, distance: 77.5
click at [846, 340] on div "Description Ar: باتون ساليه حبه سودا مع سمسم: خبز باتون ساليه مغطى بمزيج من حبة…" at bounding box center [758, 347] width 181 height 142
drag, startPoint x: 512, startPoint y: 209, endPoint x: 630, endPoint y: 228, distance: 119.1
click at [630, 228] on span "Black Seed Baton with Sesame" at bounding box center [575, 240] width 127 height 36
drag, startPoint x: 108, startPoint y: 196, endPoint x: 118, endPoint y: 196, distance: 9.4
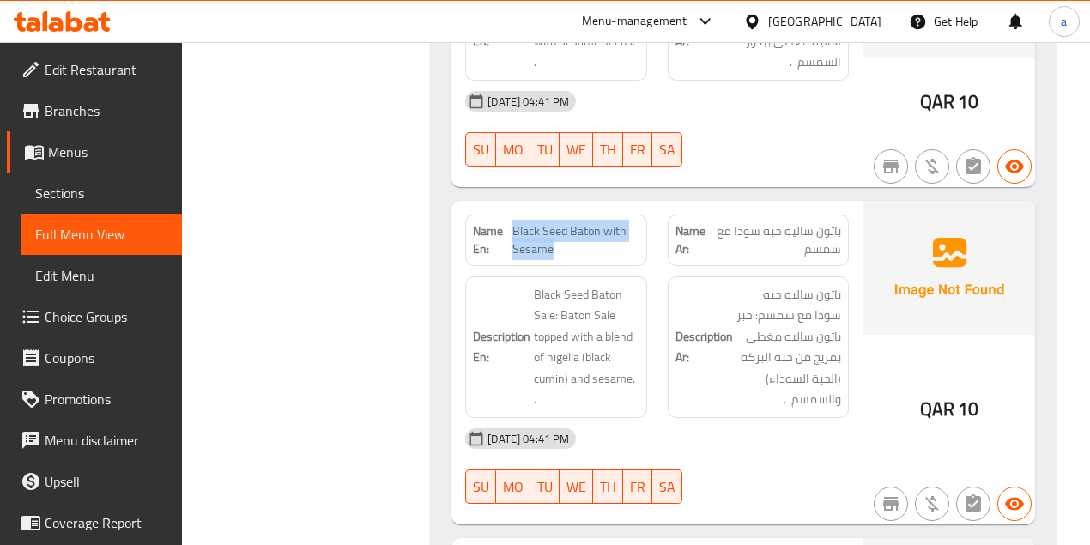
click at [108, 196] on span "Sections" at bounding box center [101, 193] width 133 height 21
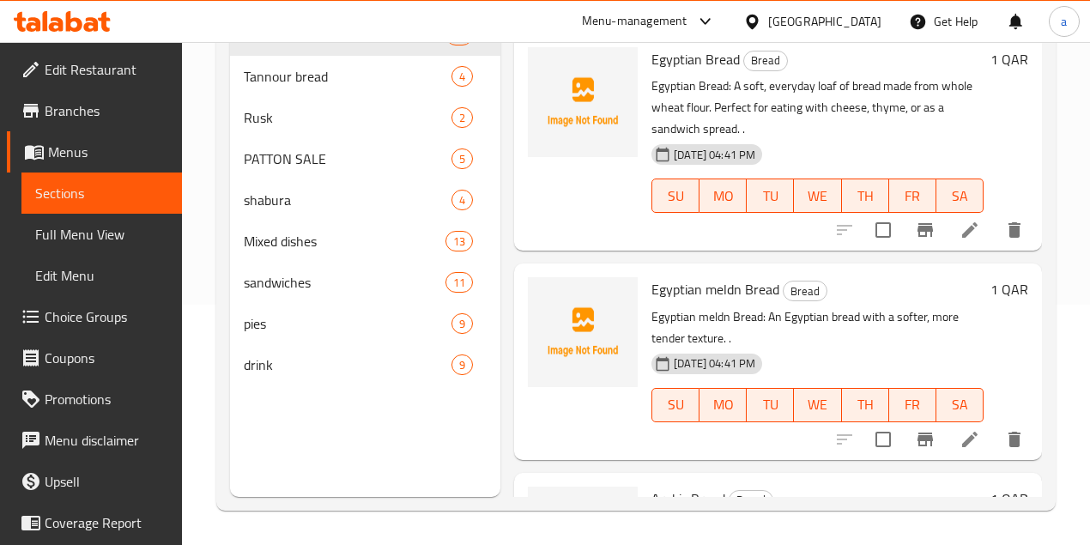
scroll to position [240, 0]
click at [327, 169] on span "PATTON SALE" at bounding box center [324, 158] width 160 height 21
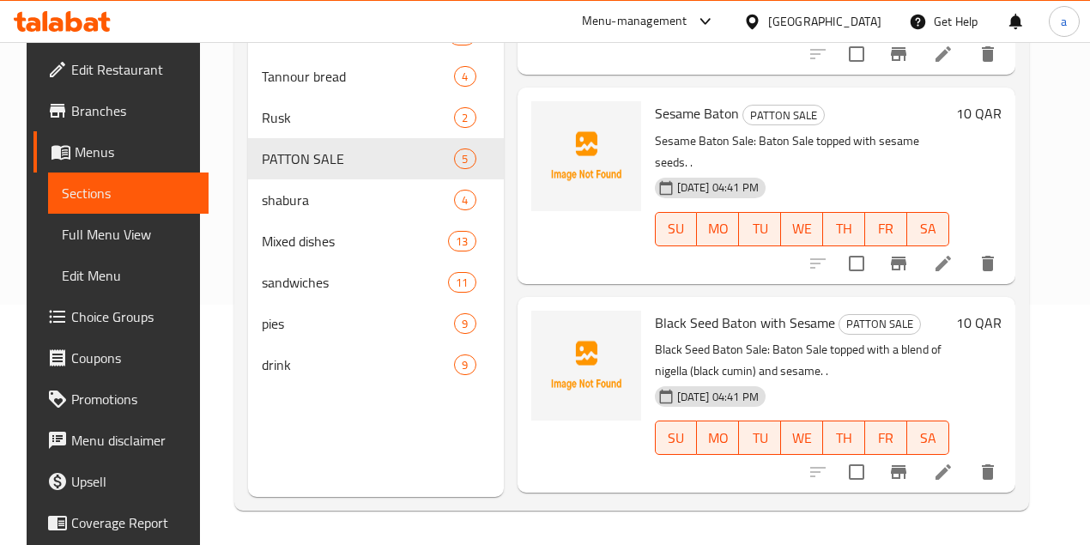
scroll to position [172, 0]
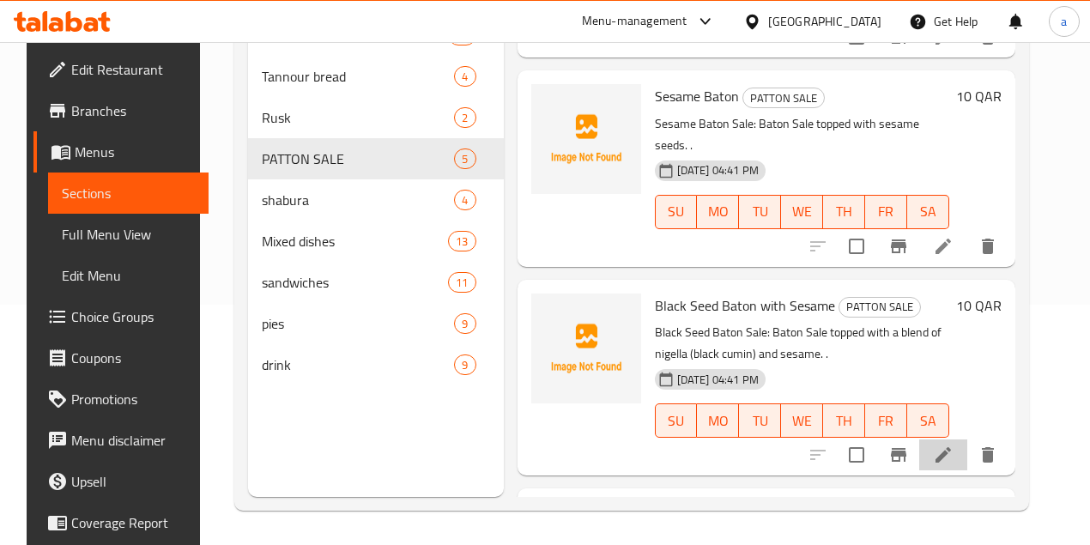
click at [964, 439] on li at bounding box center [943, 454] width 48 height 31
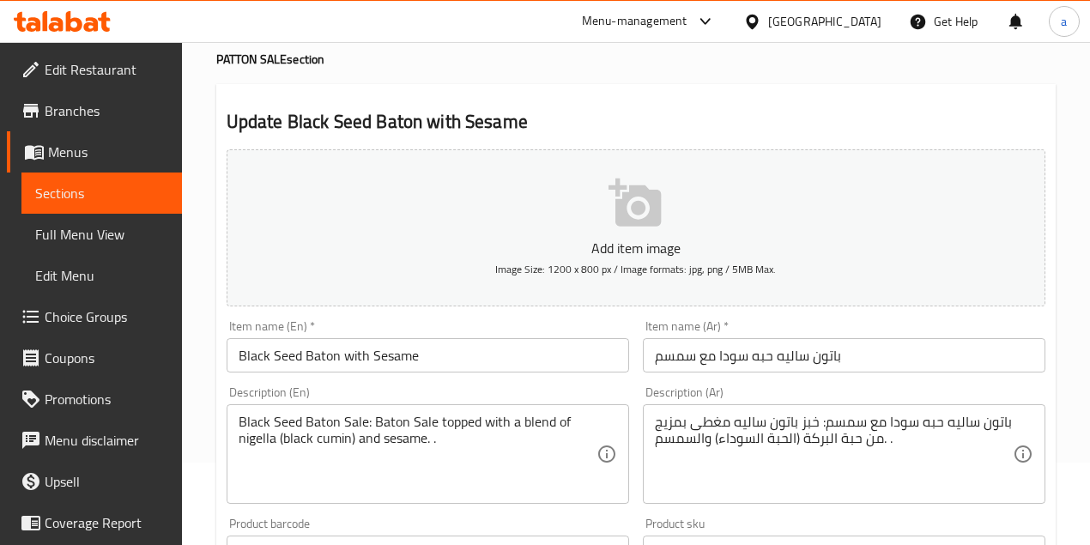
scroll to position [172, 0]
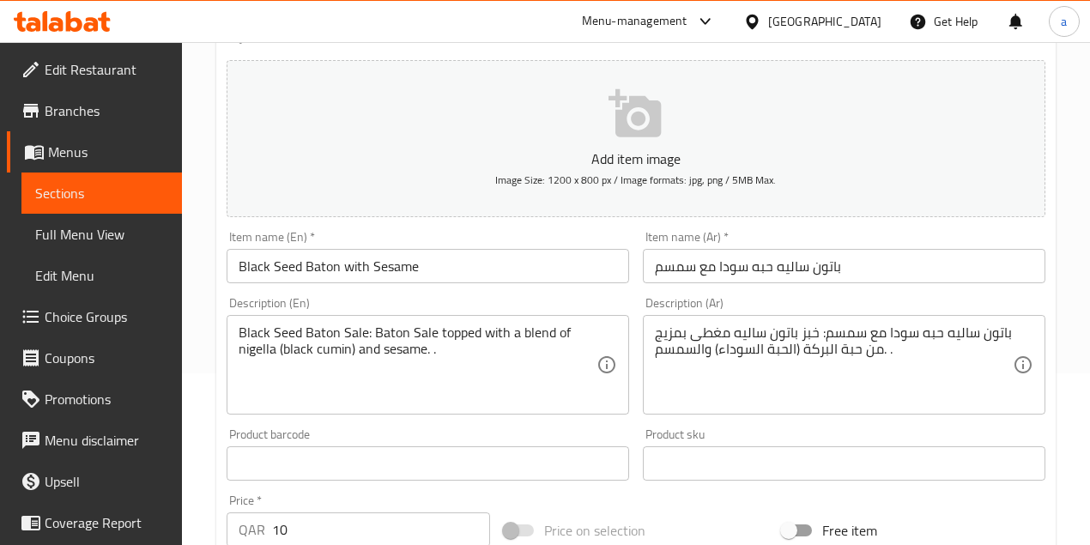
click at [733, 265] on input "باتون ساليه حبه سودا مع سمسم" at bounding box center [844, 266] width 402 height 34
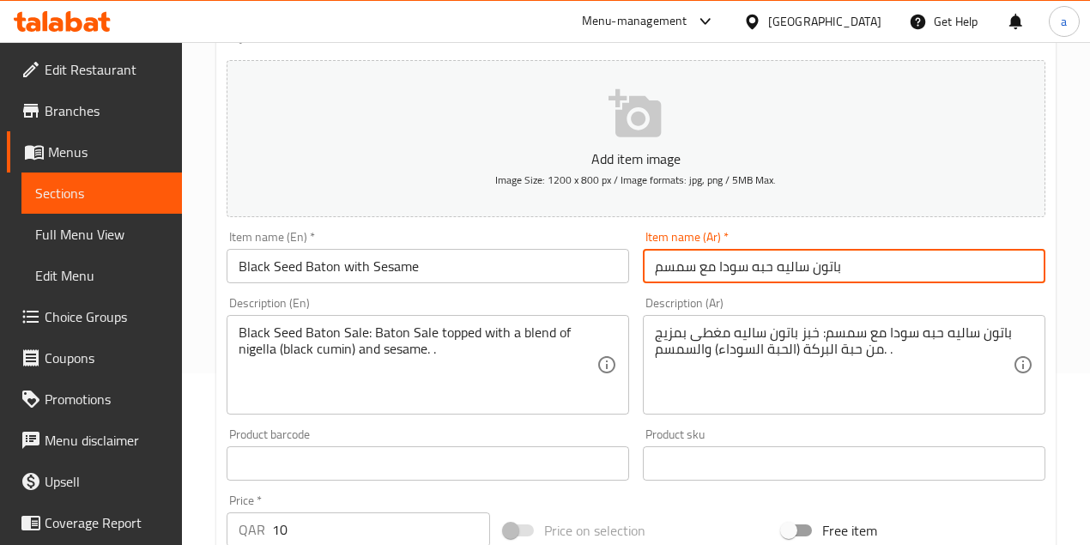
click at [733, 265] on input "باتون ساليه حبه سودا مع سمسم" at bounding box center [844, 266] width 402 height 34
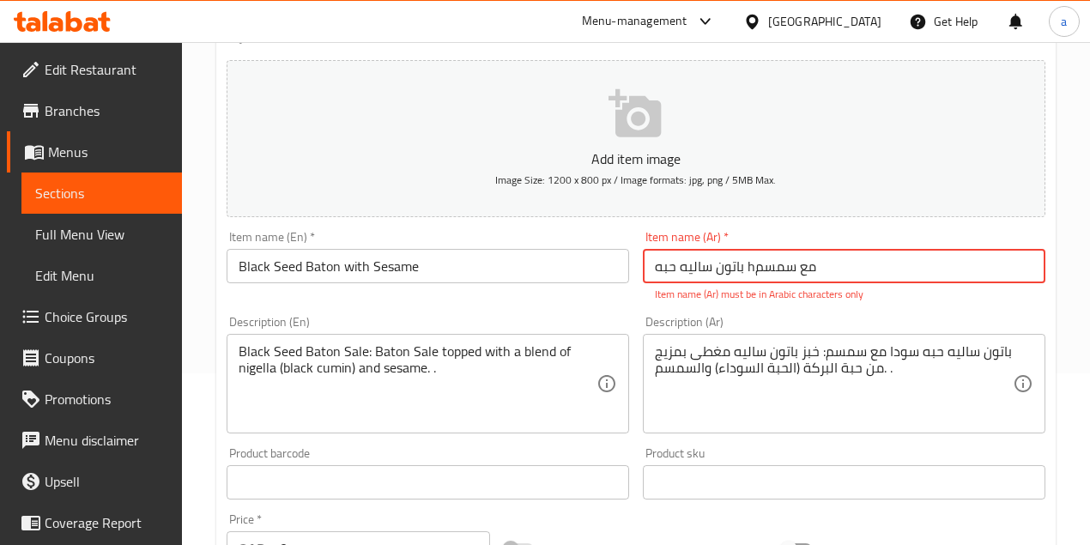
click at [752, 267] on input "باتون ساليه حبه hمع سمسم" at bounding box center [844, 266] width 402 height 34
click at [847, 256] on input "باتون ساليه حبه سودا مع سمسم" at bounding box center [844, 266] width 402 height 34
type input "باتون ساليه حبه سودا مع سمسم"
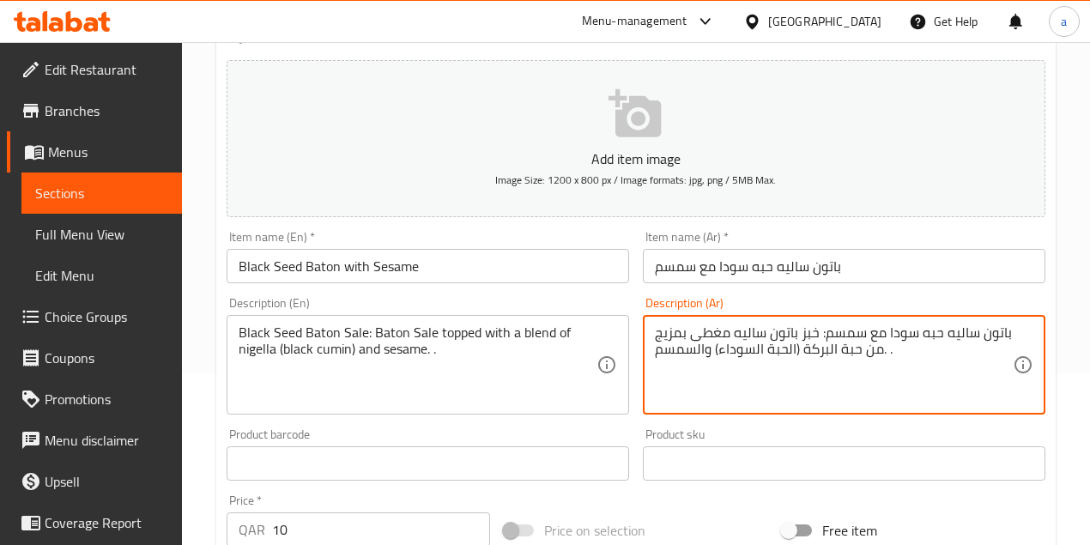
drag, startPoint x: 976, startPoint y: 335, endPoint x: 717, endPoint y: 333, distance: 259.1
click at [717, 333] on textarea "باتون ساليه حبه سودا مع سمسم: خبز باتون ساليه مغطى بمزيج من حبة البركة (الحبة ا…" at bounding box center [834, 365] width 358 height 82
click at [737, 347] on textarea "باتون ساليه حبه سودا مع سمسم: خبز باتون ساليه مغطى بمزيج من حبة البركة (الحبة ا…" at bounding box center [834, 365] width 358 height 82
click at [742, 347] on textarea "باتون ساليه حبه سودا مع سمسم: خبز باتون ساليه مغطى بمزيج من حبة البركة (الحبة ا…" at bounding box center [834, 365] width 358 height 82
drag, startPoint x: 745, startPoint y: 336, endPoint x: 705, endPoint y: 339, distance: 39.6
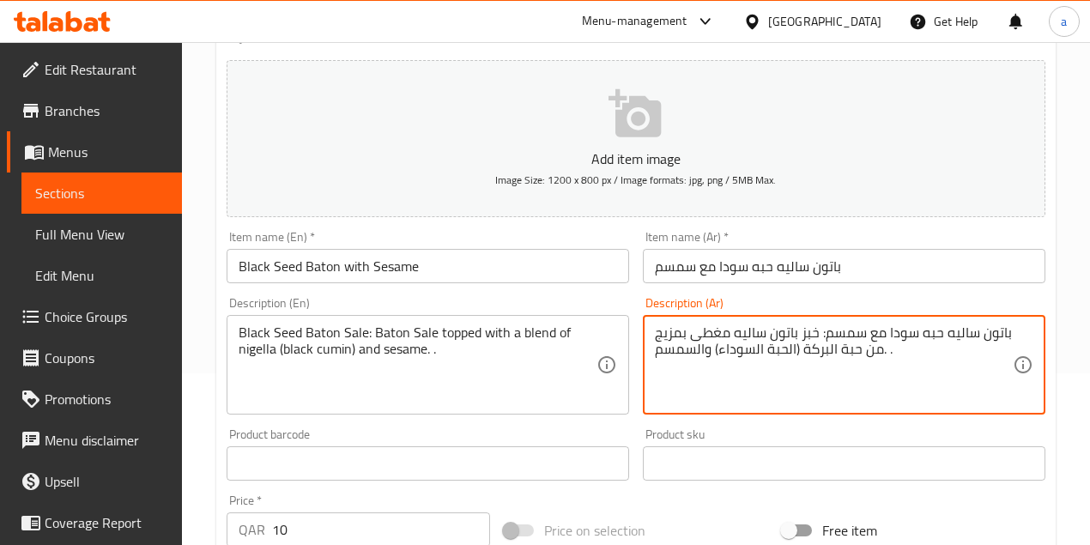
click at [667, 337] on textarea "باتون ساليه حبه سودا مع سمسم: خبز باتون ساليه مغطى بمزيج من حبة البركة (الحبة ا…" at bounding box center [834, 365] width 358 height 82
click at [760, 353] on textarea "باتون ساليه حبه سودا مع سمسم: خبز باتون ساليه مغطى بمزيج من حبة البركة (الحبة ا…" at bounding box center [834, 365] width 358 height 82
drag, startPoint x: 865, startPoint y: 350, endPoint x: 665, endPoint y: 354, distance: 200.0
click at [670, 355] on textarea "باتون ساليه حبه سودا مع سمسم: خبز باتون ساليه مغطى بمزيج من حبة البركة (الحبة ا…" at bounding box center [834, 365] width 358 height 82
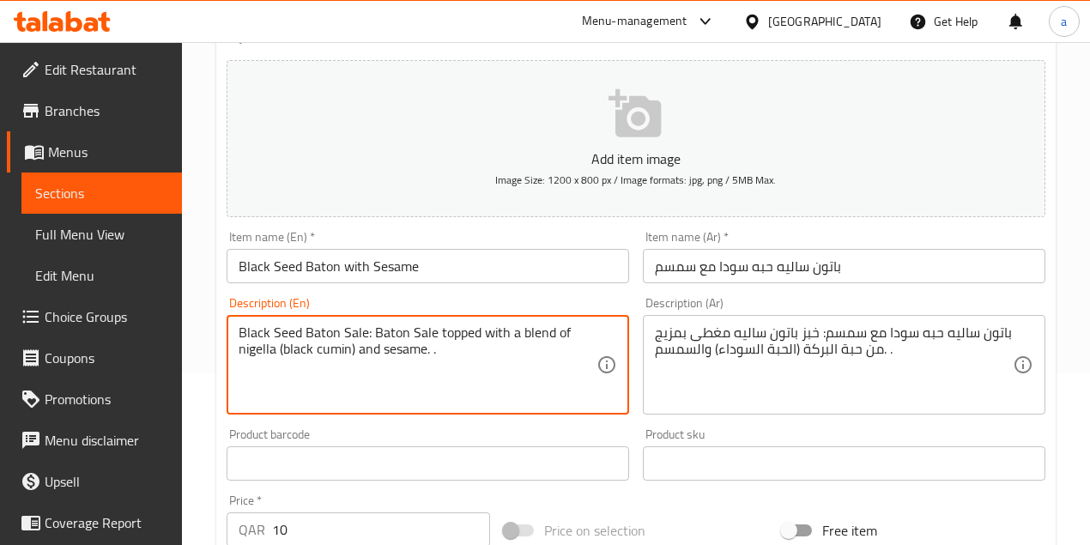
click at [312, 347] on textarea "Black Seed Baton Sale: Baton Sale topped with a blend of nigella (black cumin) …" at bounding box center [418, 365] width 358 height 82
click at [333, 345] on textarea "Black Seed Baton Sale: Baton Sale topped with a blend of nigella (black cumin) …" at bounding box center [418, 365] width 358 height 82
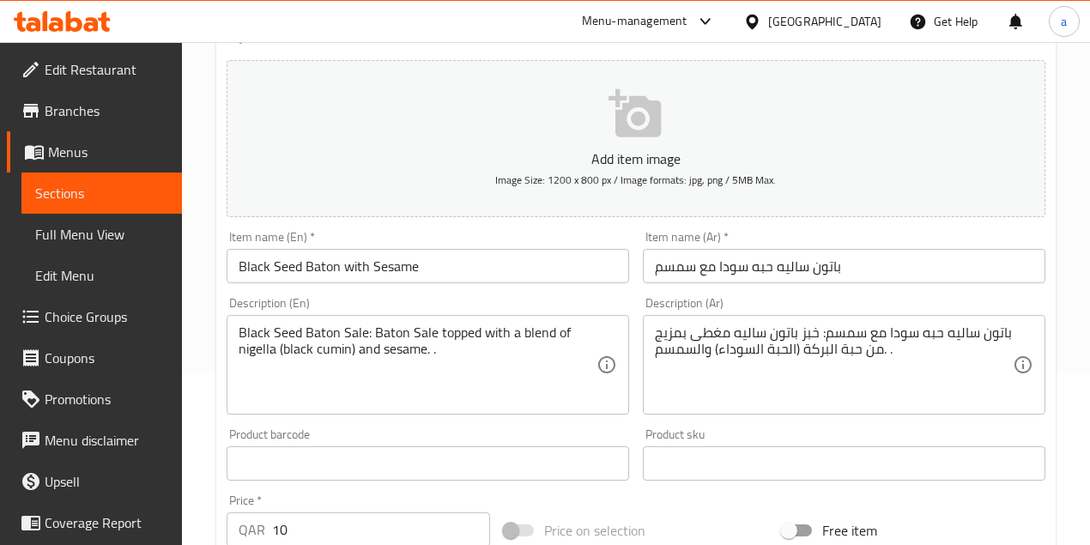
click at [341, 345] on textarea "Black Seed Baton Sale: Baton Sale topped with a blend of nigella (black cumin) …" at bounding box center [418, 365] width 358 height 82
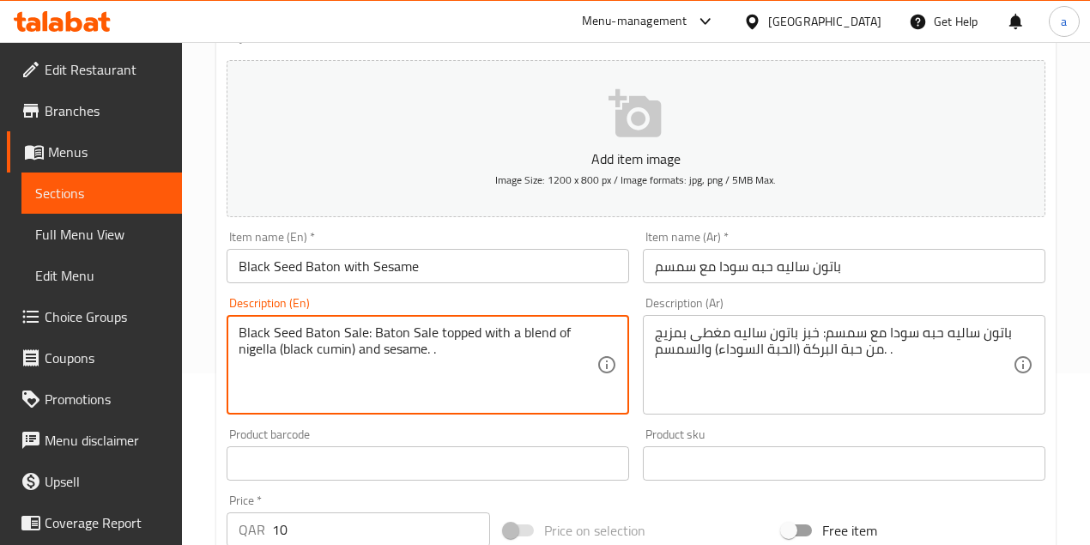
drag, startPoint x: 277, startPoint y: 350, endPoint x: 289, endPoint y: 350, distance: 12.0
click at [289, 350] on textarea "Black Seed Baton Sale: Baton Sale topped with a blend of nigella (black cumin) …" at bounding box center [418, 365] width 358 height 82
click at [285, 348] on textarea "Black Seed Baton Sale: Baton Sale topped with a blend of nigella (black cumin) …" at bounding box center [418, 365] width 358 height 82
drag, startPoint x: 285, startPoint y: 348, endPoint x: 336, endPoint y: 353, distance: 51.7
click at [336, 353] on textarea "Black Seed Baton Sale: Baton Sale topped with a blend of nigella (black cumin) …" at bounding box center [418, 365] width 358 height 82
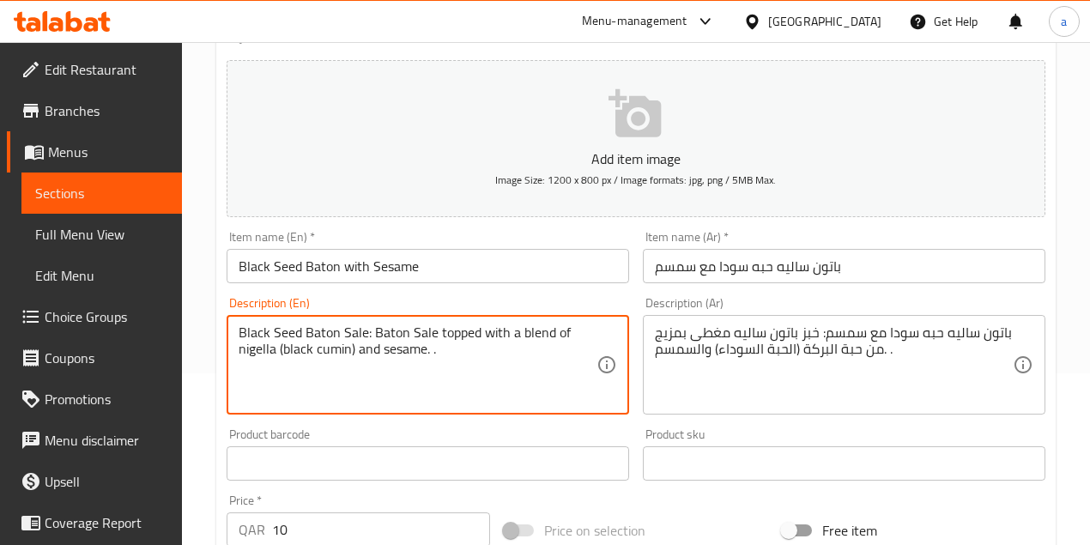
paste textarea "Black Seeds"
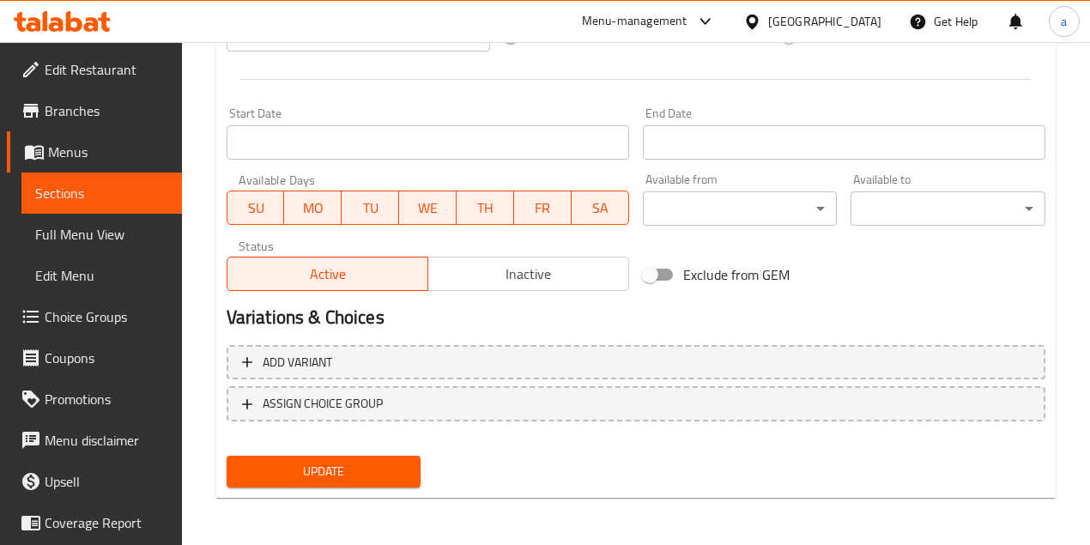
type textarea "Black Seed Baton Sale: Baton Sale topped with a blend of nigella (Black Seeds) …"
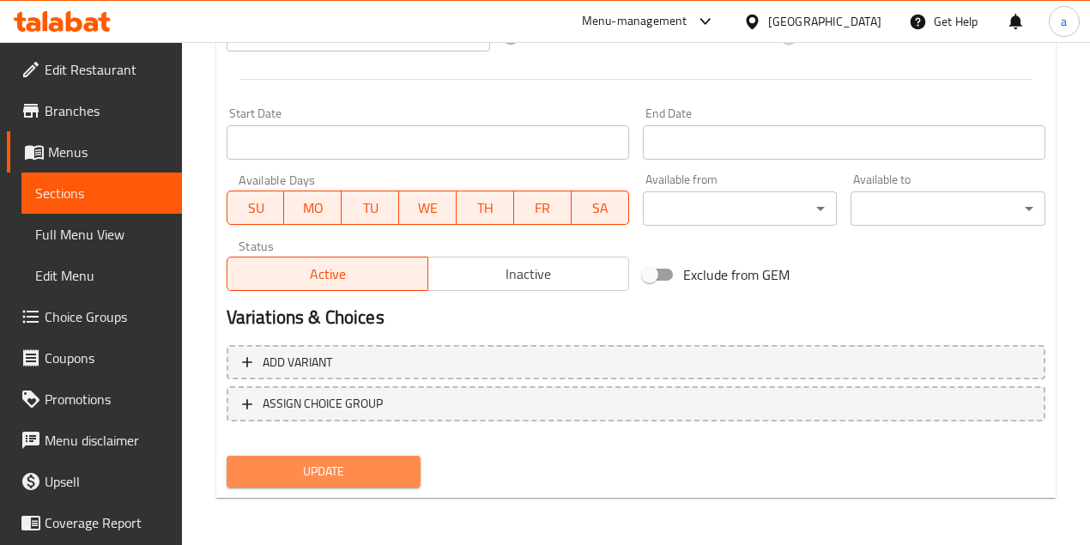
click at [352, 474] on span "Update" at bounding box center [323, 471] width 167 height 21
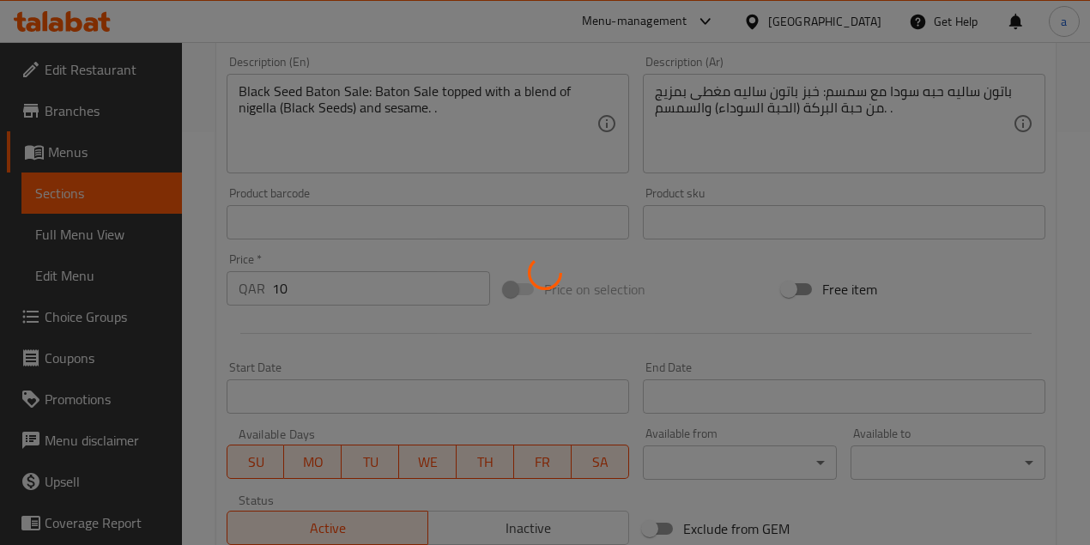
scroll to position [323, 0]
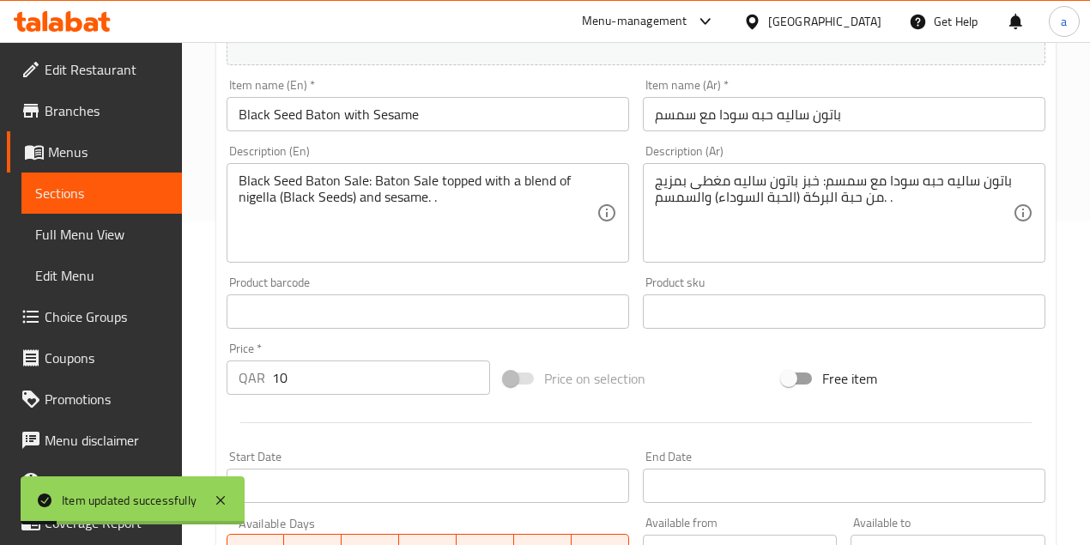
click at [127, 228] on span "Full Menu View" at bounding box center [101, 234] width 133 height 21
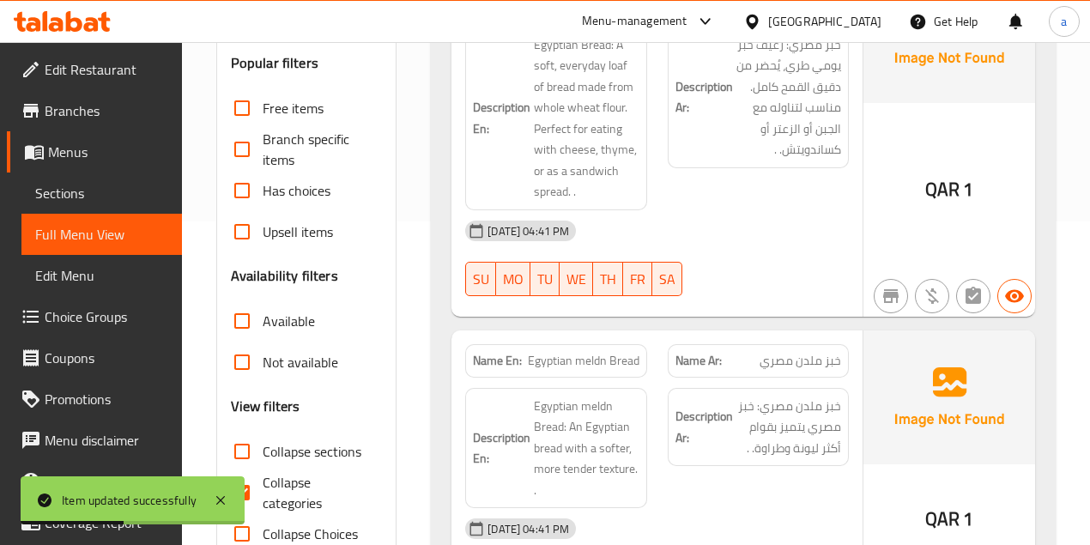
click at [797, 286] on div at bounding box center [758, 296] width 202 height 21
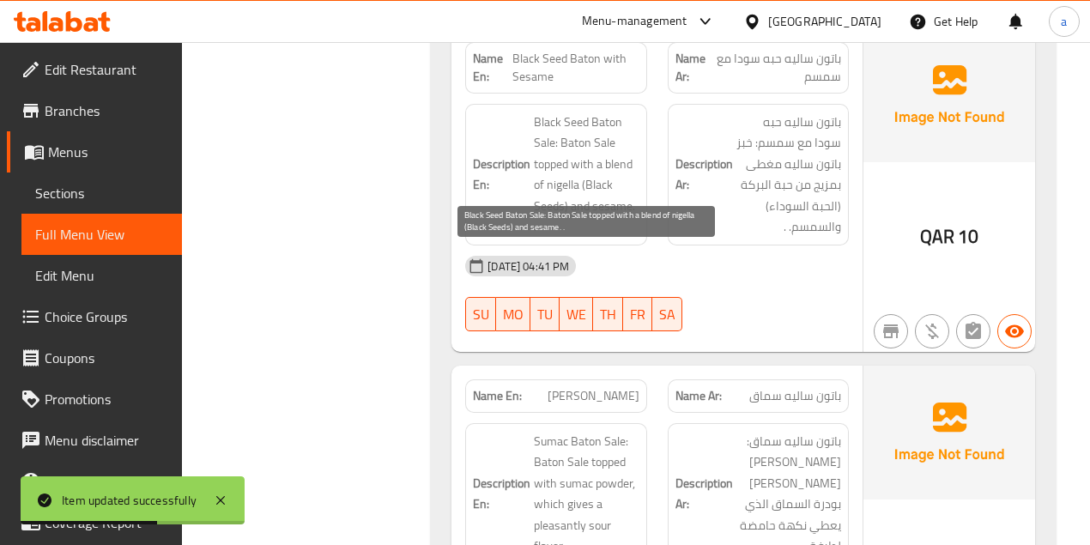
scroll to position [6511, 0]
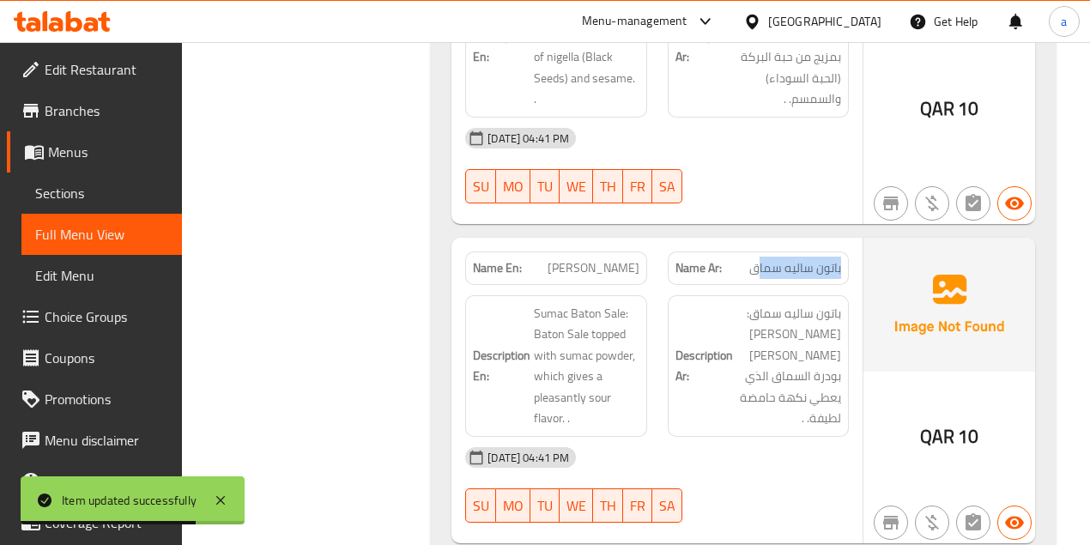
drag, startPoint x: 836, startPoint y: 220, endPoint x: 737, endPoint y: 223, distance: 98.7
click at [752, 251] on div "Name Ar: باتون ساليه سماق" at bounding box center [758, 267] width 181 height 33
click at [645, 251] on div "Name En: Sumac Baton" at bounding box center [555, 267] width 181 height 33
drag, startPoint x: 551, startPoint y: 262, endPoint x: 606, endPoint y: 276, distance: 56.8
click at [637, 303] on span "Sumac Baton Sale: Baton Sale topped with sumac powder, which gives a pleasantly…" at bounding box center [586, 366] width 105 height 126
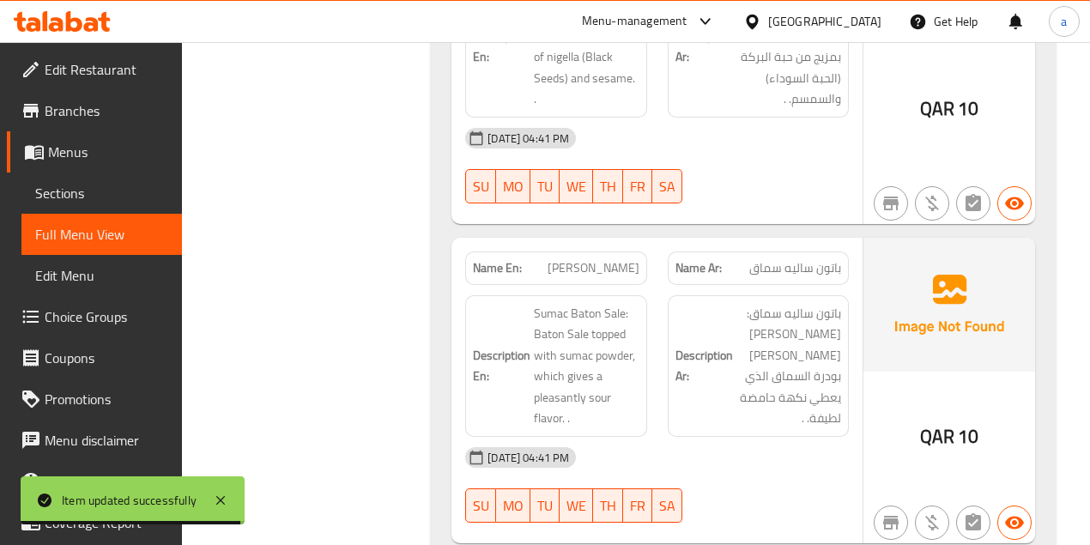
click at [532, 303] on h6 "Description En: Sumac Baton Sale: Baton Sale topped with sumac powder, which gi…" at bounding box center [556, 366] width 166 height 126
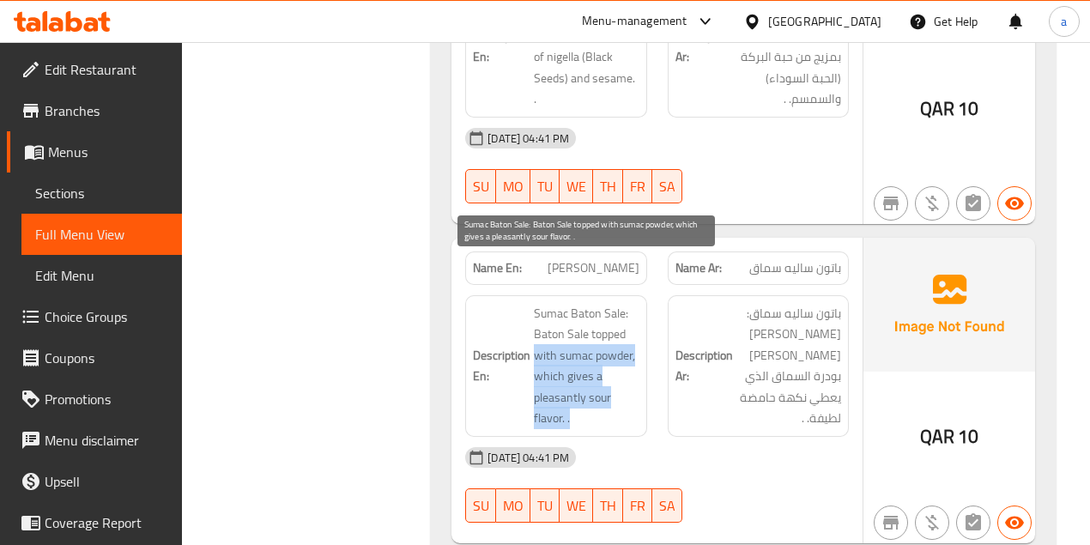
drag, startPoint x: 558, startPoint y: 304, endPoint x: 617, endPoint y: 374, distance: 92.0
click at [617, 374] on span "Sumac Baton Sale: Baton Sale topped with sumac powder, which gives a pleasantly…" at bounding box center [586, 366] width 105 height 126
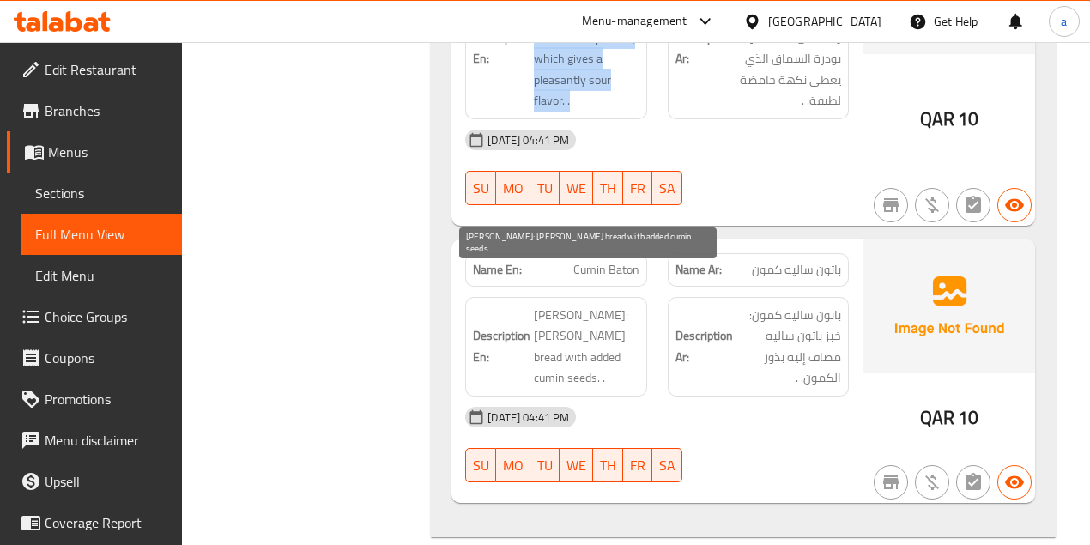
scroll to position [6854, 0]
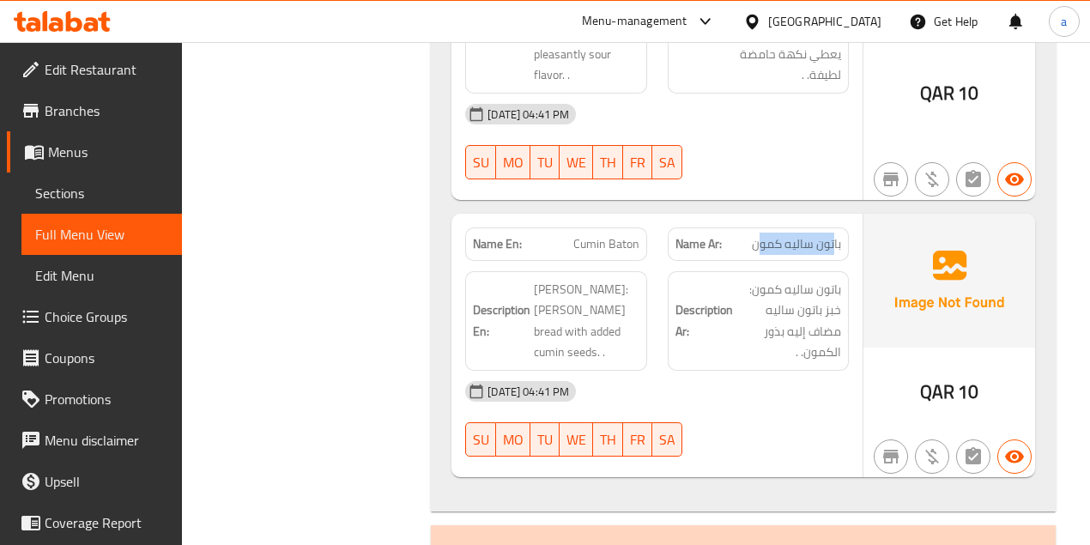
drag, startPoint x: 835, startPoint y: 196, endPoint x: 731, endPoint y: 209, distance: 104.7
click at [754, 235] on span "باتون ساليه كمون" at bounding box center [796, 244] width 89 height 18
drag, startPoint x: 566, startPoint y: 202, endPoint x: 630, endPoint y: 189, distance: 64.8
click at [630, 235] on p "Name En: Cumin Baton" at bounding box center [556, 244] width 166 height 18
click at [635, 235] on span "Cumin Baton" at bounding box center [606, 244] width 66 height 18
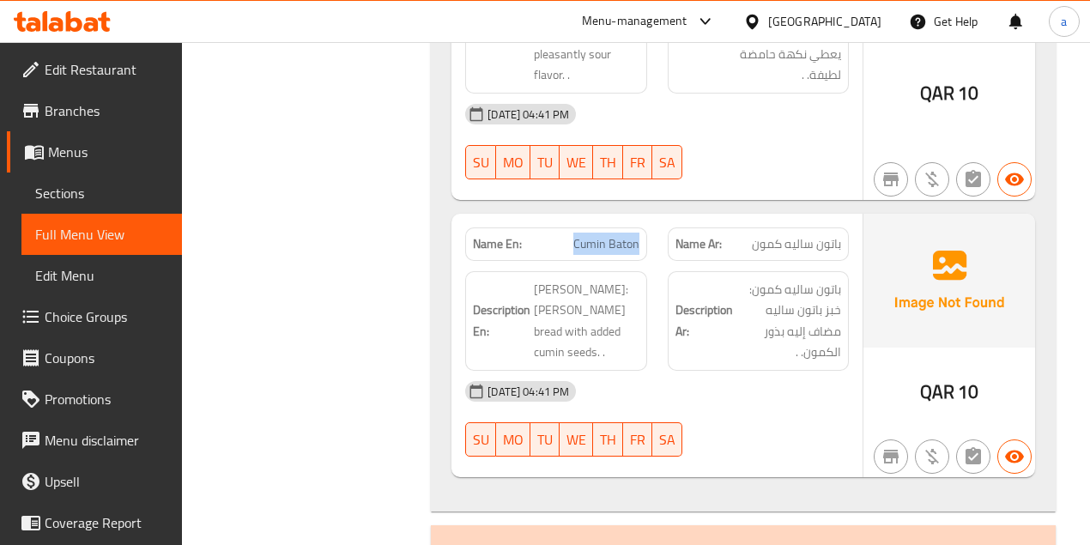
drag, startPoint x: 558, startPoint y: 204, endPoint x: 641, endPoint y: 204, distance: 83.2
click at [640, 227] on div "Name En: Cumin Baton" at bounding box center [555, 243] width 181 height 33
click at [641, 227] on div "Name En: Cumin Baton" at bounding box center [555, 243] width 181 height 33
drag, startPoint x: 579, startPoint y: 196, endPoint x: 658, endPoint y: 200, distance: 79.1
click at [658, 217] on div "Name En: Cumin Baton Name Ar: باتون ساليه كمون" at bounding box center [657, 244] width 404 height 54
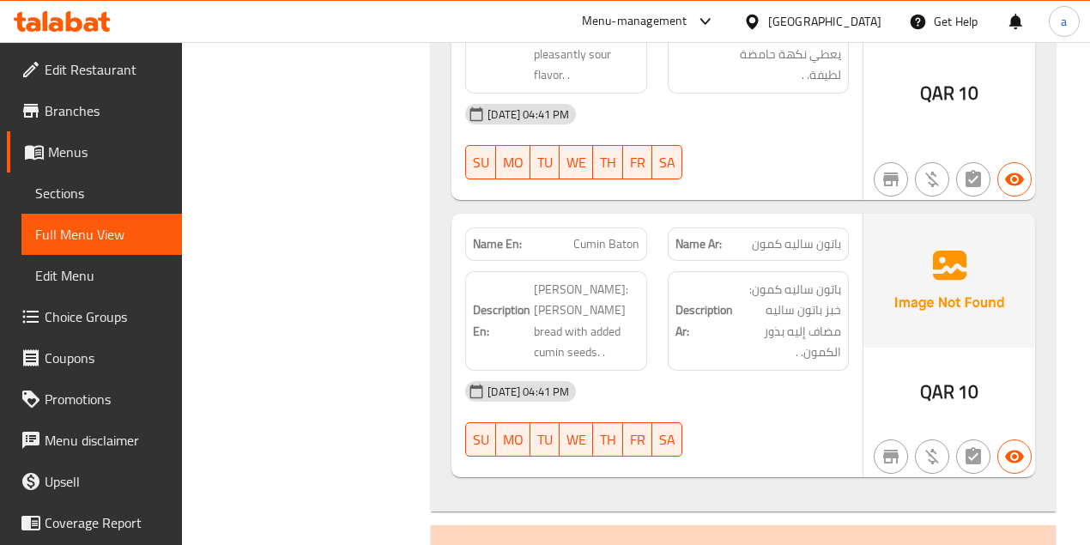
drag, startPoint x: 549, startPoint y: 213, endPoint x: 586, endPoint y: 196, distance: 40.7
click at [559, 227] on div "Name En: Cumin Baton" at bounding box center [555, 243] width 181 height 33
click at [583, 235] on span "Cumin Baton" at bounding box center [606, 244] width 66 height 18
drag, startPoint x: 573, startPoint y: 198, endPoint x: 662, endPoint y: 196, distance: 88.4
click at [662, 217] on div "Name En: Cumin Baton Name Ar: باتون ساليه كمون" at bounding box center [657, 244] width 404 height 54
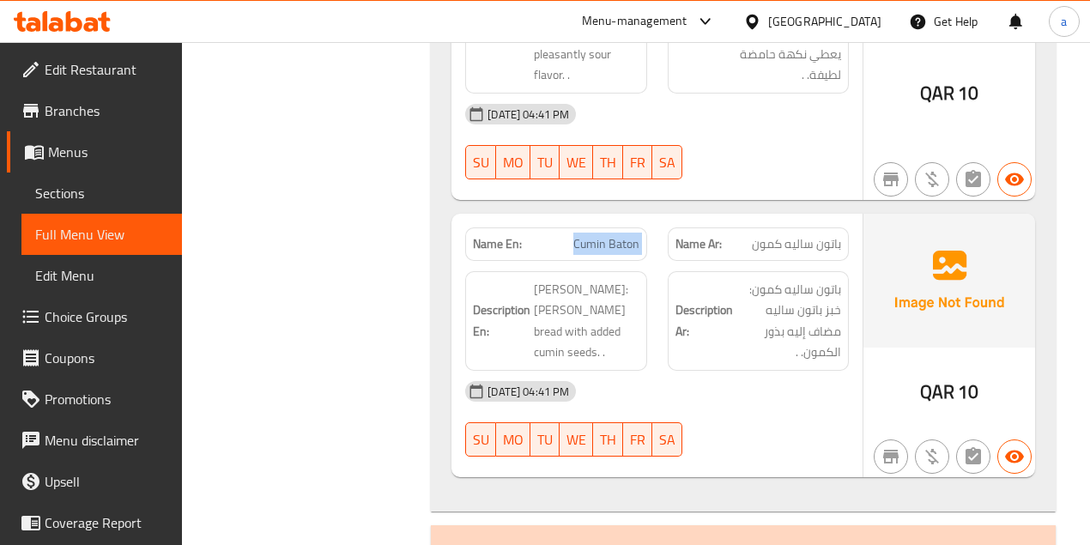
copy span "Cumin Baton"
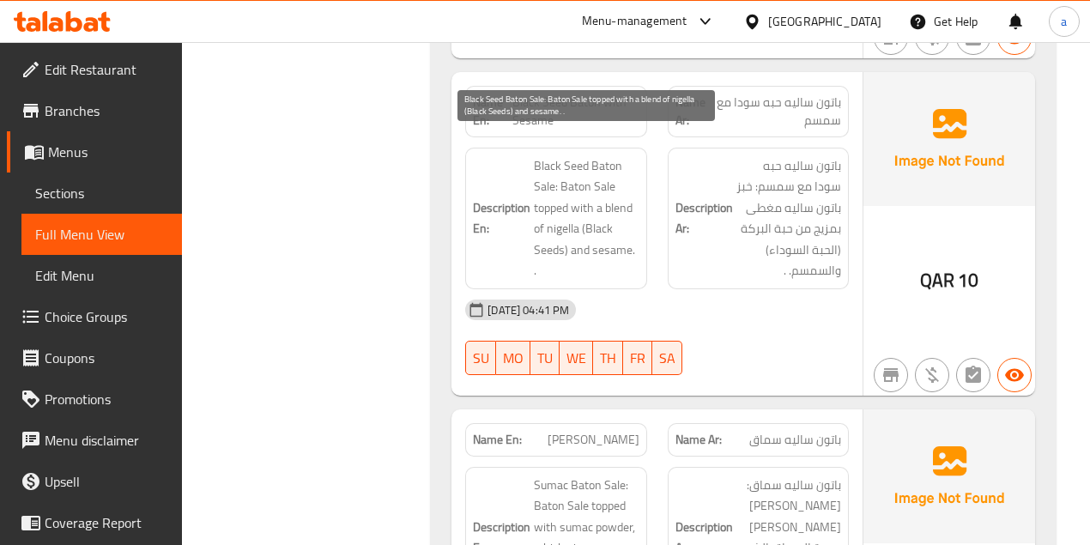
scroll to position [6282, 0]
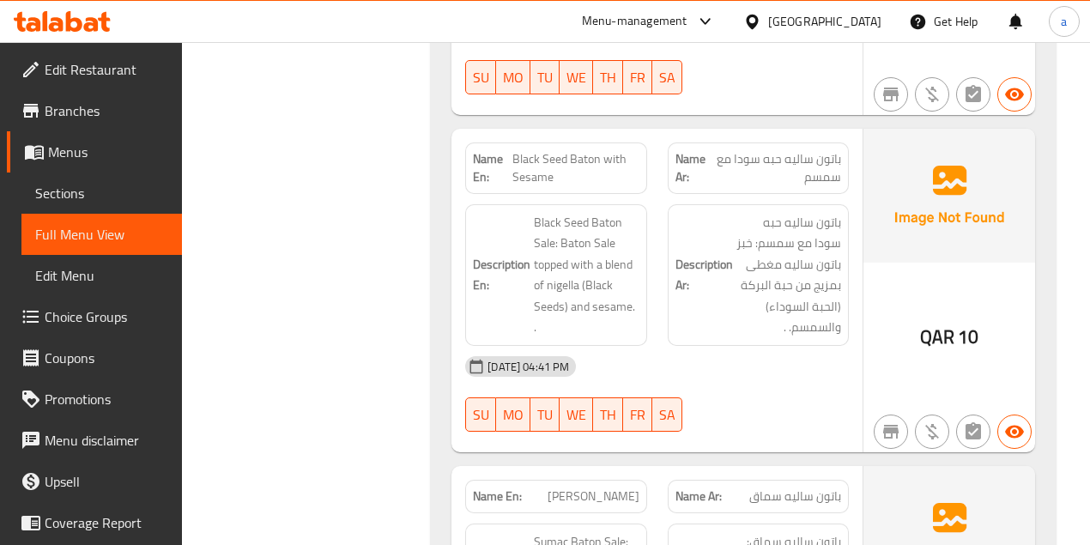
click at [79, 184] on span "Sections" at bounding box center [101, 193] width 133 height 21
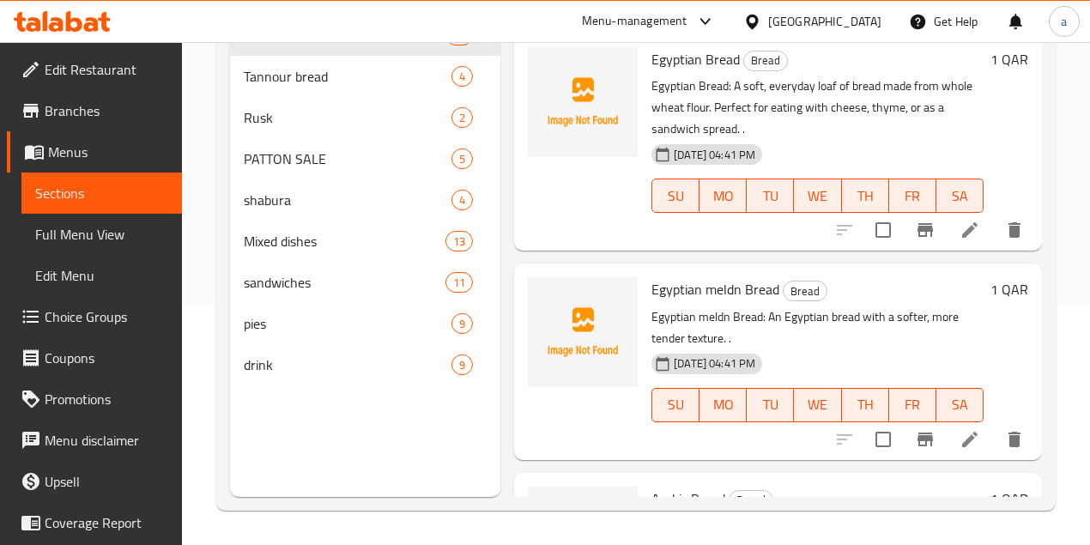
scroll to position [240, 0]
click at [521, 197] on div at bounding box center [583, 141] width 124 height 203
click at [307, 169] on span "PATTON SALE" at bounding box center [324, 158] width 160 height 21
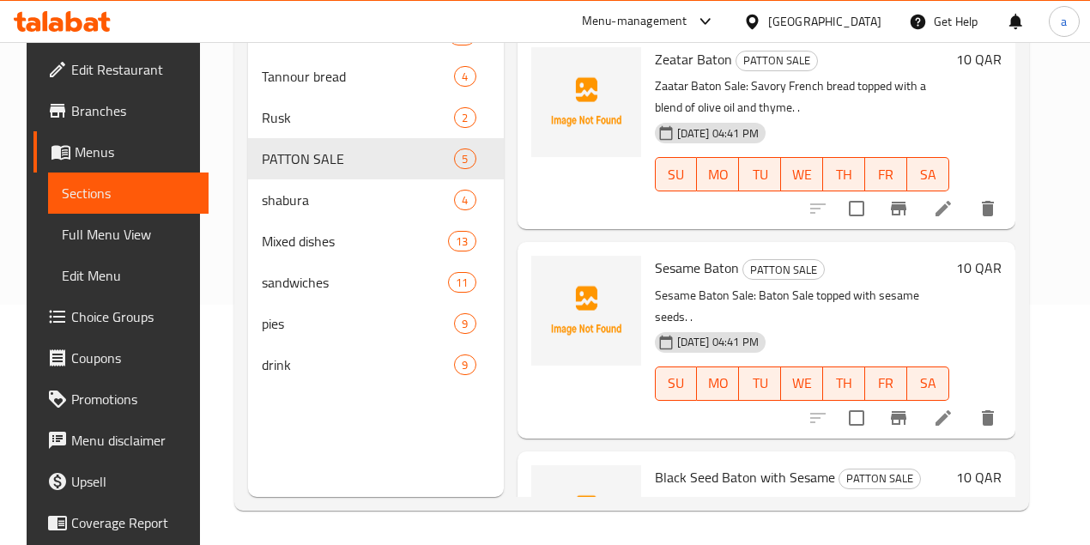
scroll to position [525, 0]
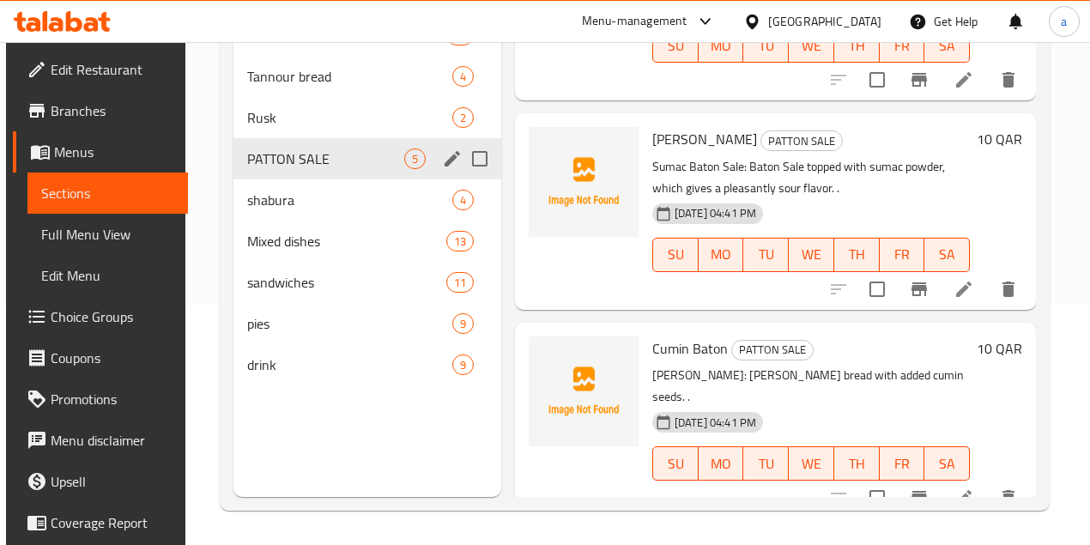
click at [442, 169] on icon "edit" at bounding box center [452, 158] width 21 height 21
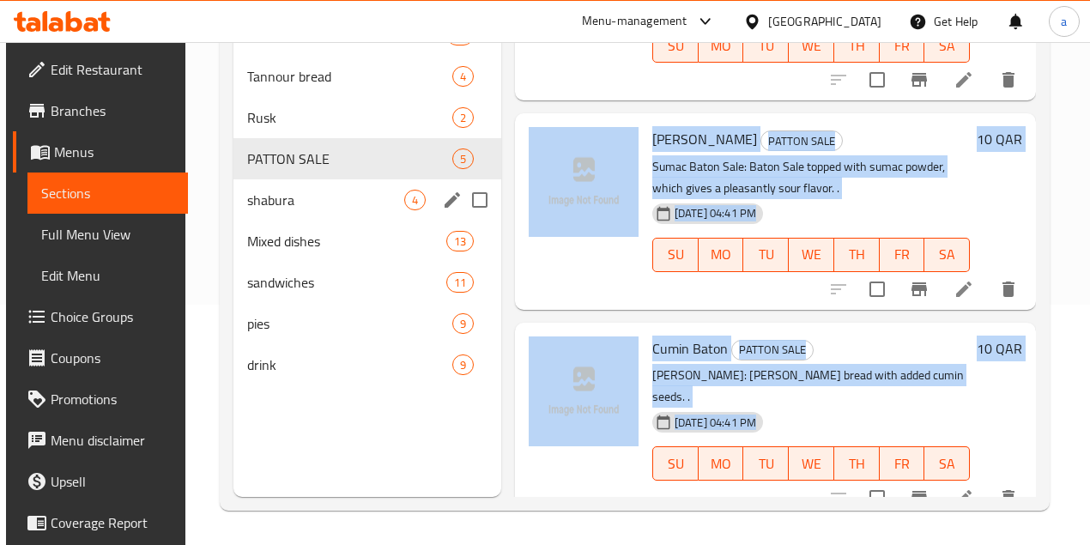
click at [453, 167] on span "5" at bounding box center [463, 159] width 20 height 16
click at [442, 169] on icon "edit" at bounding box center [452, 158] width 21 height 21
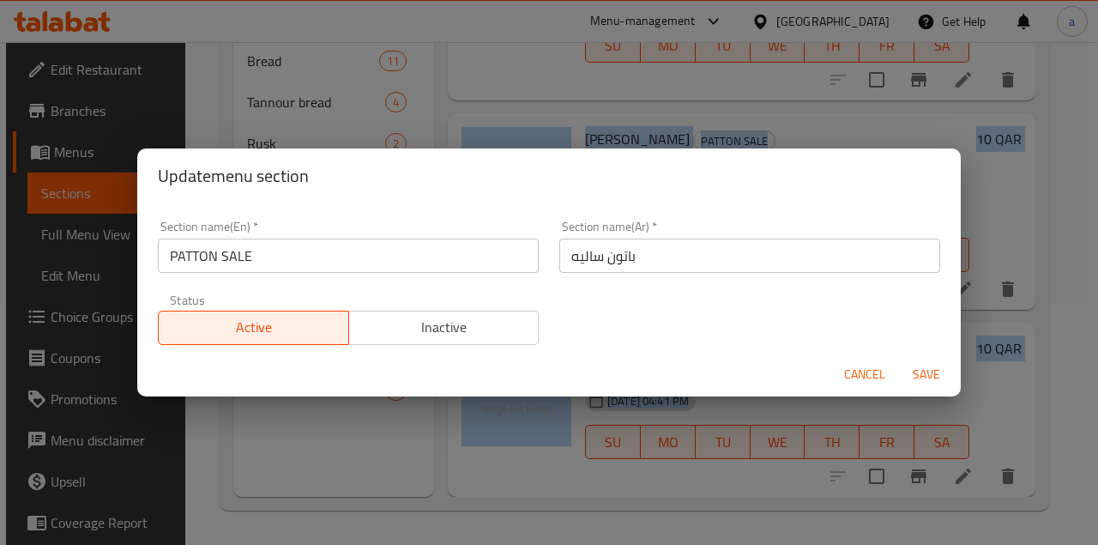
click at [385, 182] on h2 "Update menu section" at bounding box center [549, 175] width 783 height 27
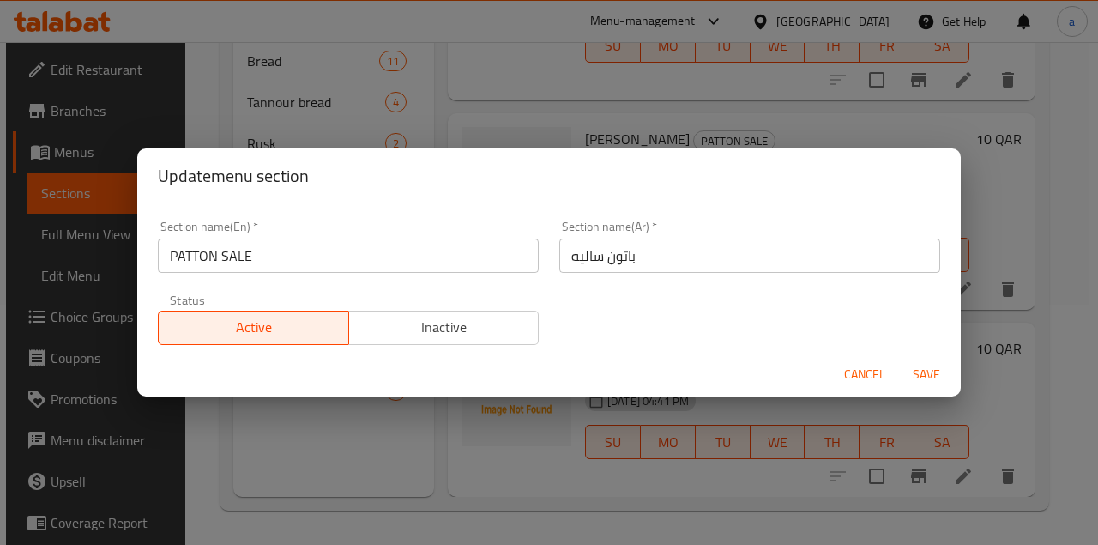
drag, startPoint x: 344, startPoint y: 254, endPoint x: 76, endPoint y: 278, distance: 269.6
click at [62, 278] on div "Update menu section Section name(En)   * PATTON SALE Section name(En) * Section…" at bounding box center [549, 272] width 1098 height 545
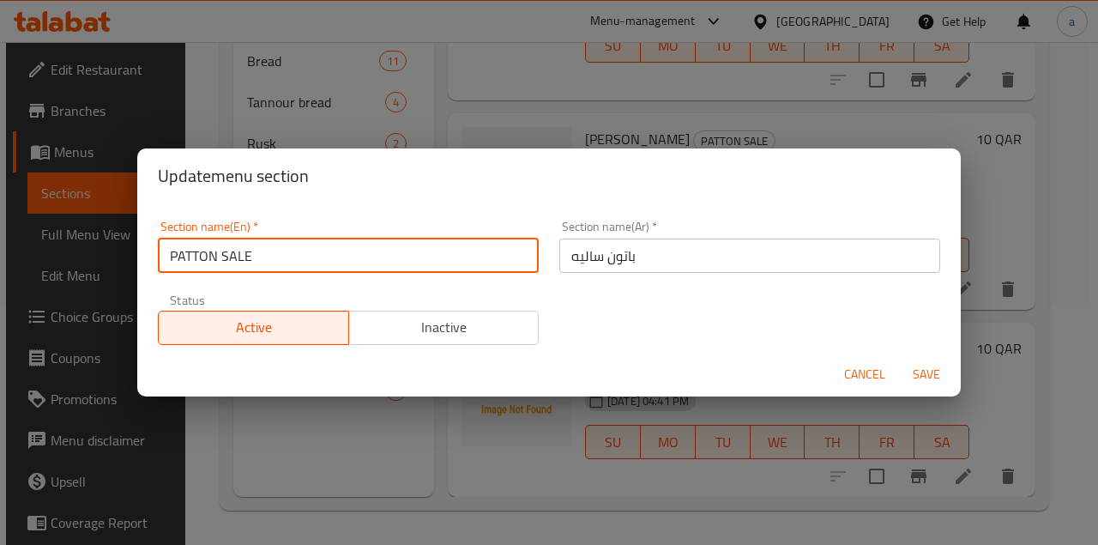
paste input "Baton Sale"
type input "Baton Sale"
click at [935, 369] on span "Save" at bounding box center [926, 374] width 41 height 21
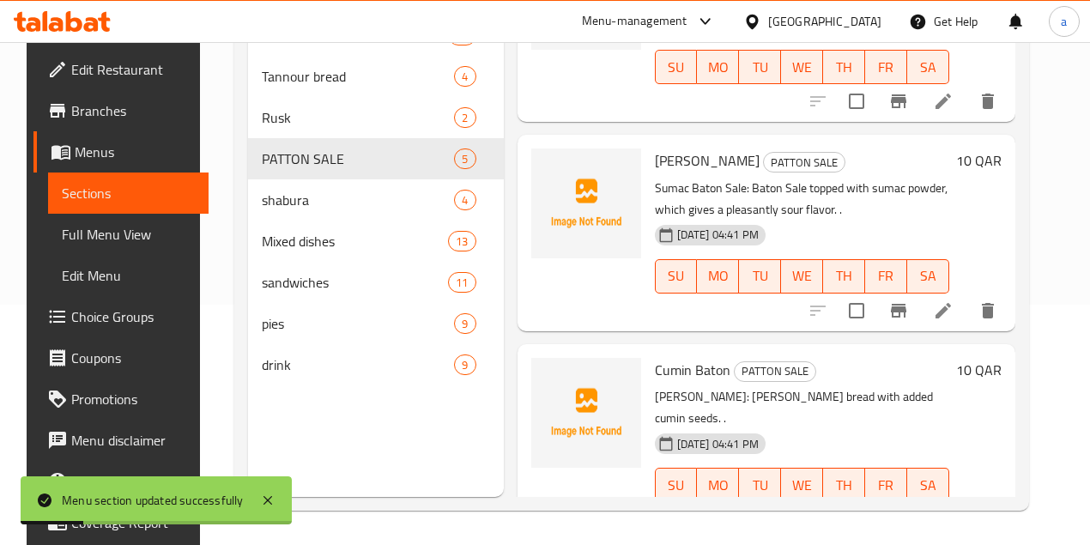
click at [953, 509] on icon at bounding box center [943, 519] width 21 height 21
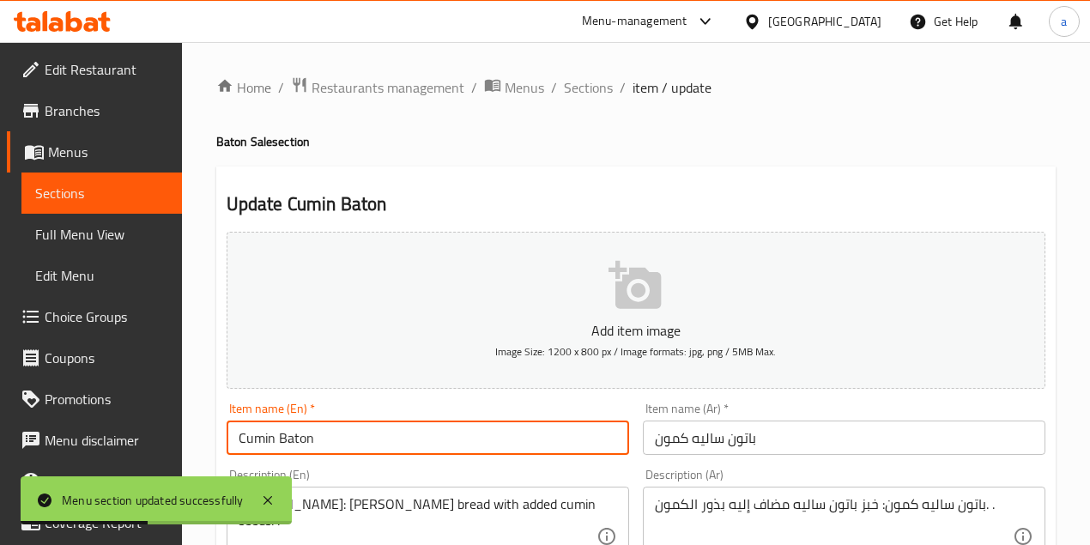
drag, startPoint x: 271, startPoint y: 453, endPoint x: 281, endPoint y: 453, distance: 10.3
click at [281, 453] on input "Cumin Baton" at bounding box center [428, 437] width 402 height 34
paste input "Sale"
drag, startPoint x: 279, startPoint y: 441, endPoint x: 139, endPoint y: 443, distance: 139.9
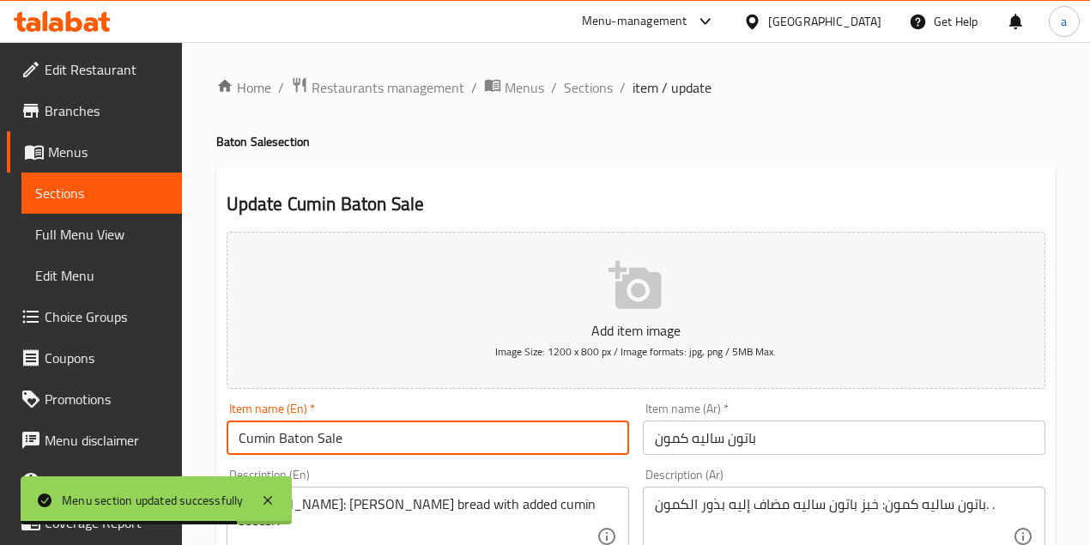
click at [384, 434] on input "Cumin Baton Sale" at bounding box center [428, 437] width 402 height 34
drag, startPoint x: 273, startPoint y: 437, endPoint x: 137, endPoint y: 439, distance: 135.6
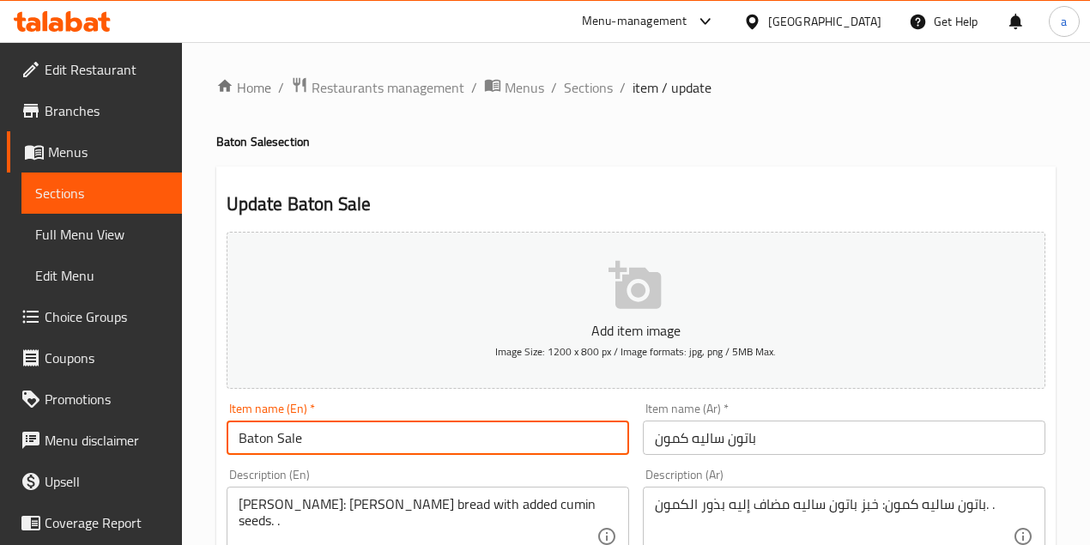
click at [330, 436] on input "Baton Sale" at bounding box center [428, 437] width 402 height 34
paste input "Cumin"
click at [304, 439] on input "Baton SaleCumin" at bounding box center [428, 437] width 402 height 34
drag, startPoint x: 160, startPoint y: 441, endPoint x: 100, endPoint y: 448, distance: 61.3
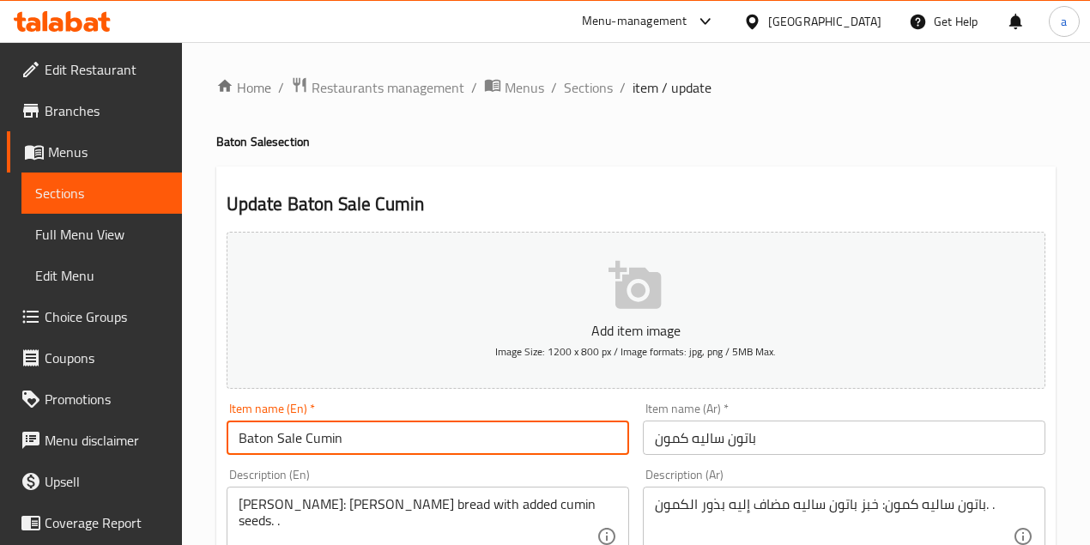
paste input "Cumin"
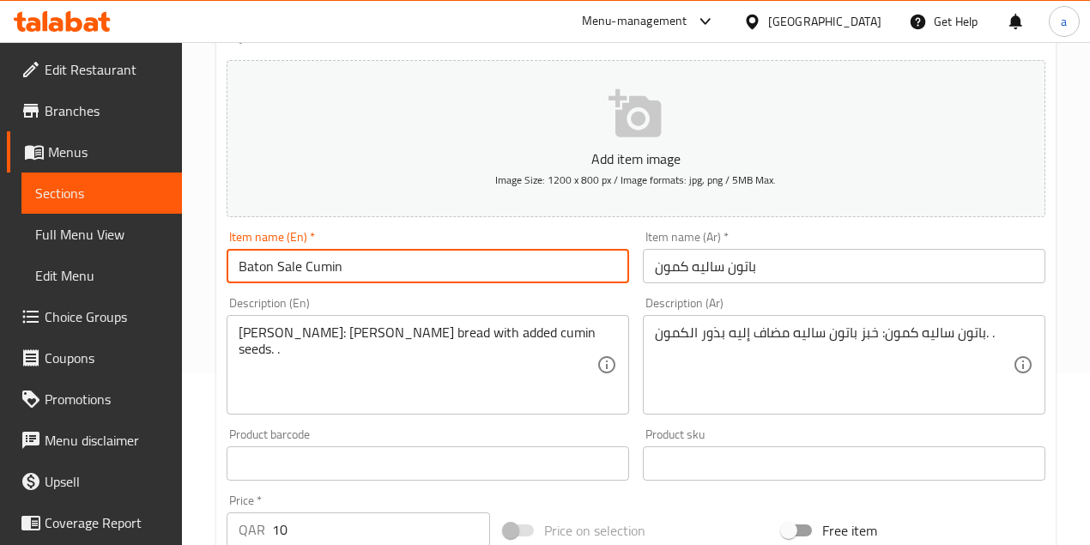
scroll to position [152, 0]
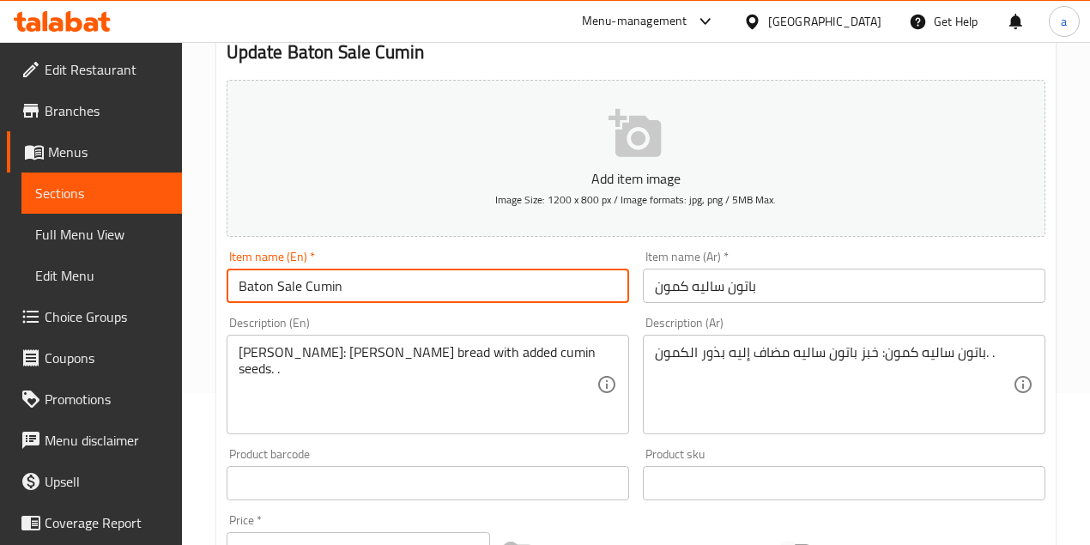
type input "Baton Sale Cumin"
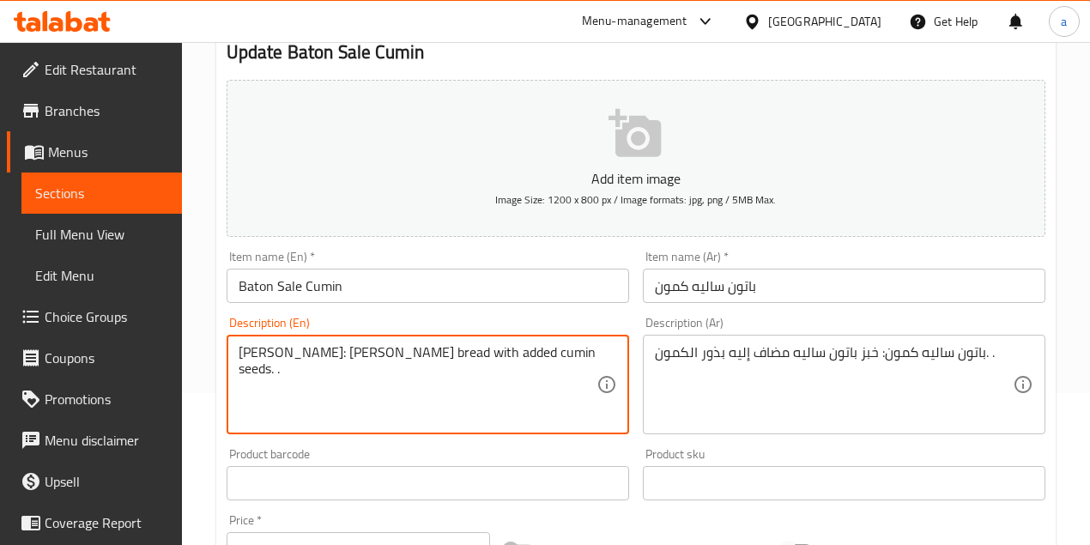
click at [251, 347] on textarea "Paton Saleh Cumin: Paton Saleh bread with added cumin seeds. ." at bounding box center [418, 385] width 358 height 82
click at [299, 347] on textarea "Paton Saleh Cumin: Paton Saleh bread with added cumin seeds. ." at bounding box center [418, 385] width 358 height 82
drag, startPoint x: 306, startPoint y: 352, endPoint x: 225, endPoint y: 351, distance: 81.5
click at [225, 351] on div "Description (En) Paton Saleh Cumin: Paton Saleh bread with added cumin seeds. .…" at bounding box center [428, 375] width 416 height 131
paste textarea "Baton Sale"
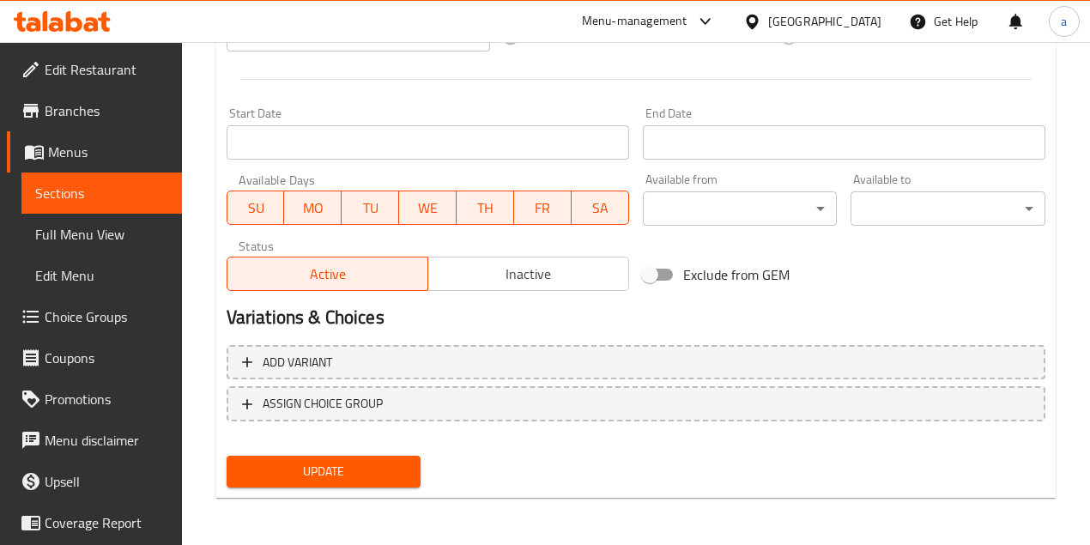
type textarea "Baton Sale Cumin: Paton Saleh bread with added cumin seeds. ."
click at [378, 480] on span "Update" at bounding box center [323, 471] width 167 height 21
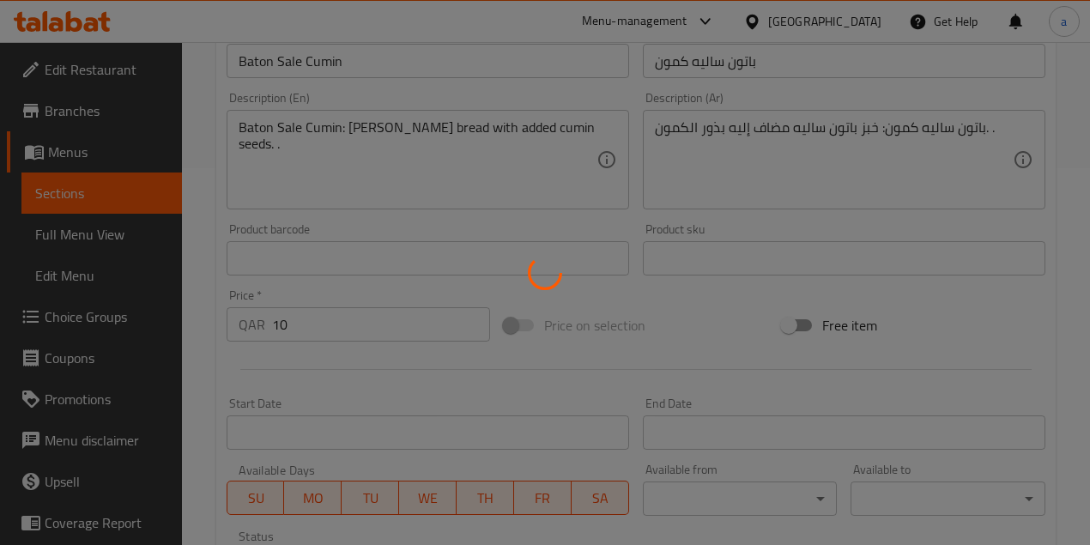
scroll to position [266, 0]
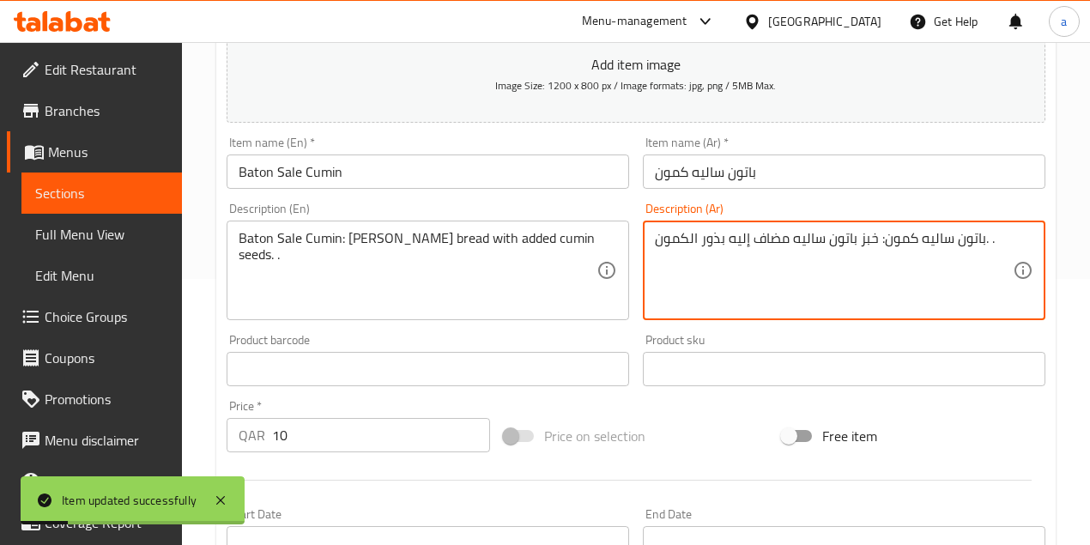
click at [894, 242] on textarea "باتون ساليه كمون: خبز باتون ساليه مضاف إليه بذور الكمون. ." at bounding box center [834, 271] width 358 height 82
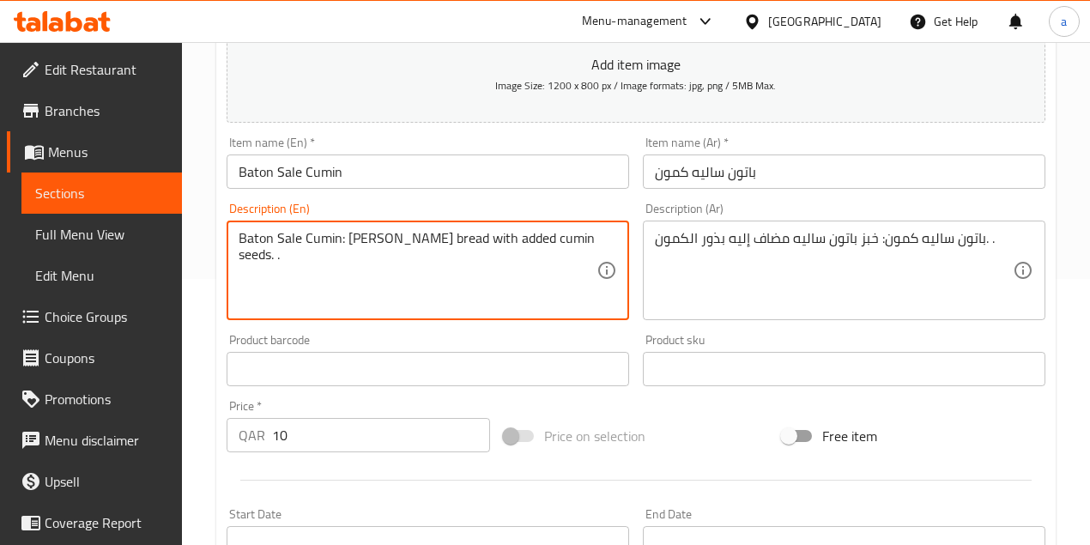
drag, startPoint x: 264, startPoint y: 237, endPoint x: 217, endPoint y: 239, distance: 47.2
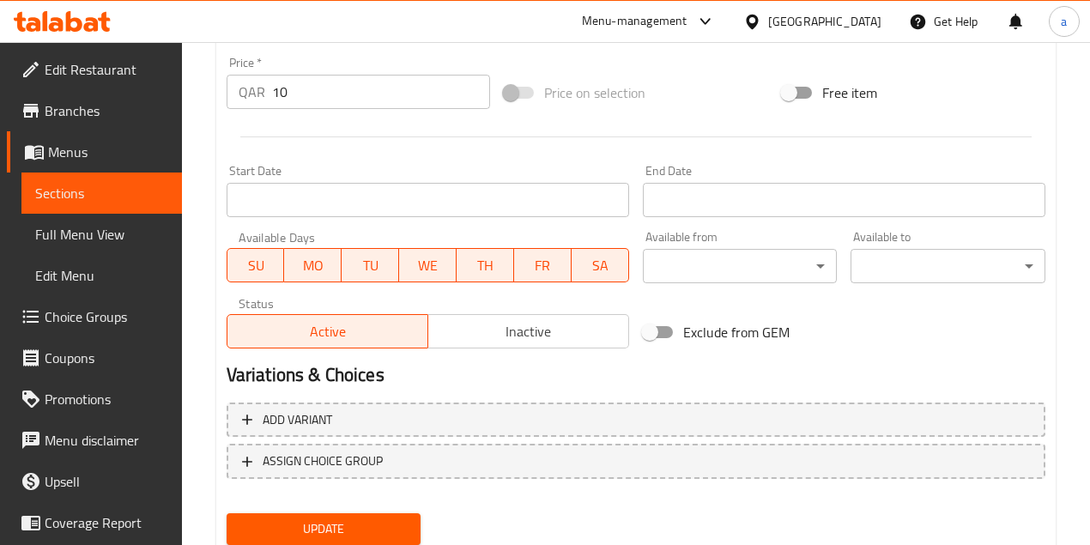
click at [390, 501] on div "Add variant ASSIGN CHOICE GROUP" at bounding box center [636, 452] width 832 height 112
click at [391, 518] on span "Update" at bounding box center [323, 528] width 167 height 21
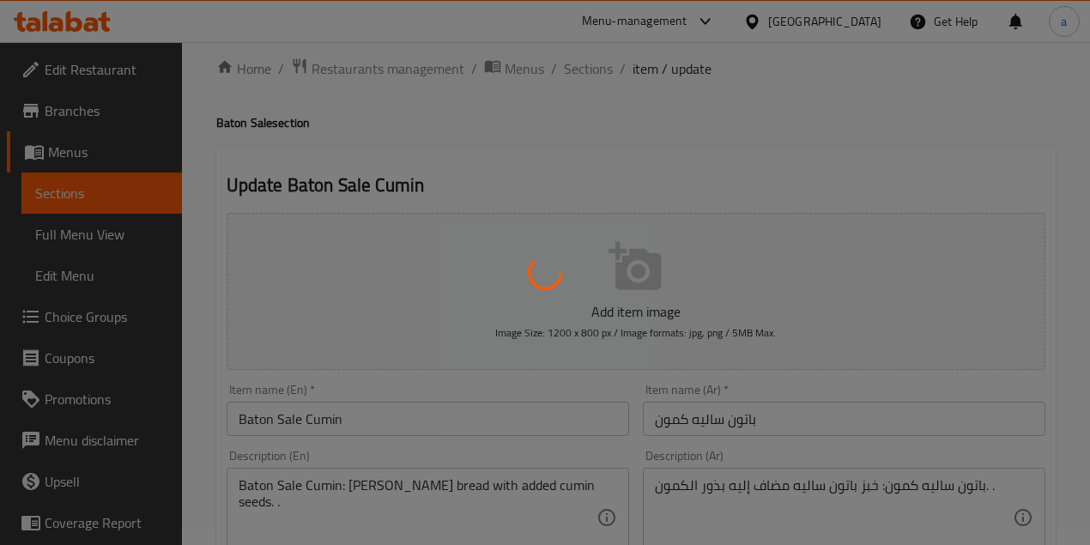
scroll to position [0, 0]
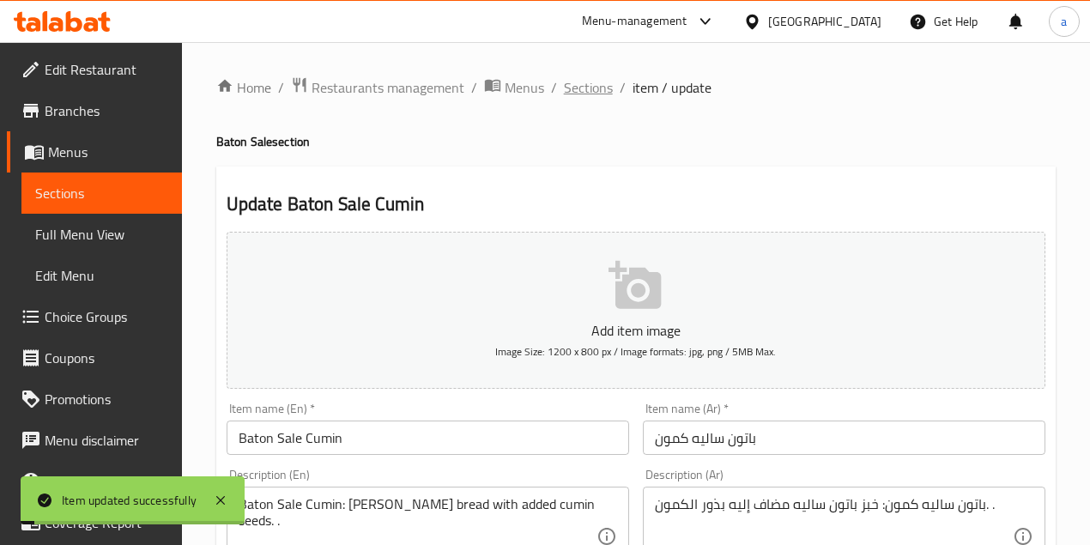
click at [577, 94] on span "Sections" at bounding box center [588, 87] width 49 height 21
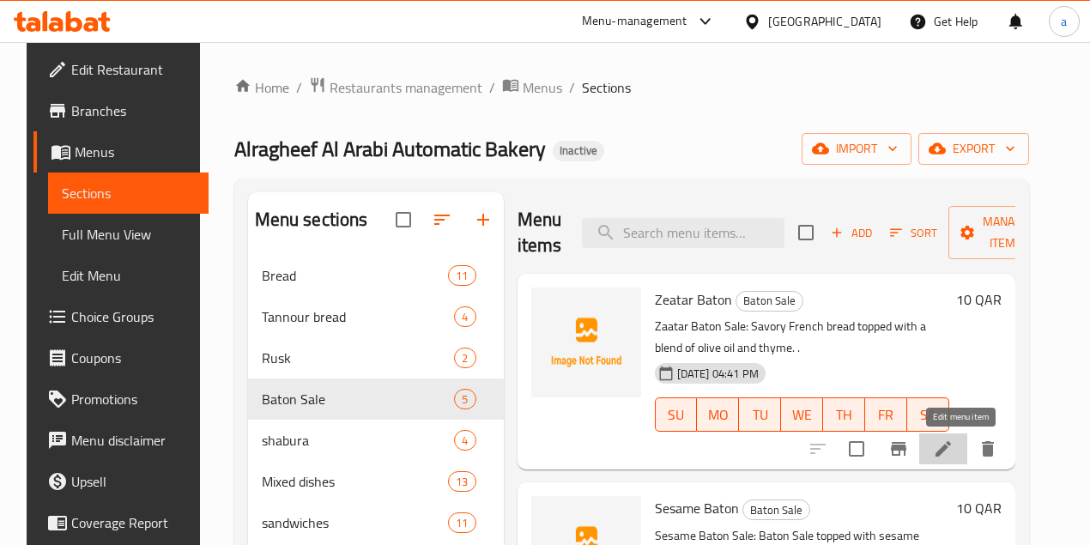
click at [953, 446] on icon at bounding box center [943, 448] width 21 height 21
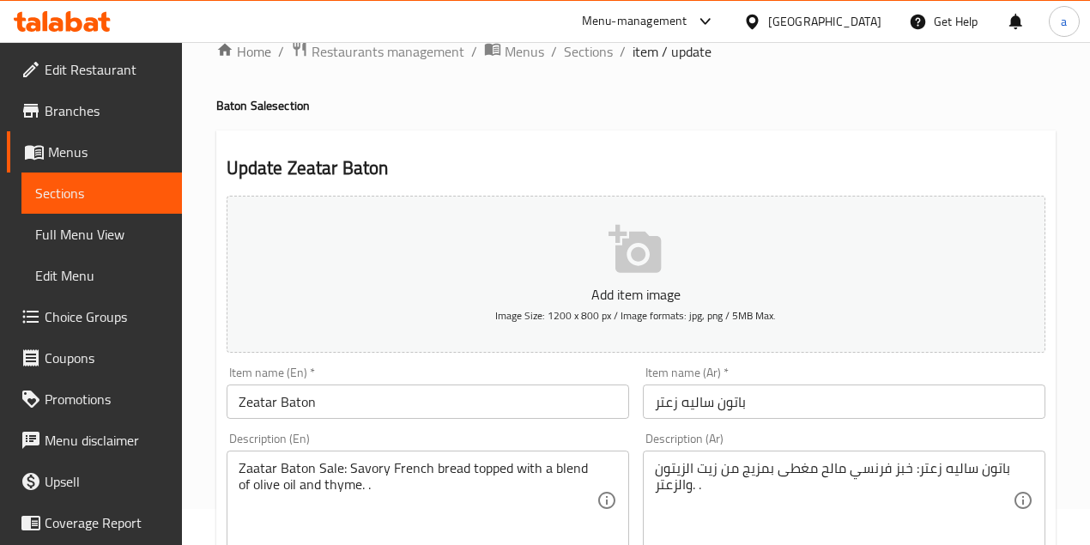
scroll to position [57, 0]
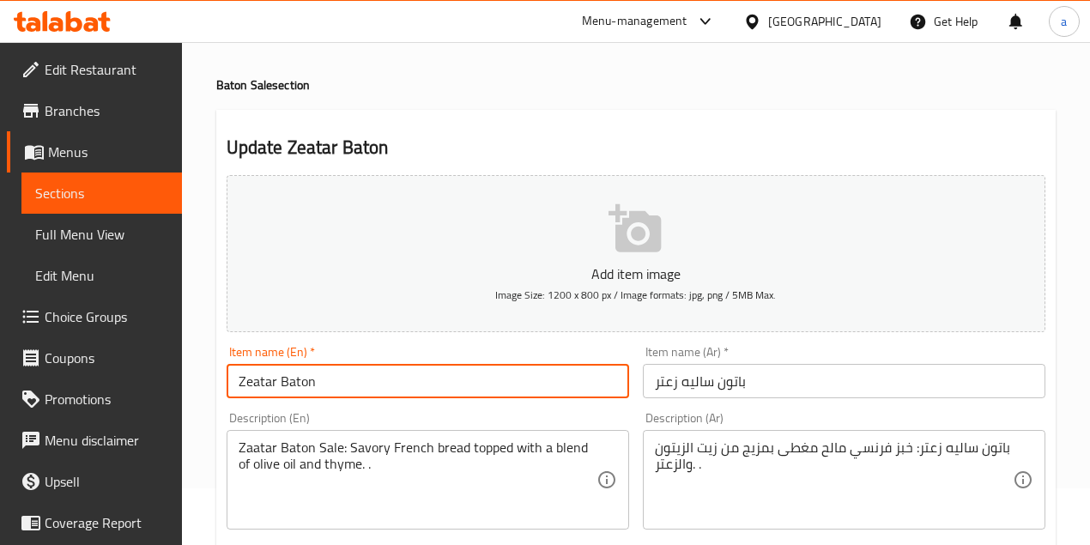
drag, startPoint x: 306, startPoint y: 388, endPoint x: 278, endPoint y: 388, distance: 28.3
click at [278, 388] on input "Zeatar Baton" at bounding box center [428, 381] width 402 height 34
click at [233, 383] on input "Zeatar" at bounding box center [428, 381] width 402 height 34
paste input "Baton Sale"
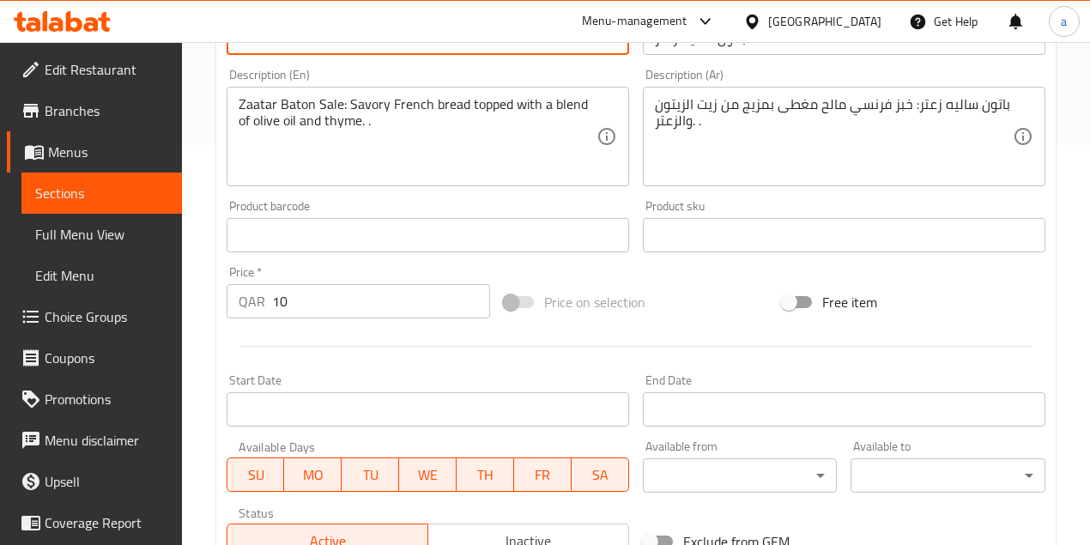
scroll to position [667, 0]
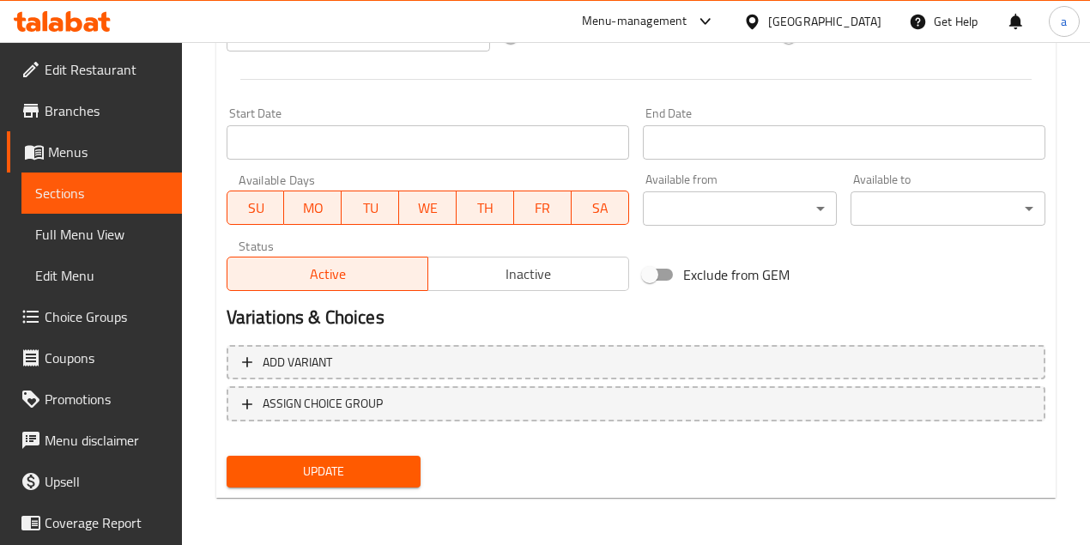
type input "Baton Sale Zeatar"
click at [367, 464] on span "Update" at bounding box center [323, 471] width 167 height 21
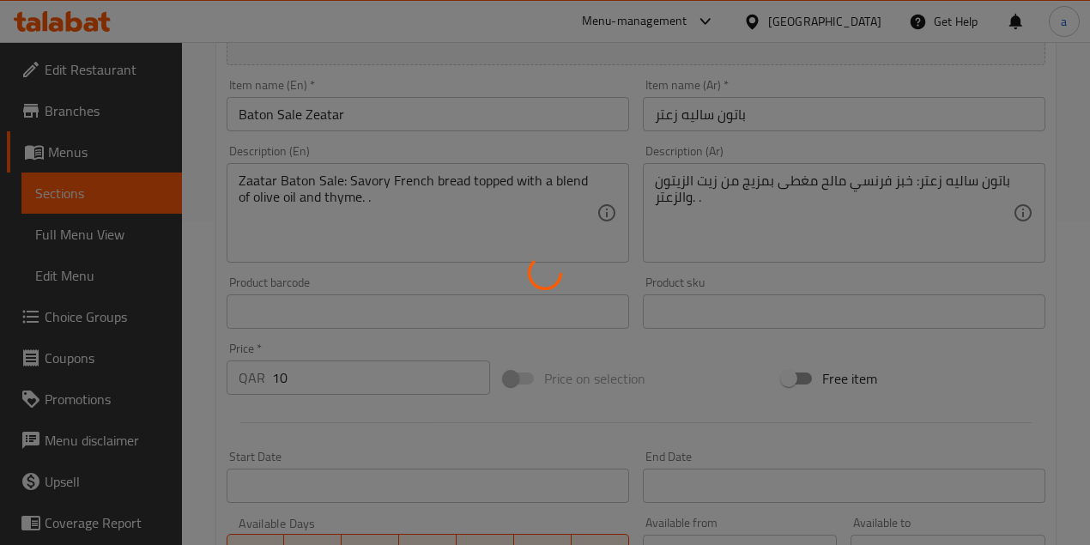
scroll to position [0, 0]
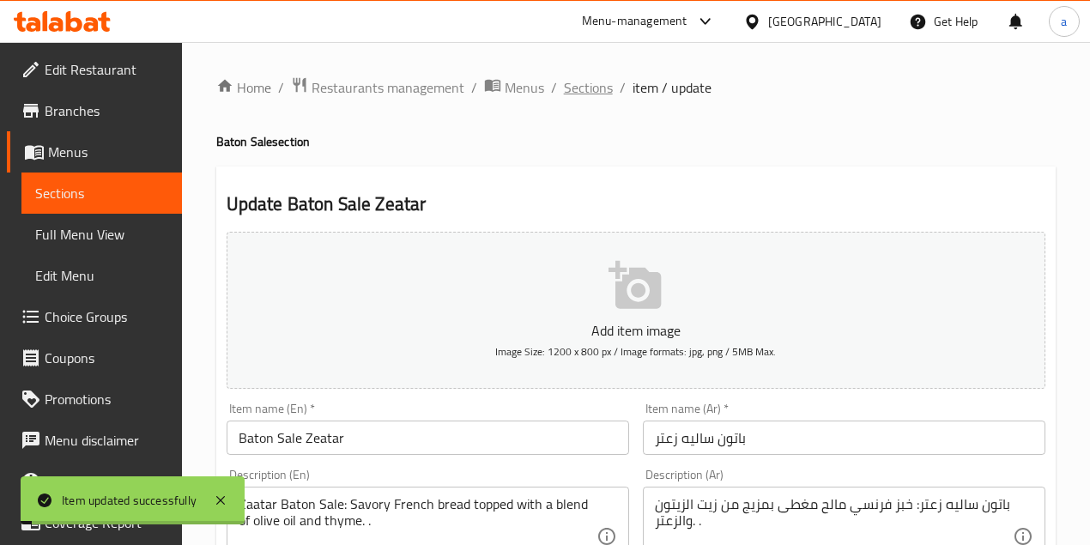
click at [594, 88] on span "Sections" at bounding box center [588, 87] width 49 height 21
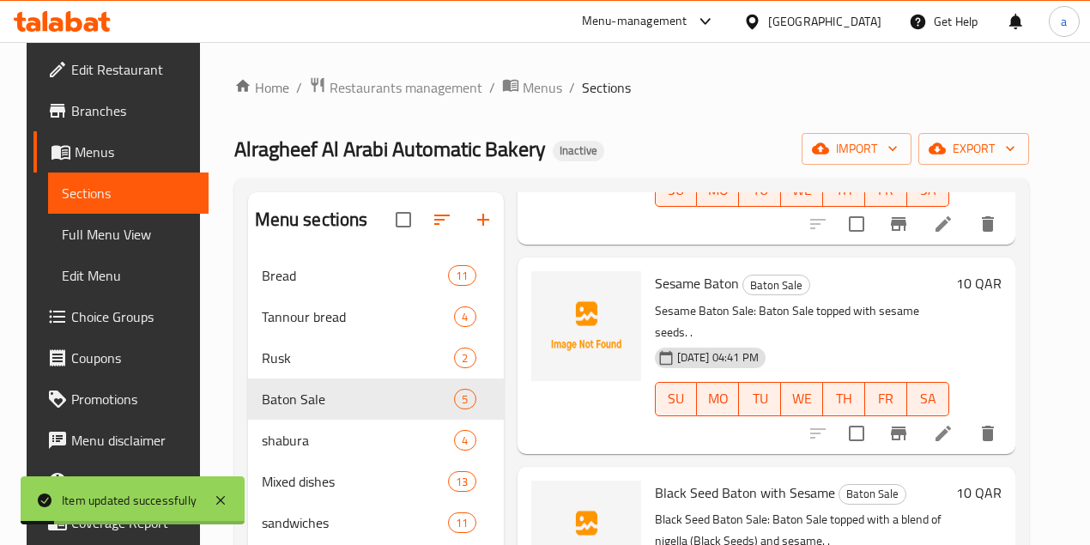
scroll to position [343, 0]
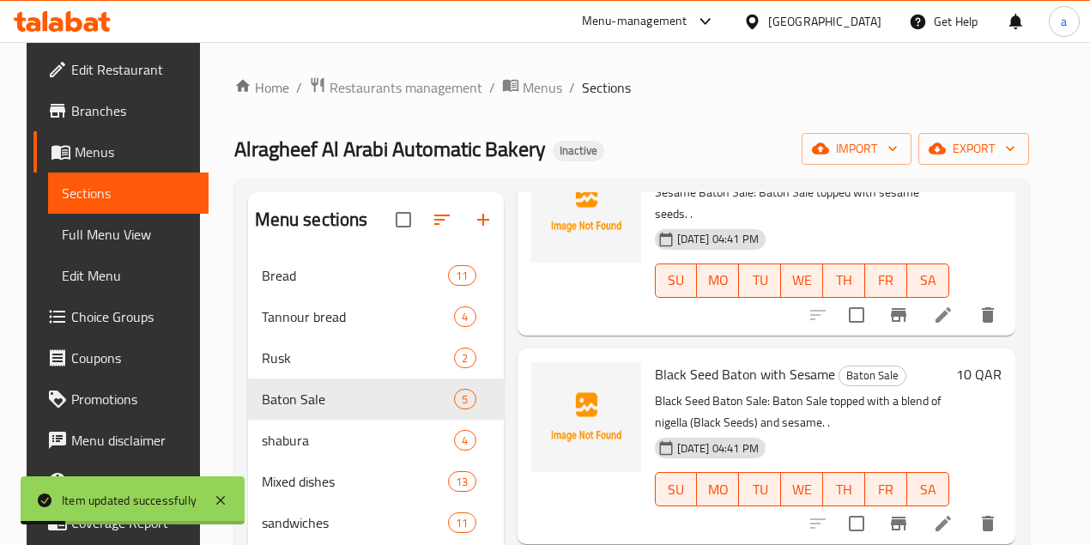
click at [951, 307] on icon at bounding box center [942, 314] width 15 height 15
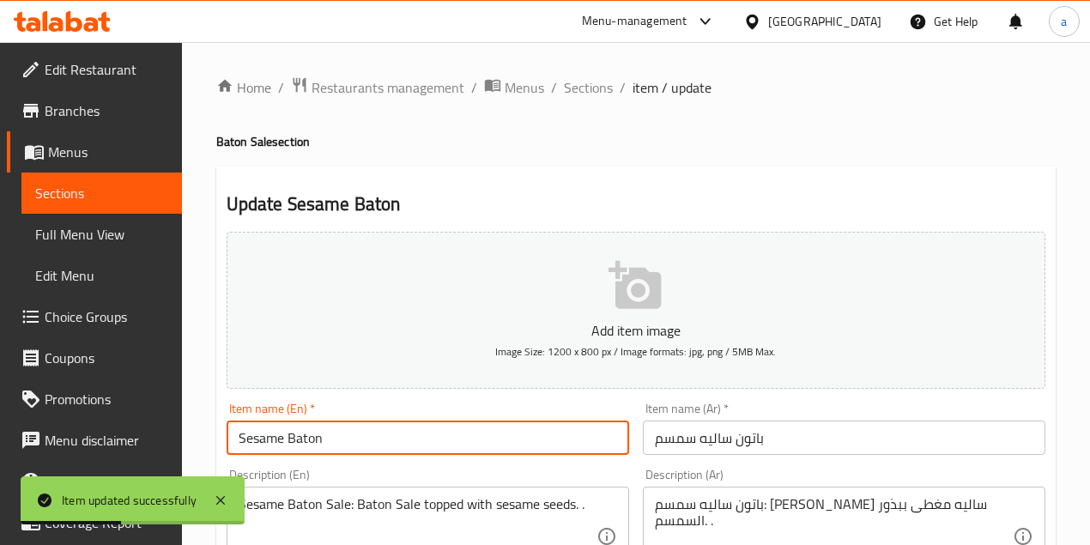
drag, startPoint x: 337, startPoint y: 436, endPoint x: 290, endPoint y: 436, distance: 47.2
click at [290, 436] on input "Sesame Baton" at bounding box center [428, 437] width 402 height 34
click at [233, 436] on input "Sesame" at bounding box center [428, 437] width 402 height 34
paste input "Baton Sale"
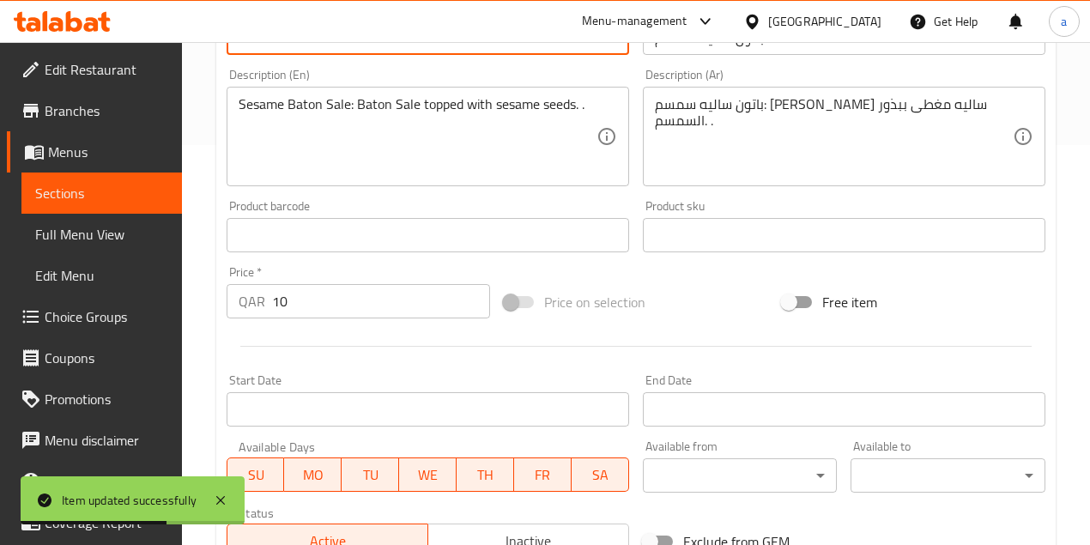
type input "Baton Sale Sesame"
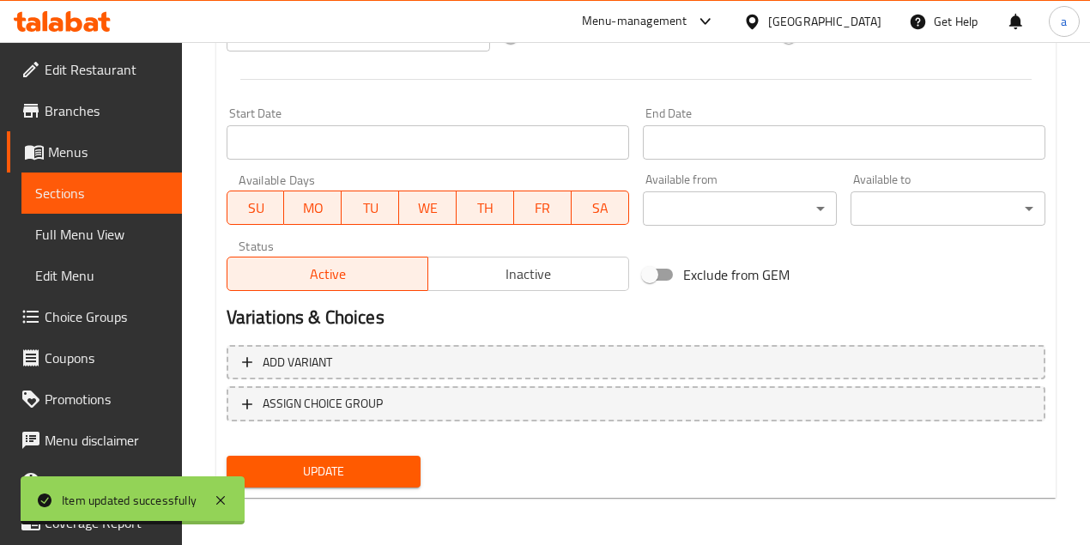
click at [369, 469] on span "Update" at bounding box center [323, 471] width 167 height 21
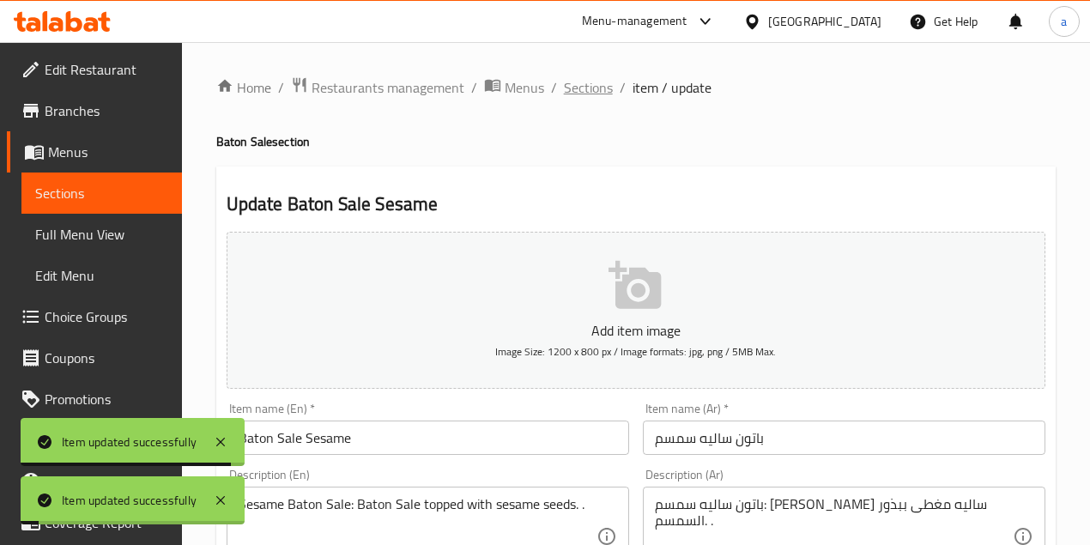
click at [589, 91] on span "Sections" at bounding box center [588, 87] width 49 height 21
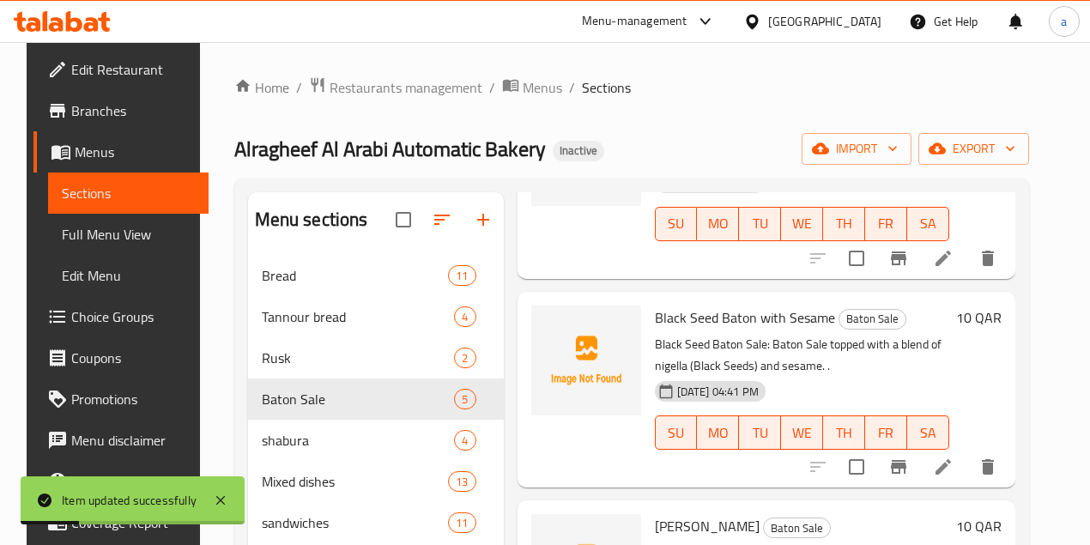
scroll to position [400, 0]
click at [953, 456] on icon at bounding box center [943, 466] width 21 height 21
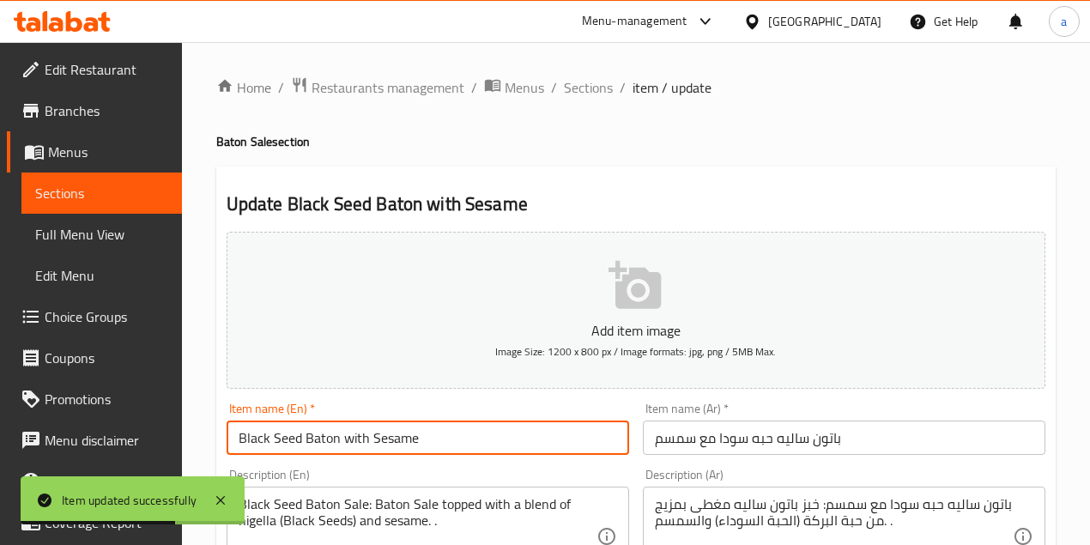
drag, startPoint x: 338, startPoint y: 440, endPoint x: 305, endPoint y: 441, distance: 32.6
click at [305, 441] on input "Black Seed Baton with Sesame" at bounding box center [428, 437] width 402 height 34
click at [238, 438] on input "Black Seed with Sesame" at bounding box center [428, 437] width 402 height 34
paste input "Baton Sale"
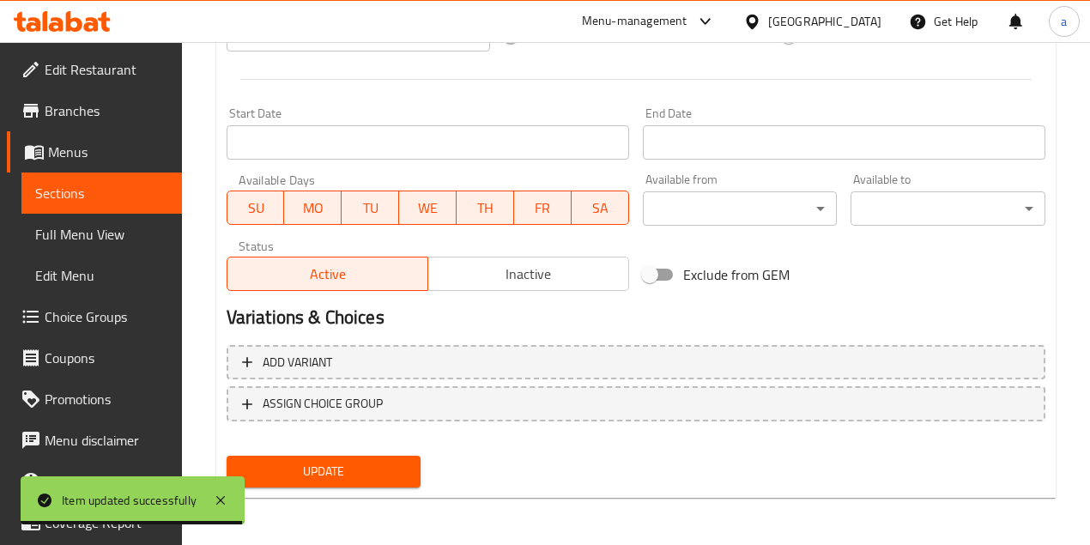
type input "Baton Sale Black Seed with Sesame"
click at [372, 464] on span "Update" at bounding box center [323, 471] width 167 height 21
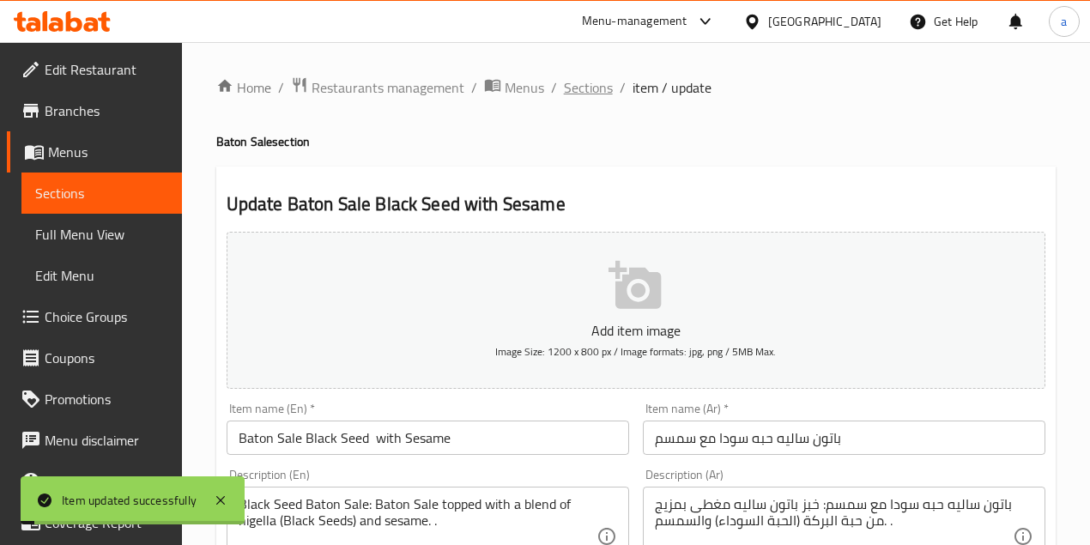
click at [590, 86] on span "Sections" at bounding box center [588, 87] width 49 height 21
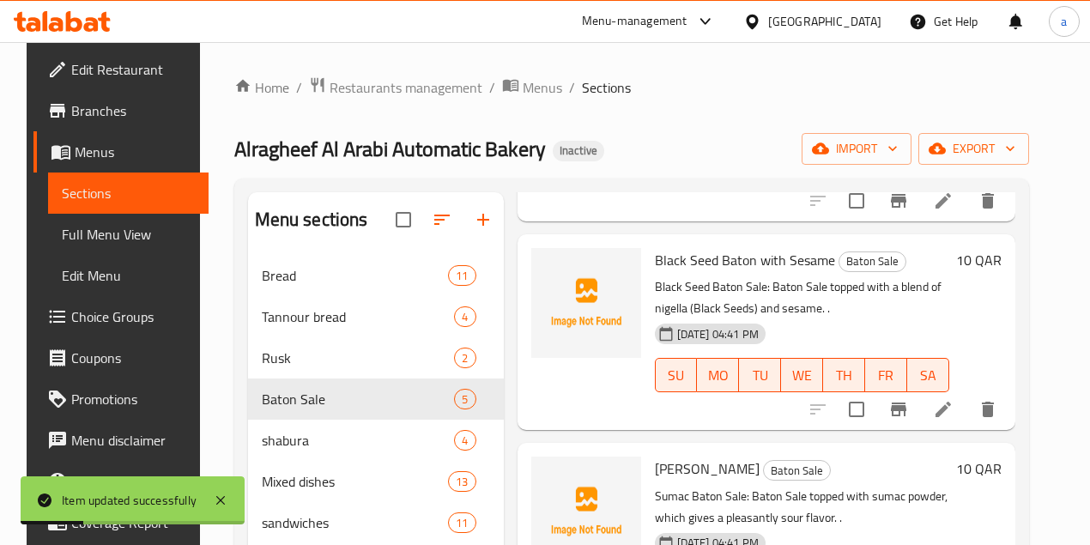
scroll to position [525, 0]
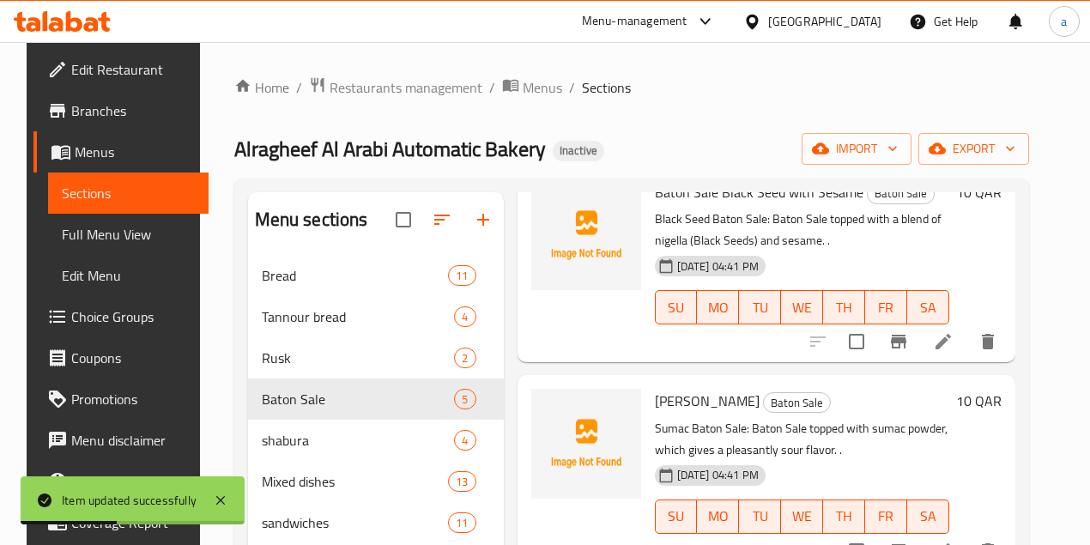
click at [950, 535] on li at bounding box center [943, 550] width 48 height 31
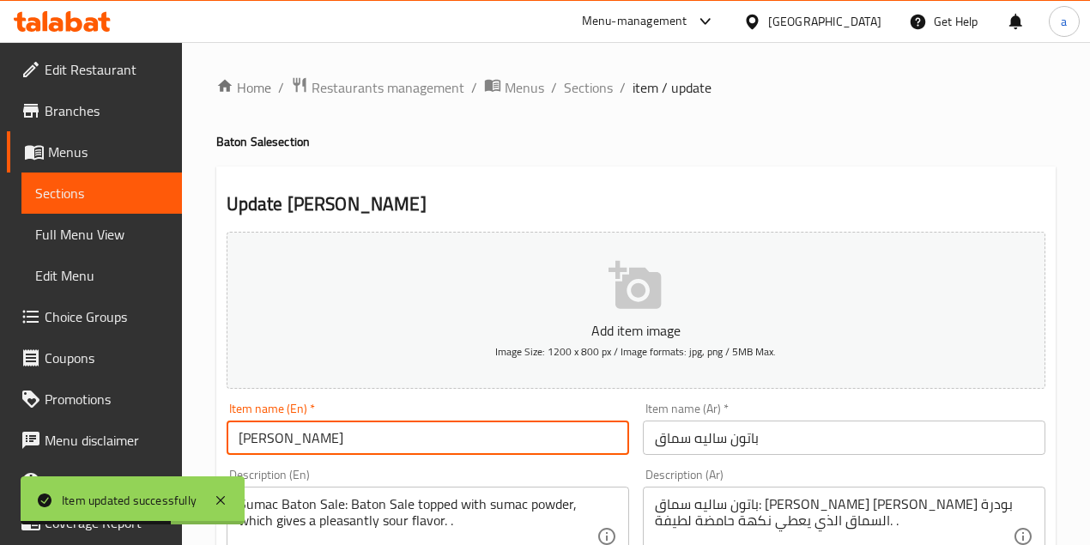
drag, startPoint x: 311, startPoint y: 439, endPoint x: 281, endPoint y: 444, distance: 30.5
click at [281, 444] on input "Sumac Baton" at bounding box center [428, 437] width 402 height 34
click at [233, 439] on input "Sumac" at bounding box center [428, 437] width 402 height 34
paste input "Baton Sale"
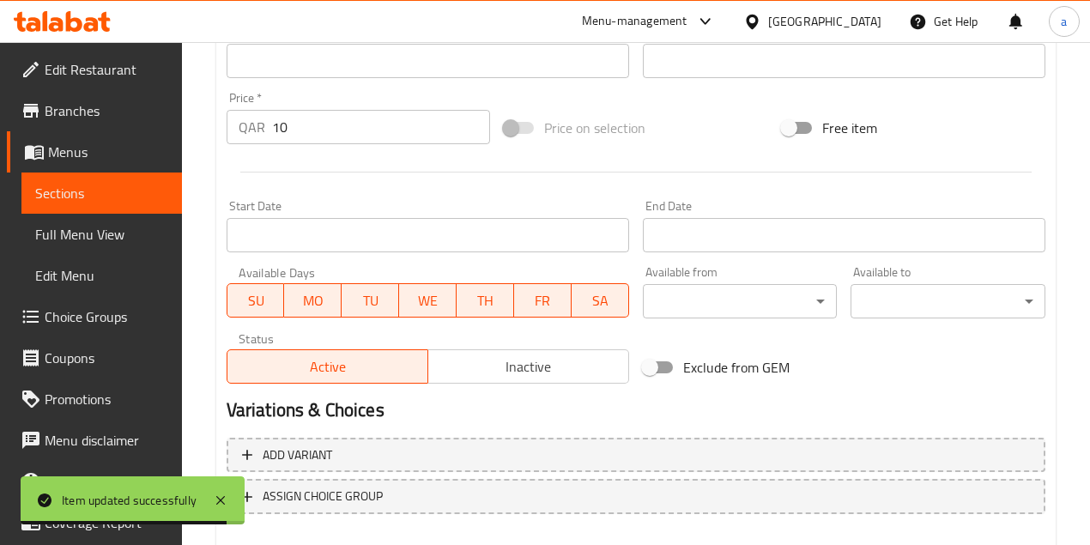
scroll to position [667, 0]
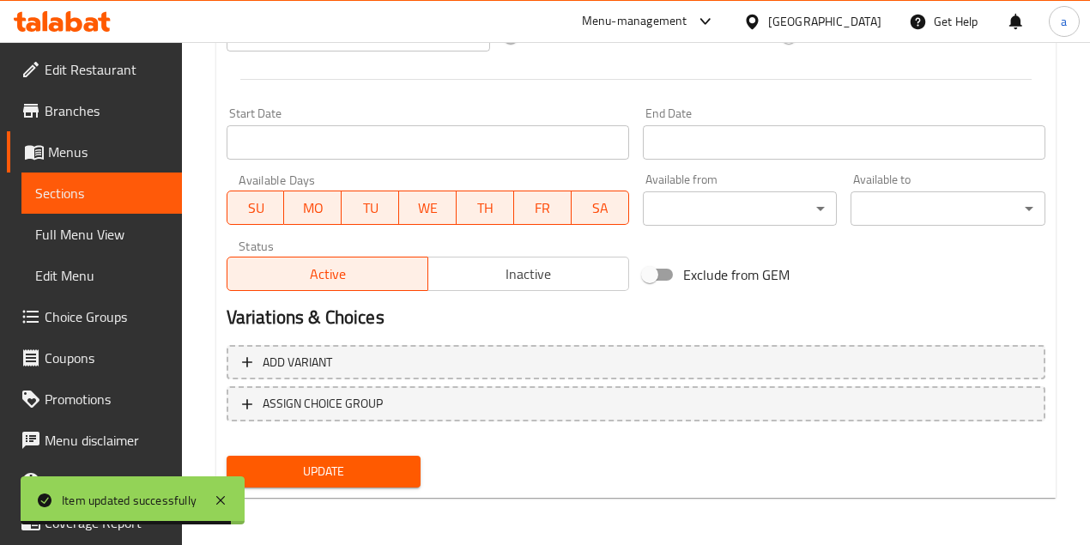
type input "Baton Sale Sumac"
click at [359, 448] on div "Add item image Image Size: 1200 x 800 px / Image formats: jpg, png / 5MB Max. I…" at bounding box center [636, 26] width 832 height 936
click at [367, 456] on button "Update" at bounding box center [324, 472] width 195 height 32
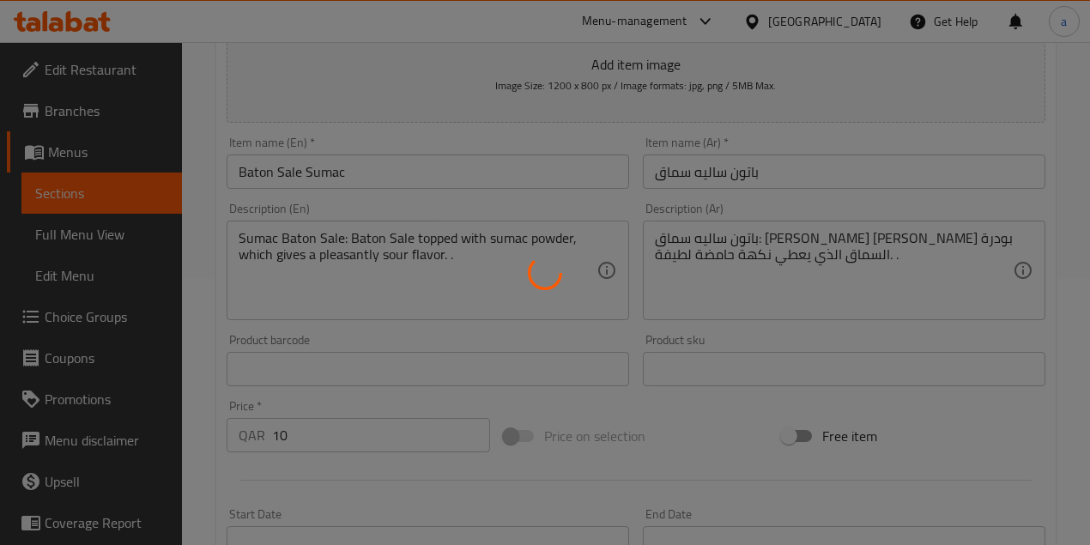
scroll to position [0, 0]
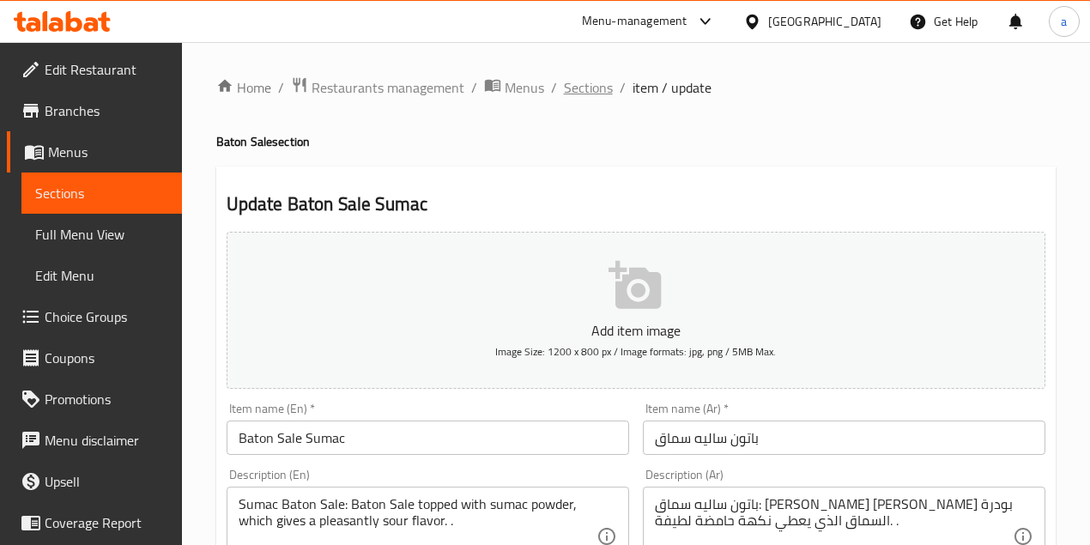
click at [589, 94] on span "Sections" at bounding box center [588, 87] width 49 height 21
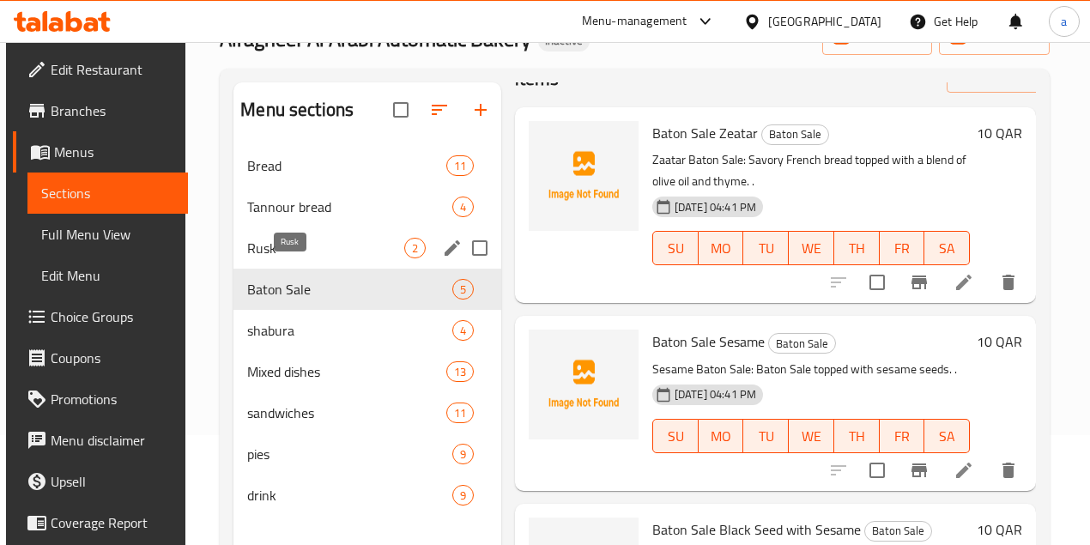
scroll to position [114, 0]
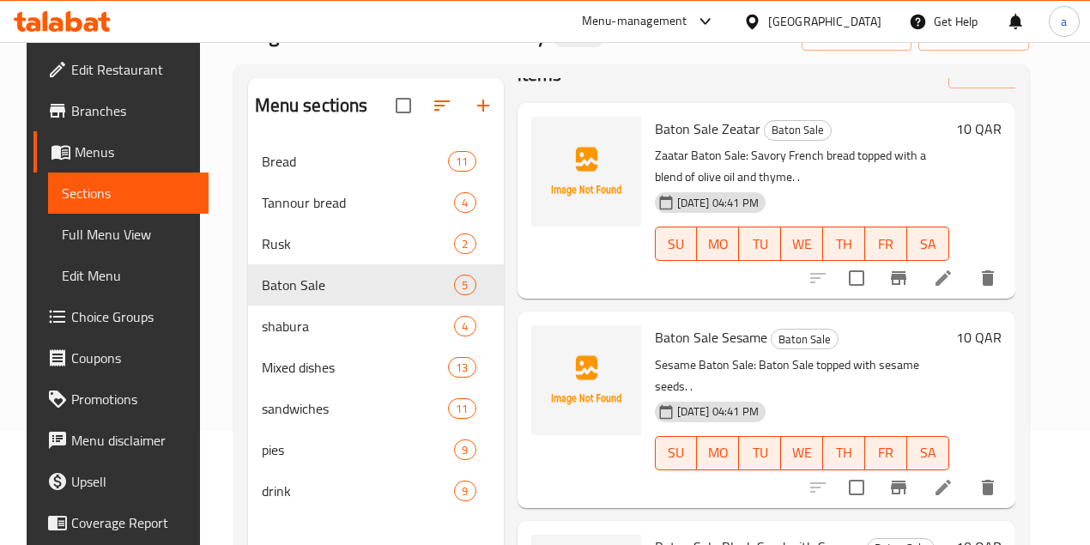
click at [88, 225] on span "Full Menu View" at bounding box center [128, 234] width 133 height 21
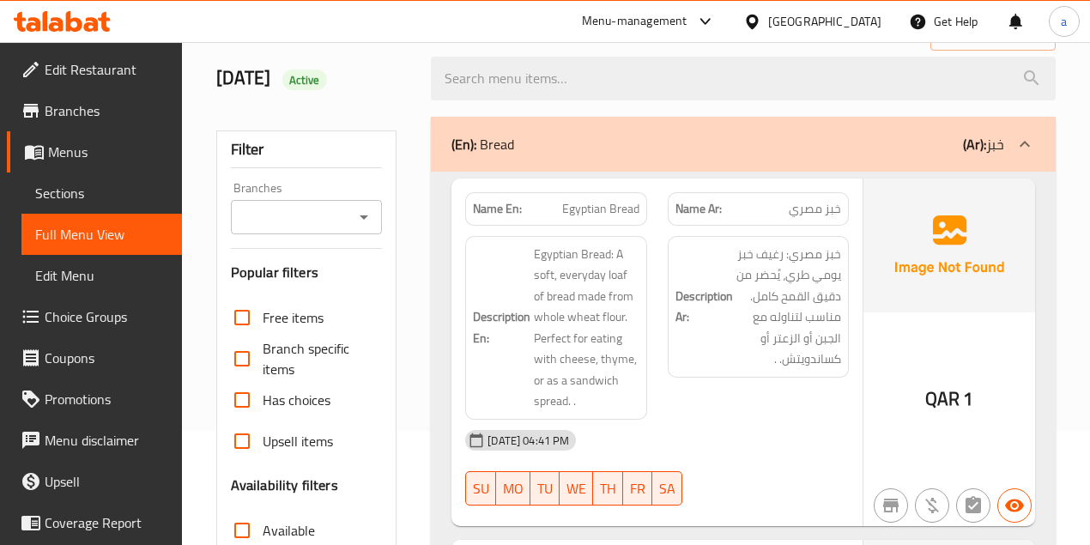
click at [806, 249] on span "خبز مصري: رغيف خبز يومي طري، يُحضر من دقيق القمح كامل. مناسب لتناوله مع الجبن أ…" at bounding box center [788, 307] width 105 height 126
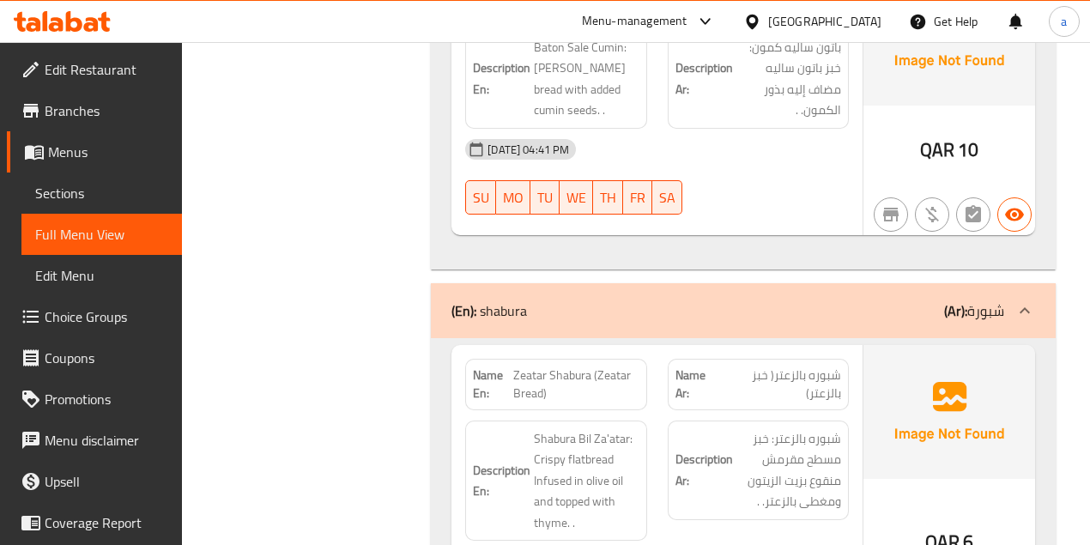
scroll to position [7225, 0]
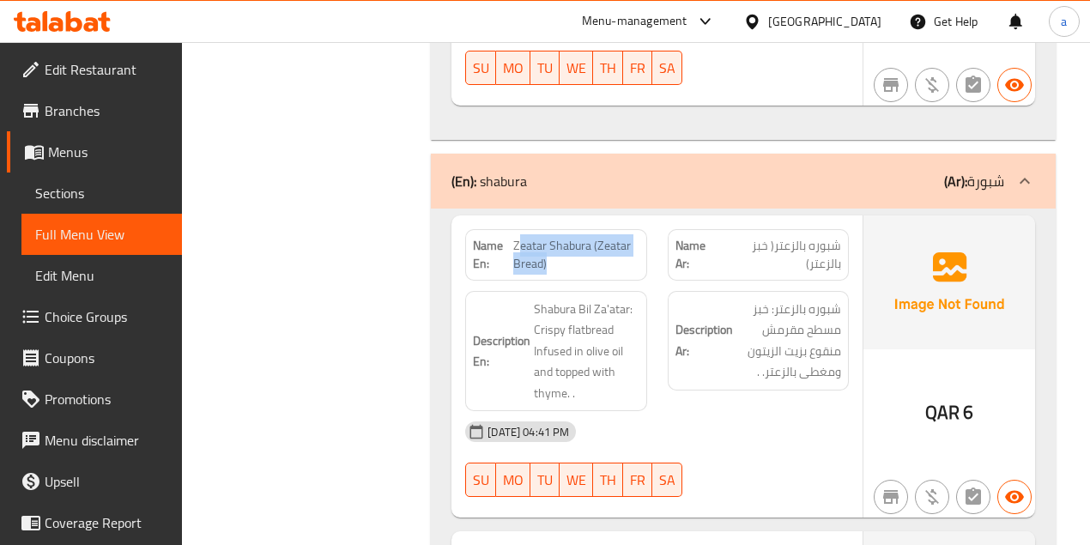
drag, startPoint x: 519, startPoint y: 201, endPoint x: 607, endPoint y: 220, distance: 90.4
click at [607, 237] on span "Zeatar Shabura (Zeatar Bread)" at bounding box center [576, 255] width 126 height 36
click at [546, 237] on span "Zeatar Shabura (Zeatar Bread)" at bounding box center [576, 255] width 126 height 36
drag, startPoint x: 545, startPoint y: 202, endPoint x: 668, endPoint y: 208, distance: 122.8
click at [595, 237] on span "Zeatar Shabura (Zeatar Bread)" at bounding box center [576, 255] width 126 height 36
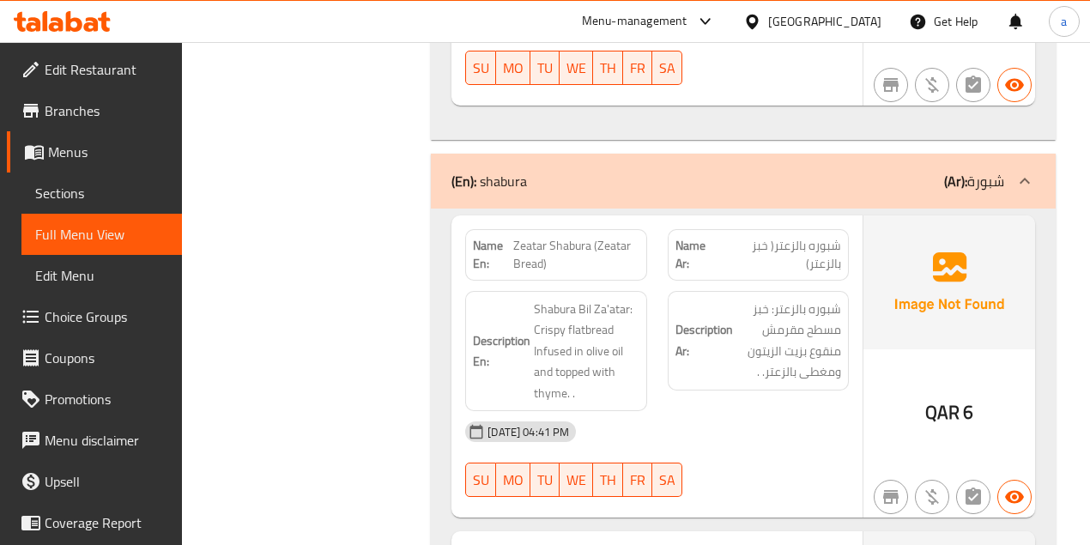
click at [818, 237] on span "شبوره بالزعتر( خبز بالزعتر)" at bounding box center [780, 255] width 122 height 36
copy span "شبوره"
drag, startPoint x: 532, startPoint y: 190, endPoint x: 595, endPoint y: 226, distance: 72.3
click at [595, 237] on span "Zeatar Shabura (Zeatar Bread)" at bounding box center [576, 255] width 126 height 36
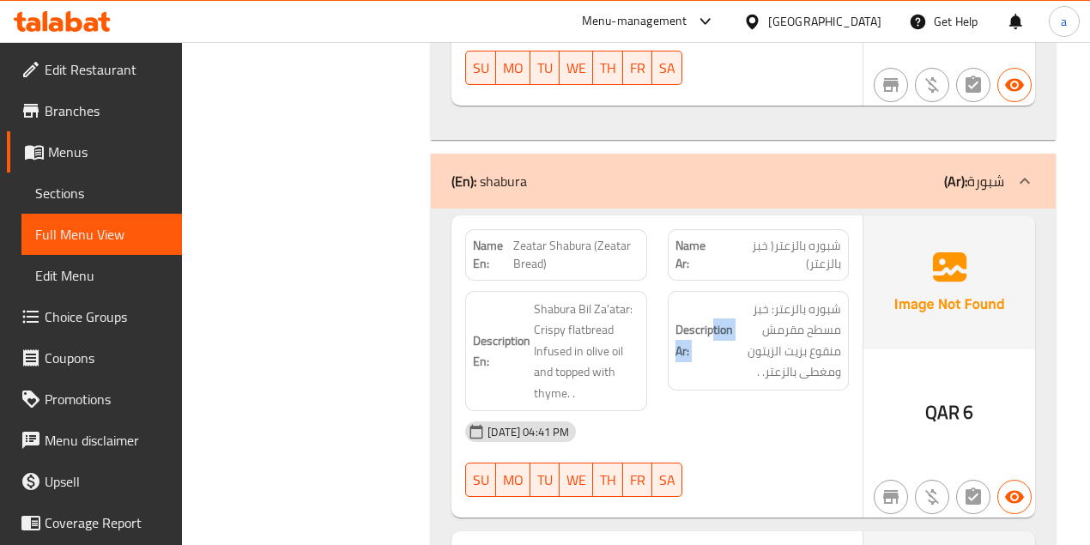
drag, startPoint x: 837, startPoint y: 266, endPoint x: 694, endPoint y: 267, distance: 143.3
click at [685, 299] on h6 "Description Ar: شبوره بالزعتر: خبز مسطح مقرمش منقوع بزيت الزيتون ومغطى بالزعتر.…" at bounding box center [758, 341] width 166 height 84
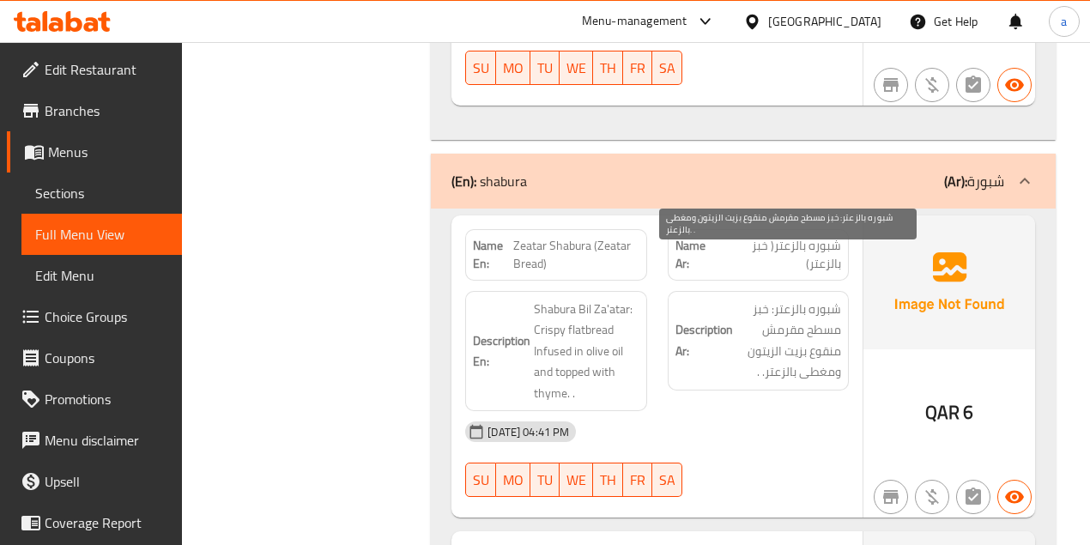
click at [765, 299] on span "شبوره بالزعتر: خبز مسطح مقرمش منقوع بزيت الزيتون ومغطى بالزعتر. ." at bounding box center [788, 341] width 105 height 84
drag, startPoint x: 791, startPoint y: 287, endPoint x: 796, endPoint y: 312, distance: 26.2
click at [799, 312] on span "شبوره بالزعتر: خبز مسطح مقرمش منقوع بزيت الزيتون ومغطى بالزعتر. ." at bounding box center [788, 341] width 105 height 84
click at [784, 317] on span "شبوره بالزعتر: خبز مسطح مقرمش منقوع بزيت الزيتون ومغطى بالزعتر. ." at bounding box center [788, 341] width 105 height 84
drag, startPoint x: 816, startPoint y: 312, endPoint x: 700, endPoint y: 319, distance: 116.0
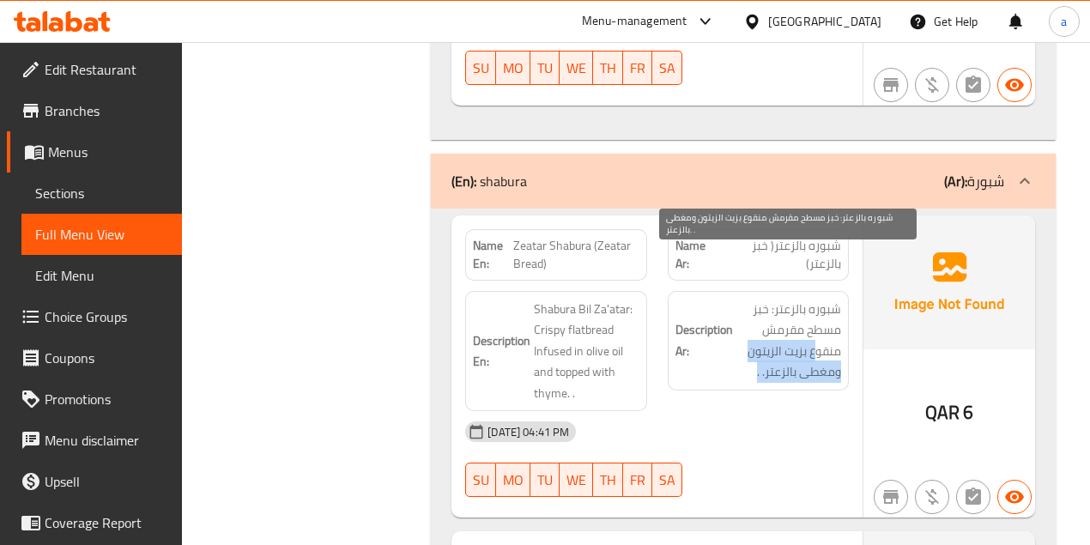
click at [708, 319] on h6 "Description Ar: شبوره بالزعتر: خبز مسطح مقرمش منقوع بزيت الزيتون ومغطى بالزعتر.…" at bounding box center [758, 341] width 166 height 84
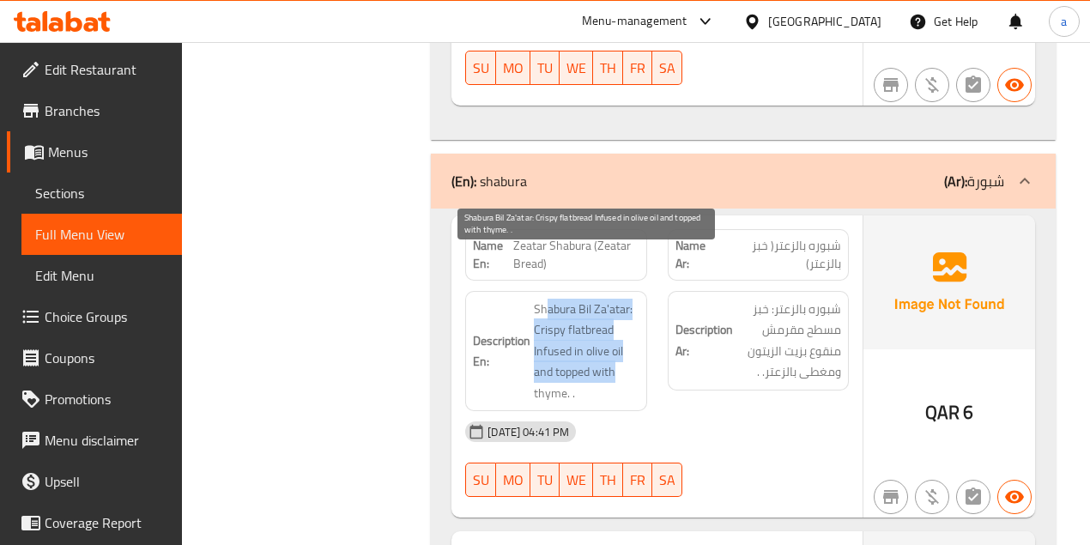
drag, startPoint x: 549, startPoint y: 260, endPoint x: 618, endPoint y: 329, distance: 97.7
click at [618, 329] on span "Shabura Bil Za'atar: Crispy flatbread Infused in olive oil and topped with thym…" at bounding box center [586, 352] width 105 height 106
click at [576, 330] on span "Shabura Bil Za'atar: Crispy flatbread Infused in olive oil and topped with thym…" at bounding box center [586, 352] width 105 height 106
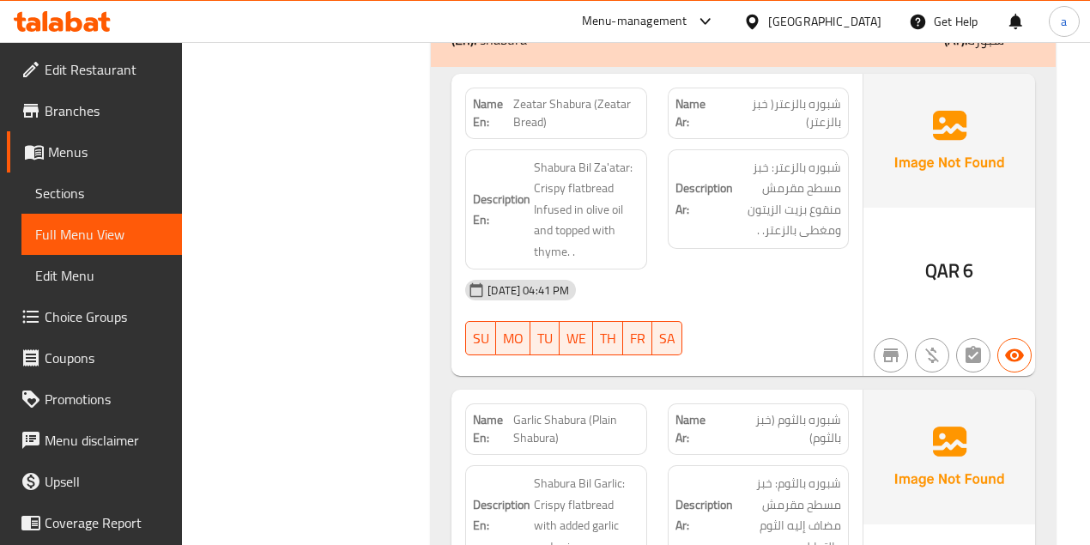
scroll to position [7511, 0]
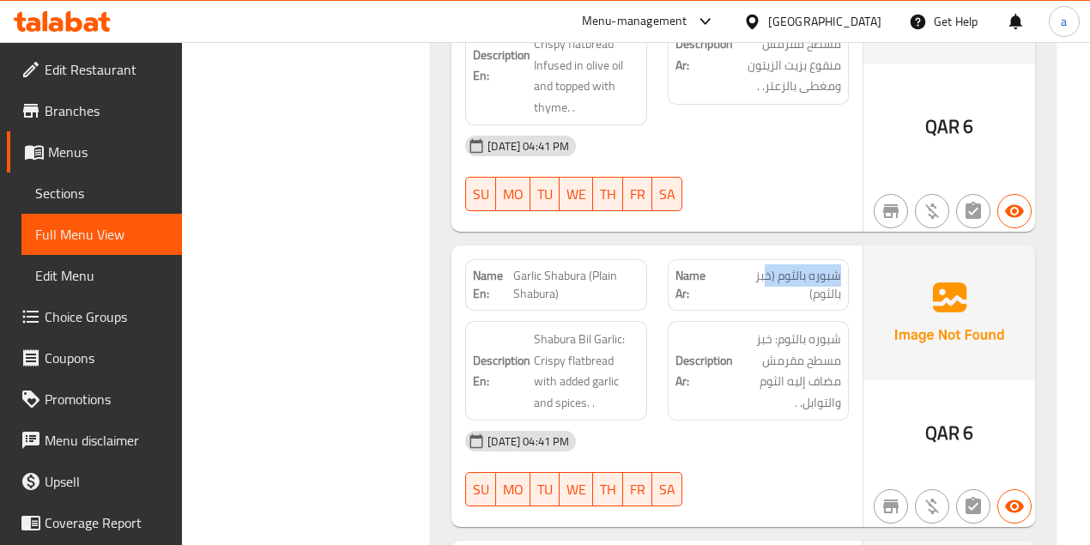
drag, startPoint x: 768, startPoint y: 227, endPoint x: 769, endPoint y: 252, distance: 24.9
click at [844, 259] on div "Name Ar: شبوره بالثوم (خبز بالثوم)" at bounding box center [758, 284] width 181 height 51
drag, startPoint x: 769, startPoint y: 252, endPoint x: 800, endPoint y: 245, distance: 31.8
click at [776, 267] on span "شبوره بالثوم (خبز بالثوم)" at bounding box center [781, 285] width 120 height 36
drag, startPoint x: 800, startPoint y: 245, endPoint x: 707, endPoint y: 219, distance: 96.2
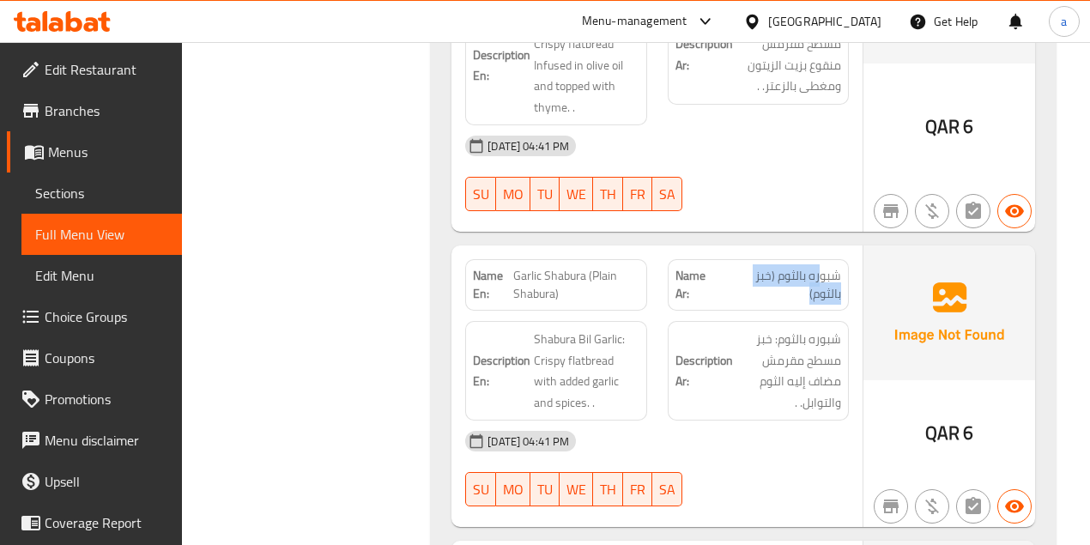
click at [808, 267] on span "شبوره بالثوم (خبز بالثوم)" at bounding box center [781, 285] width 120 height 36
drag, startPoint x: 572, startPoint y: 243, endPoint x: 525, endPoint y: 227, distance: 49.9
click at [525, 267] on span "Garlic Shabura (Plain Shabura)" at bounding box center [575, 285] width 125 height 36
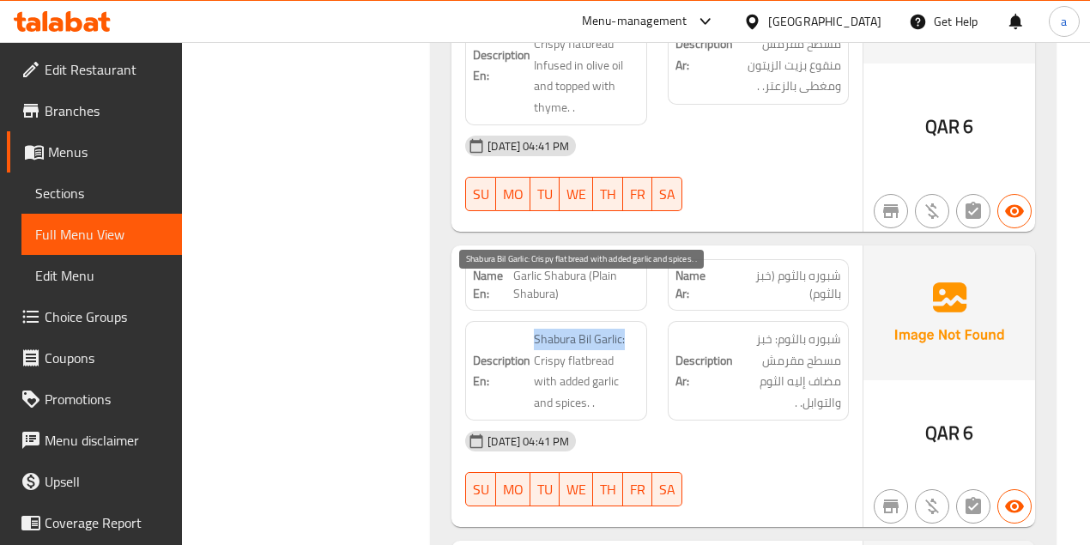
drag, startPoint x: 633, startPoint y: 284, endPoint x: 533, endPoint y: 292, distance: 100.7
click at [534, 329] on span "Shabura Bil Garlic: Crispy flatbread with added garlic and spices. ." at bounding box center [586, 371] width 105 height 84
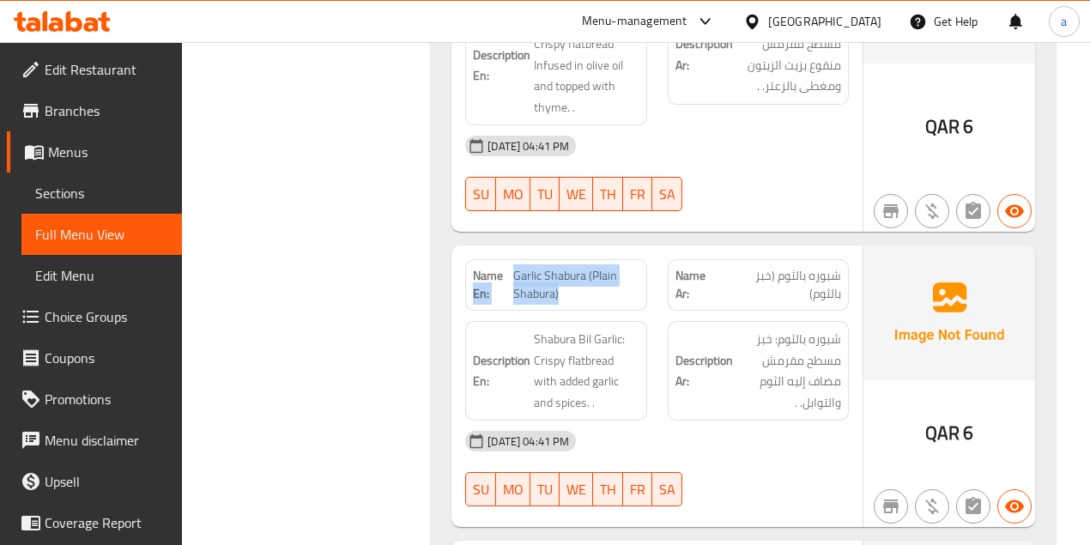
drag, startPoint x: 547, startPoint y: 244, endPoint x: 511, endPoint y: 232, distance: 38.8
click at [511, 267] on p "Name En: Garlic Shabura (Plain Shabura)" at bounding box center [556, 285] width 166 height 36
click at [537, 267] on span "Garlic Shabura (Plain Shabura)" at bounding box center [575, 285] width 125 height 36
drag, startPoint x: 513, startPoint y: 233, endPoint x: 599, endPoint y: 257, distance: 89.3
click at [599, 259] on div "Name En: Garlic Shabura (Plain Shabura)" at bounding box center [555, 284] width 181 height 51
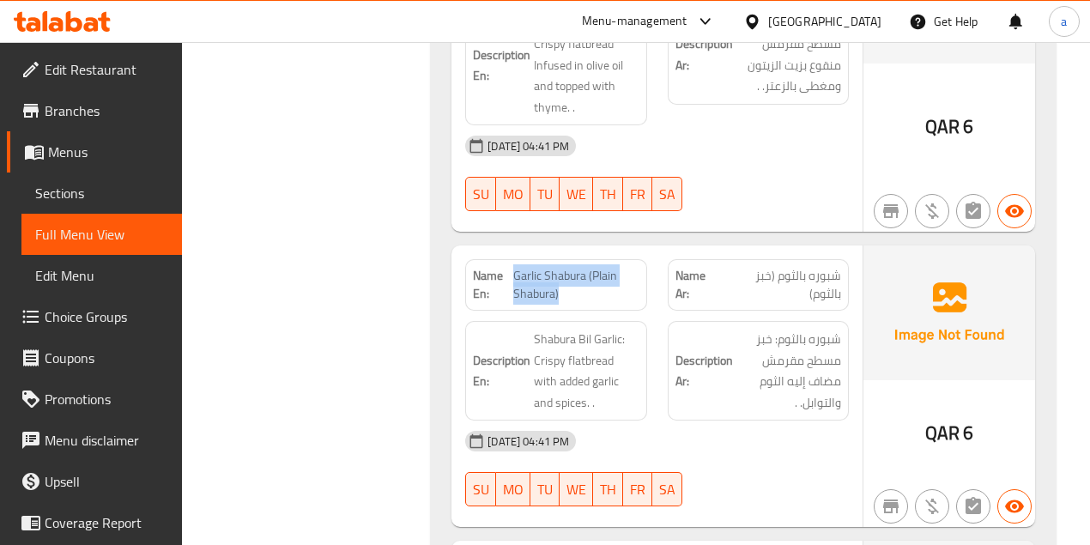
copy span "Garlic Shabura (Plain Shabura)"
click at [123, 191] on span "Sections" at bounding box center [101, 193] width 133 height 21
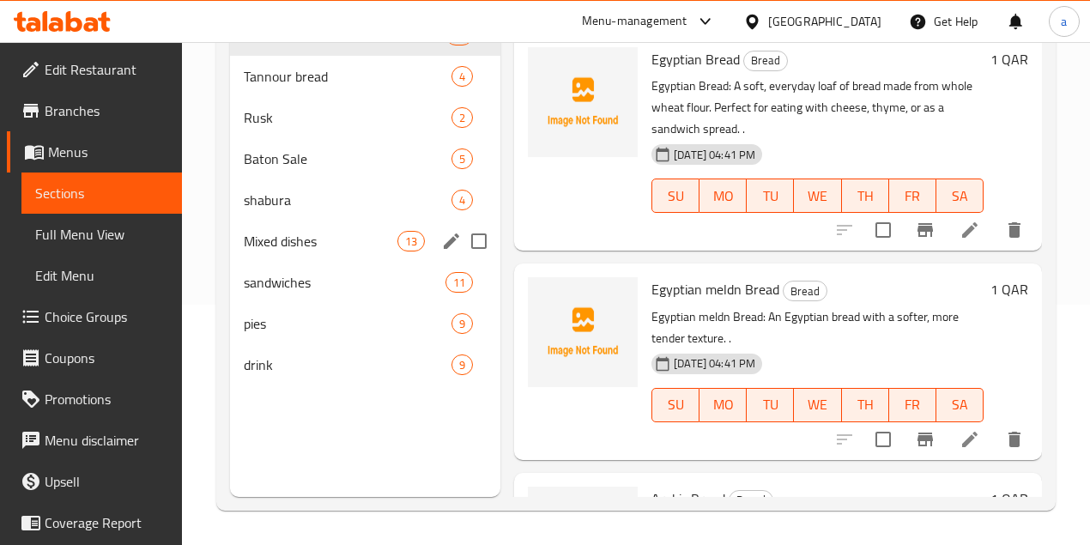
scroll to position [240, 0]
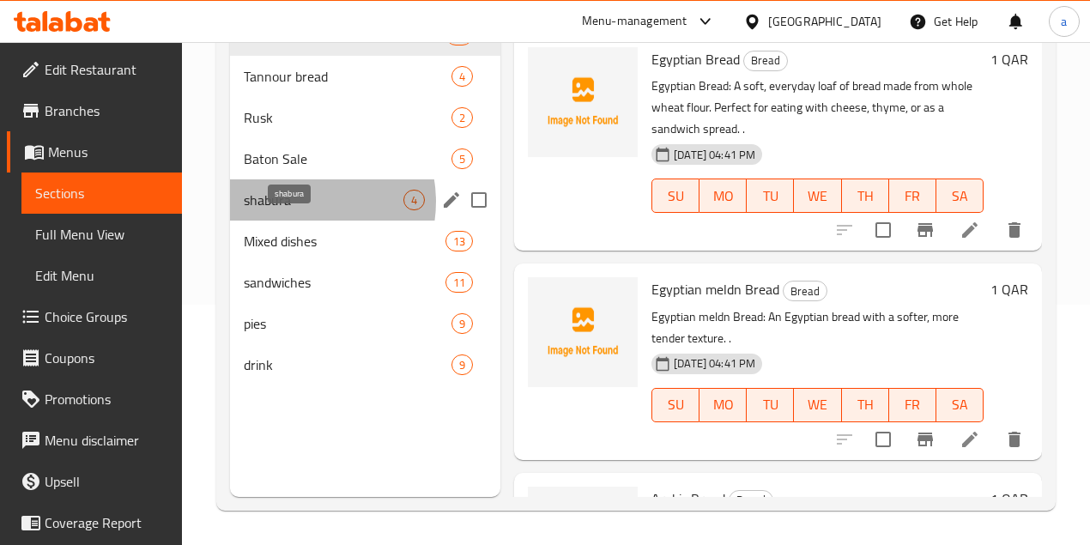
click at [298, 210] on span "shabura" at bounding box center [324, 200] width 160 height 21
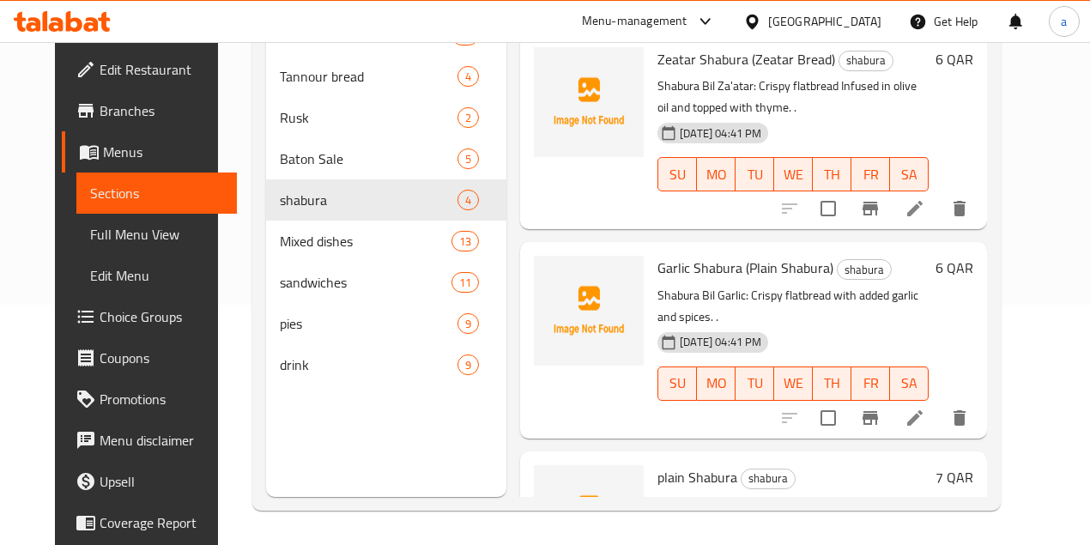
click at [922, 410] on icon at bounding box center [914, 417] width 15 height 15
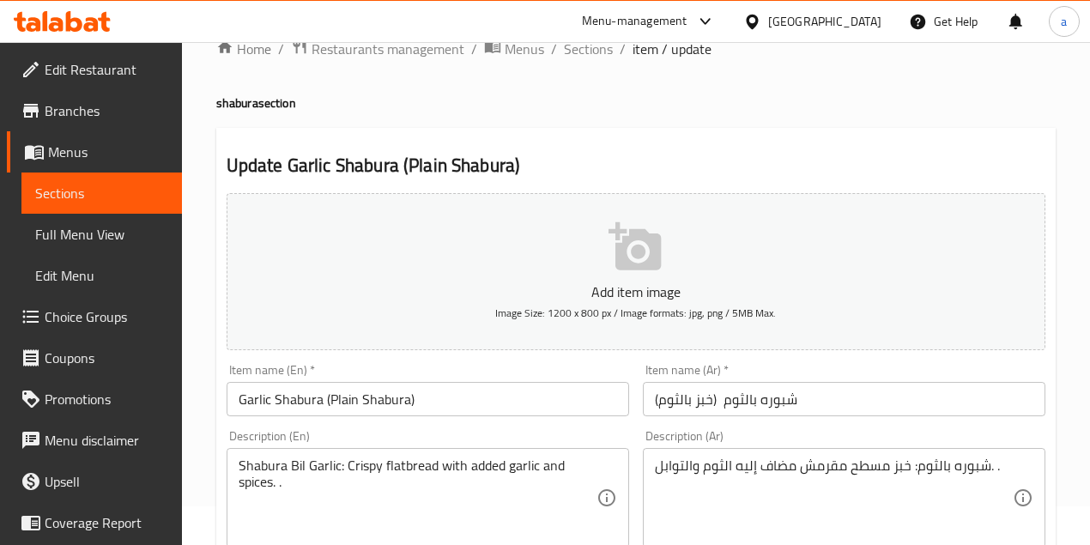
scroll to position [114, 0]
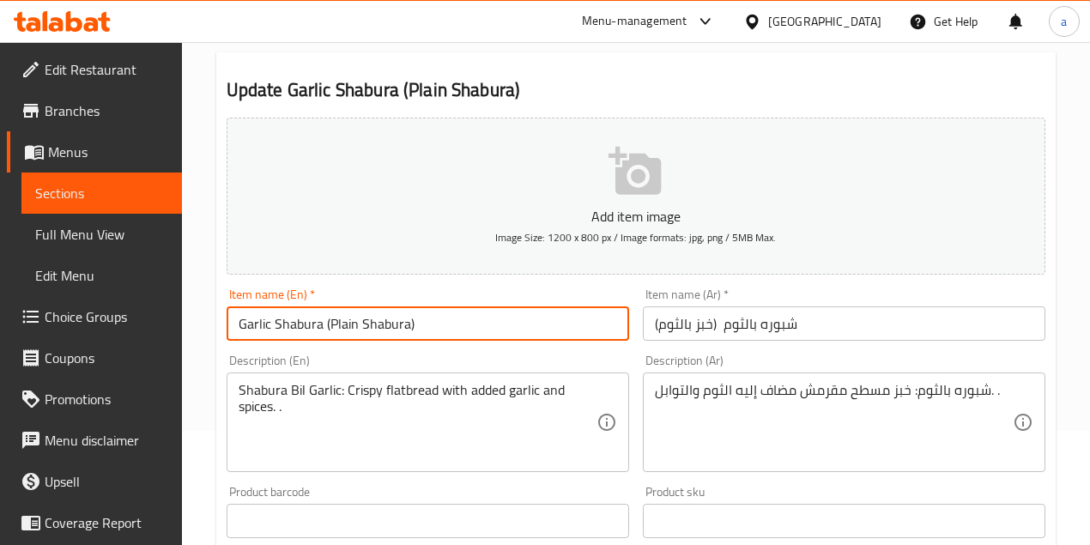
click at [343, 323] on input "Garlic Shabura (Plain Shabura)" at bounding box center [428, 323] width 402 height 34
click at [356, 329] on input "Garlic Shabura (Shabura)" at bounding box center [428, 323] width 402 height 34
click at [356, 329] on input "Garlic Shabura (Shaura)" at bounding box center [428, 323] width 402 height 34
click at [356, 329] on input "Garlic Shabura (Shara)" at bounding box center [428, 323] width 402 height 34
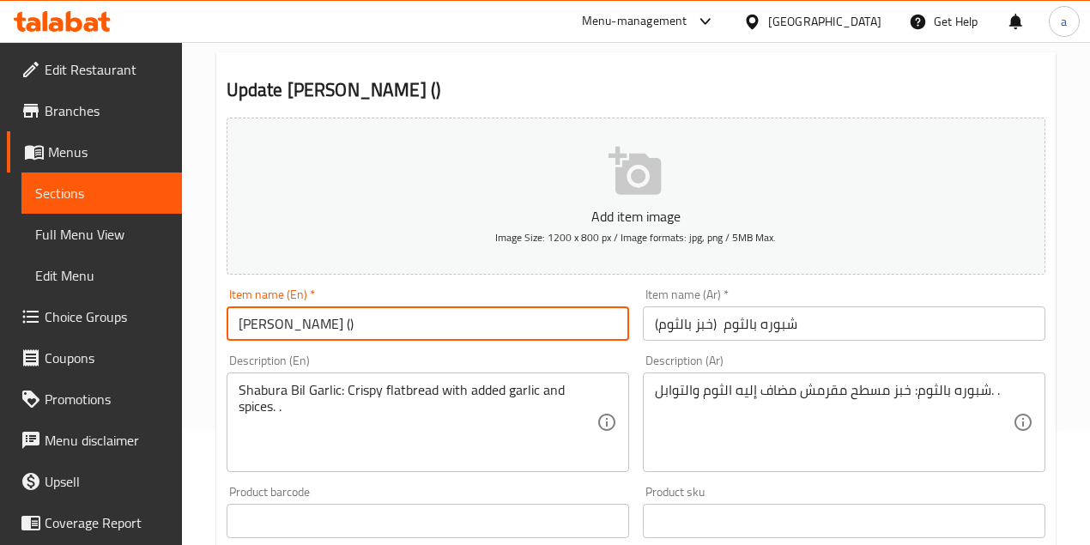
click at [707, 327] on input "شبوره بالثوم (خبز بالثوم)" at bounding box center [844, 323] width 402 height 34
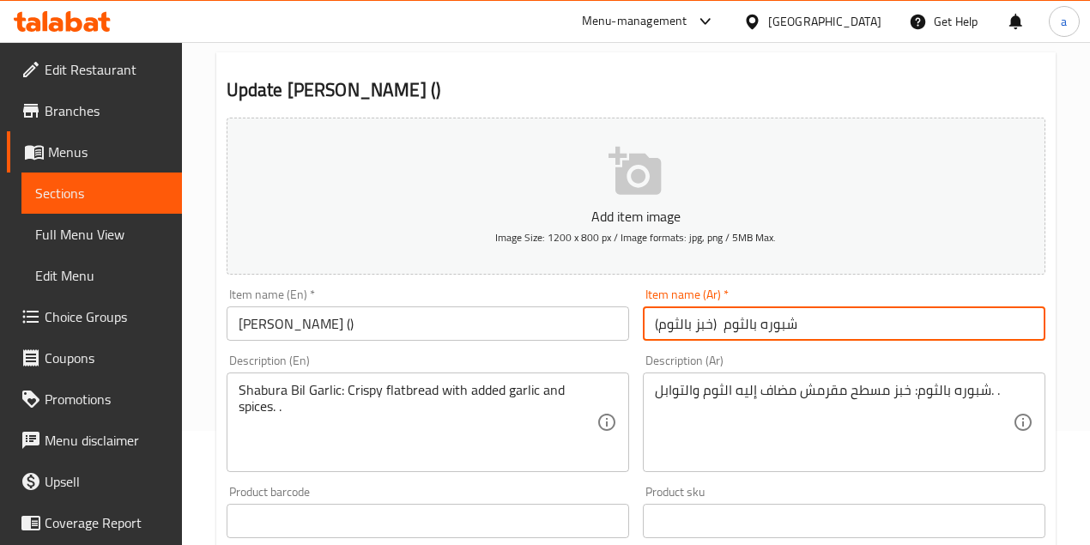
click at [707, 327] on input "شبوره بالثوم (خبز بالثوم)" at bounding box center [844, 323] width 402 height 34
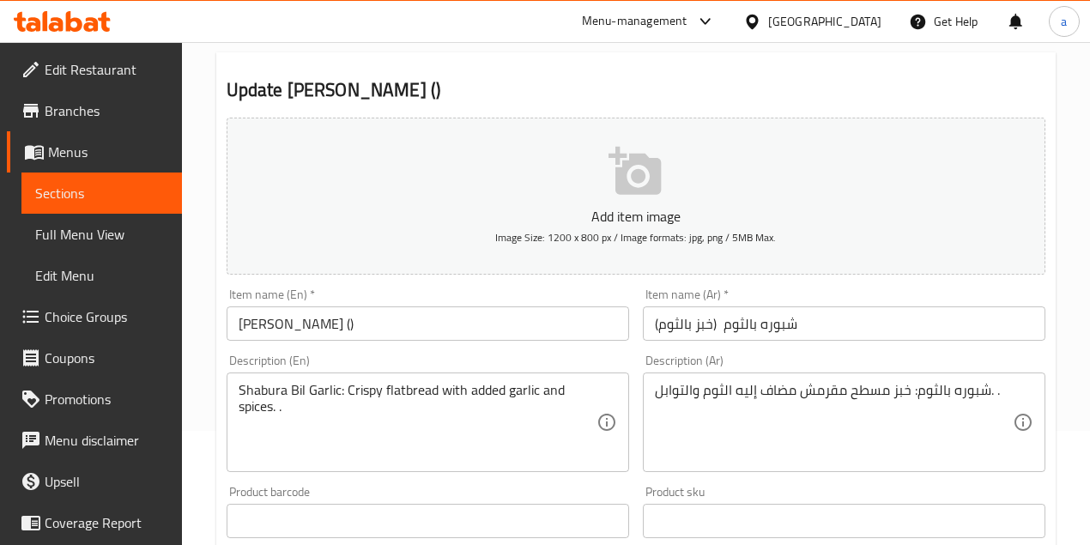
click at [328, 326] on input "Garlic Shabura ()" at bounding box center [428, 323] width 402 height 34
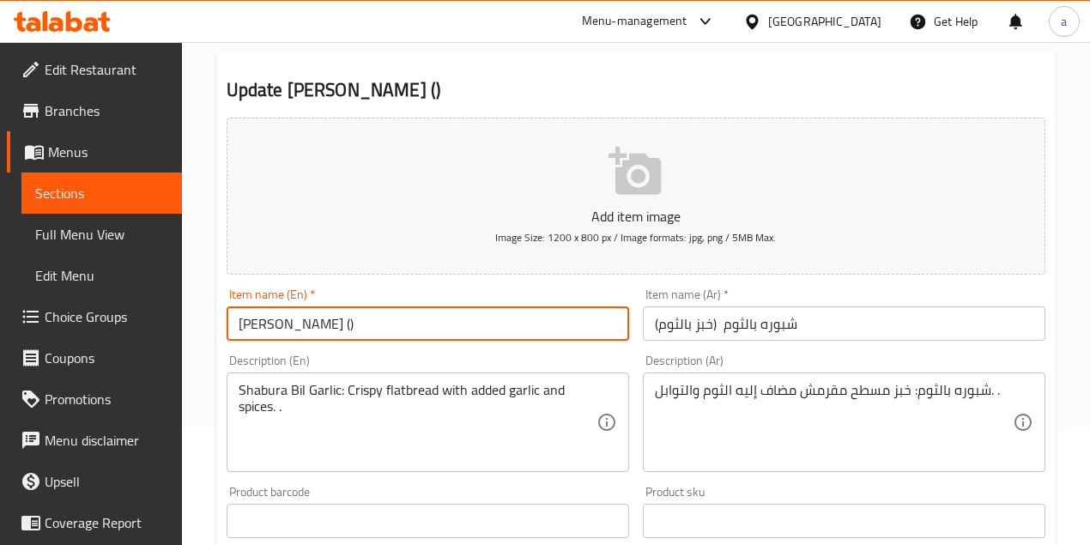
paste input "Bread"
click at [666, 324] on input "شبوره بالثوم (خبز بالثوم)" at bounding box center [844, 323] width 402 height 34
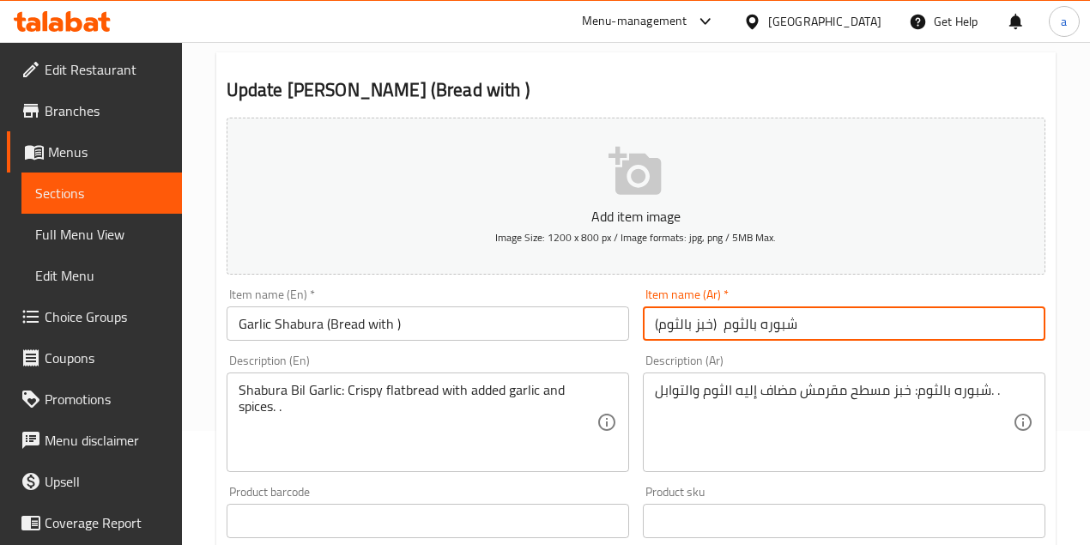
click at [666, 324] on input "شبوره بالثوم (خبز بالثوم)" at bounding box center [844, 323] width 402 height 34
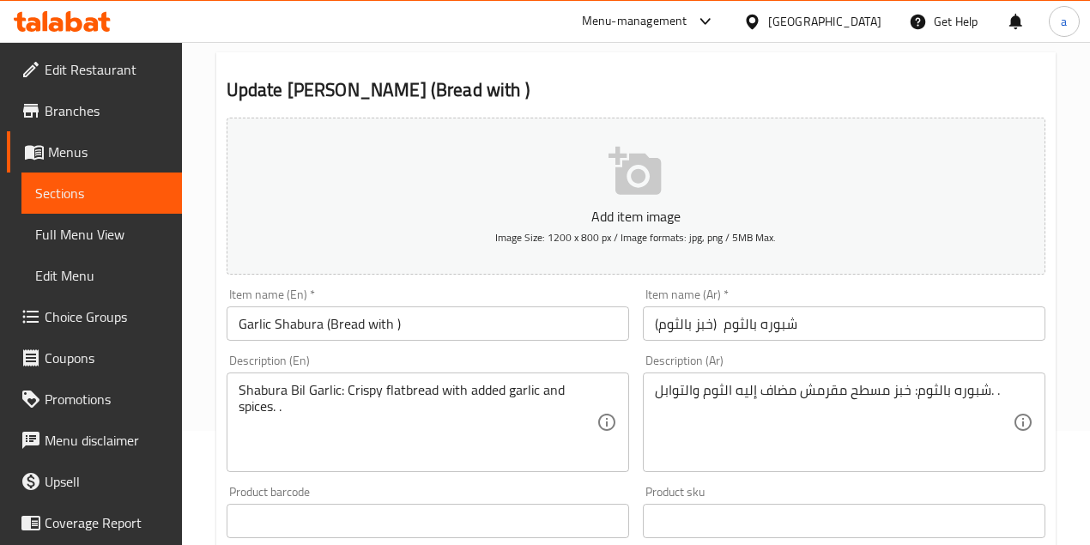
click at [393, 321] on input "Garlic Shabura (Bread with )" at bounding box center [428, 323] width 402 height 34
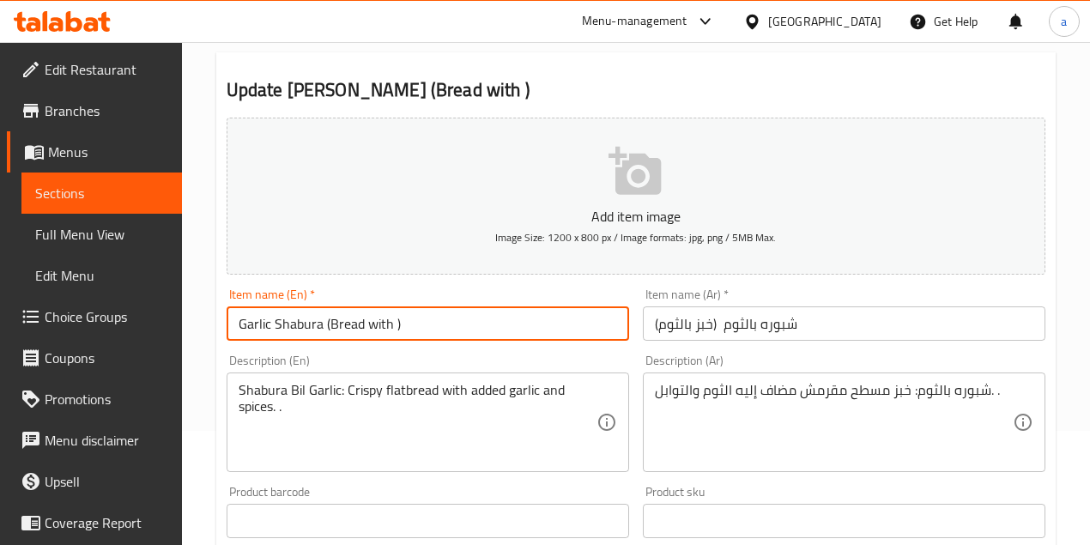
paste input "Garlic"
type input "Garlic Shabura (Bread with Garlic )"
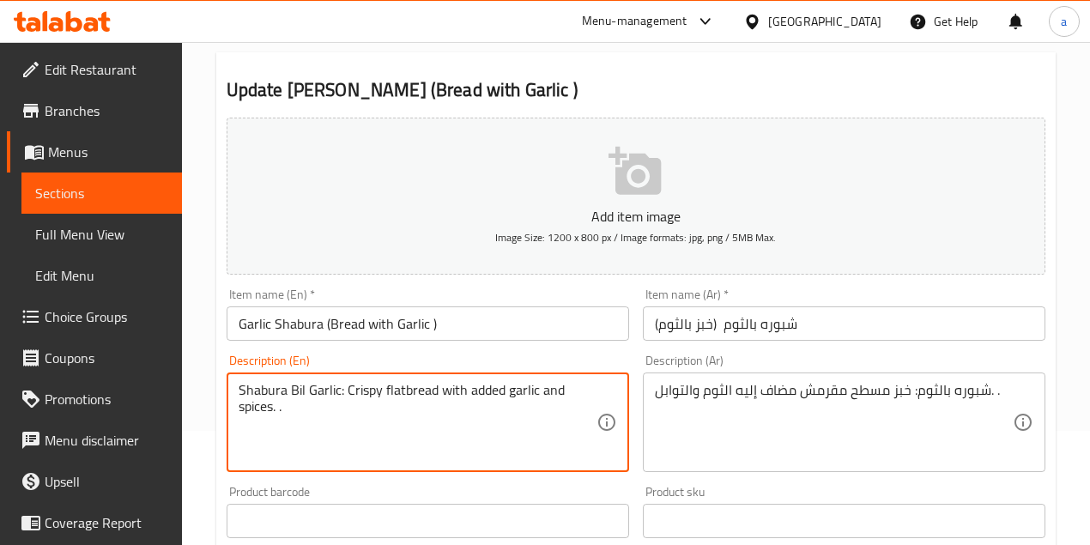
drag, startPoint x: 240, startPoint y: 393, endPoint x: 319, endPoint y: 393, distance: 78.9
click at [295, 384] on textarea "Shabura Bil Garlic: Crispy flatbread with added garlic and spices. ." at bounding box center [418, 423] width 358 height 82
drag, startPoint x: 287, startPoint y: 388, endPoint x: 598, endPoint y: 371, distance: 311.9
click at [598, 372] on div "Shabura Garlic: Crispy flatbread with added garlic and spices. . Description (E…" at bounding box center [428, 422] width 402 height 100
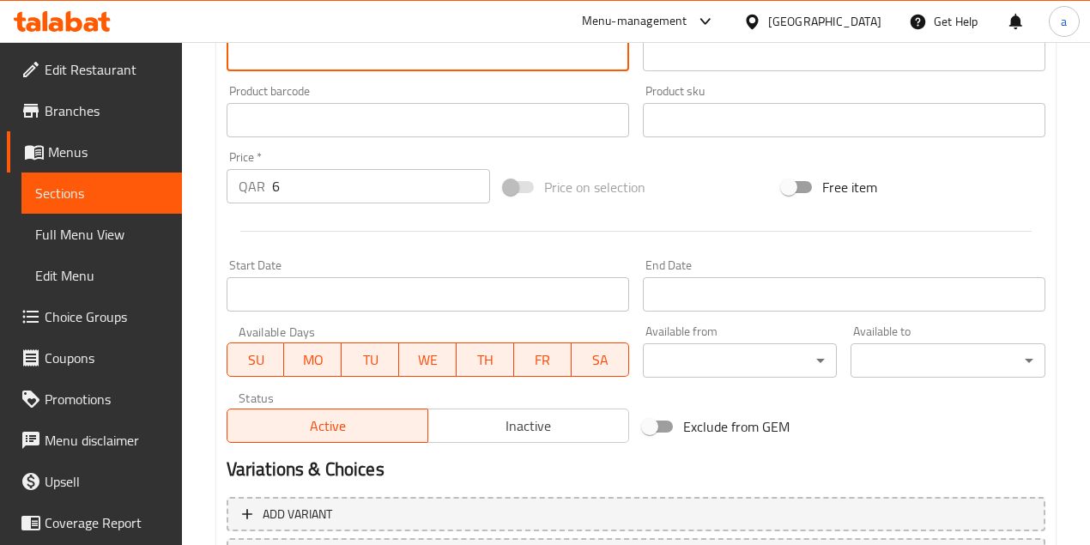
type textarea "Shabura Garlic: Crispy flatbread with added garlic and spices. ."
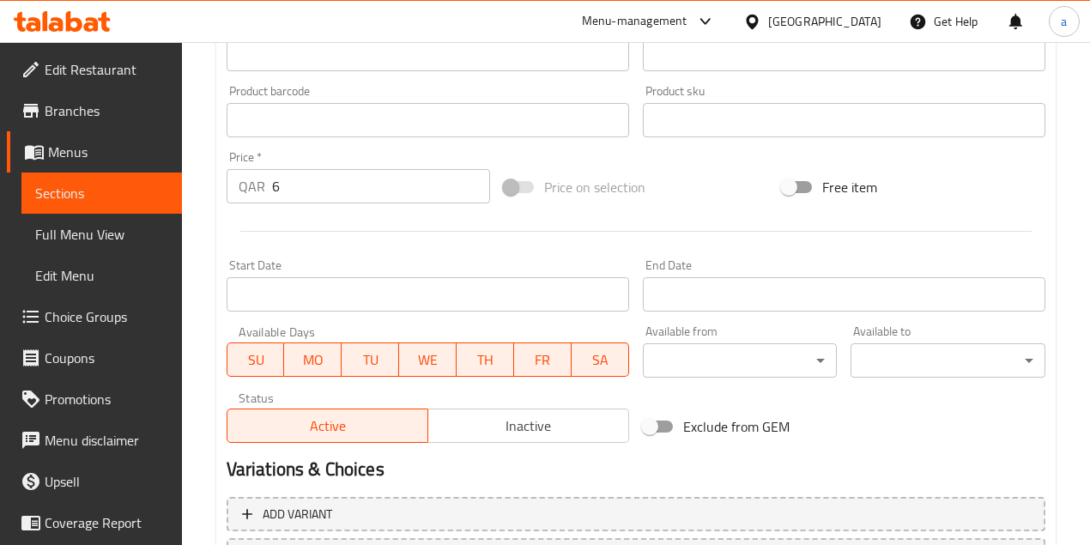
drag, startPoint x: 470, startPoint y: 458, endPoint x: 432, endPoint y: 462, distance: 37.9
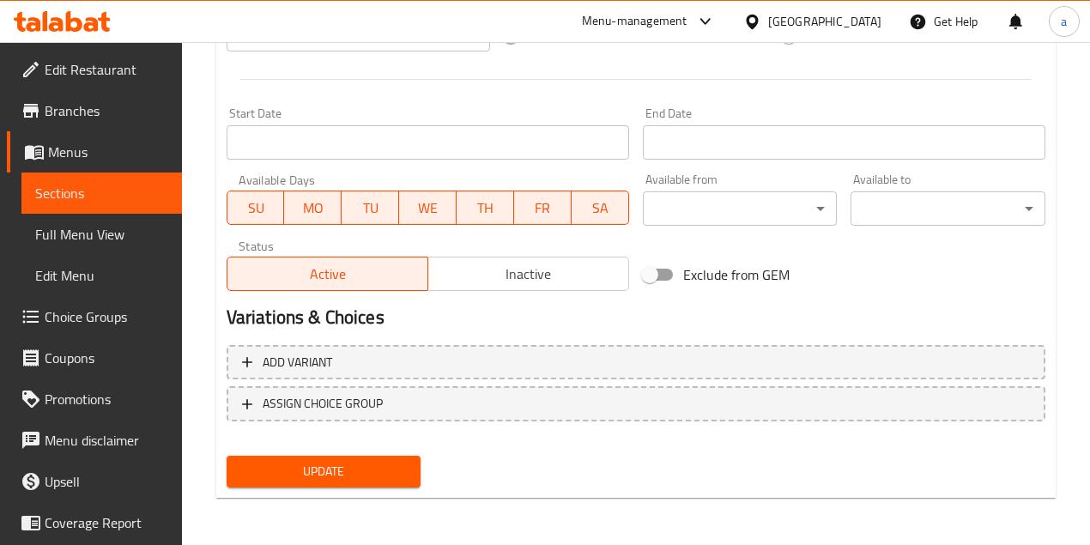
click at [355, 483] on button "Update" at bounding box center [324, 472] width 195 height 32
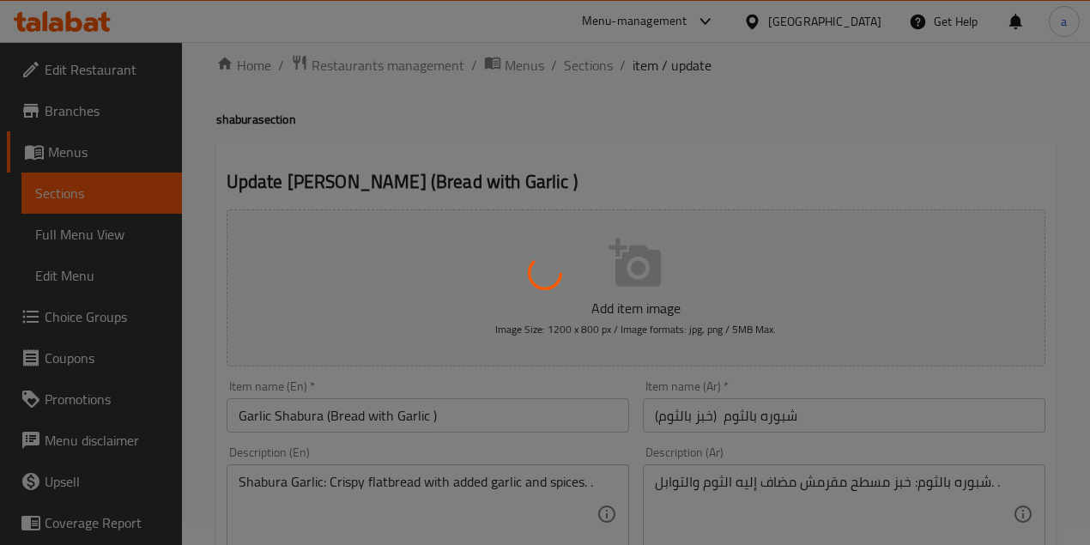
scroll to position [0, 0]
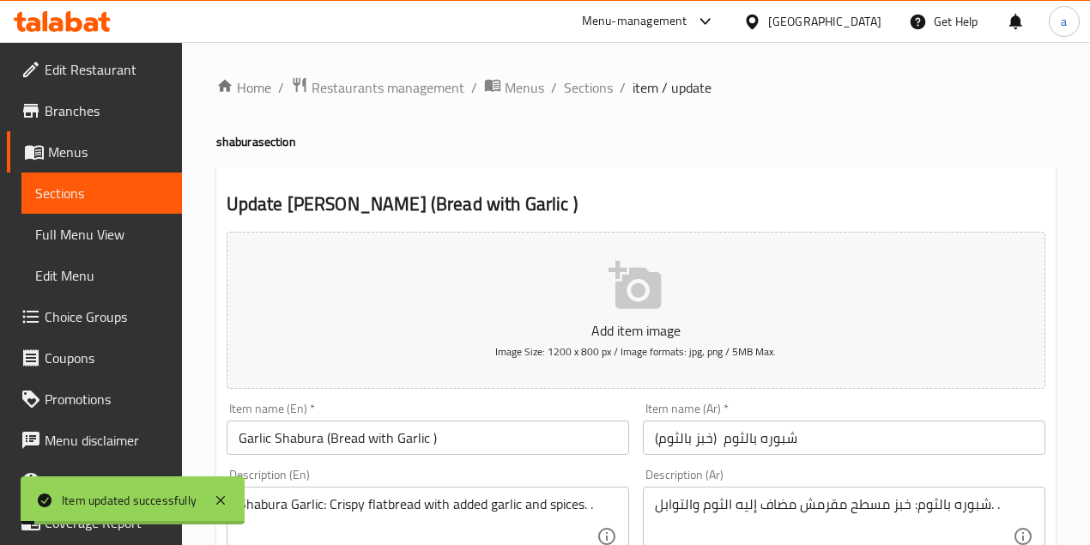
click at [124, 232] on span "Full Menu View" at bounding box center [101, 234] width 133 height 21
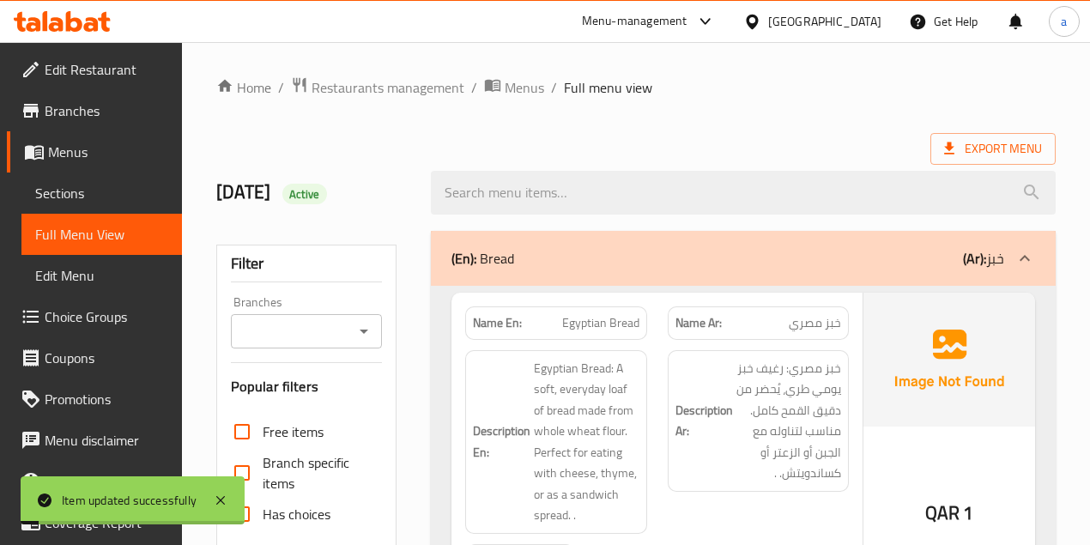
scroll to position [228, 0]
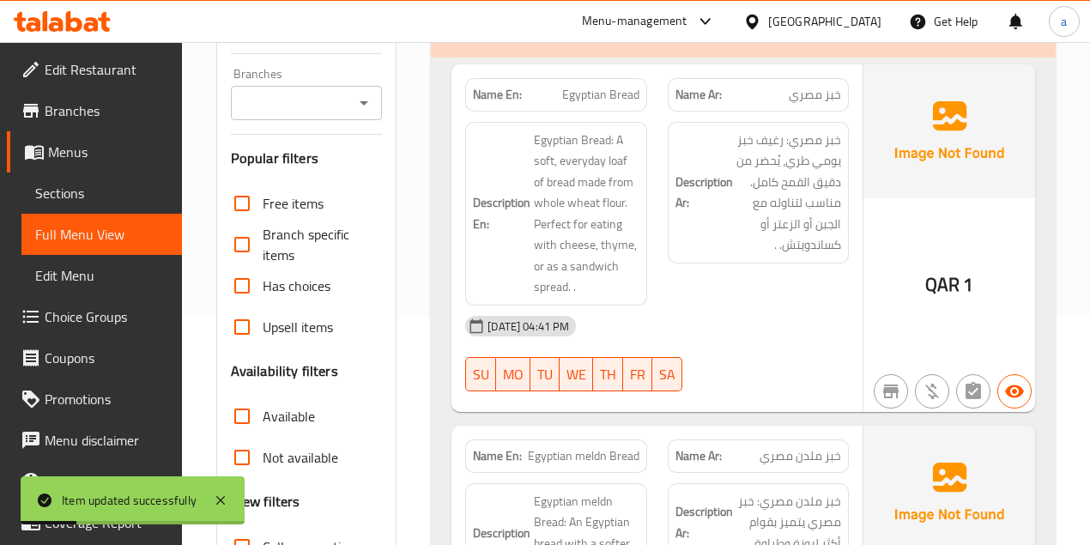
click at [695, 309] on div "06-10-2025 04:41 PM" at bounding box center [657, 325] width 404 height 41
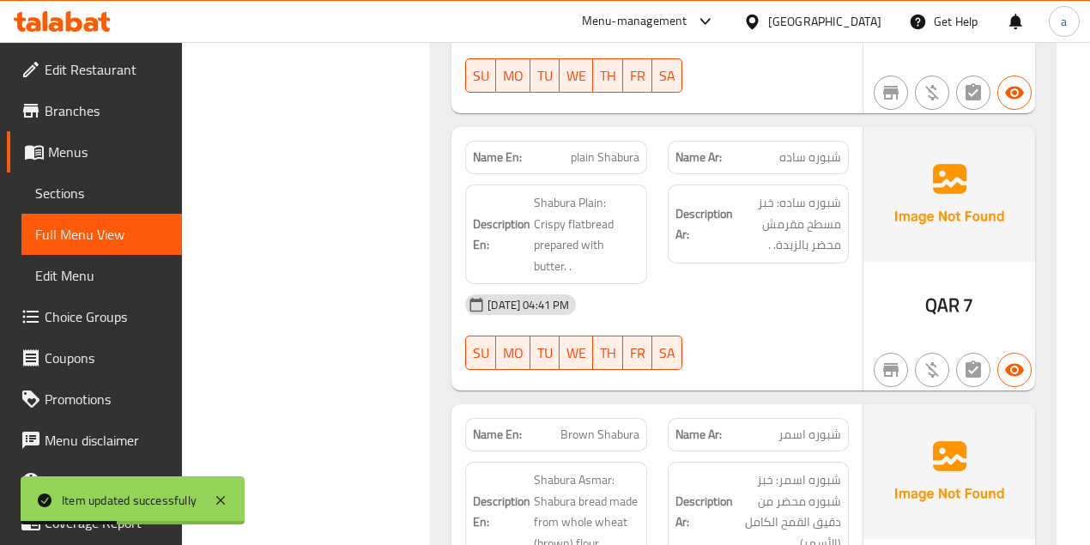
scroll to position [7810, 0]
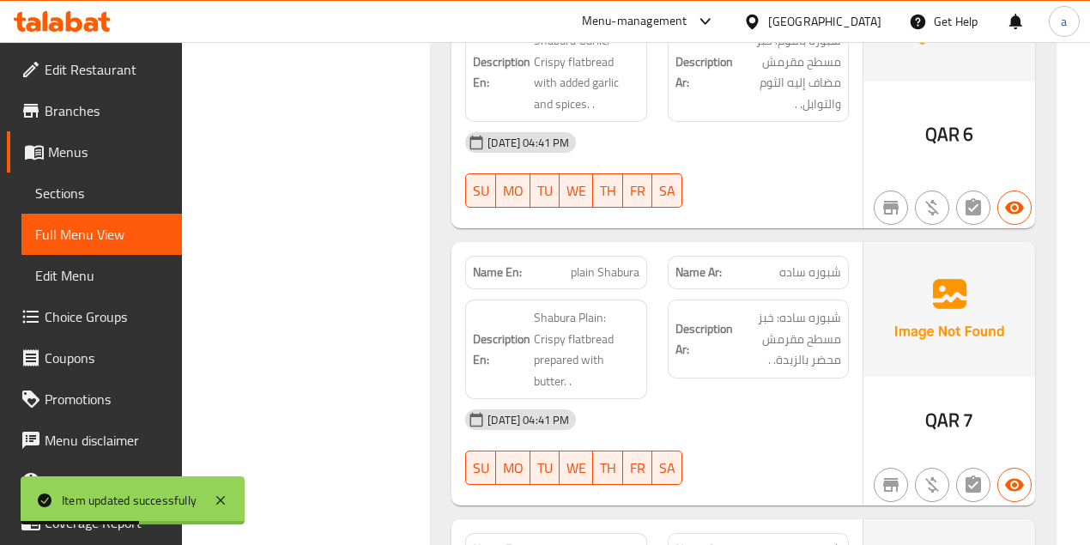
drag, startPoint x: 783, startPoint y: 225, endPoint x: 770, endPoint y: 230, distance: 13.1
click at [844, 256] on div "Name Ar: شبوره ساده" at bounding box center [758, 272] width 181 height 33
drag, startPoint x: 568, startPoint y: 233, endPoint x: 686, endPoint y: 244, distance: 118.9
click at [675, 245] on div "Name En: plain Shabura Name Ar: شبوره ساده" at bounding box center [657, 272] width 404 height 54
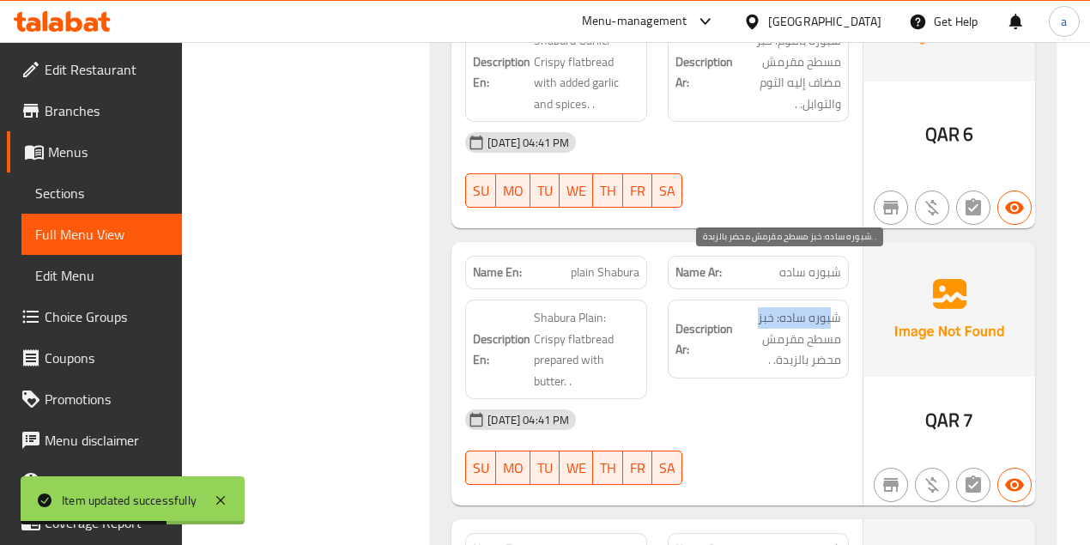
drag, startPoint x: 829, startPoint y: 270, endPoint x: 742, endPoint y: 276, distance: 86.9
click at [740, 307] on span "شبوره ساده: خبز مسطح مقرمش محضر بالزبدة. ." at bounding box center [788, 338] width 105 height 63
click at [792, 307] on span "شبوره ساده: خبز مسطح مقرمش محضر بالزبدة. ." at bounding box center [788, 338] width 105 height 63
drag, startPoint x: 831, startPoint y: 290, endPoint x: 758, endPoint y: 296, distance: 72.3
click at [758, 307] on span "شبوره ساده: خبز مسطح مقرمش محضر بالزبدة. ." at bounding box center [788, 338] width 105 height 63
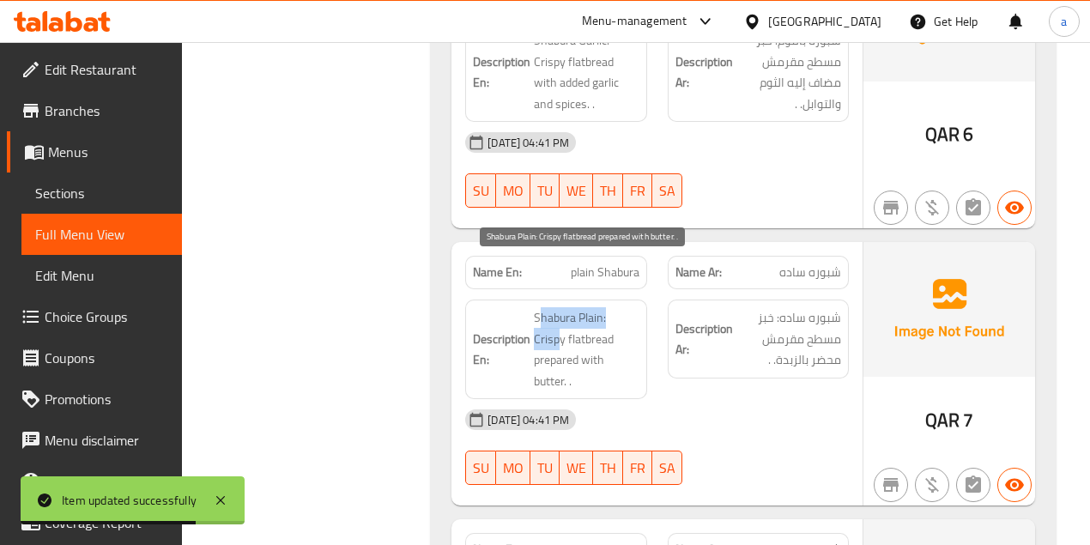
drag, startPoint x: 541, startPoint y: 265, endPoint x: 600, endPoint y: 284, distance: 62.1
click at [631, 307] on span "Shabura Plain: Crispy flatbread prepared with butter. ." at bounding box center [586, 349] width 105 height 84
click at [578, 307] on span "Shabura Plain: Crispy flatbread prepared with butter. ." at bounding box center [586, 349] width 105 height 84
drag, startPoint x: 539, startPoint y: 290, endPoint x: 595, endPoint y: 306, distance: 58.1
click at [649, 295] on div "Description En: Shabura Plain: Crispy flatbread prepared with butter. ." at bounding box center [556, 349] width 202 height 120
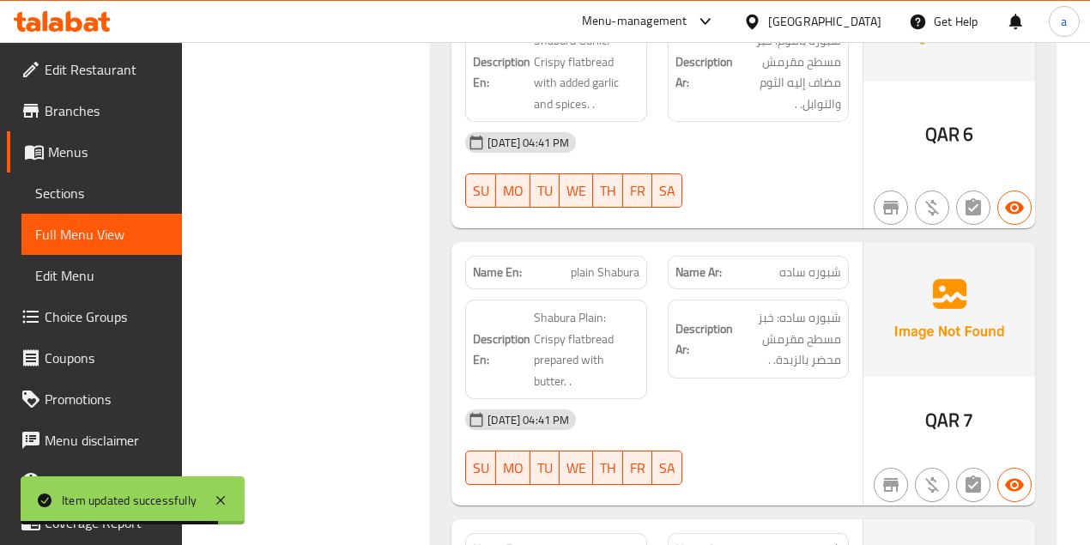
click at [588, 309] on span "Shabura Plain: Crispy flatbread prepared with butter. ." at bounding box center [586, 349] width 105 height 84
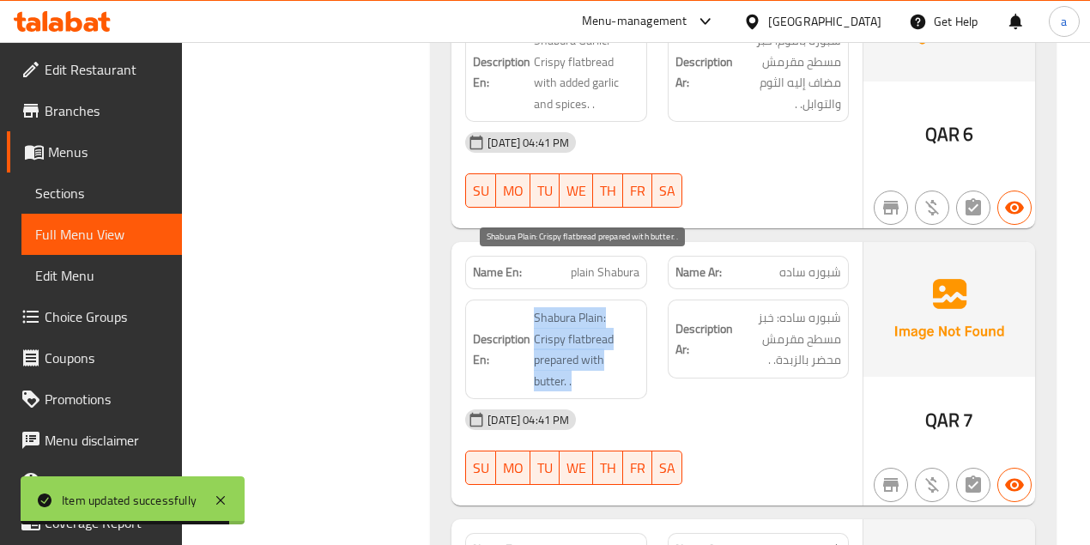
drag, startPoint x: 602, startPoint y: 309, endPoint x: 529, endPoint y: 312, distance: 73.9
click at [529, 312] on h6 "Description En: Shabura Plain: Crispy flatbread prepared with butter. ." at bounding box center [556, 349] width 166 height 84
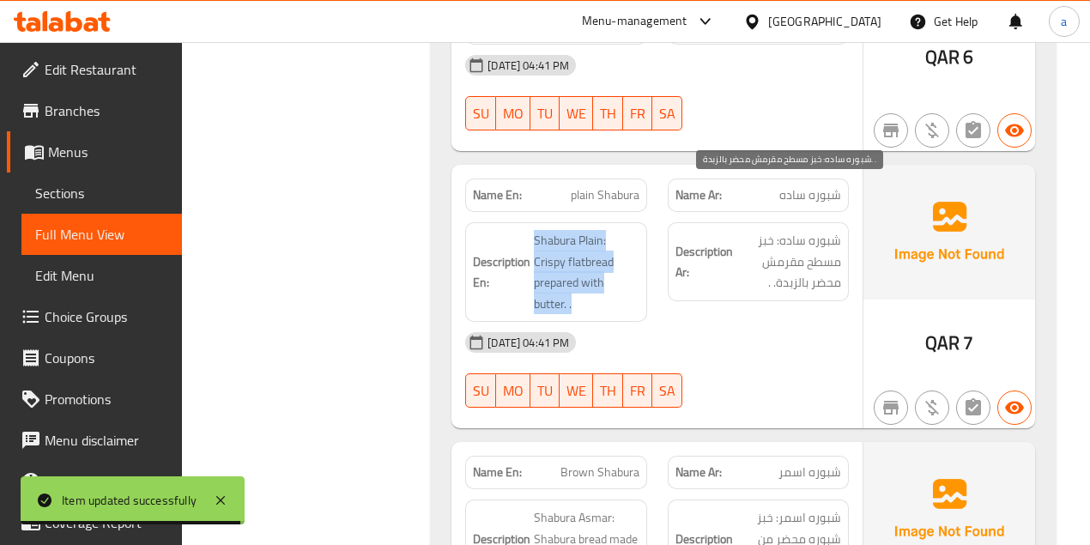
scroll to position [7925, 0]
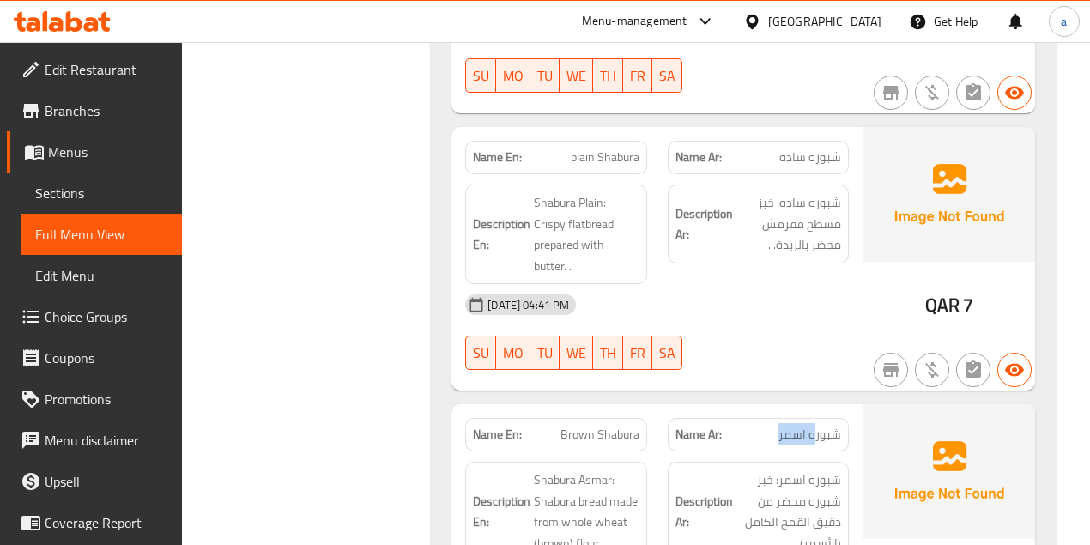
drag, startPoint x: 783, startPoint y: 362, endPoint x: 832, endPoint y: 360, distance: 49.8
click at [827, 426] on span "شبوره اسمر" at bounding box center [809, 435] width 63 height 18
drag, startPoint x: 547, startPoint y: 369, endPoint x: 651, endPoint y: 358, distance: 104.4
click at [649, 408] on div "Name En: Brown Shabura" at bounding box center [556, 435] width 202 height 54
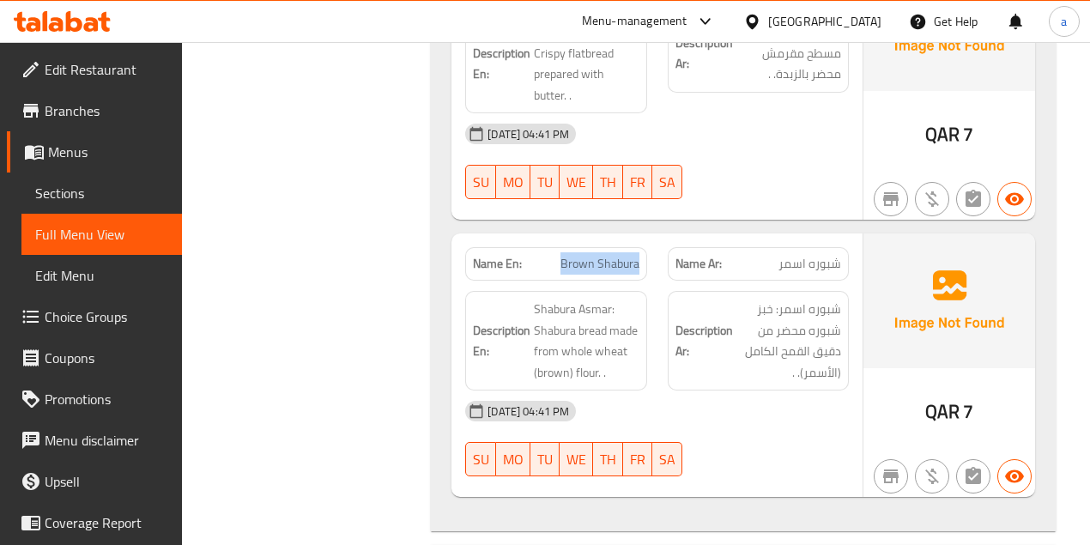
scroll to position [8096, 0]
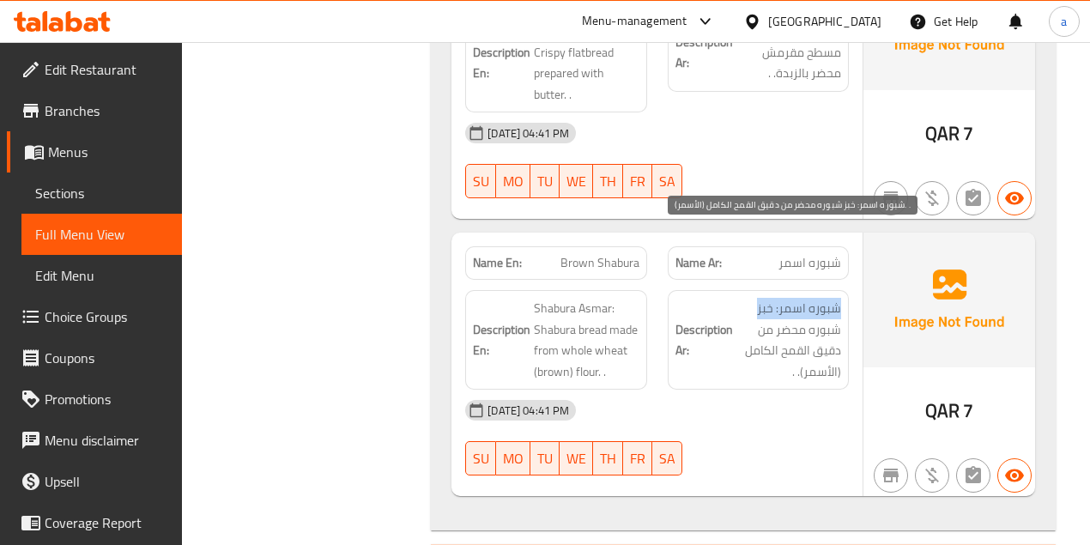
drag, startPoint x: 841, startPoint y: 235, endPoint x: 756, endPoint y: 244, distance: 85.4
click at [756, 290] on div "Description Ar: شبوره اسمر: خبز شبوره محضر من دقيق القمح الكامل (الأسمر). ." at bounding box center [758, 340] width 181 height 100
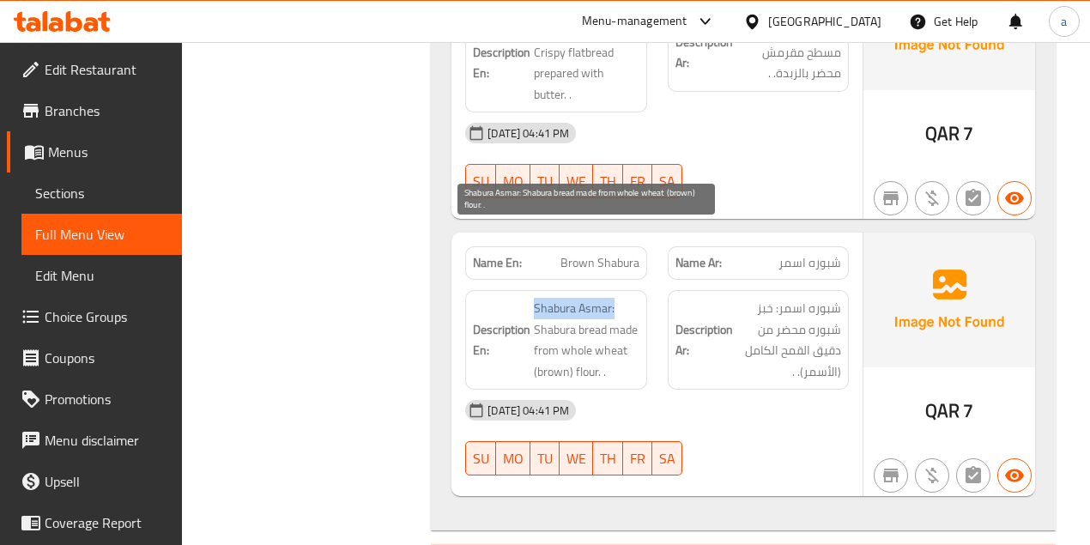
drag, startPoint x: 570, startPoint y: 239, endPoint x: 567, endPoint y: 254, distance: 15.7
click at [621, 298] on h6 "Description En: Shabura Asmar: Shabura bread made from whole wheat (brown) flou…" at bounding box center [556, 340] width 166 height 84
drag, startPoint x: 554, startPoint y: 259, endPoint x: 616, endPoint y: 257, distance: 61.8
click at [616, 298] on span "Shabura Asmar: Shabura bread made from whole wheat (brown) flour. ." at bounding box center [586, 340] width 105 height 84
drag, startPoint x: 589, startPoint y: 279, endPoint x: 626, endPoint y: 277, distance: 37.8
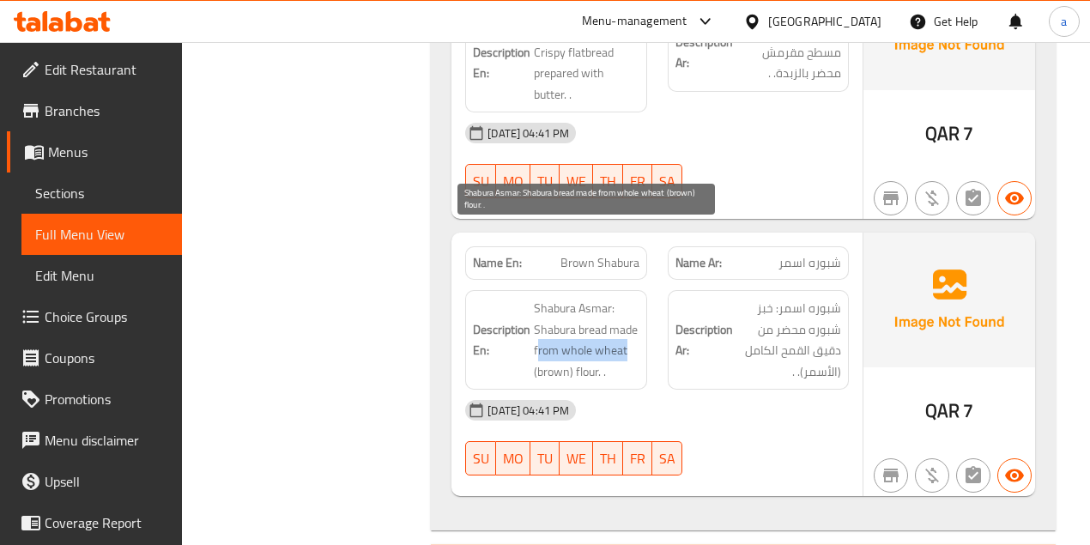
click at [626, 298] on span "Shabura Asmar: Shabura bread made from whole wheat (brown) flour. ." at bounding box center [586, 340] width 105 height 84
drag, startPoint x: 601, startPoint y: 300, endPoint x: 533, endPoint y: 299, distance: 68.7
click at [534, 299] on span "Shabura Asmar: Shabura bread made from whole wheat (brown) flour. ." at bounding box center [586, 340] width 105 height 84
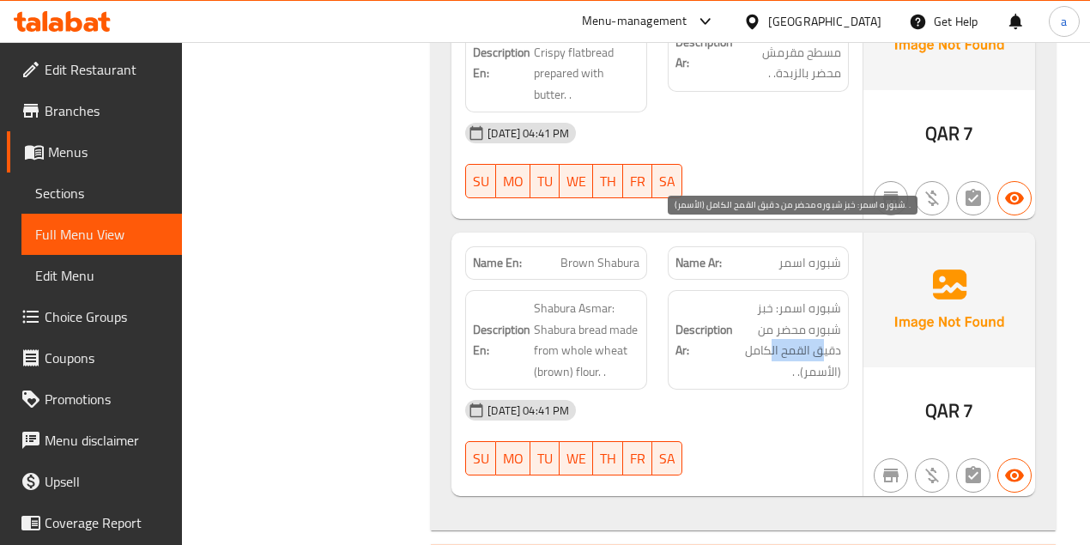
drag, startPoint x: 821, startPoint y: 271, endPoint x: 769, endPoint y: 283, distance: 53.7
click at [769, 298] on span "شبوره اسمر: خبز شبوره محضر من دقيق القمح الكامل (الأسمر). ." at bounding box center [788, 340] width 105 height 84
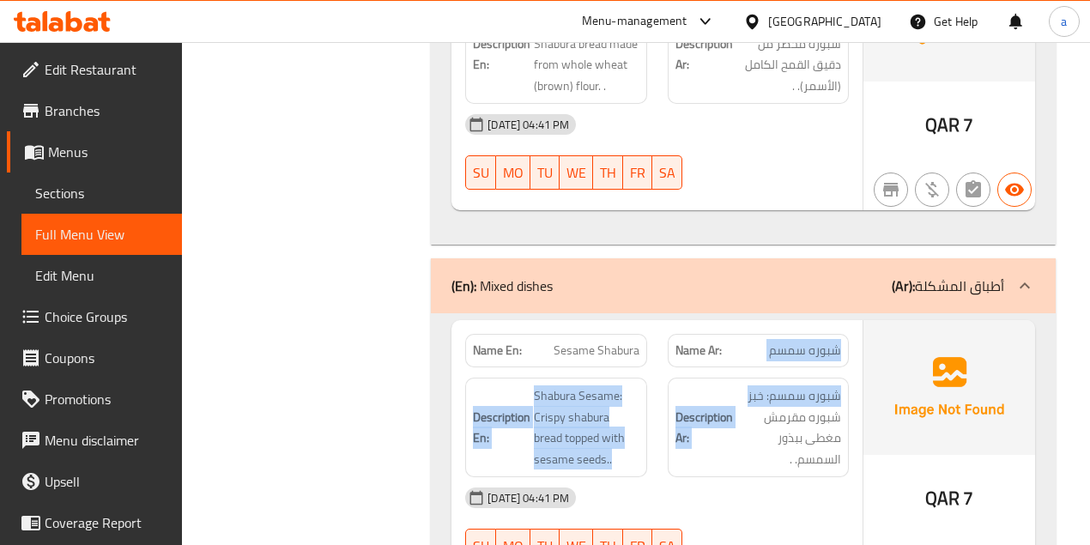
drag, startPoint x: 839, startPoint y: 285, endPoint x: 746, endPoint y: 296, distance: 94.2
click at [746, 320] on div "Name En: Sesame Shabura Name Ar: شبوره سمسم Description En: Shabura Sesame: Cri…" at bounding box center [656, 451] width 411 height 263
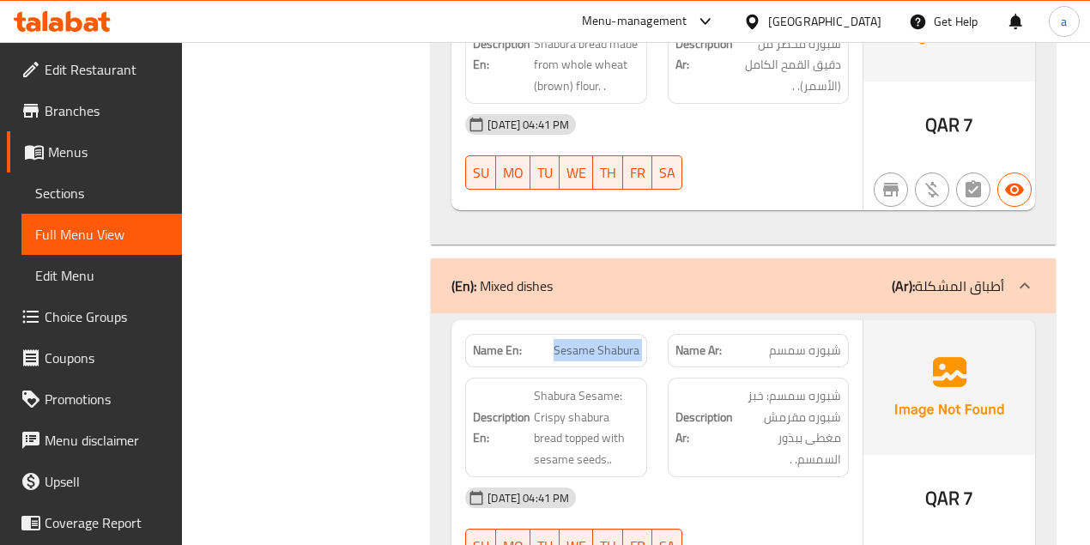
drag, startPoint x: 564, startPoint y: 283, endPoint x: 665, endPoint y: 276, distance: 101.5
click at [665, 323] on div "Name En: Sesame Shabura Name Ar: شبوره سمسم" at bounding box center [657, 350] width 404 height 54
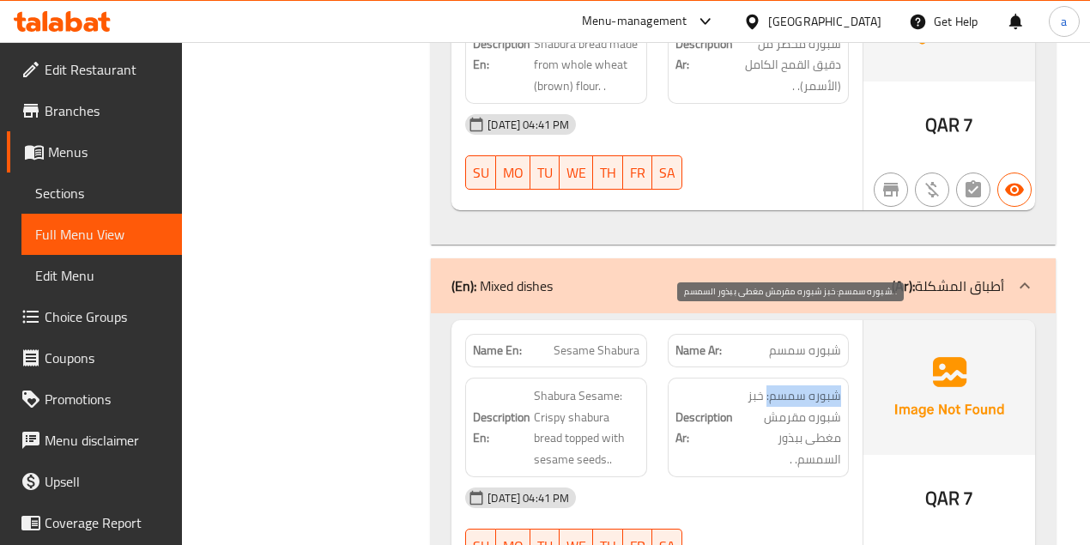
drag, startPoint x: 838, startPoint y: 323, endPoint x: 754, endPoint y: 335, distance: 84.9
click at [765, 385] on span "شبوره سمسم: خبز شبوره مقرمش مغطى ببذور السمسم. ." at bounding box center [788, 427] width 105 height 84
drag, startPoint x: 825, startPoint y: 348, endPoint x: 795, endPoint y: 348, distance: 30.9
click at [783, 385] on span "شبوره سمسم: خبز شبوره مقرمش مغطى ببذور السمسم. ." at bounding box center [788, 427] width 105 height 84
drag, startPoint x: 849, startPoint y: 362, endPoint x: 604, endPoint y: 355, distance: 245.5
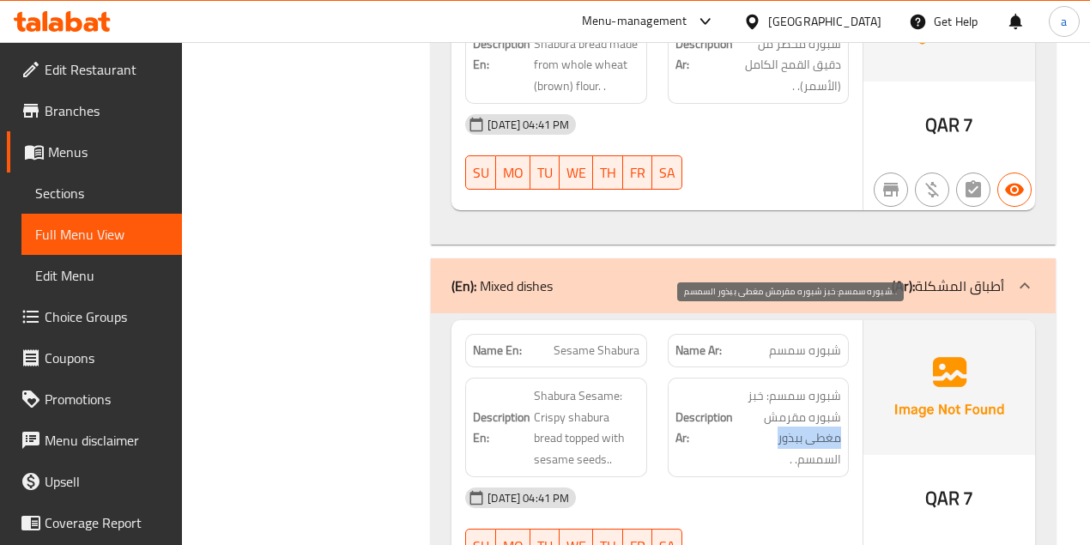
click at [755, 367] on div "Description Ar: شبوره سمسم: خبز شبوره مقرمش مغطى ببذور السمسم. ." at bounding box center [758, 427] width 202 height 120
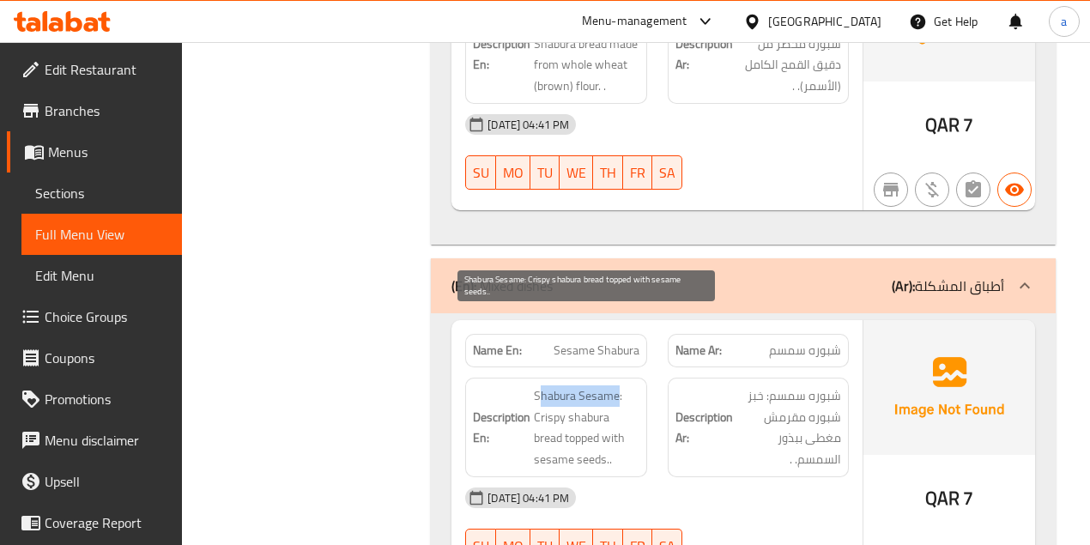
drag, startPoint x: 541, startPoint y: 324, endPoint x: 617, endPoint y: 326, distance: 76.4
click at [617, 385] on span "Shabura Sesame: Crispy shabura bread topped with sesame seeds.." at bounding box center [586, 427] width 105 height 84
drag, startPoint x: 565, startPoint y: 346, endPoint x: 613, endPoint y: 343, distance: 48.1
click at [613, 385] on span "Shabura Sesame: Crispy shabura bread topped with sesame seeds.." at bounding box center [586, 427] width 105 height 84
drag, startPoint x: 559, startPoint y: 367, endPoint x: 642, endPoint y: 374, distance: 82.7
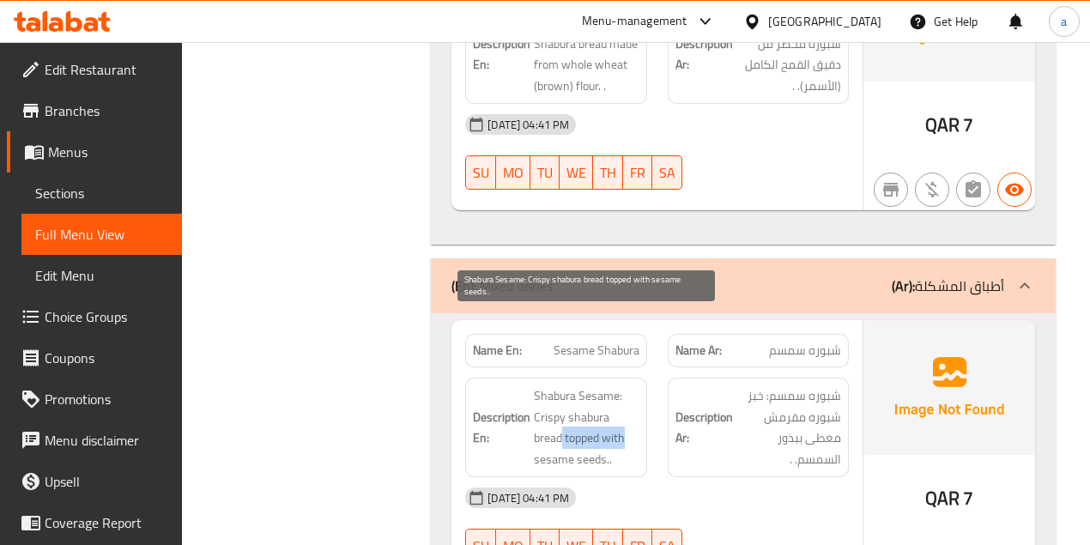
click at [639, 378] on div "Description En: Shabura Sesame: Crispy shabura bread topped with sesame seeds.." at bounding box center [555, 428] width 181 height 100
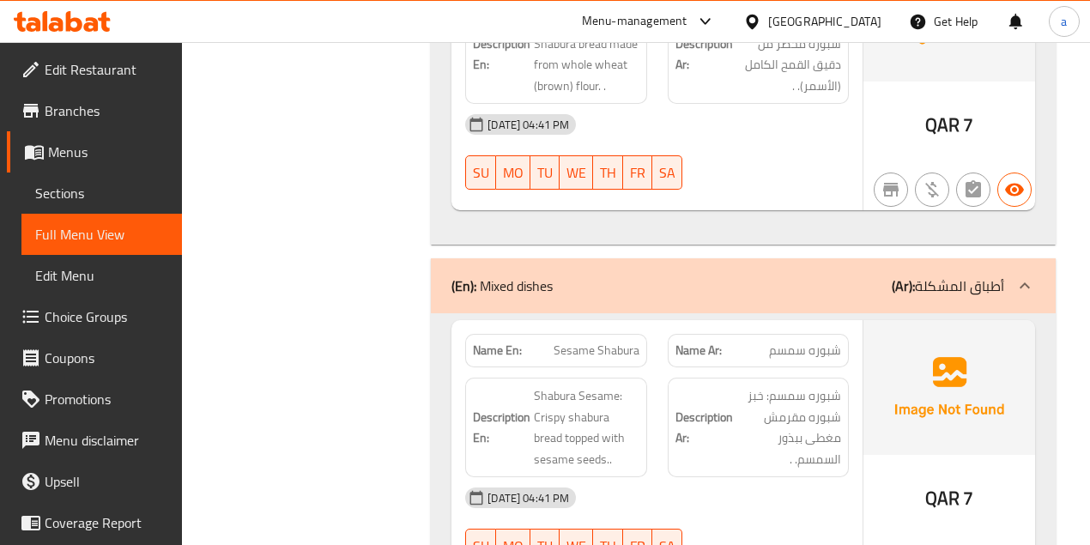
drag, startPoint x: 616, startPoint y: 398, endPoint x: 657, endPoint y: 378, distance: 46.0
click at [613, 395] on div "Description En: Shabura Sesame: Crispy shabura bread topped with sesame seeds.." at bounding box center [555, 428] width 181 height 100
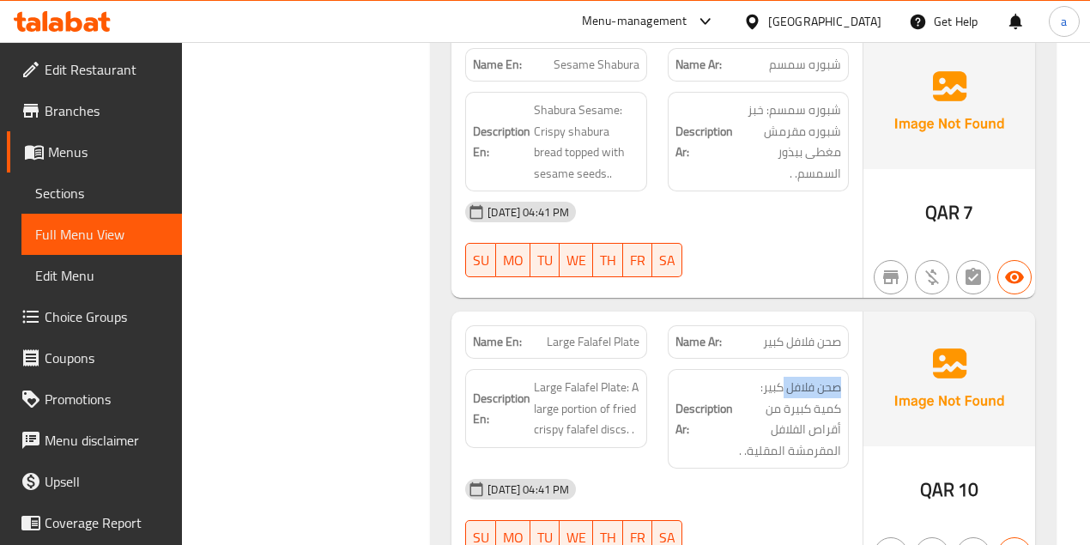
drag, startPoint x: 839, startPoint y: 289, endPoint x: 781, endPoint y: 287, distance: 58.4
click at [781, 359] on div "Description Ar: صحن فلافل كبير: كمية كبيرة من أقراص الفلافل المقرمشة المقلية. ." at bounding box center [758, 419] width 202 height 120
drag, startPoint x: 748, startPoint y: 276, endPoint x: 849, endPoint y: 276, distance: 101.2
click at [849, 315] on div "Name Ar: صحن فلافل كبير" at bounding box center [758, 342] width 202 height 54
drag, startPoint x: 544, startPoint y: 271, endPoint x: 650, endPoint y: 262, distance: 106.0
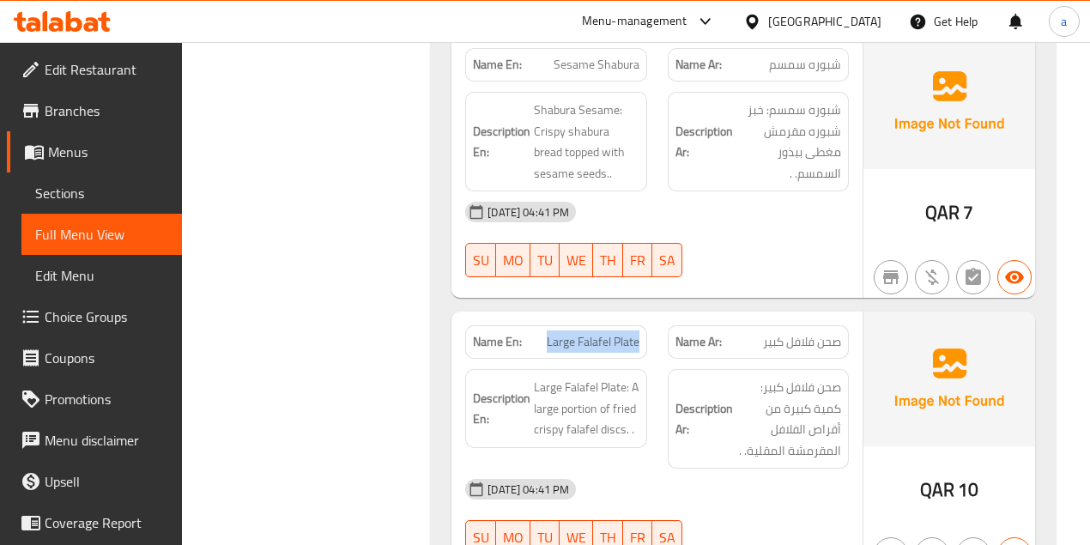
click at [650, 315] on div "Name En: Large Falafel Plate" at bounding box center [556, 342] width 202 height 54
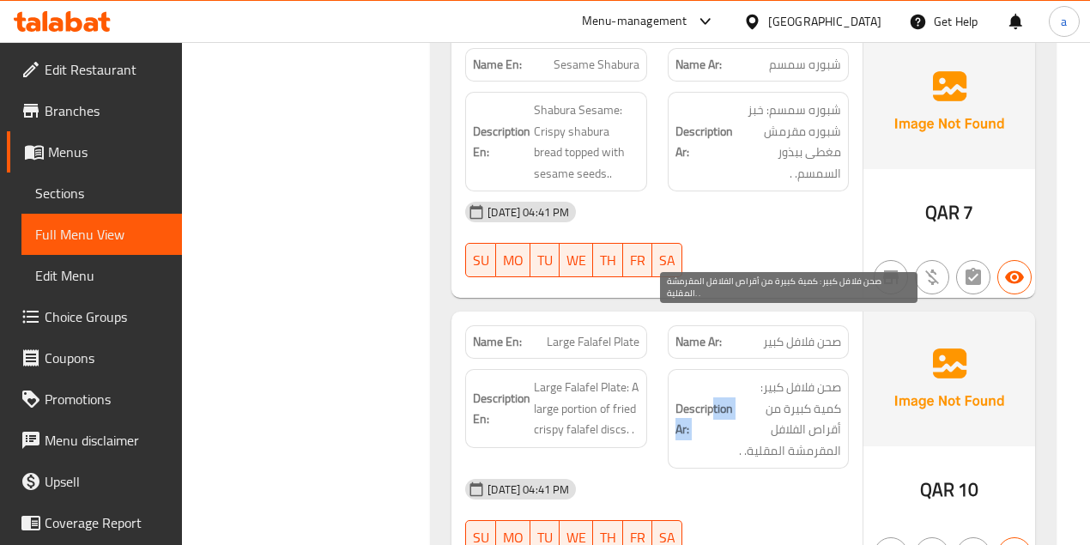
drag
click at [712, 377] on h6 "Description Ar: صحن فلافل كبير: كمية كبيرة من أقراص الفلافل المقرمشة المقلية. ." at bounding box center [758, 419] width 166 height 84
click at [774, 377] on span "صحن فلافل كبير: كمية كبيرة من أقراص الفلافل المقرمشة المقلية. ." at bounding box center [788, 419] width 105 height 84
click at [758, 369] on div "Description Ar: صحن فلافل كبير: كمية كبيرة من أقراص الفلافل المقرمشة المقلية. ." at bounding box center [758, 419] width 181 height 100
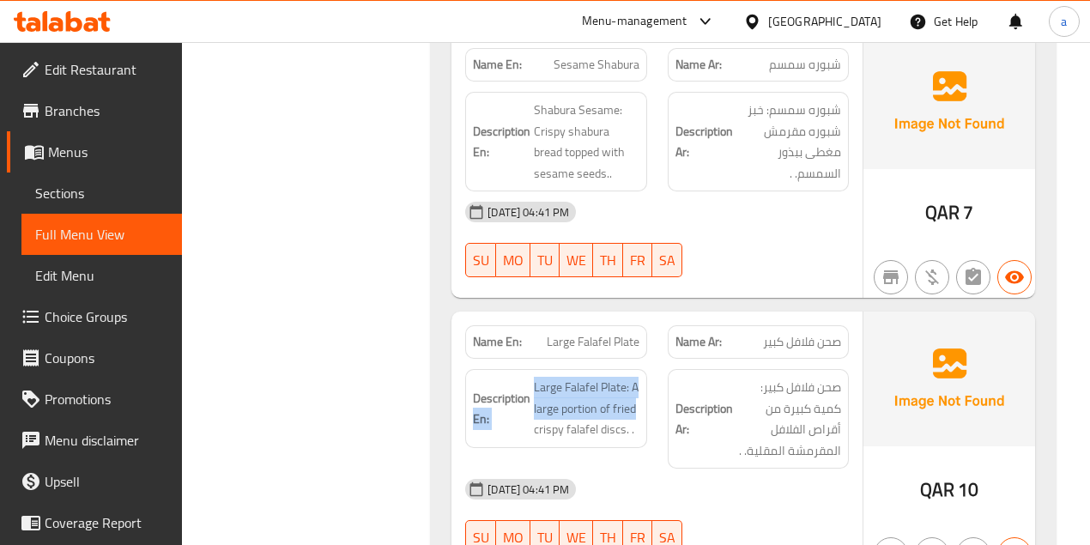
click at [639, 369] on div "Description En: Large Falafel Plate: A large portion of fried crispy falafel di…" at bounding box center [555, 408] width 181 height 79
click at [638, 377] on span "Large Falafel Plate: A large portion of fried crispy falafel discs. ." at bounding box center [586, 408] width 105 height 63
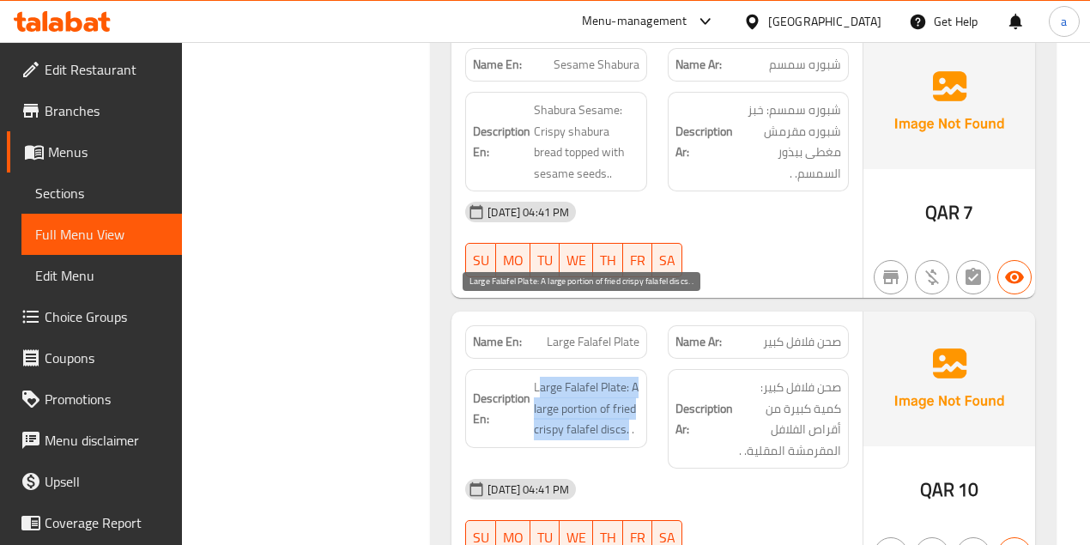
click at [628, 377] on span "Large Falafel Plate: A large portion of fried crispy falafel discs. ." at bounding box center [586, 408] width 105 height 63
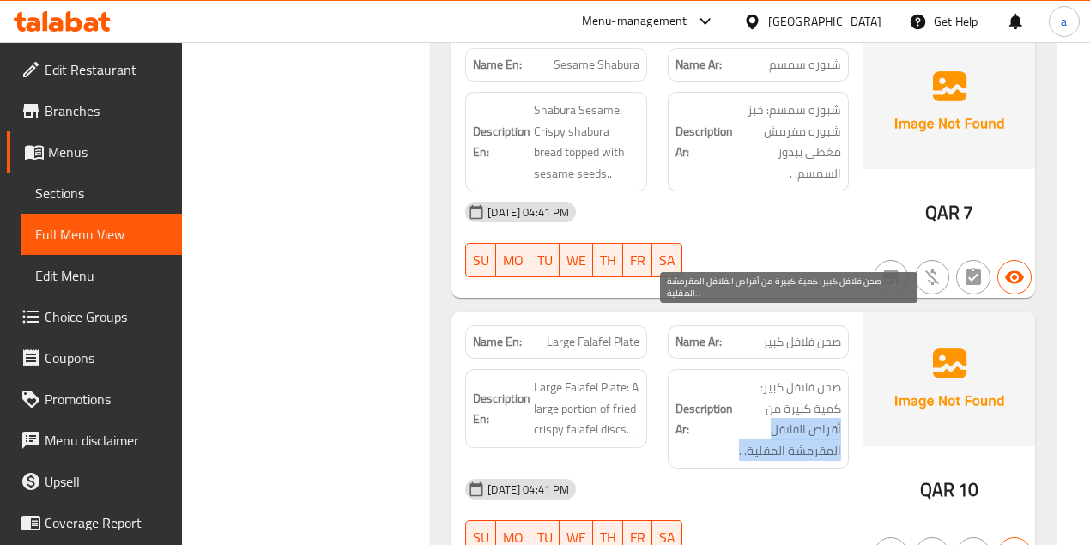
click at [734, 376] on div "Description Ar: صحن فلافل كبير: كمية كبيرة من أقراص الفلافل المقرمشة المقلية. ." at bounding box center [758, 419] width 181 height 100
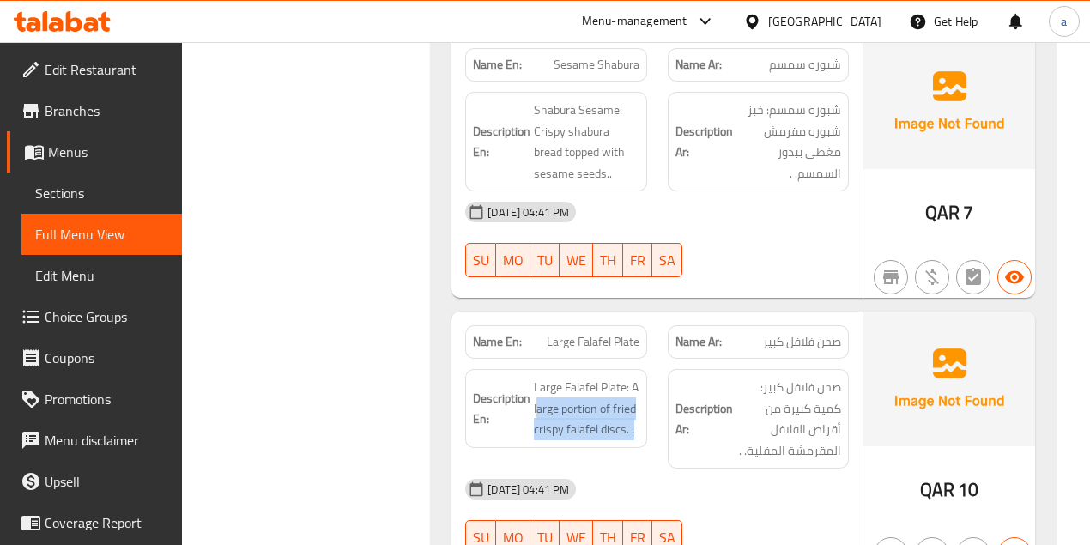
click at [637, 377] on span "Large Falafel Plate: A large portion of fried crispy falafel discs. ." at bounding box center [586, 408] width 105 height 63
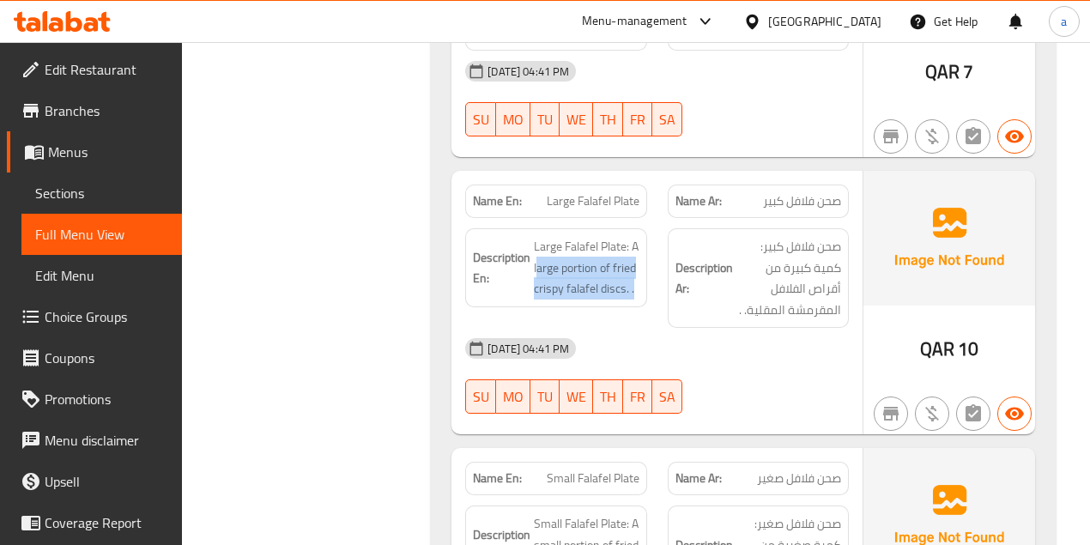
scroll to position [9011, 0]
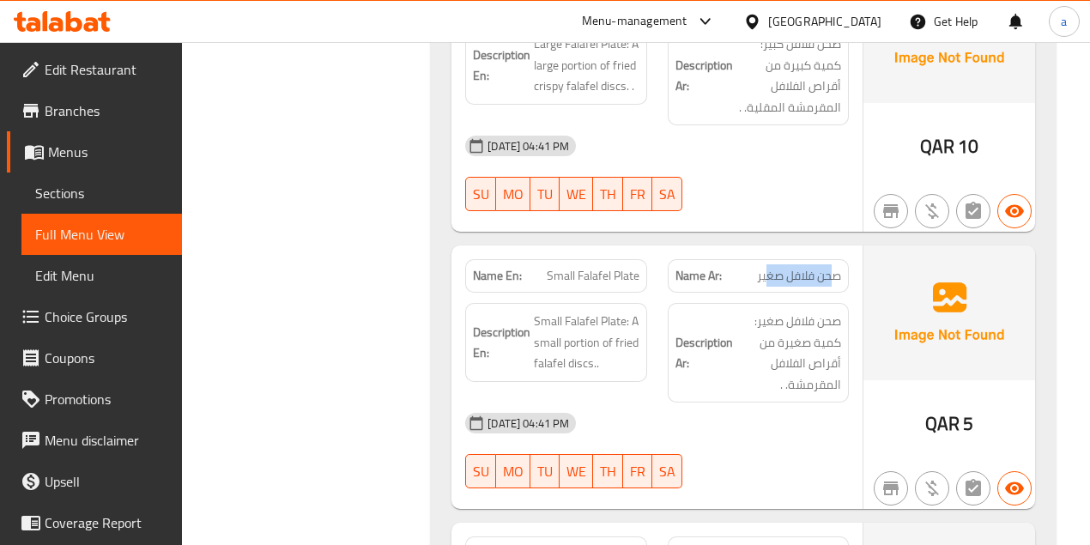
click at [762, 267] on span "صحن فلافل صغير" at bounding box center [799, 276] width 84 height 18
click at [649, 249] on div "Name En: Small Falafel Plate" at bounding box center [556, 276] width 202 height 54
click at [749, 303] on div "Description Ar: صحن فلافل صغير: كمية صغيرة من أقراص الفلافل المقرمشة. ." at bounding box center [758, 353] width 181 height 100
click at [659, 293] on div "Description En: Small Falafel Plate: A small portion of fried falafel discs.. D…" at bounding box center [657, 353] width 404 height 120
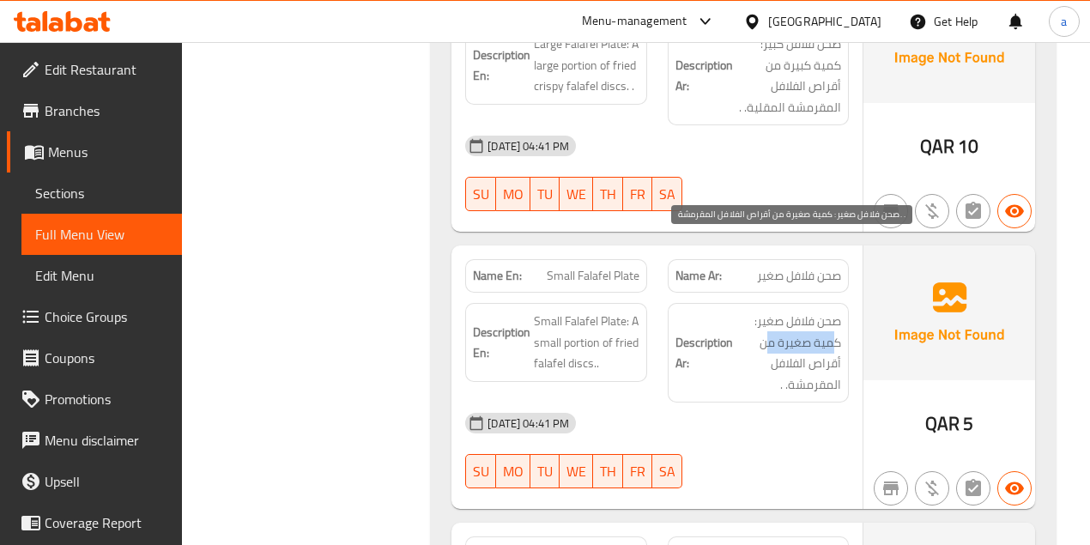
click at [765, 311] on span "صحن فلافل صغير: كمية صغيرة من أقراص الفلافل المقرمشة. ." at bounding box center [788, 353] width 105 height 84
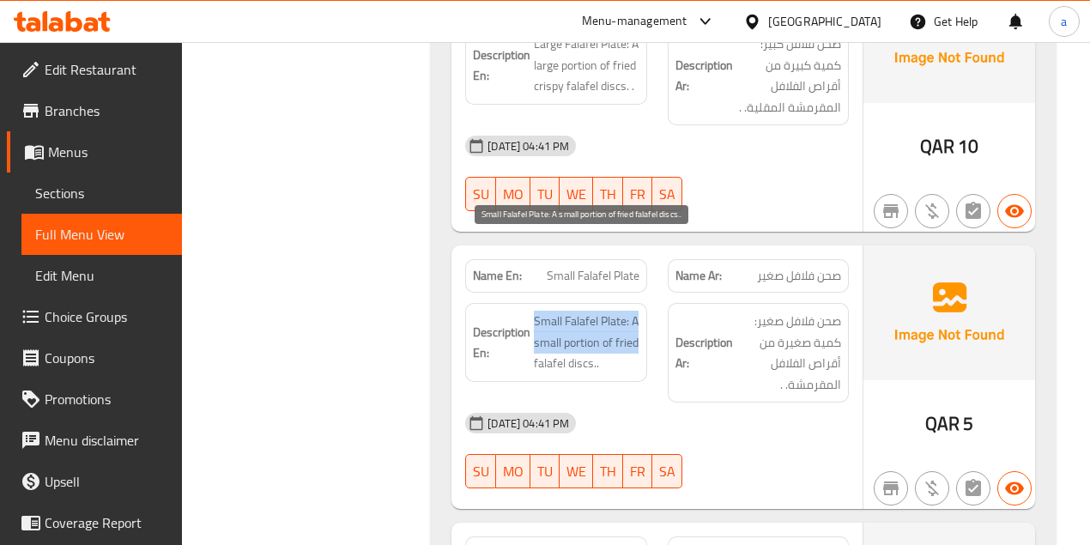
click at [668, 293] on div "Description En: Small Falafel Plate: A small portion of fried falafel discs.. D…" at bounding box center [657, 353] width 404 height 120
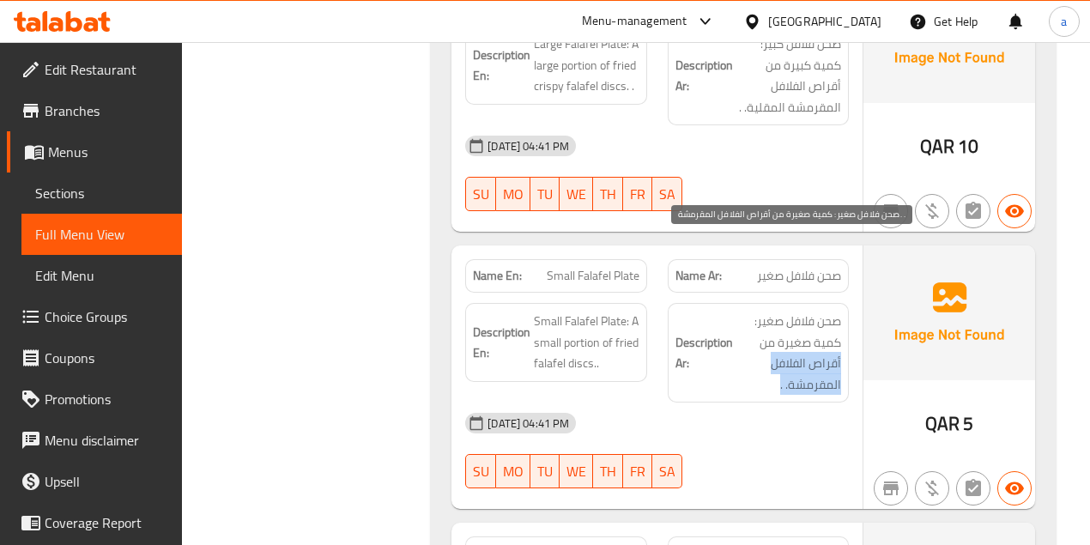
click at [716, 319] on div "Description Ar: صحن فلافل صغير: كمية صغيرة من أقراص الفلافل المقرمشة. ." at bounding box center [758, 353] width 202 height 120
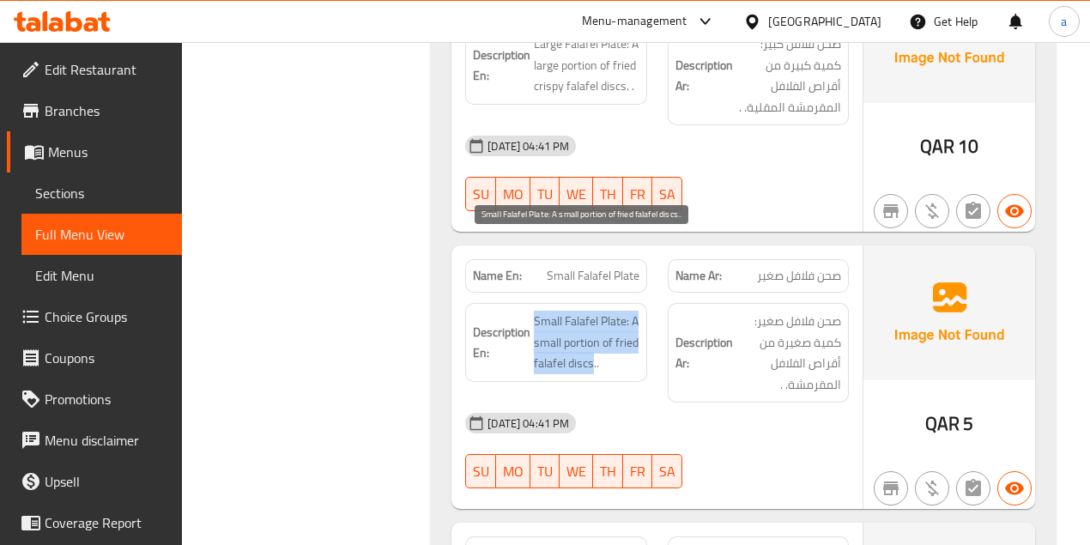
click at [517, 311] on h6 "Description En: Small Falafel Plate: A small portion of fried falafel discs.." at bounding box center [556, 342] width 166 height 63
click at [590, 311] on span "Small Falafel Plate: A small portion of fried falafel discs.." at bounding box center [586, 342] width 105 height 63
click at [644, 303] on div "Description En: Small Falafel Plate: A small portion of fried falafel discs.." at bounding box center [555, 342] width 181 height 79
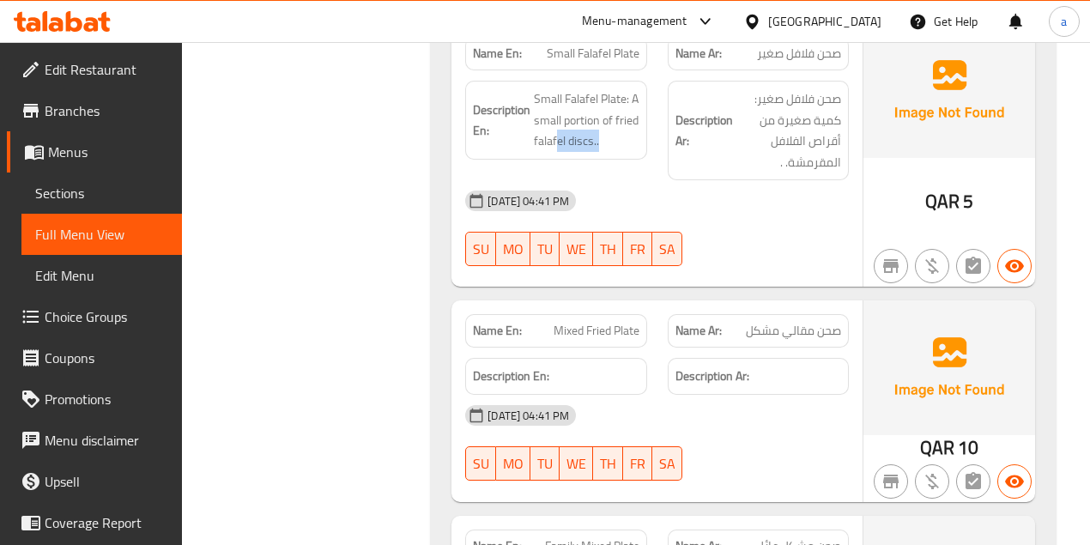
scroll to position [9240, 0]
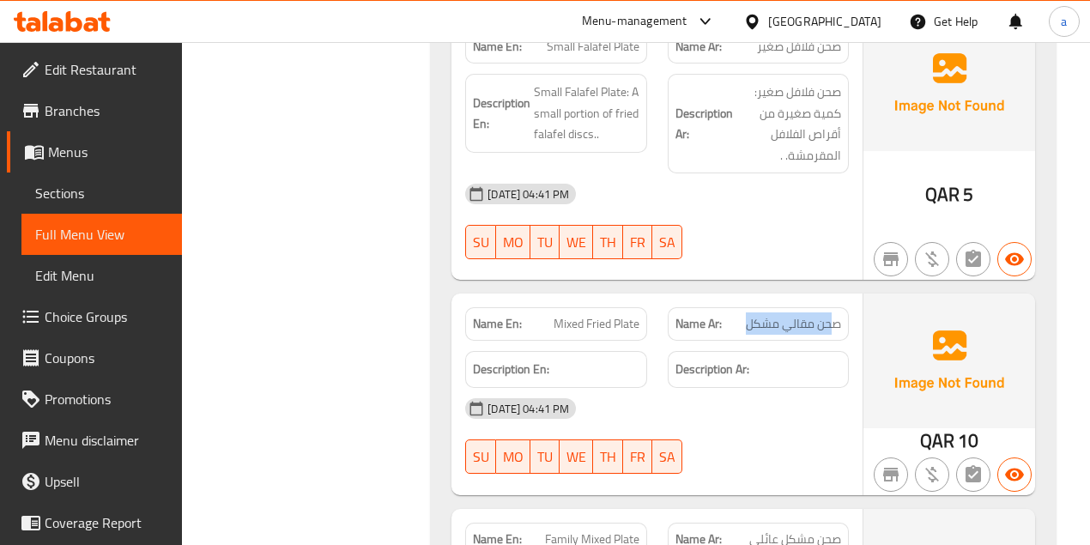
click at [836, 307] on div "Name Ar: صحن مقالي مشكل" at bounding box center [758, 323] width 181 height 33
click at [654, 297] on div "Name En: Mixed Fried Plate" at bounding box center [556, 324] width 202 height 54
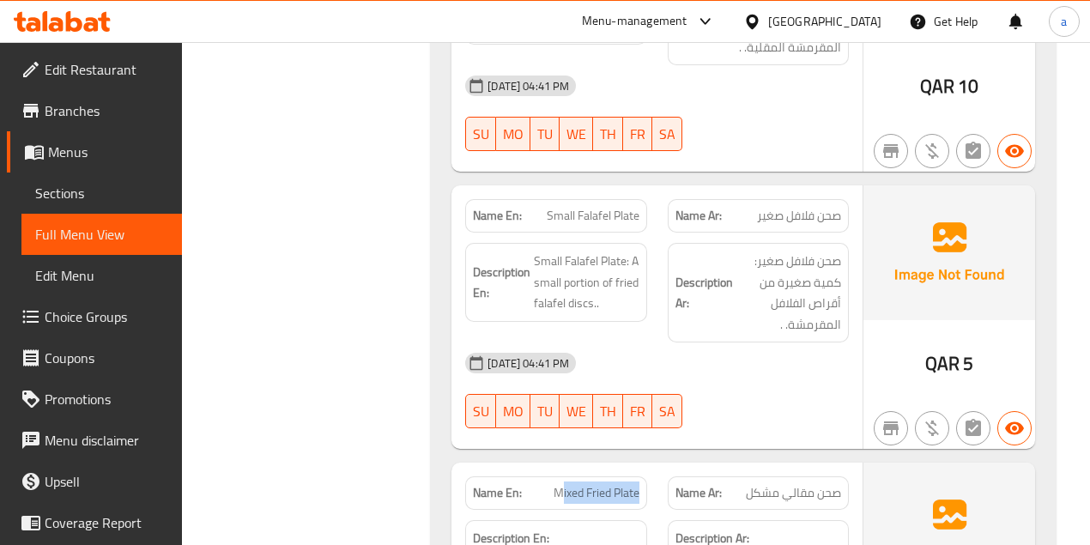
scroll to position [9068, 0]
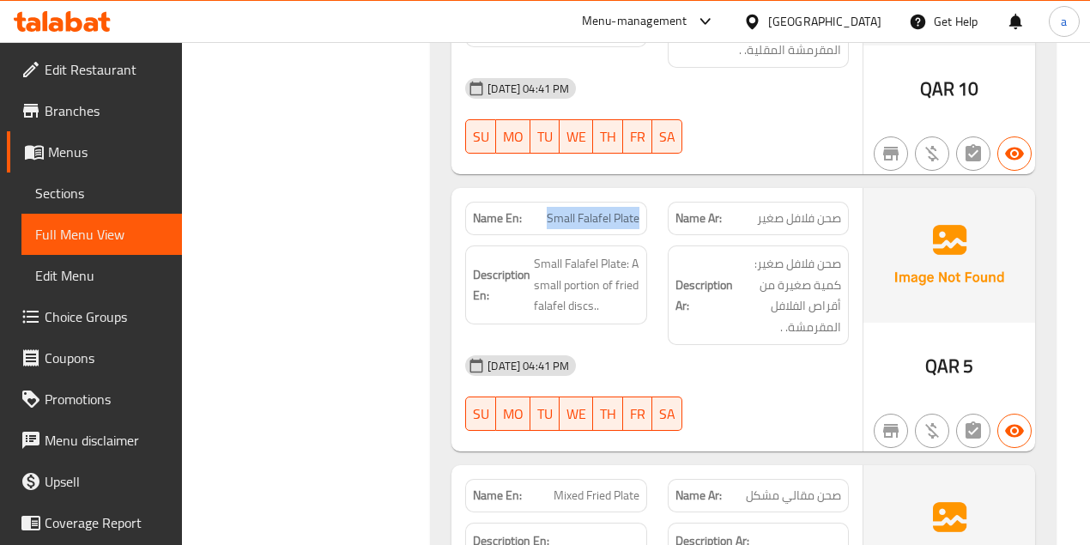
click at [644, 202] on div "Name En: Small Falafel Plate" at bounding box center [555, 218] width 181 height 33
copy span "Small Falafel Plate"
click at [114, 195] on span "Sections" at bounding box center [101, 193] width 133 height 21
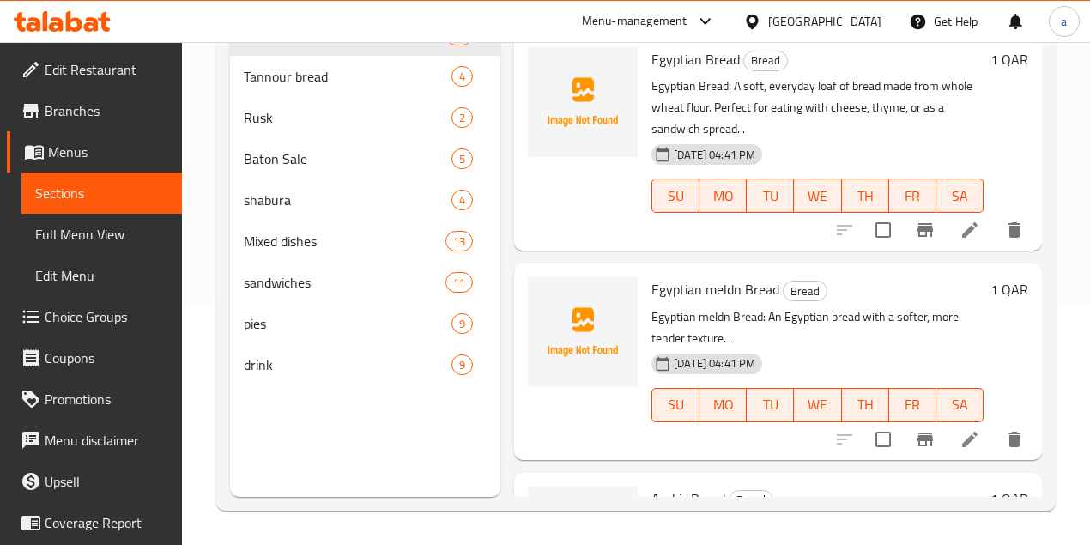
scroll to position [240, 0]
click at [299, 210] on span "shabura" at bounding box center [324, 200] width 160 height 21
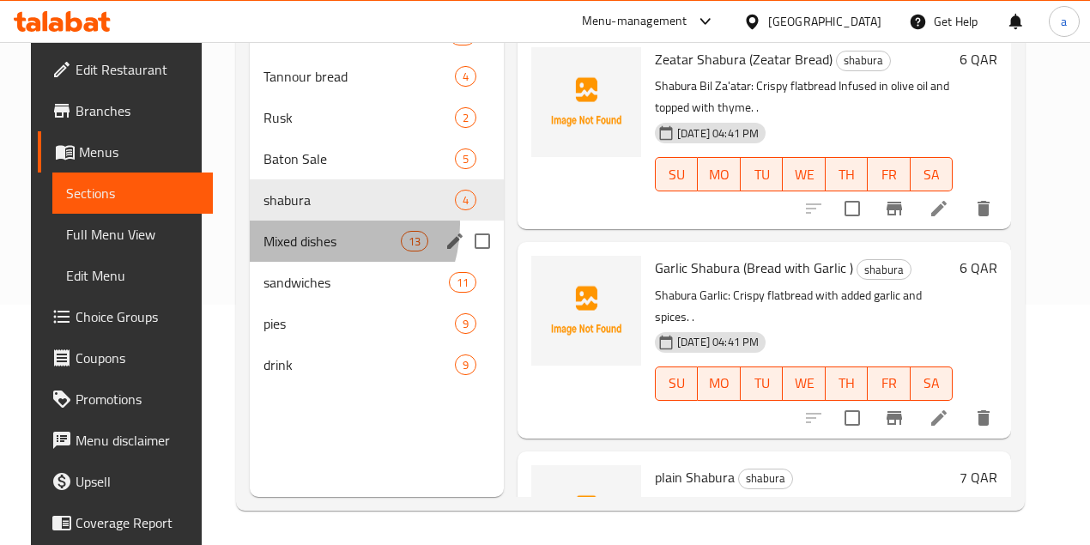
click at [301, 251] on div "Mixed dishes 13" at bounding box center [377, 241] width 254 height 41
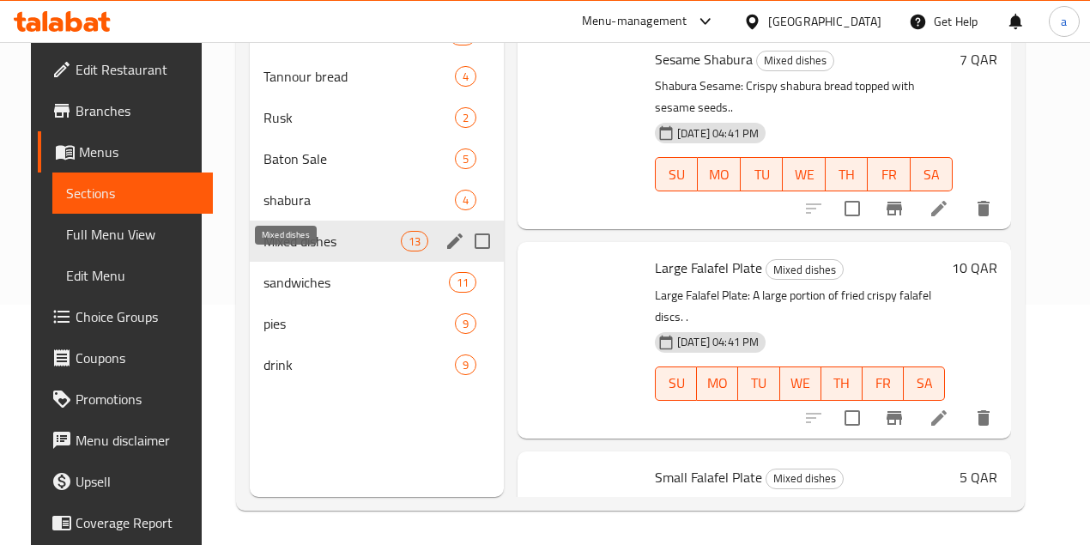
click at [292, 251] on span "Mixed dishes" at bounding box center [331, 241] width 136 height 21
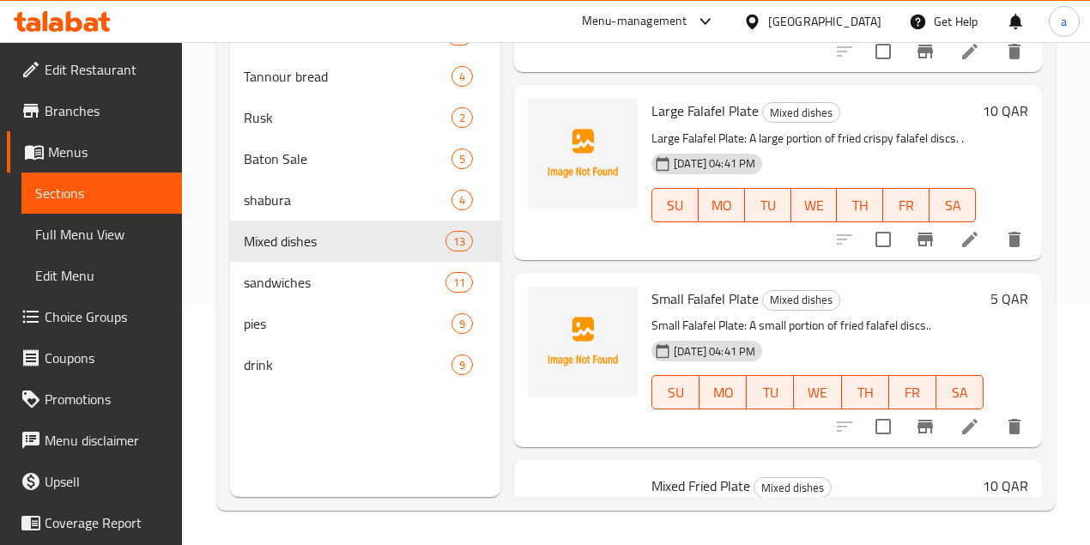
scroll to position [172, 0]
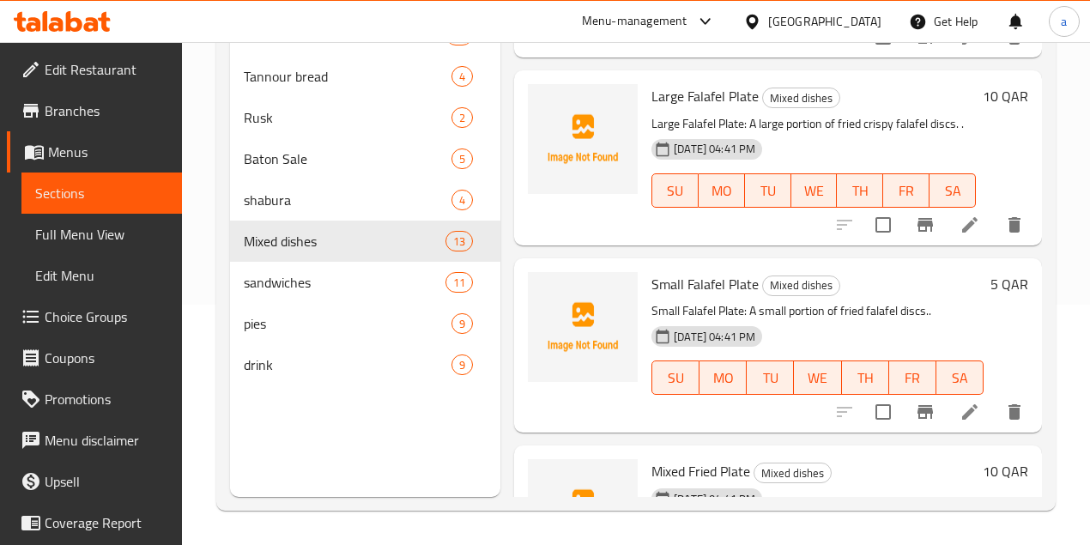
click at [963, 404] on icon at bounding box center [969, 411] width 15 height 15
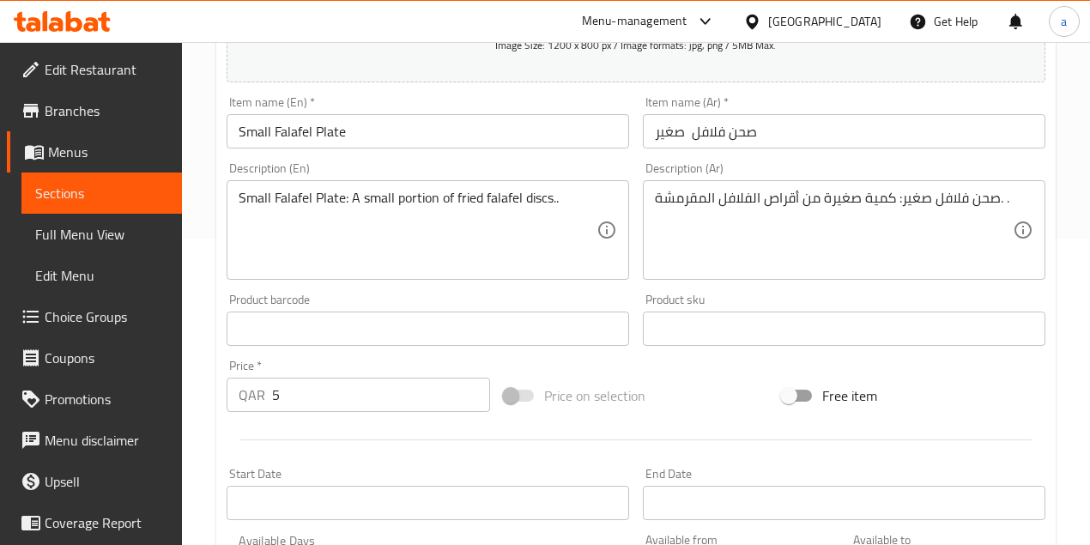
scroll to position [286, 0]
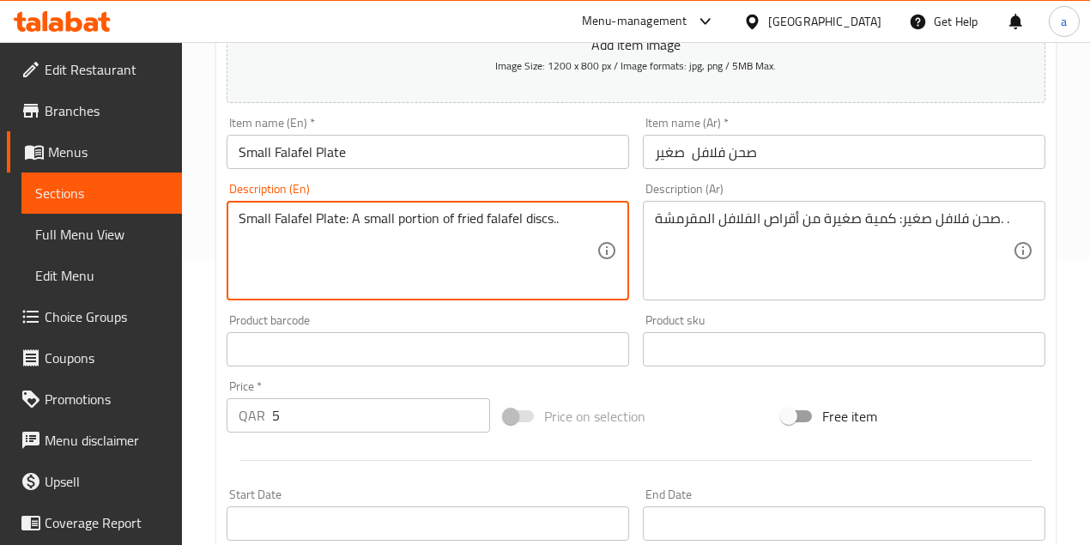
click at [535, 215] on textarea "Small Falafel Plate: A small portion of fried falafel discs.." at bounding box center [418, 251] width 358 height 82
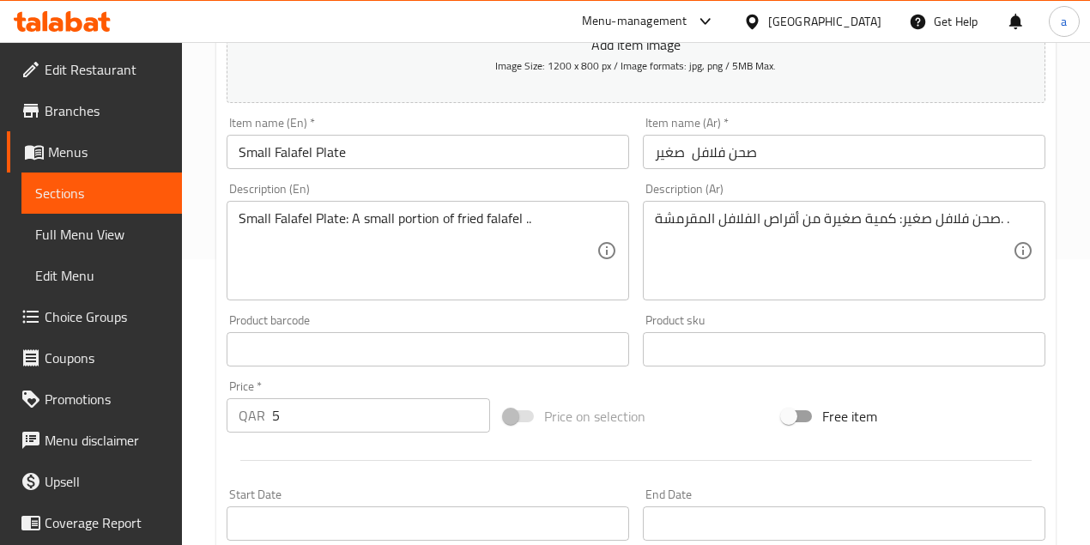
click at [527, 224] on textarea "Small Falafel Plate: A small portion of fried falafel .." at bounding box center [418, 251] width 358 height 82
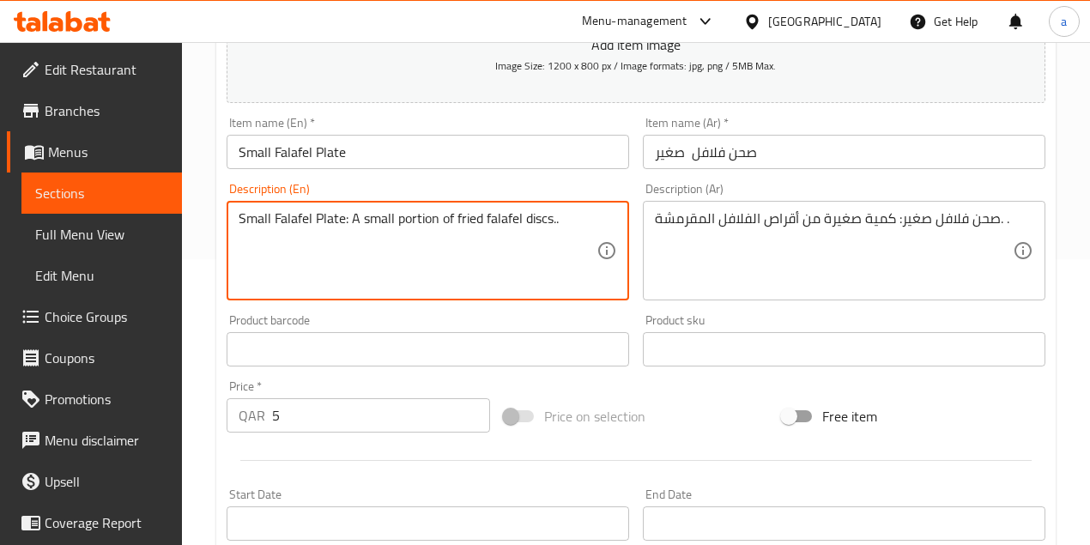
paste textarea "Patty"
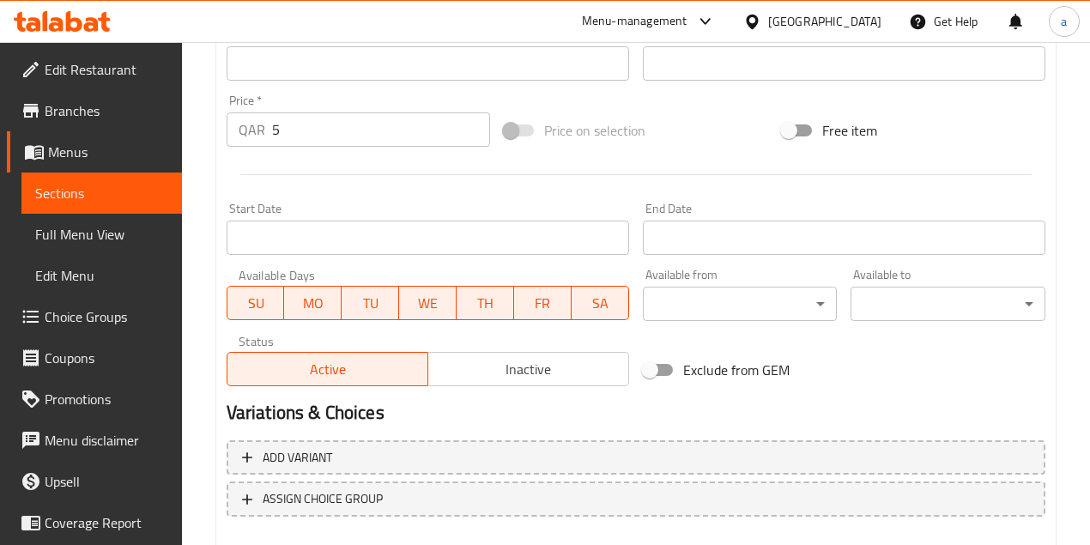
type textarea "Small Falafel Plate: A small portion of fried falafel Patty.."
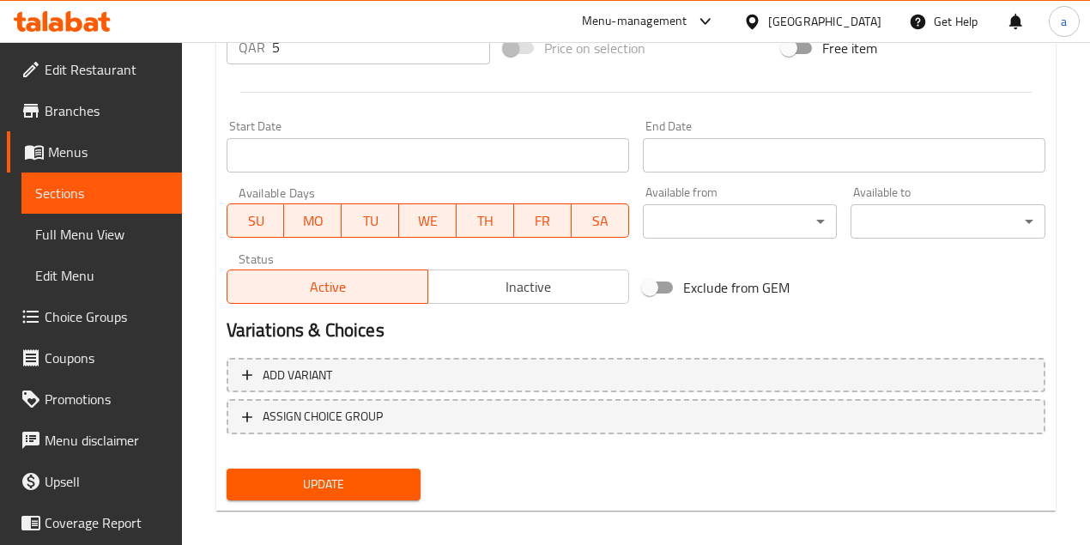
scroll to position [667, 0]
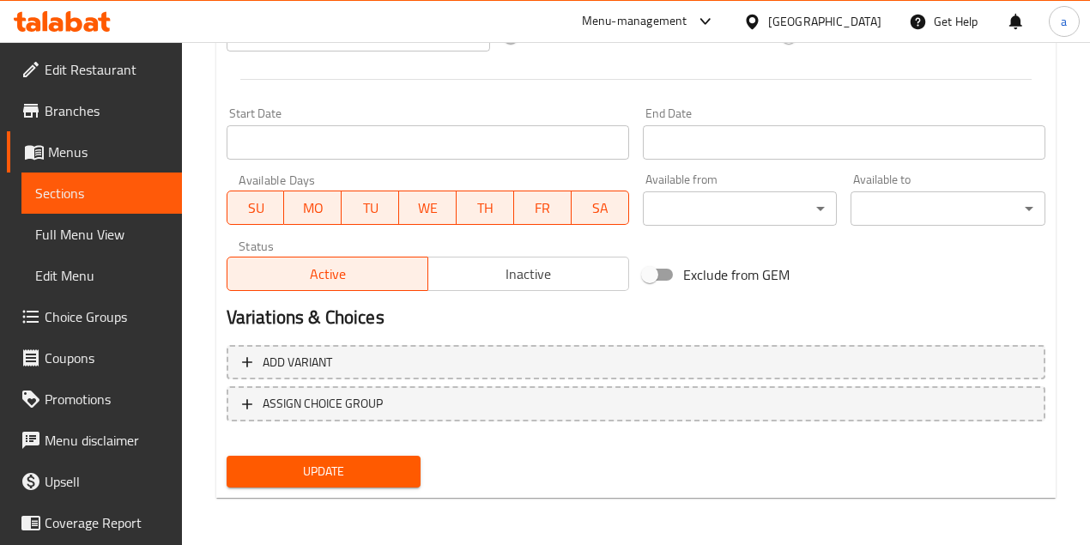
click at [378, 470] on span "Update" at bounding box center [323, 471] width 167 height 21
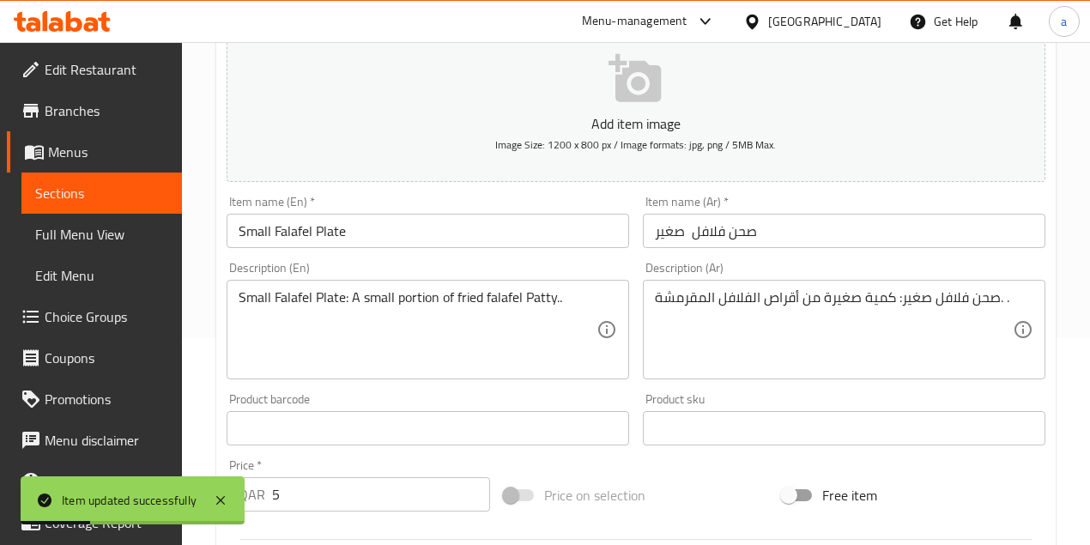
scroll to position [94, 0]
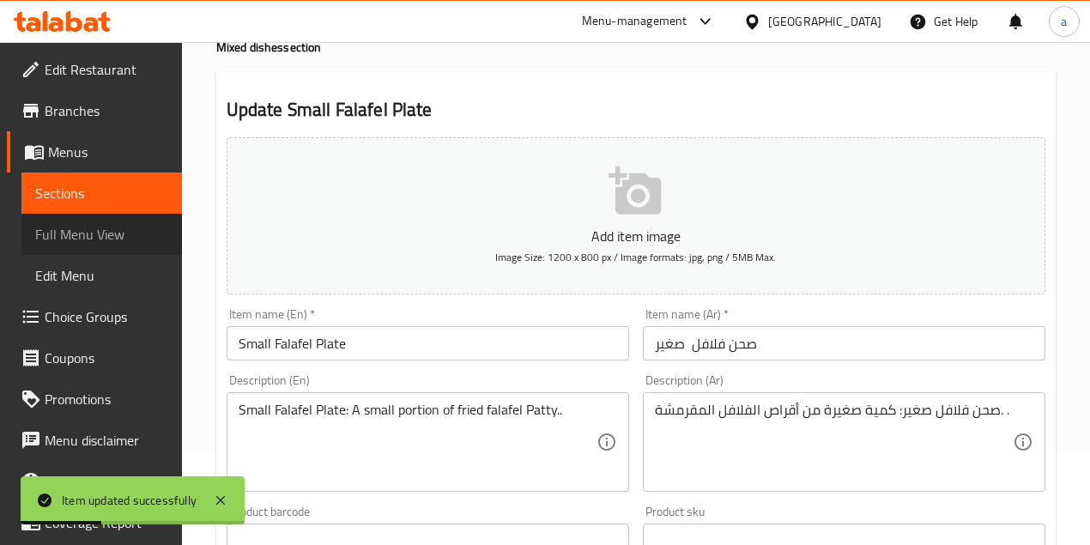
click at [130, 237] on span "Full Menu View" at bounding box center [101, 234] width 133 height 21
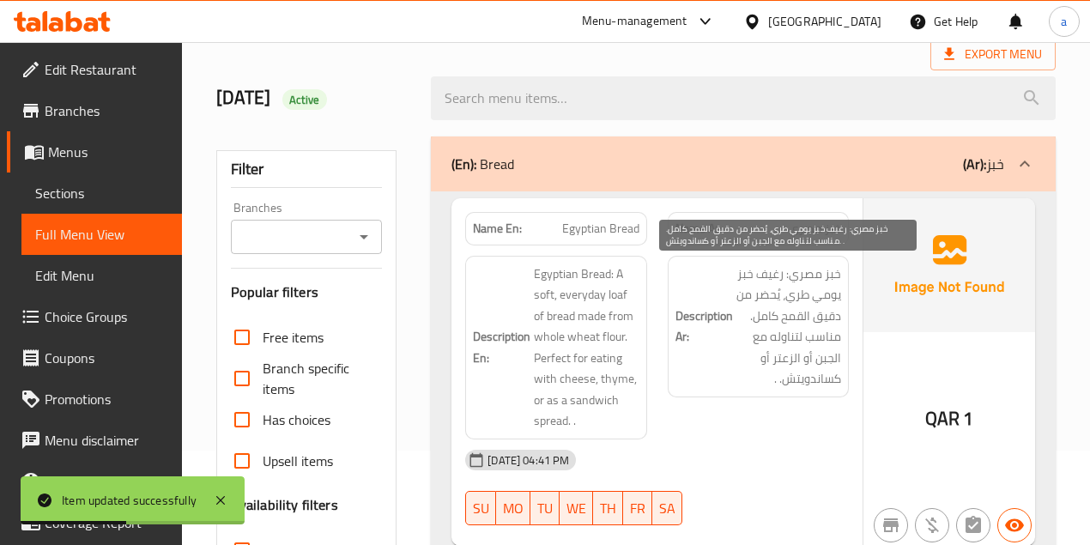
click at [779, 300] on span "خبز مصري: رغيف خبز يومي طري، يُحضر من دقيق القمح كامل. مناسب لتناوله مع الجبن أ…" at bounding box center [788, 326] width 105 height 126
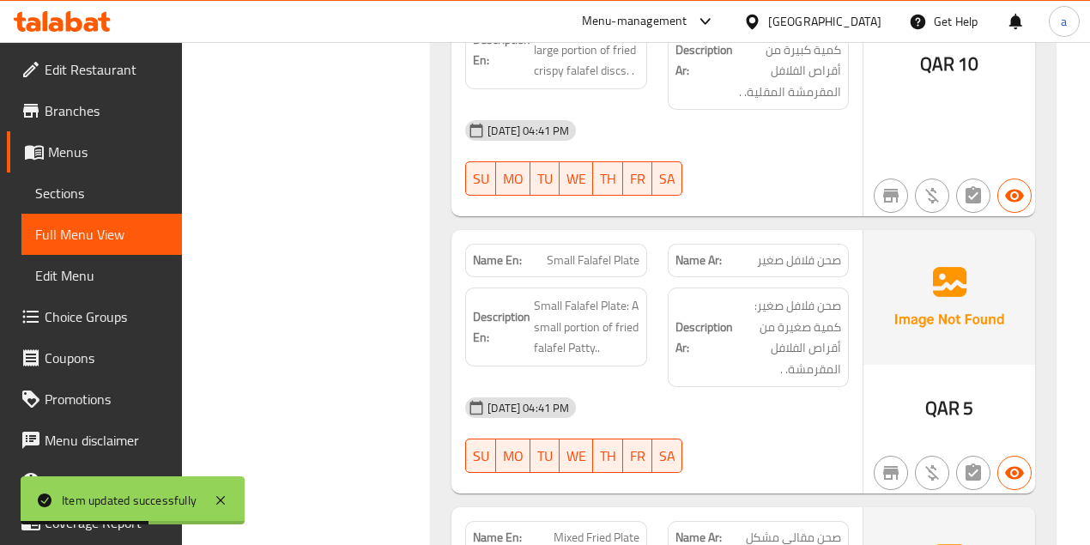
scroll to position [9312, 0]
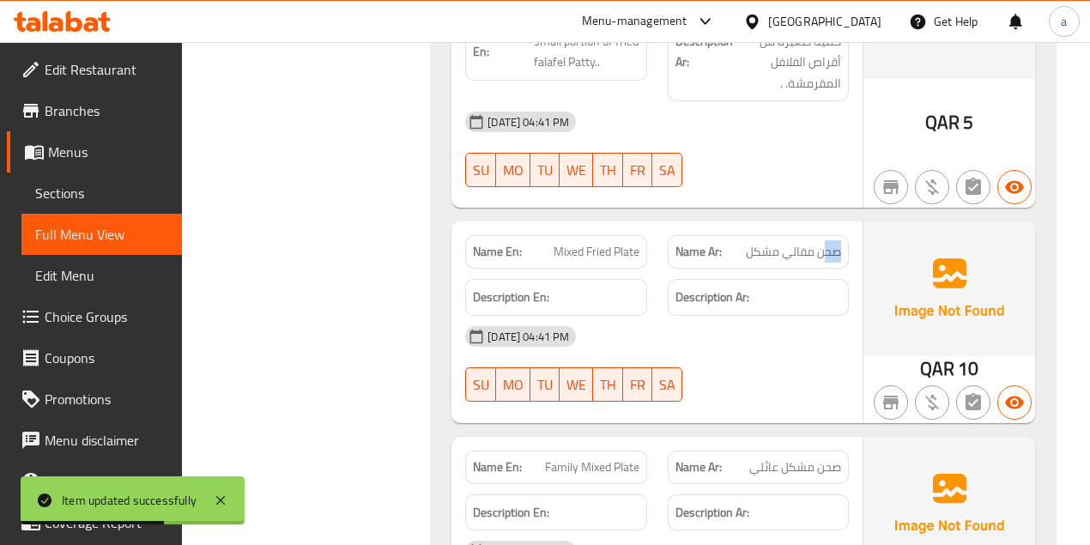
drag, startPoint x: 848, startPoint y: 178, endPoint x: 575, endPoint y: 178, distance: 272.8
click at [706, 225] on div "Name Ar: صحن مقالي مشكل" at bounding box center [758, 252] width 202 height 54
drag, startPoint x: 547, startPoint y: 180, endPoint x: 666, endPoint y: 169, distance: 118.9
click at [659, 225] on div "Name En: Mixed Fried Plate Name Ar: صحن مقالي مشكل" at bounding box center [657, 252] width 404 height 54
click at [810, 243] on span "صحن مقالي مشكل" at bounding box center [793, 252] width 95 height 18
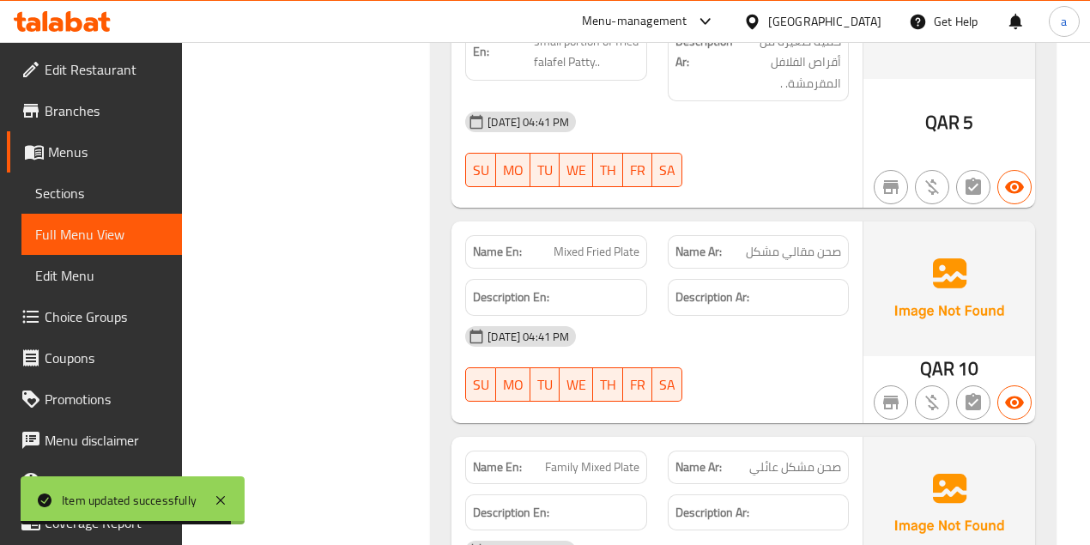
click at [810, 243] on span "صحن مقالي مشكل" at bounding box center [793, 252] width 95 height 18
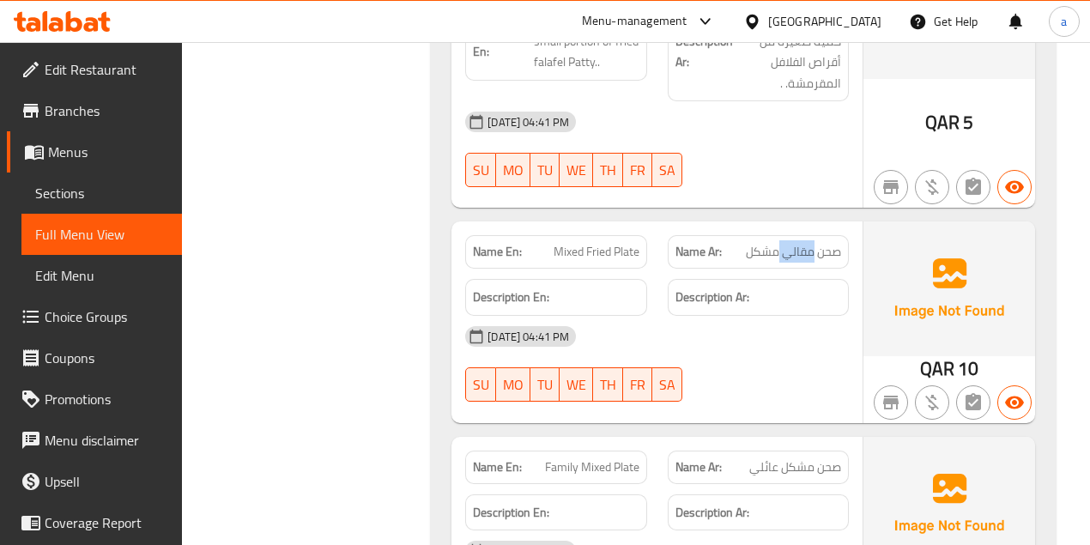
copy span "مقالي"
drag, startPoint x: 564, startPoint y: 176, endPoint x: 631, endPoint y: 179, distance: 67.0
click at [627, 243] on p "Name En: Mixed Fried Plate" at bounding box center [556, 252] width 166 height 18
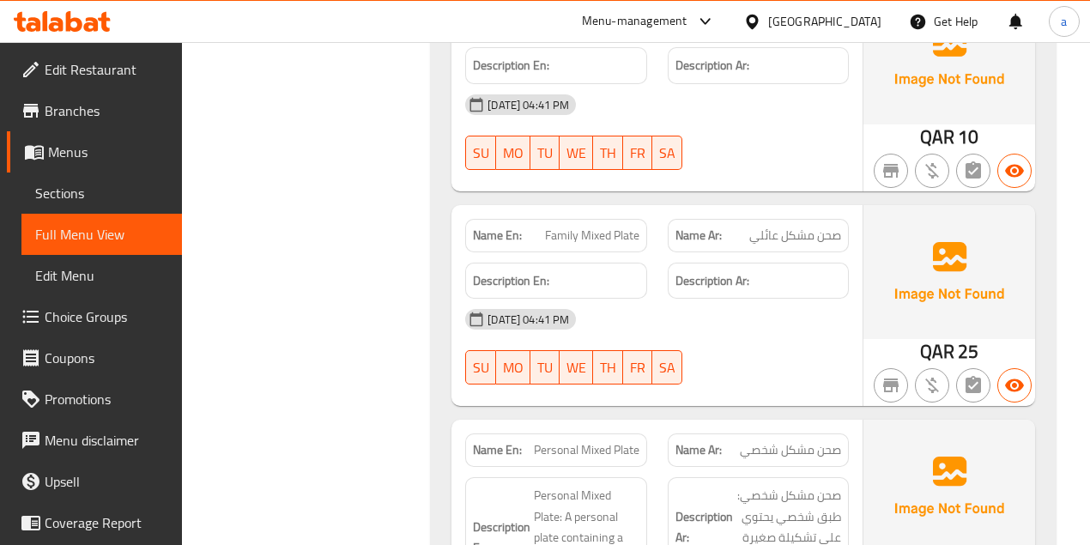
scroll to position [9484, 0]
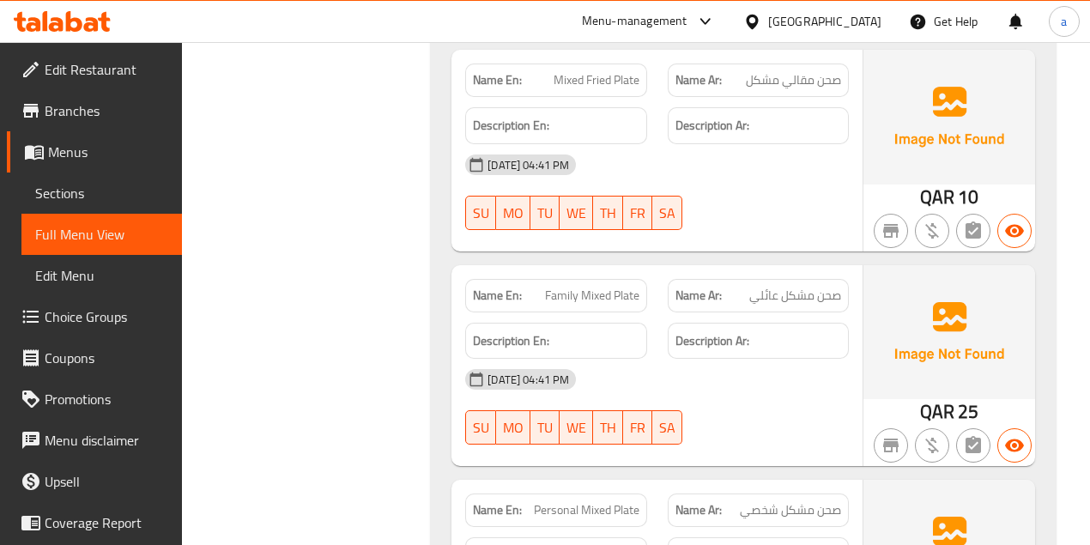
drag, startPoint x: 830, startPoint y: 221, endPoint x: 722, endPoint y: 225, distance: 107.3
click at [726, 269] on div "Name Ar: صحن مشكل عائلي" at bounding box center [758, 296] width 202 height 54
drag, startPoint x: 550, startPoint y: 218, endPoint x: 647, endPoint y: 213, distance: 97.1
click at [644, 279] on div "Name En: Family Mixed Plate" at bounding box center [555, 295] width 181 height 33
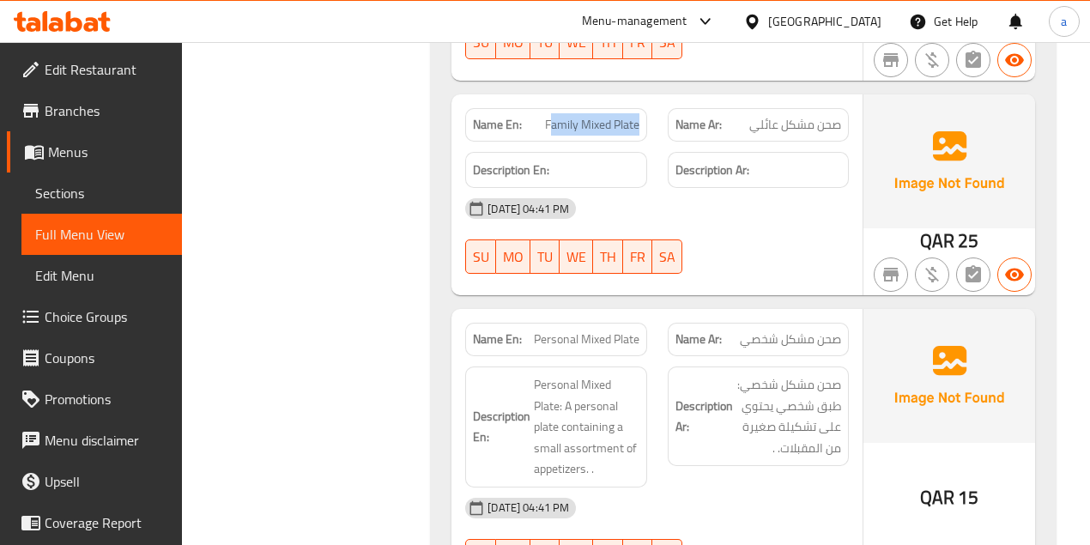
scroll to position [9655, 0]
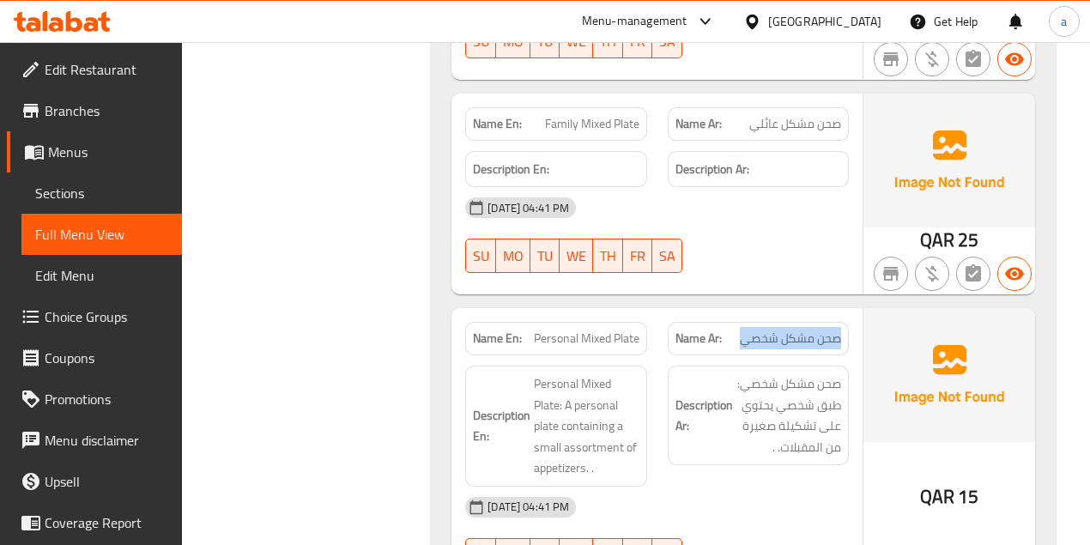
drag, startPoint x: 837, startPoint y: 261, endPoint x: 727, endPoint y: 268, distance: 110.9
click at [735, 329] on p "Name Ar: صحن مشكل شخصي" at bounding box center [758, 338] width 166 height 18
drag, startPoint x: 530, startPoint y: 268, endPoint x: 679, endPoint y: 264, distance: 148.5
click at [656, 311] on div "Name En: Personal Mixed Plate" at bounding box center [556, 338] width 202 height 54
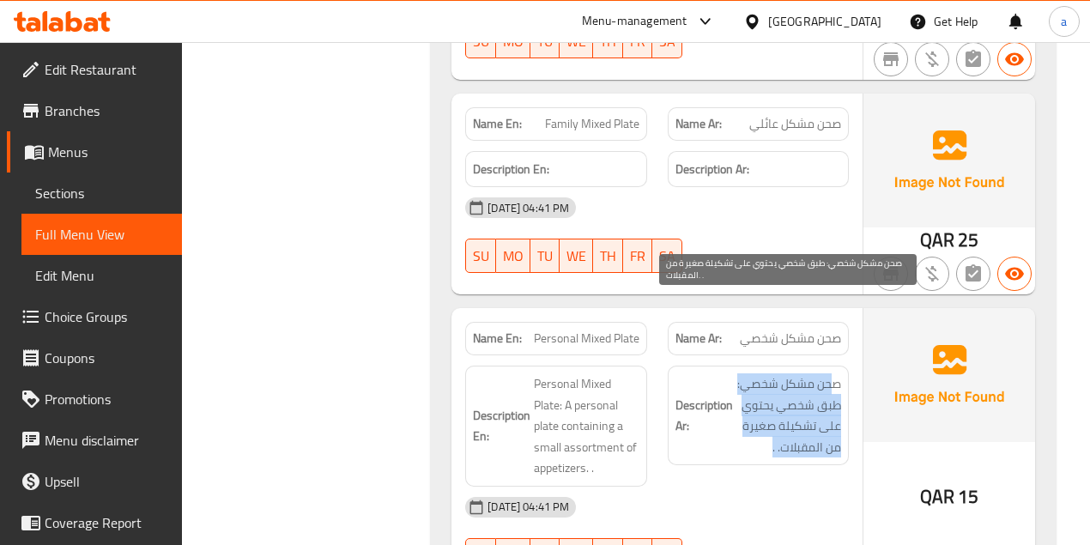
drag, startPoint x: 831, startPoint y: 305, endPoint x: 721, endPoint y: 369, distance: 128.0
click at [731, 373] on h6 "Description Ar: صحن مشكل شخصي: طبق شخصي يحتوي على تشكيلة صغيرة من المقبلات. ." at bounding box center [758, 415] width 166 height 84
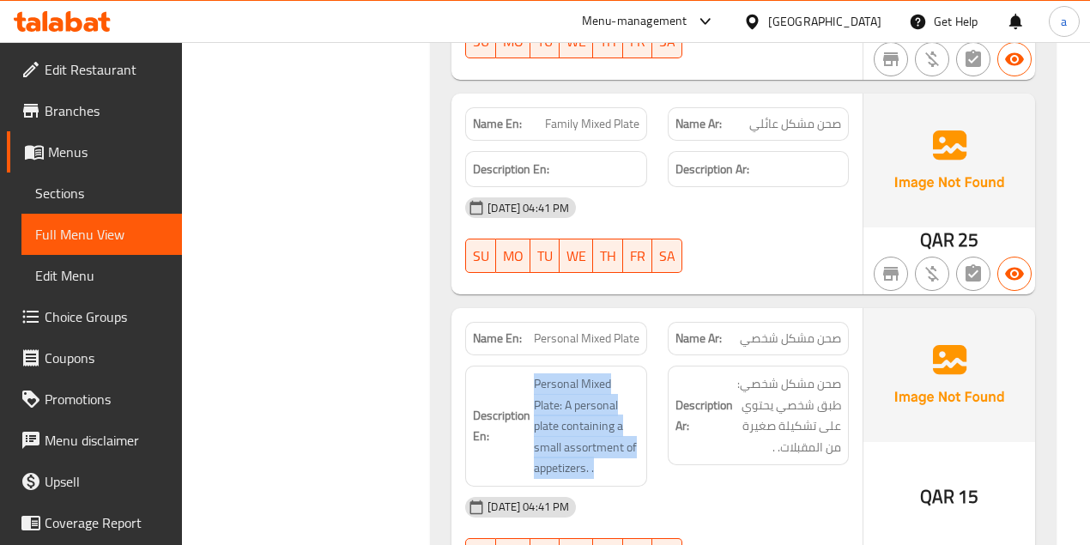
drag, startPoint x: 530, startPoint y: 314, endPoint x: 616, endPoint y: 399, distance: 120.7
click at [611, 403] on div "Description En: Personal Mixed Plate: A personal plate containing a small assor…" at bounding box center [555, 426] width 181 height 121
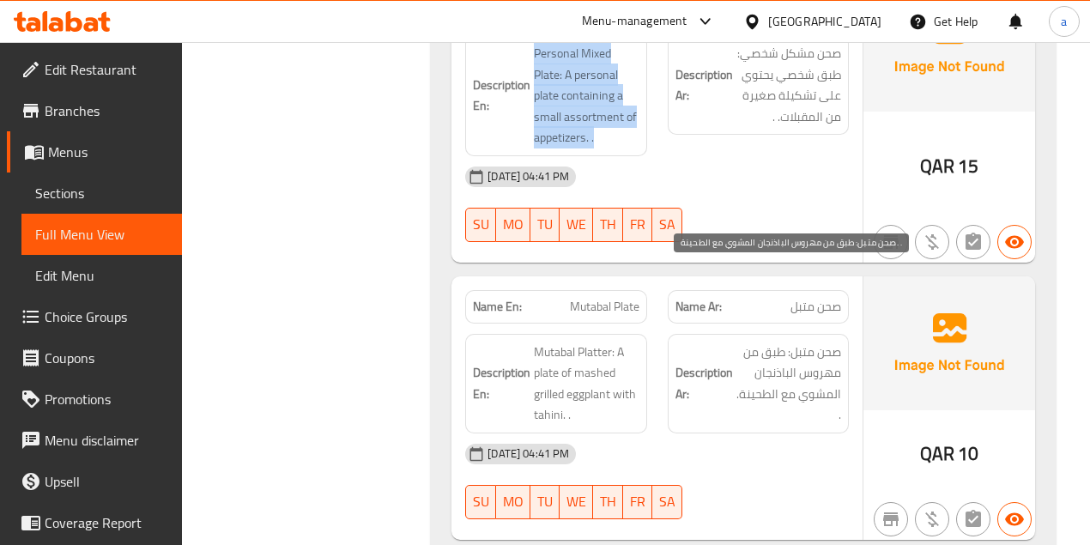
scroll to position [9998, 0]
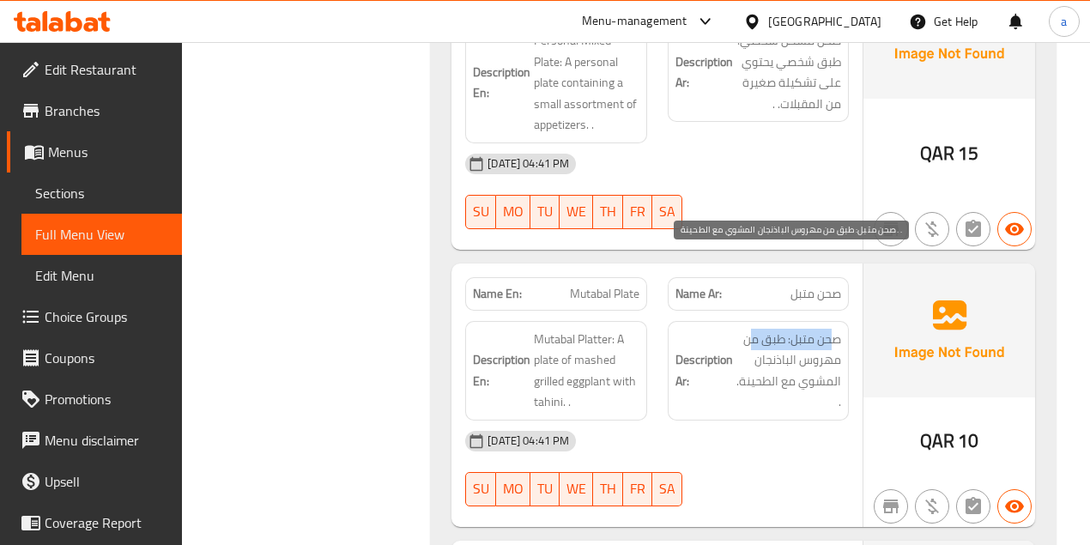
drag, startPoint x: 828, startPoint y: 259, endPoint x: 715, endPoint y: 269, distance: 113.7
click at [746, 329] on span "صحن متبل: طبق من مهروس الباذنجان المشوي مع الطحينة. ." at bounding box center [788, 371] width 105 height 84
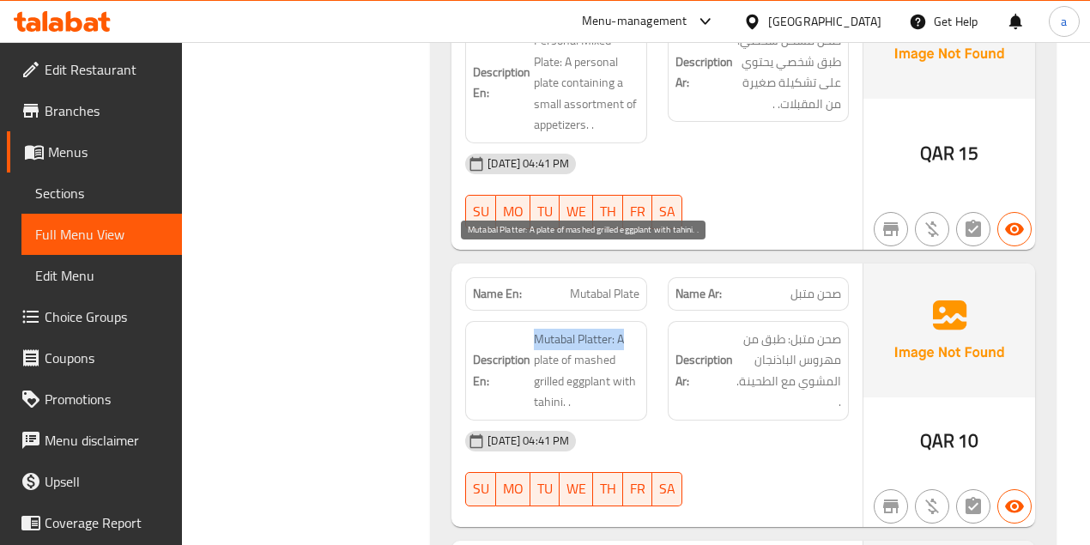
drag, startPoint x: 575, startPoint y: 254, endPoint x: 624, endPoint y: 266, distance: 50.4
click at [634, 329] on span "Mutabal Platter: A plate of mashed grilled eggplant with tahini. ." at bounding box center [586, 371] width 105 height 84
drag, startPoint x: 535, startPoint y: 288, endPoint x: 630, endPoint y: 324, distance: 101.0
click at [630, 329] on span "Mutabal Platter: A plate of mashed grilled eggplant with tahini. ." at bounding box center [586, 371] width 105 height 84
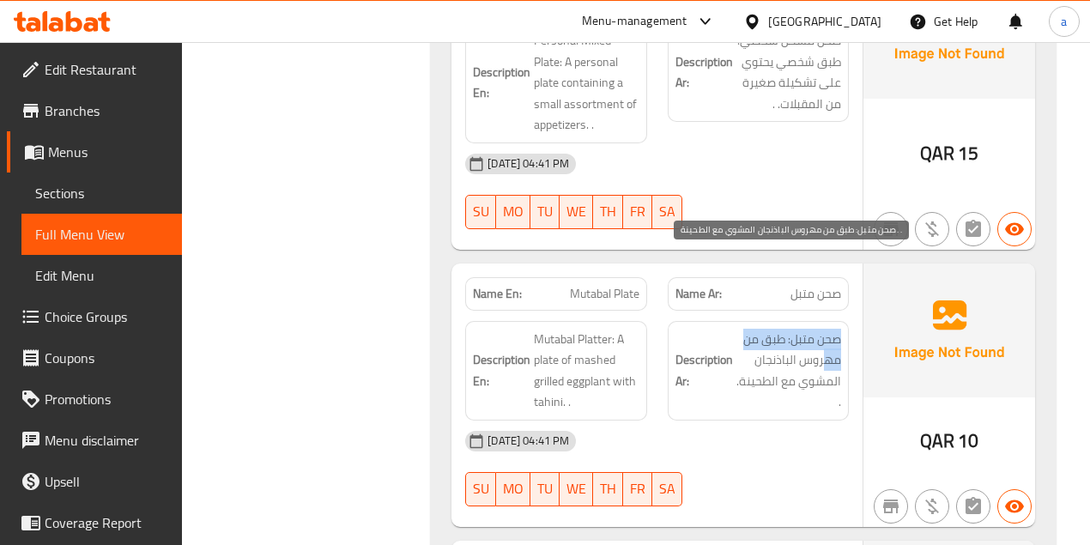
drag, startPoint x: 827, startPoint y: 278, endPoint x: 731, endPoint y: 316, distance: 103.2
click at [731, 329] on h6 "Description Ar: صحن متبل: طبق من مهروس الباذنجان المشوي مع الطحينة. ." at bounding box center [758, 371] width 166 height 84
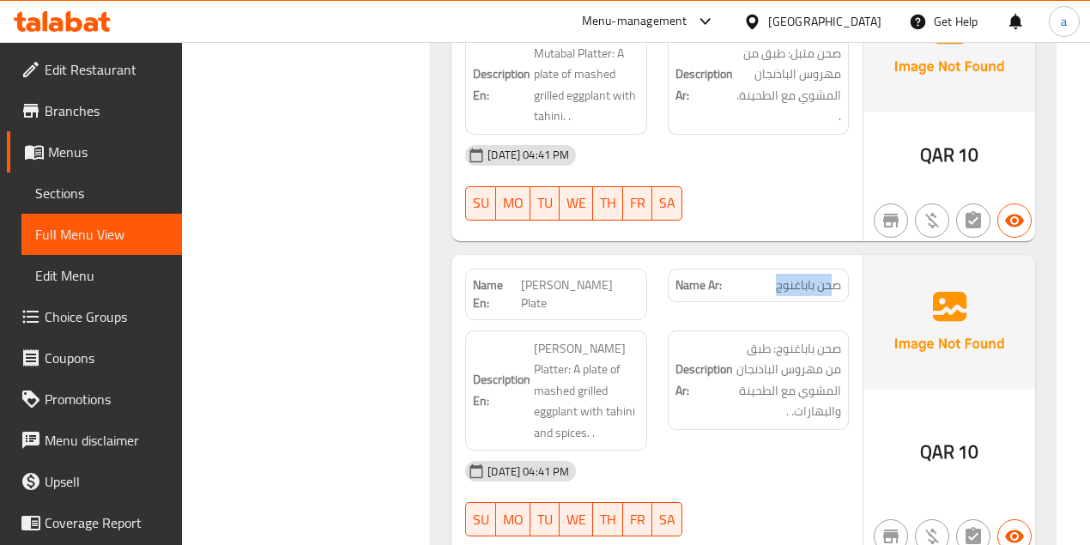
drag, startPoint x: 831, startPoint y: 207, endPoint x: 752, endPoint y: 219, distance: 80.7
click at [752, 269] on div "Name Ar: صحن باباغنوج" at bounding box center [758, 285] width 181 height 33
drag, startPoint x: 574, startPoint y: 203, endPoint x: 661, endPoint y: 208, distance: 86.8
click at [647, 258] on div "Name En: Baba Ghannoug Plate" at bounding box center [556, 294] width 202 height 72
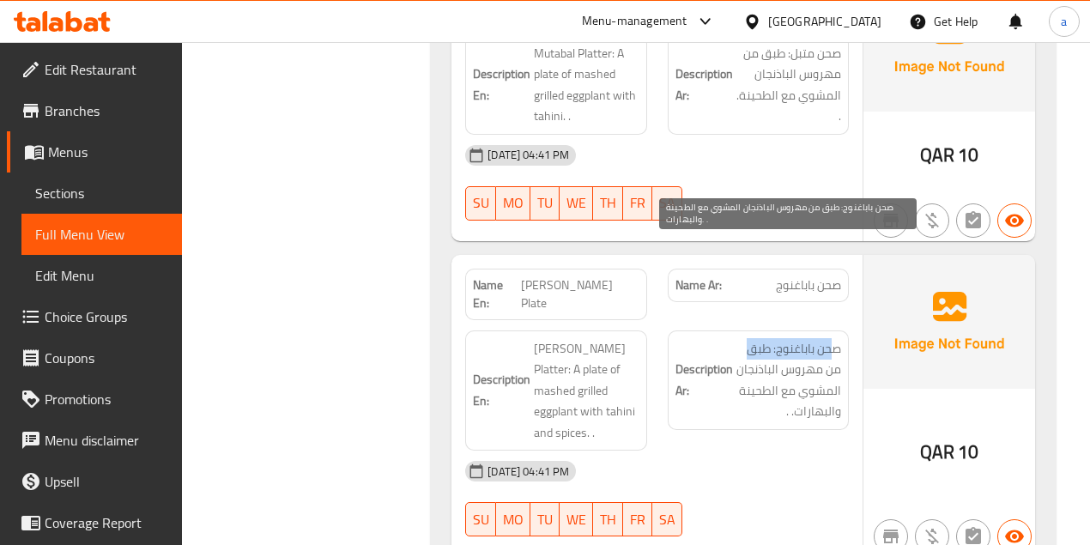
drag, startPoint x: 810, startPoint y: 251, endPoint x: 722, endPoint y: 246, distance: 87.7
click at [722, 338] on h6 "Description Ar: صحن باباغنوج: طبق من مهروس الباذنجان المشوي مع الطحينة والبهارا…" at bounding box center [758, 380] width 166 height 84
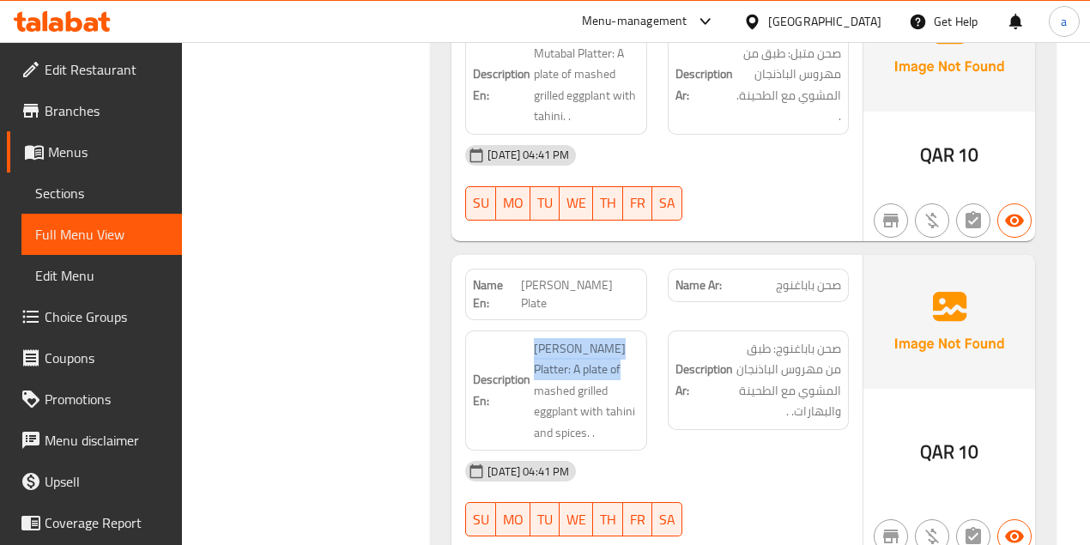
drag, startPoint x: 578, startPoint y: 243, endPoint x: 764, endPoint y: 286, distance: 191.1
click at [764, 320] on div "Description En: Baba Ghannoug Platter: A plate of mashed grilled eggplant with …" at bounding box center [657, 391] width 404 height 142
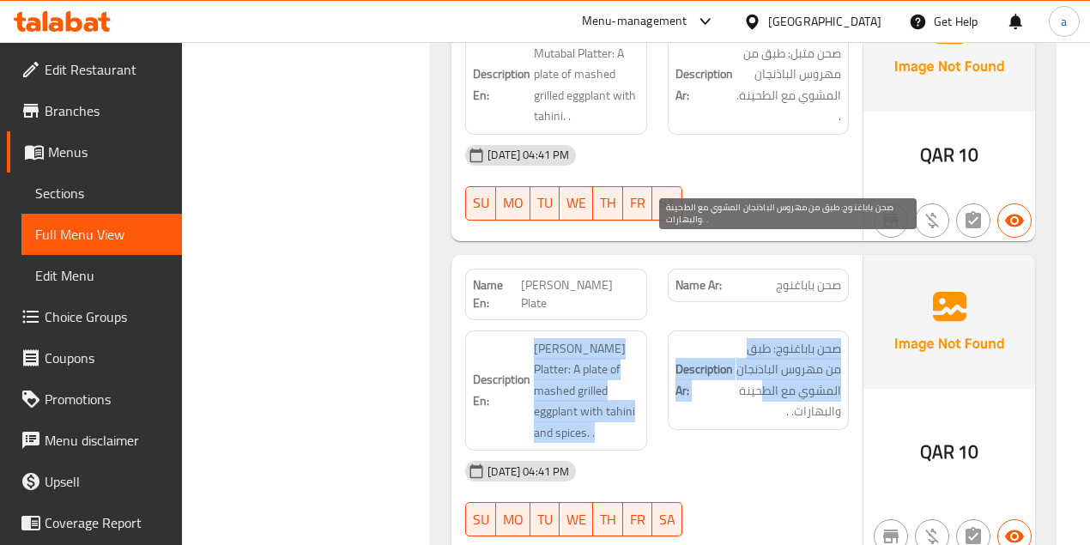
click at [815, 338] on span "صحن باباغنوج: طبق من مهروس الباذنجان المشوي مع الطحينة والبهارات. ." at bounding box center [788, 380] width 105 height 84
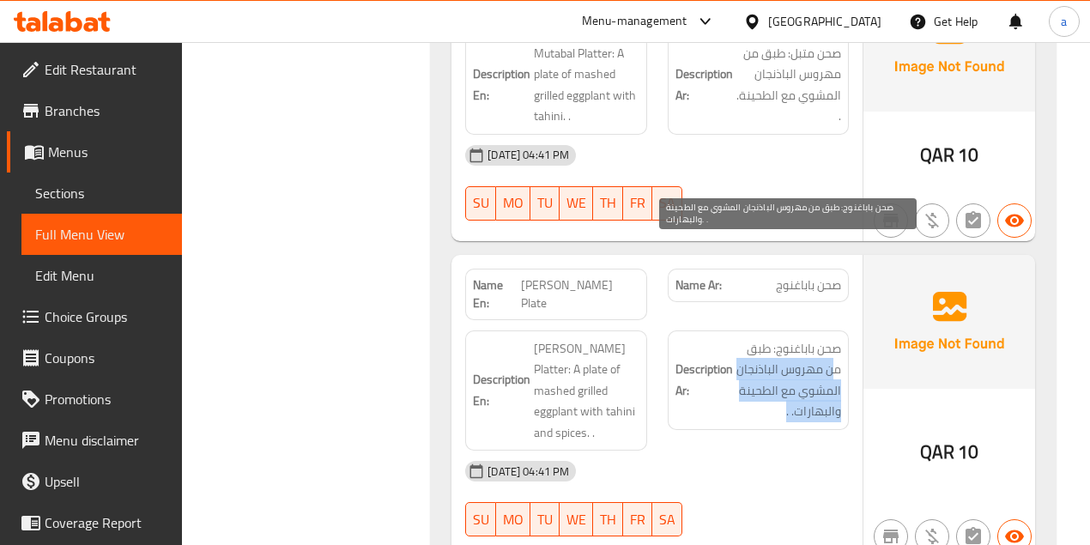
drag, startPoint x: 834, startPoint y: 275, endPoint x: 703, endPoint y: 312, distance: 136.6
click at [734, 338] on h6 "Description Ar: صحن باباغنوج: طبق من مهروس الباذنجان المشوي مع الطحينة والبهارا…" at bounding box center [758, 380] width 166 height 84
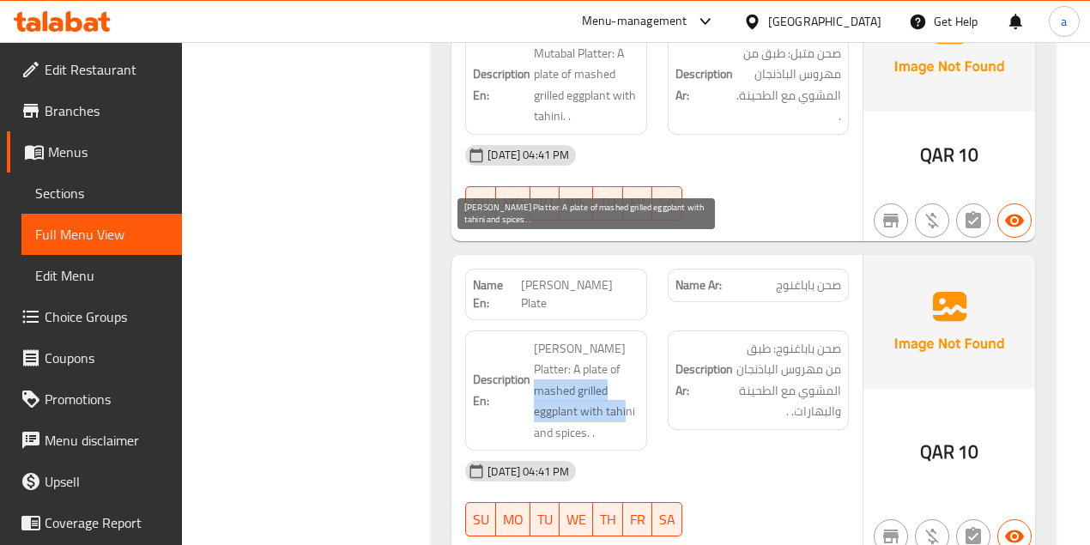
drag, startPoint x: 541, startPoint y: 289, endPoint x: 624, endPoint y: 321, distance: 89.1
click at [624, 338] on span "Baba Ghannoug Platter: A plate of mashed grilled eggplant with tahini and spice…" at bounding box center [586, 391] width 105 height 106
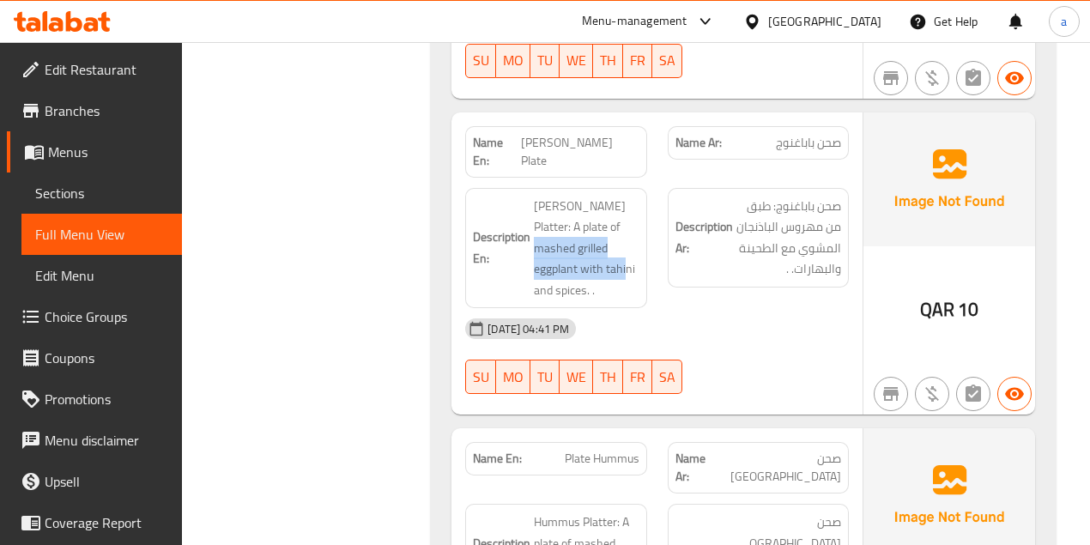
scroll to position [10627, 0]
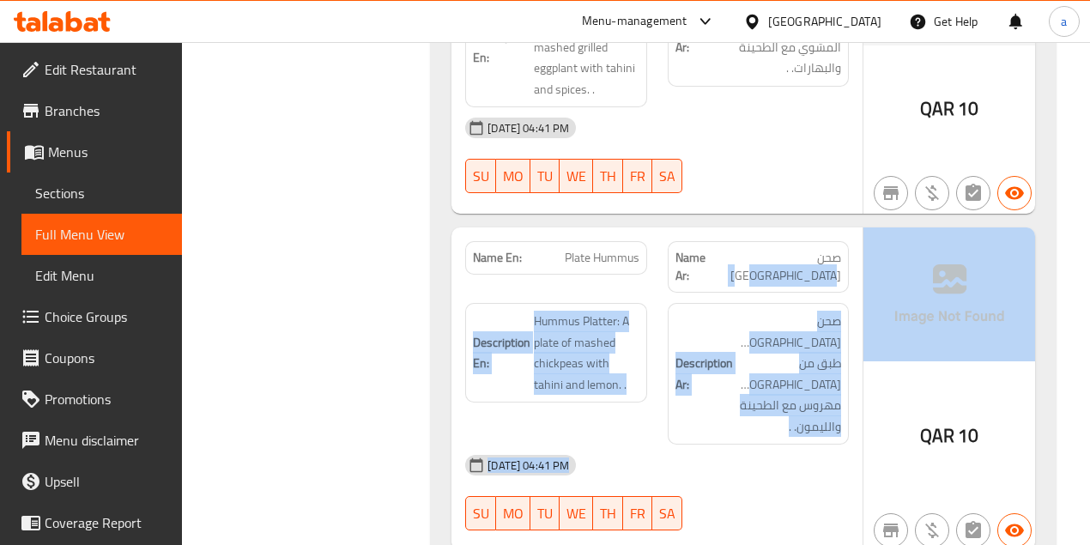
drag, startPoint x: 783, startPoint y: 165, endPoint x: 880, endPoint y: 145, distance: 98.9
click at [880, 227] on div "Name En: Plate Hummus Name Ar: صحن حمص Description En: Hummus Platter: A plate …" at bounding box center [742, 388] width 583 height 323
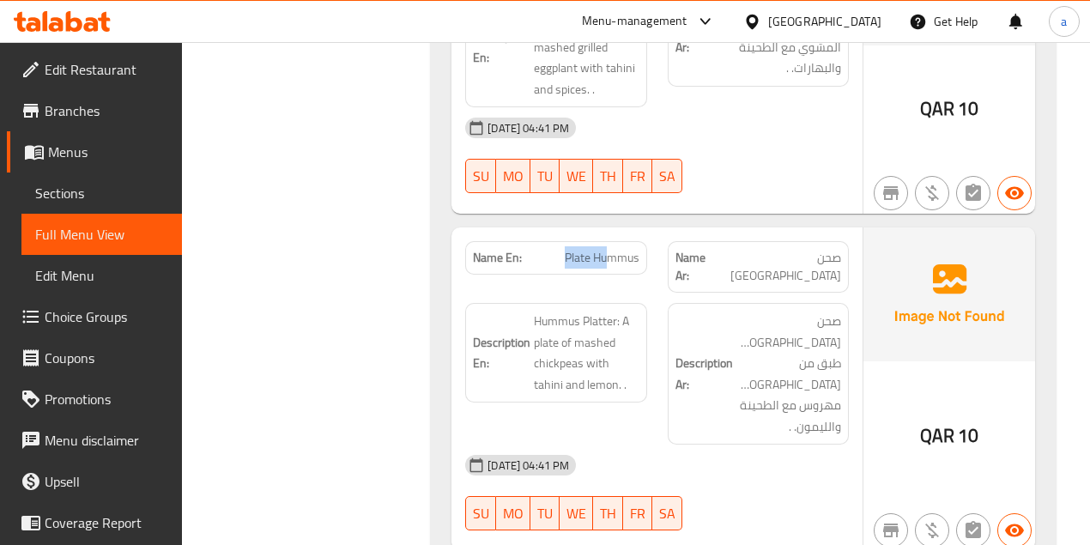
drag, startPoint x: 561, startPoint y: 172, endPoint x: 726, endPoint y: 165, distance: 164.9
click at [674, 231] on div "Name En: Plate Hummus Name Ar: صحن حمص" at bounding box center [657, 267] width 404 height 72
drag, startPoint x: 842, startPoint y: 203, endPoint x: 740, endPoint y: 221, distance: 103.7
click at [734, 303] on div "Description Ar: صحن حمص: طبق من حمص مهروس مع الطحينة والليمون. ." at bounding box center [758, 374] width 181 height 142
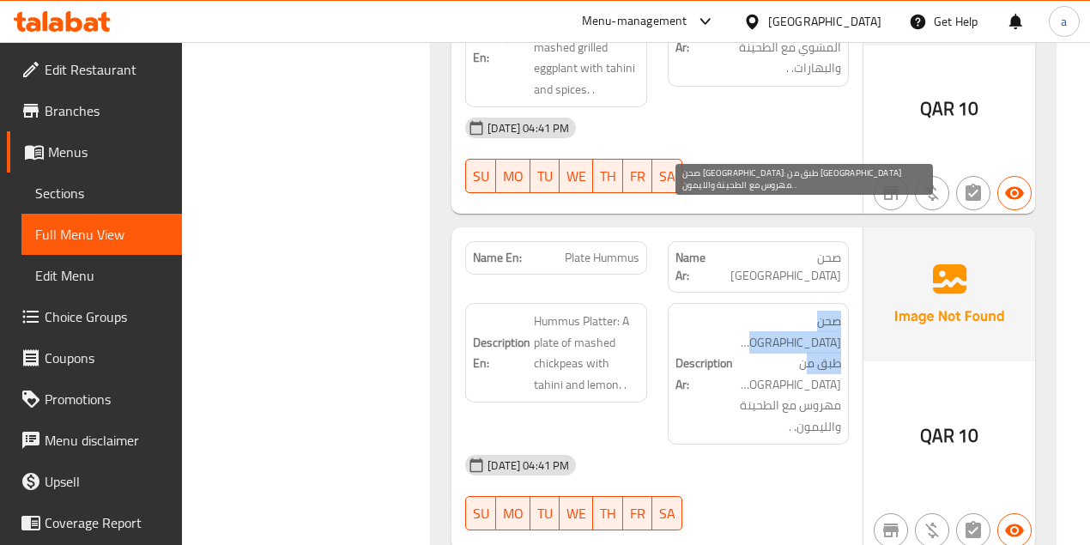
click at [818, 311] on span "صحن حمص: طبق من حمص مهروس مع الطحينة والليمون. ." at bounding box center [788, 374] width 105 height 126
drag, startPoint x: 817, startPoint y: 242, endPoint x: 758, endPoint y: 246, distance: 59.4
click at [758, 311] on span "صحن حمص: طبق من حمص مهروس مع الطحينة والليمون. ." at bounding box center [788, 374] width 105 height 126
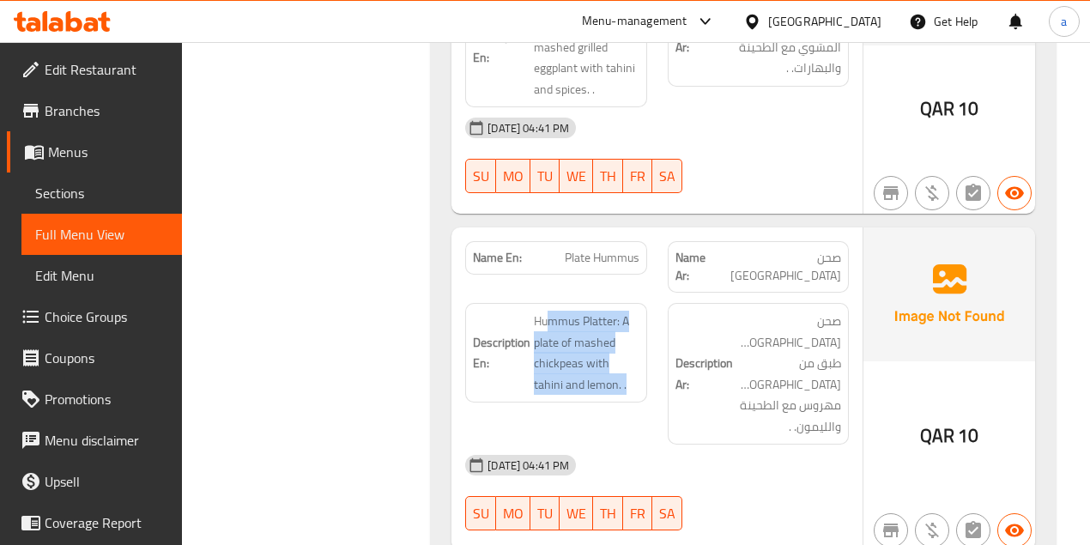
drag, startPoint x: 547, startPoint y: 204, endPoint x: 670, endPoint y: 209, distance: 122.8
click at [670, 293] on div "Description En: Hummus Platter: A plate of mashed chickpeas with tahini and lem…" at bounding box center [657, 374] width 404 height 162
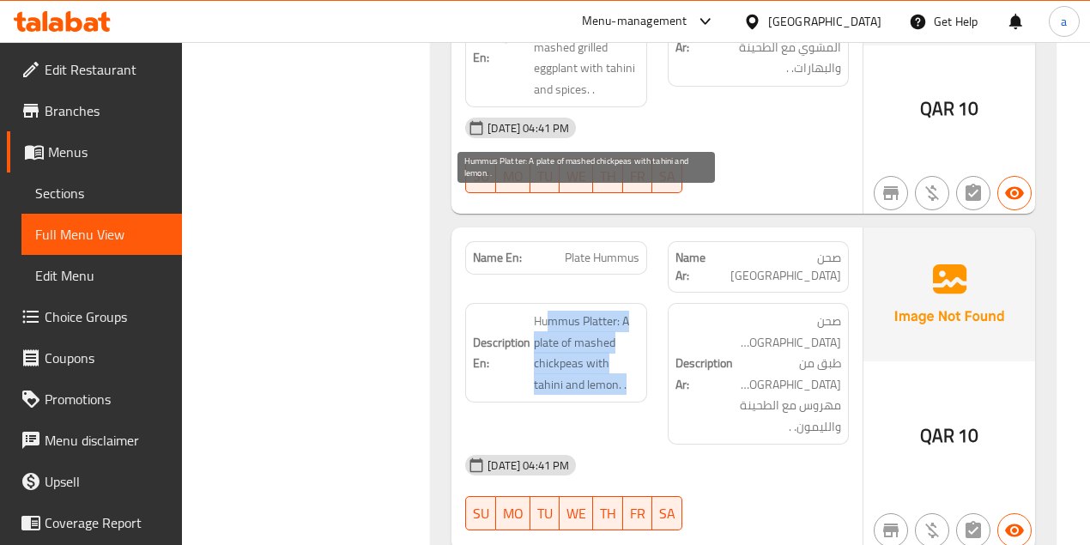
click at [562, 311] on span "Hummus Platter: A plate of mashed chickpeas with tahini and lemon. ." at bounding box center [586, 353] width 105 height 84
drag, startPoint x: 550, startPoint y: 227, endPoint x: 625, endPoint y: 263, distance: 84.0
click at [625, 311] on span "Hummus Platter: A plate of mashed chickpeas with tahini and lemon. ." at bounding box center [586, 353] width 105 height 84
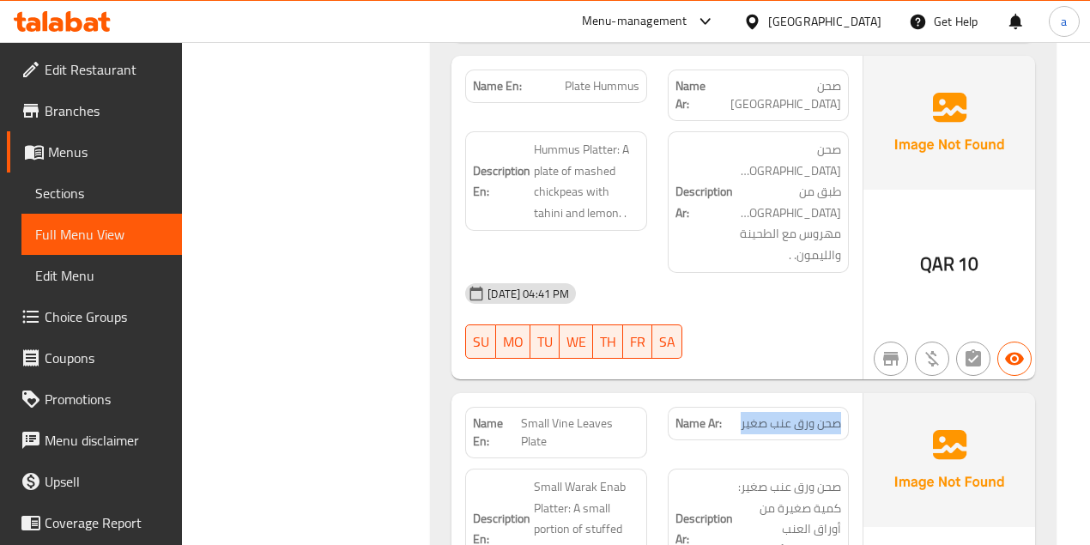
drag, startPoint x: 831, startPoint y: 263, endPoint x: 734, endPoint y: 265, distance: 97.0
click at [735, 396] on div "Name Ar: صحن ورق عنب صغير" at bounding box center [758, 432] width 202 height 72
drag, startPoint x: 524, startPoint y: 264, endPoint x: 603, endPoint y: 281, distance: 80.6
click at [603, 414] on span "Small Vine Leaves Plate" at bounding box center [580, 432] width 118 height 36
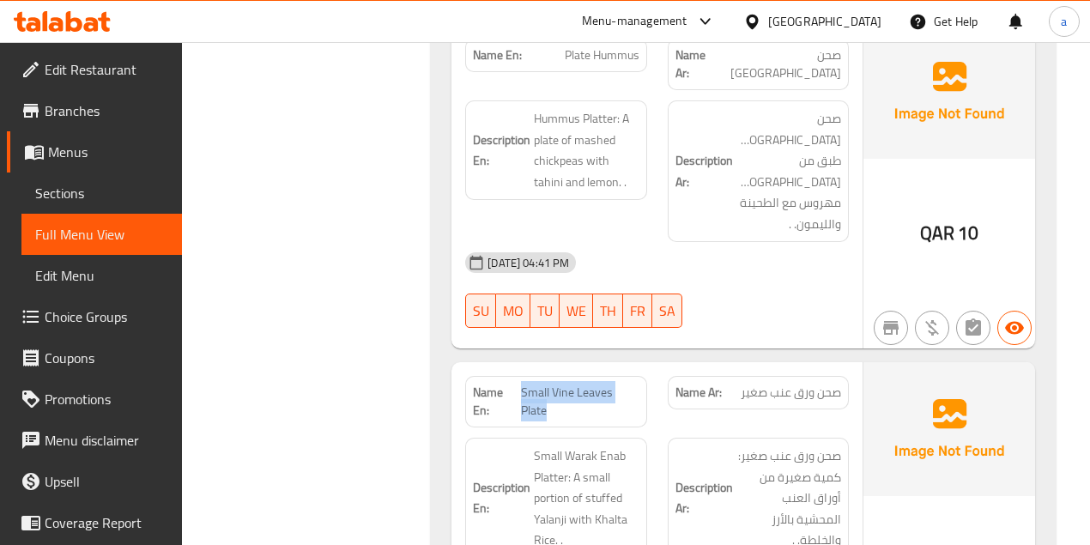
scroll to position [10856, 0]
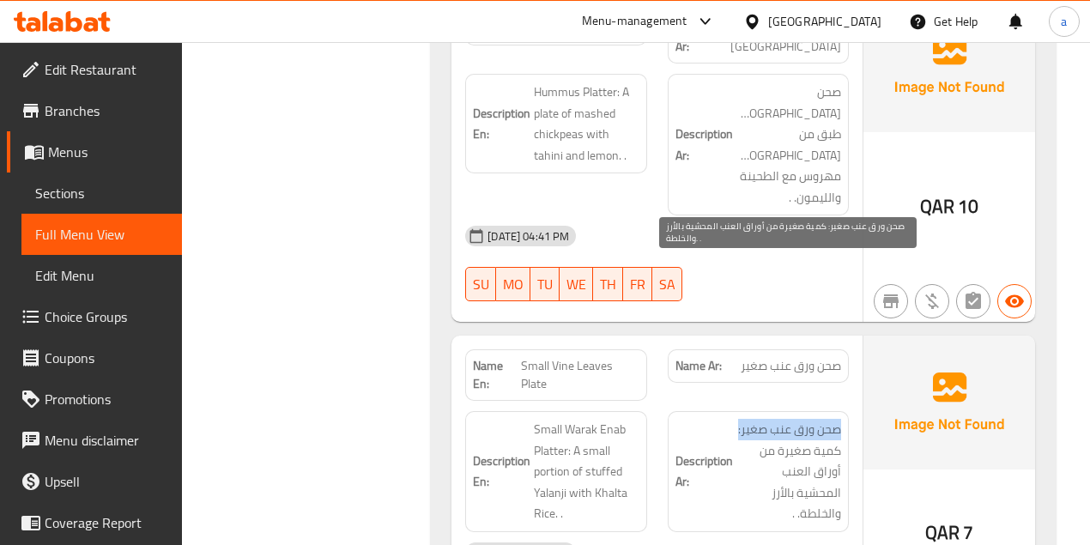
drag, startPoint x: 839, startPoint y: 266, endPoint x: 712, endPoint y: 270, distance: 127.1
click at [736, 419] on span "صحن ورق عنب صغير: كمية صغيرة من أوراق العنب المحشية بالأرز والخلطة. ." at bounding box center [788, 472] width 105 height 106
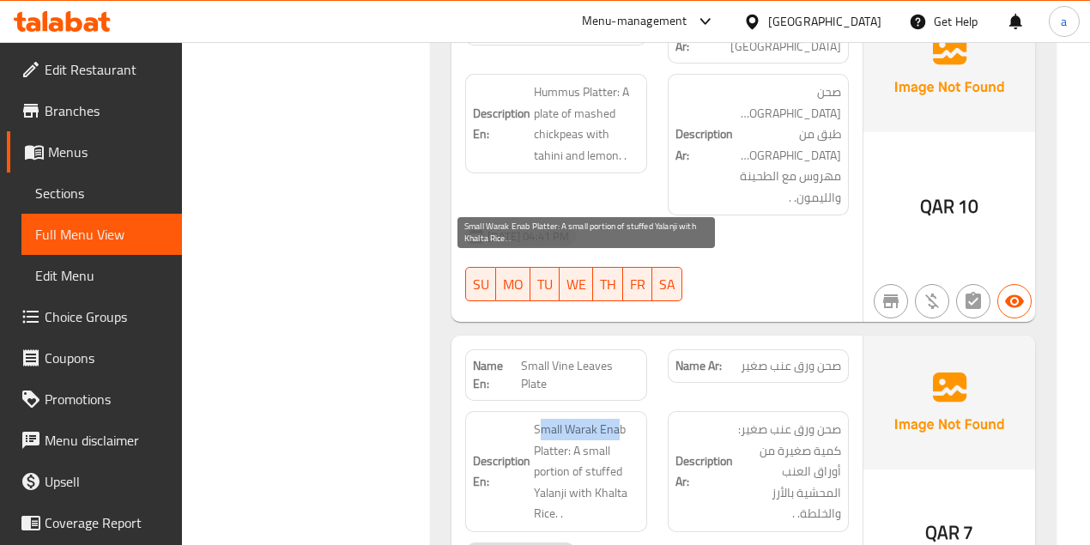
drag, startPoint x: 537, startPoint y: 269, endPoint x: 616, endPoint y: 273, distance: 79.0
click at [616, 419] on span "Small Warak Enab Platter: A small portion of stuffed Yalanji with Khalta Rice. ." at bounding box center [586, 472] width 105 height 106
click at [541, 419] on span "Small Warak Enab Platter: A small portion of stuffed Yalanji with Khalta Rice. ." at bounding box center [586, 472] width 105 height 106
drag, startPoint x: 539, startPoint y: 288, endPoint x: 604, endPoint y: 290, distance: 65.2
click at [604, 419] on span "Small Warak Enab Platter: A small portion of stuffed Yalanji with Khalta Rice. ." at bounding box center [586, 472] width 105 height 106
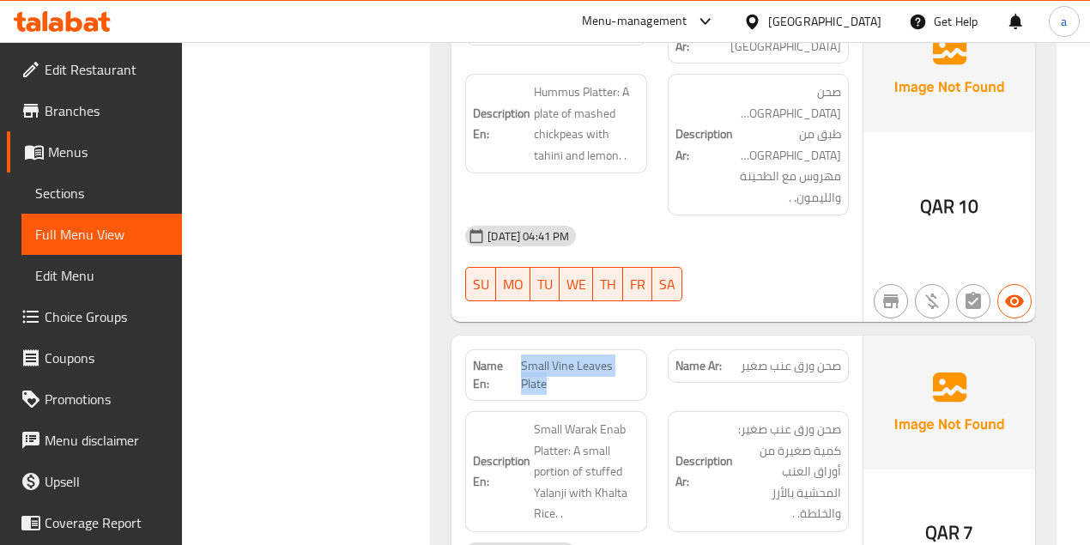
click at [613, 357] on span "Small Vine Leaves Plate" at bounding box center [580, 375] width 118 height 36
copy span "Small Vine Leaves Plate"
click at [65, 192] on span "Sections" at bounding box center [101, 193] width 133 height 21
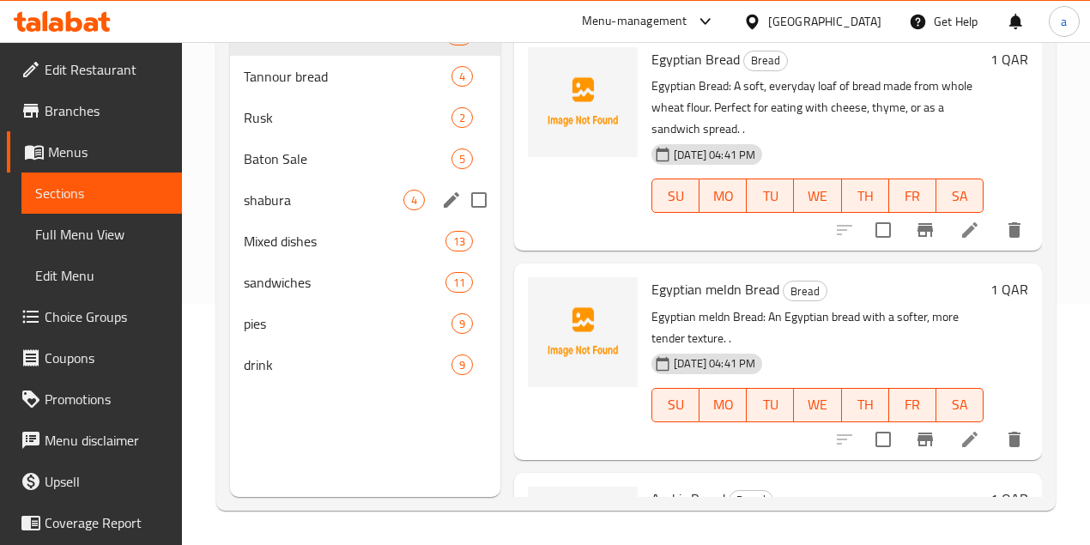
scroll to position [240, 0]
click at [269, 210] on span "shabura" at bounding box center [324, 200] width 160 height 21
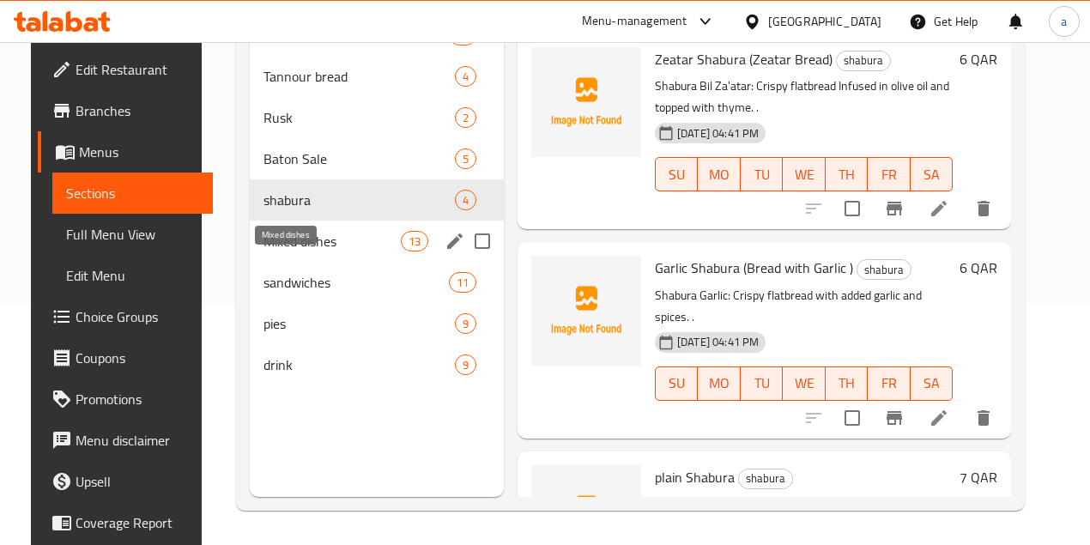
click at [295, 251] on span "Mixed dishes" at bounding box center [331, 241] width 136 height 21
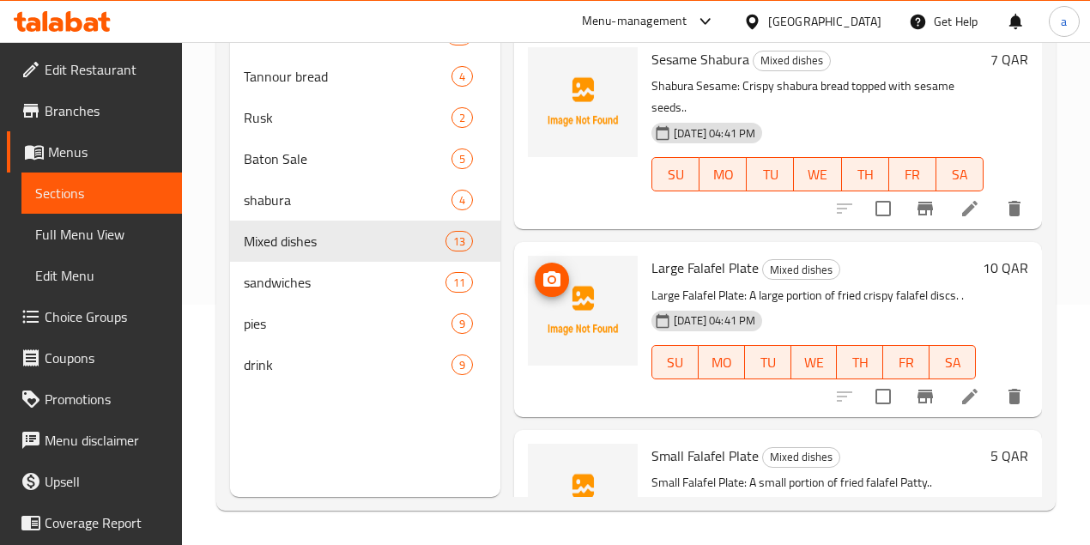
scroll to position [1514, 0]
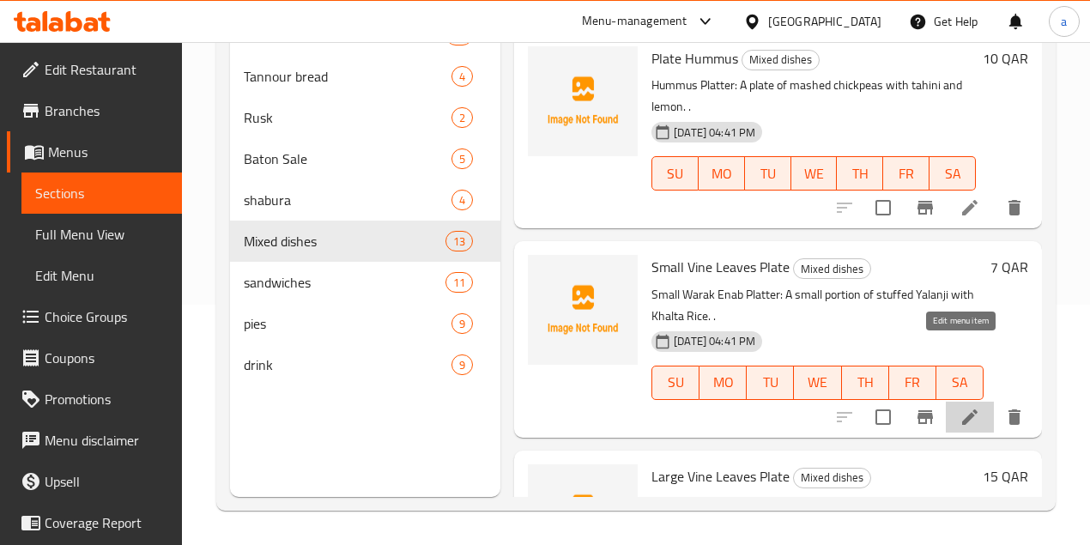
click at [959, 407] on icon at bounding box center [969, 417] width 21 height 21
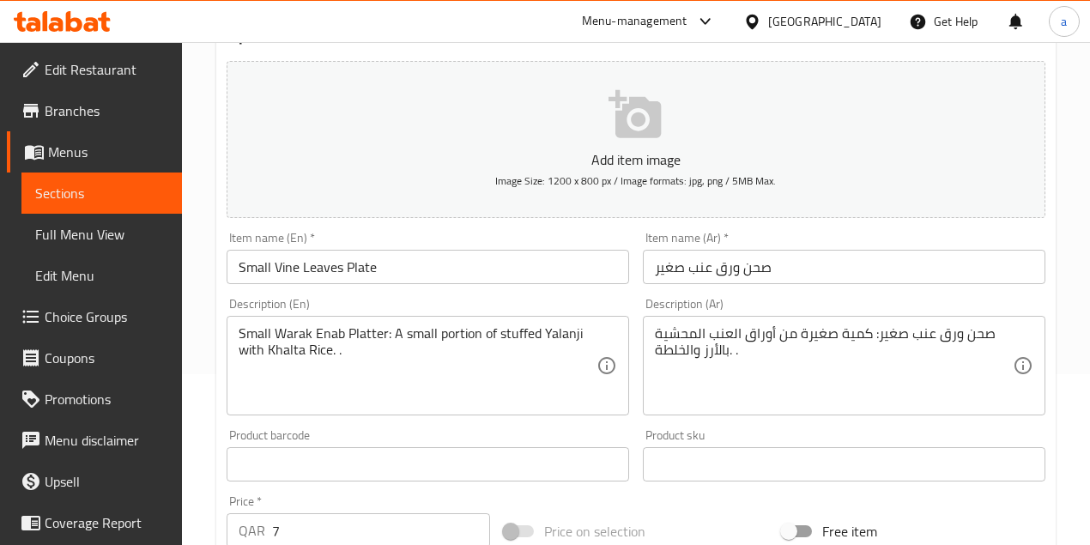
scroll to position [172, 0]
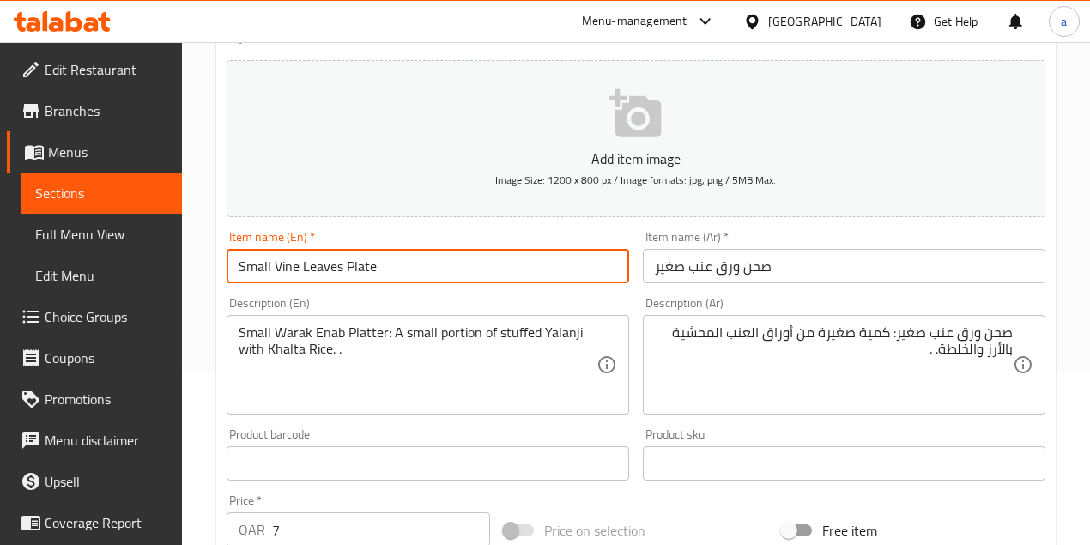
click at [390, 268] on input "Small Vine Leaves Plate" at bounding box center [428, 266] width 402 height 34
click at [202, 266] on div "Home / Restaurants management / Menus / Sections / item / update Mixed dishes s…" at bounding box center [636, 455] width 908 height 1170
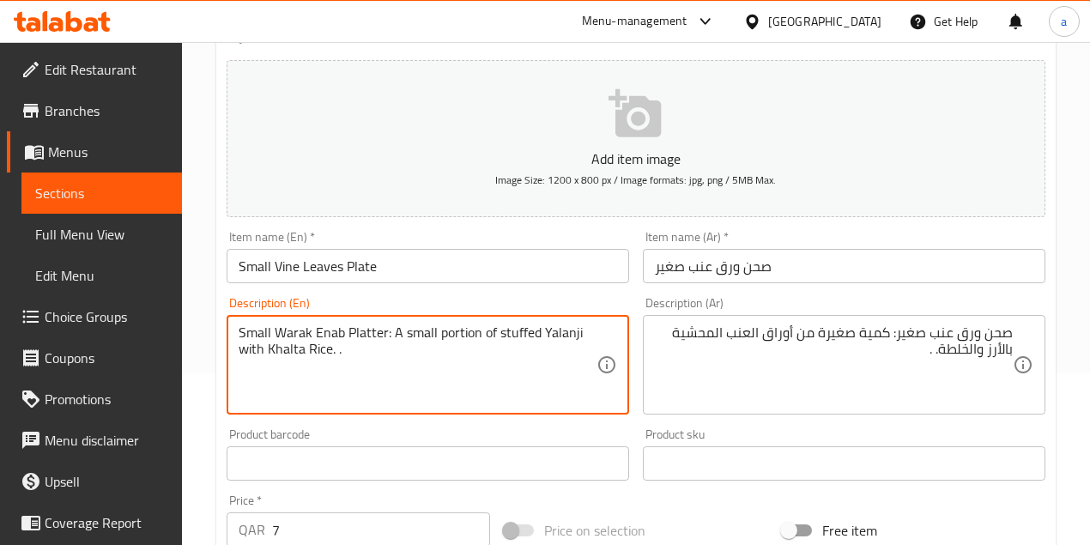
paste textarea "Vine Leaves"
click at [384, 331] on textarea "Small Vine Leaves Platter: A small portion of stuffed Yalanji with Khalta Rice.…" at bounding box center [418, 365] width 358 height 82
click at [369, 331] on textarea "Small Vine Leaves Platter: A small portion of stuffed Yalanji with Khalta Rice.…" at bounding box center [418, 365] width 358 height 82
click at [378, 333] on textarea "Small Vine Leaves Plater: A small portion of stuffed Yalanji with Khalta Rice. ." at bounding box center [418, 365] width 358 height 82
click at [571, 338] on textarea "Small Vine Leaves Plate: A small portion of stuffed Yalanji with Khalta Rice. ." at bounding box center [418, 365] width 358 height 82
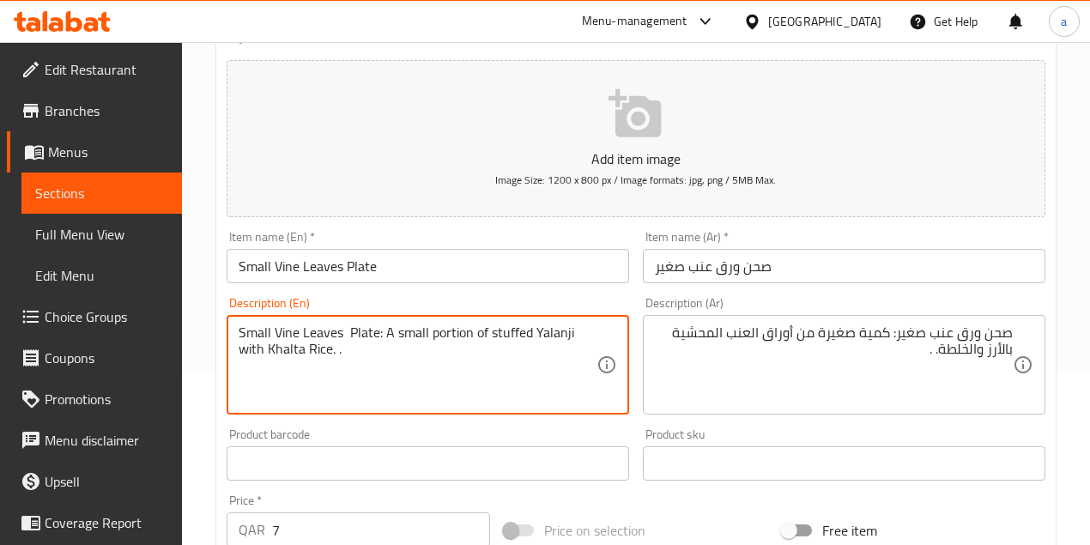
click at [551, 333] on textarea "Small Vine Leaves Plate: A small portion of stuffed Yalanji with Khalta Rice. ." at bounding box center [418, 365] width 358 height 82
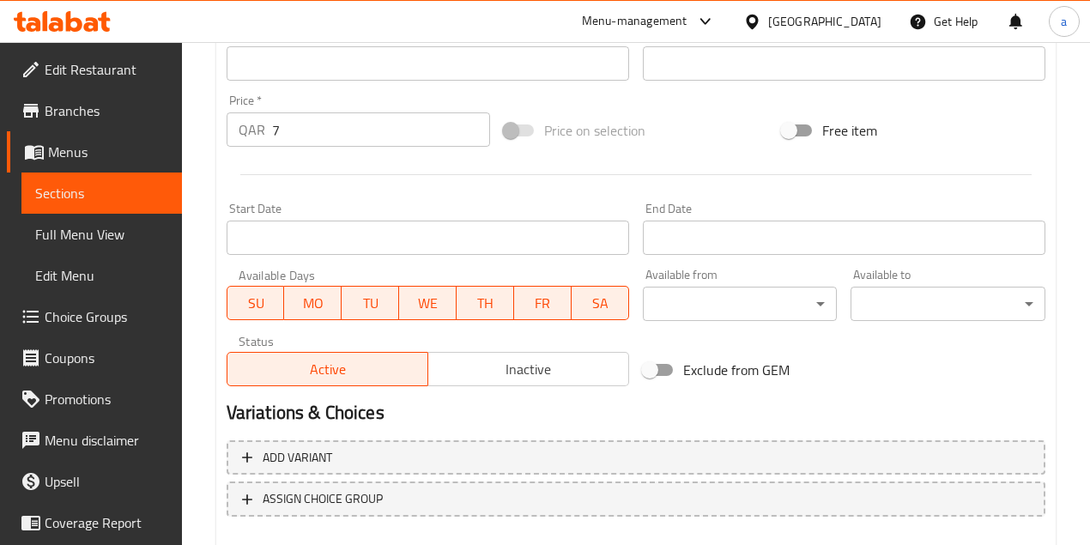
type textarea "Small Vine Leaves Plate: A small portion of stuffed Yalanji with Khalta Rice. ."
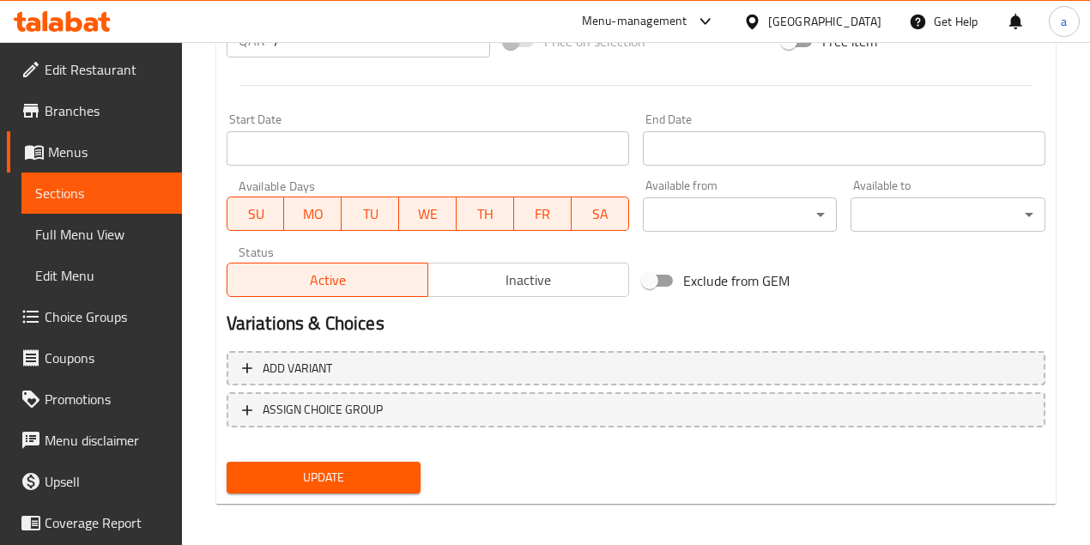
scroll to position [656, 0]
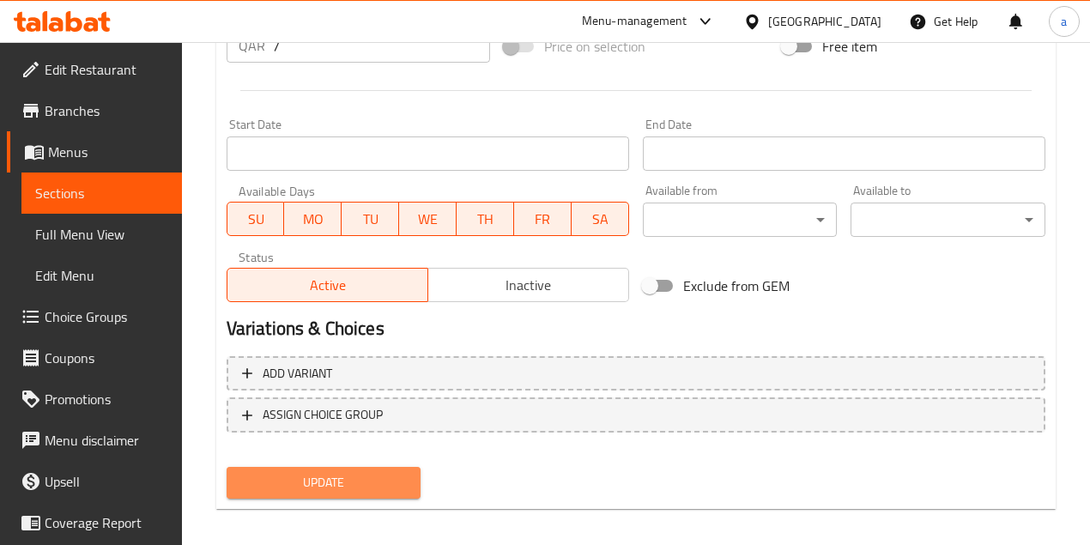
click at [374, 480] on span "Update" at bounding box center [323, 482] width 167 height 21
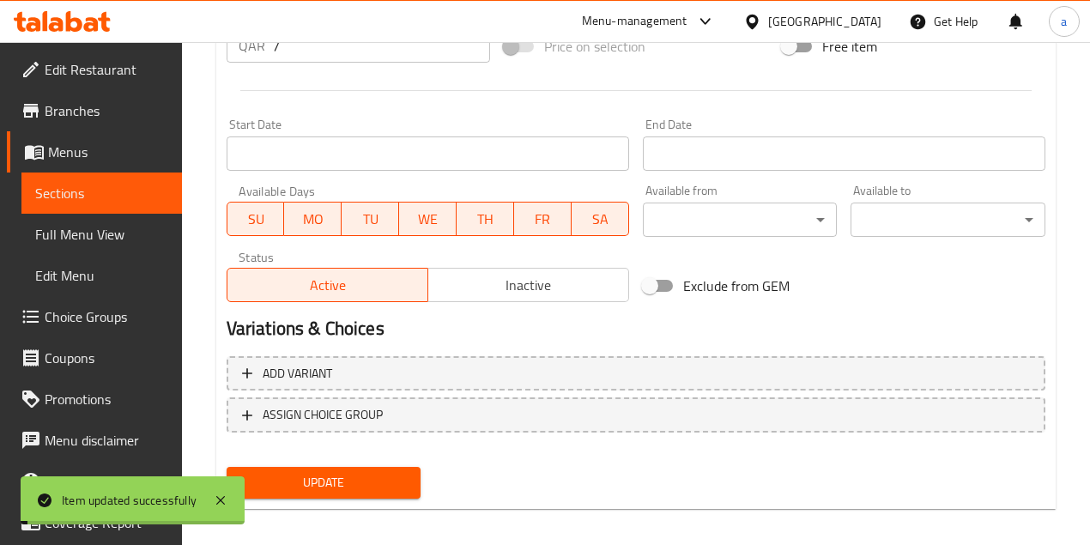
click at [116, 231] on span "Full Menu View" at bounding box center [101, 234] width 133 height 21
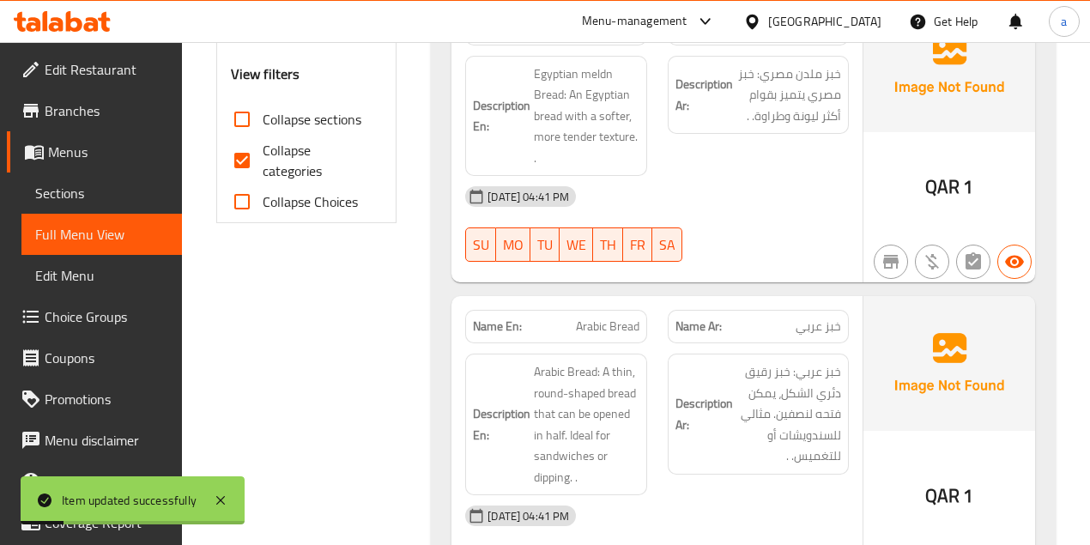
click at [795, 201] on div "06-10-2025 04:41 PM" at bounding box center [657, 196] width 404 height 41
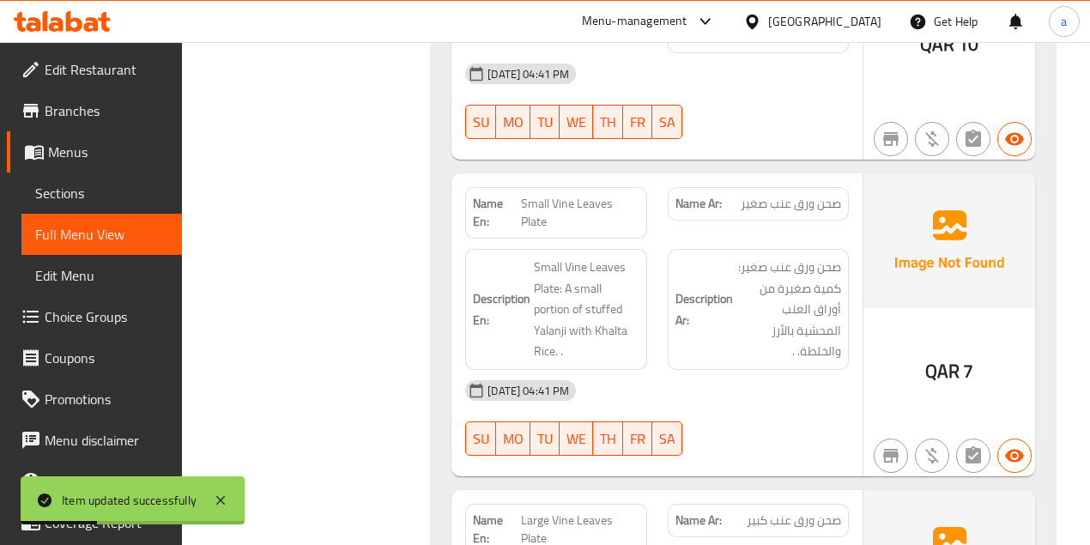
scroll to position [11245, 0]
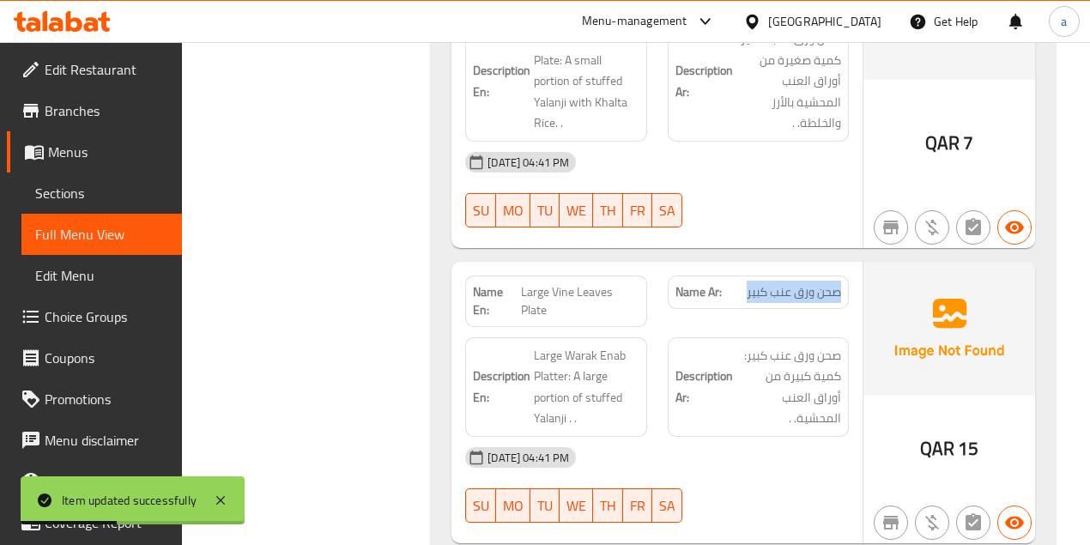
drag, startPoint x: 841, startPoint y: 124, endPoint x: 734, endPoint y: 127, distance: 107.3
click at [734, 275] on div "Name Ar: صحن ورق عنب كبير" at bounding box center [758, 291] width 181 height 33
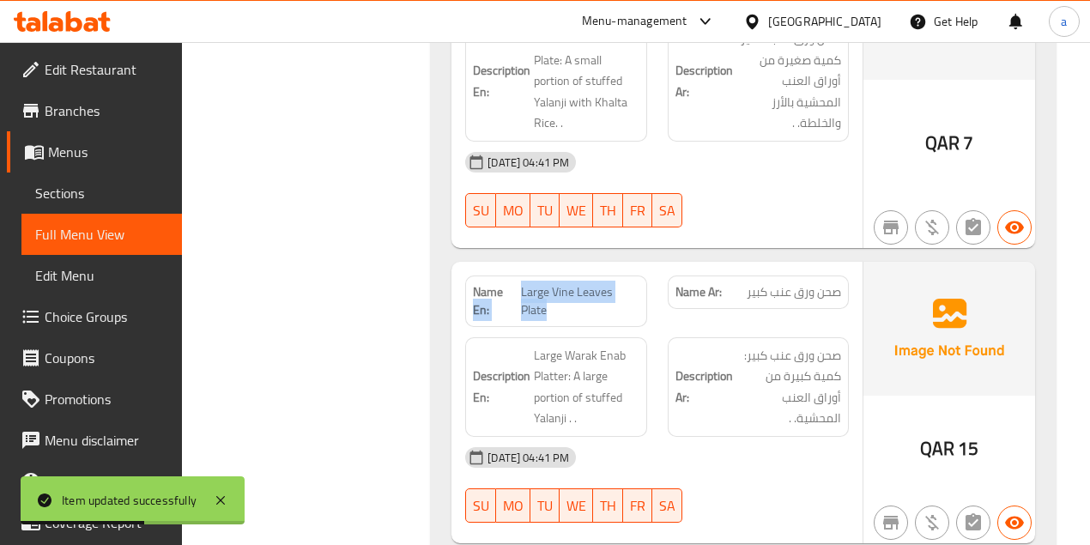
drag, startPoint x: 517, startPoint y: 129, endPoint x: 599, endPoint y: 153, distance: 85.8
click at [599, 283] on p "Name En: Large Vine Leaves Plate" at bounding box center [556, 301] width 166 height 36
click at [597, 283] on span "Large Vine Leaves Plate" at bounding box center [580, 301] width 118 height 36
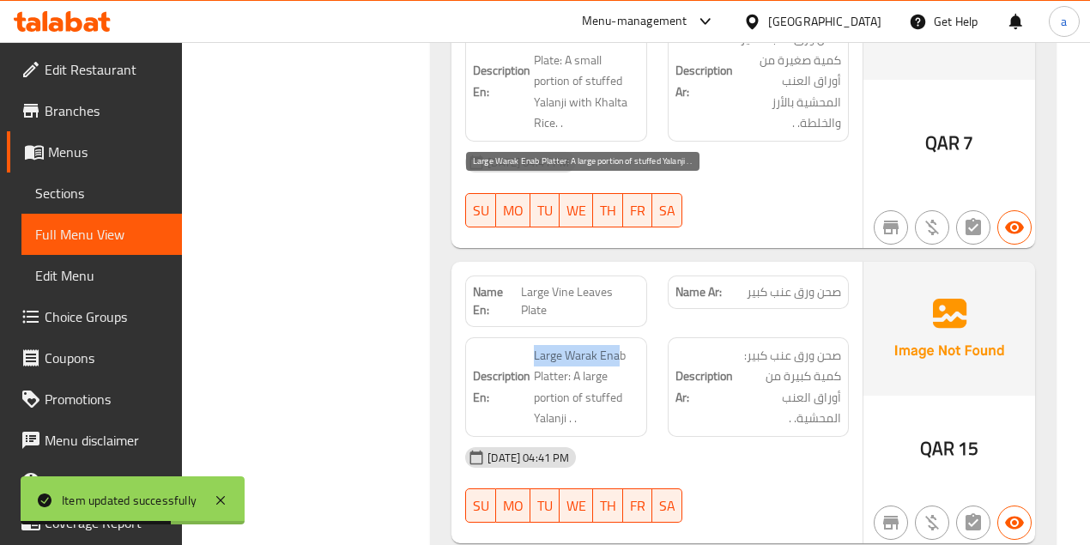
drag, startPoint x: 534, startPoint y: 185, endPoint x: 621, endPoint y: 200, distance: 88.7
click at [621, 345] on span "Large Warak Enab Platter: A large portion of stuffed Yalanji . ." at bounding box center [586, 387] width 105 height 84
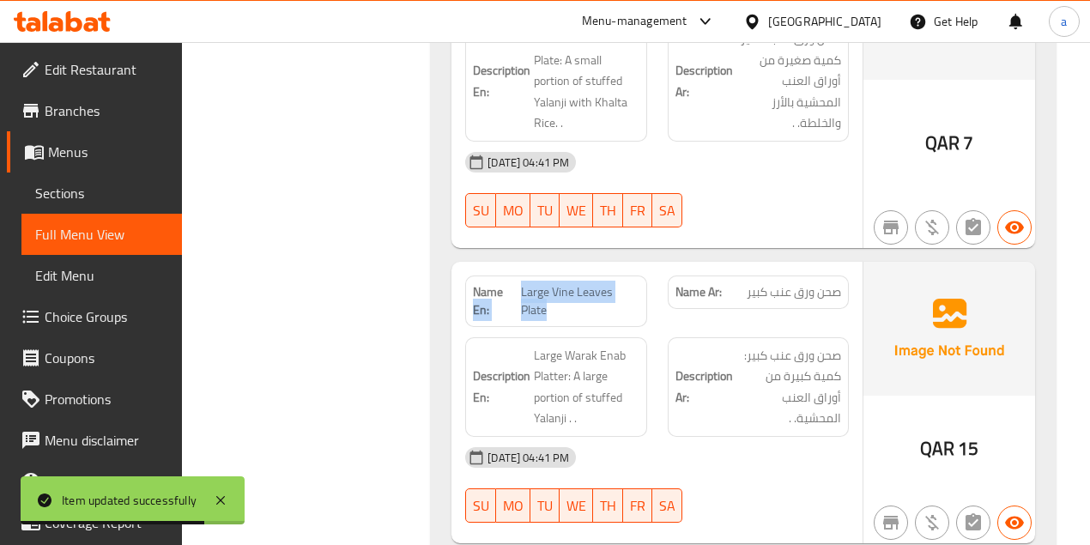
drag, startPoint x: 594, startPoint y: 132, endPoint x: 602, endPoint y: 151, distance: 20.7
click at [602, 283] on p "Name En: Large Vine Leaves Plate" at bounding box center [556, 301] width 166 height 36
click at [521, 283] on span "Large Vine Leaves Plate" at bounding box center [580, 301] width 118 height 36
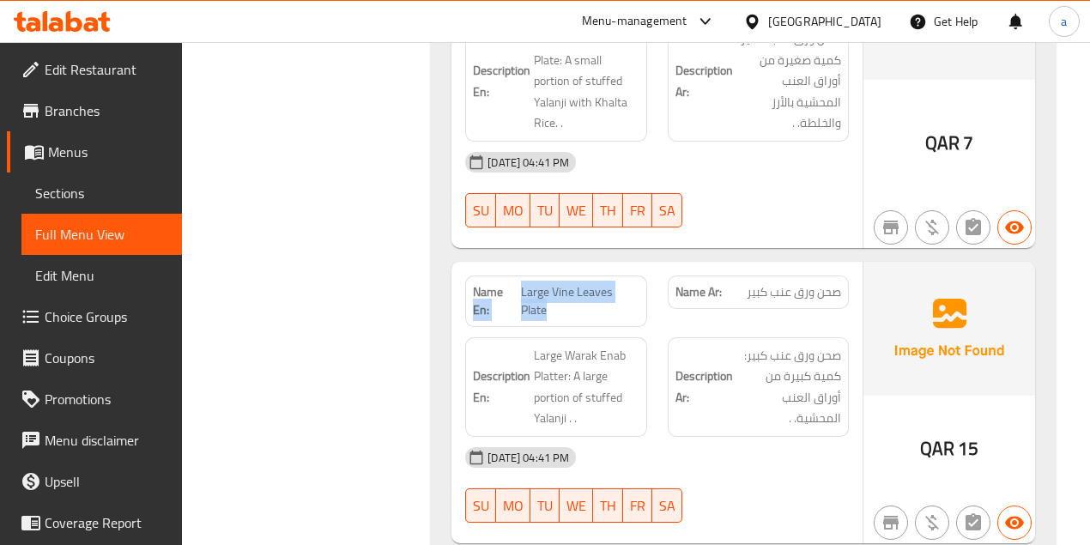
click at [554, 283] on span "Large Vine Leaves Plate" at bounding box center [580, 301] width 118 height 36
click at [532, 283] on span "Large Vine Leaves Plate" at bounding box center [580, 301] width 118 height 36
drag, startPoint x: 522, startPoint y: 130, endPoint x: 606, endPoint y: 149, distance: 86.2
click at [606, 283] on span "Large Vine Leaves Plate" at bounding box center [580, 301] width 118 height 36
copy span "Large Vine Leaves Plate"
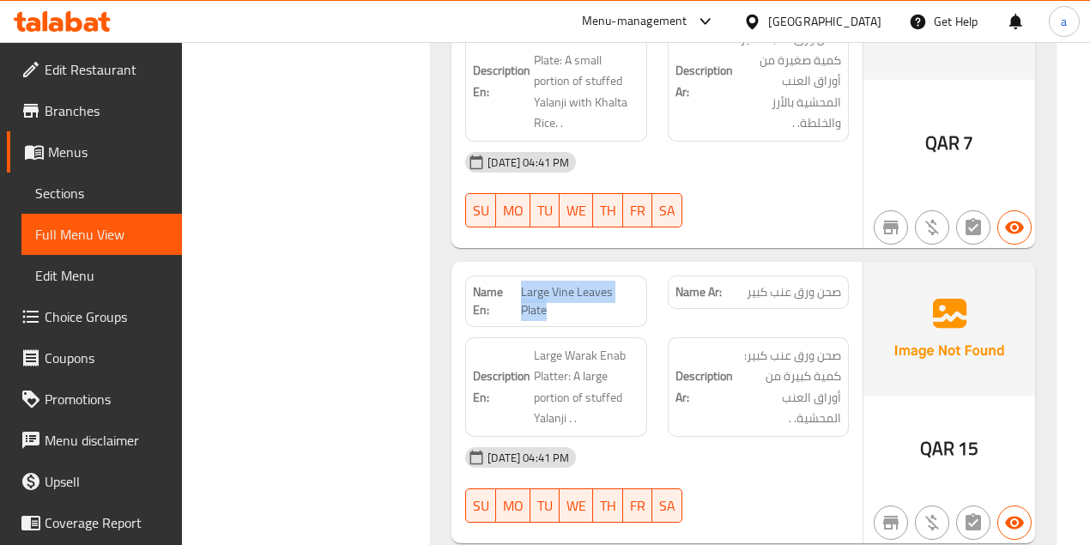
click at [147, 189] on span "Sections" at bounding box center [101, 193] width 133 height 21
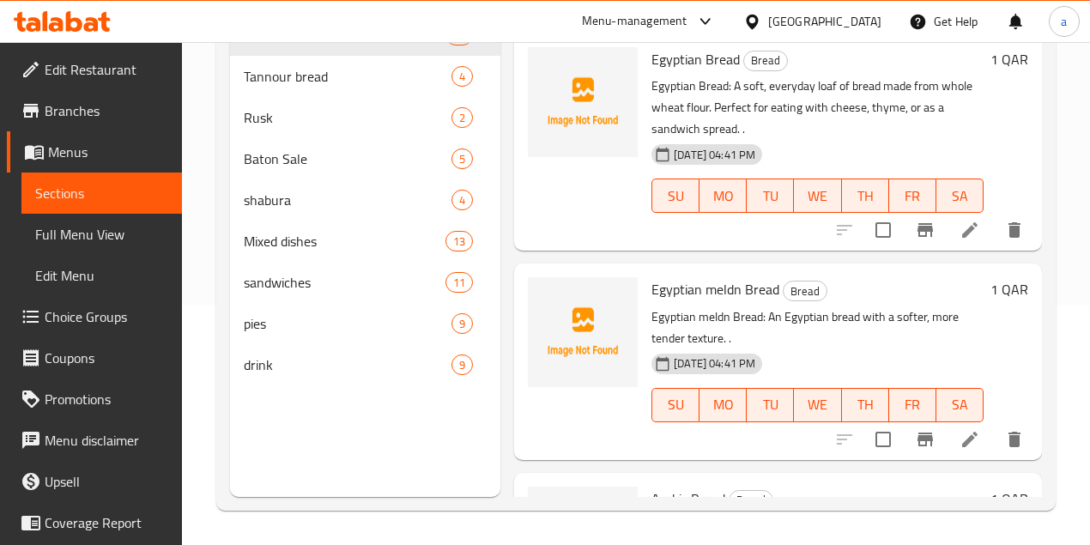
scroll to position [240, 0]
click at [300, 210] on span "shabura" at bounding box center [324, 200] width 160 height 21
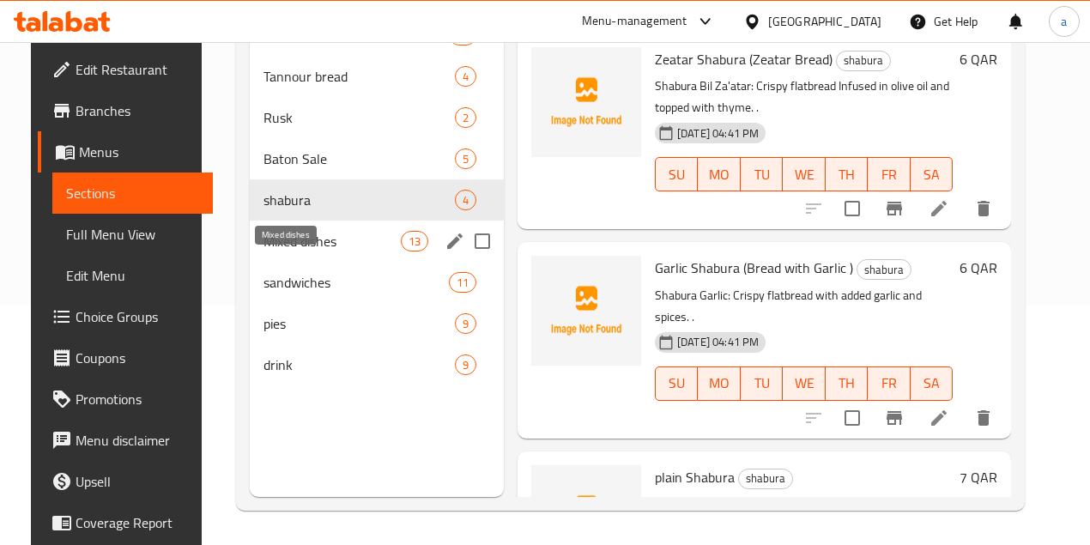
click at [314, 251] on span "Mixed dishes" at bounding box center [331, 241] width 136 height 21
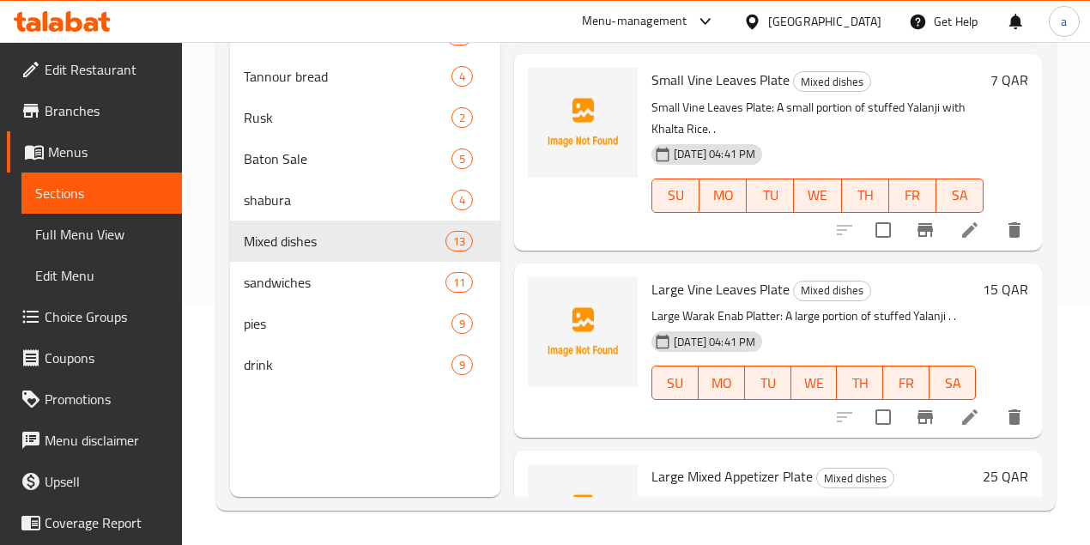
scroll to position [1872, 0]
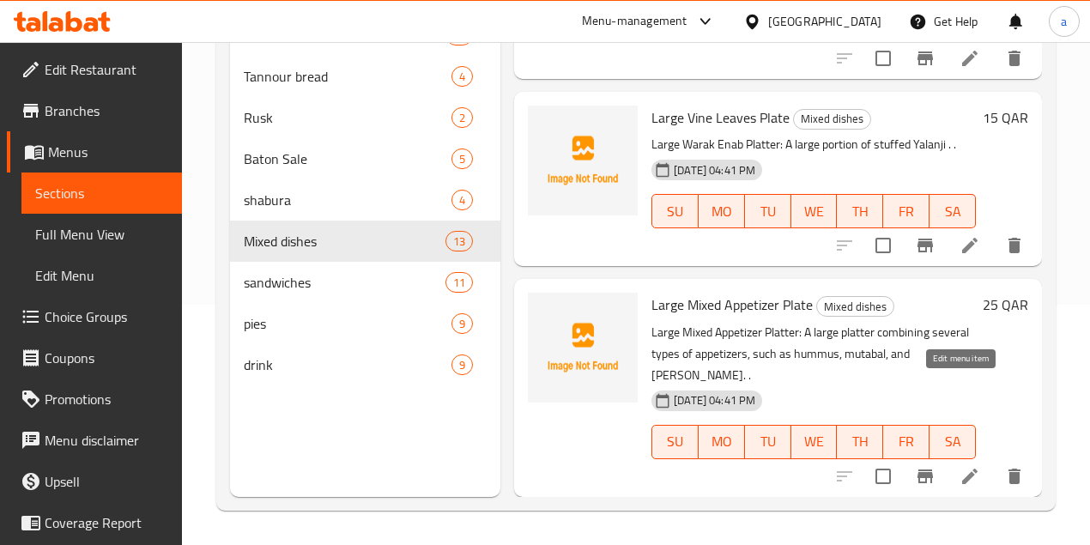
click at [968, 466] on icon at bounding box center [969, 476] width 21 height 21
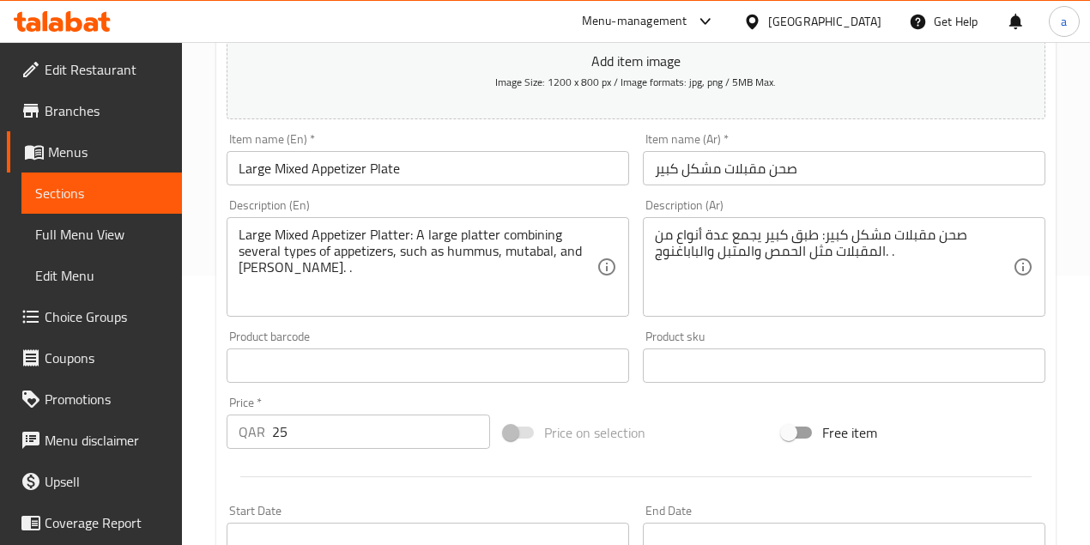
scroll to position [286, 0]
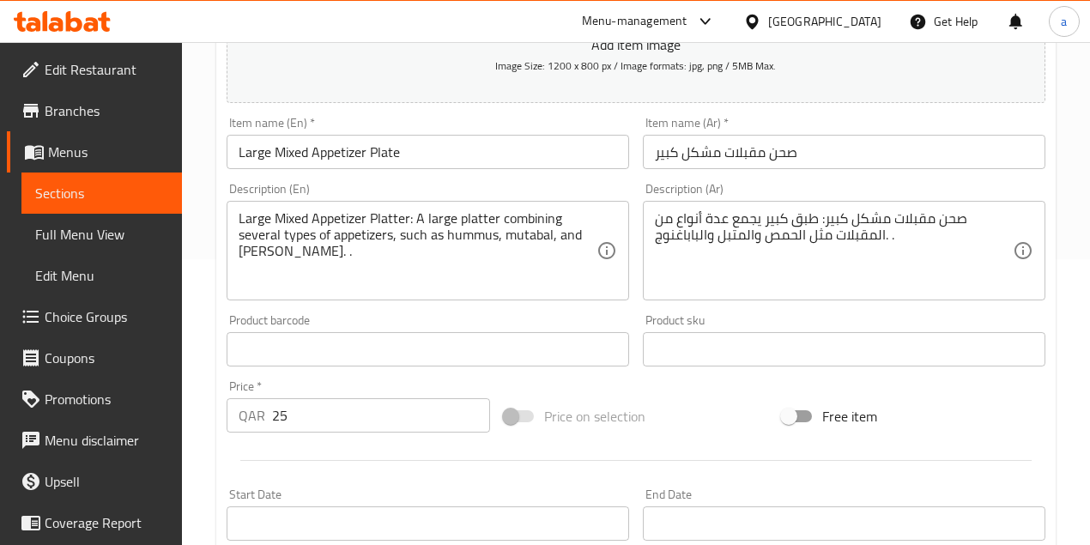
click at [100, 190] on span "Sections" at bounding box center [101, 193] width 133 height 21
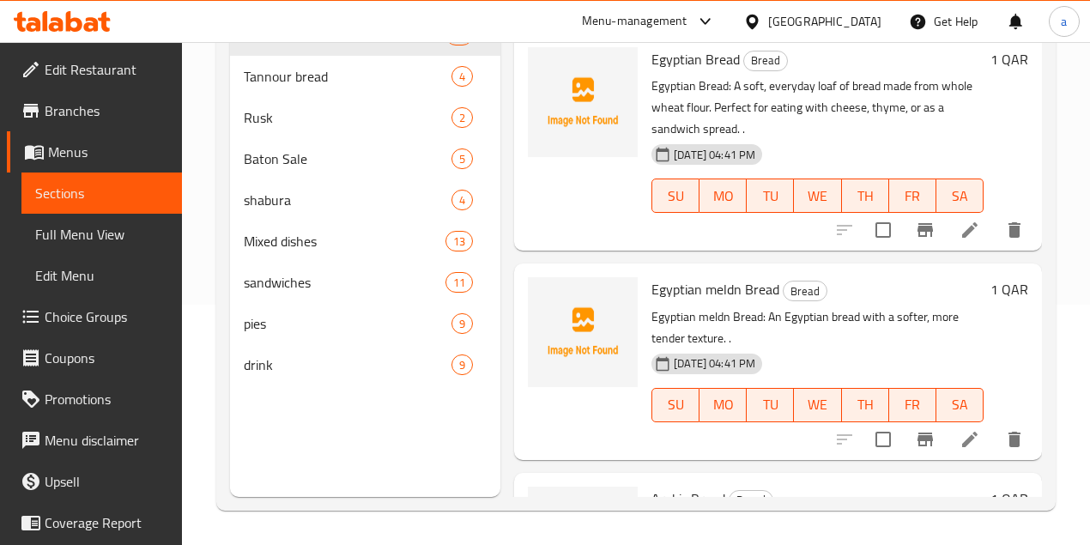
scroll to position [240, 0]
click at [301, 251] on span "Mixed dishes" at bounding box center [321, 241] width 154 height 21
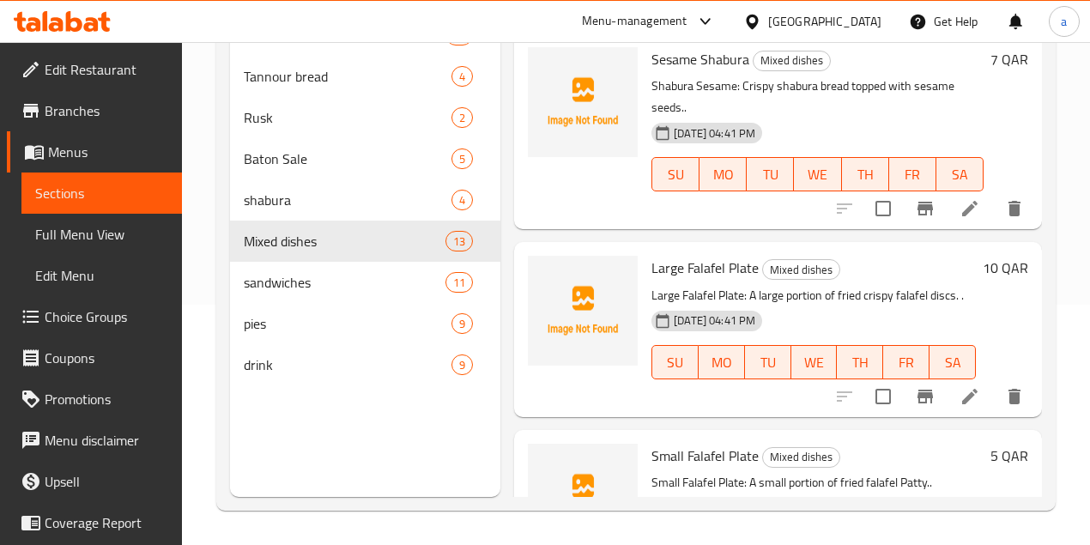
scroll to position [1701, 0]
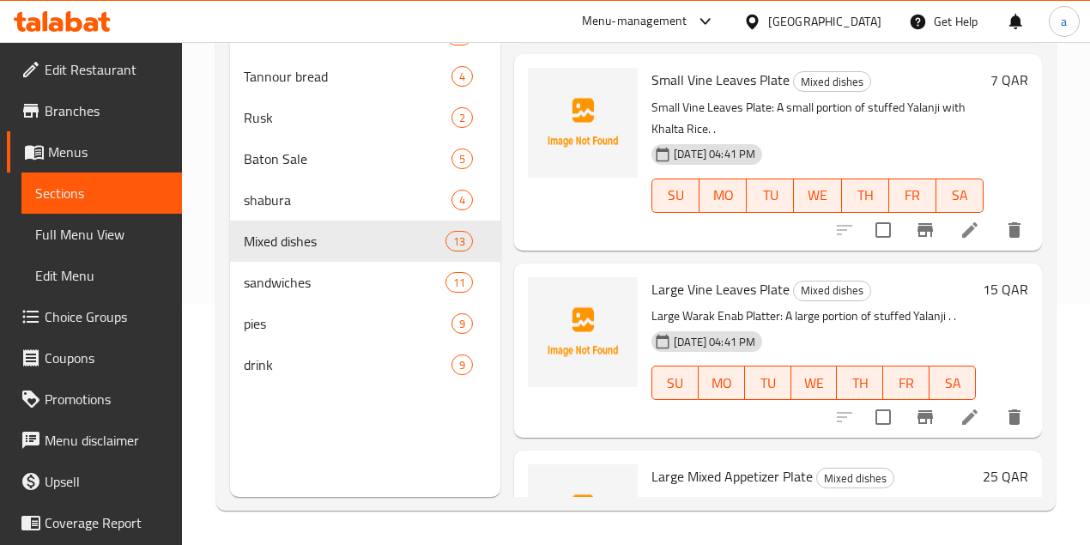
click at [966, 409] on icon at bounding box center [969, 416] width 15 height 15
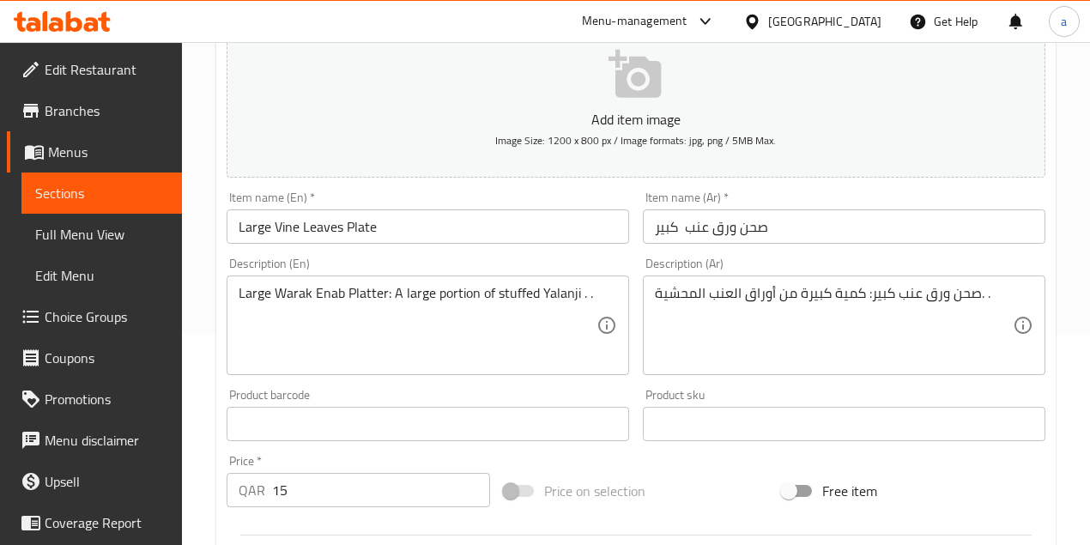
scroll to position [228, 0]
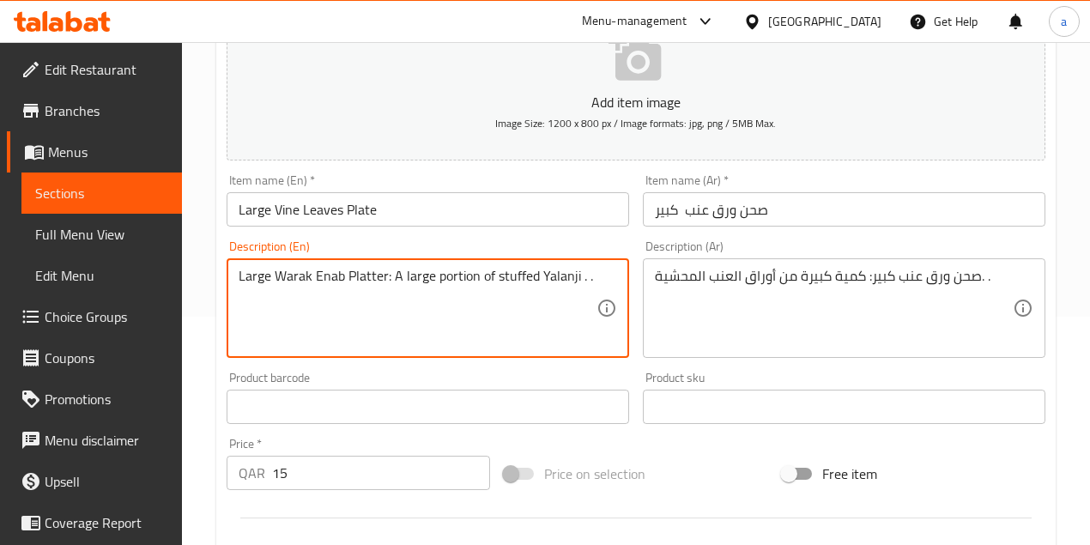
drag, startPoint x: 381, startPoint y: 275, endPoint x: 152, endPoint y: 276, distance: 229.1
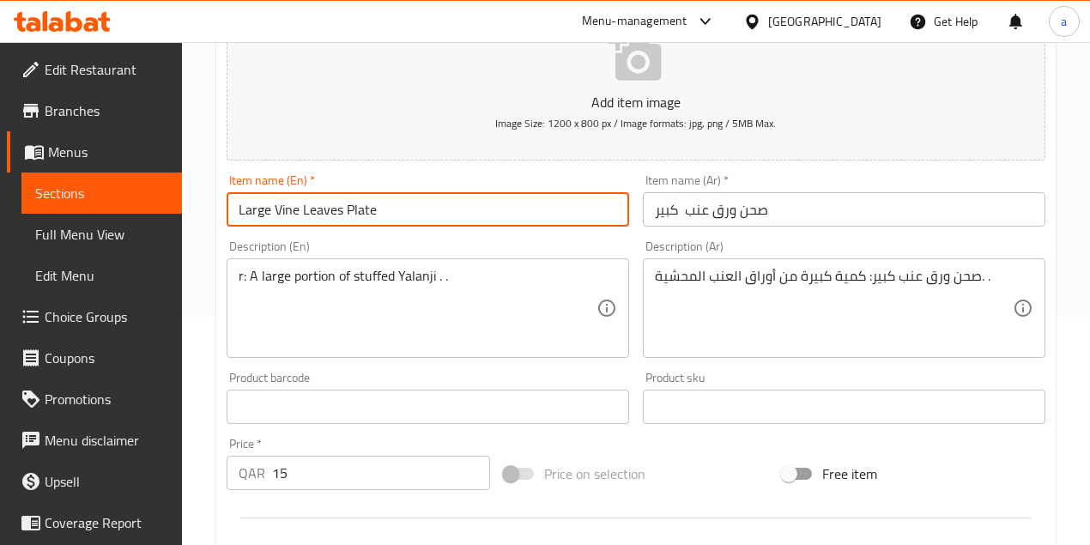
drag, startPoint x: 381, startPoint y: 206, endPoint x: 185, endPoint y: 227, distance: 196.7
click at [185, 227] on div "Home / Restaurants management / Menus / Sections / item / update Mixed dishes s…" at bounding box center [636, 399] width 908 height 1170
drag, startPoint x: 242, startPoint y: 273, endPoint x: 215, endPoint y: 273, distance: 27.5
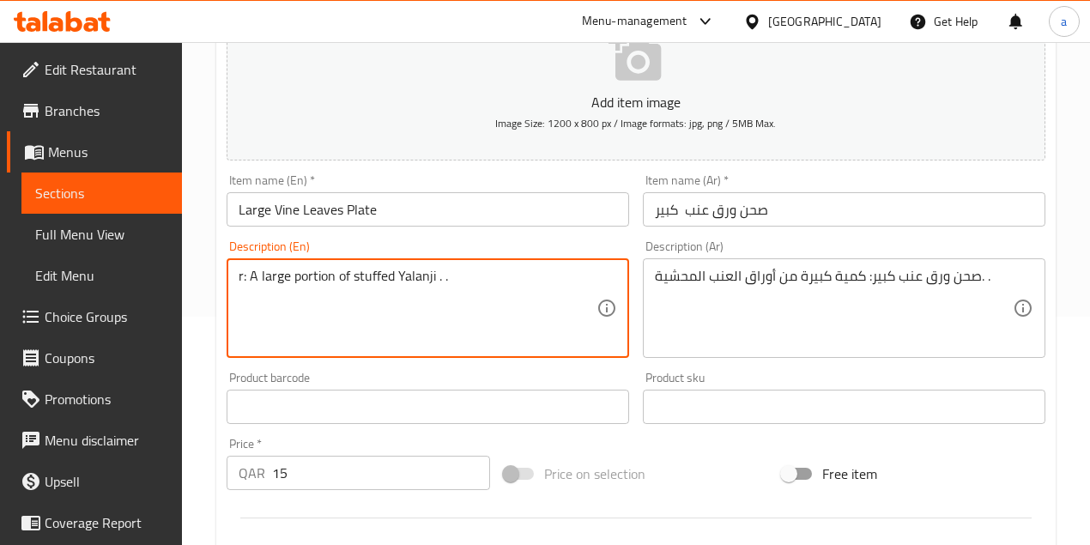
paste textarea "Large Vine Leaves Plate"
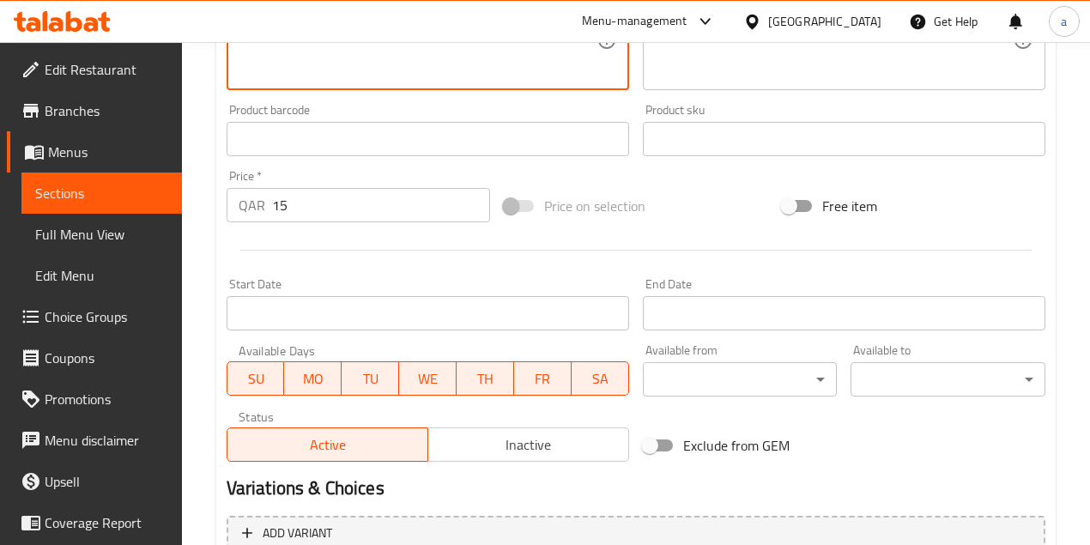
scroll to position [667, 0]
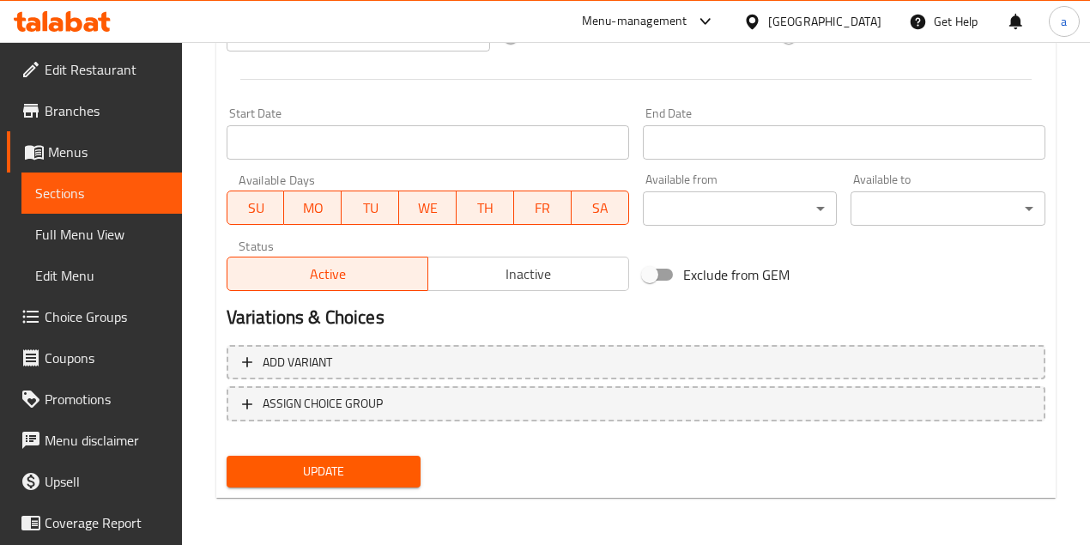
type textarea "Large Vine Leaves Plate: A large portion of stuffed Yalanji . ."
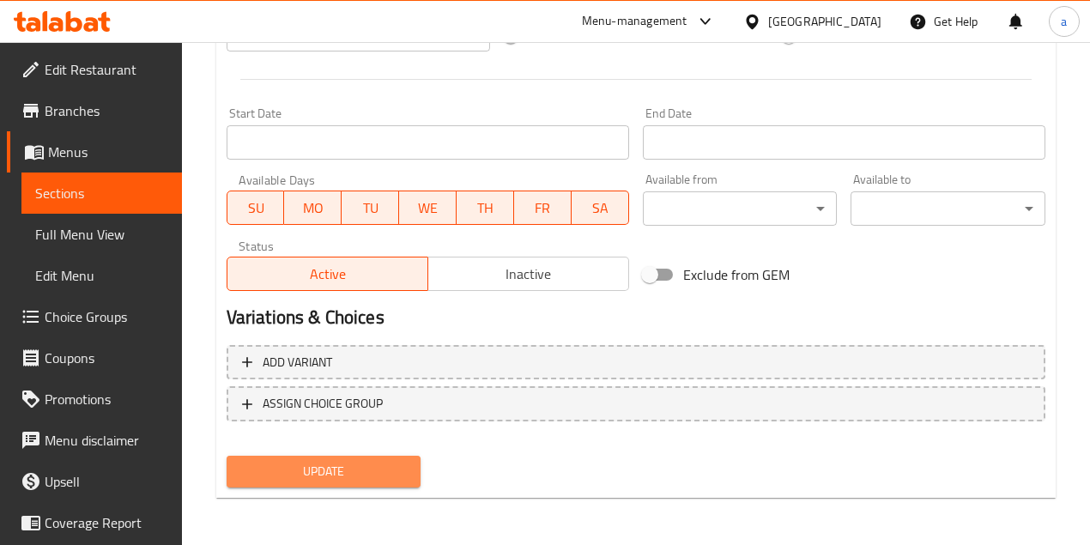
click at [405, 466] on span "Update" at bounding box center [323, 471] width 167 height 21
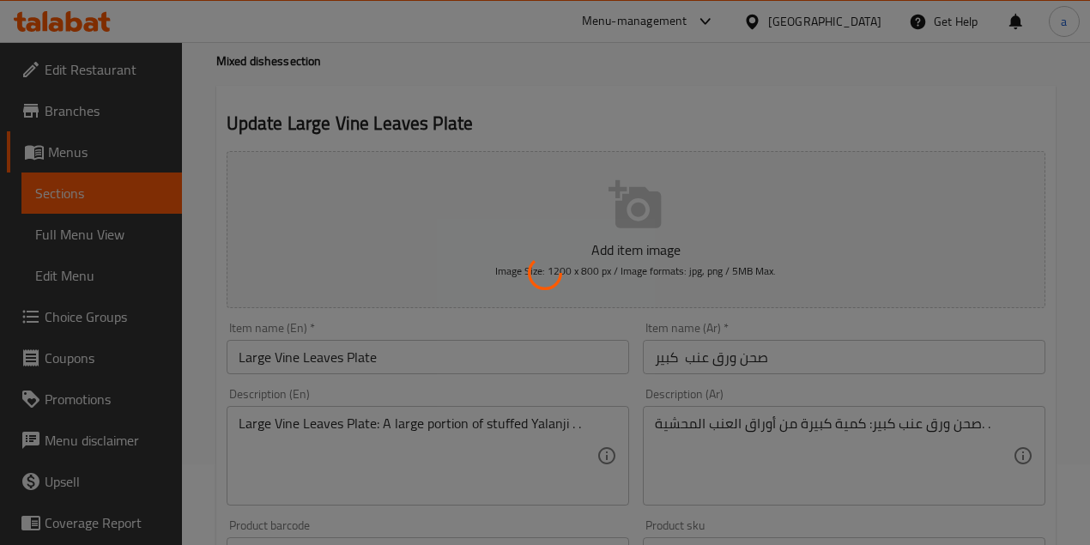
scroll to position [0, 0]
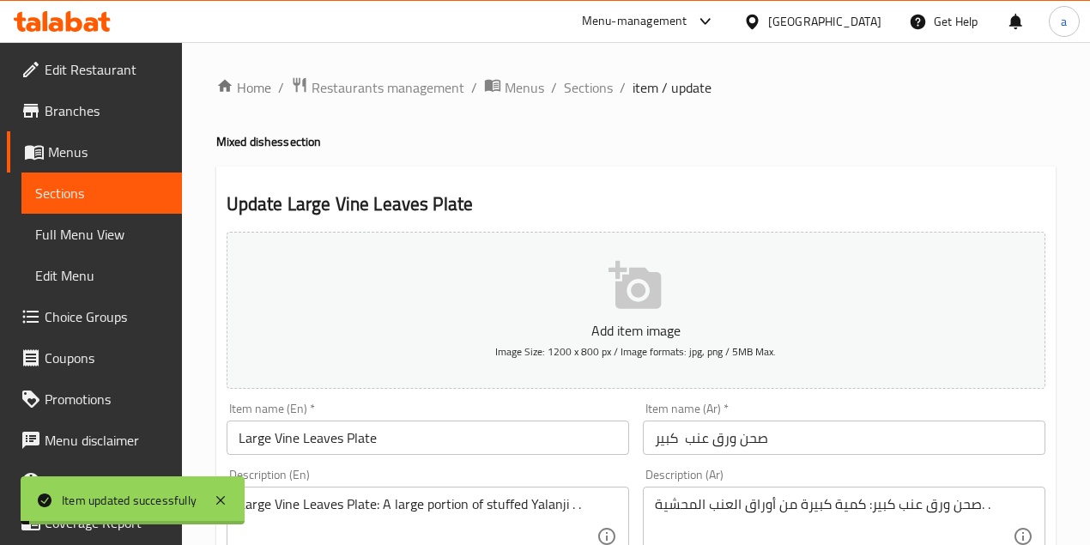
click at [589, 84] on span "Sections" at bounding box center [588, 87] width 49 height 21
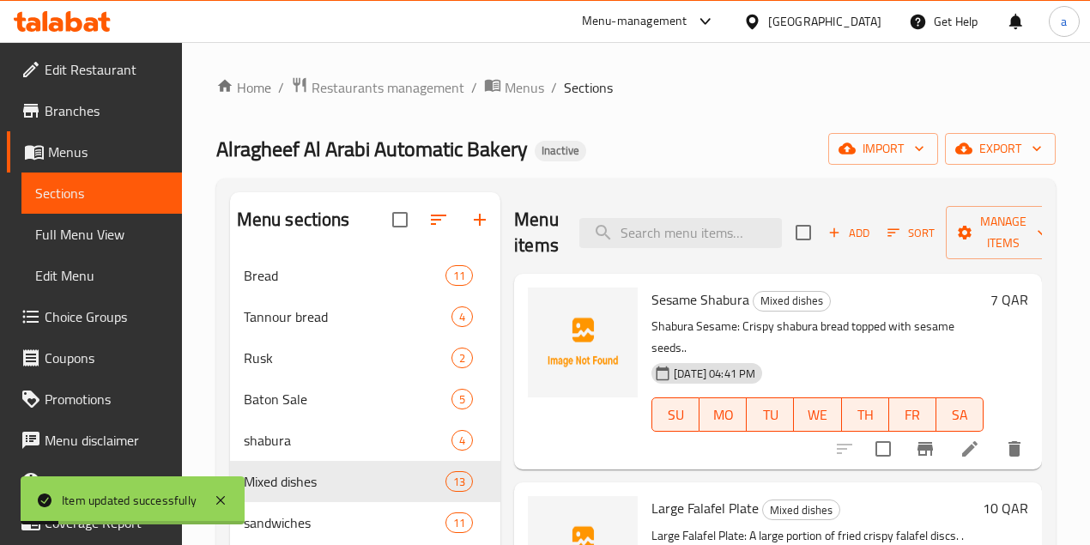
click at [112, 232] on span "Full Menu View" at bounding box center [101, 234] width 133 height 21
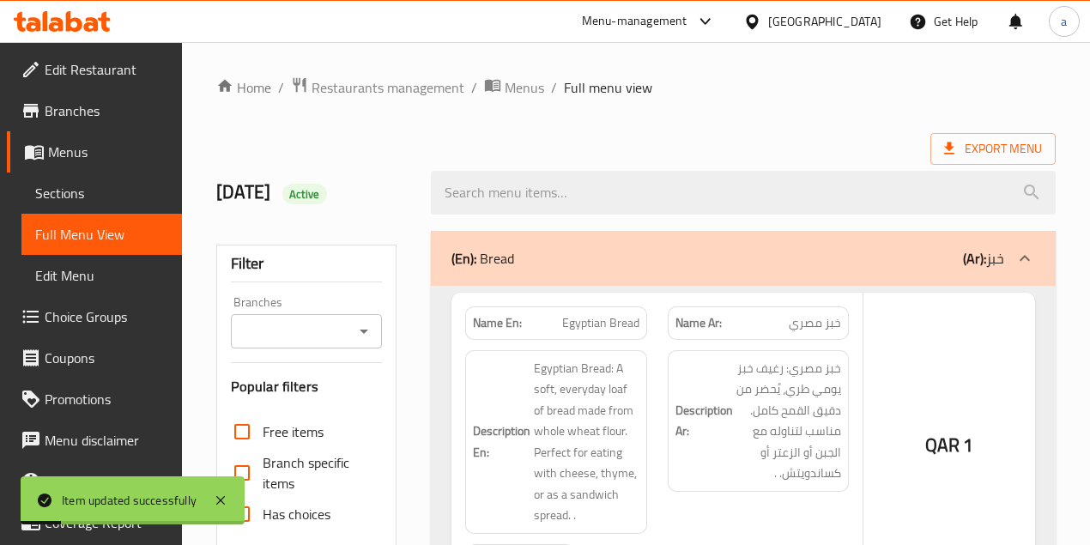
click at [532, 311] on div "Name En: Egyptian Bread" at bounding box center [555, 322] width 181 height 33
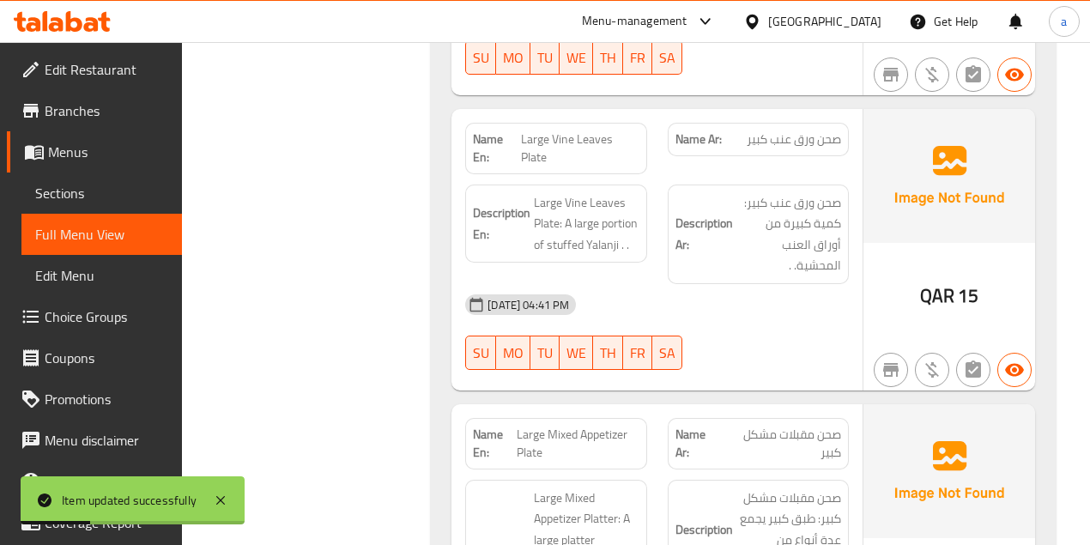
scroll to position [11454, 0]
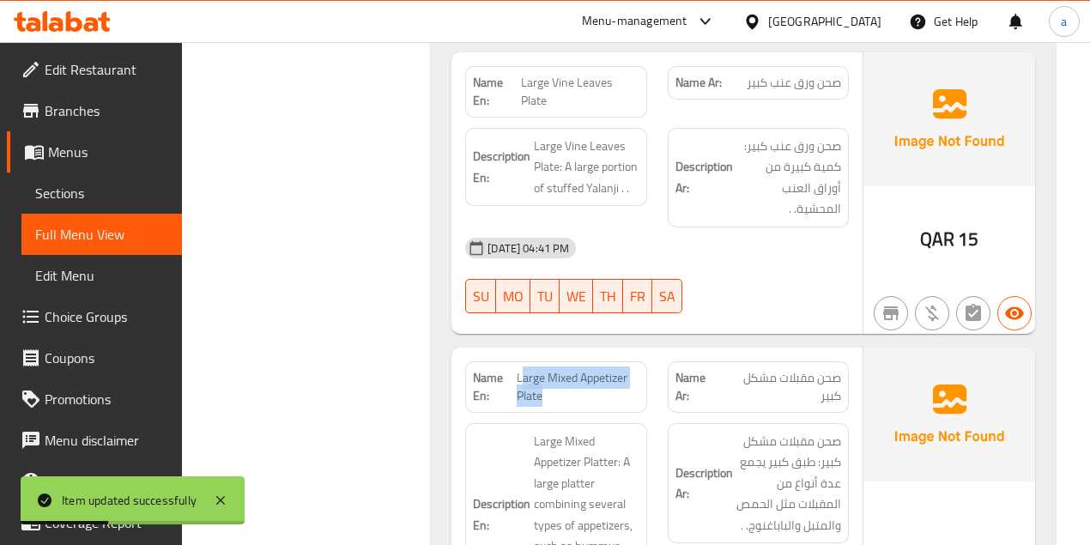
drag, startPoint x: 573, startPoint y: 211, endPoint x: 521, endPoint y: 187, distance: 57.6
click at [520, 369] on span "Large Mixed Appetizer Plate" at bounding box center [578, 387] width 123 height 36
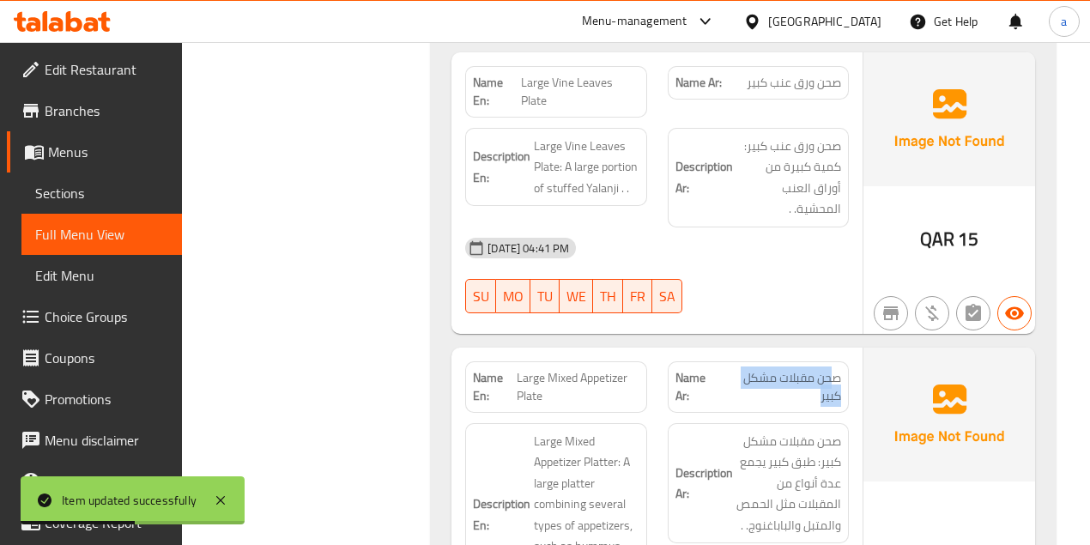
drag, startPoint x: 726, startPoint y: 192, endPoint x: 681, endPoint y: 213, distance: 49.1
click at [740, 369] on span "صحن مقبلات مشكل كبير" at bounding box center [781, 387] width 120 height 36
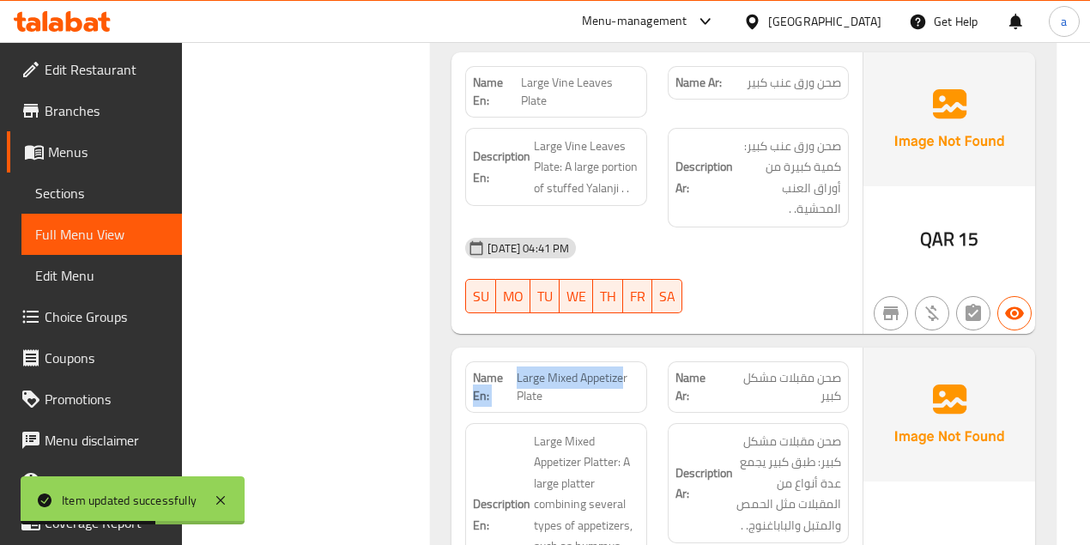
drag, startPoint x: 511, startPoint y: 186, endPoint x: 617, endPoint y: 202, distance: 106.8
click at [620, 369] on p "Name En: Large Mixed Appetizer Plate" at bounding box center [556, 387] width 166 height 36
click at [606, 369] on span "Large Mixed Appetizer Plate" at bounding box center [578, 387] width 123 height 36
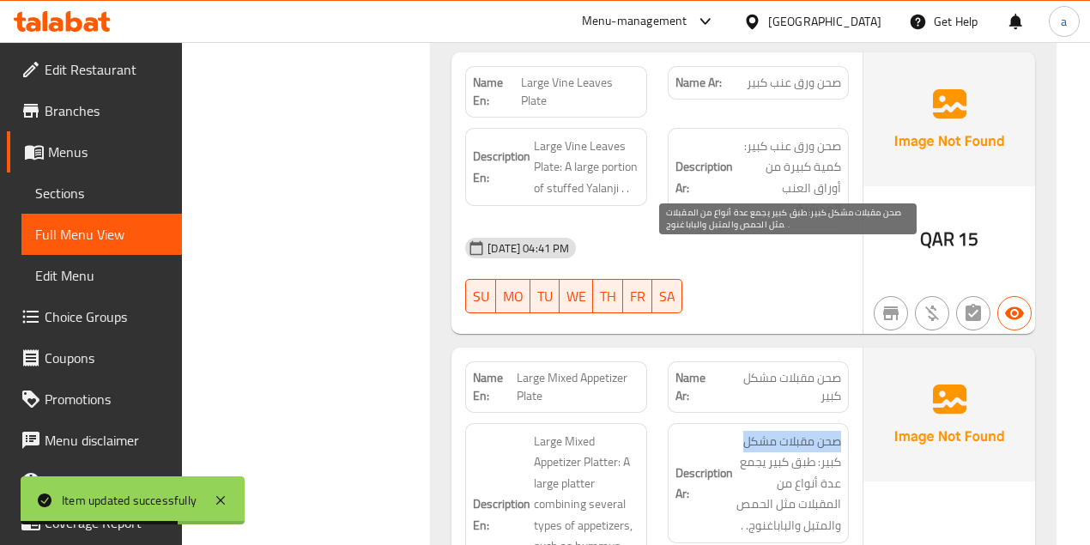
drag, startPoint x: 742, startPoint y: 256, endPoint x: 709, endPoint y: 258, distance: 33.6
click at [723, 423] on div "Description Ar: صحن مقبلات مشكل كبير: طبق كبير يجمع عدة أنواع من المقبلات مثل ا…" at bounding box center [758, 483] width 181 height 121
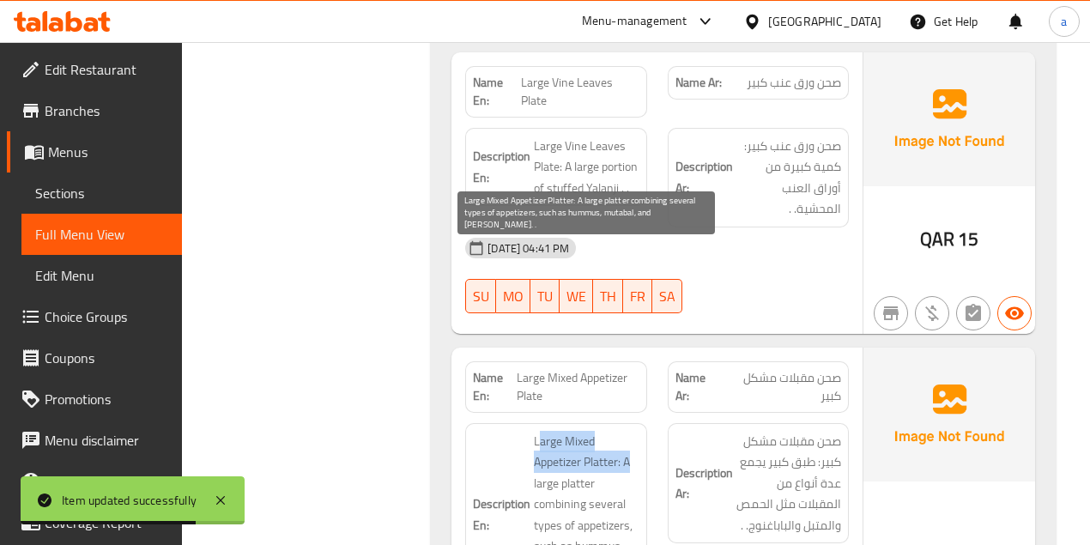
drag, startPoint x: 613, startPoint y: 271, endPoint x: 636, endPoint y: 281, distance: 25.0
click at [636, 431] on span "Large Mixed Appetizer Platter: A large platter combining several types of appet…" at bounding box center [586, 515] width 105 height 168
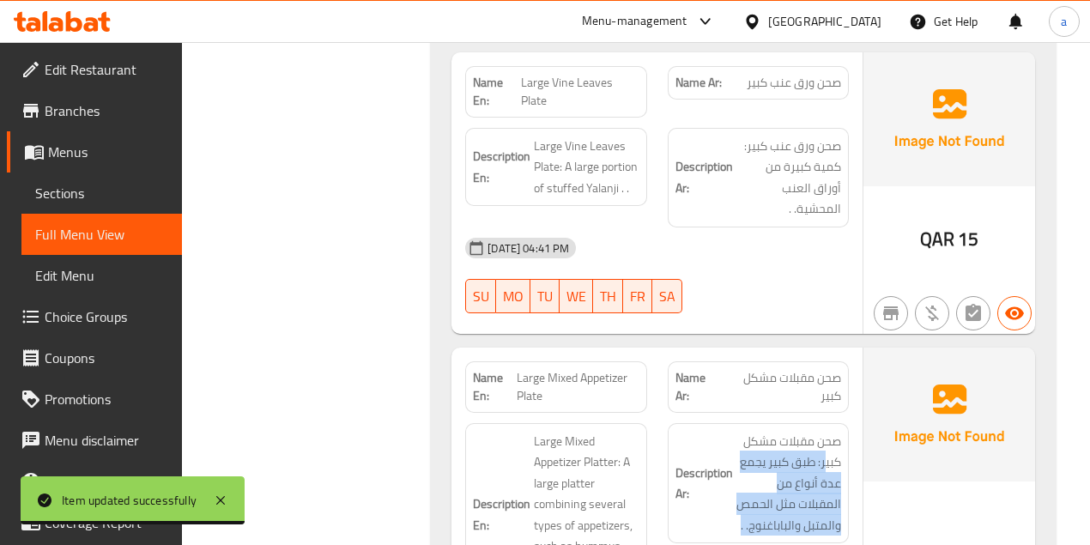
drag, startPoint x: 824, startPoint y: 268, endPoint x: 728, endPoint y: 344, distance: 122.7
click at [728, 431] on h6 "Description Ar: صحن مقبلات مشكل كبير: طبق كبير يجمع عدة أنواع من المقبلات مثل ا…" at bounding box center [758, 484] width 166 height 106
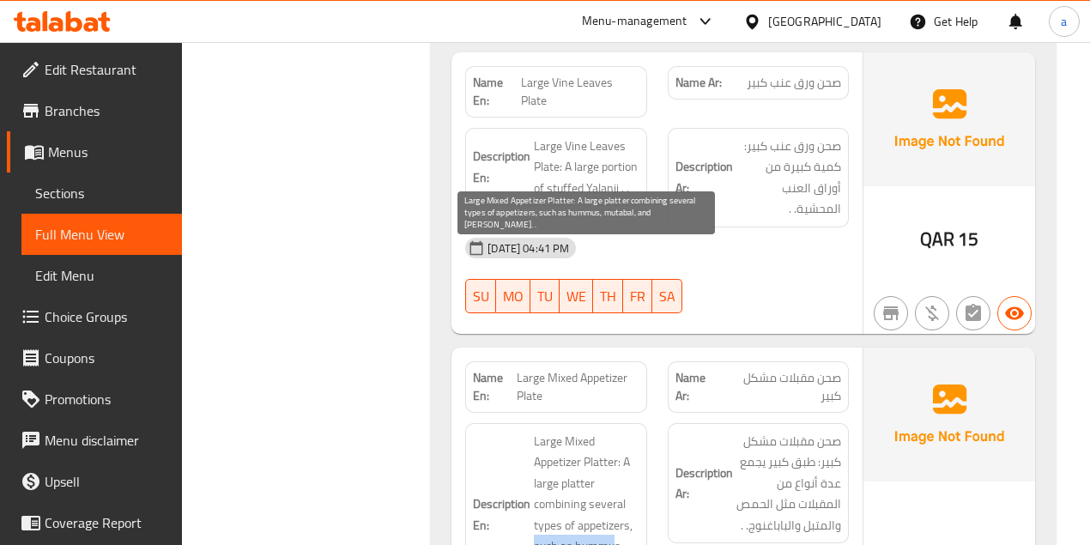
drag, startPoint x: 553, startPoint y: 360, endPoint x: 619, endPoint y: 363, distance: 66.1
click at [619, 431] on span "Large Mixed Appetizer Platter: A large platter combining several types of appet…" at bounding box center [586, 515] width 105 height 168
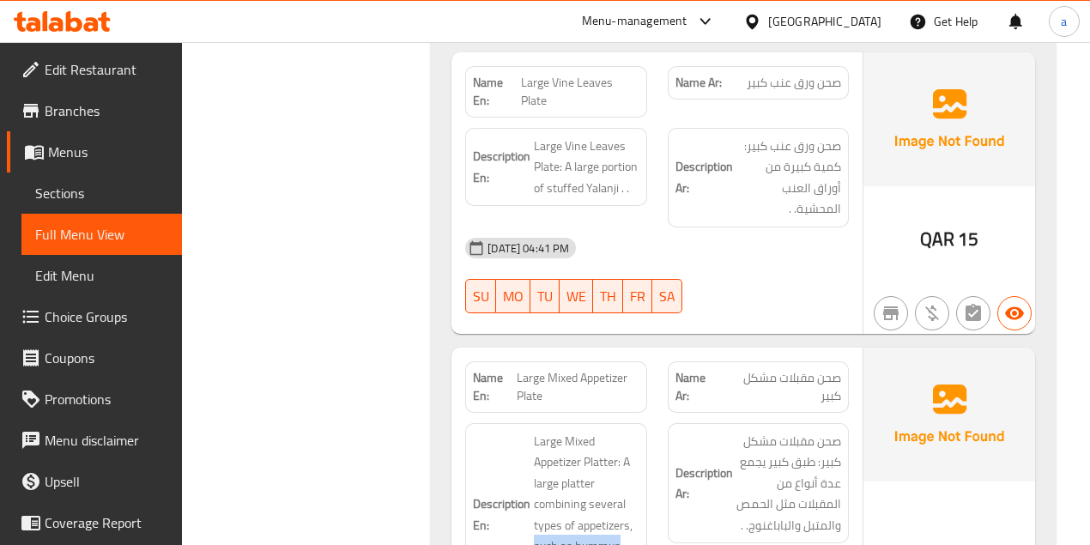
click at [103, 191] on span "Sections" at bounding box center [101, 193] width 133 height 21
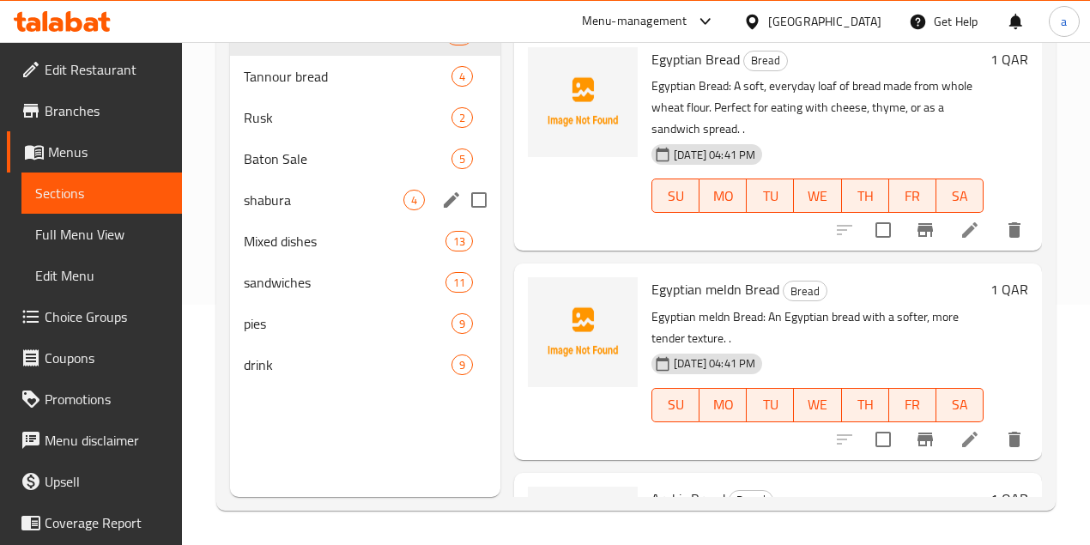
scroll to position [240, 0]
click at [124, 223] on link "Full Menu View" at bounding box center [101, 234] width 160 height 41
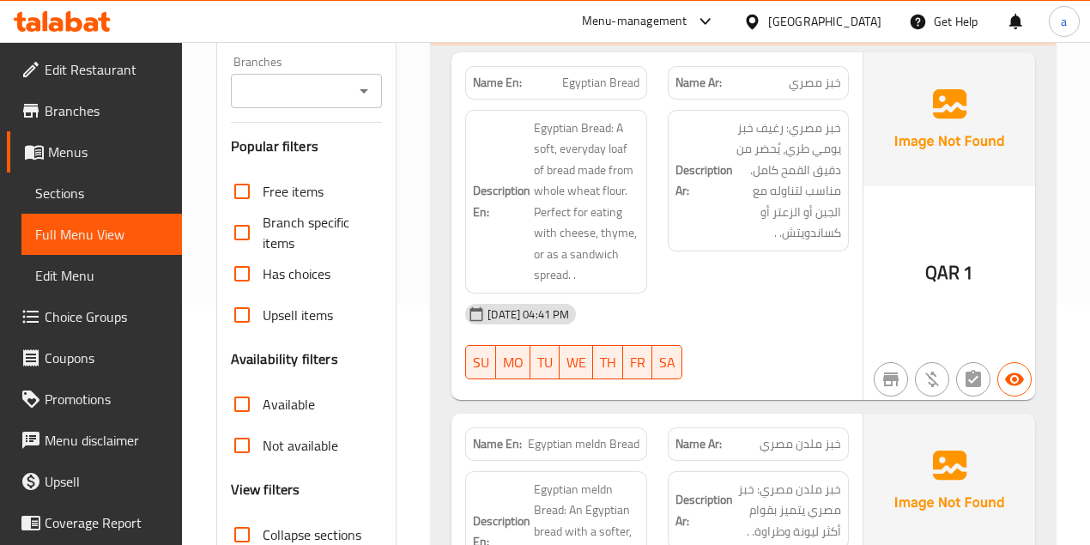
scroll to position [526, 0]
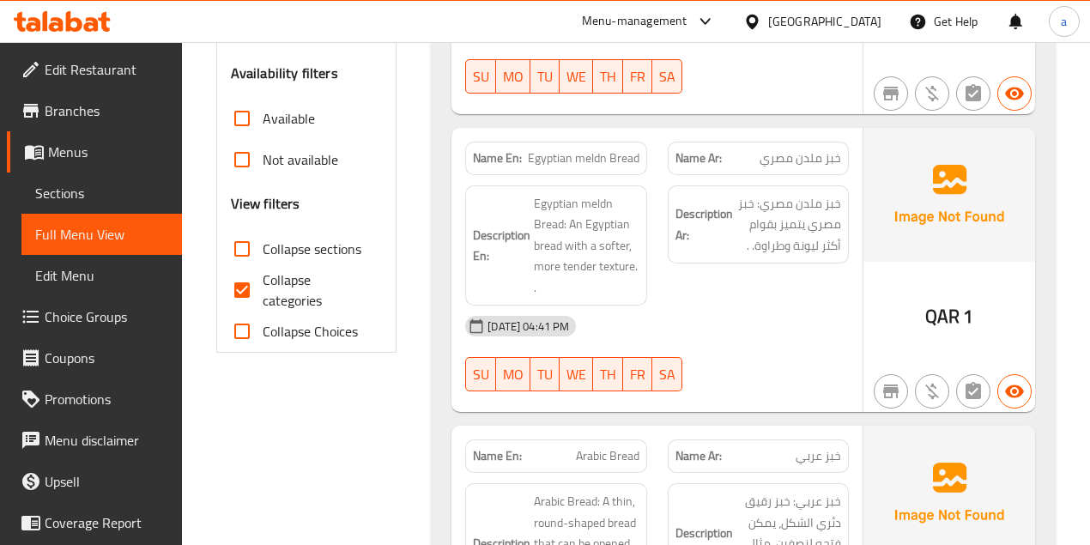
click at [697, 283] on div "Description Ar: خبز ملدن مصري: خبز مصري يتميز بقوام أكثر ليونة وطراوة. ." at bounding box center [758, 246] width 202 height 142
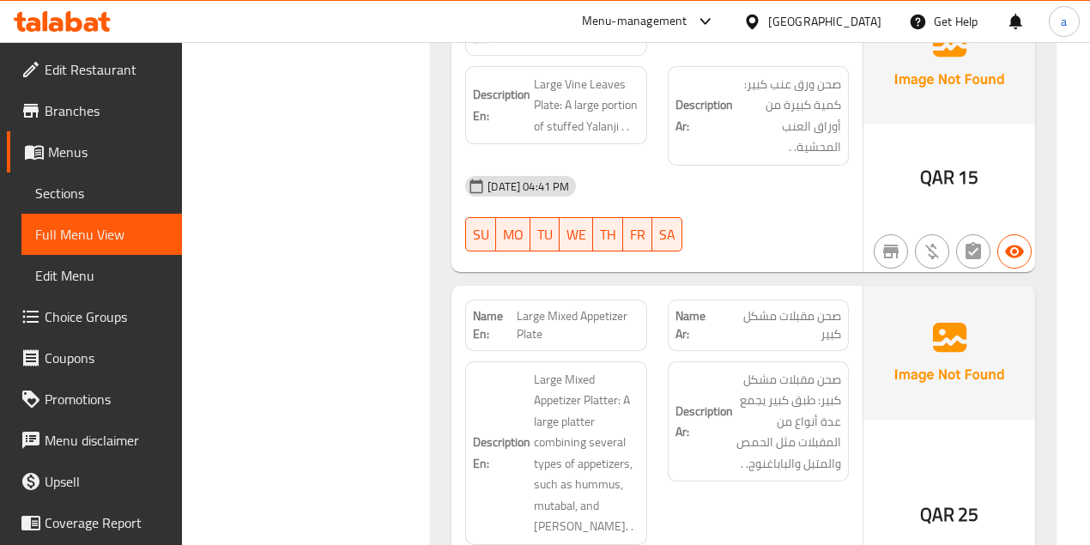
scroll to position [11512, 0]
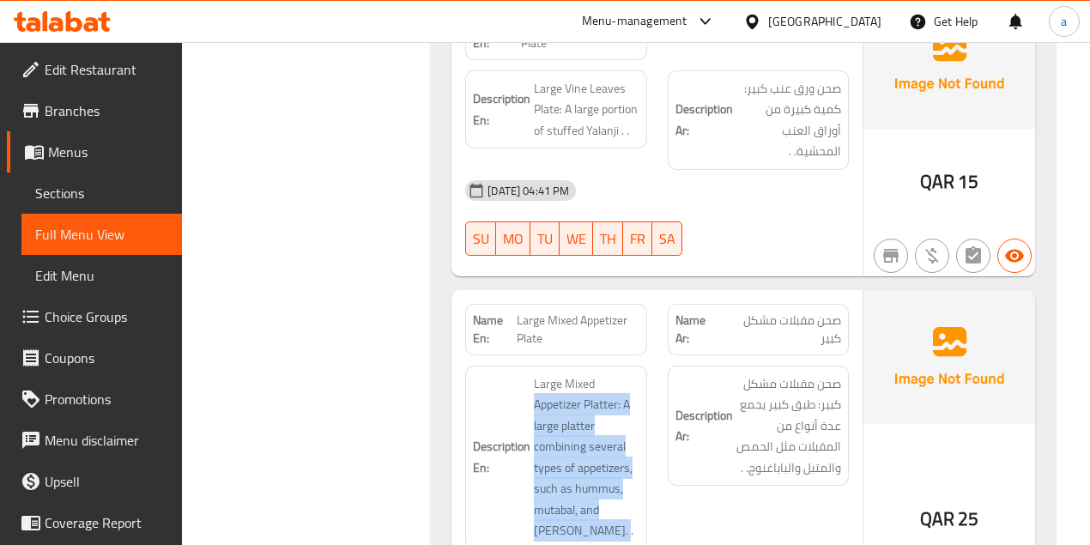
drag, startPoint x: 580, startPoint y: 344, endPoint x: 520, endPoint y: 228, distance: 130.5
click at [520, 373] on h6 "Description En: Large Mixed Appetizer Platter: A large platter combining severa…" at bounding box center [556, 457] width 166 height 168
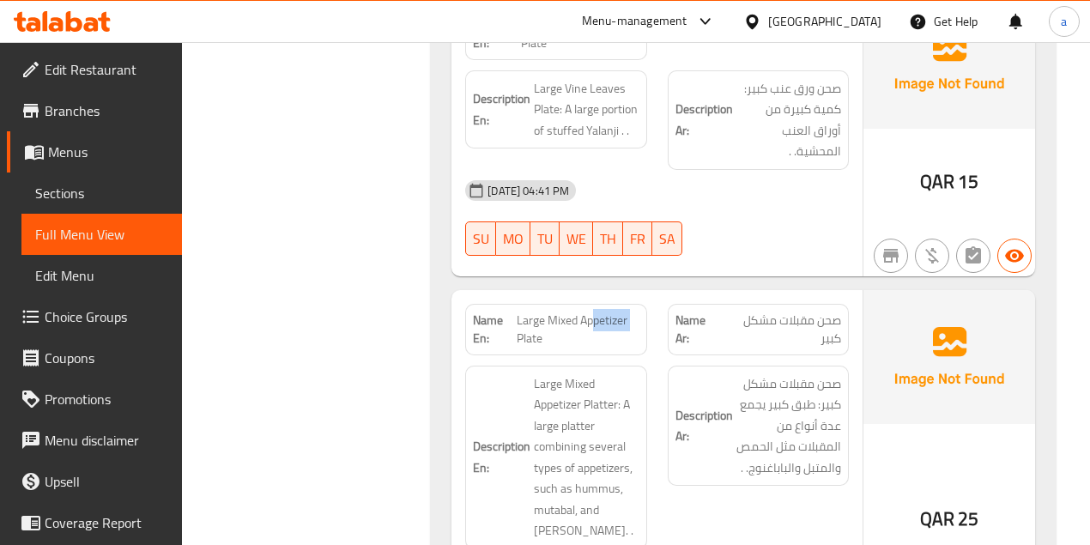
drag, startPoint x: 515, startPoint y: 157, endPoint x: 543, endPoint y: 135, distance: 36.0
click at [583, 311] on span "Large Mixed Appetizer Plate" at bounding box center [578, 329] width 123 height 36
drag, startPoint x: 511, startPoint y: 135, endPoint x: 566, endPoint y: 157, distance: 59.3
click at [566, 311] on p "Name En: Large Mixed Appetizer Plate" at bounding box center [556, 329] width 166 height 36
click at [543, 311] on span "Large Mixed Appetizer Plate" at bounding box center [578, 329] width 123 height 36
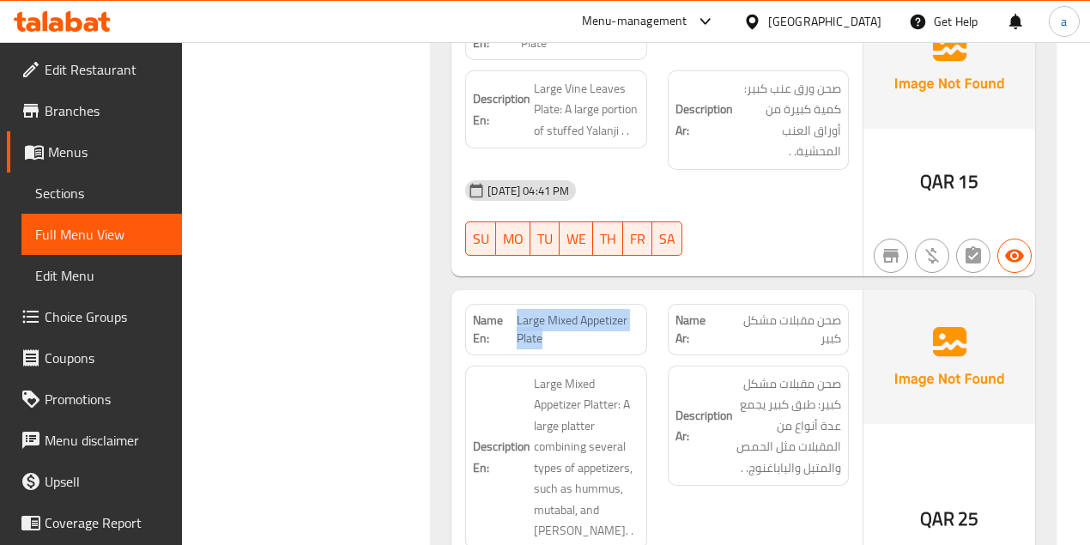
drag, startPoint x: 517, startPoint y: 136, endPoint x: 553, endPoint y: 157, distance: 41.5
click at [553, 311] on span "Large Mixed Appetizer Plate" at bounding box center [578, 329] width 123 height 36
copy span "Large Mixed Appetizer Plate"
click at [87, 204] on link "Sections" at bounding box center [101, 192] width 160 height 41
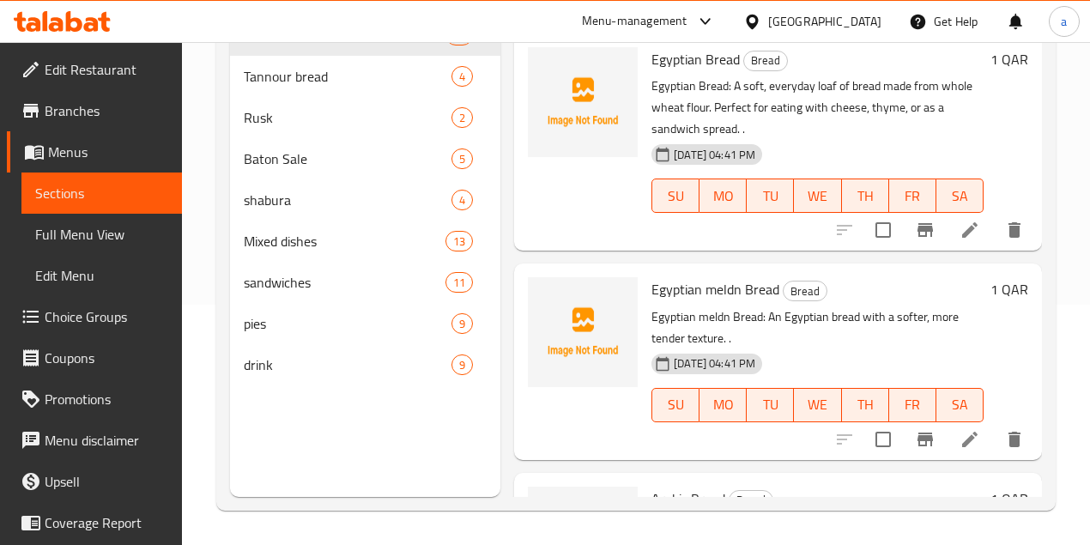
scroll to position [240, 0]
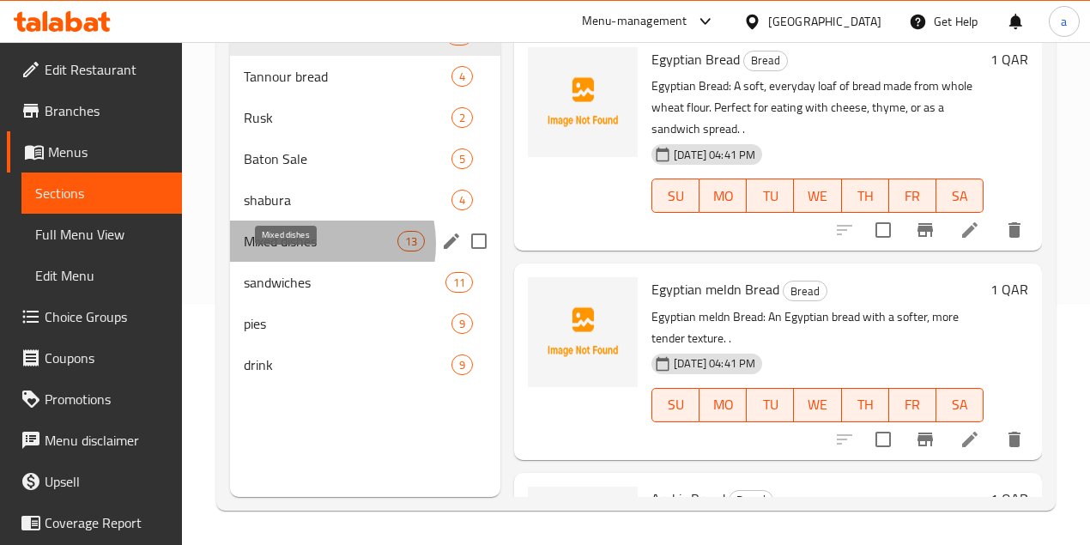
click at [313, 251] on span "Mixed dishes" at bounding box center [321, 241] width 154 height 21
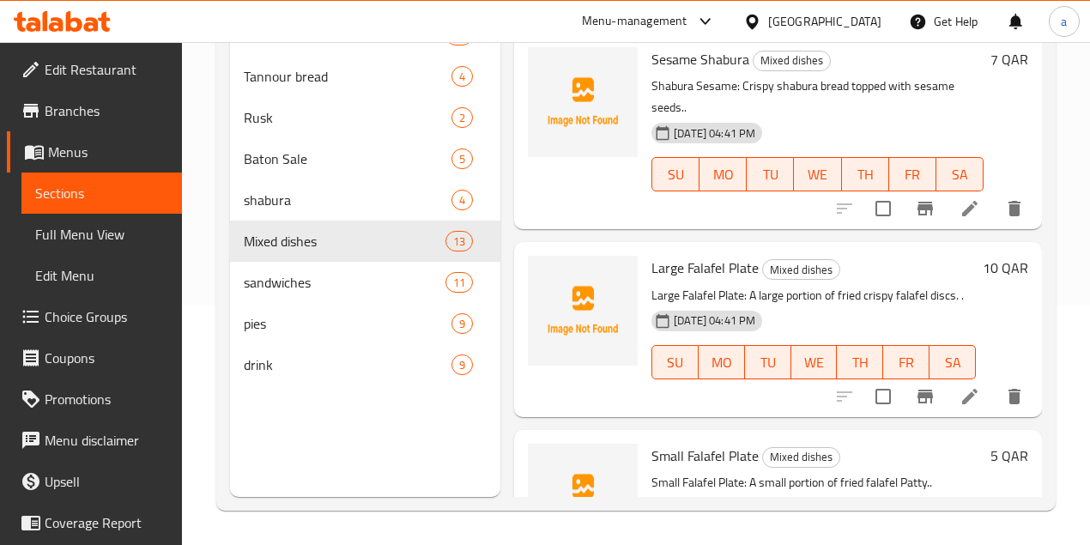
scroll to position [1888, 0]
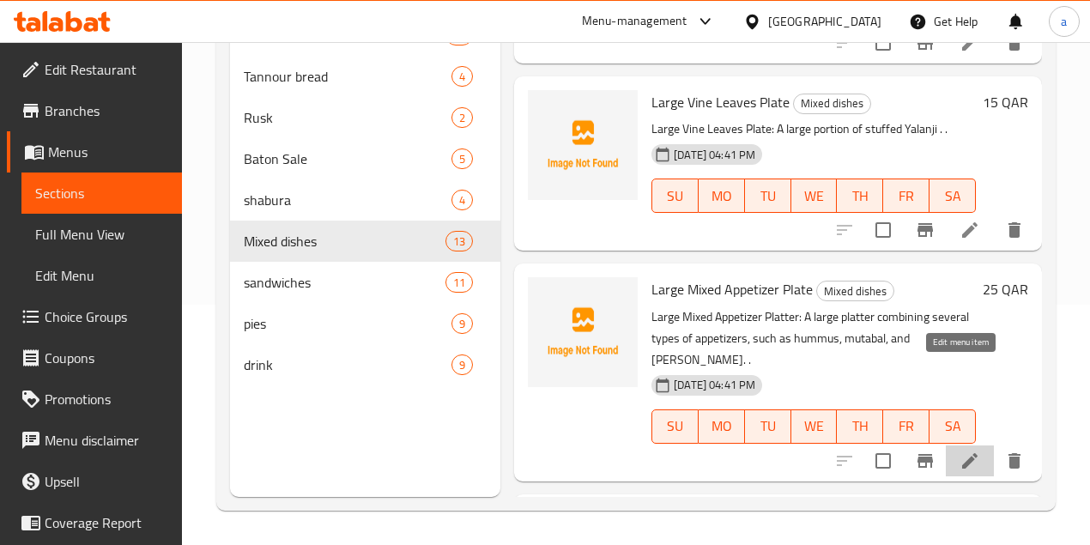
click at [970, 450] on icon at bounding box center [969, 460] width 21 height 21
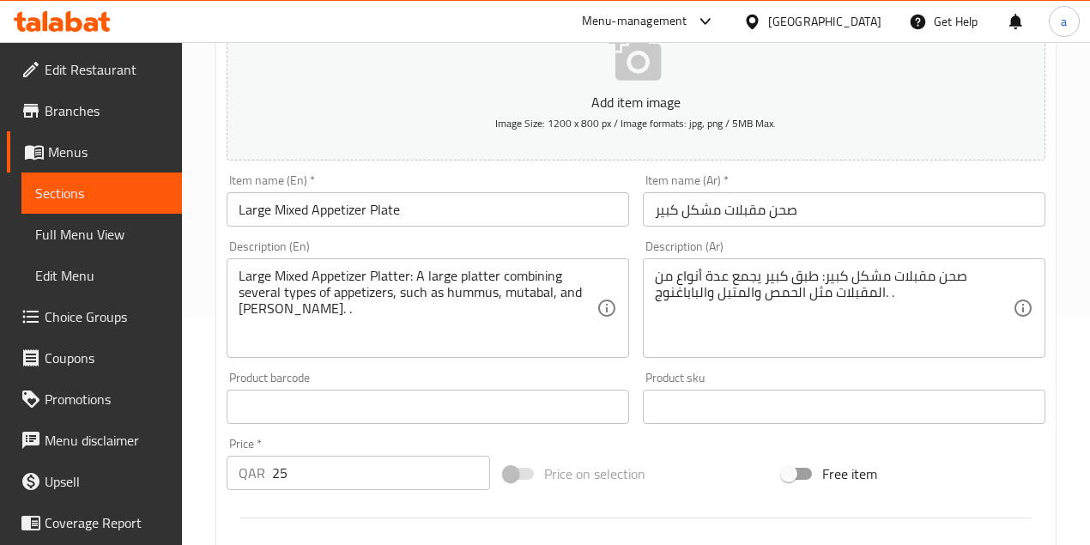
scroll to position [228, 0]
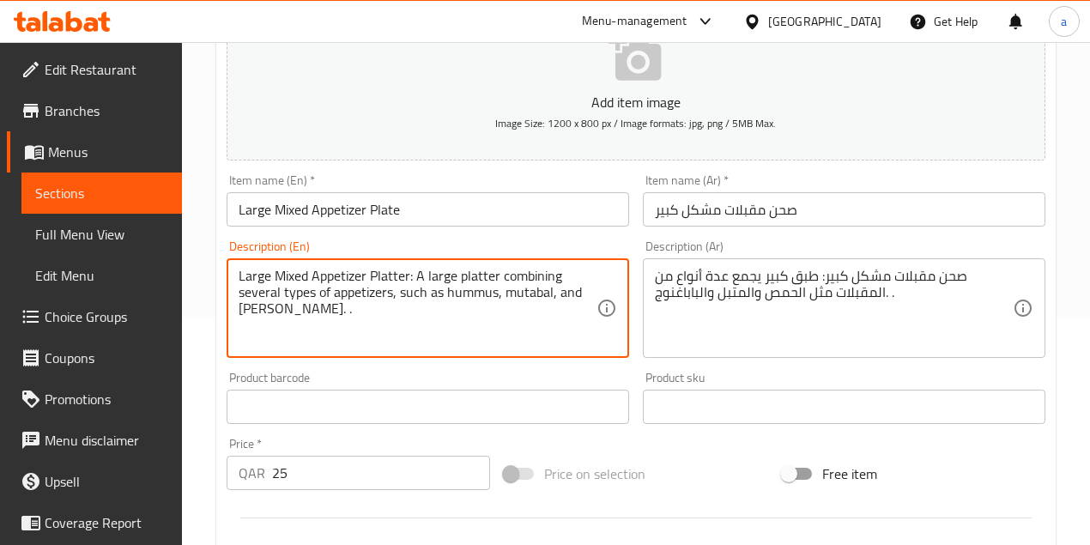
drag, startPoint x: 408, startPoint y: 318, endPoint x: 200, endPoint y: 262, distance: 216.0
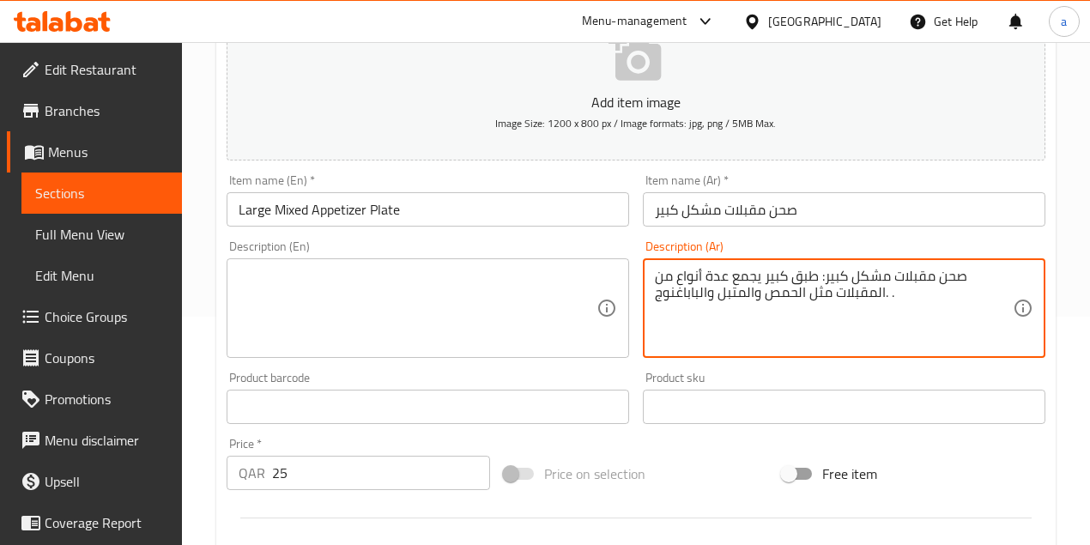
drag, startPoint x: 873, startPoint y: 299, endPoint x: 659, endPoint y: 280, distance: 214.6
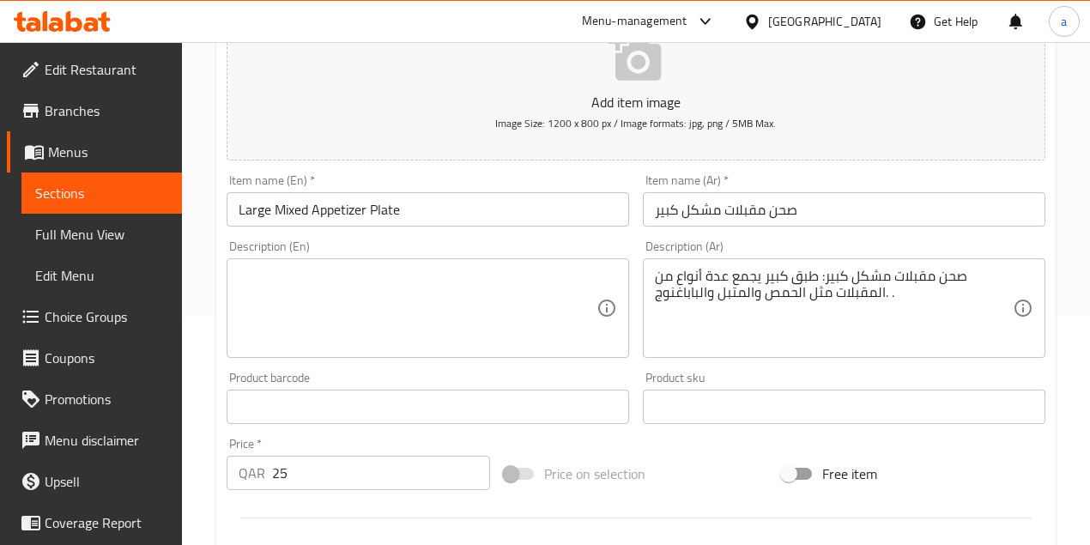
click at [652, 294] on div "صحن مقبلات مشكل كبير: طبق كبير يجمع عدة أنواع من المقبلات مثل الحمص والمتبل وال…" at bounding box center [844, 308] width 402 height 100
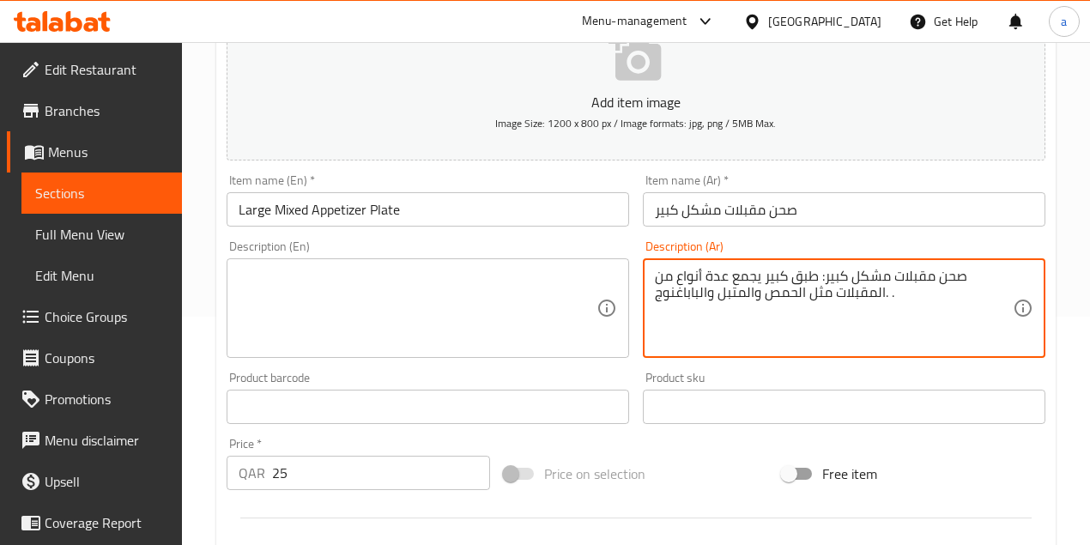
click at [667, 292] on textarea "صحن مقبلات مشكل كبير: طبق كبير يجمع عدة أنواع من المقبلات مثل الحمص والمتبل وال…" at bounding box center [834, 309] width 358 height 82
type textarea "صحن مقبلات مشكل كبير: طبق كبير يجمع عدة أنواع من المقبلات مثل الحمص والمتبل وال…"
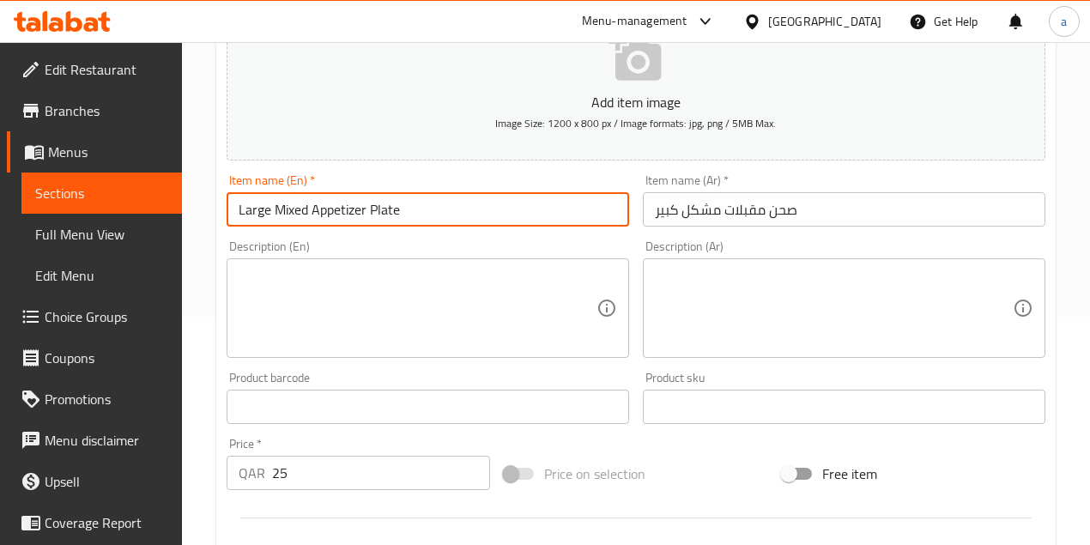
drag, startPoint x: 412, startPoint y: 202, endPoint x: 227, endPoint y: 211, distance: 184.7
click at [227, 211] on input "Large Mixed Appetizer Plate" at bounding box center [428, 209] width 402 height 34
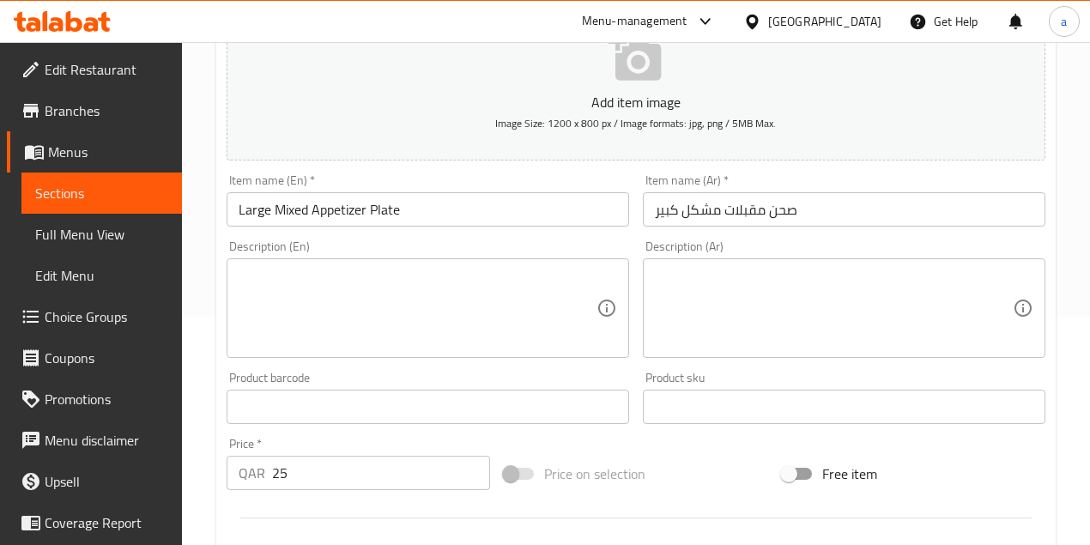
click at [438, 210] on input "Large Mixed Appetizer Plate" at bounding box center [428, 209] width 402 height 34
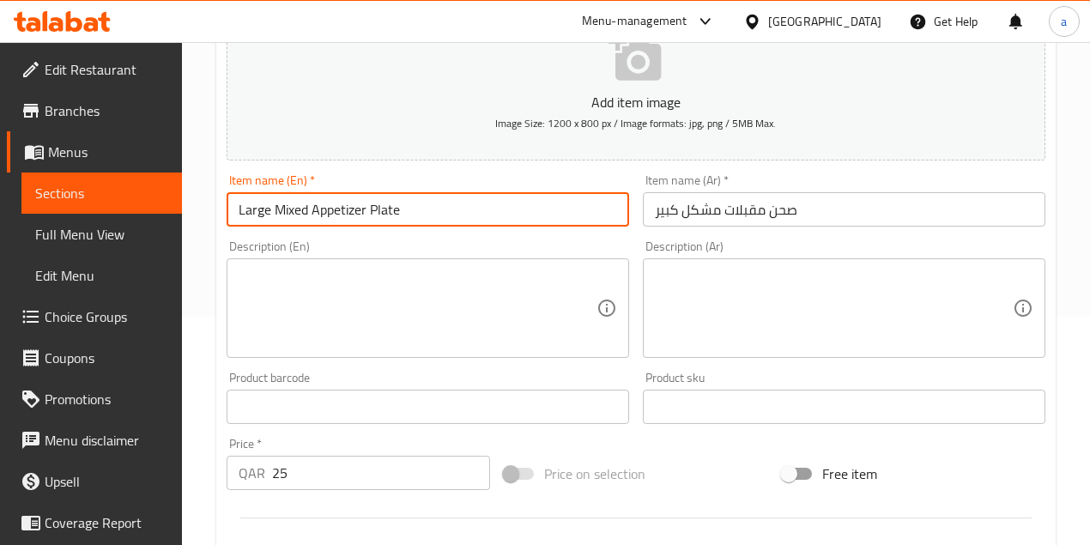
click at [438, 210] on input "Large Mixed Appetizer Plate" at bounding box center [428, 209] width 402 height 34
click at [421, 209] on input "Large Mixed Appetizer Plate" at bounding box center [428, 209] width 402 height 34
drag, startPoint x: 421, startPoint y: 209, endPoint x: 354, endPoint y: 213, distance: 67.0
click at [354, 213] on input "Large Mixed Appetizer Plate" at bounding box center [428, 209] width 402 height 34
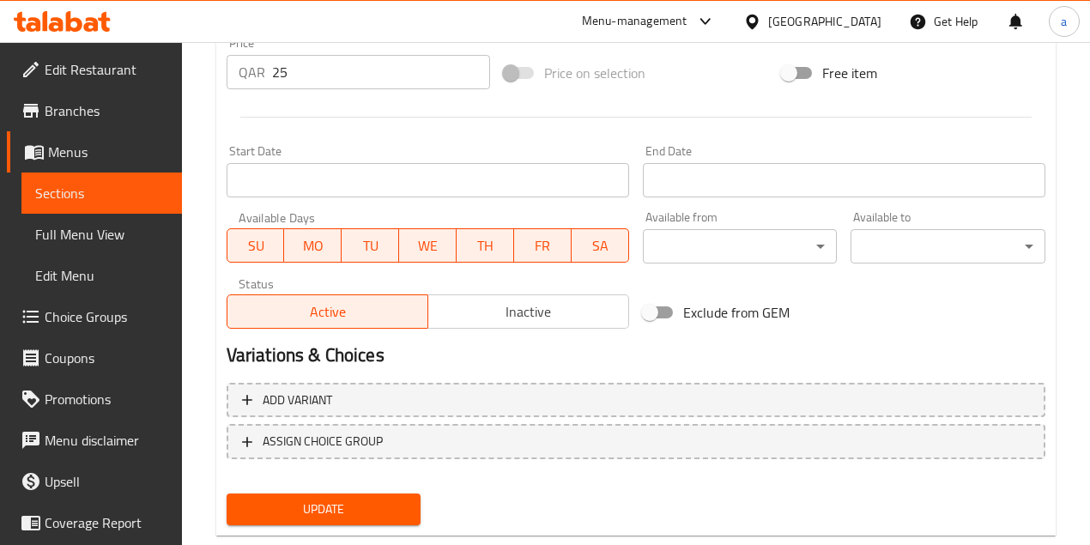
click at [357, 513] on span "Update" at bounding box center [323, 509] width 167 height 21
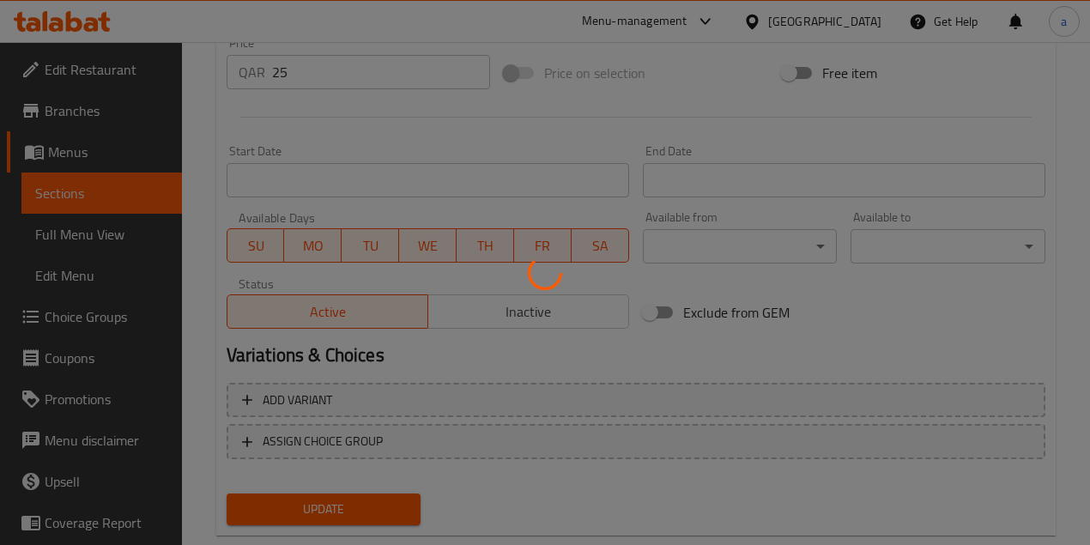
scroll to position [286, 0]
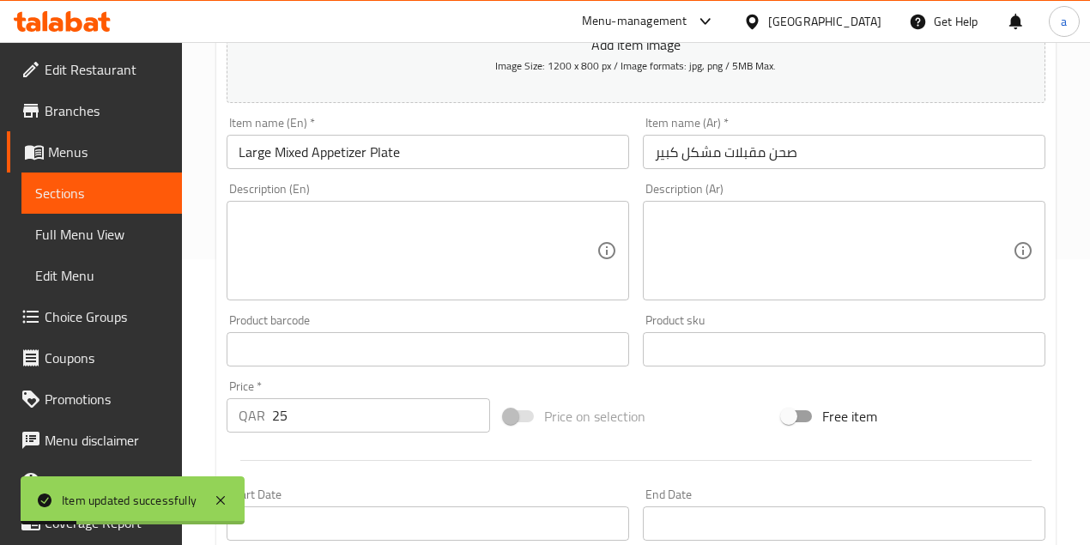
click at [115, 220] on link "Full Menu View" at bounding box center [101, 234] width 160 height 41
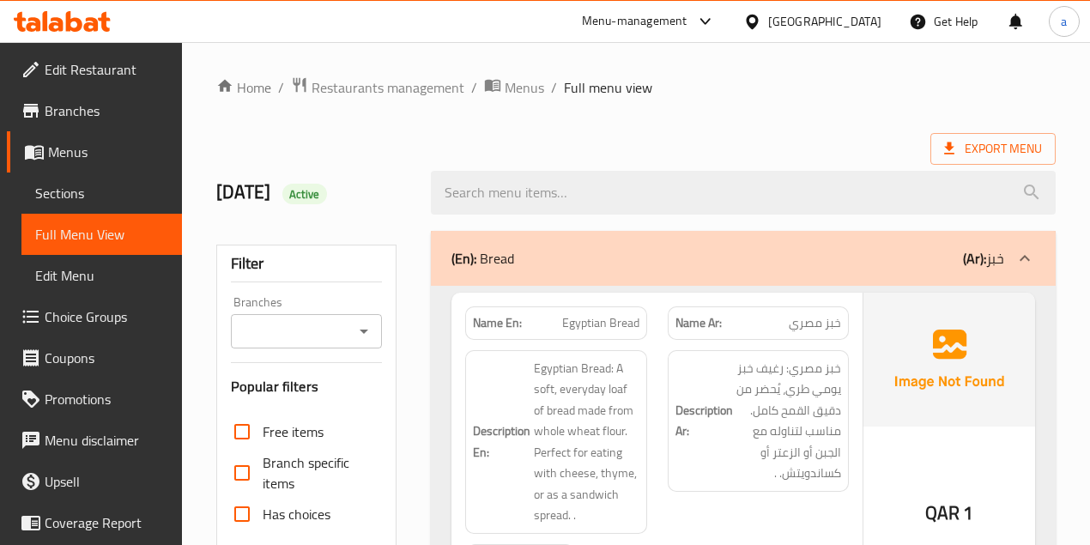
click at [69, 183] on span "Sections" at bounding box center [101, 193] width 133 height 21
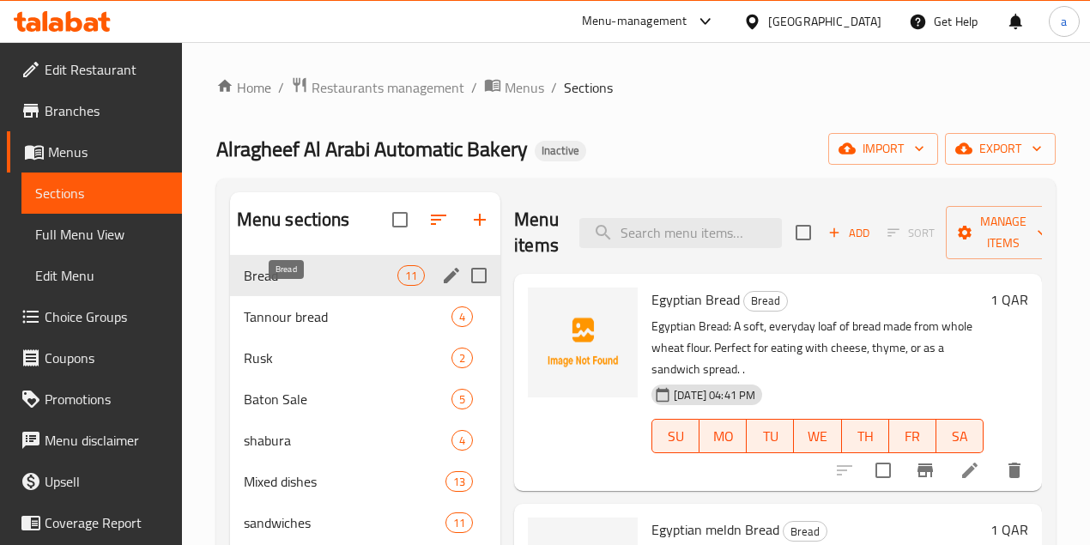
click at [312, 286] on span "Bread" at bounding box center [321, 275] width 154 height 21
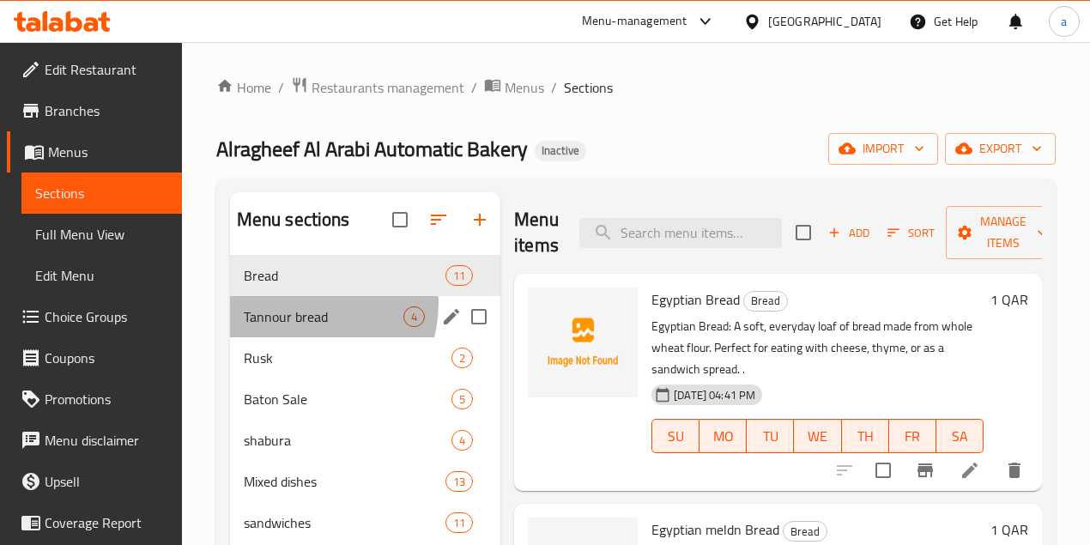
click at [307, 329] on div "Tannour bread 4" at bounding box center [365, 316] width 270 height 41
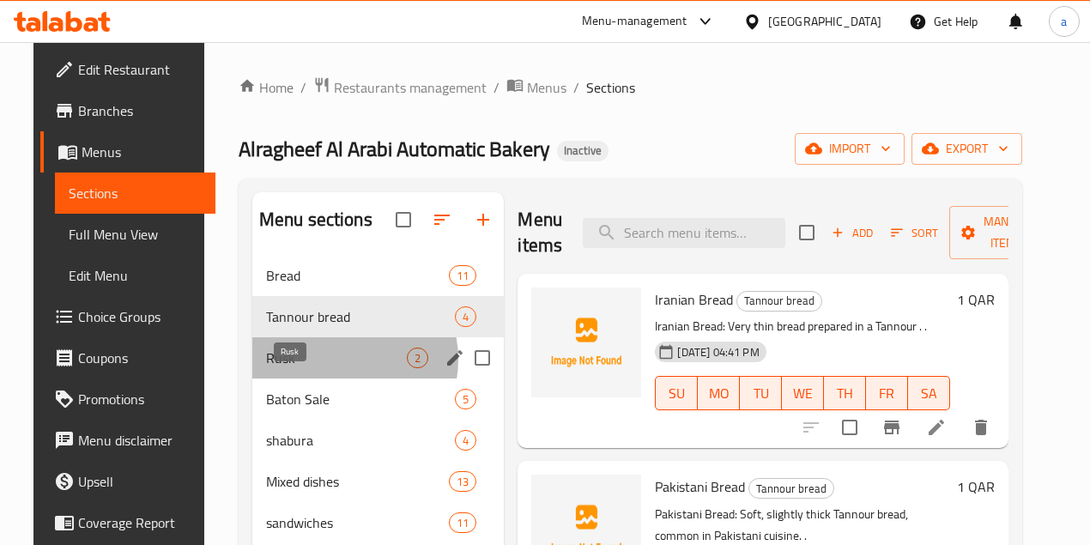
click at [316, 368] on span "Rusk" at bounding box center [337, 357] width 142 height 21
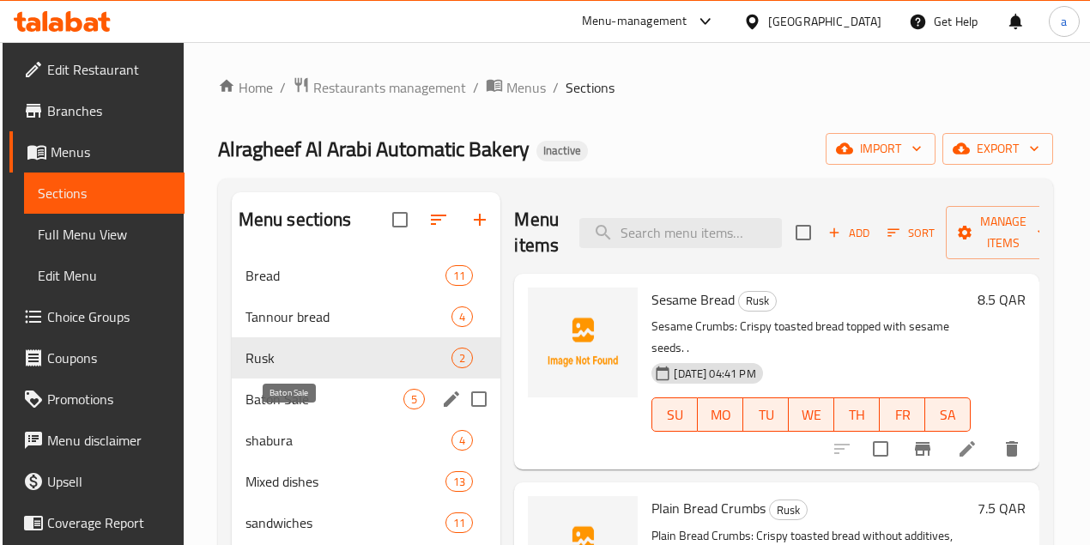
drag, startPoint x: 310, startPoint y: 417, endPoint x: 329, endPoint y: 414, distance: 20.0
click at [310, 409] on span "Baton Sale" at bounding box center [324, 399] width 159 height 21
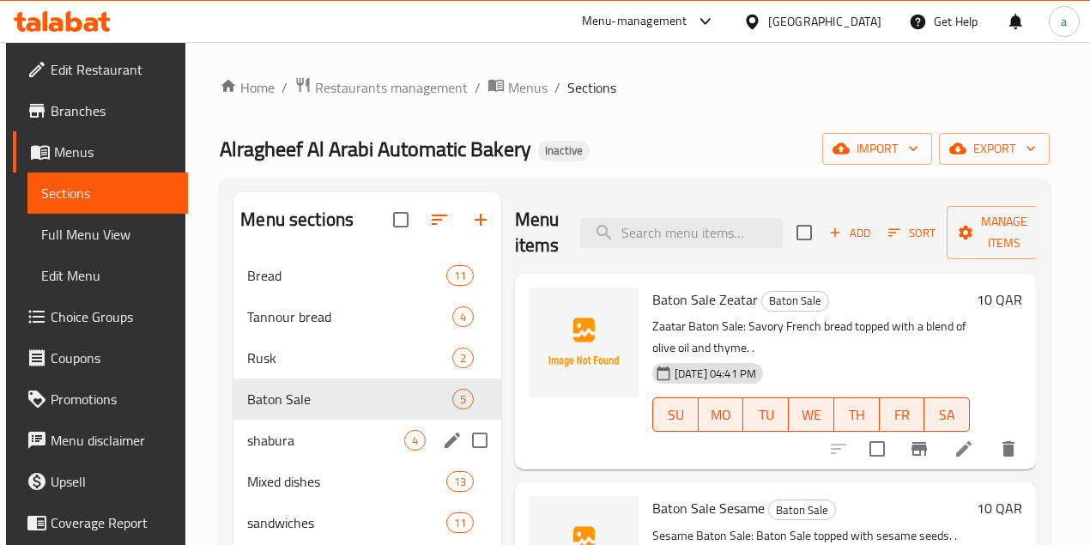
click at [307, 451] on div "shabura 4" at bounding box center [367, 440] width 268 height 41
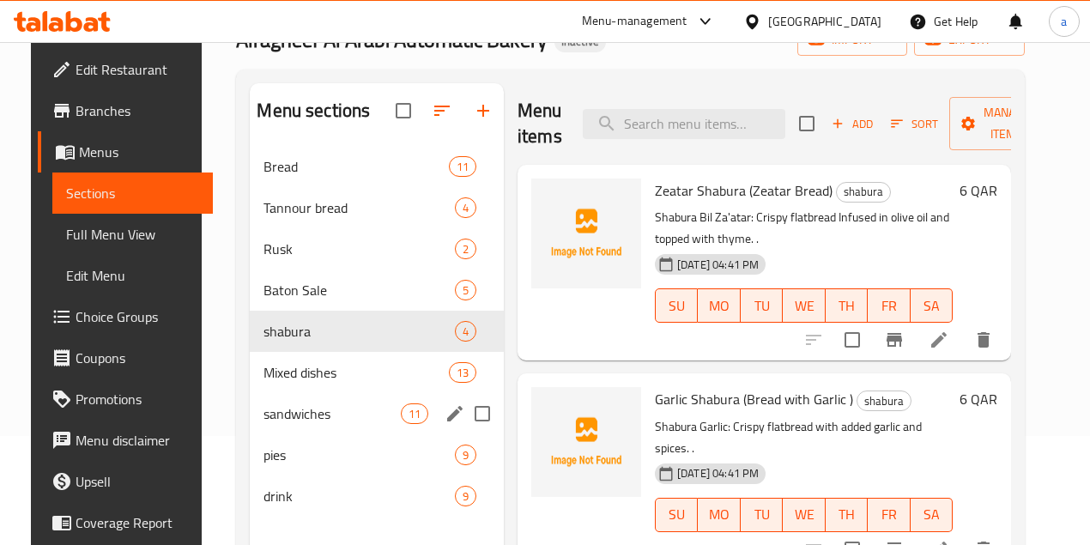
scroll to position [114, 0]
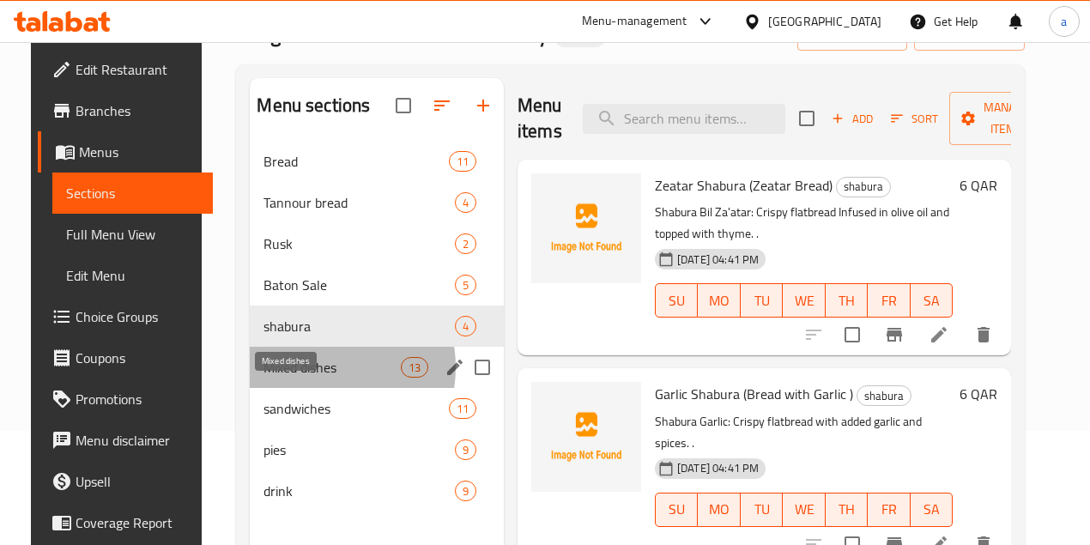
click at [299, 378] on span "Mixed dishes" at bounding box center [331, 367] width 136 height 21
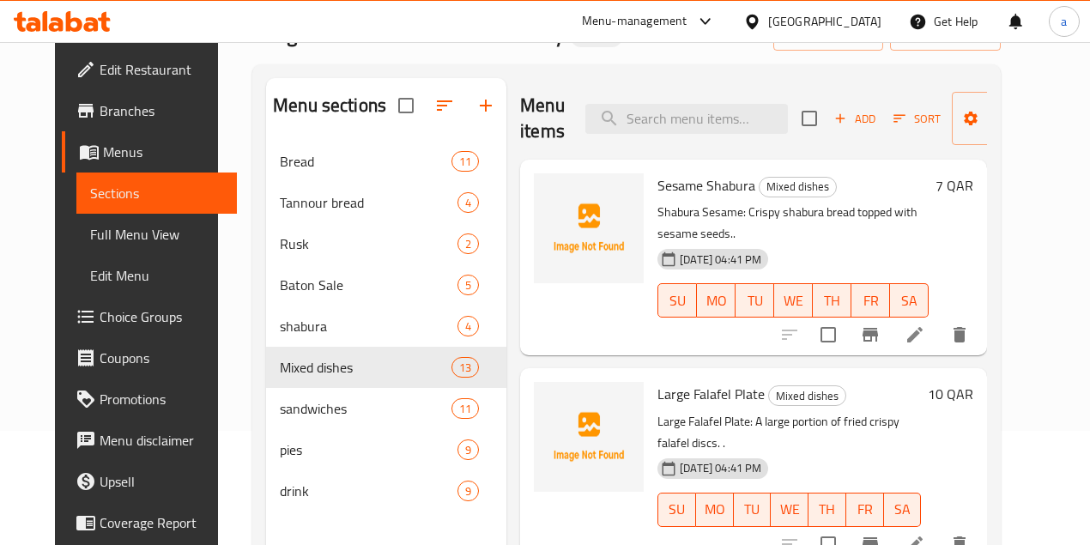
scroll to position [396, 0]
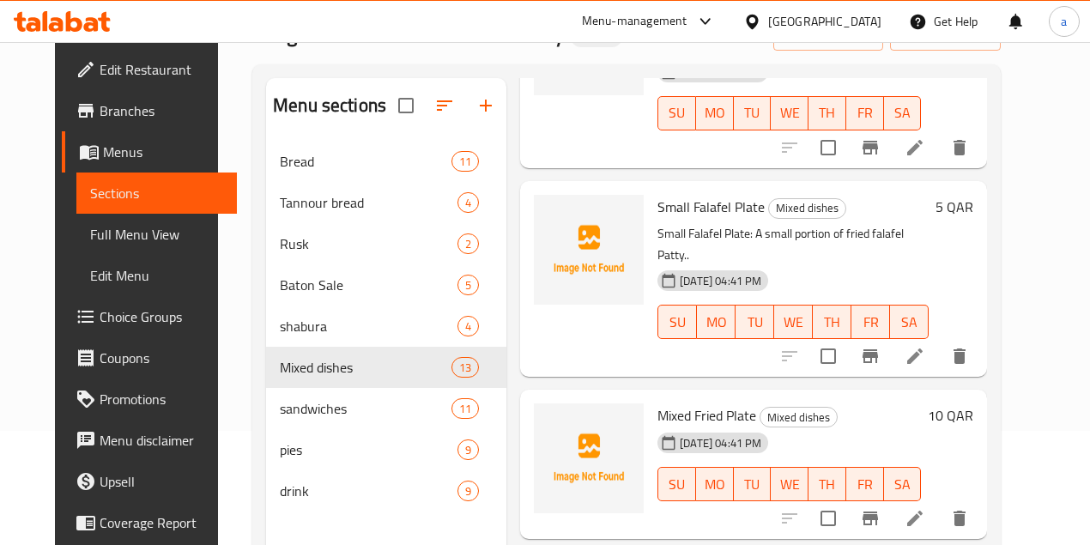
click at [965, 511] on icon "delete" at bounding box center [959, 518] width 12 height 15
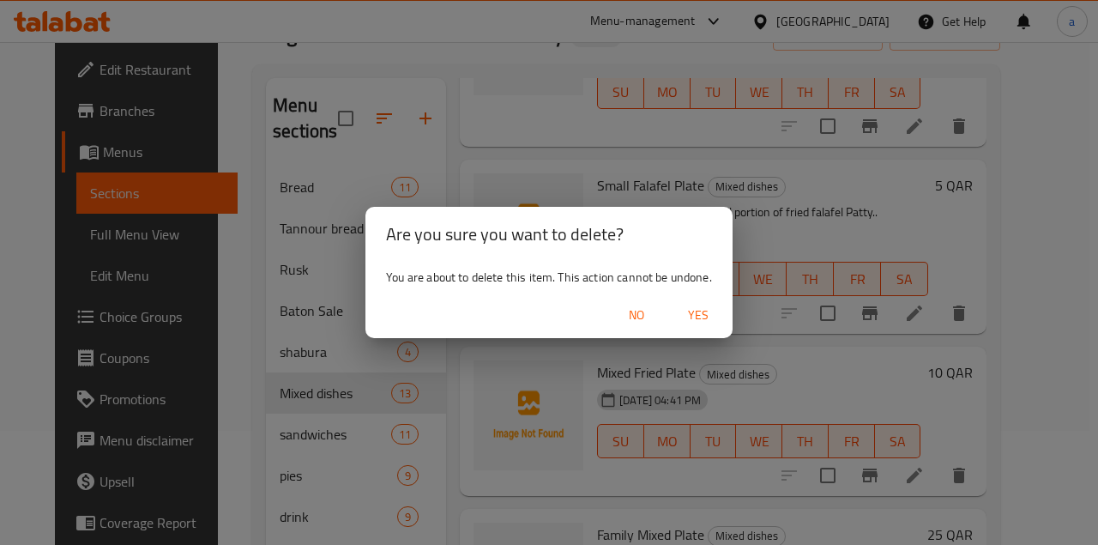
click at [704, 309] on span "Yes" at bounding box center [698, 315] width 41 height 21
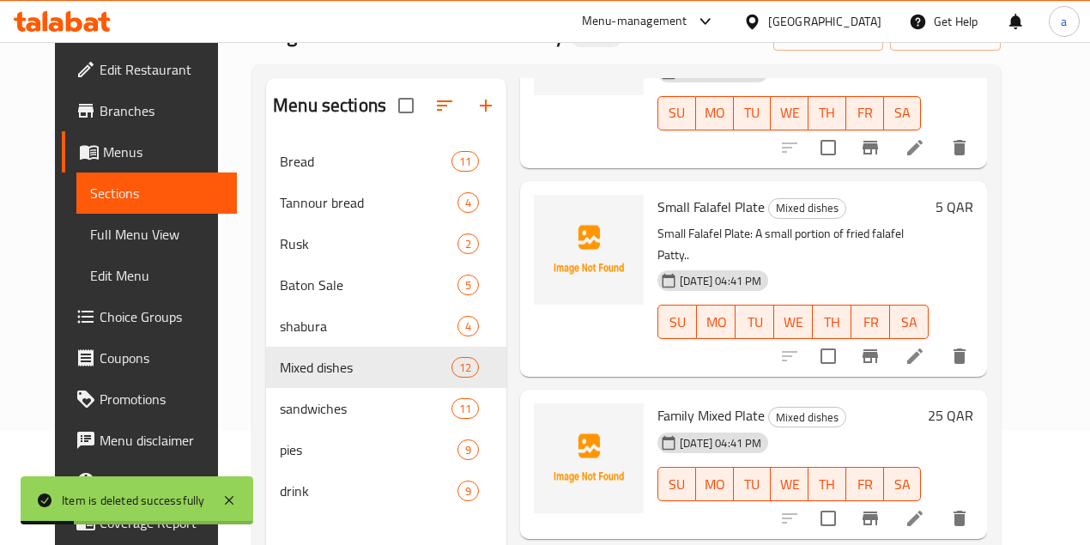
click at [527, 294] on div at bounding box center [589, 279] width 124 height 182
click at [527, 287] on div at bounding box center [589, 279] width 124 height 182
click at [939, 503] on li at bounding box center [915, 518] width 48 height 31
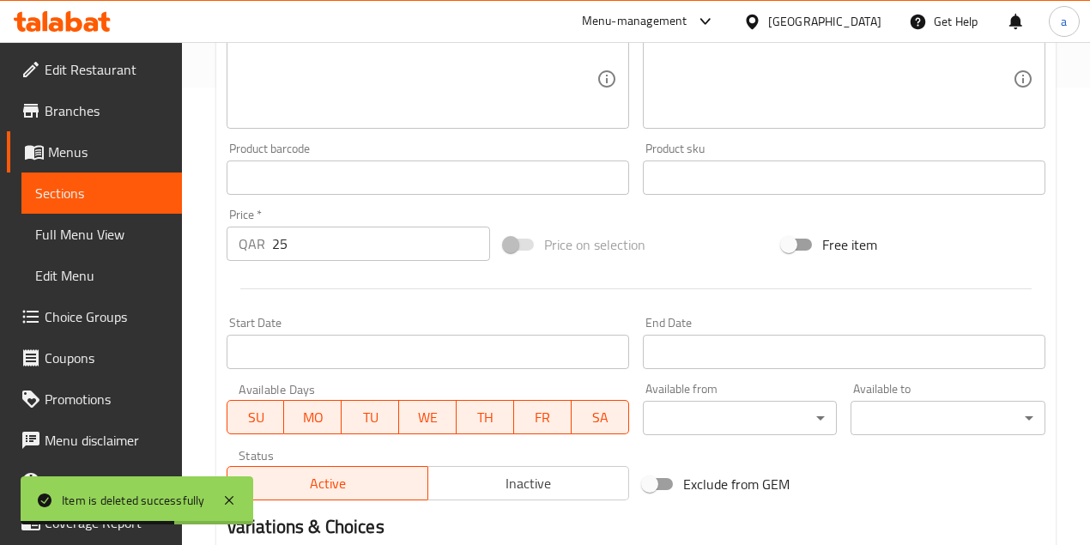
scroll to position [667, 0]
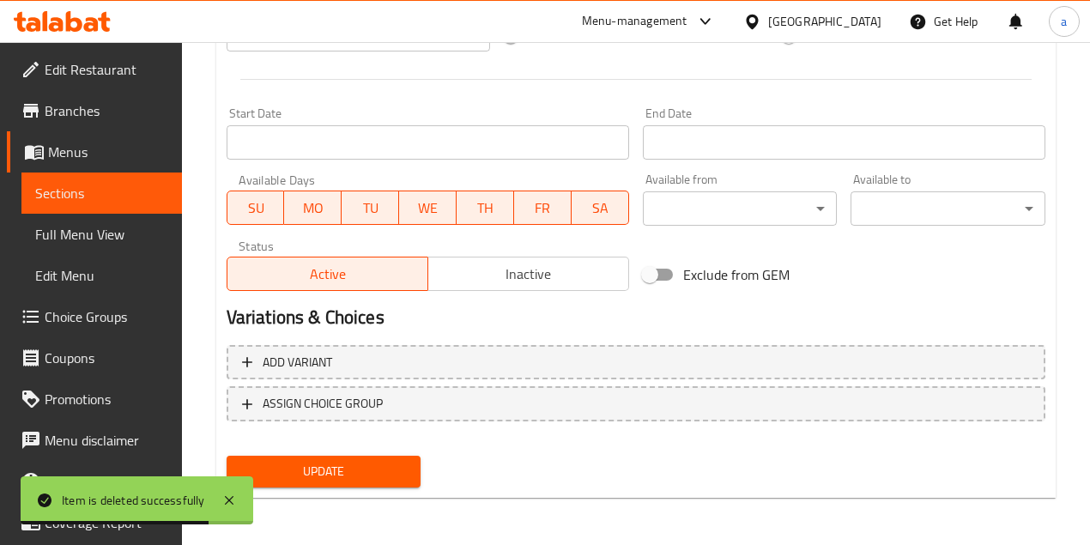
click at [128, 183] on span "Sections" at bounding box center [101, 193] width 133 height 21
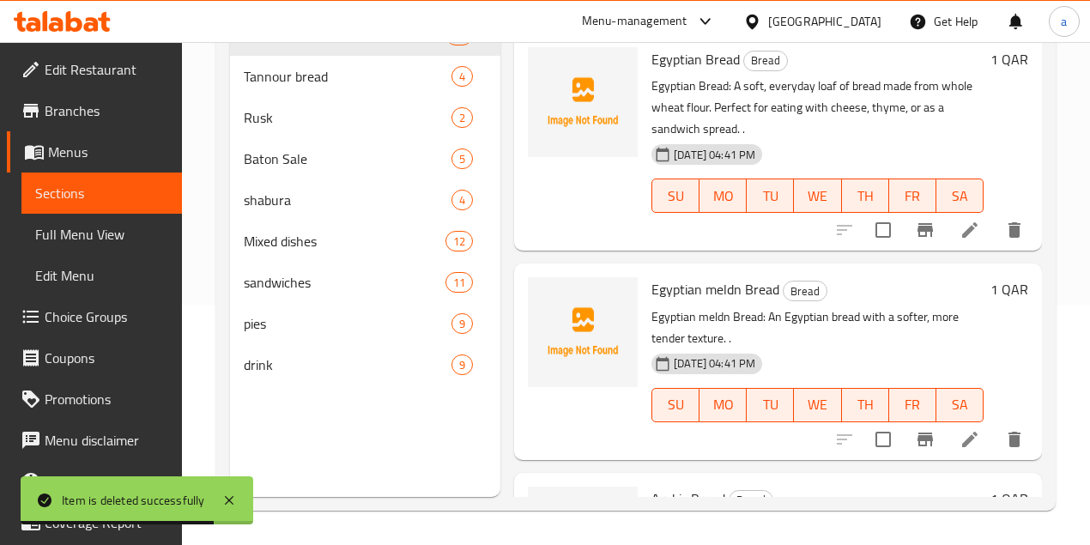
scroll to position [240, 0]
click at [296, 251] on span "Mixed dishes" at bounding box center [345, 241] width 202 height 21
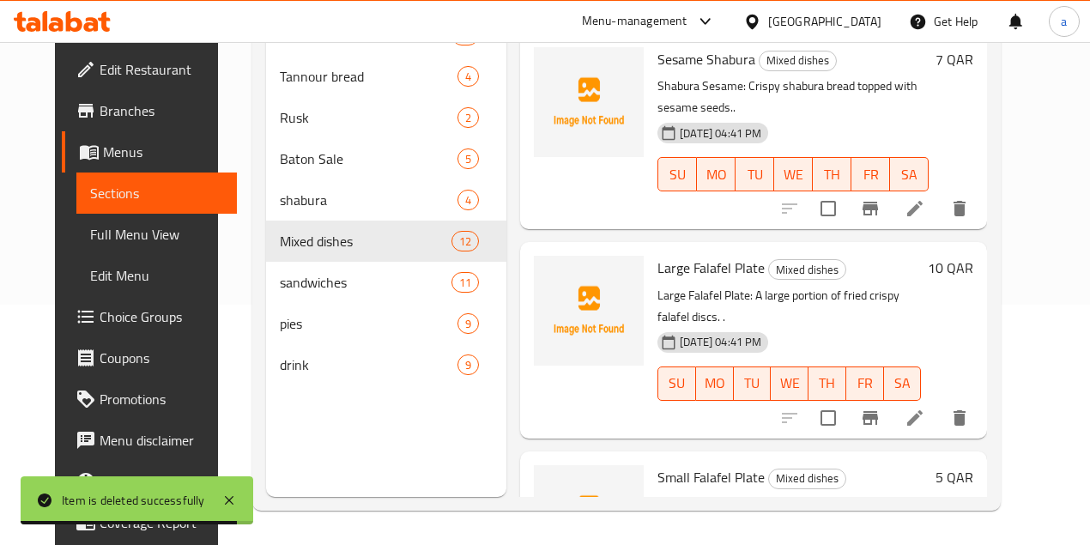
scroll to position [396, 0]
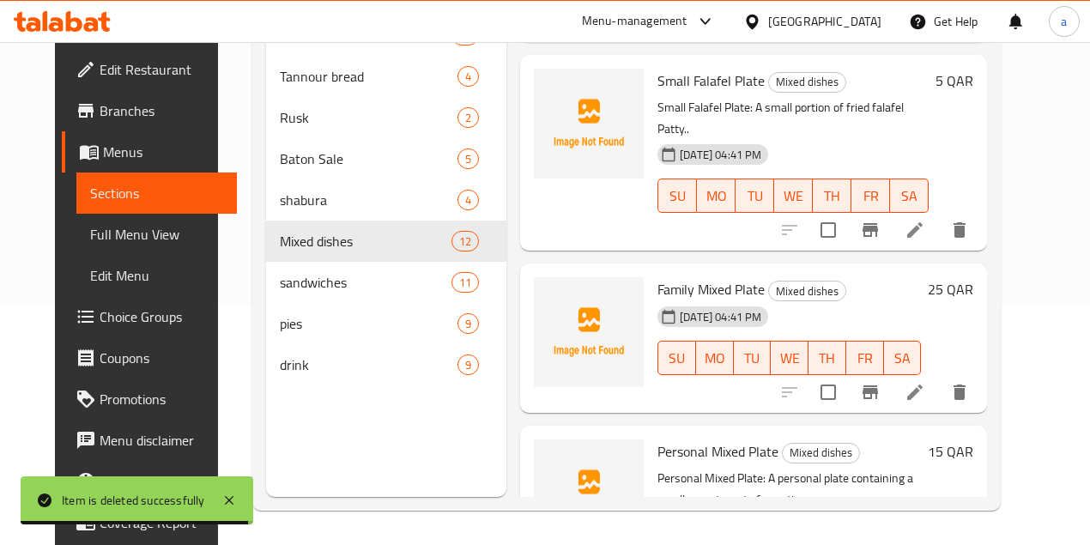
click at [965, 384] on icon "delete" at bounding box center [959, 391] width 12 height 15
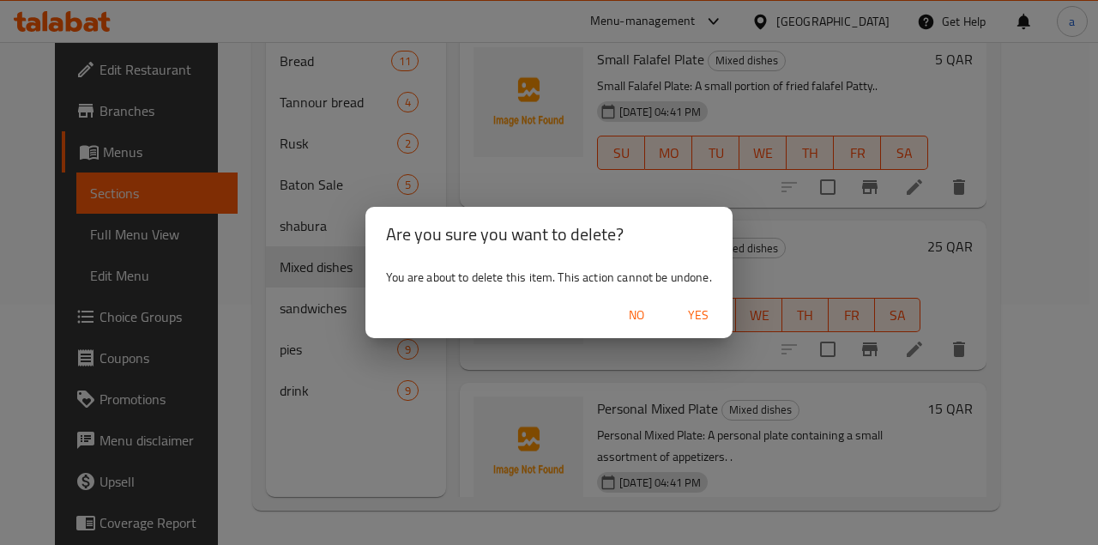
click at [686, 317] on span "Yes" at bounding box center [698, 315] width 41 height 21
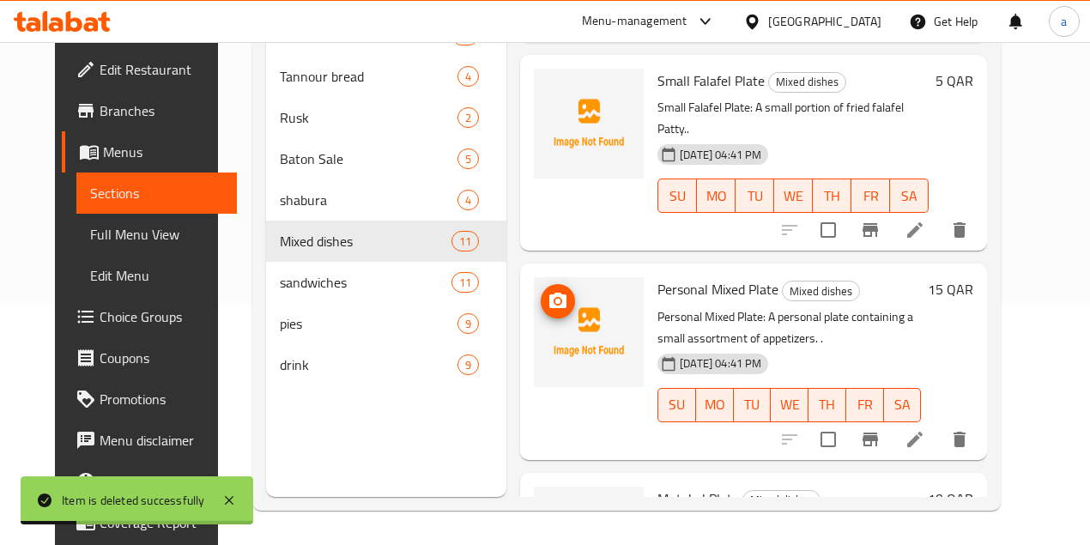
click at [534, 277] on img at bounding box center [589, 332] width 110 height 110
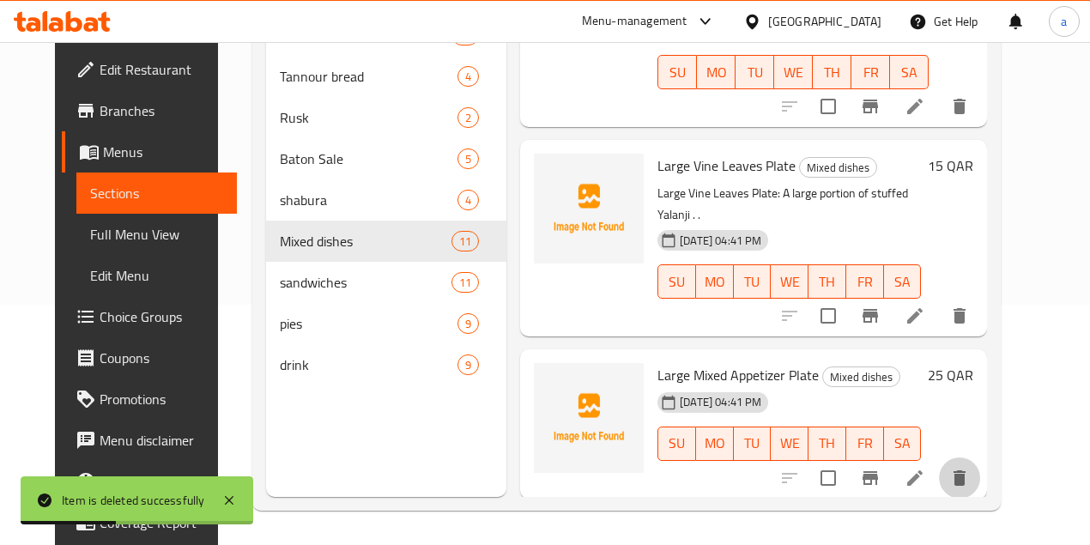
click at [965, 470] on icon "delete" at bounding box center [959, 477] width 12 height 15
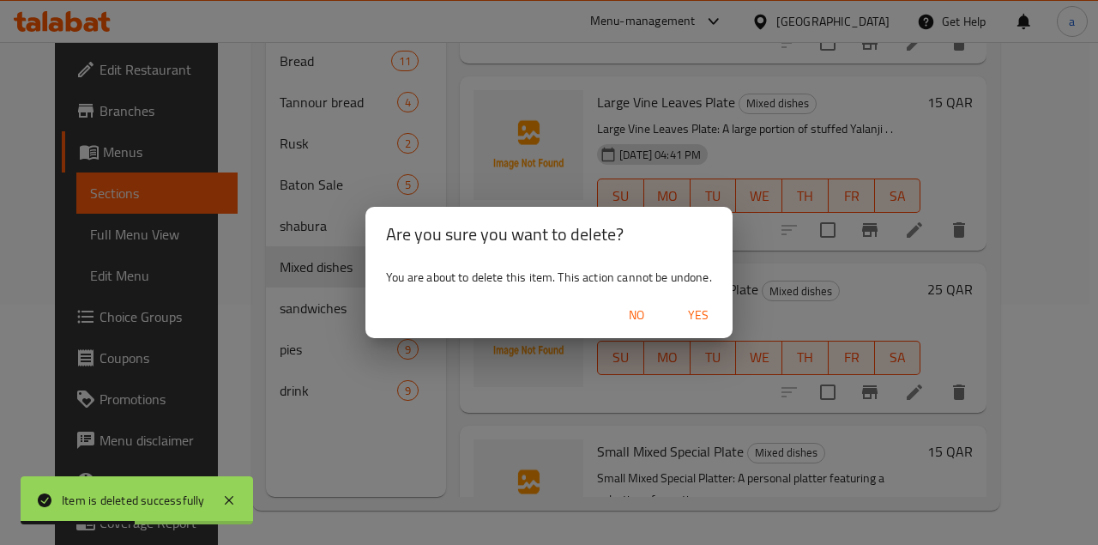
click at [705, 312] on span "Yes" at bounding box center [698, 315] width 41 height 21
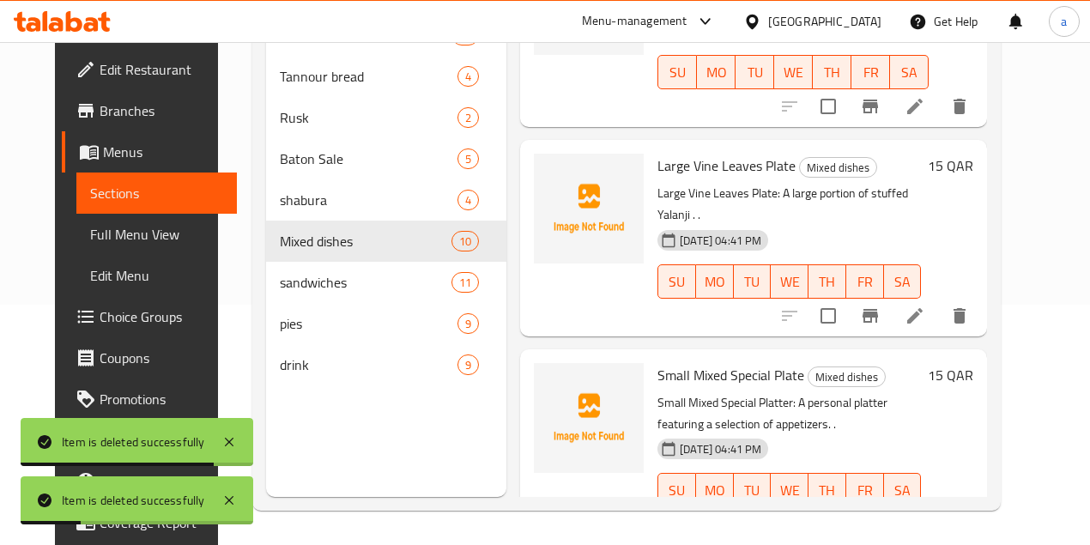
scroll to position [1462, 0]
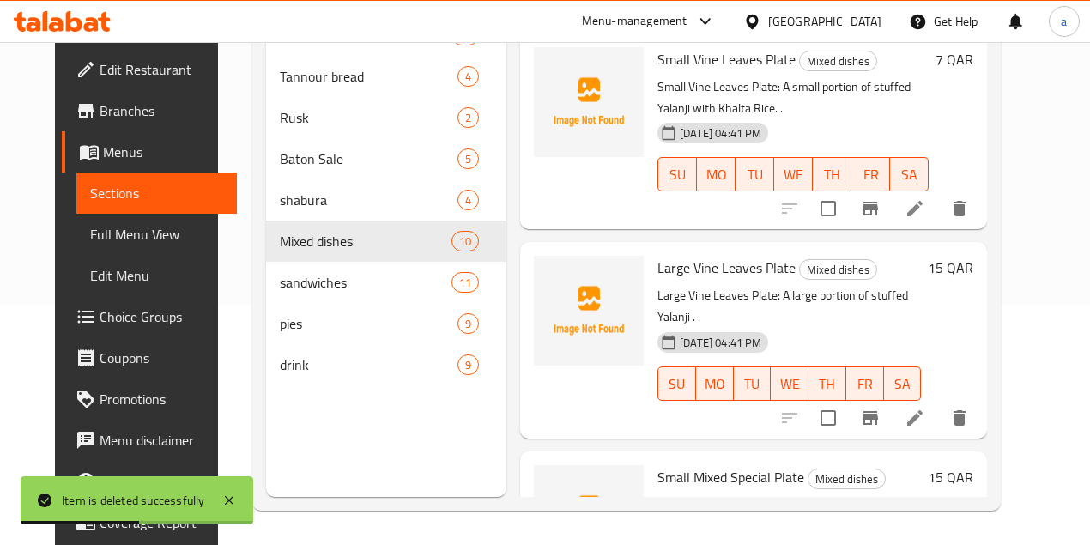
click at [101, 225] on span "Full Menu View" at bounding box center [156, 234] width 133 height 21
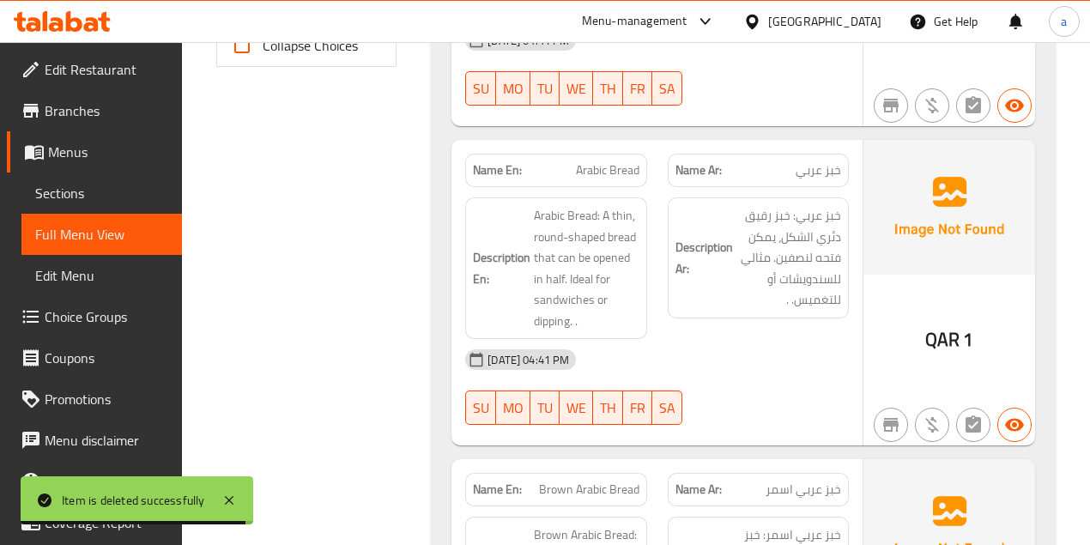
scroll to position [640, 0]
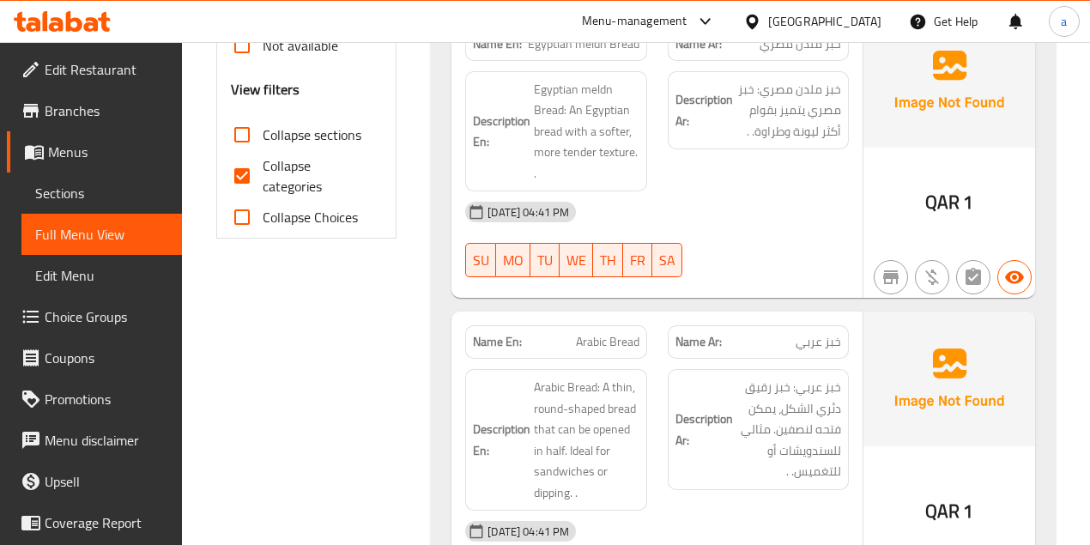
click at [231, 171] on input "Collapse categories" at bounding box center [241, 175] width 41 height 41
checkbox input "false"
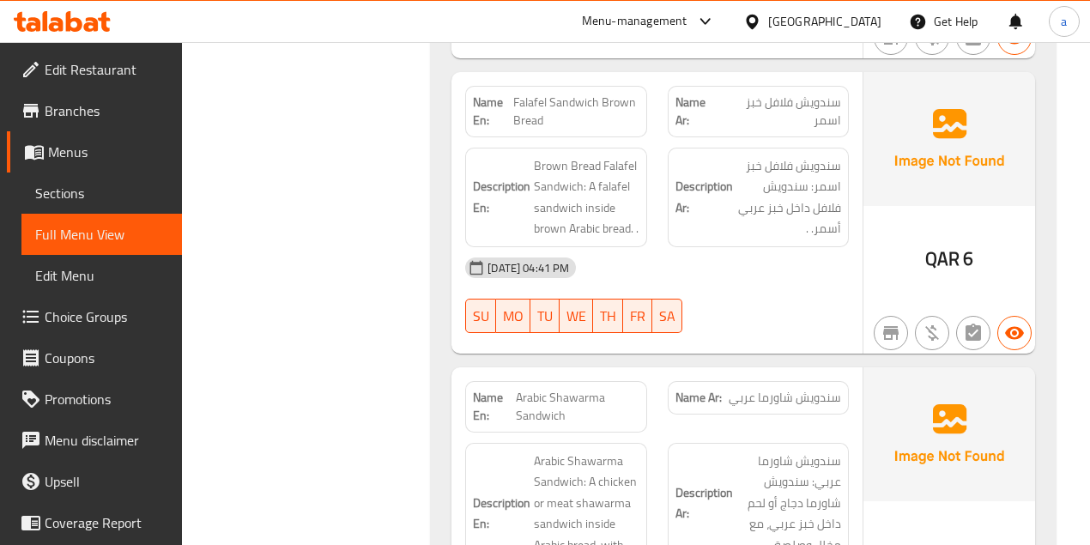
scroll to position [13723, 0]
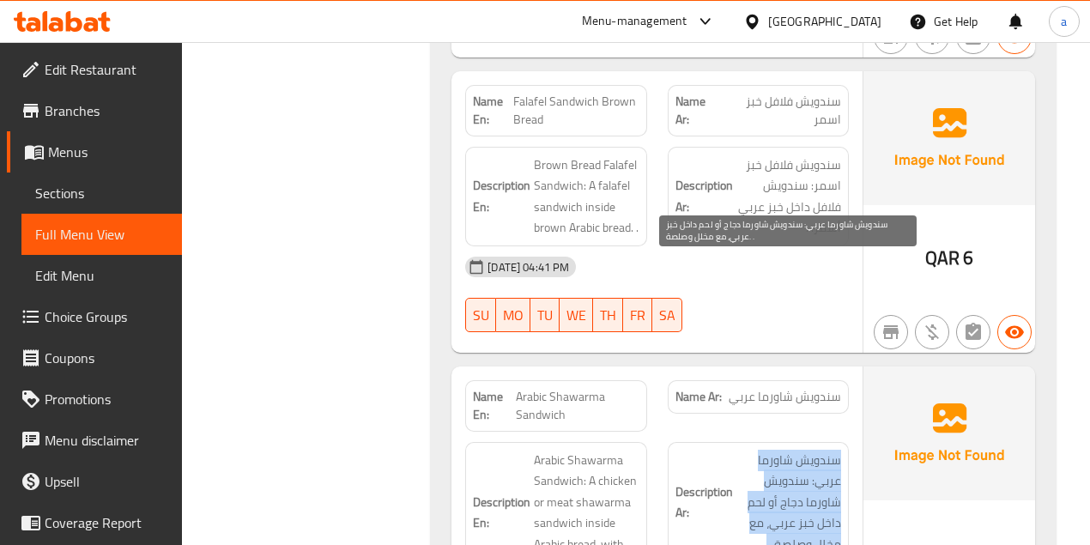
drag, startPoint x: 841, startPoint y: 268, endPoint x: 741, endPoint y: 351, distance: 129.7
click at [741, 450] on span "سندويش شاورما عربي: سندويش شاورما دجاج أو لحم داخل خبز عربي، مع مخلل وصلصة. ." at bounding box center [788, 503] width 105 height 106
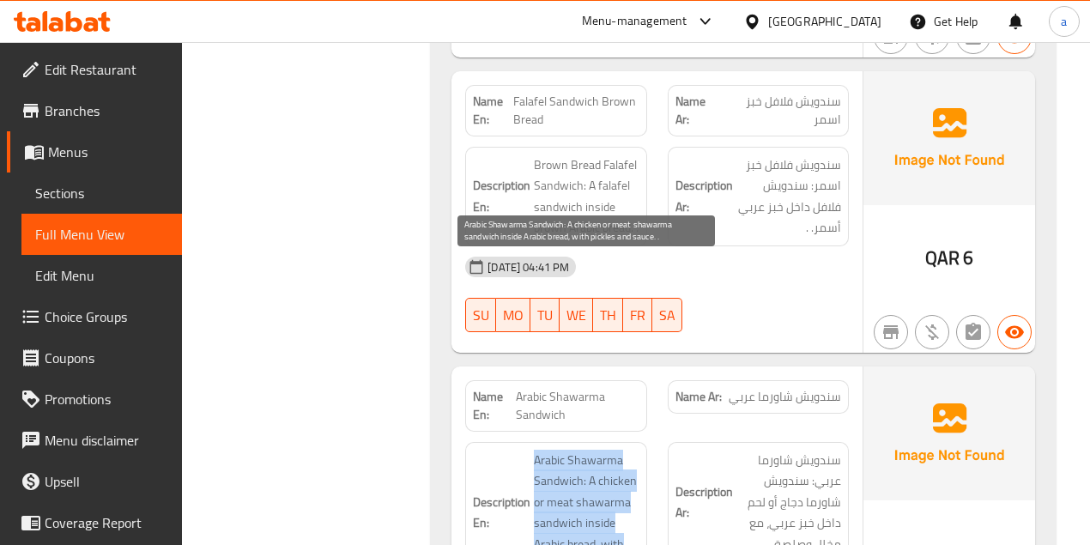
drag, startPoint x: 523, startPoint y: 259, endPoint x: 637, endPoint y: 378, distance: 163.9
click at [637, 450] on h6 "Description En: Arabic Shawarma Sandwich: A chicken or meat shawarma sandwich i…" at bounding box center [556, 513] width 166 height 126
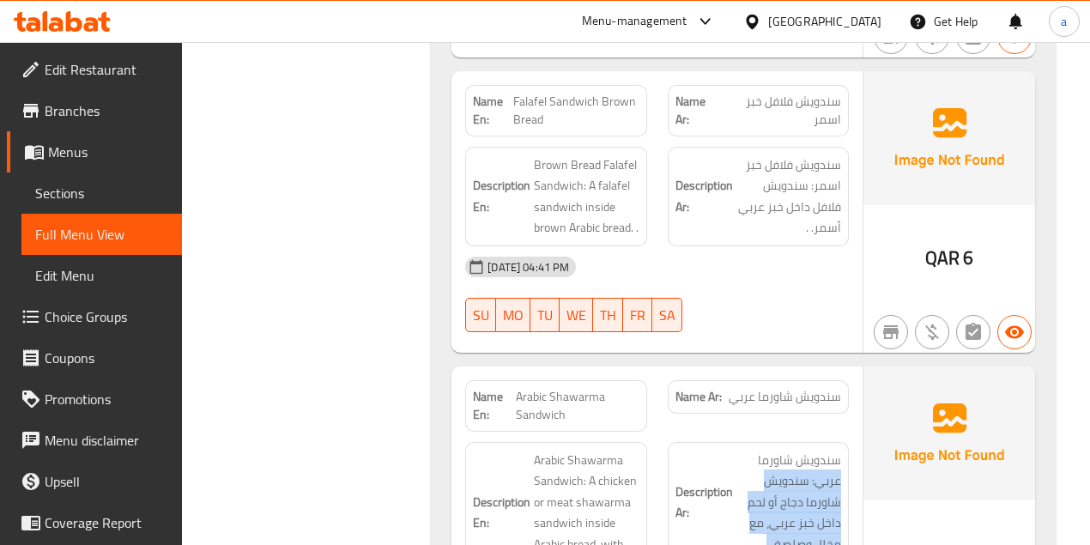
drag, startPoint x: 759, startPoint y: 269, endPoint x: 681, endPoint y: 341, distance: 106.3
click at [756, 442] on div "Description Ar: سندويش شاورما عربي: سندويش شاورما دجاج أو لحم داخل خبز عربي، مع…" at bounding box center [758, 502] width 181 height 121
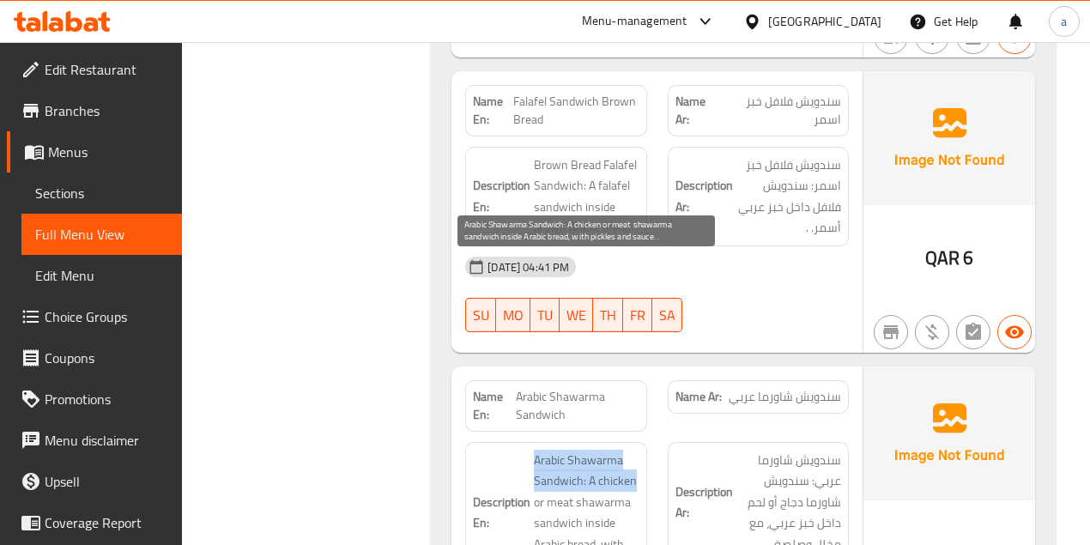
drag, startPoint x: 560, startPoint y: 281, endPoint x: 638, endPoint y: 292, distance: 78.8
click at [638, 450] on h6 "Description En: Arabic Shawarma Sandwich: A chicken or meat shawarma sandwich i…" at bounding box center [556, 513] width 166 height 126
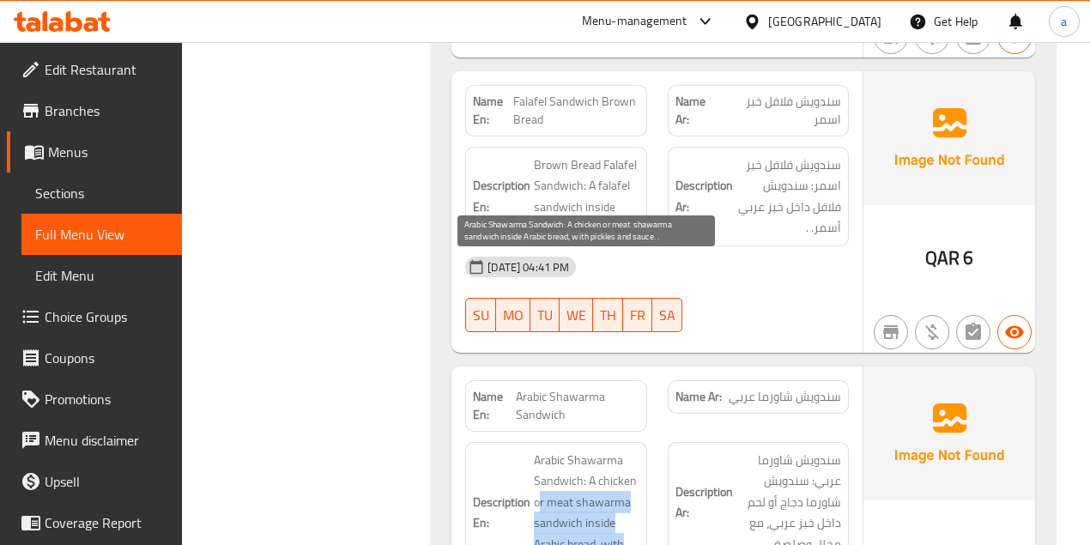
drag, startPoint x: 551, startPoint y: 317, endPoint x: 619, endPoint y: 372, distance: 87.2
click at [619, 450] on span "Arabic Shawarma Sandwich: A chicken or meat shawarma sandwich inside Arabic bre…" at bounding box center [586, 513] width 105 height 126
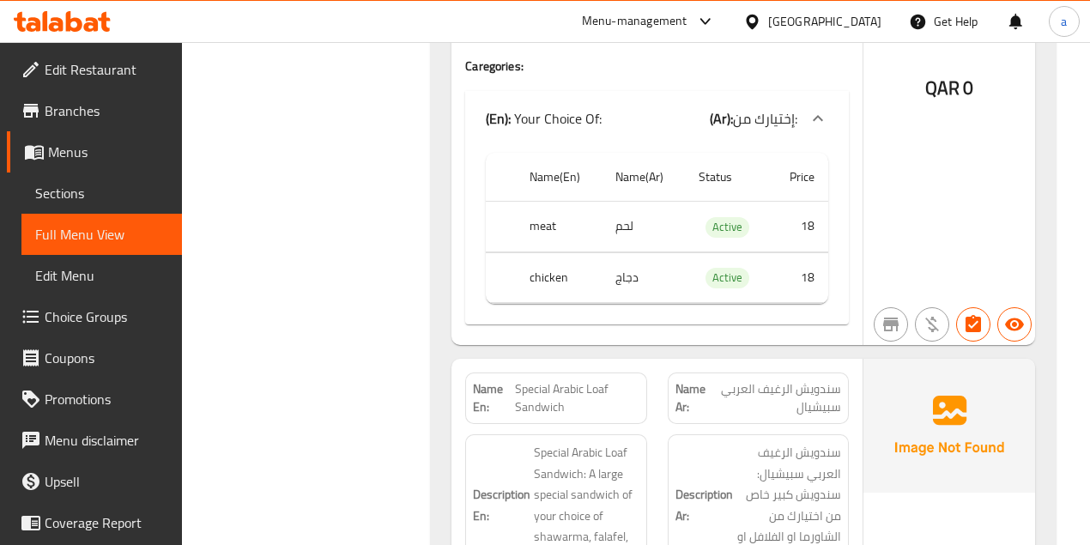
scroll to position [14353, 0]
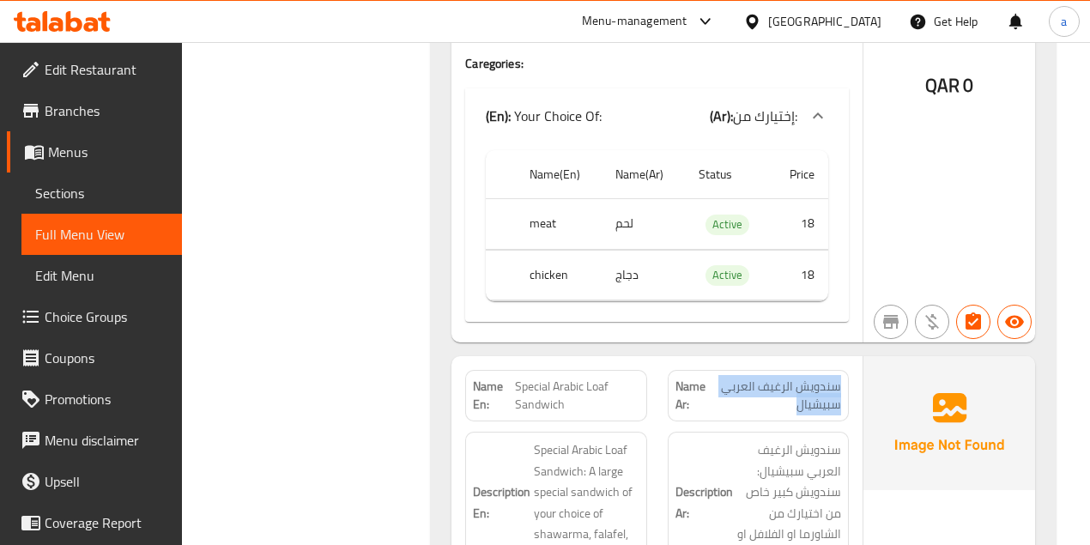
drag, startPoint x: 838, startPoint y: 178, endPoint x: 716, endPoint y: 208, distance: 125.3
click at [716, 370] on div "Name Ar: سندويش الرغيف العربي سبيشيال" at bounding box center [758, 395] width 181 height 51
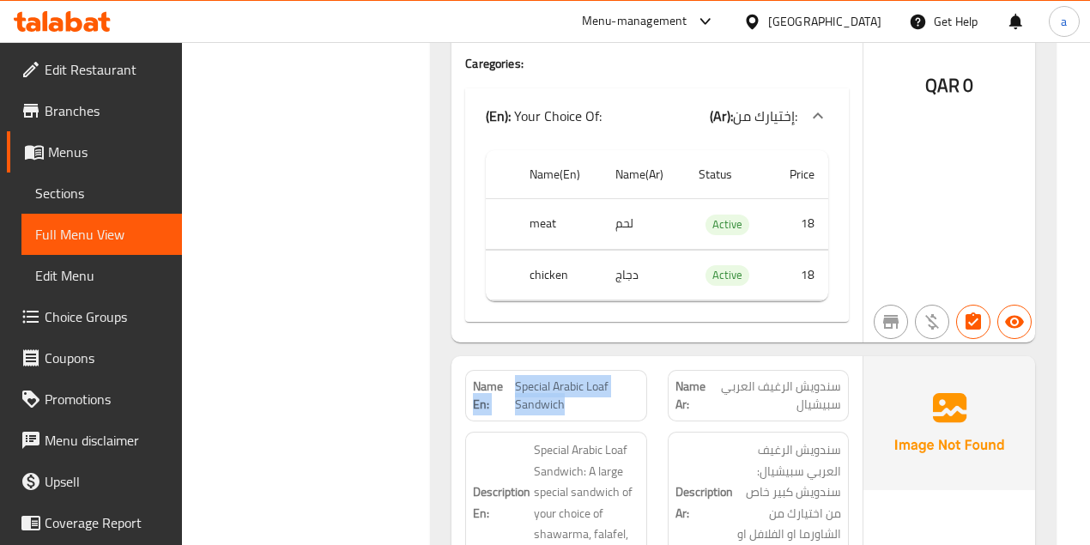
drag, startPoint x: 513, startPoint y: 192, endPoint x: 606, endPoint y: 210, distance: 94.4
click at [619, 378] on p "Name En: Special Arabic Loaf Sandwich" at bounding box center [556, 396] width 166 height 36
click at [591, 378] on span "Special Arabic Loaf Sandwich" at bounding box center [577, 396] width 124 height 36
drag, startPoint x: 571, startPoint y: 214, endPoint x: 514, endPoint y: 189, distance: 61.9
click at [515, 378] on span "Special Arabic Loaf Sandwich" at bounding box center [577, 396] width 124 height 36
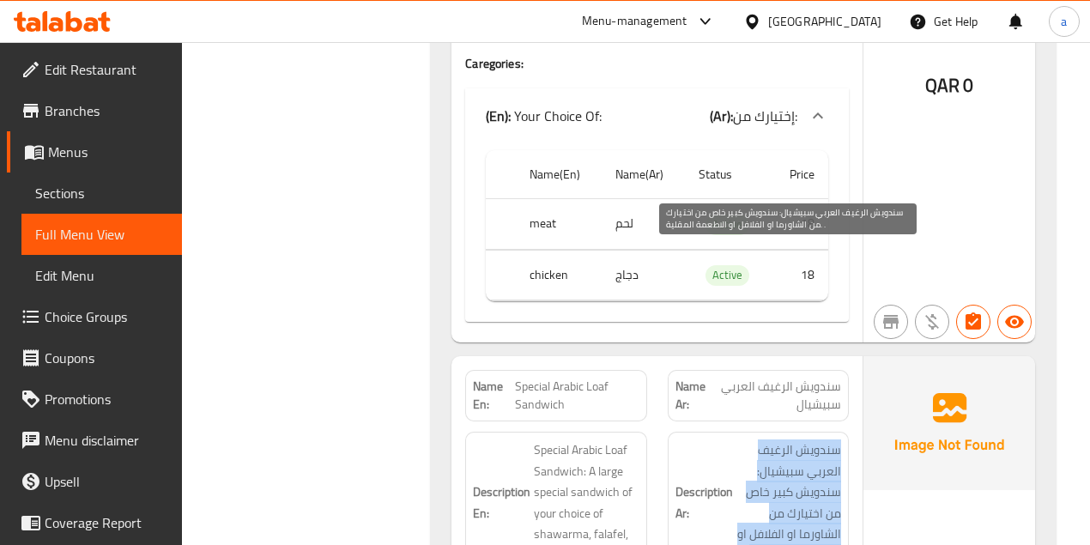
drag, startPoint x: 840, startPoint y: 257, endPoint x: 740, endPoint y: 357, distance: 140.8
click at [740, 439] on span "سندويش الرغيف العربي سبيشيال: سندويش كبير خاص من اختيارك من الشاورما او الفلافل…" at bounding box center [788, 502] width 105 height 126
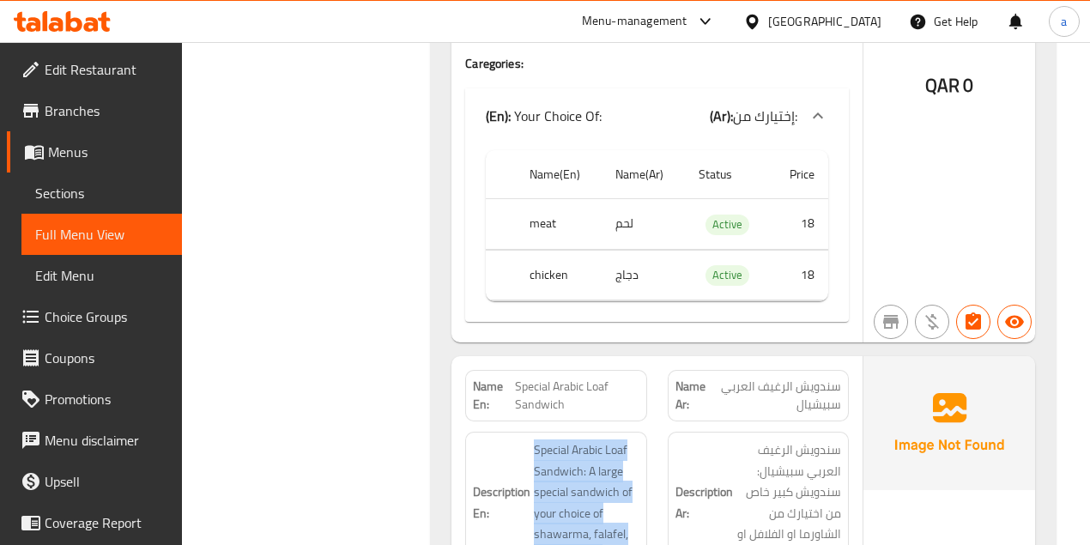
drag, startPoint x: 523, startPoint y: 257, endPoint x: 619, endPoint y: 378, distance: 153.8
click at [619, 432] on div "Description En: Special Arabic Loaf Sandwich: A large special sandwich of your …" at bounding box center [555, 503] width 181 height 142
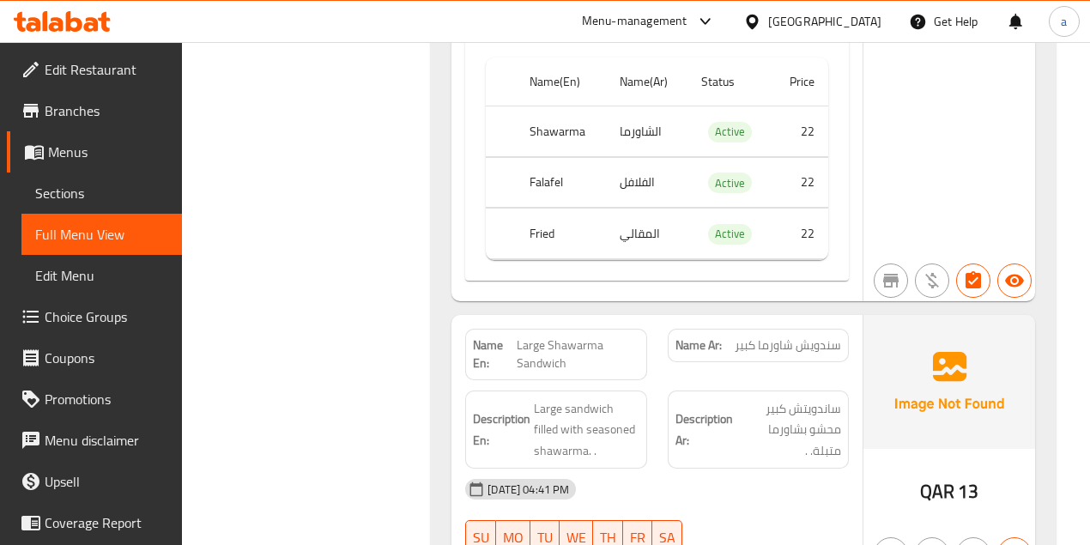
scroll to position [15096, 0]
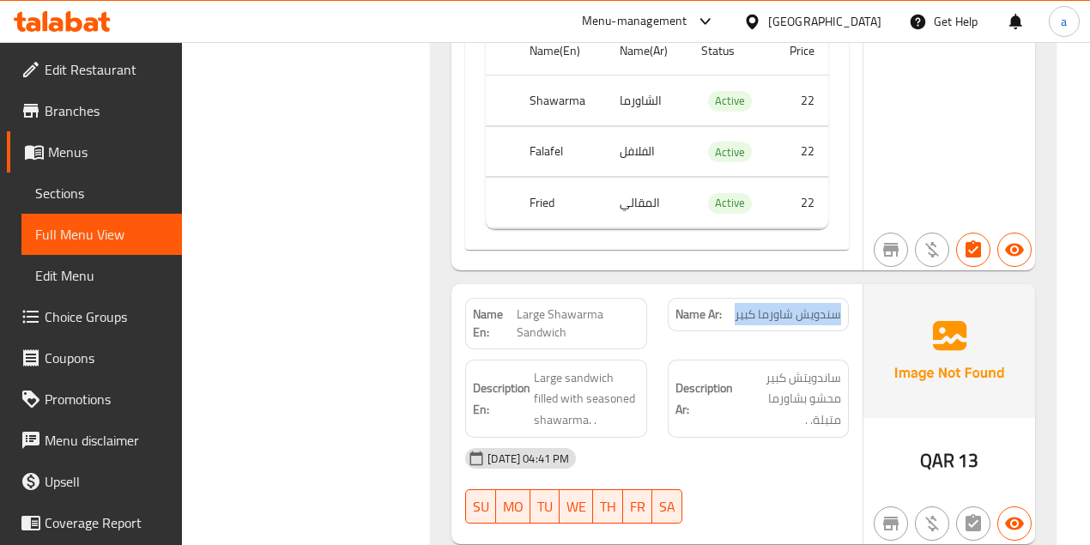
drag, startPoint x: 764, startPoint y: 123, endPoint x: 843, endPoint y: 124, distance: 78.9
click at [843, 298] on div "Name Ar: سندويش شاورما كبير" at bounding box center [758, 314] width 181 height 33
drag, startPoint x: 579, startPoint y: 141, endPoint x: 518, endPoint y: 120, distance: 64.3
click at [518, 305] on span "Large Shawarma Sandwich" at bounding box center [578, 323] width 123 height 36
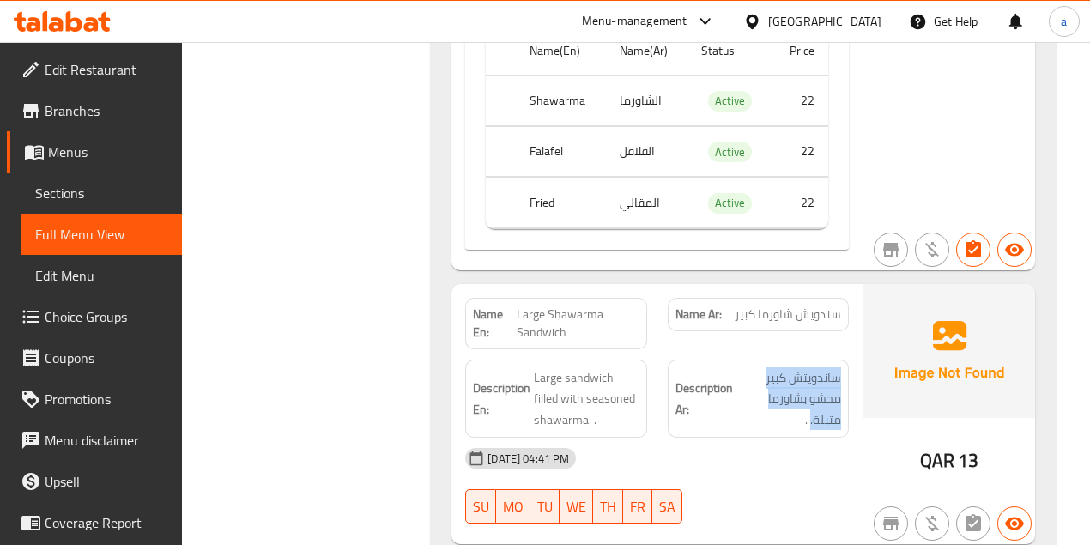
drag, startPoint x: 735, startPoint y: 208, endPoint x: 842, endPoint y: 181, distance: 109.7
click at [842, 360] on div "Description Ar: ساندويتش كبير محشو بشاورما متبلة. ." at bounding box center [758, 399] width 181 height 79
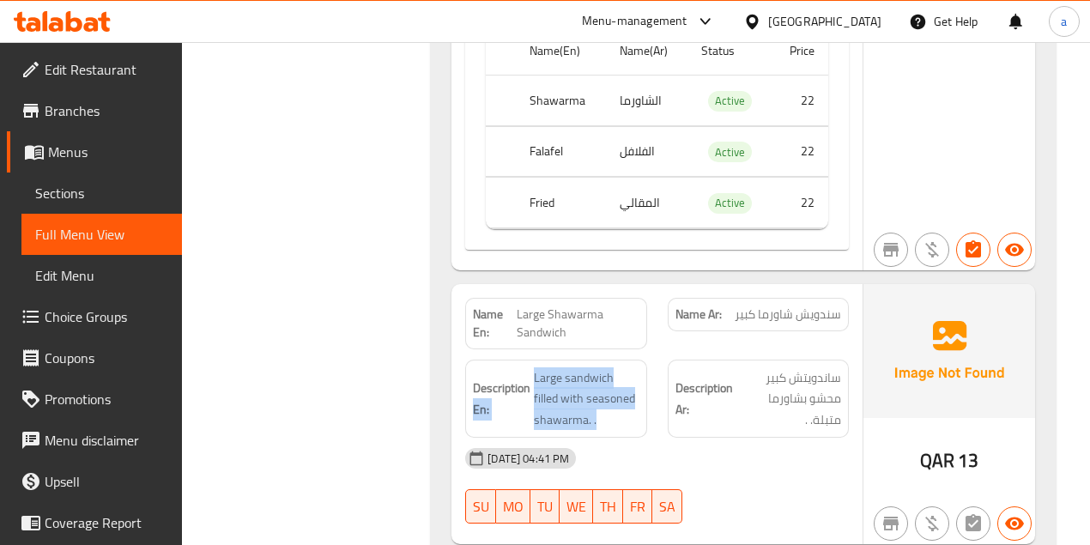
drag, startPoint x: 601, startPoint y: 220, endPoint x: 529, endPoint y: 183, distance: 81.0
click at [529, 367] on h6 "Description En: Large sandwich filled with seasoned shawarma. ." at bounding box center [556, 398] width 166 height 63
click at [529, 378] on strong "Description En:" at bounding box center [501, 399] width 57 height 42
drag, startPoint x: 535, startPoint y: 179, endPoint x: 607, endPoint y: 237, distance: 92.9
click at [607, 360] on div "Description En: Large sandwich filled with seasoned shawarma. ." at bounding box center [555, 399] width 181 height 79
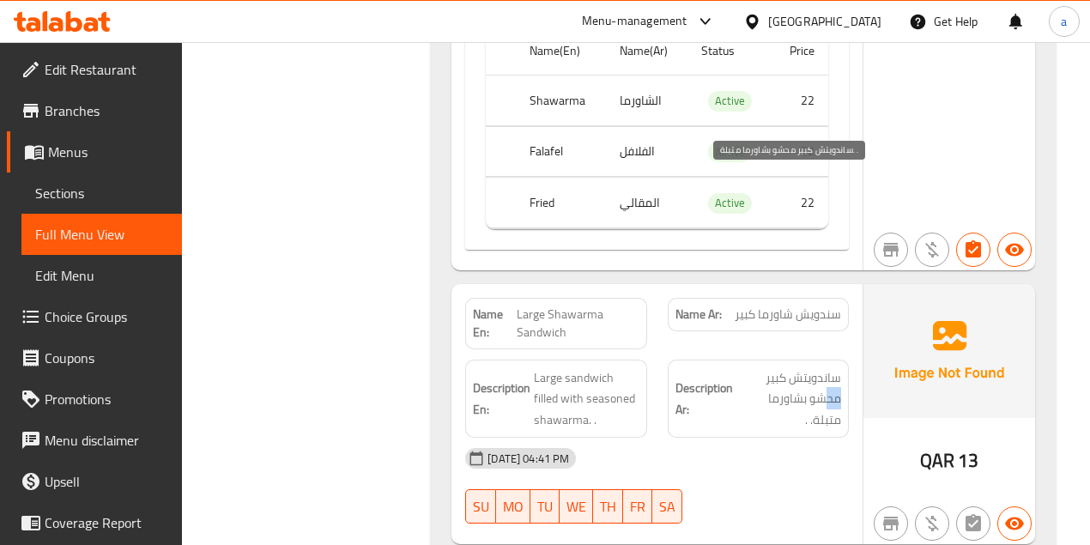
drag, startPoint x: 756, startPoint y: 189, endPoint x: 822, endPoint y: 207, distance: 68.5
click at [828, 367] on span "ساندويتش كبير محشو بشاورما متبلة. ." at bounding box center [788, 398] width 105 height 63
click at [755, 367] on span "ساندويتش كبير محشو بشاورما متبلة. ." at bounding box center [788, 398] width 105 height 63
click at [824, 367] on span "ساندويتش كبير محشو بشاورما متبلة. ." at bounding box center [788, 398] width 105 height 63
drag, startPoint x: 829, startPoint y: 180, endPoint x: 726, endPoint y: 216, distance: 109.1
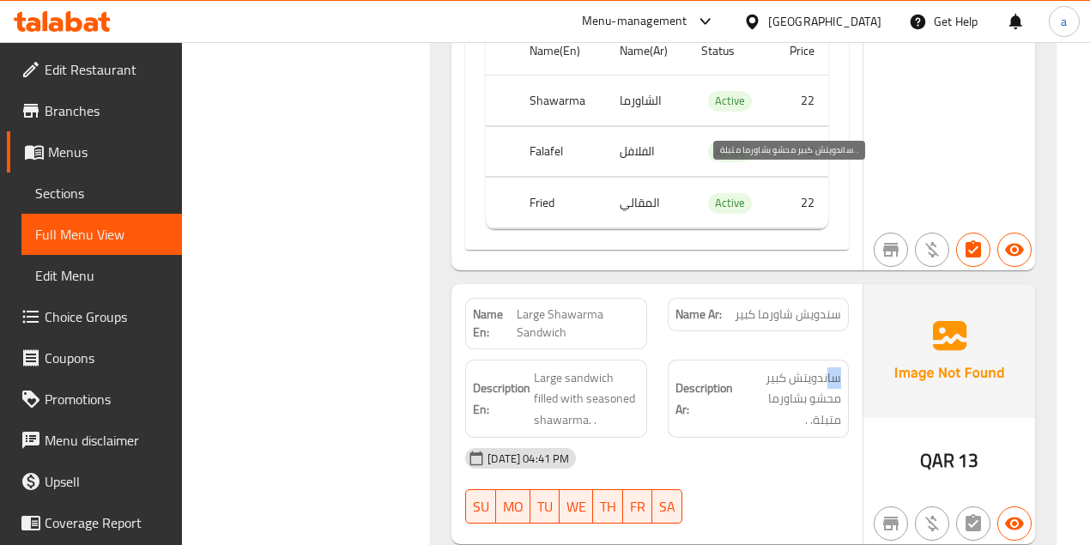
click at [726, 367] on h6 "Description Ar: ساندويتش كبير محشو بشاورما متبلة. ." at bounding box center [758, 398] width 166 height 63
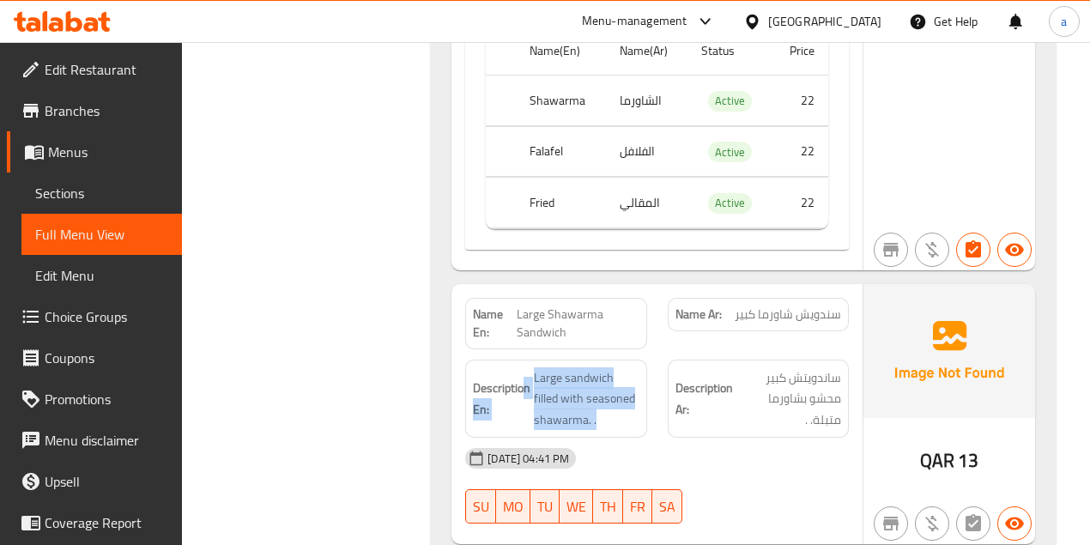
drag, startPoint x: 599, startPoint y: 227, endPoint x: 529, endPoint y: 177, distance: 86.2
click at [523, 367] on h6 "Description En: Large sandwich filled with seasoned shawarma. ." at bounding box center [556, 398] width 166 height 63
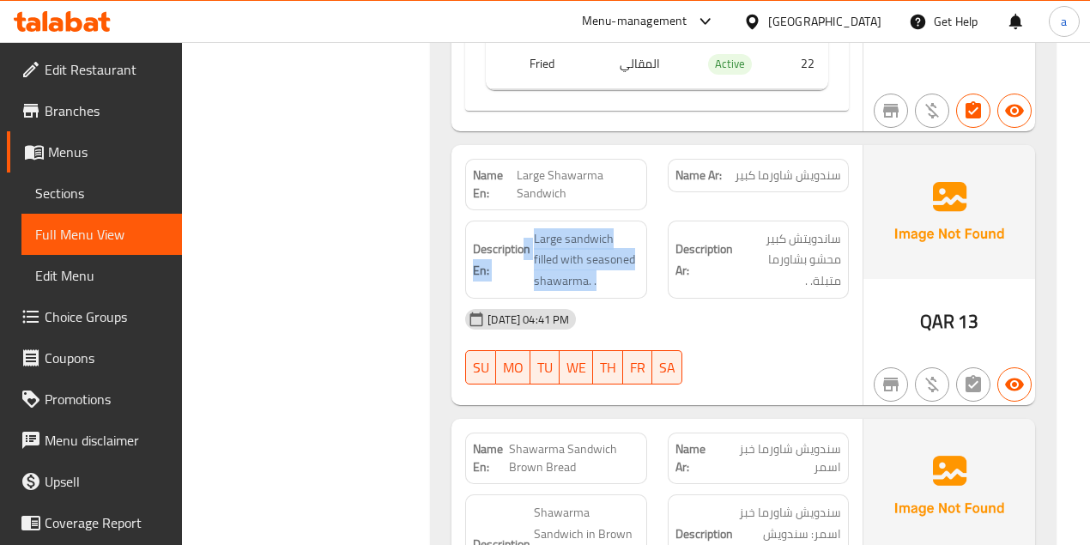
scroll to position [15325, 0]
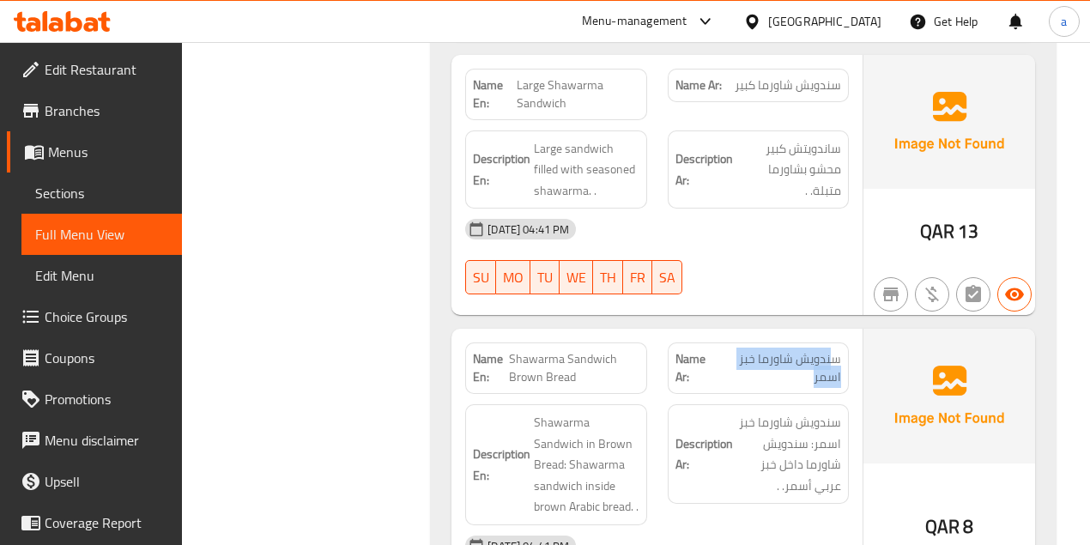
drag, startPoint x: 829, startPoint y: 178, endPoint x: 836, endPoint y: 152, distance: 27.5
click at [836, 350] on span "سندويش شاورما خبز اسمر" at bounding box center [779, 368] width 123 height 36
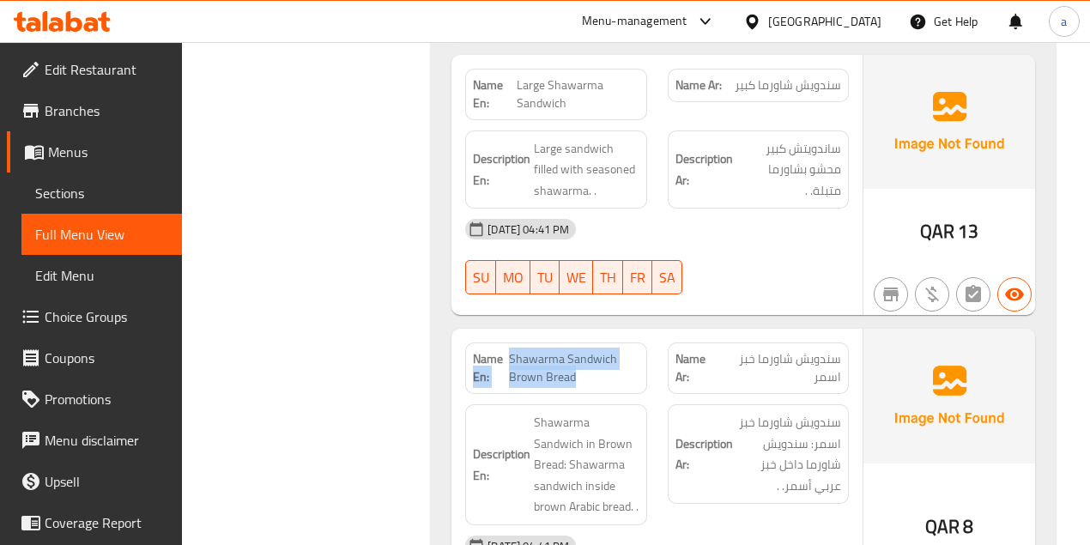
drag, startPoint x: 553, startPoint y: 180, endPoint x: 505, endPoint y: 160, distance: 51.5
click at [505, 350] on p "Name En: Shawarma Sandwich Brown Bread" at bounding box center [556, 368] width 166 height 36
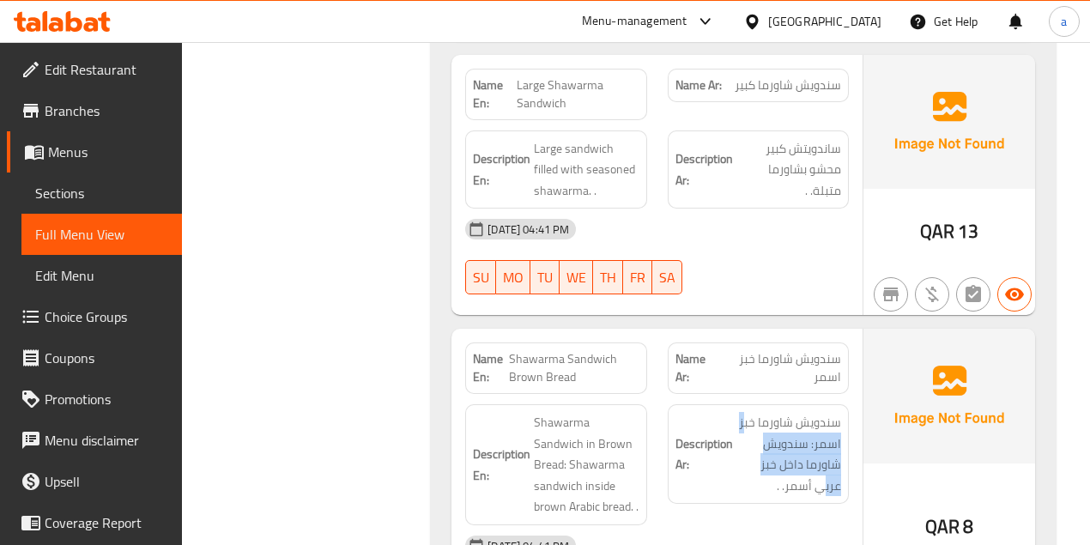
drag, startPoint x: 746, startPoint y: 222, endPoint x: 816, endPoint y: 296, distance: 102.0
click at [819, 412] on span "سندويش شاورما خبز اسمر: سندويش شاورما داخل خبز عربي أسمر. ." at bounding box center [788, 454] width 105 height 84
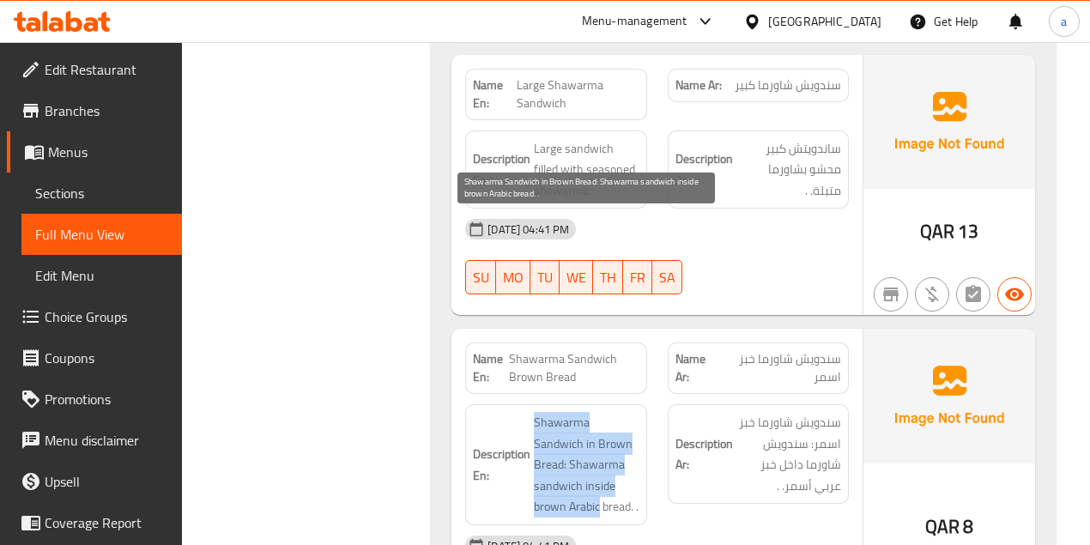
drag, startPoint x: 526, startPoint y: 225, endPoint x: 739, endPoint y: 276, distance: 218.9
click at [630, 412] on h6 "Description En: Shawarma Sandwich in Brown Bread: Shawarma sandwich inside brow…" at bounding box center [556, 465] width 166 height 106
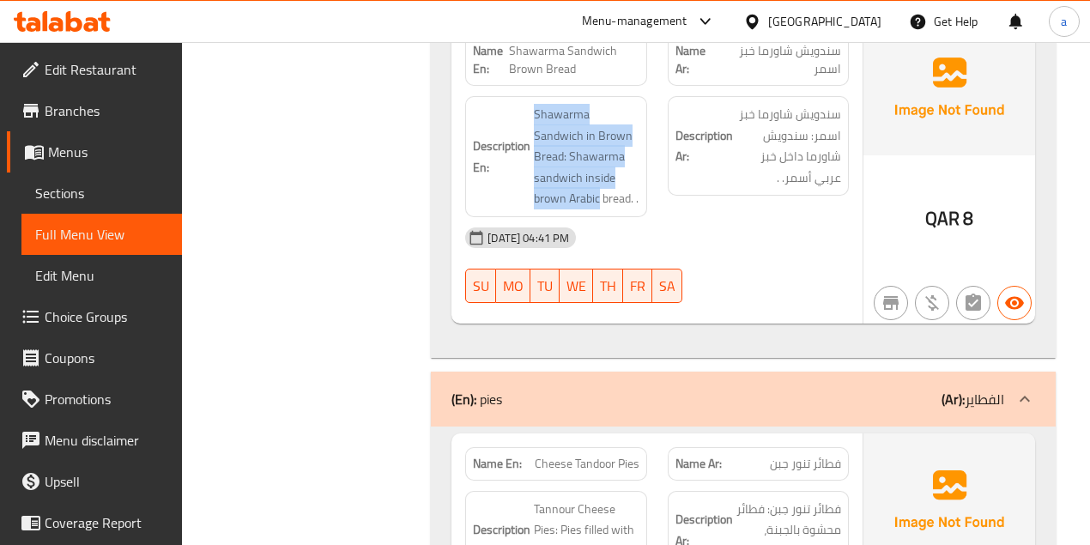
scroll to position [15668, 0]
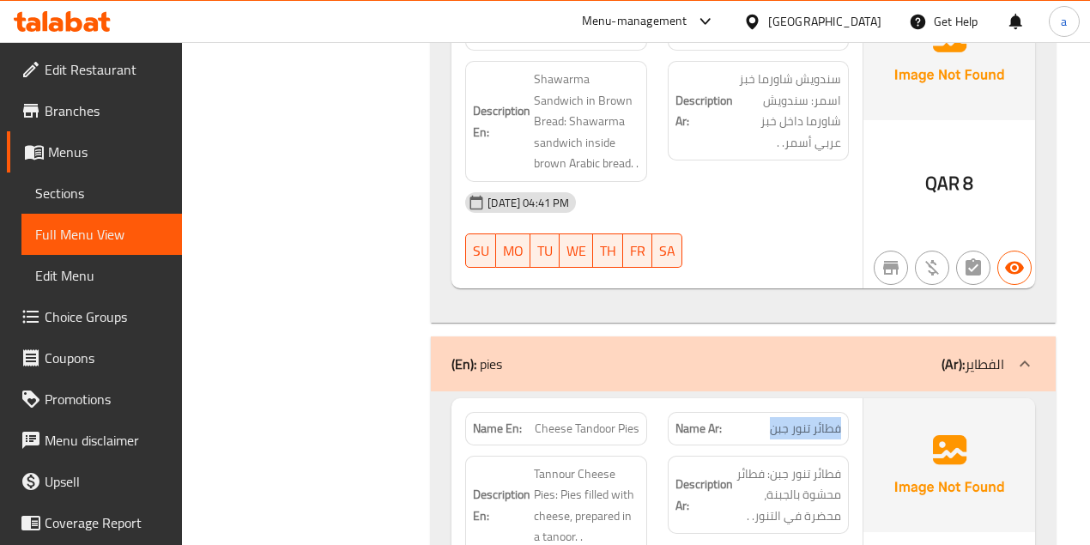
drag, startPoint x: 783, startPoint y: 230, endPoint x: 844, endPoint y: 237, distance: 62.2
click at [844, 412] on div "Name Ar: فطائر تنور جبن" at bounding box center [758, 428] width 181 height 33
drag, startPoint x: 553, startPoint y: 230, endPoint x: 741, endPoint y: 247, distance: 189.5
click at [682, 402] on div "Name En: Cheese Tandoor Pies Name Ar: فطائر تنور جبن" at bounding box center [657, 429] width 404 height 54
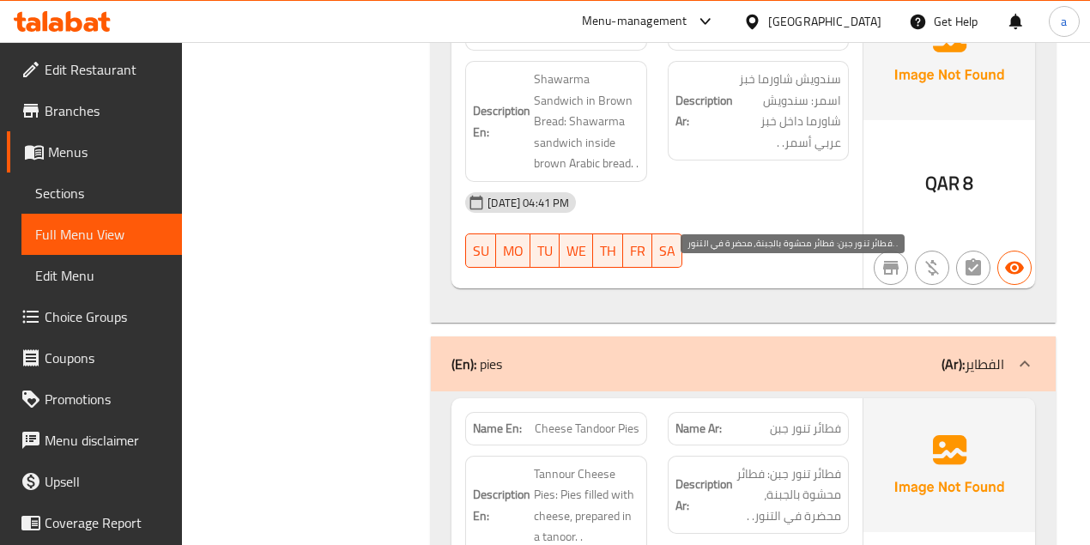
click at [769, 463] on span "فطائر تنور جبن: فطائر محشوة بالجبنة، محضرة في التنور. ." at bounding box center [788, 494] width 105 height 63
drag, startPoint x: 798, startPoint y: 298, endPoint x: 765, endPoint y: 299, distance: 32.6
click at [765, 463] on span "فطائر تنور جبن: فطائر محشوة بالجبنة، محضرة في التنور. ." at bounding box center [788, 494] width 105 height 63
drag, startPoint x: 758, startPoint y: 316, endPoint x: 830, endPoint y: 314, distance: 71.2
click at [829, 463] on span "فطائر تنور جبن: فطائر محشوة بالجبنة، محضرة في التنور. ." at bounding box center [788, 494] width 105 height 63
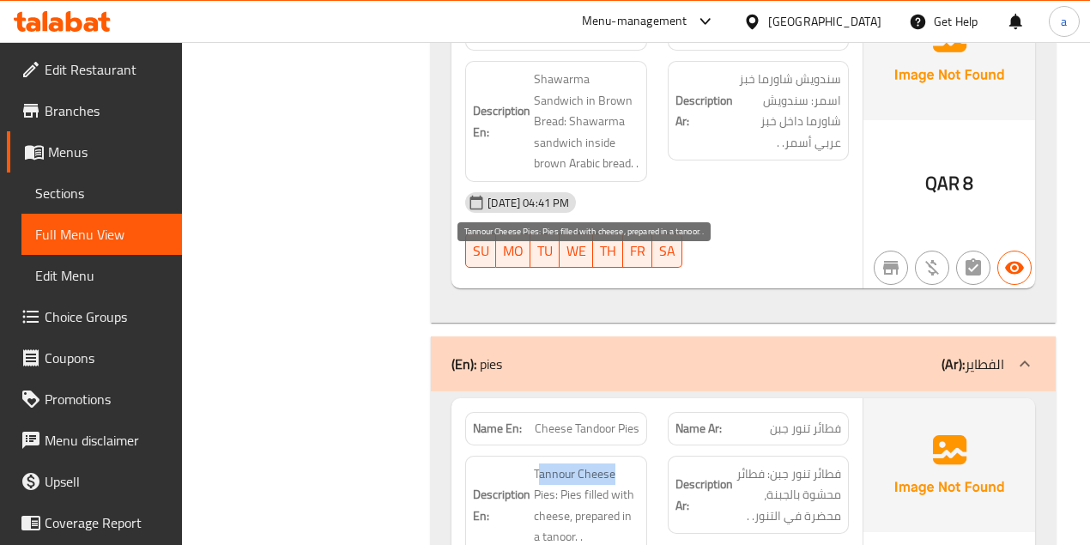
drag, startPoint x: 561, startPoint y: 273, endPoint x: 640, endPoint y: 275, distance: 79.0
click at [640, 456] on div "Description En: Tannour Cheese Pies: Pies filled with cheese, prepared in a tan…" at bounding box center [555, 506] width 181 height 100
drag, startPoint x: 515, startPoint y: 304, endPoint x: 589, endPoint y: 302, distance: 74.7
click at [638, 463] on h6 "Description En: Tannour Cheese Pies: Pies filled with cheese, prepared in a tan…" at bounding box center [556, 505] width 166 height 84
click at [553, 463] on span "Tannour Cheese Pies: Pies filled with cheese, prepared in a tanoor. ." at bounding box center [586, 505] width 105 height 84
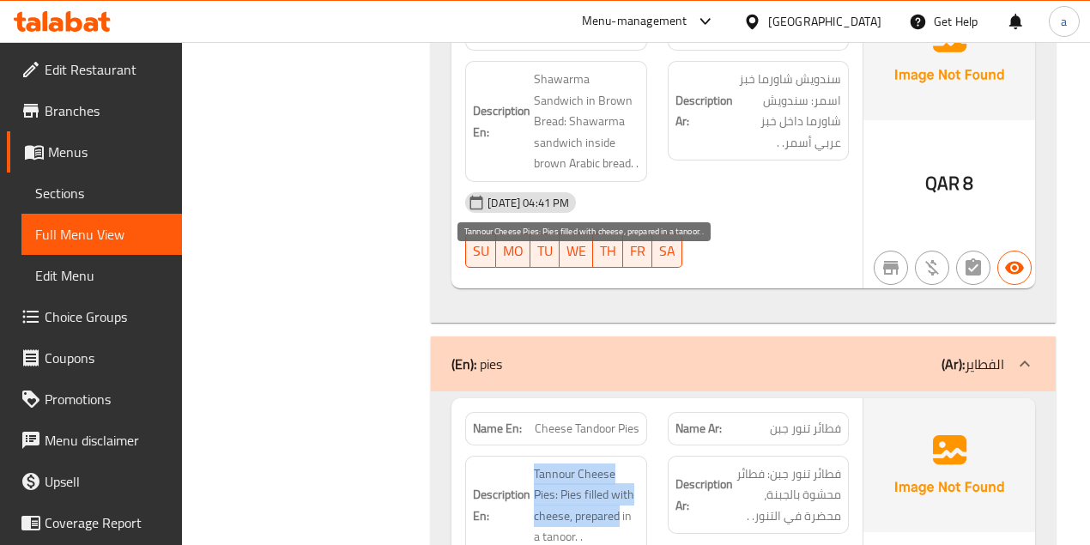
drag, startPoint x: 529, startPoint y: 320, endPoint x: 597, endPoint y: 324, distance: 67.9
click at [625, 463] on h6 "Description En: Tannour Cheese Pies: Pies filled with cheese, prepared in a tan…" at bounding box center [556, 505] width 166 height 84
click at [535, 463] on span "Tannour Cheese Pies: Pies filled with cheese, prepared in a tanoor. ." at bounding box center [586, 505] width 105 height 84
drag, startPoint x: 595, startPoint y: 338, endPoint x: 621, endPoint y: 331, distance: 26.6
click at [615, 463] on h6 "Description En: Tannour Cheese Pies: Pies filled with cheese, prepared in a tan…" at bounding box center [556, 505] width 166 height 84
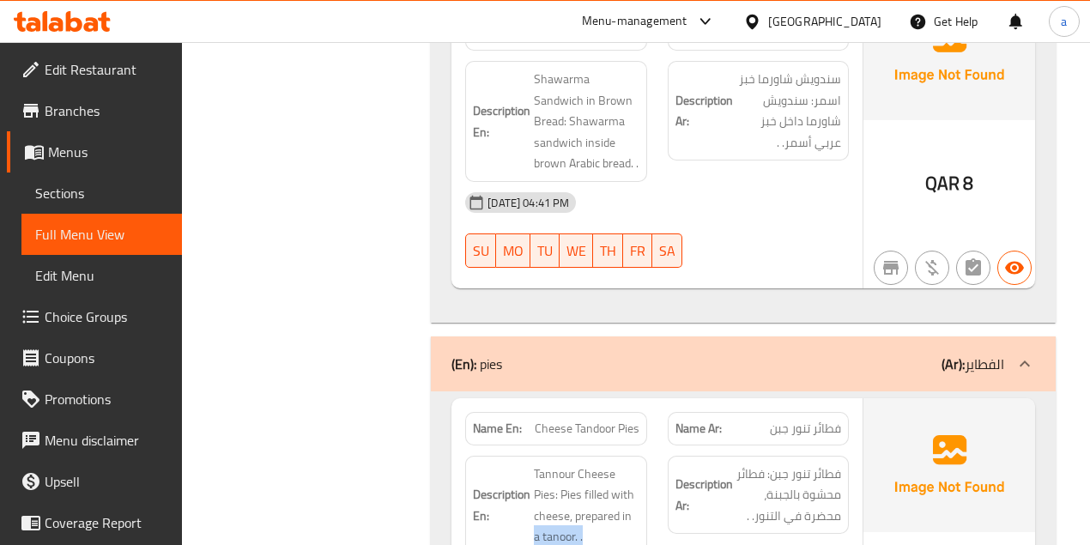
scroll to position [15897, 0]
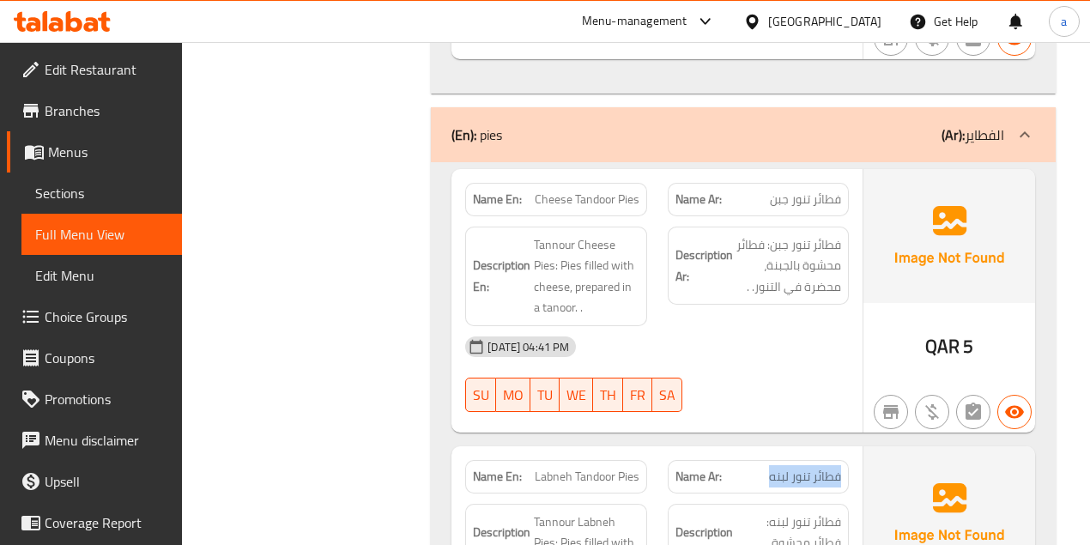
drag, startPoint x: 788, startPoint y: 281, endPoint x: 856, endPoint y: 276, distance: 68.8
click at [856, 450] on div "Name Ar: فطائر تنور لبنه" at bounding box center [758, 477] width 202 height 54
drag, startPoint x: 662, startPoint y: 286, endPoint x: 673, endPoint y: 286, distance: 10.3
click at [671, 450] on div "Name En: Labneh Tandoor Pies Name Ar: فطائر تنور لبنه" at bounding box center [657, 477] width 404 height 54
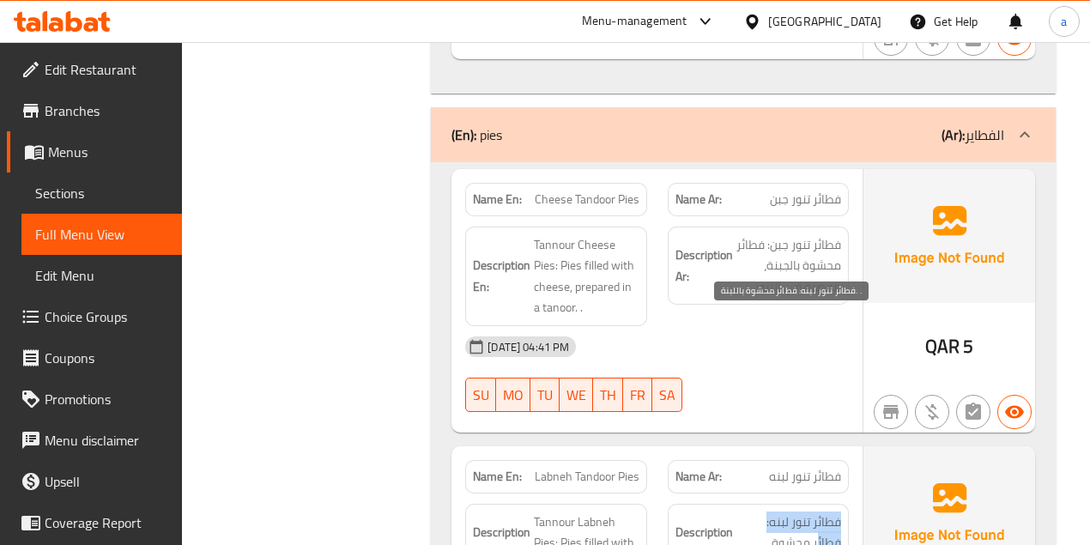
drag, startPoint x: 836, startPoint y: 323, endPoint x: 741, endPoint y: 326, distance: 94.4
click at [741, 511] on span "فطائر تنور لبنه: فطائر محشوة باللبنة. ." at bounding box center [788, 542] width 105 height 63
drag, startPoint x: 806, startPoint y: 341, endPoint x: 700, endPoint y: 338, distance: 105.6
click at [770, 504] on div "Description Ar: فطائر تنور لبنه: فطائر محشوة باللبنة. ." at bounding box center [758, 543] width 181 height 79
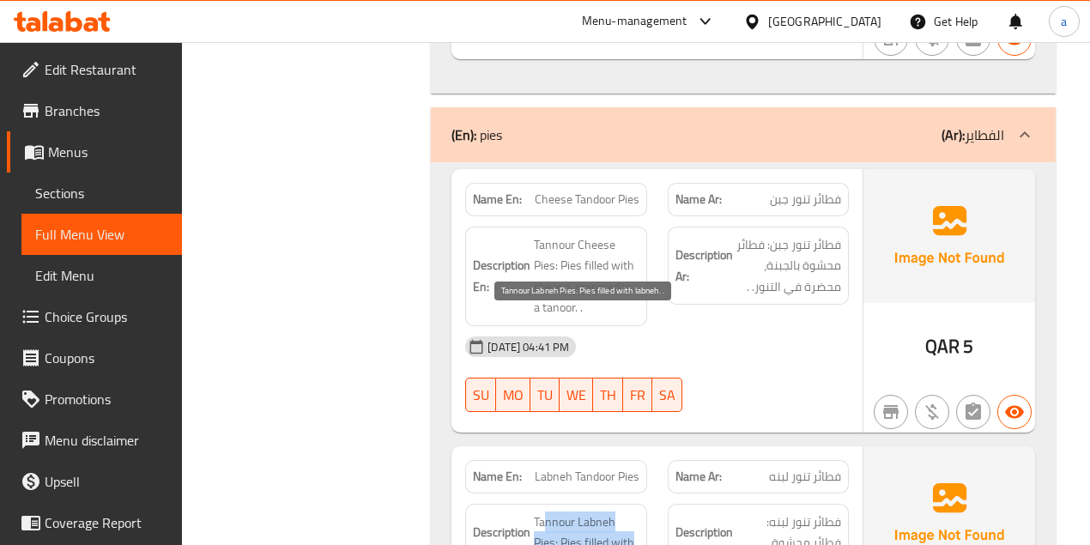
drag, startPoint x: 545, startPoint y: 317, endPoint x: 630, endPoint y: 357, distance: 93.7
click at [630, 511] on span "Tannour Labneh Pies: Pies filled with labneh. ." at bounding box center [586, 542] width 105 height 63
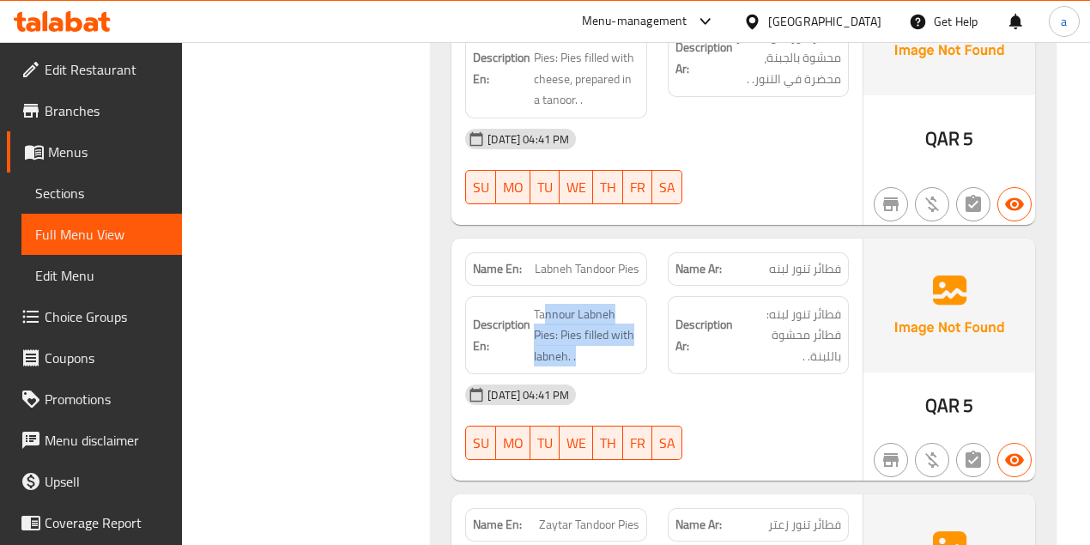
scroll to position [16125, 0]
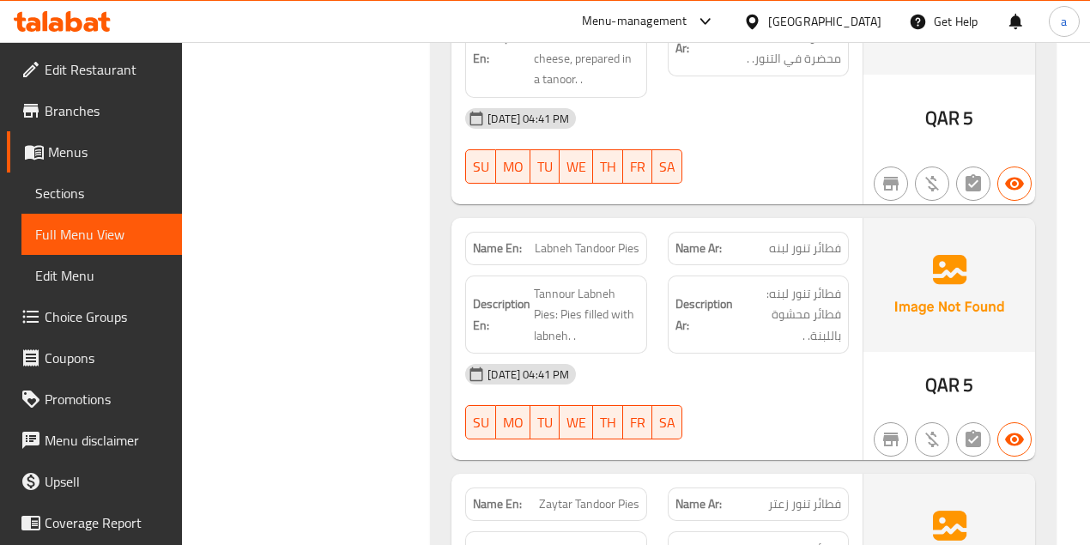
drag, startPoint x: 765, startPoint y: 315, endPoint x: 851, endPoint y: 300, distance: 87.0
click at [858, 477] on div "Name Ar: فطائر تنور زعتر" at bounding box center [758, 504] width 202 height 54
drag, startPoint x: 535, startPoint y: 304, endPoint x: 672, endPoint y: 307, distance: 136.5
click at [663, 477] on div "Name En: Zaytar Tandoor Pies Name Ar: فطائر تنور زعتر" at bounding box center [657, 504] width 404 height 54
drag, startPoint x: 845, startPoint y: 343, endPoint x: 755, endPoint y: 347, distance: 90.2
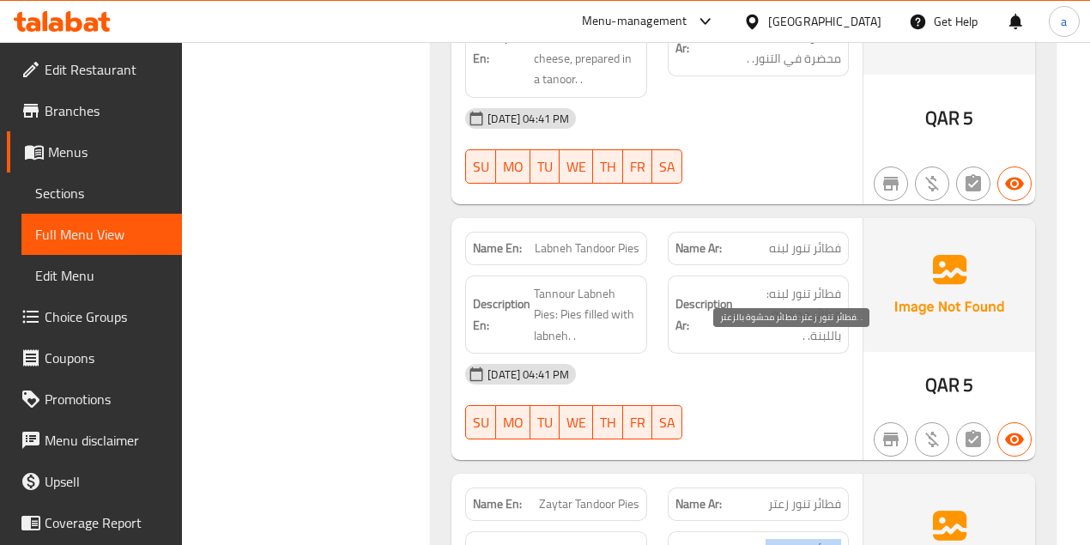
drag, startPoint x: 761, startPoint y: 375, endPoint x: 831, endPoint y: 371, distance: 70.5
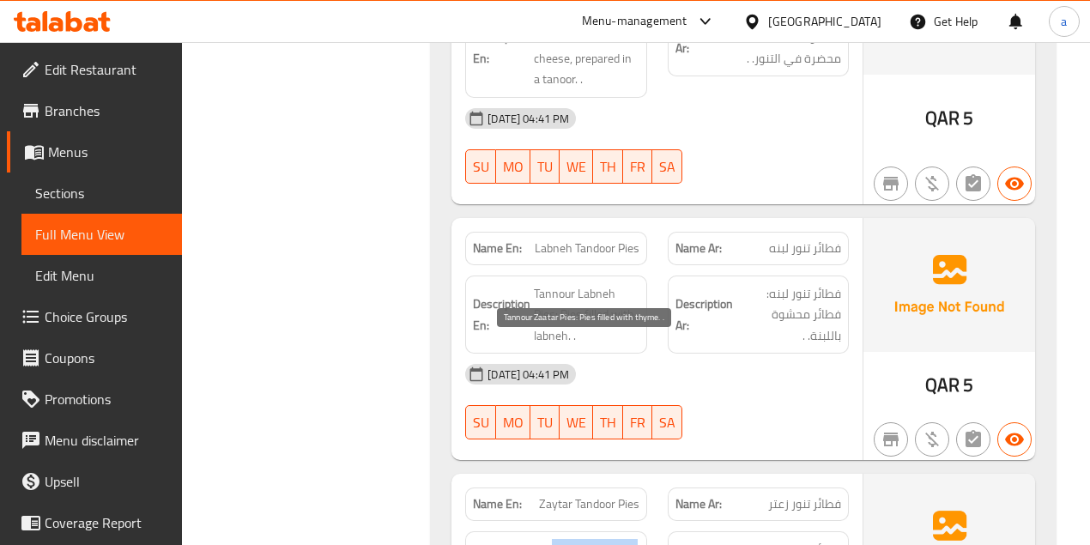
drag, startPoint x: 547, startPoint y: 347, endPoint x: 673, endPoint y: 357, distance: 125.7
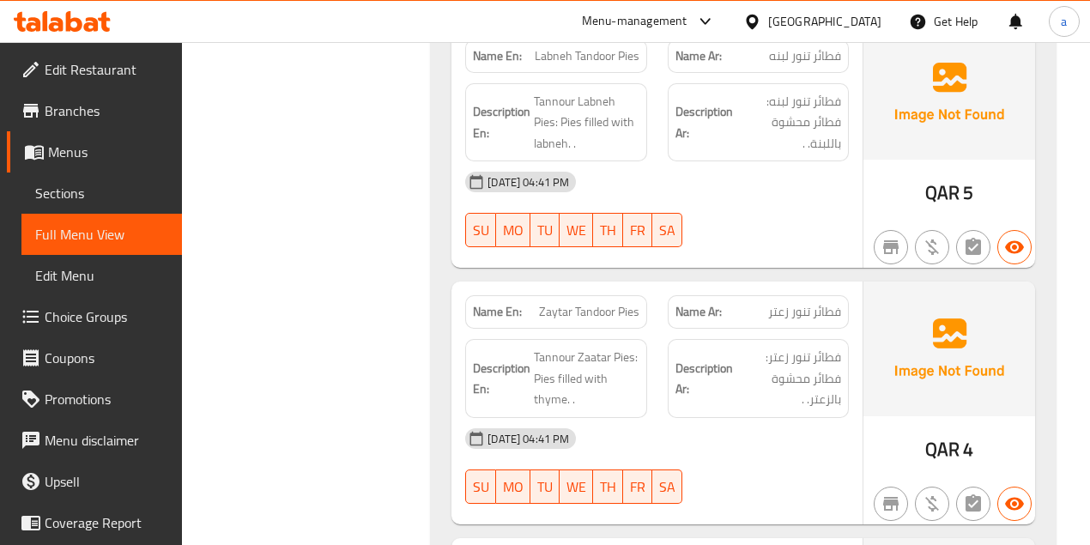
scroll to position [16469, 0]
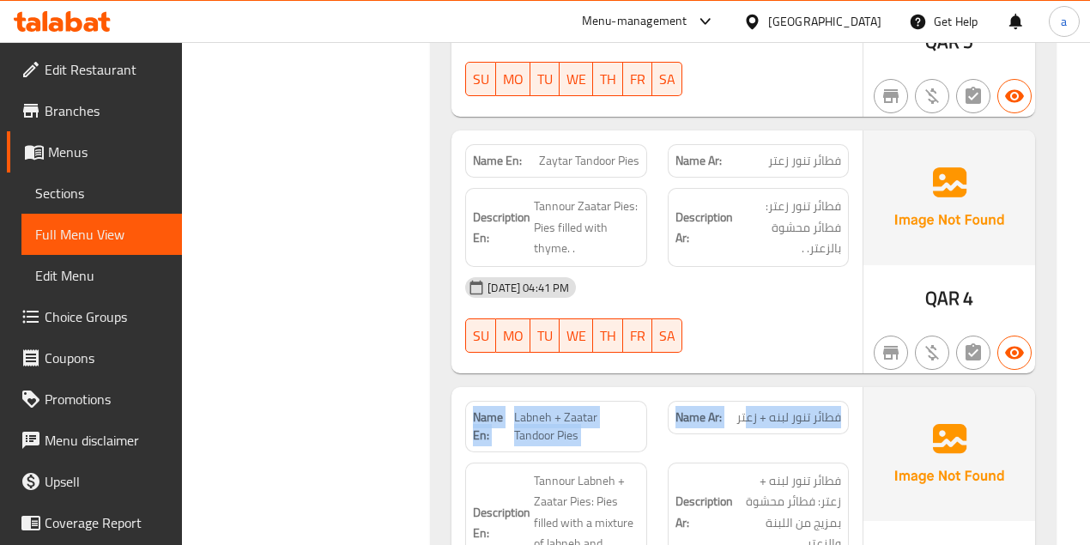
drag, startPoint x: 851, startPoint y: 213, endPoint x: 706, endPoint y: 216, distance: 145.0
click at [744, 387] on div "Name En: Labneh + Zaatar Tandoor Pies Name Ar: فطائر تنور لبنه + زعتر Descripti…" at bounding box center [742, 538] width 583 height 303
drag, startPoint x: 551, startPoint y: 225, endPoint x: 611, endPoint y: 241, distance: 62.2
click at [598, 408] on span "Labneh + Zaatar Tandoor Pies" at bounding box center [576, 426] width 125 height 36
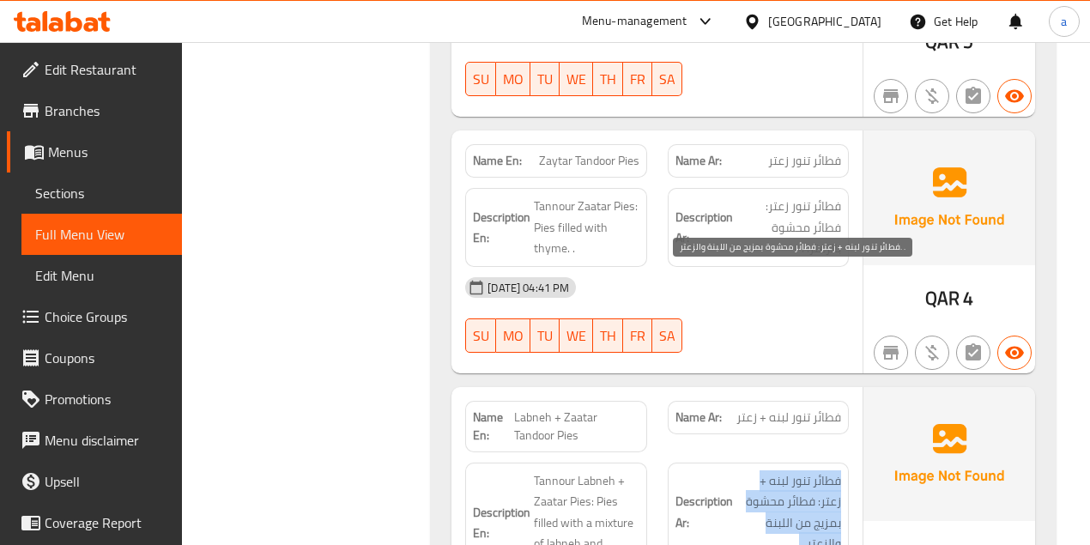
drag, startPoint x: 799, startPoint y: 280, endPoint x: 741, endPoint y: 347, distance: 88.2
click at [741, 462] on div "Description Ar: فطائر تنور لبنه + زعتر: فطائر محشوة بمزيج من اللبنة والزعتر. ." at bounding box center [758, 512] width 181 height 100
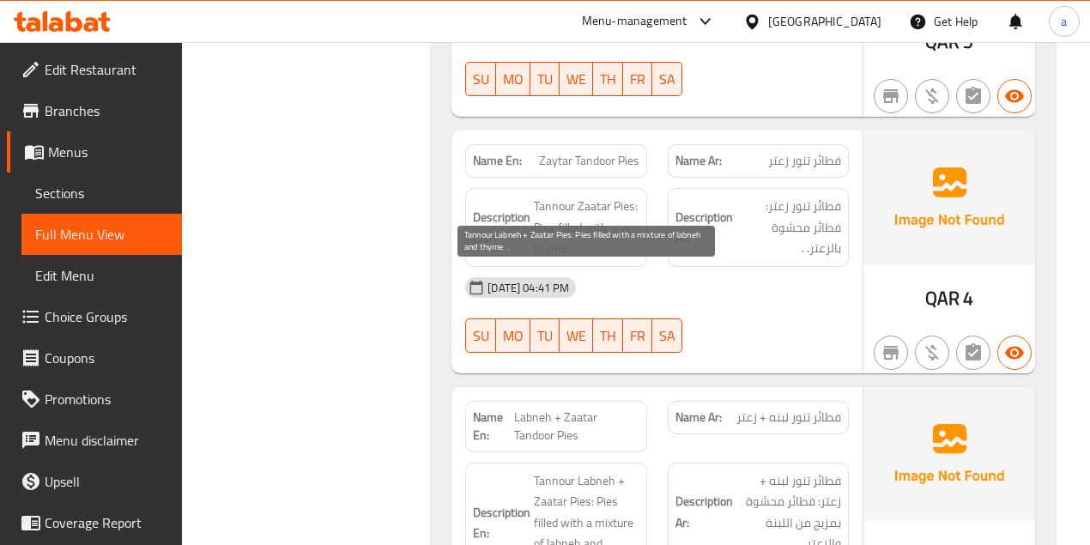
click at [565, 470] on span "Tannour Labneh + Zaatar Pies: Pies filled with a mixture of labneh and thyme. ." at bounding box center [586, 523] width 105 height 106
drag, startPoint x: 532, startPoint y: 276, endPoint x: 635, endPoint y: 364, distance: 135.1
click at [635, 470] on h6 "Description En: Tannour Labneh + Zaatar Pies: Pies filled with a mixture of lab…" at bounding box center [556, 523] width 166 height 106
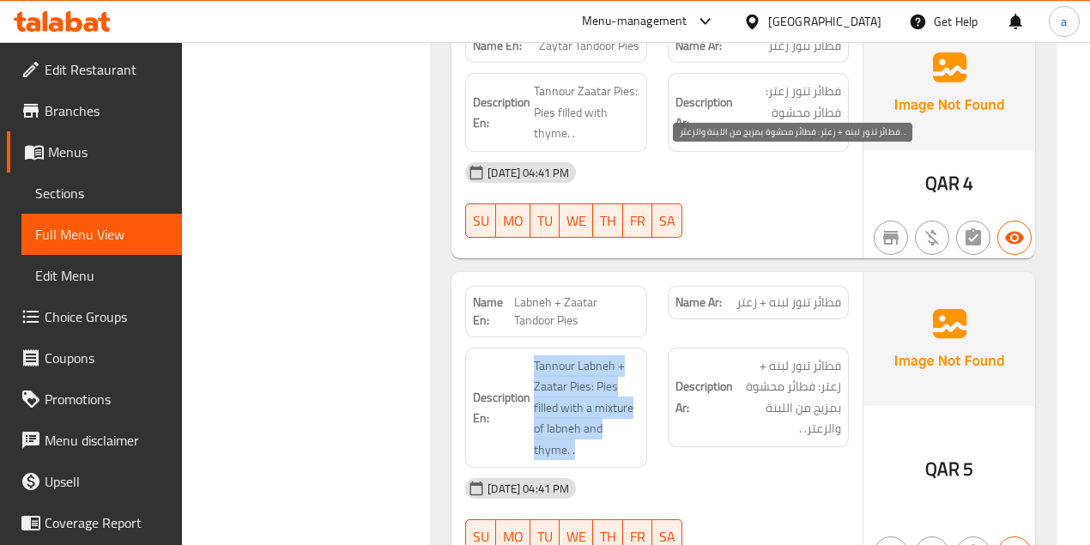
scroll to position [16812, 0]
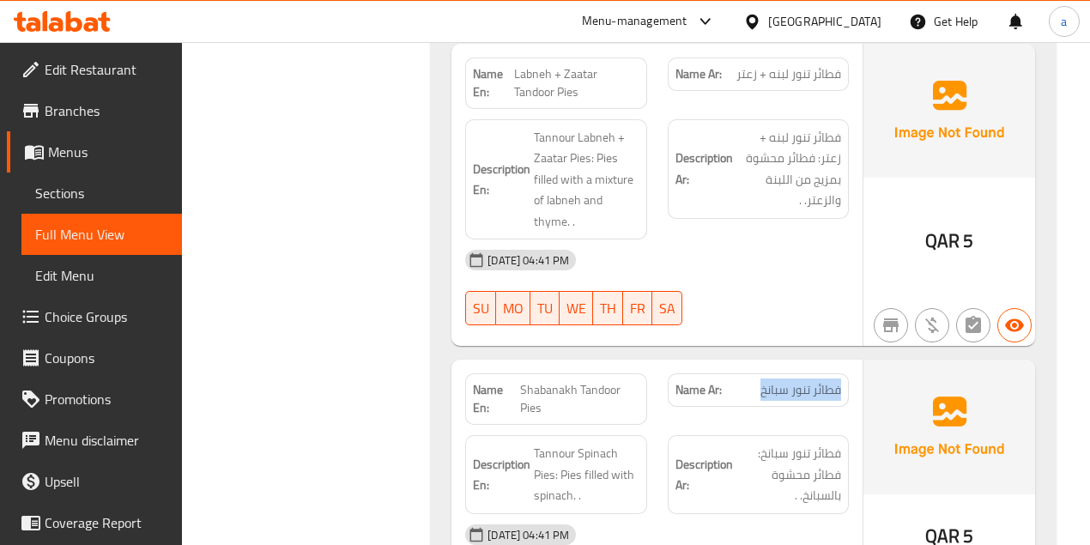
drag, startPoint x: 750, startPoint y: 187, endPoint x: 846, endPoint y: 179, distance: 96.4
click at [846, 373] on div "Name Ar: فطائر تنور سبانخ" at bounding box center [758, 389] width 181 height 33
click at [577, 381] on span "Shabanakh Tandoor Pies" at bounding box center [579, 399] width 119 height 36
click at [775, 381] on span "فطائر تنور سبانخ" at bounding box center [800, 390] width 81 height 18
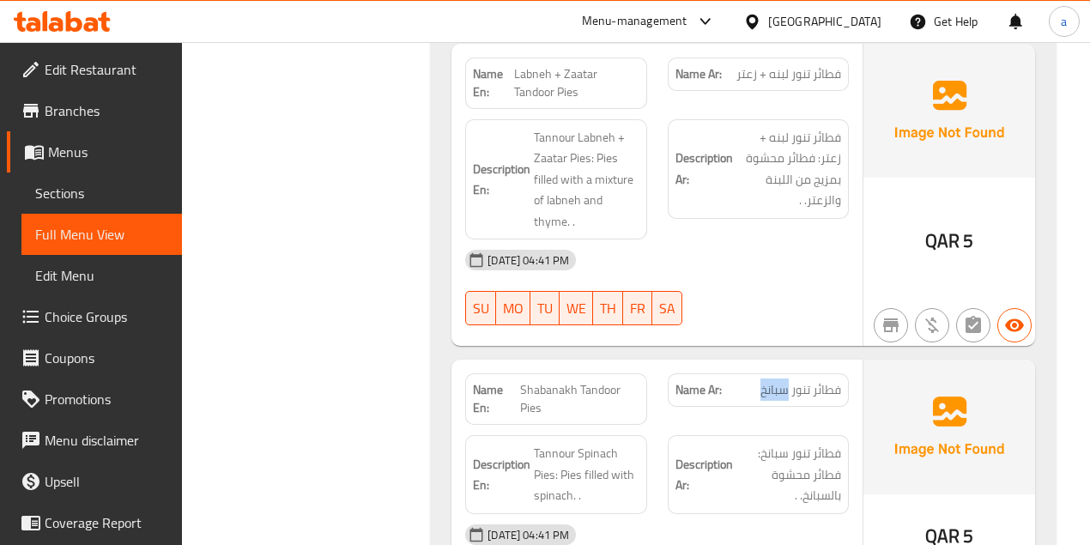
copy span "سبانخ"
click at [538, 381] on span "Shabanakh Tandoor Pies" at bounding box center [579, 399] width 119 height 36
click at [57, 190] on span "Sections" at bounding box center [101, 193] width 133 height 21
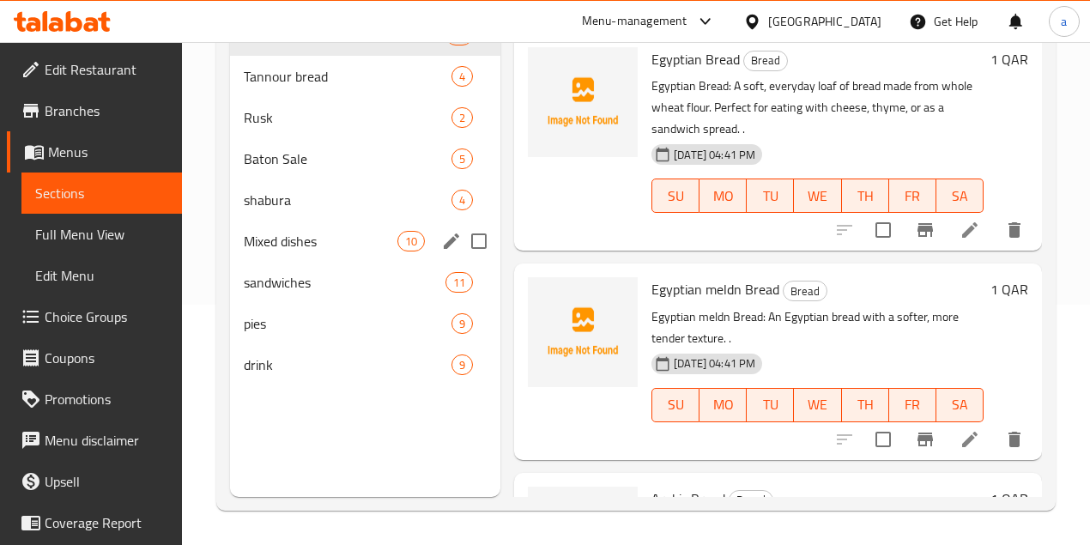
scroll to position [240, 0]
click at [287, 251] on span "Mixed dishes" at bounding box center [321, 241] width 154 height 21
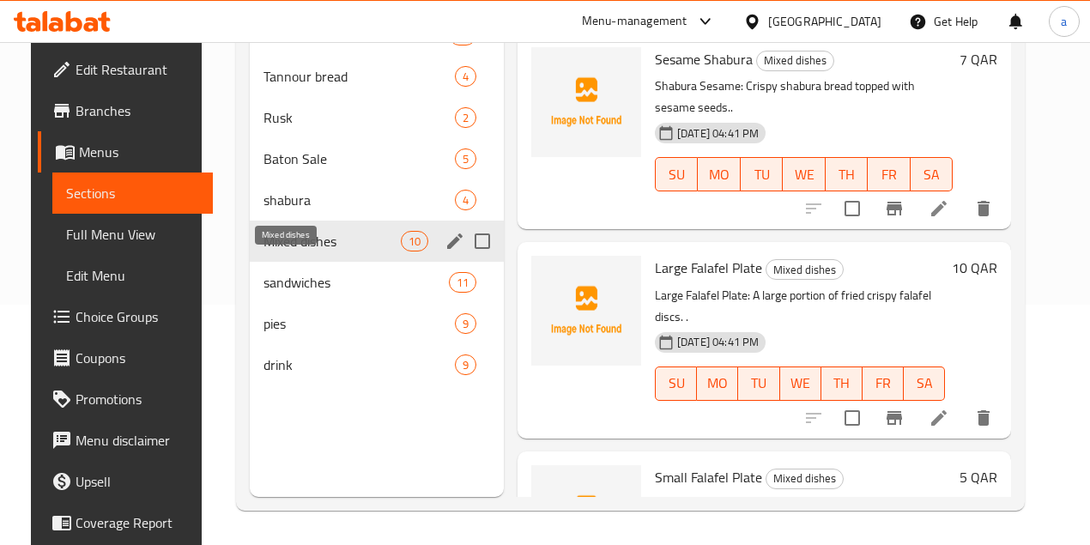
click at [280, 251] on span "Mixed dishes" at bounding box center [331, 241] width 136 height 21
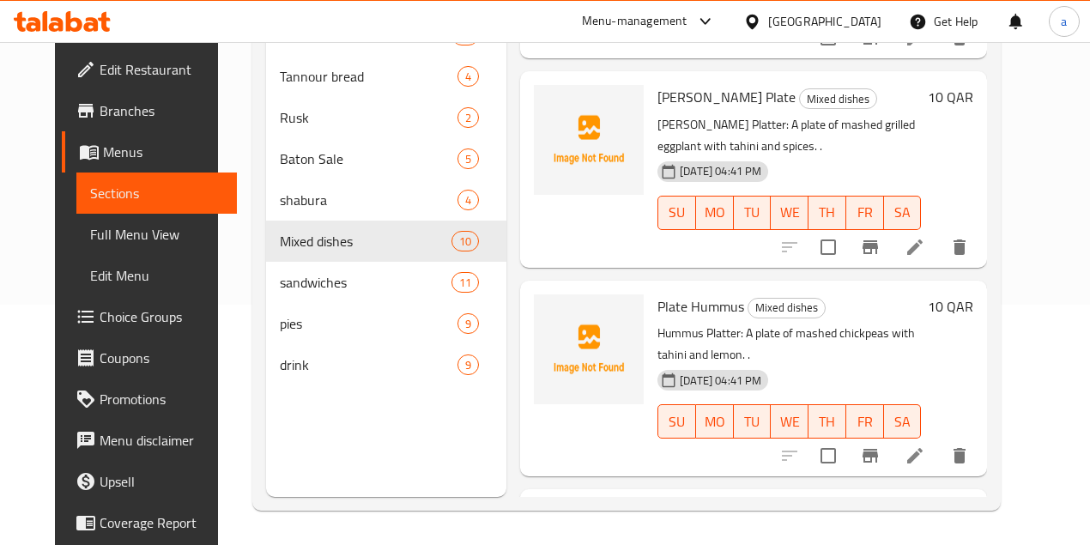
scroll to position [1462, 0]
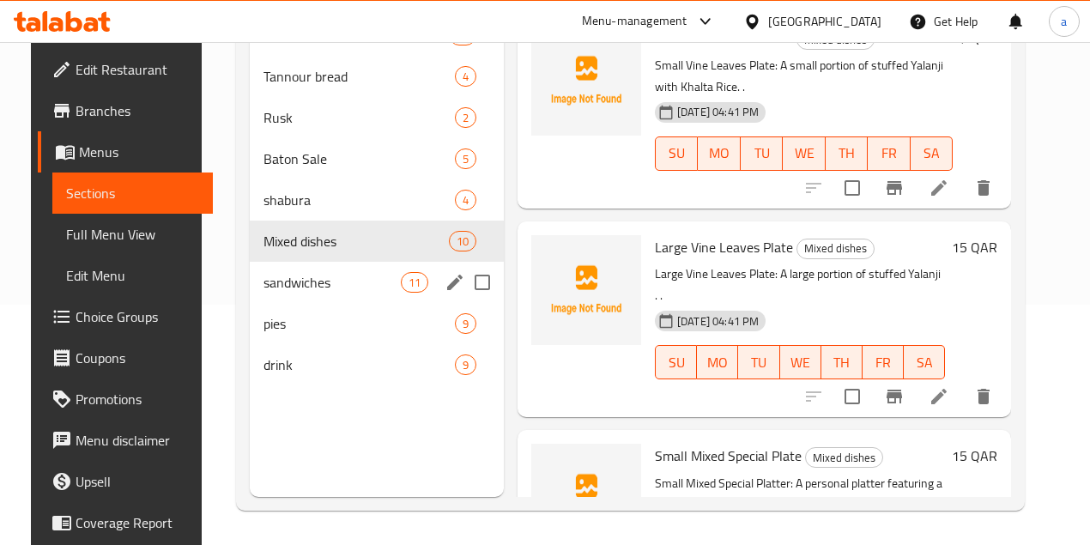
click at [282, 293] on span "sandwiches" at bounding box center [331, 282] width 136 height 21
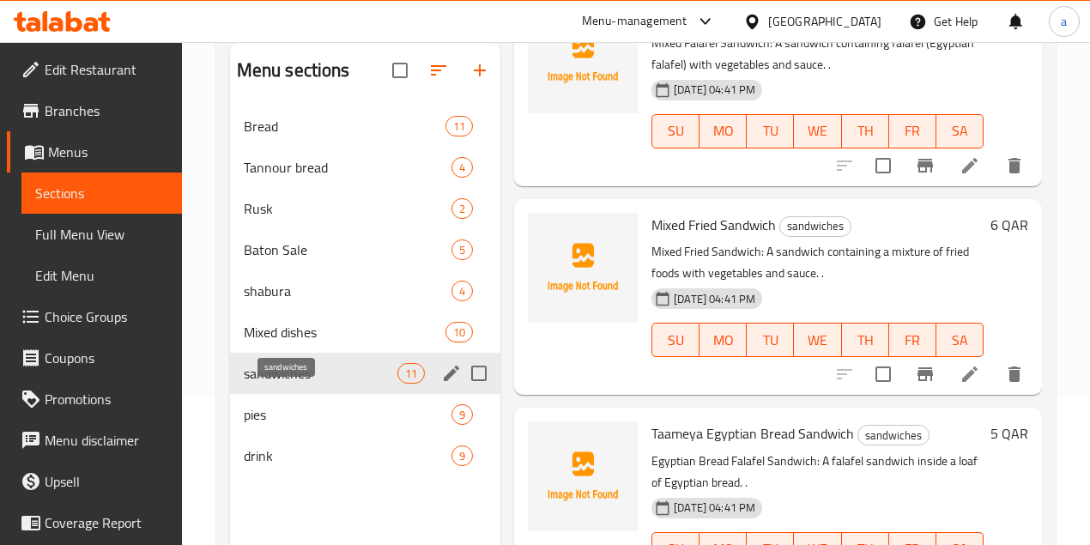
scroll to position [172, 0]
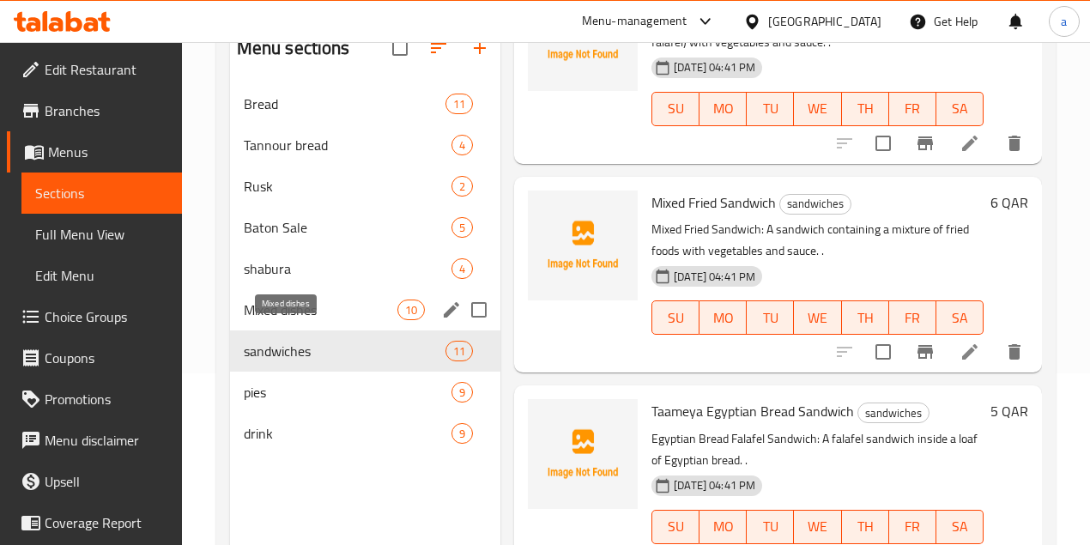
click at [292, 320] on span "Mixed dishes" at bounding box center [321, 309] width 154 height 21
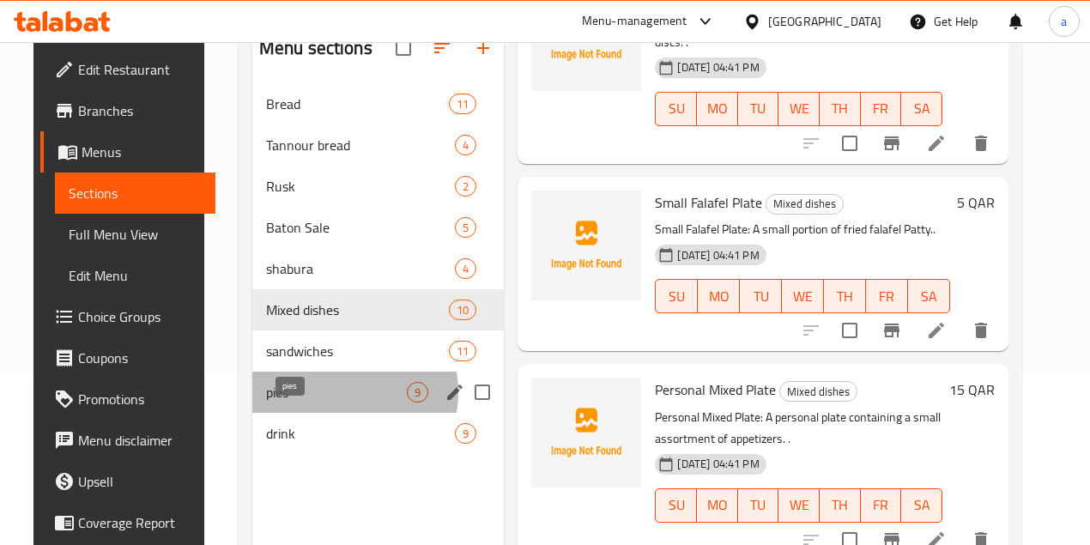
click at [311, 402] on span "pies" at bounding box center [337, 392] width 142 height 21
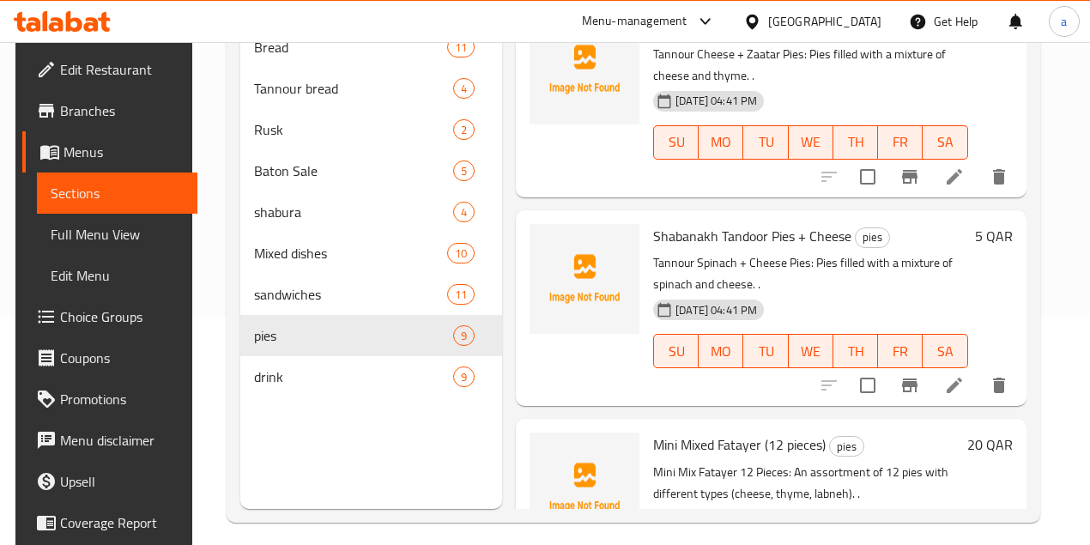
scroll to position [1030, 0]
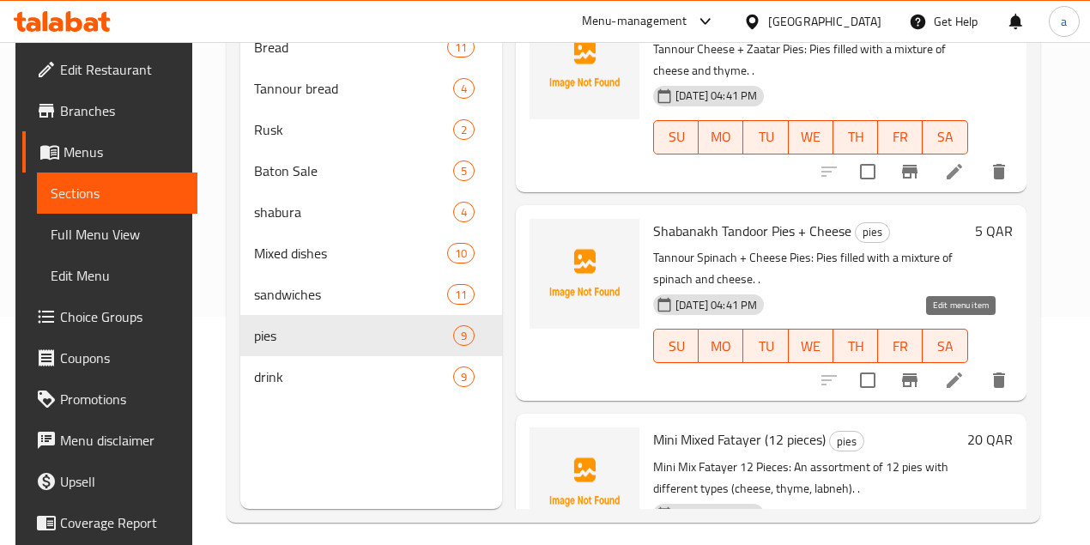
click at [964, 370] on icon at bounding box center [954, 380] width 21 height 21
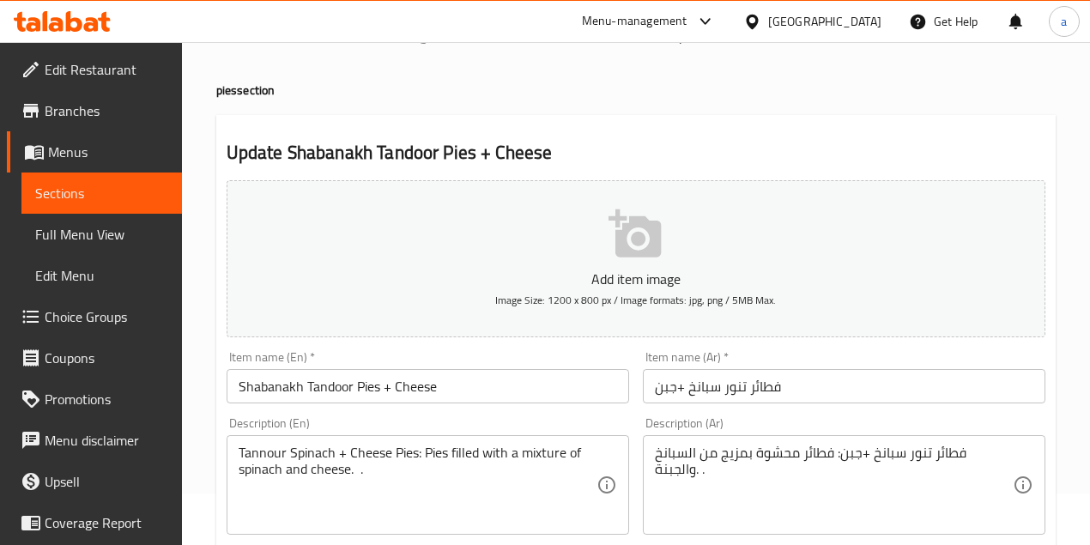
scroll to position [114, 0]
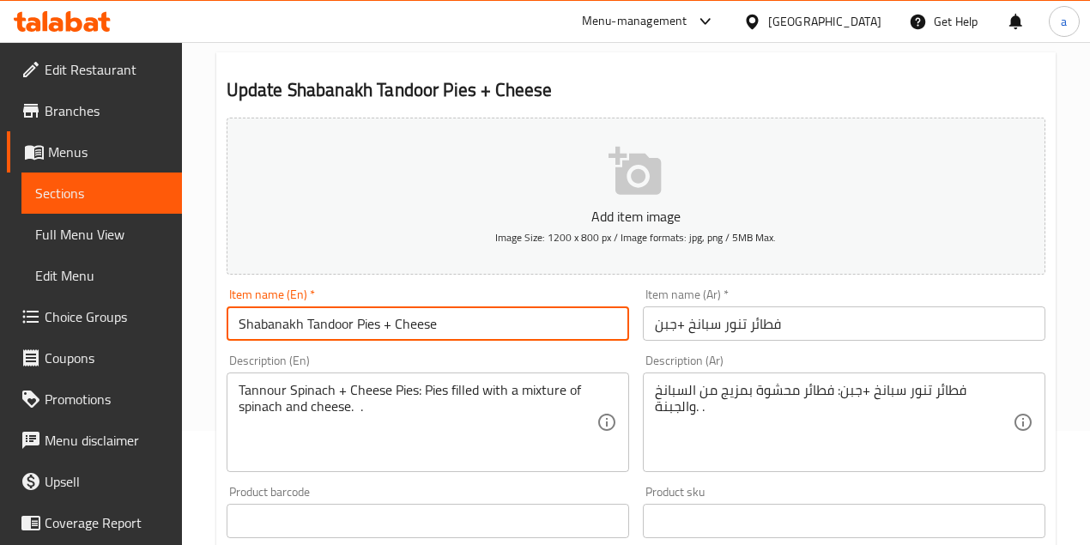
click at [262, 322] on input "Shabanakh Tandoor Pies + Cheese" at bounding box center [428, 323] width 402 height 34
paste input "pinach"
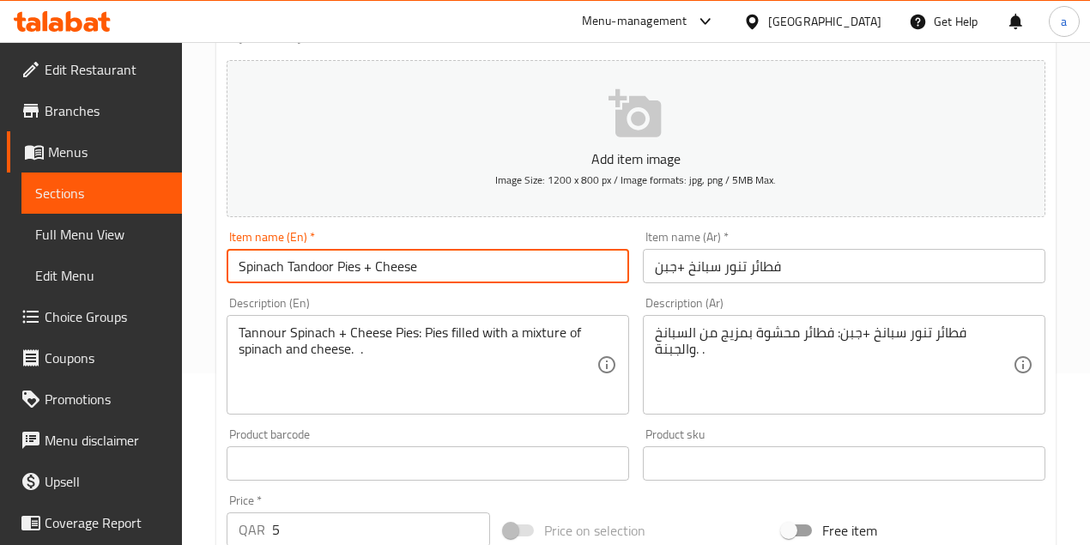
type input "Spinach Tandoor Pies + Cheese"
click at [312, 333] on textarea "Tannour Spinach + Cheese Pies: Pies filled with a mixture of spinach and cheese…" at bounding box center [418, 365] width 358 height 82
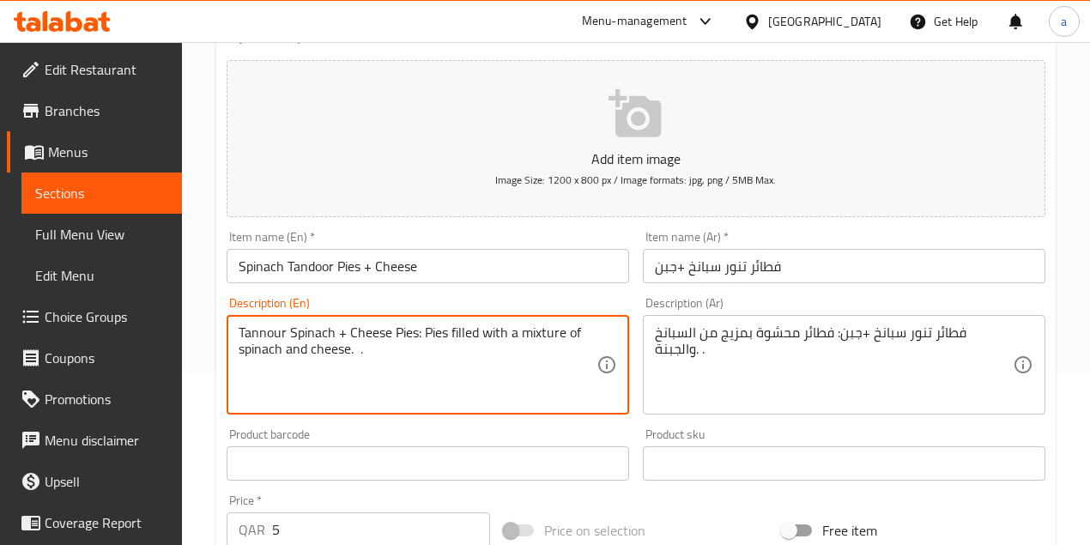
click at [443, 398] on textarea "Tannour Spinach + Cheese Pies: Pies filled with a mixture of spinach and cheese…" at bounding box center [418, 365] width 358 height 82
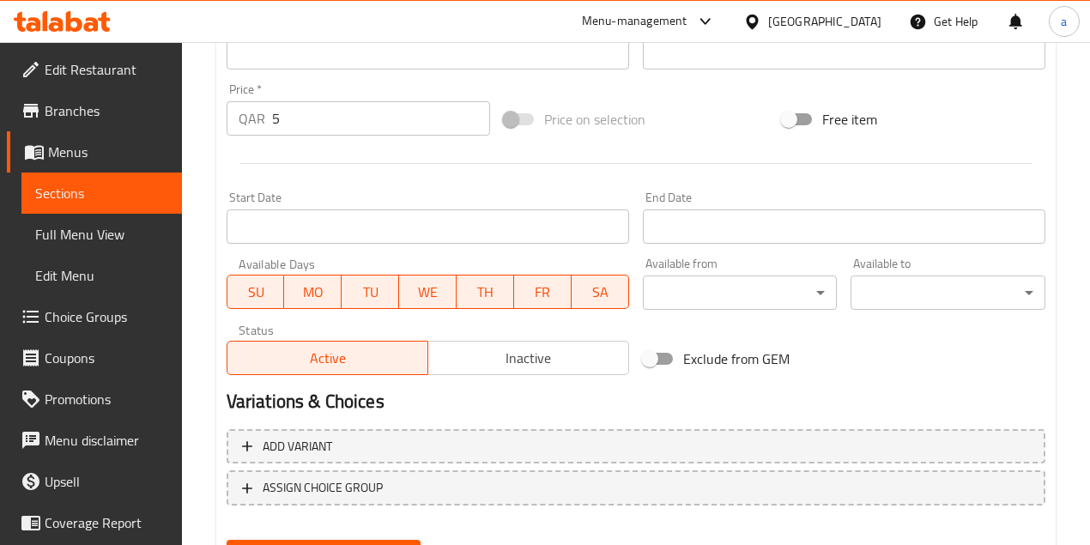
scroll to position [667, 0]
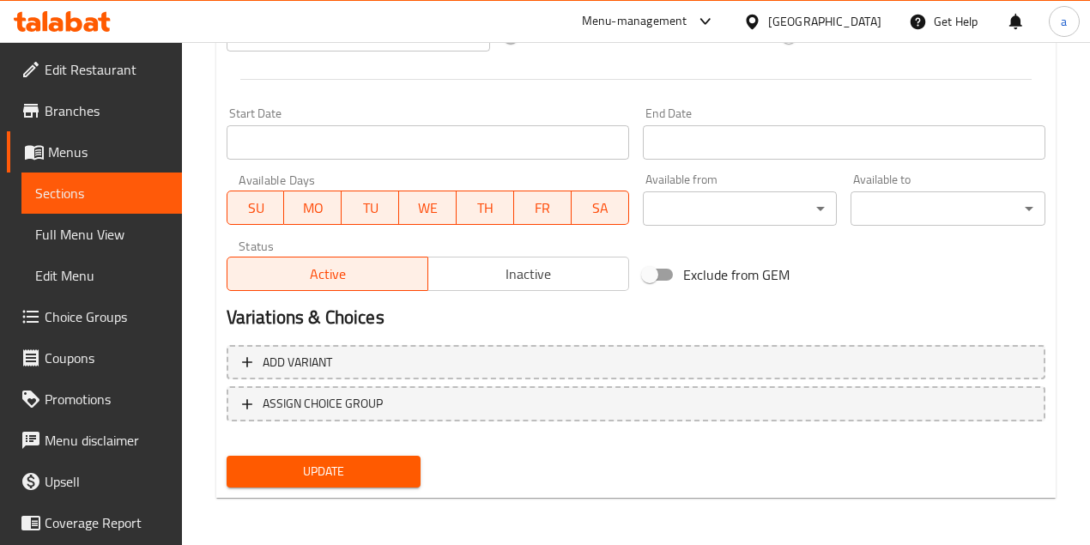
click at [371, 461] on span "Update" at bounding box center [323, 471] width 167 height 21
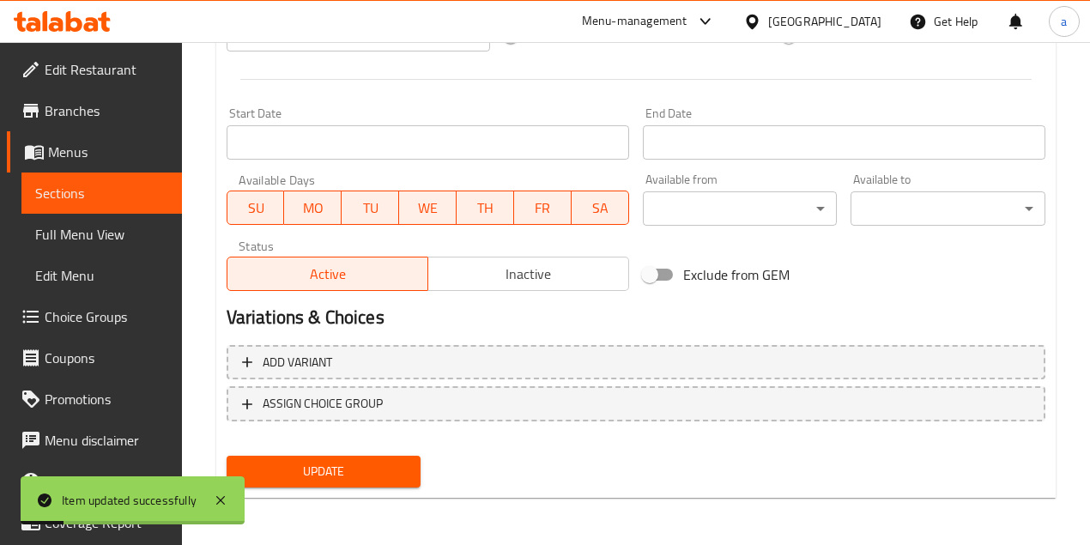
click at [130, 241] on span "Full Menu View" at bounding box center [101, 234] width 133 height 21
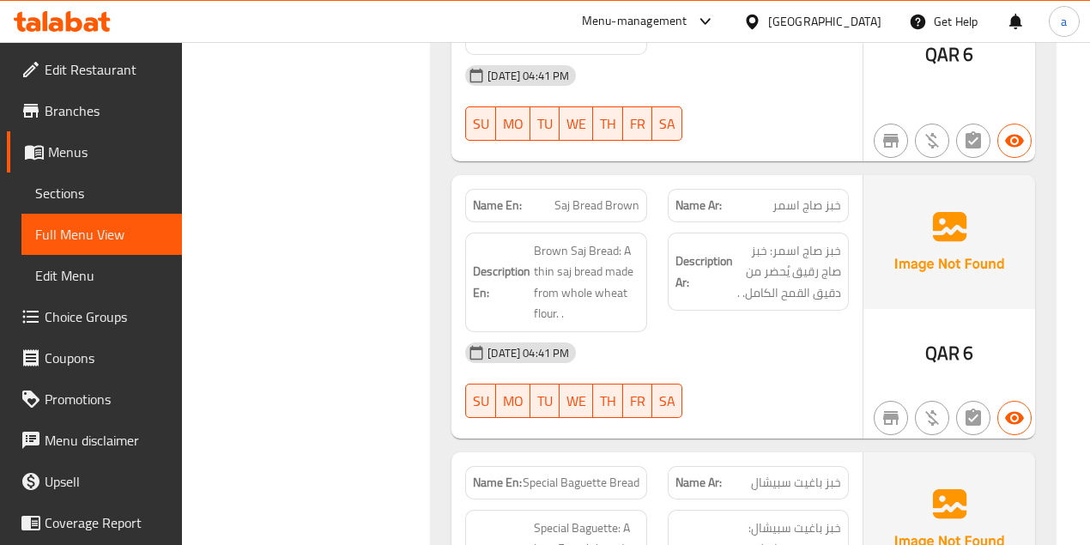
scroll to position [1756, 0]
drag, startPoint x: 583, startPoint y: 199, endPoint x: 705, endPoint y: 205, distance: 122.0
click at [661, 203] on div "Name En: Saj Bread Brown Name Ar: خبز صاج اسمر" at bounding box center [657, 205] width 404 height 54
drag, startPoint x: 748, startPoint y: 199, endPoint x: 831, endPoint y: 202, distance: 82.4
click at [831, 202] on p "Name Ar: خبز صاج اسمر" at bounding box center [758, 205] width 166 height 18
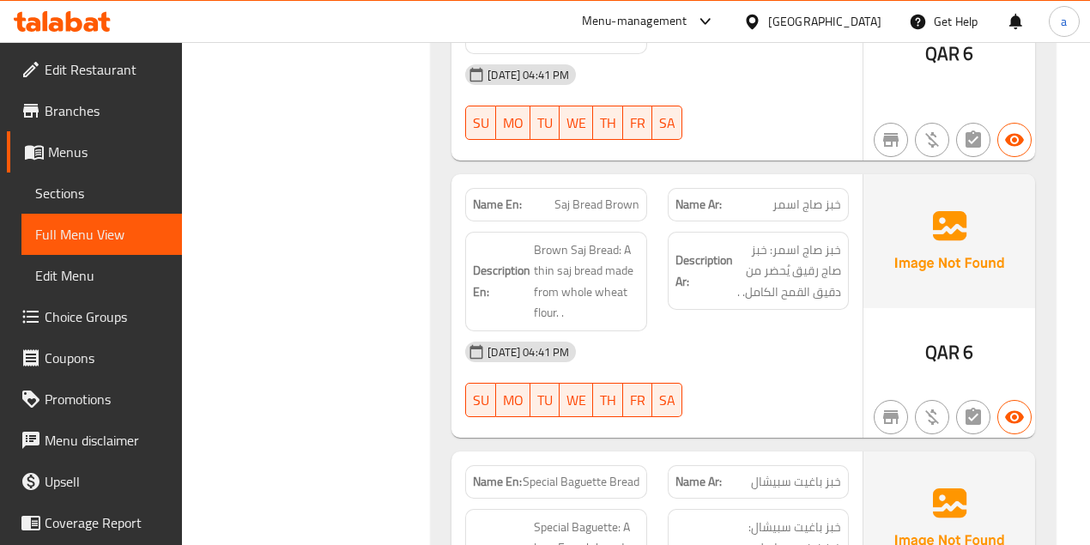
click at [708, 213] on div "Name Ar: خبز صاج اسمر" at bounding box center [758, 204] width 181 height 33
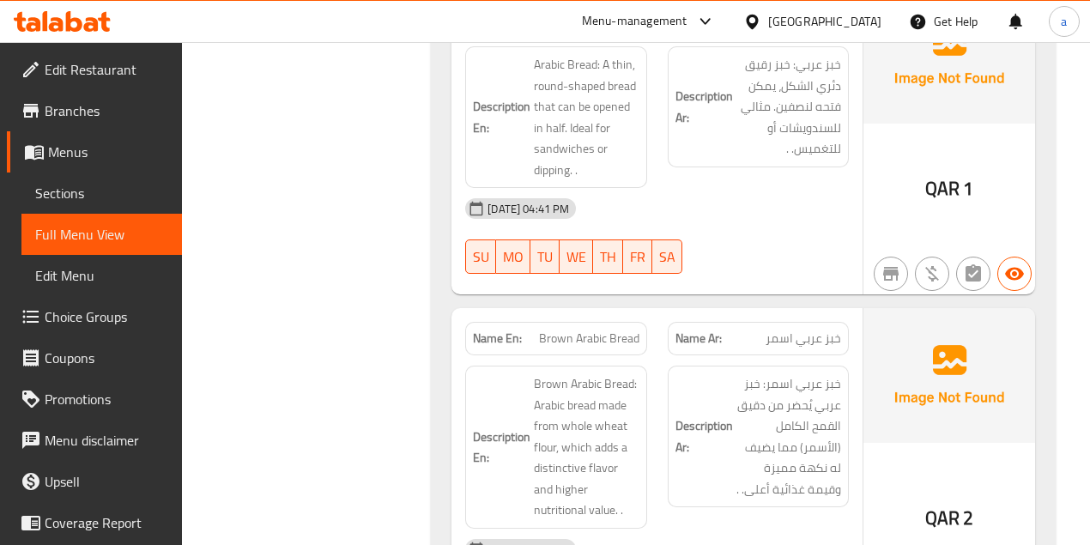
scroll to position [956, 0]
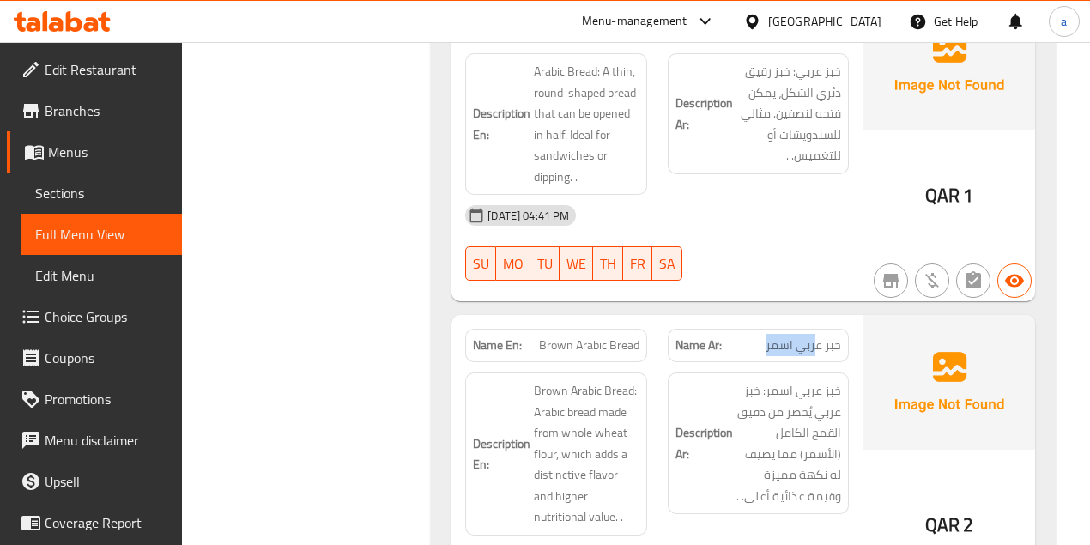
drag, startPoint x: 784, startPoint y: 334, endPoint x: 656, endPoint y: 321, distance: 128.5
click at [819, 329] on div "Name Ar: خبز عربي اسمر" at bounding box center [758, 345] width 181 height 33
drag, startPoint x: 544, startPoint y: 343, endPoint x: 651, endPoint y: 331, distance: 107.9
click at [636, 336] on span "Brown Arabic Bread" at bounding box center [589, 345] width 100 height 18
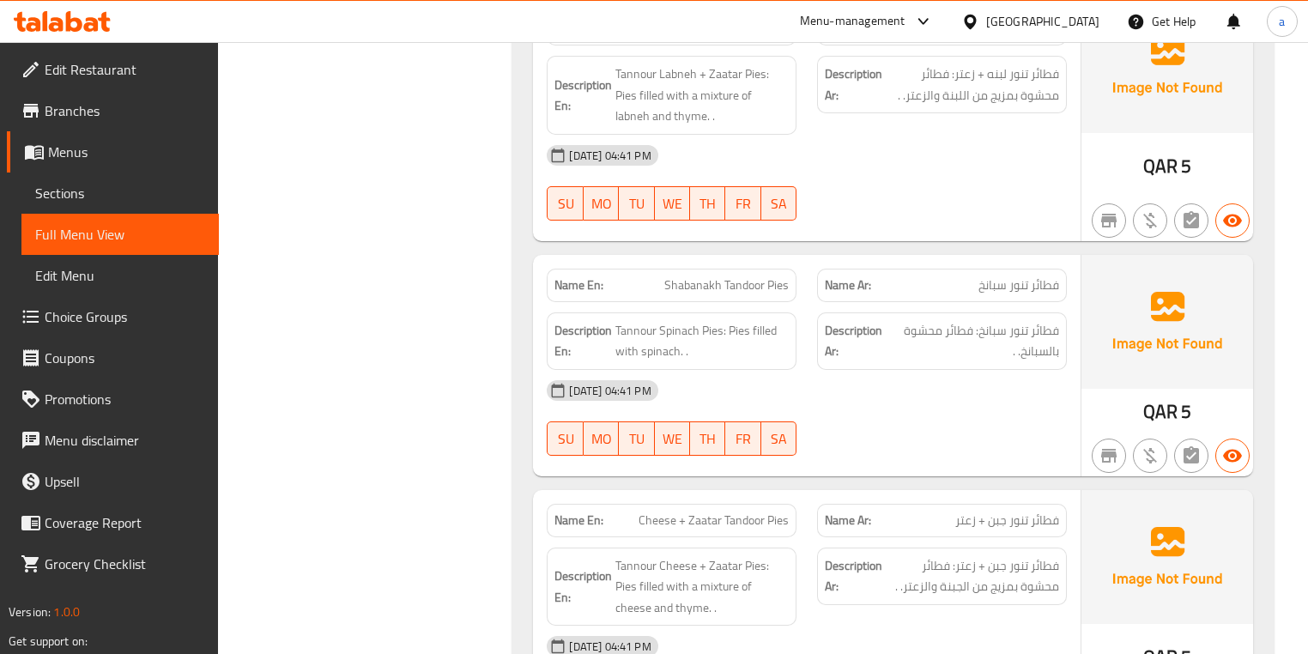
scroll to position [14174, 0]
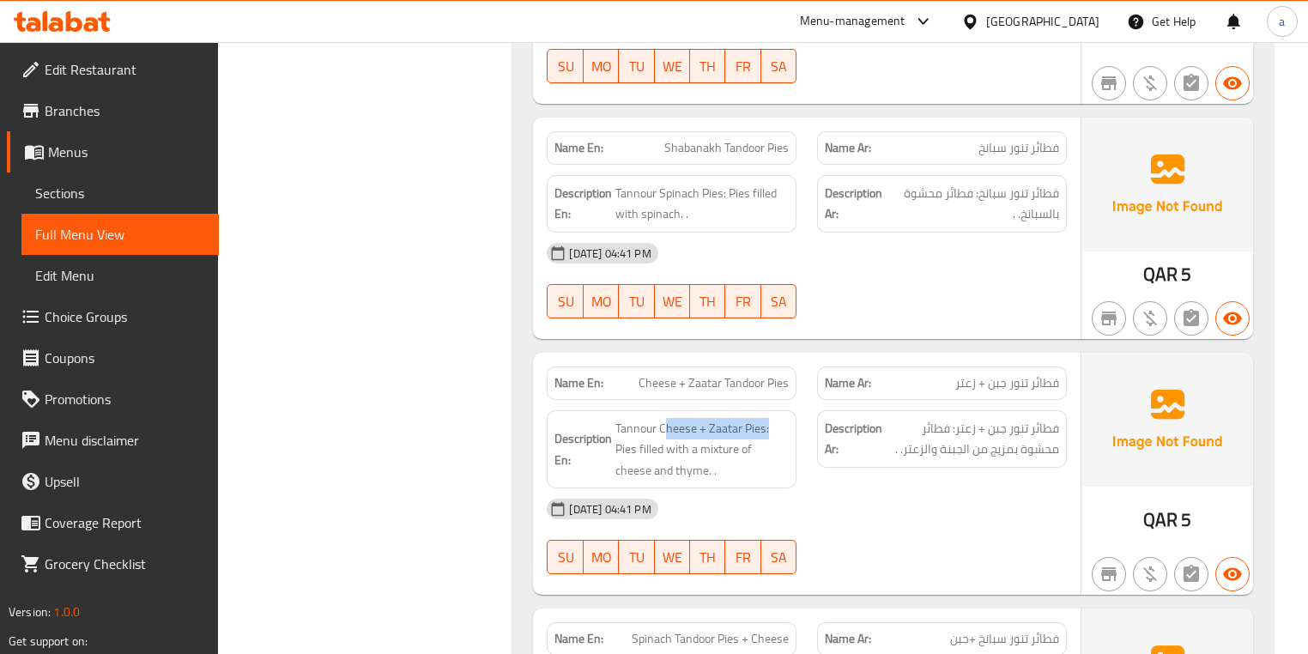
drag, startPoint x: 666, startPoint y: 261, endPoint x: 777, endPoint y: 265, distance: 111.6
click at [776, 400] on div "Description En: Tannour Cheese + Zaatar Pies: Pies filled with a mixture of che…" at bounding box center [671, 450] width 270 height 100
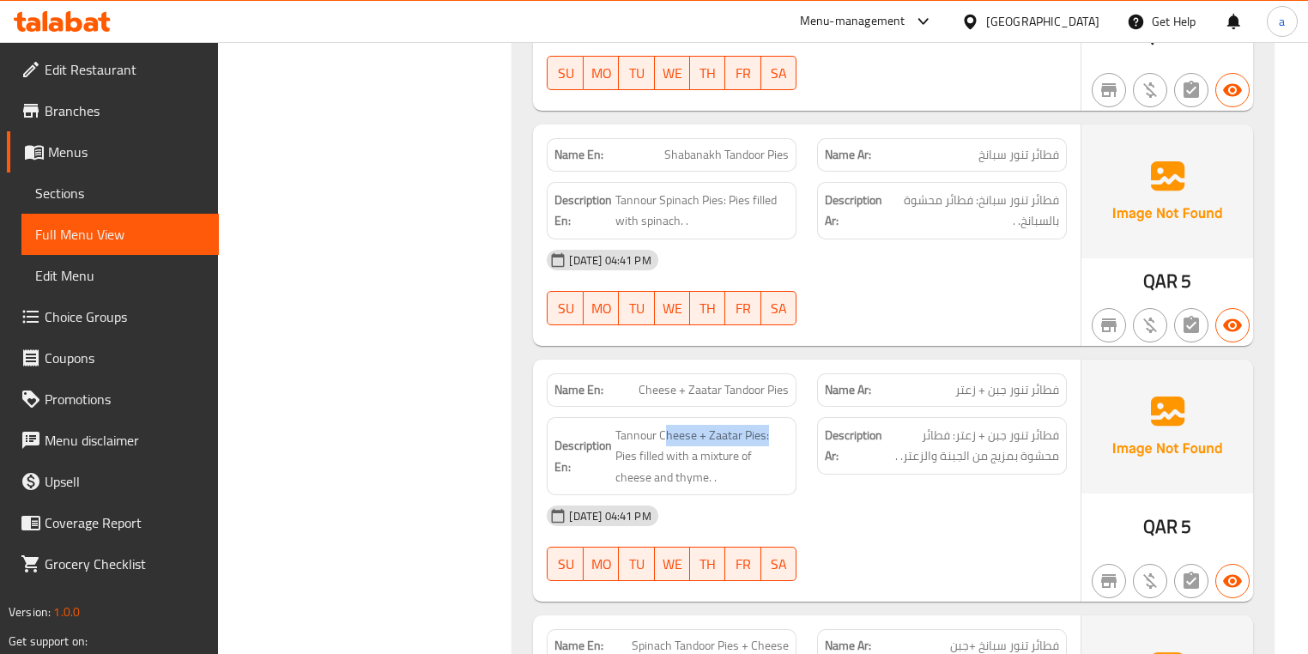
scroll to position [14037, 0]
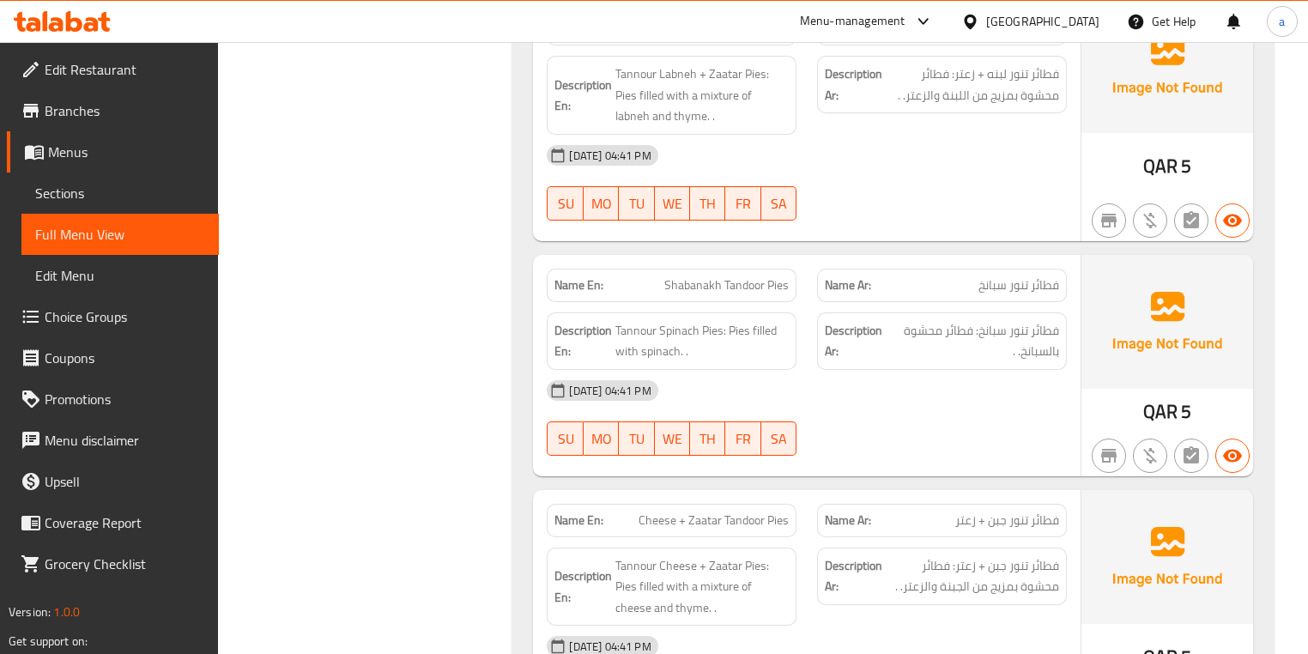
click at [698, 276] on span "Shabanakh Tandoor Pies" at bounding box center [726, 285] width 124 height 18
copy span "Shabanakh"
click at [100, 180] on link "Sections" at bounding box center [119, 192] width 197 height 41
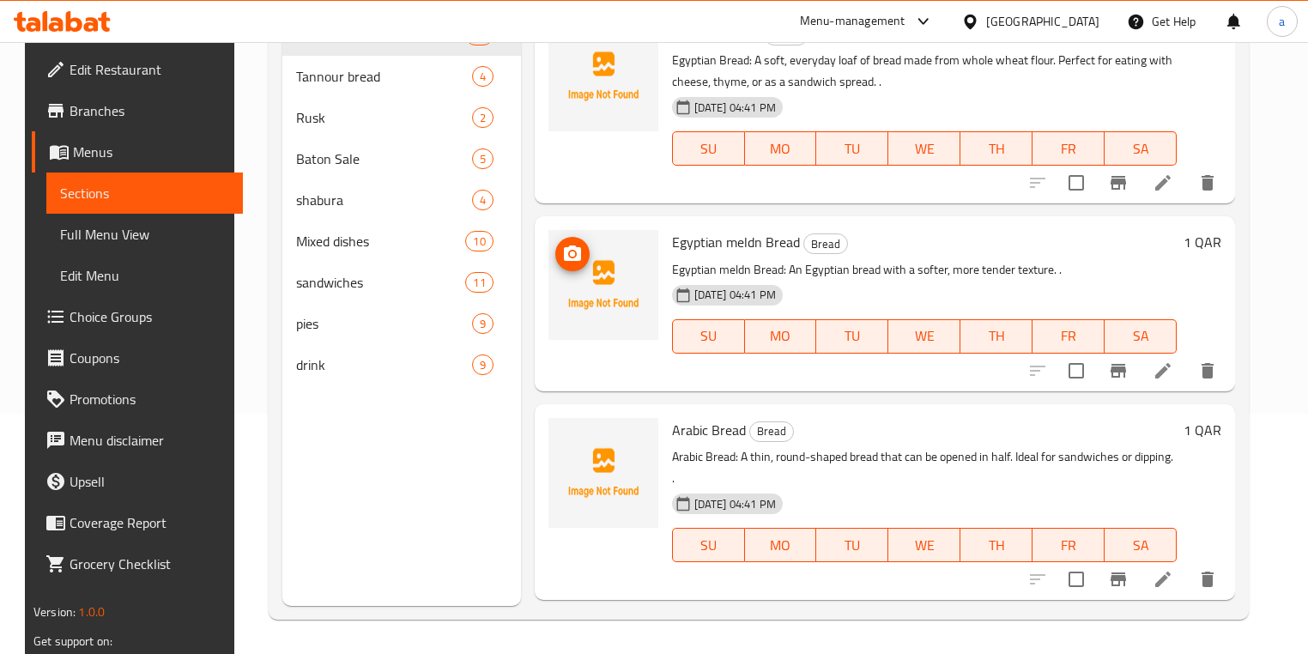
scroll to position [240, 0]
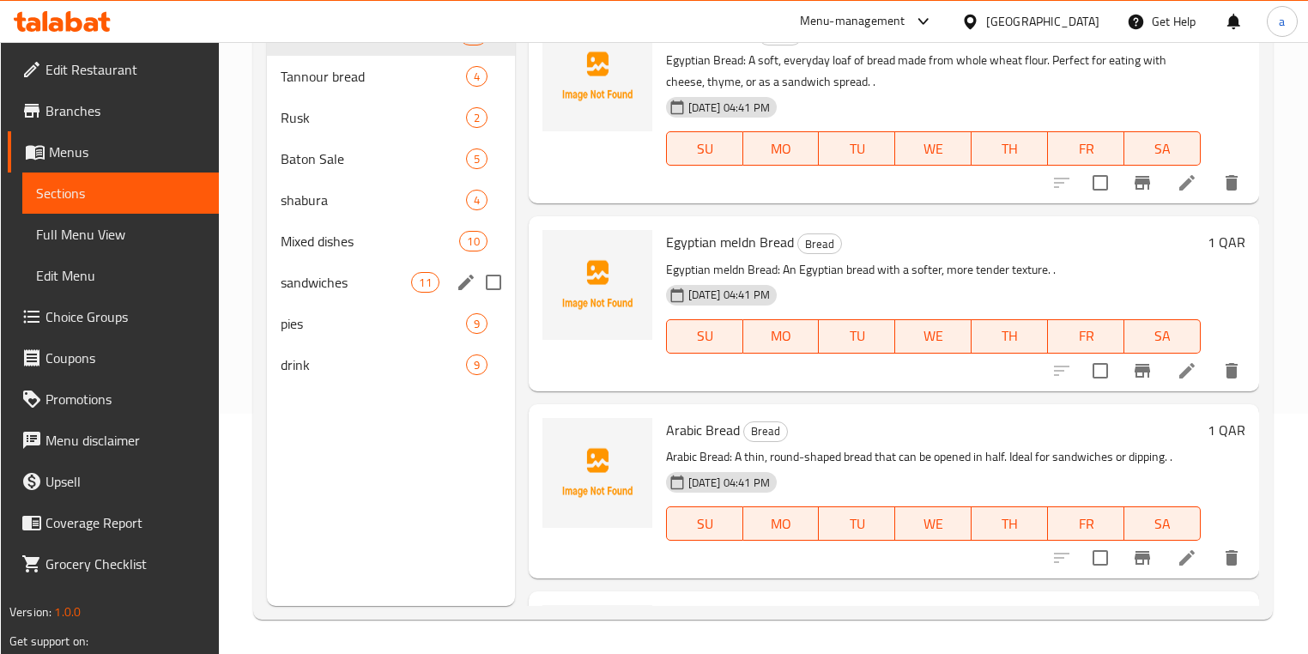
click at [352, 326] on span "pies" at bounding box center [373, 323] width 185 height 21
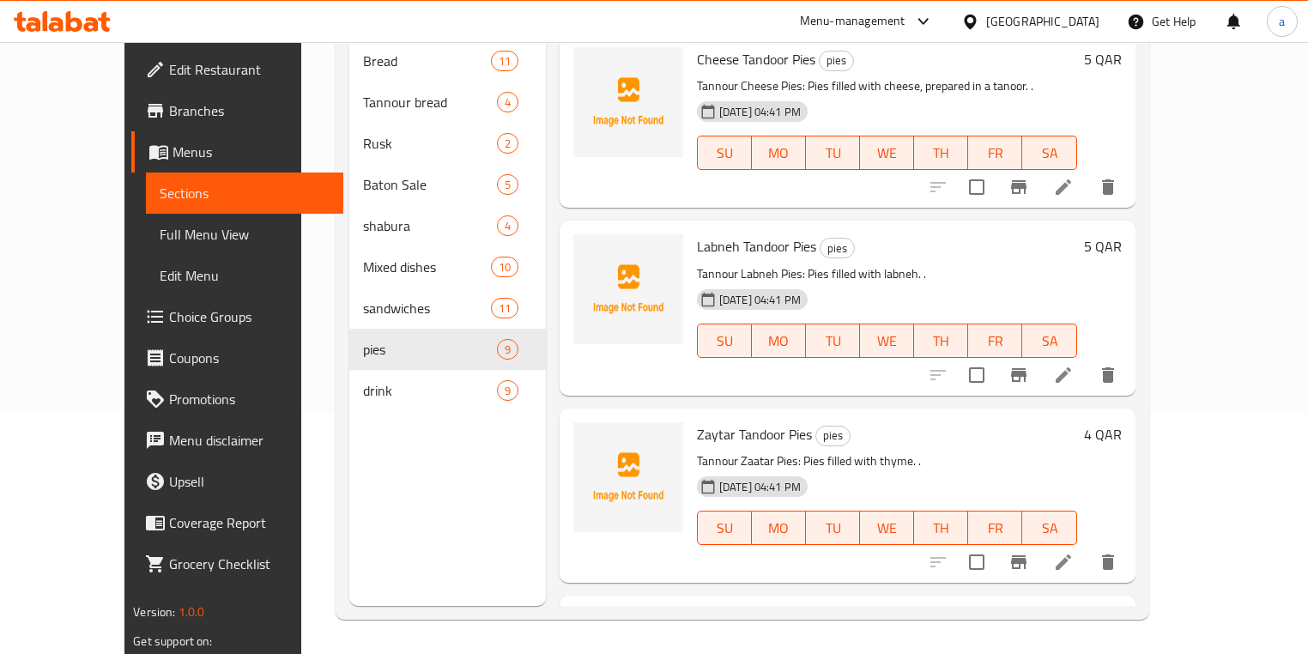
scroll to position [505, 0]
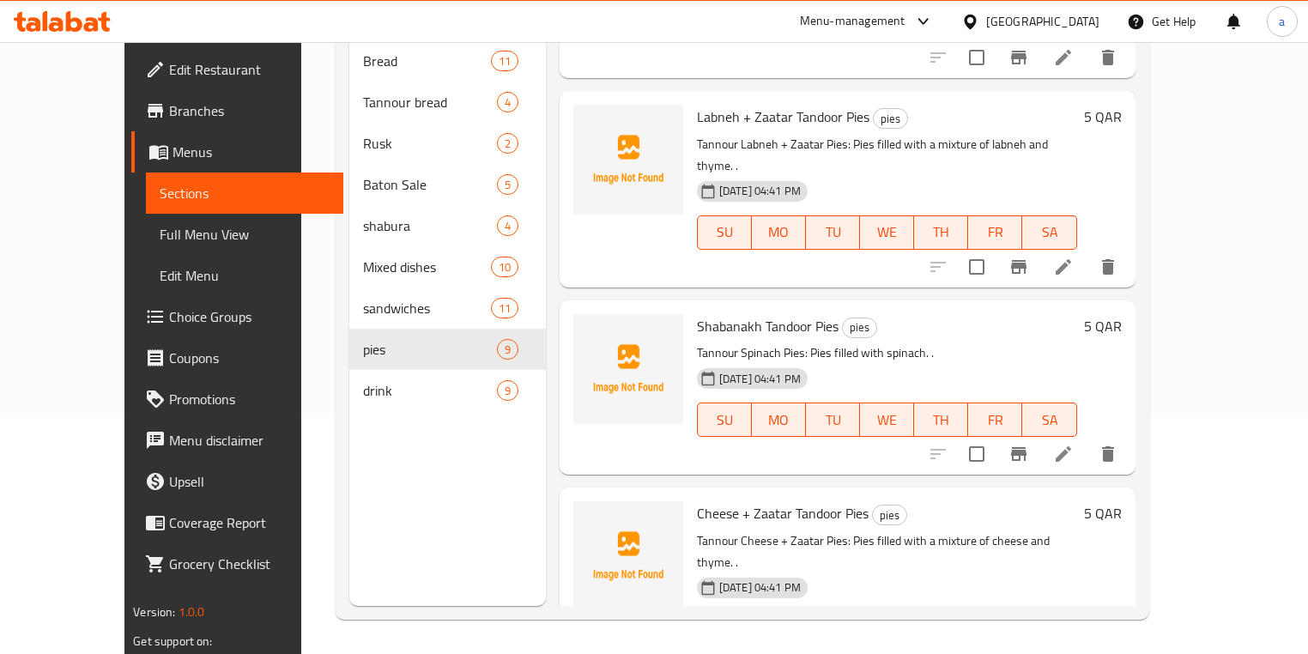
click at [1071, 446] on icon at bounding box center [1062, 453] width 15 height 15
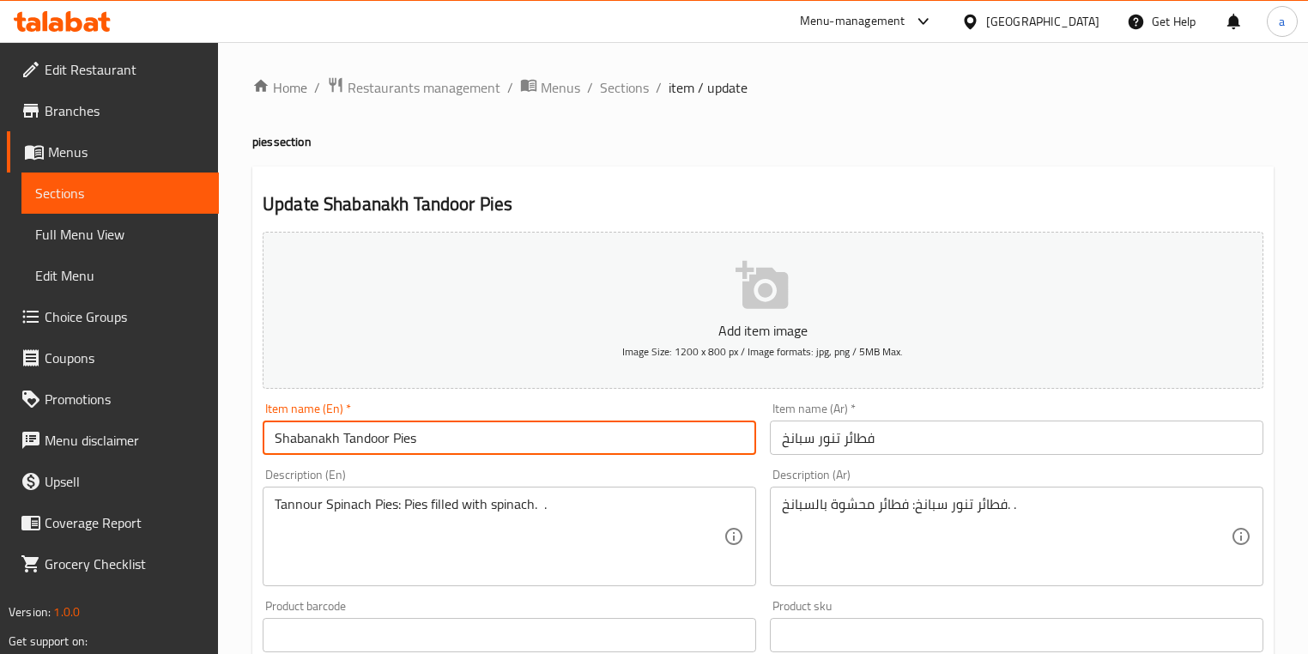
click at [299, 441] on input "Shabanakh Tandoor Pies" at bounding box center [509, 437] width 493 height 34
paste input "pinach"
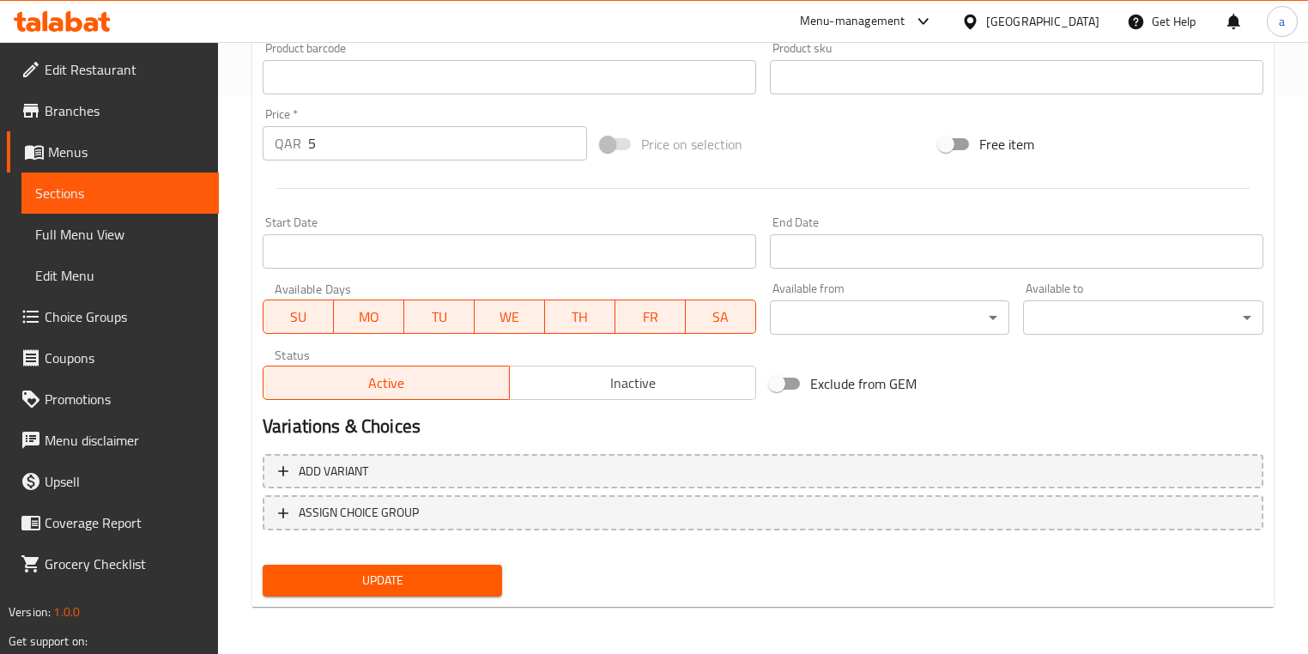
type input "Spinach Tandoor Pies"
click at [463, 544] on span "Update" at bounding box center [382, 580] width 212 height 21
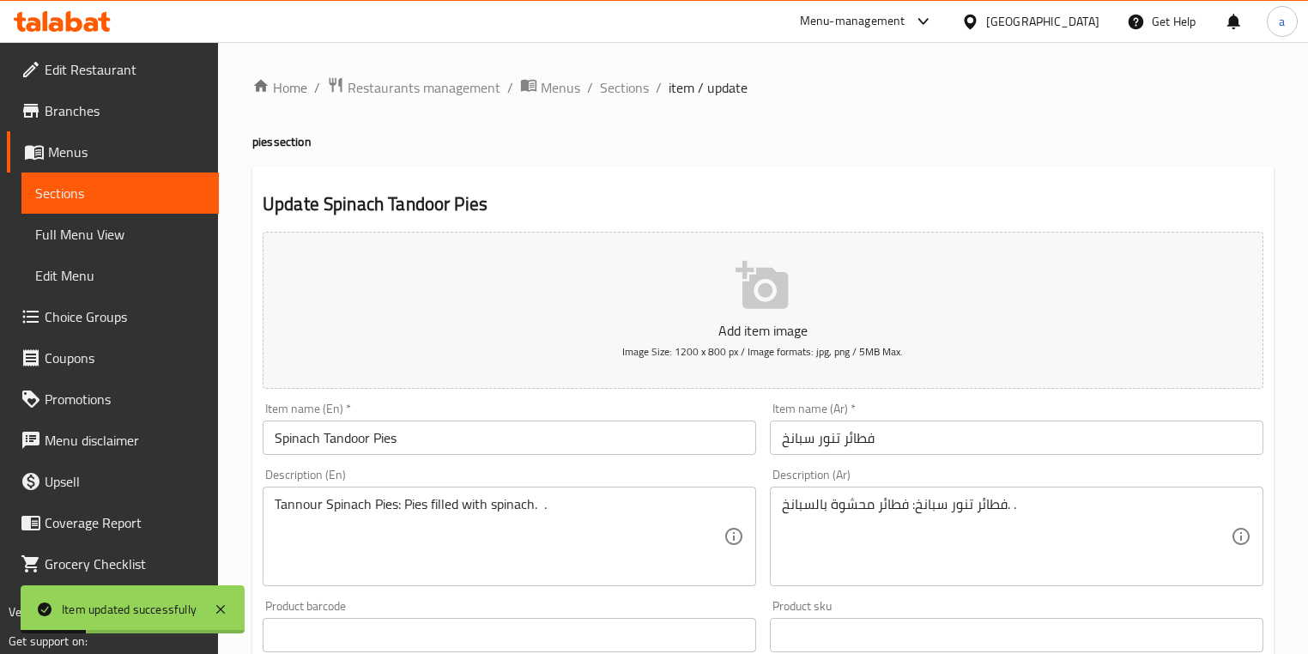
click at [623, 88] on span "Sections" at bounding box center [624, 87] width 49 height 21
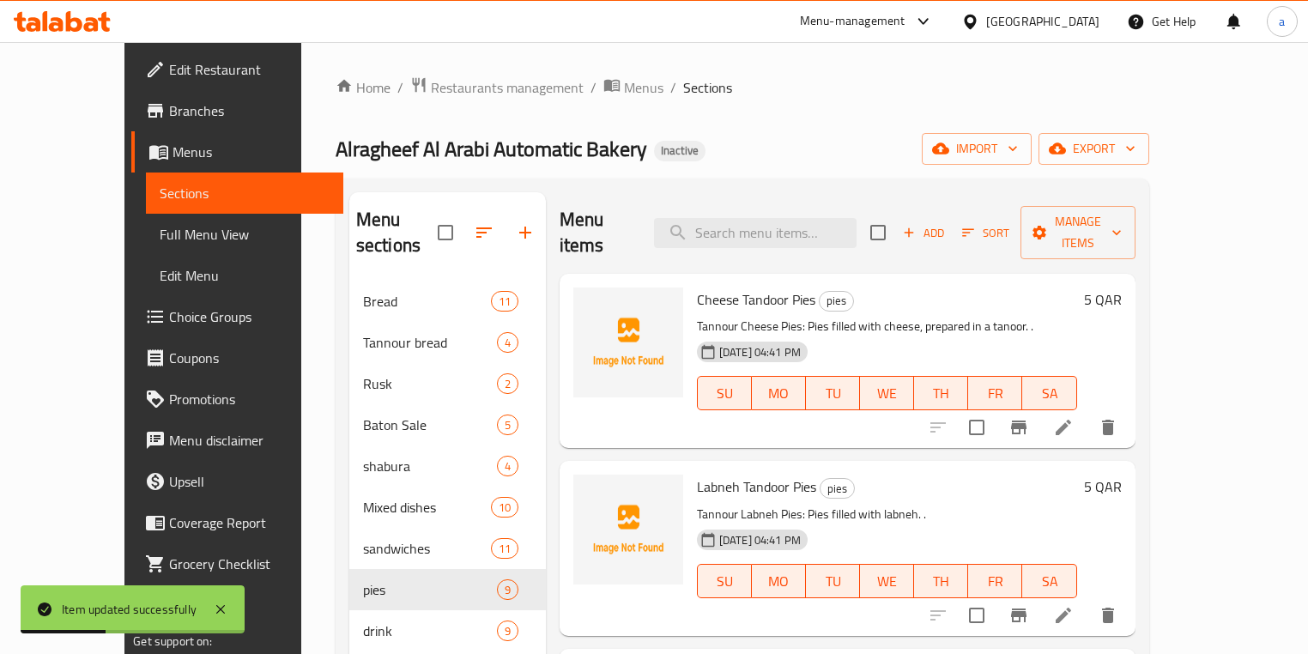
click at [160, 237] on span "Full Menu View" at bounding box center [245, 234] width 170 height 21
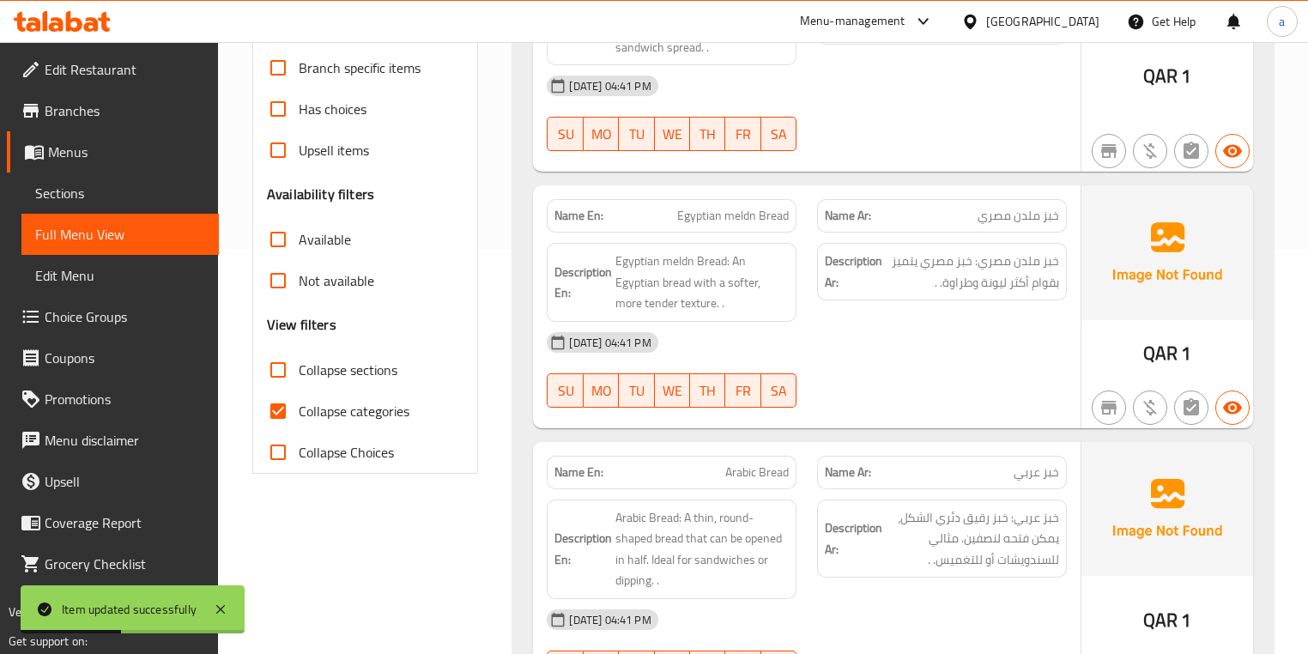
scroll to position [412, 0]
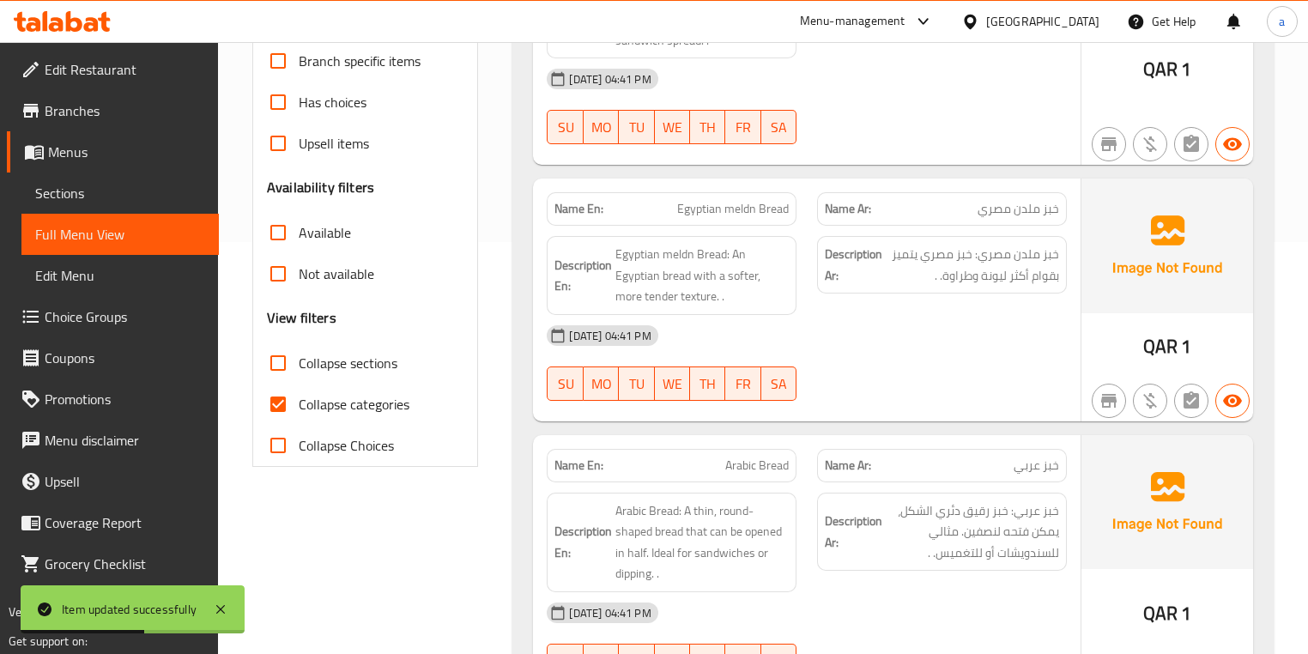
click at [264, 408] on input "Collapse categories" at bounding box center [277, 404] width 41 height 41
checkbox input "false"
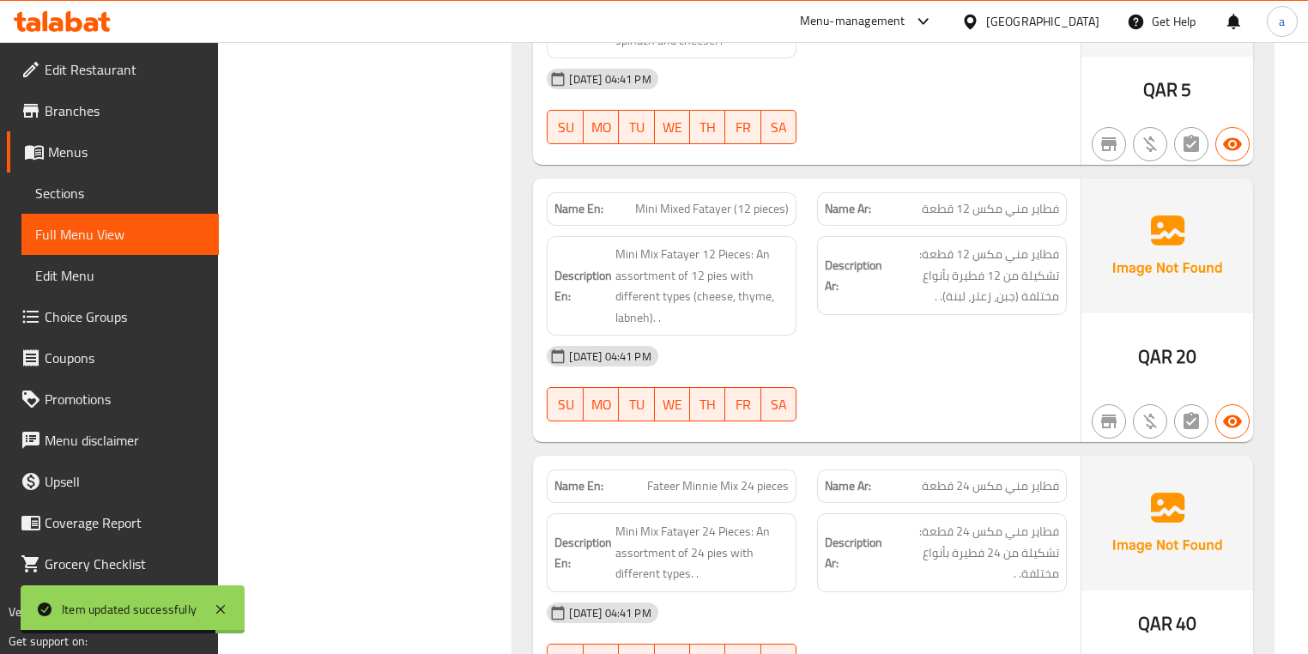
scroll to position [15228, 0]
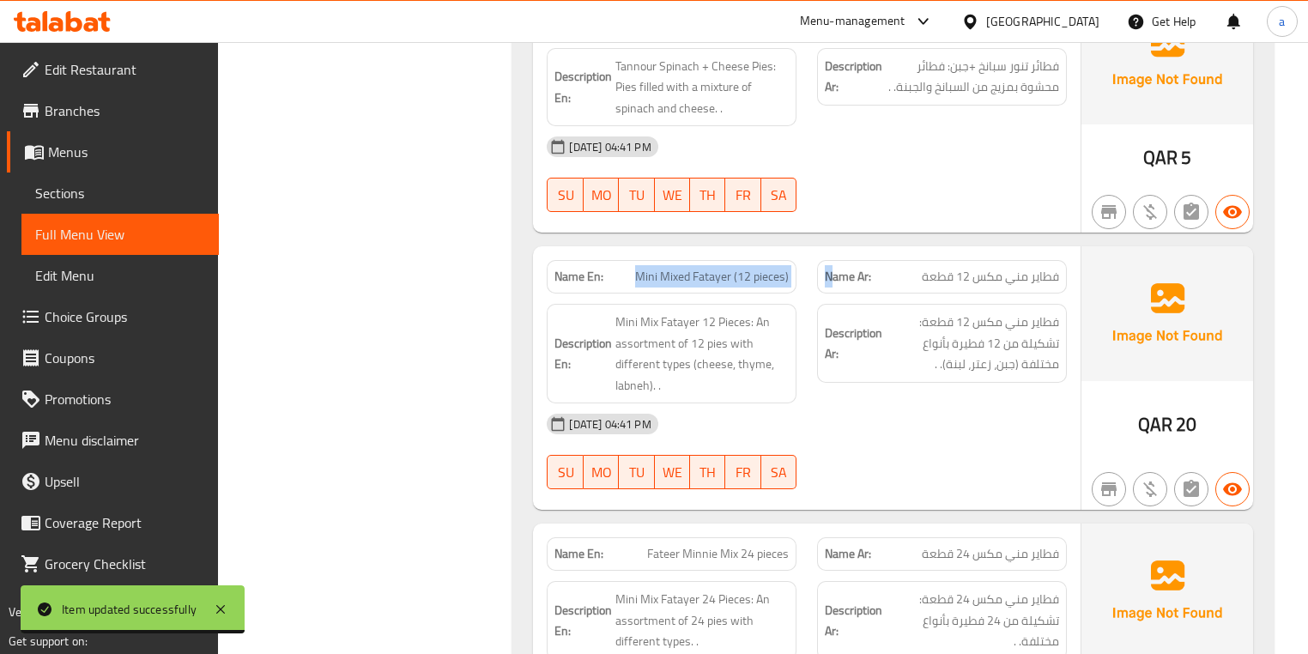
drag, startPoint x: 708, startPoint y: 130, endPoint x: 903, endPoint y: 137, distance: 194.9
click at [831, 250] on div "Name En: Mini Mixed Fatayer (12 pieces) Name Ar: فطاير مني مكس 12 قطعة" at bounding box center [806, 277] width 540 height 54
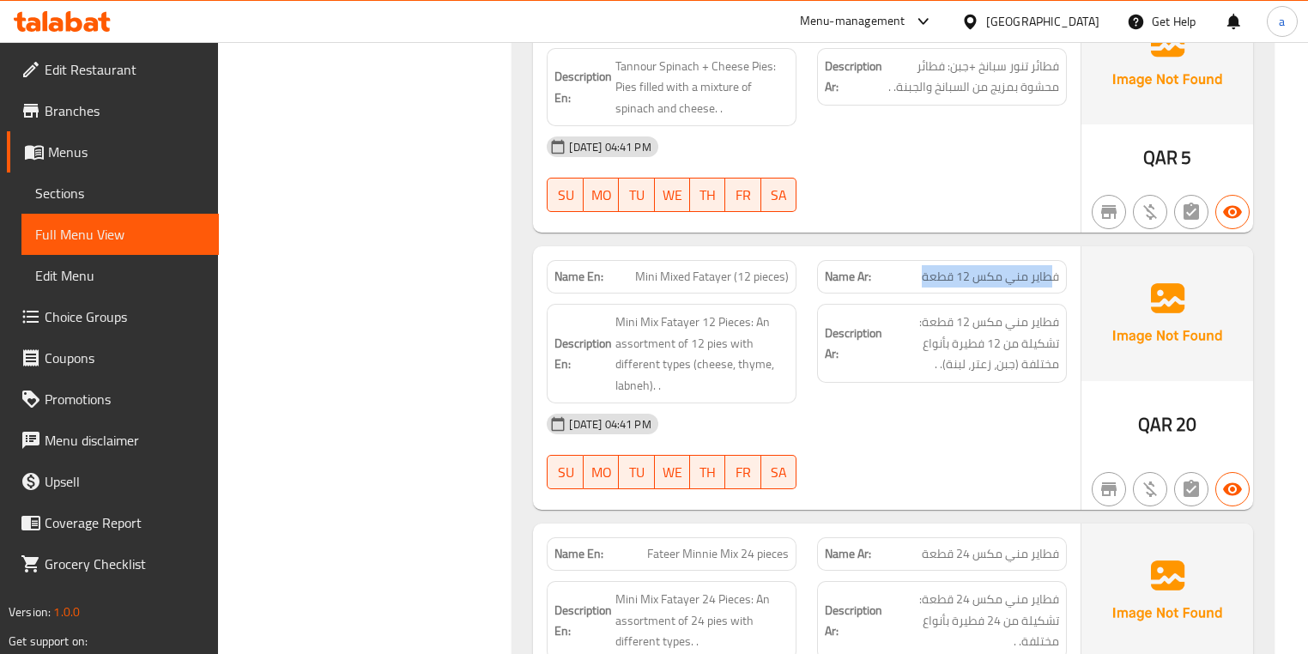
drag, startPoint x: 981, startPoint y: 142, endPoint x: 903, endPoint y: 142, distance: 78.1
click at [903, 268] on p "Name Ar: فطاير مني مكس 12 قطعة" at bounding box center [942, 277] width 234 height 18
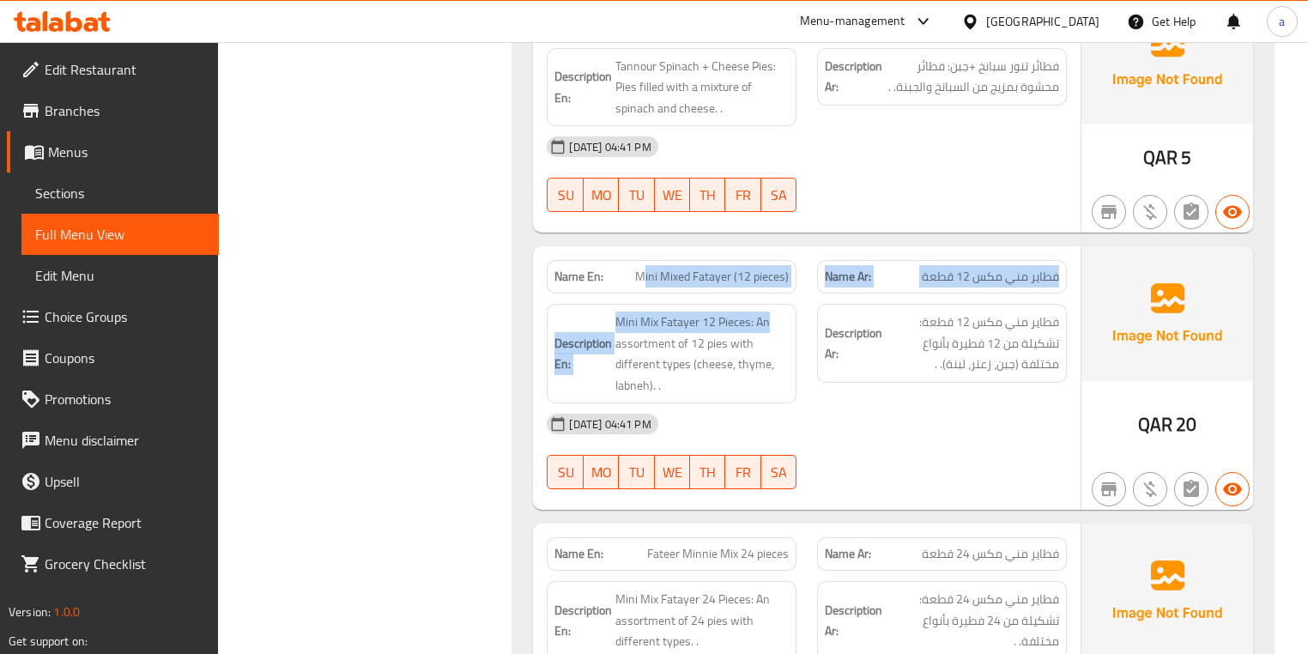
drag, startPoint x: 717, startPoint y: 142, endPoint x: 796, endPoint y: 154, distance: 79.7
click at [796, 246] on div "Name En: Mini Mixed Fatayer (12 pieces) Name Ar: فطاير مني مكس 12 قطعة Descript…" at bounding box center [806, 377] width 547 height 263
click at [705, 268] on span "Mini Mixed Fatayer (12 pieces)" at bounding box center [712, 277] width 154 height 18
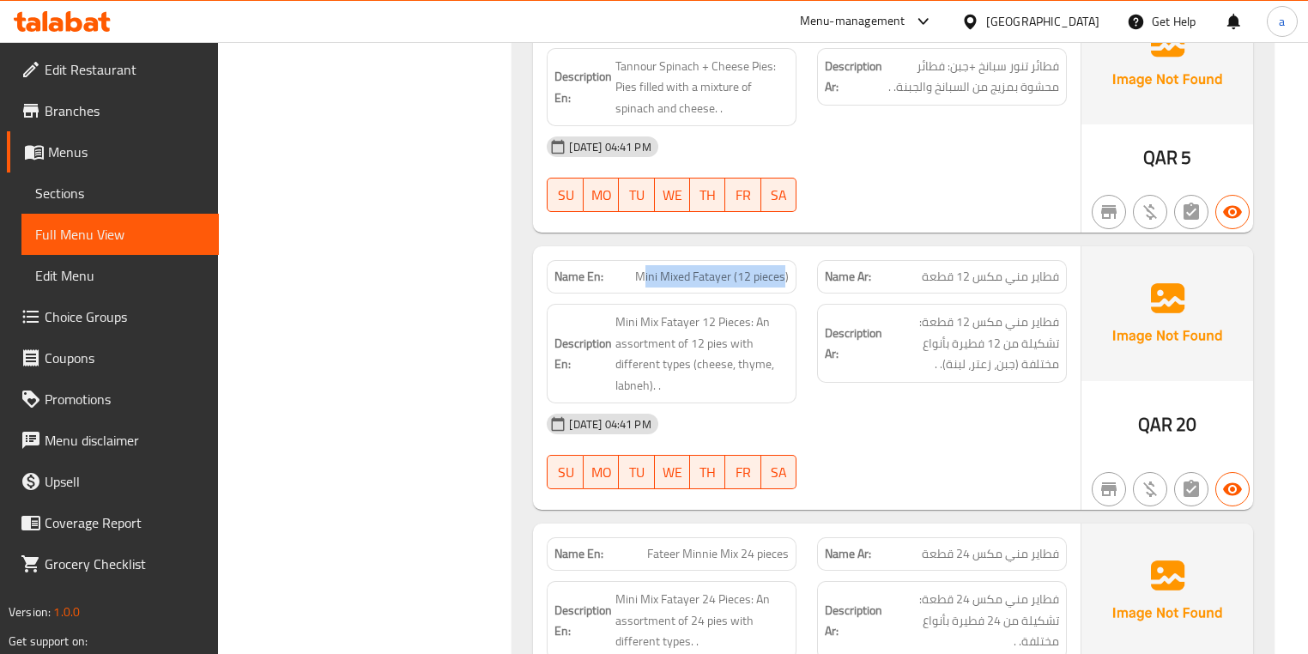
drag, startPoint x: 643, startPoint y: 130, endPoint x: 792, endPoint y: 134, distance: 149.4
click at [789, 268] on span "Mini Mixed Fatayer (12 pieces)" at bounding box center [712, 277] width 154 height 18
drag, startPoint x: 677, startPoint y: 134, endPoint x: 831, endPoint y: 132, distance: 153.6
click at [807, 250] on div "Name En: Mini Mixed Fatayer (12 pieces) Name Ar: فطاير مني مكس 12 قطعة" at bounding box center [806, 277] width 540 height 54
drag, startPoint x: 1060, startPoint y: 130, endPoint x: 918, endPoint y: 134, distance: 141.6
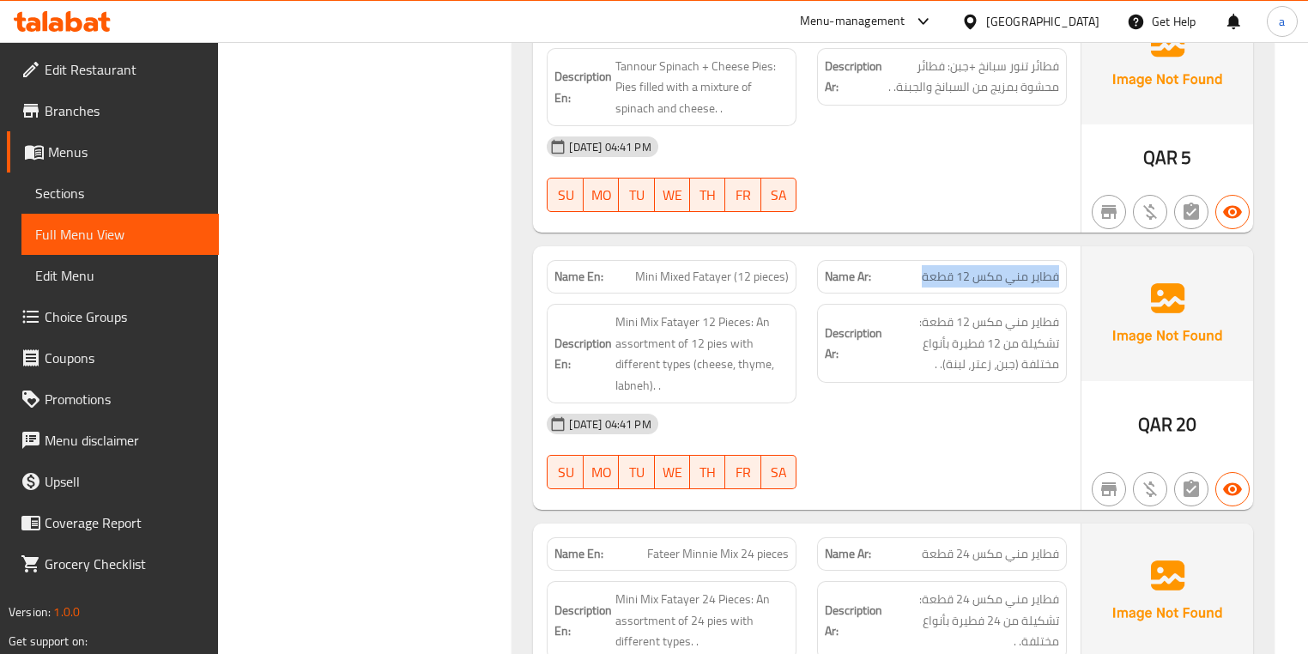
click at [918, 260] on div "Name Ar: فطاير مني مكس 12 قطعة" at bounding box center [942, 276] width 250 height 33
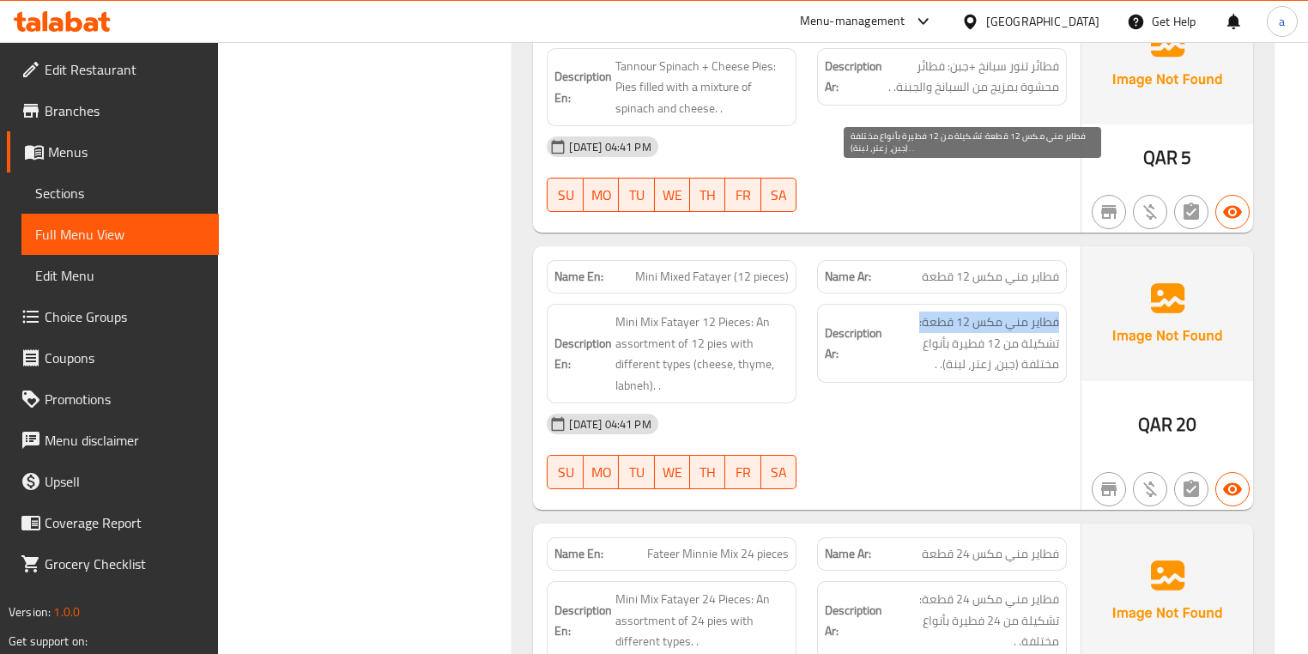
drag, startPoint x: 1067, startPoint y: 177, endPoint x: 921, endPoint y: 189, distance: 146.4
click at [921, 293] on div "Description Ar: فطاير مني مكس 12 قطعة: تشكيلة من 12 فطيرة بأنواع مختلفة (جبن، ز…" at bounding box center [942, 353] width 270 height 120
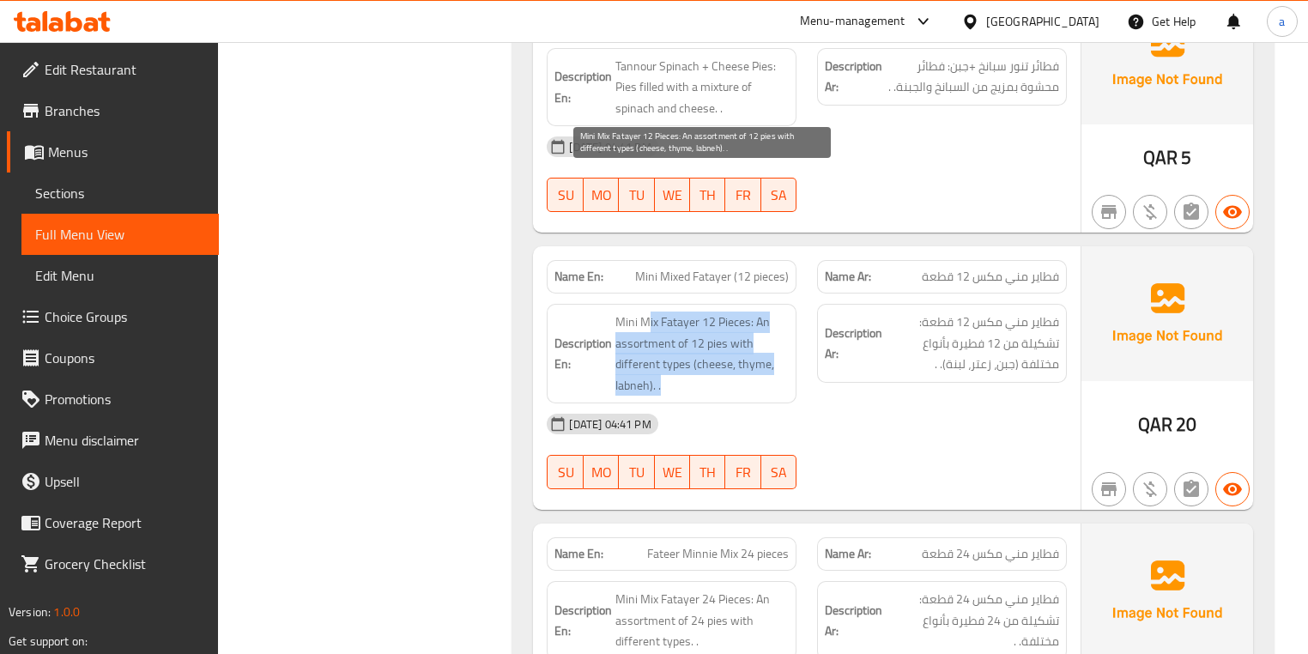
drag, startPoint x: 695, startPoint y: 183, endPoint x: 760, endPoint y: 237, distance: 84.7
click at [760, 311] on span "Mini Mix Fatayer 12 Pieces: An assortment of 12 pies with different types (chee…" at bounding box center [701, 353] width 173 height 84
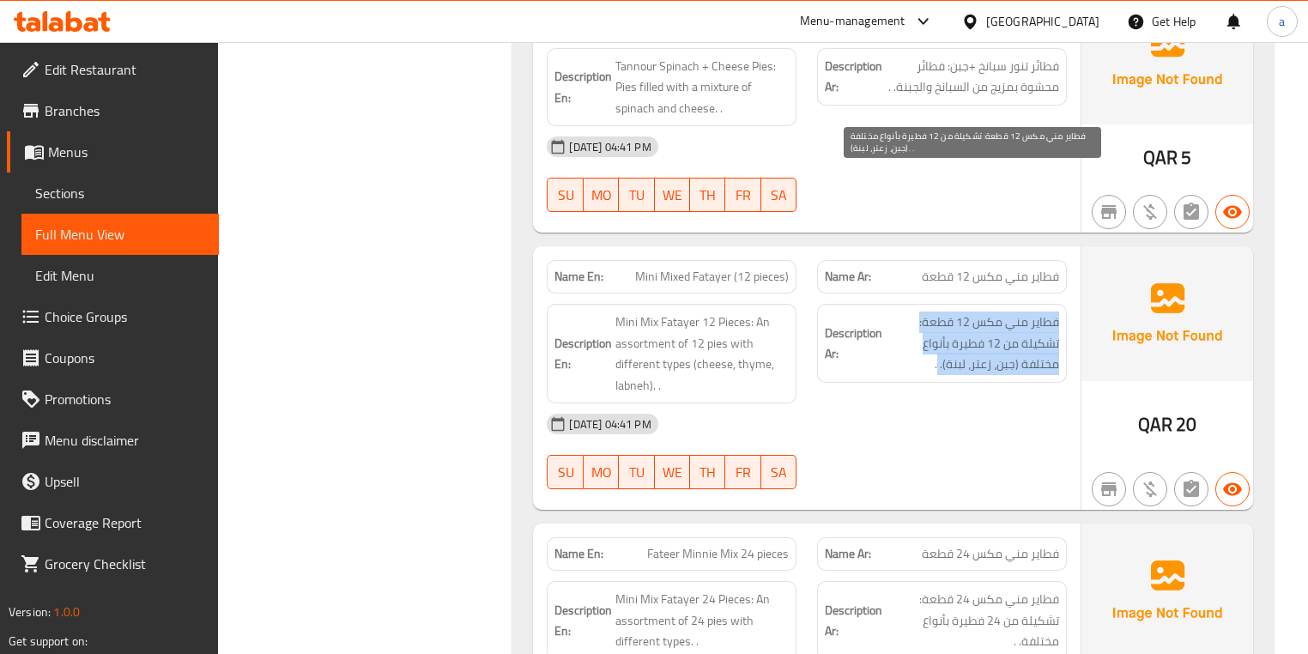
drag, startPoint x: 982, startPoint y: 221, endPoint x: 1060, endPoint y: 176, distance: 89.6
click at [1060, 304] on div "Description Ar: فطاير مني مكس 12 قطعة: تشكيلة من 12 فطيرة بأنواع مختلفة (جبن، ز…" at bounding box center [942, 343] width 250 height 79
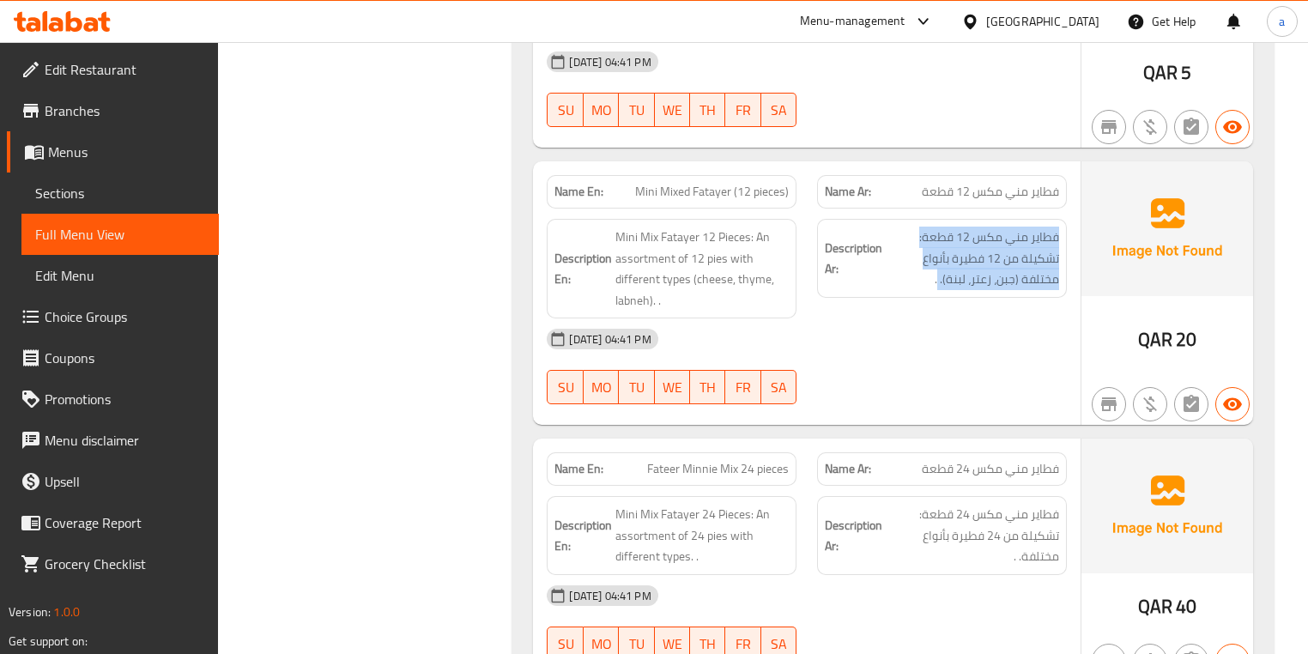
scroll to position [15365, 0]
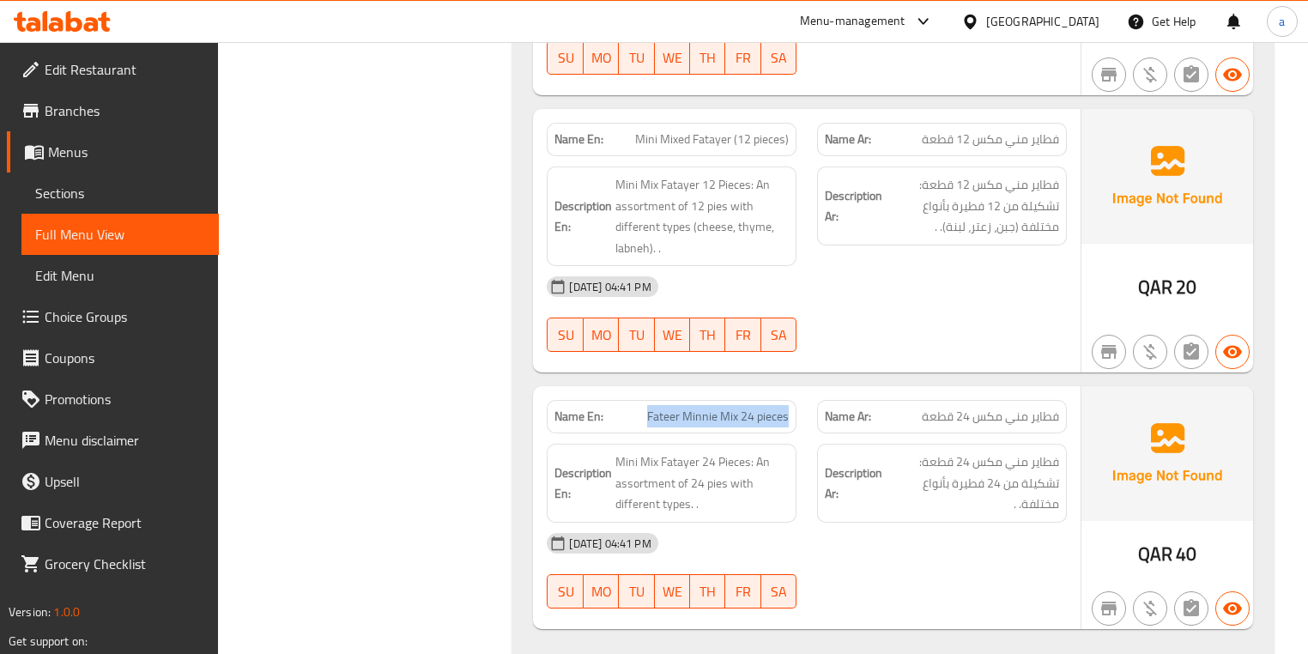
drag, startPoint x: 686, startPoint y: 273, endPoint x: 845, endPoint y: 275, distance: 158.8
click at [814, 390] on div "Name En: Fateer Minnie Mix 24 pieces Name Ar: فطاير مني مكس 24 قطعة" at bounding box center [806, 417] width 540 height 54
drag, startPoint x: 1017, startPoint y: 329, endPoint x: 709, endPoint y: 367, distance: 310.4
click at [799, 386] on div "Name En: Fateer Minnie Mix 24 pieces Name Ar: فطاير مني مكس 24 قطعة Description…" at bounding box center [806, 507] width 547 height 243
click at [596, 462] on strong "Description En:" at bounding box center [582, 483] width 57 height 42
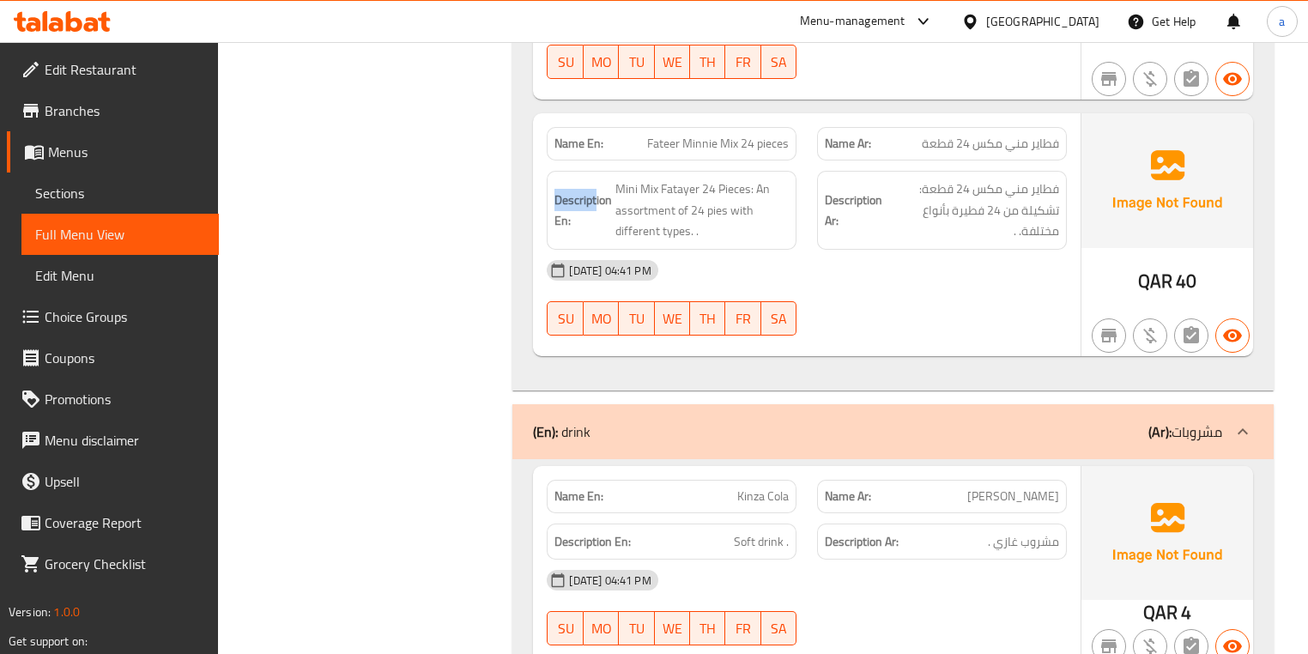
scroll to position [15708, 0]
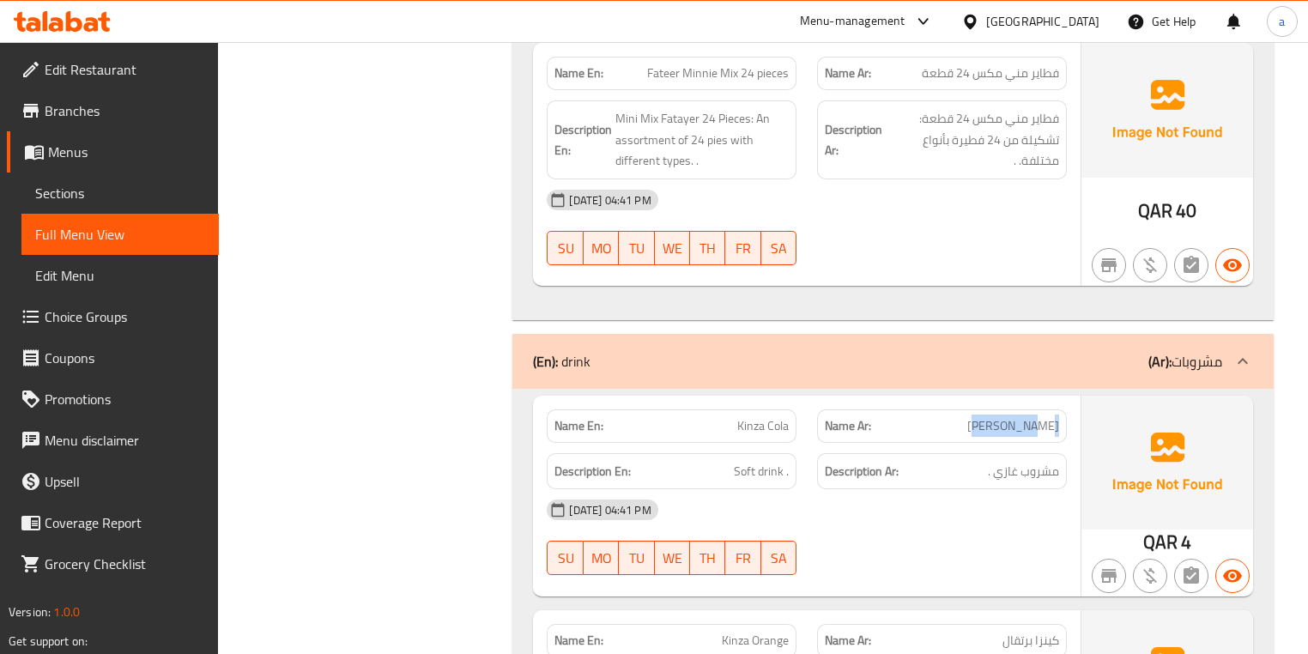
drag, startPoint x: 1024, startPoint y: 281, endPoint x: 1122, endPoint y: 262, distance: 100.6
click at [1097, 396] on div "Name En: Kinza Cola Name Ar: كينزا كولا Description En: Soft drink . Descriptio…" at bounding box center [892, 496] width 719 height 201
drag, startPoint x: 716, startPoint y: 278, endPoint x: 920, endPoint y: 277, distance: 203.3
click at [873, 399] on div "Name En: Kinza Cola Name Ar: كينزا كولا" at bounding box center [806, 426] width 540 height 54
click at [964, 461] on h6 "Description Ar: مشروب غازي ." at bounding box center [942, 471] width 234 height 21
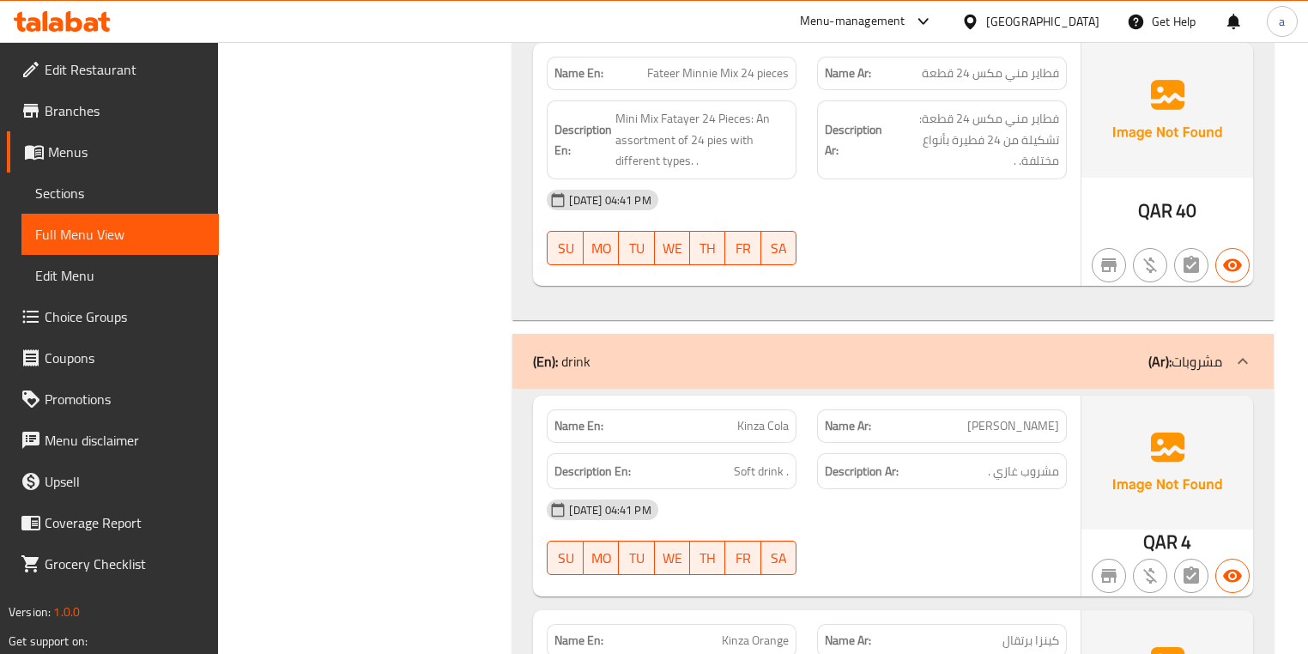
drag, startPoint x: 758, startPoint y: 316, endPoint x: 867, endPoint y: 316, distance: 109.0
click at [838, 443] on div "Description En: Soft drink . Description Ar: مشروب غازي ." at bounding box center [806, 471] width 540 height 57
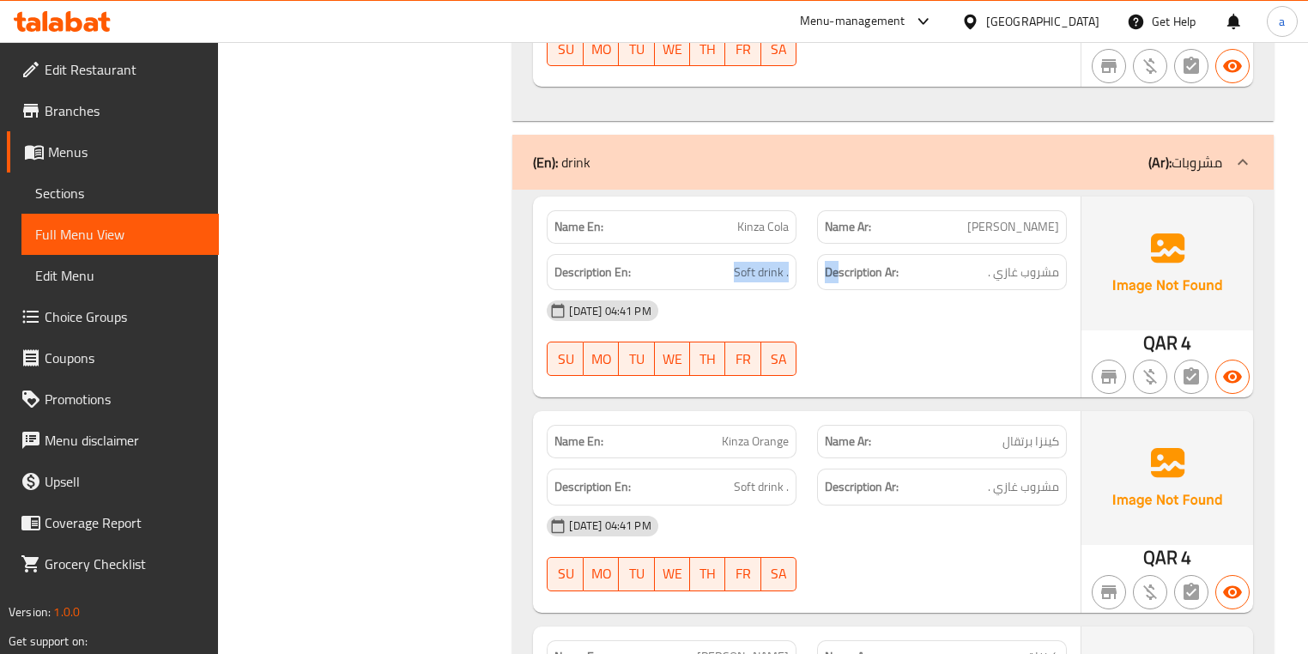
scroll to position [15914, 0]
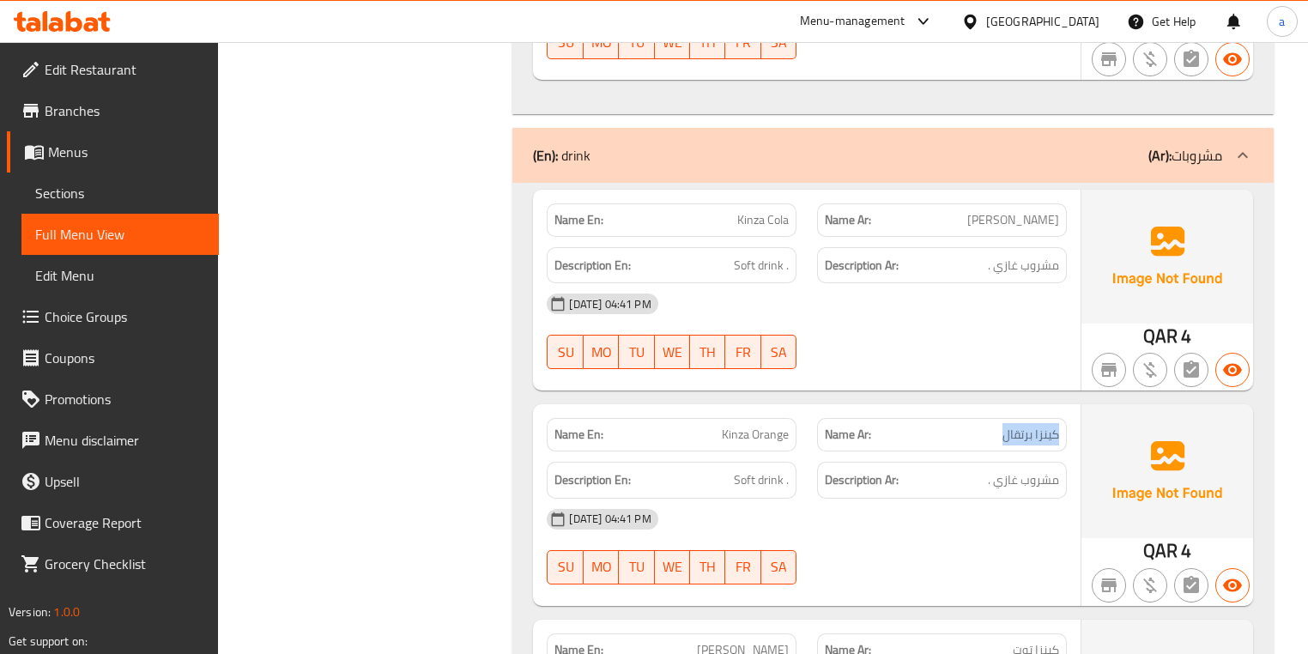
drag, startPoint x: 1066, startPoint y: 288, endPoint x: 961, endPoint y: 284, distance: 104.8
click at [994, 408] on div "Name Ar: كينزا برتقال" at bounding box center [942, 435] width 270 height 54
drag, startPoint x: 725, startPoint y: 292, endPoint x: 893, endPoint y: 287, distance: 168.2
click at [888, 408] on div "Name En: Kinza Orange Name Ar: كينزا برتقال" at bounding box center [806, 435] width 540 height 54
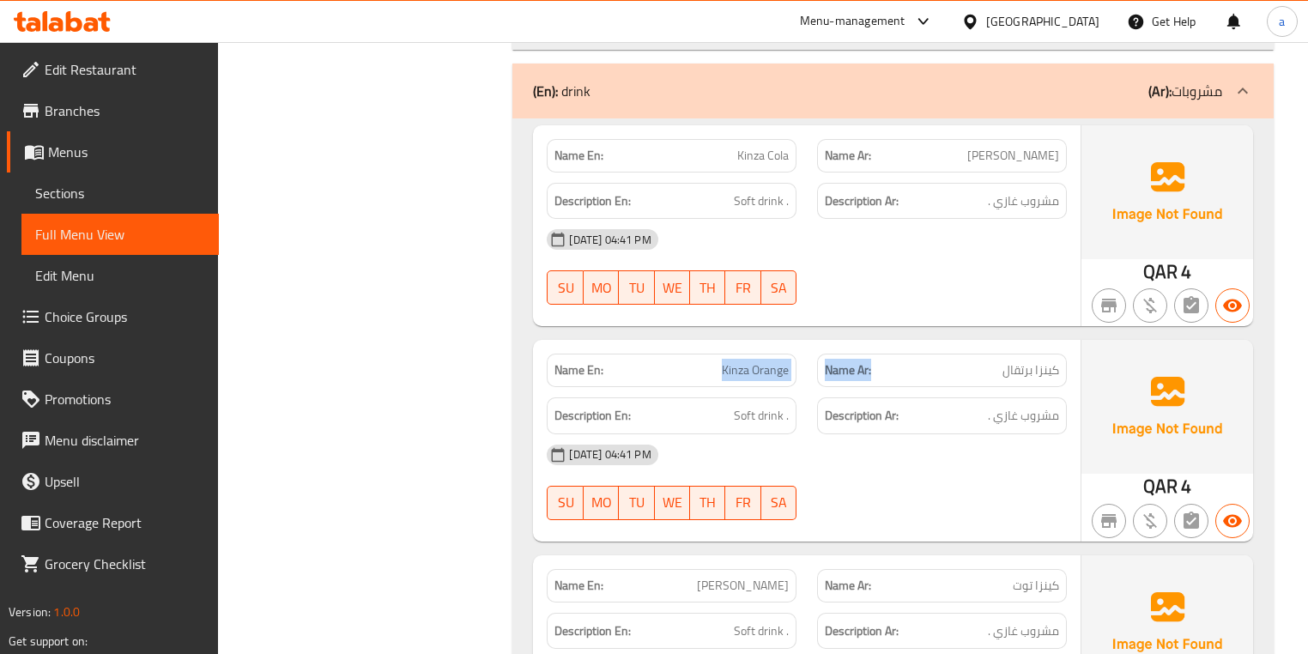
scroll to position [16052, 0]
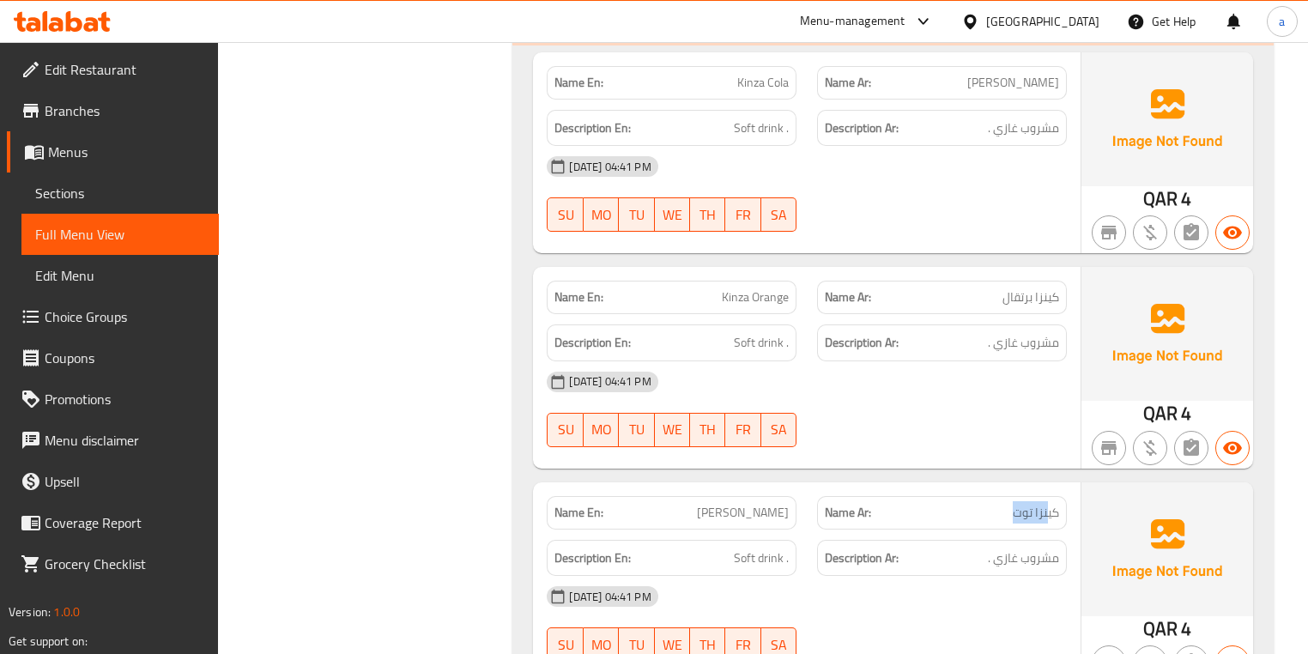
drag, startPoint x: 1006, startPoint y: 372, endPoint x: 976, endPoint y: 372, distance: 30.0
click at [978, 504] on p "Name Ar: كينزا توت" at bounding box center [942, 513] width 234 height 18
drag, startPoint x: 752, startPoint y: 364, endPoint x: 895, endPoint y: 345, distance: 144.5
click at [844, 486] on div "Name En: Kinza Berry Name Ar: كينزا توت" at bounding box center [806, 513] width 540 height 54
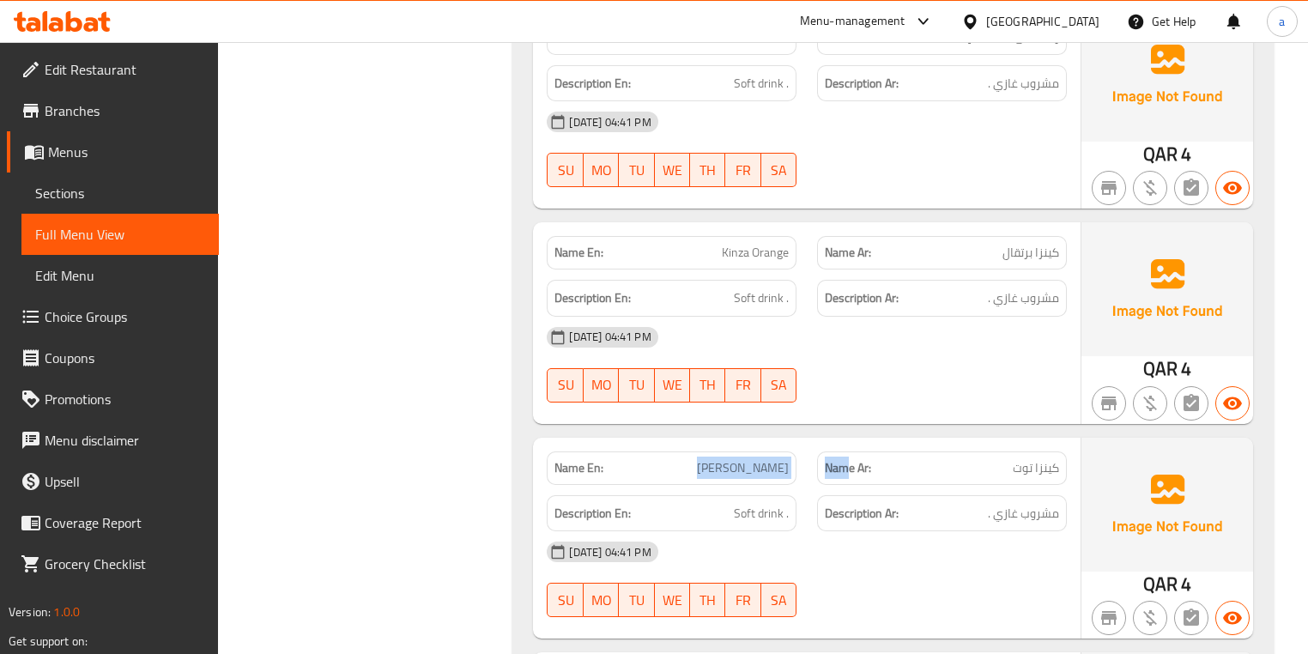
scroll to position [16258, 0]
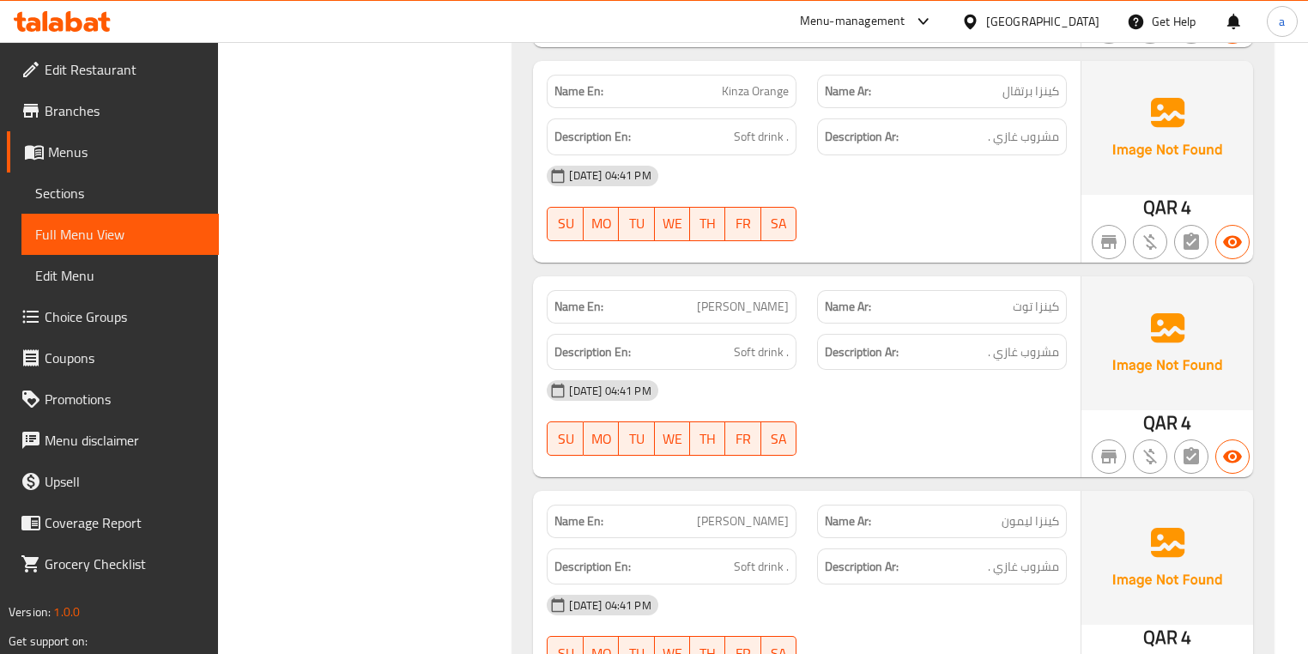
click at [1026, 298] on span "كينزا توت" at bounding box center [1035, 307] width 46 height 18
copy span "توت"
drag, startPoint x: 1043, startPoint y: 381, endPoint x: 982, endPoint y: 381, distance: 61.8
click at [989, 512] on p "Name Ar: كينزا ليمون" at bounding box center [942, 521] width 234 height 18
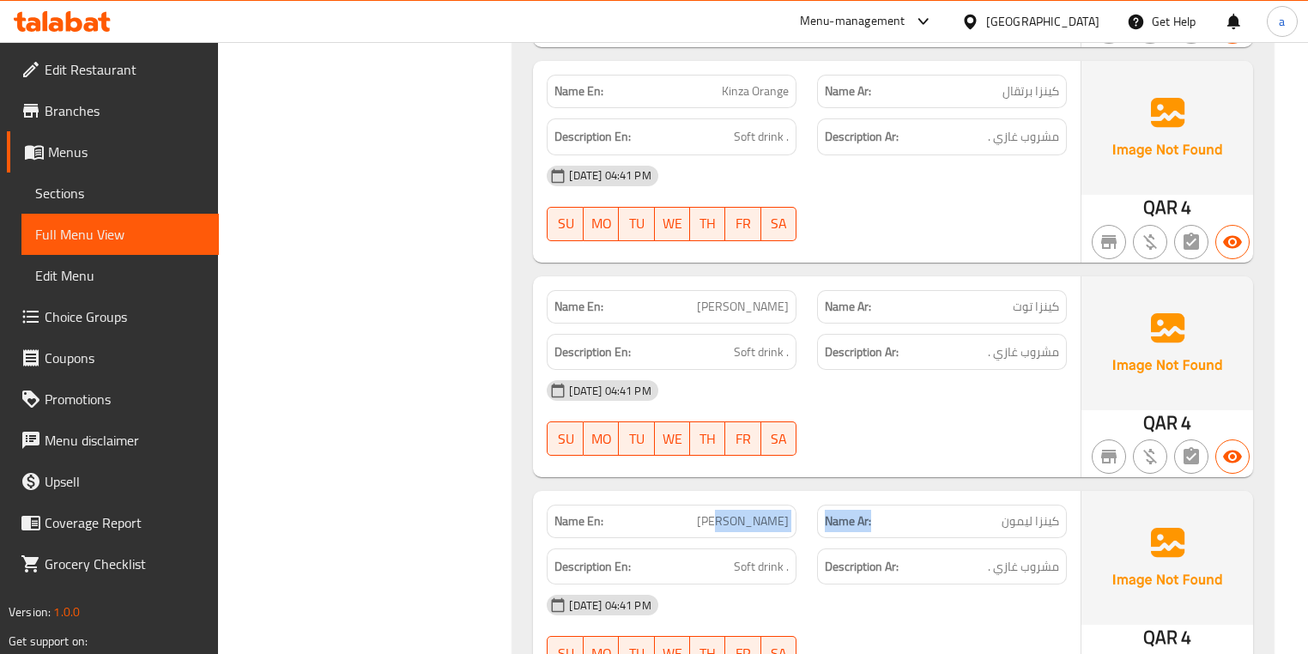
drag, startPoint x: 754, startPoint y: 385, endPoint x: 914, endPoint y: 385, distance: 159.6
click at [903, 494] on div "Name En: Kinza Lemon Name Ar: كينزا ليمون" at bounding box center [806, 521] width 540 height 54
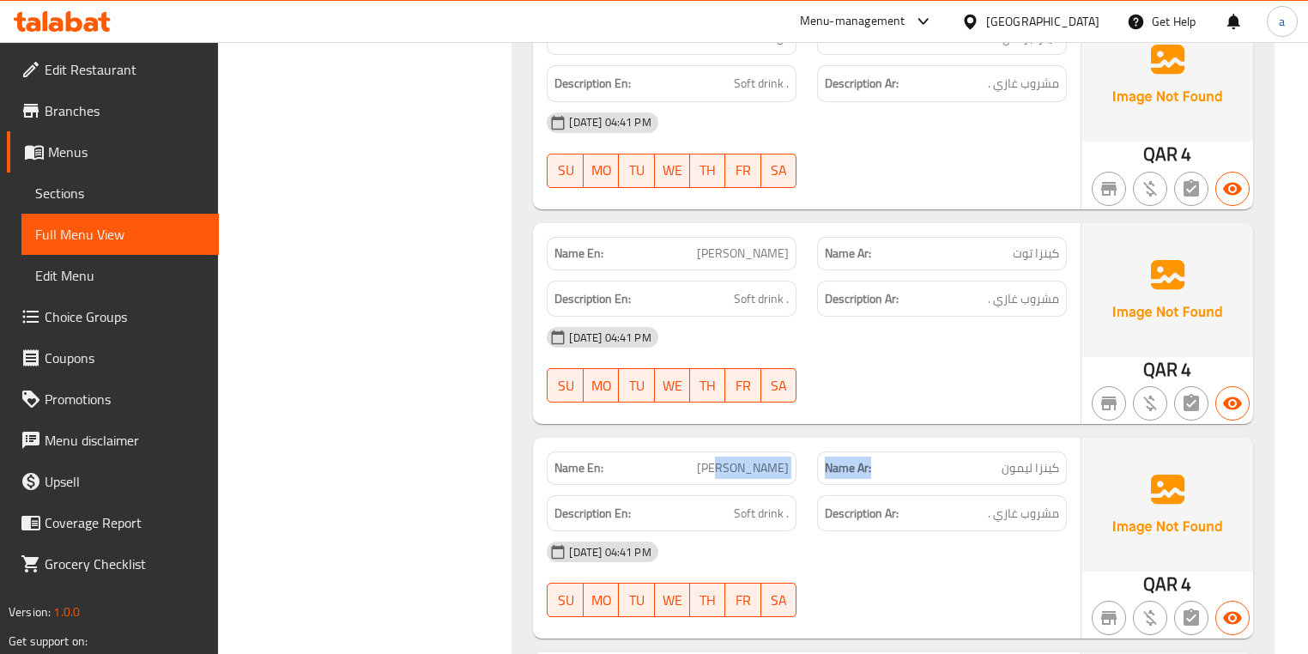
scroll to position [16395, 0]
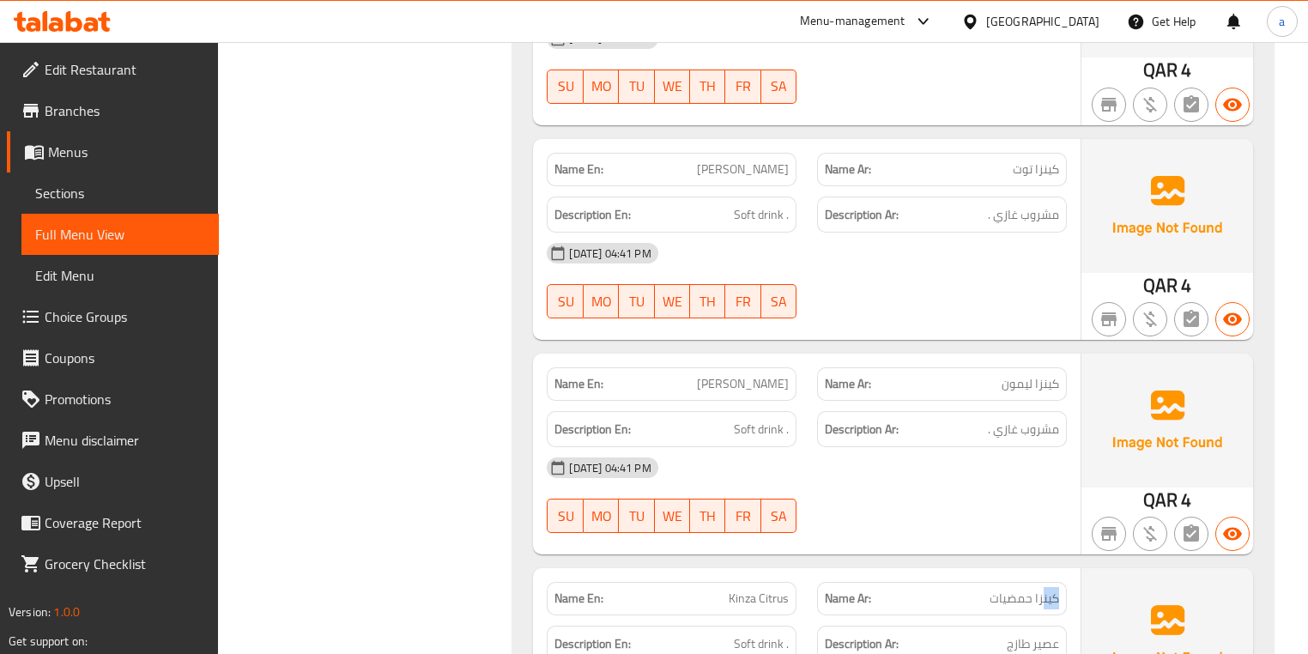
drag, startPoint x: 1041, startPoint y: 451, endPoint x: 945, endPoint y: 449, distance: 96.1
click at [999, 544] on div "Name Ar: كينزا حمضيات" at bounding box center [942, 598] width 250 height 33
drag, startPoint x: 692, startPoint y: 463, endPoint x: 898, endPoint y: 452, distance: 207.1
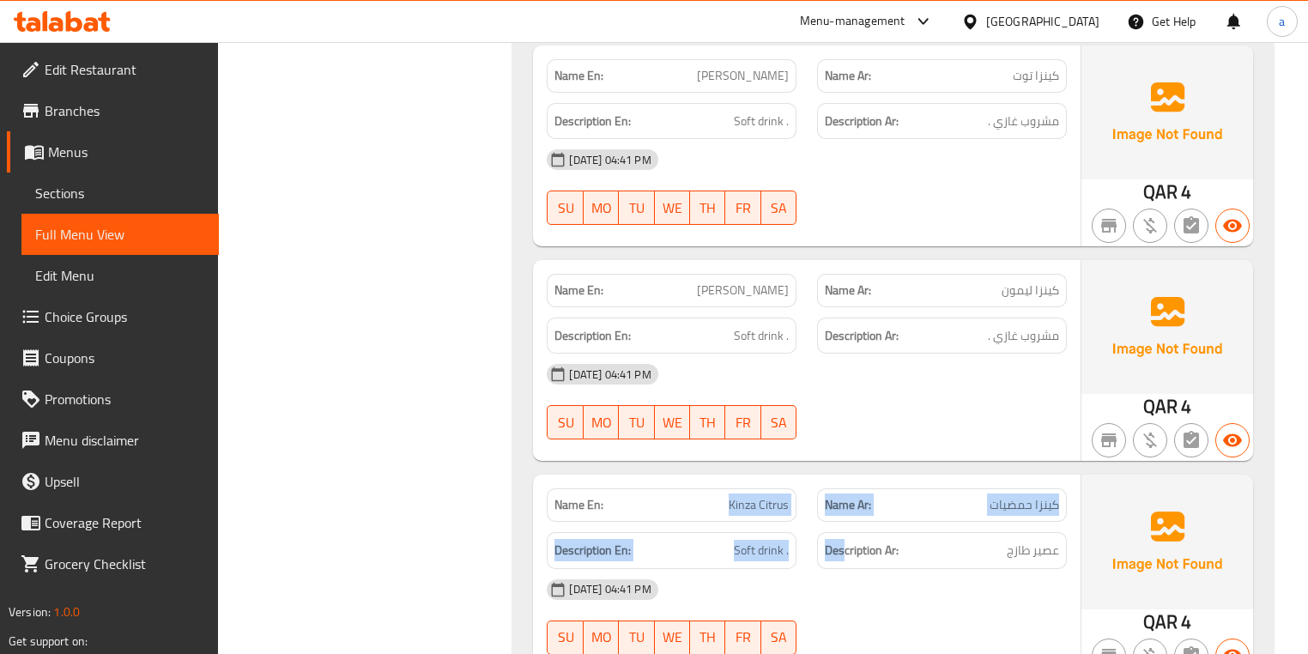
click at [1000, 496] on span "كينزا حمضيات" at bounding box center [1023, 505] width 69 height 18
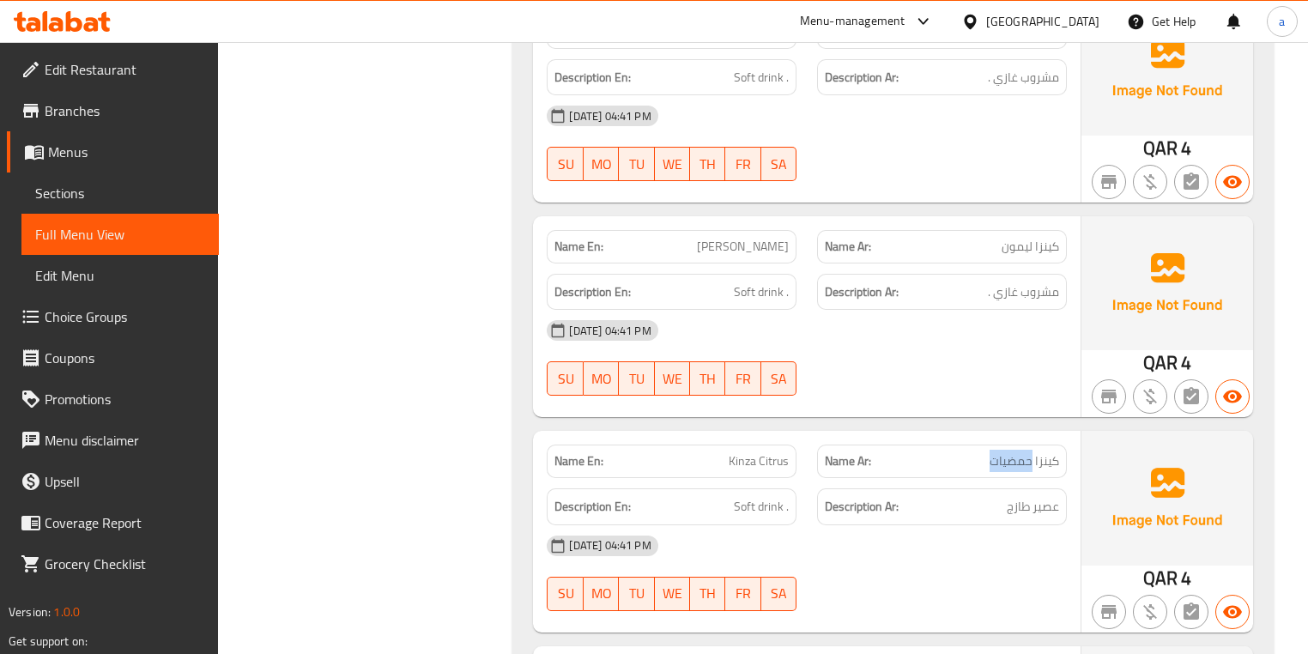
click at [1000, 452] on span "كينزا حمضيات" at bounding box center [1023, 461] width 69 height 18
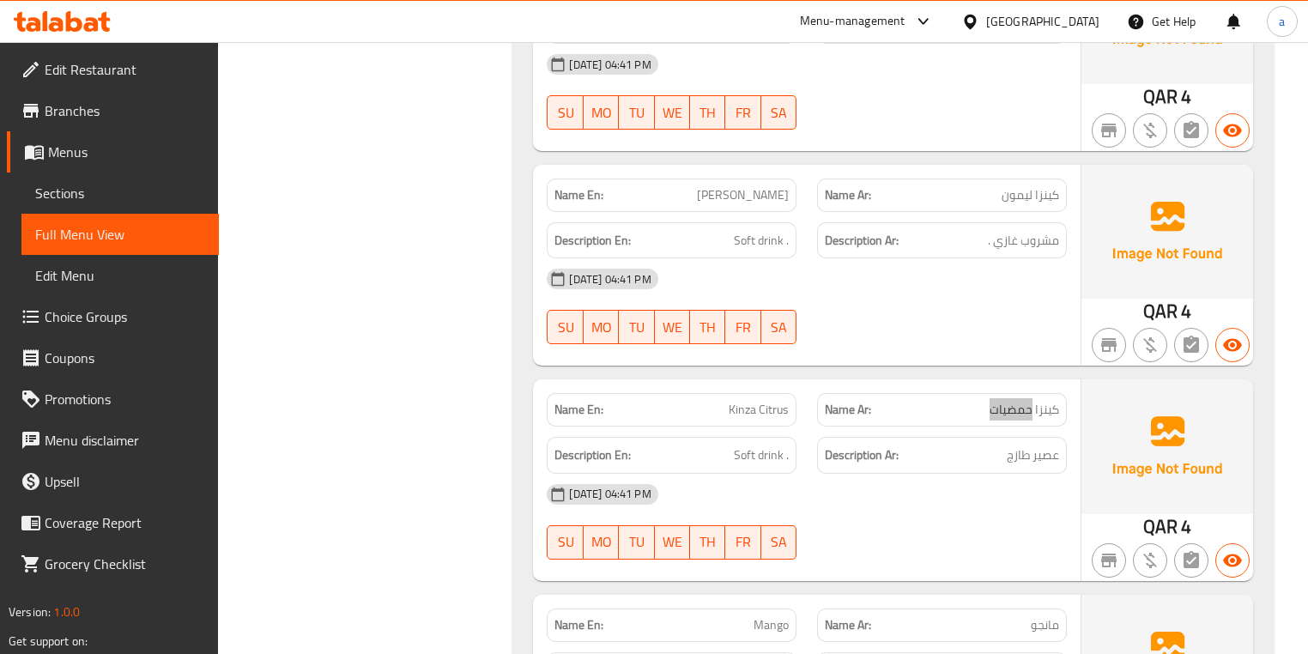
scroll to position [16669, 0]
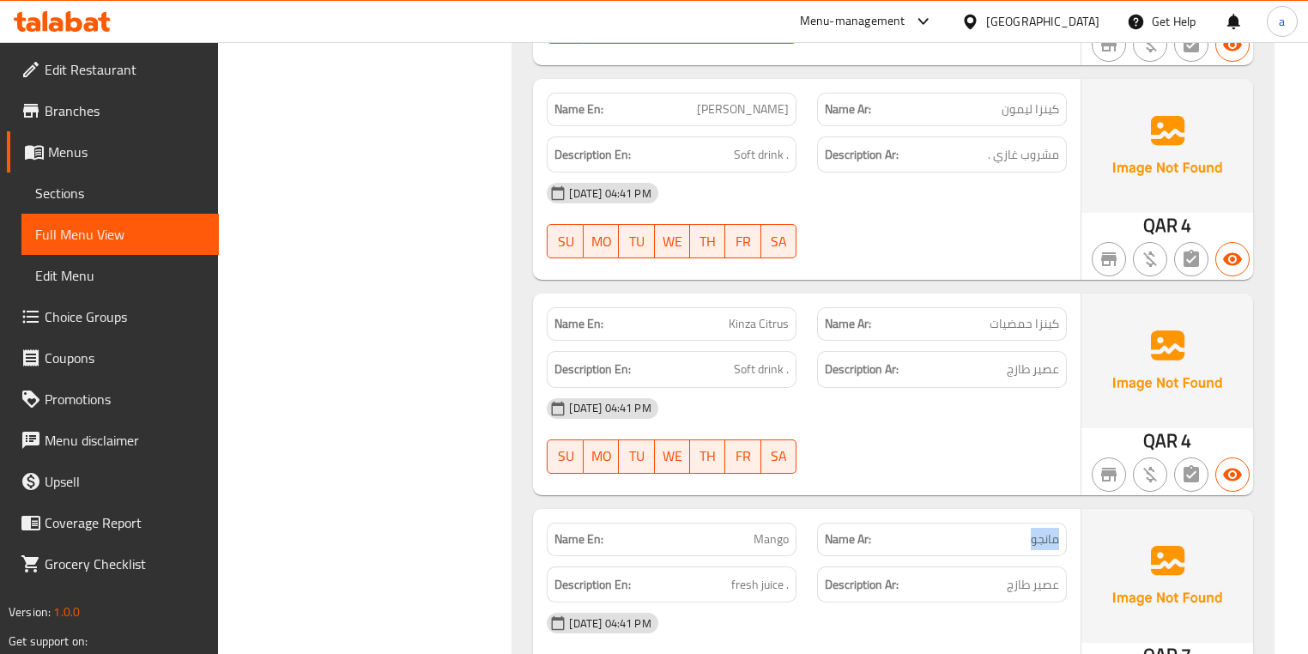
drag, startPoint x: 1021, startPoint y: 378, endPoint x: 1079, endPoint y: 380, distance: 57.5
click at [1079, 509] on div "Name En: Mango Name Ar: مانجو Description En: fresh juice . Description Ar: عصي…" at bounding box center [806, 609] width 547 height 201
drag, startPoint x: 761, startPoint y: 387, endPoint x: 842, endPoint y: 386, distance: 80.7
click at [792, 523] on div "Name En: Mango" at bounding box center [672, 539] width 250 height 33
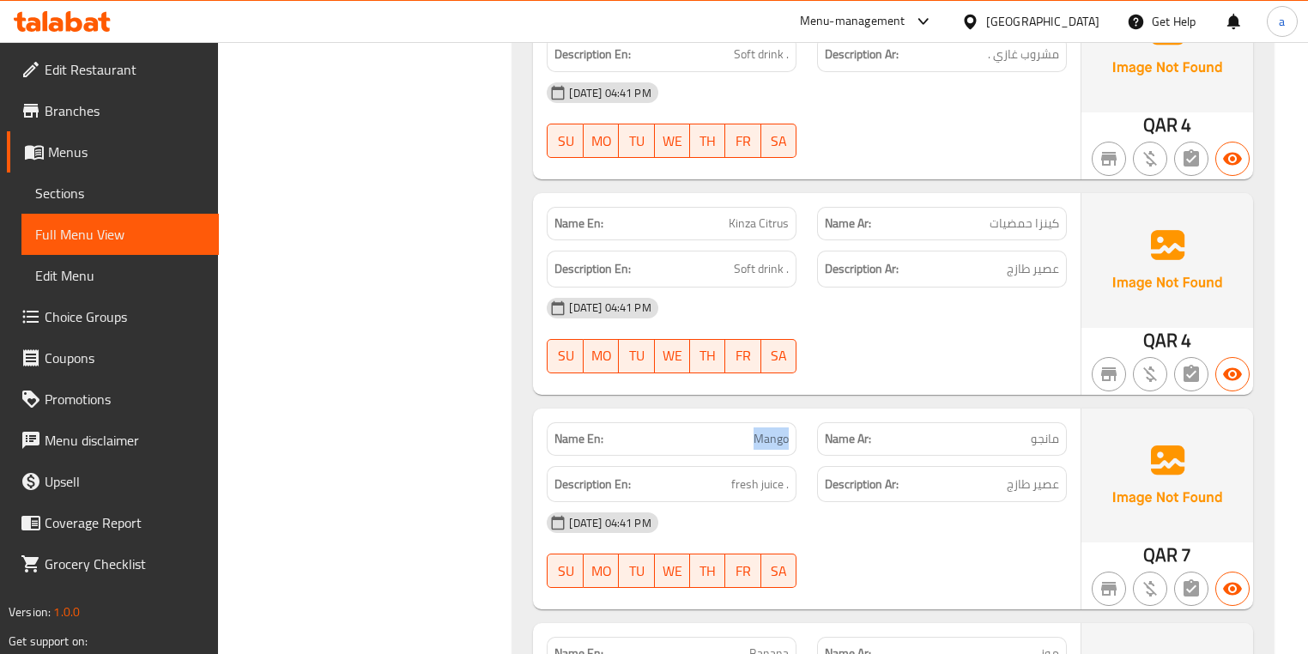
scroll to position [16875, 0]
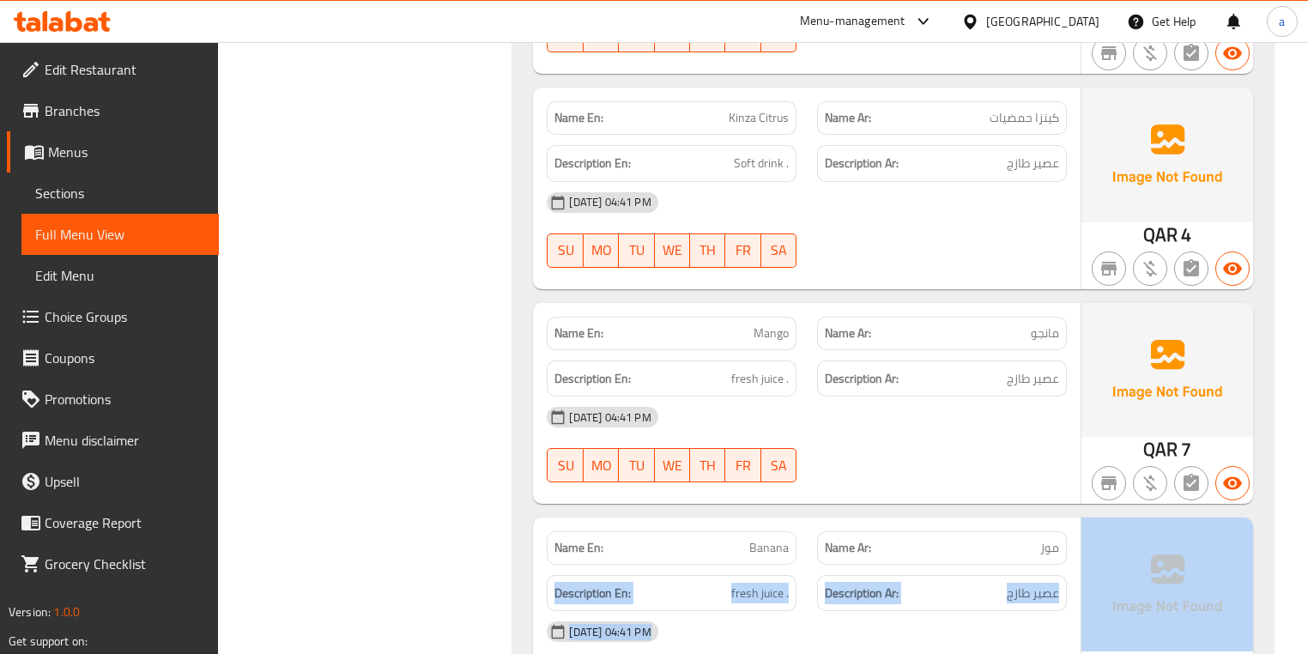
click at [1097, 517] on div "Name En: Banana Name Ar: موز Description En: fresh juice . Description Ar: عصير…" at bounding box center [892, 617] width 719 height 201
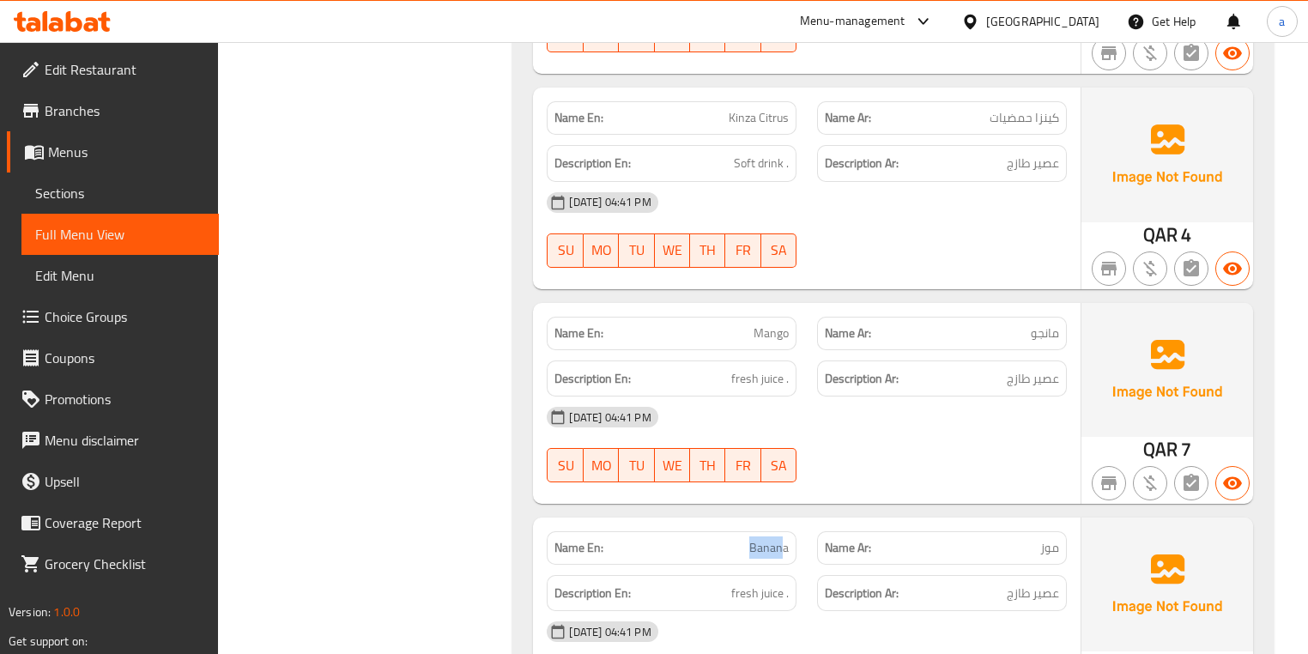
drag, startPoint x: 741, startPoint y: 405, endPoint x: 818, endPoint y: 401, distance: 76.5
click at [789, 531] on div "Name En: Banana" at bounding box center [672, 547] width 250 height 33
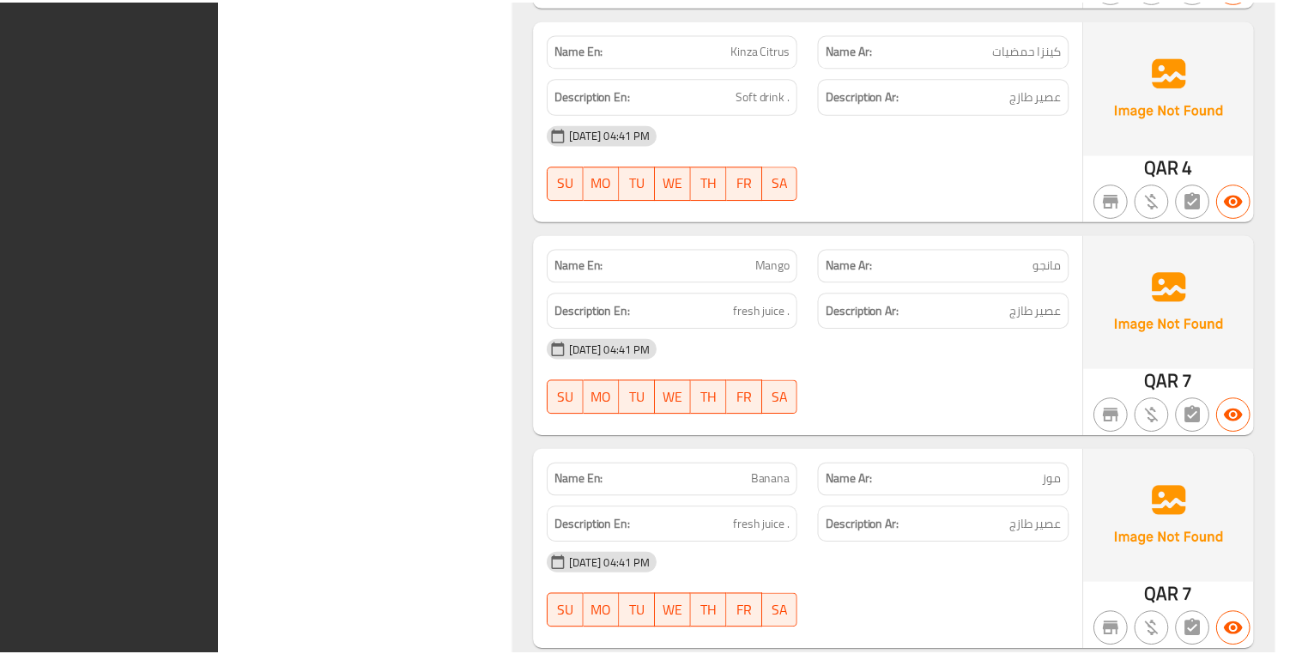
scroll to position [17189, 0]
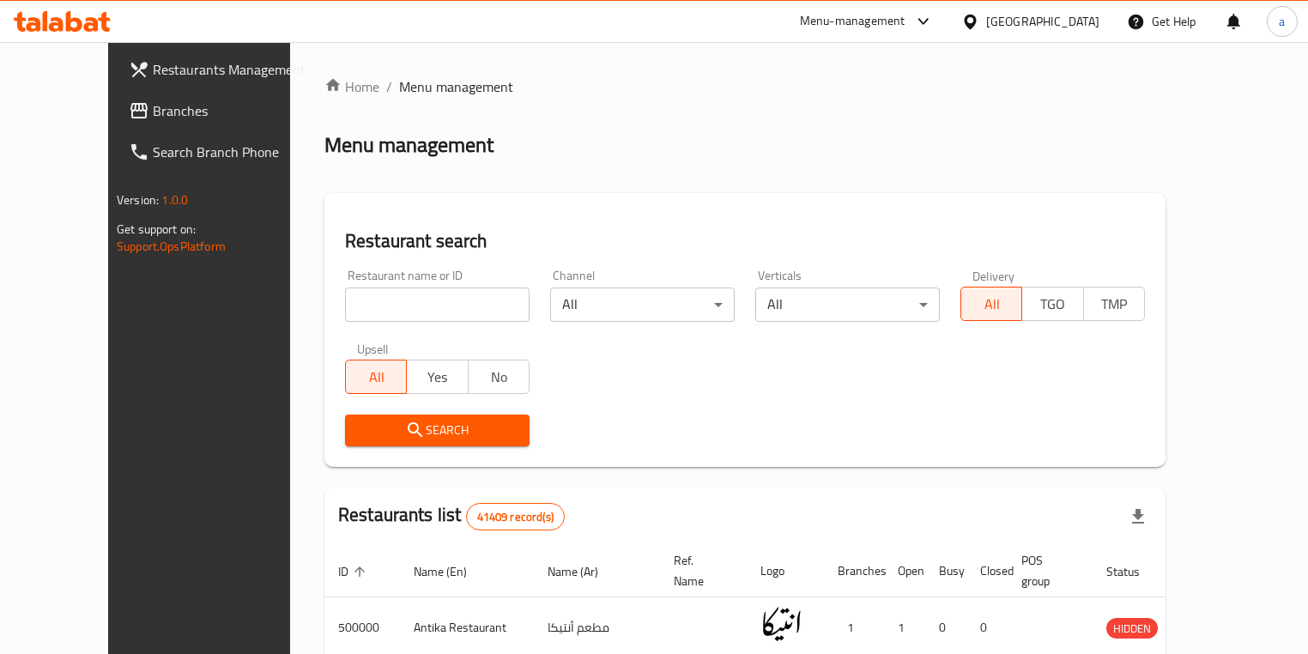
click at [153, 104] on span "Branches" at bounding box center [233, 110] width 160 height 21
